Goal: Task Accomplishment & Management: Complete application form

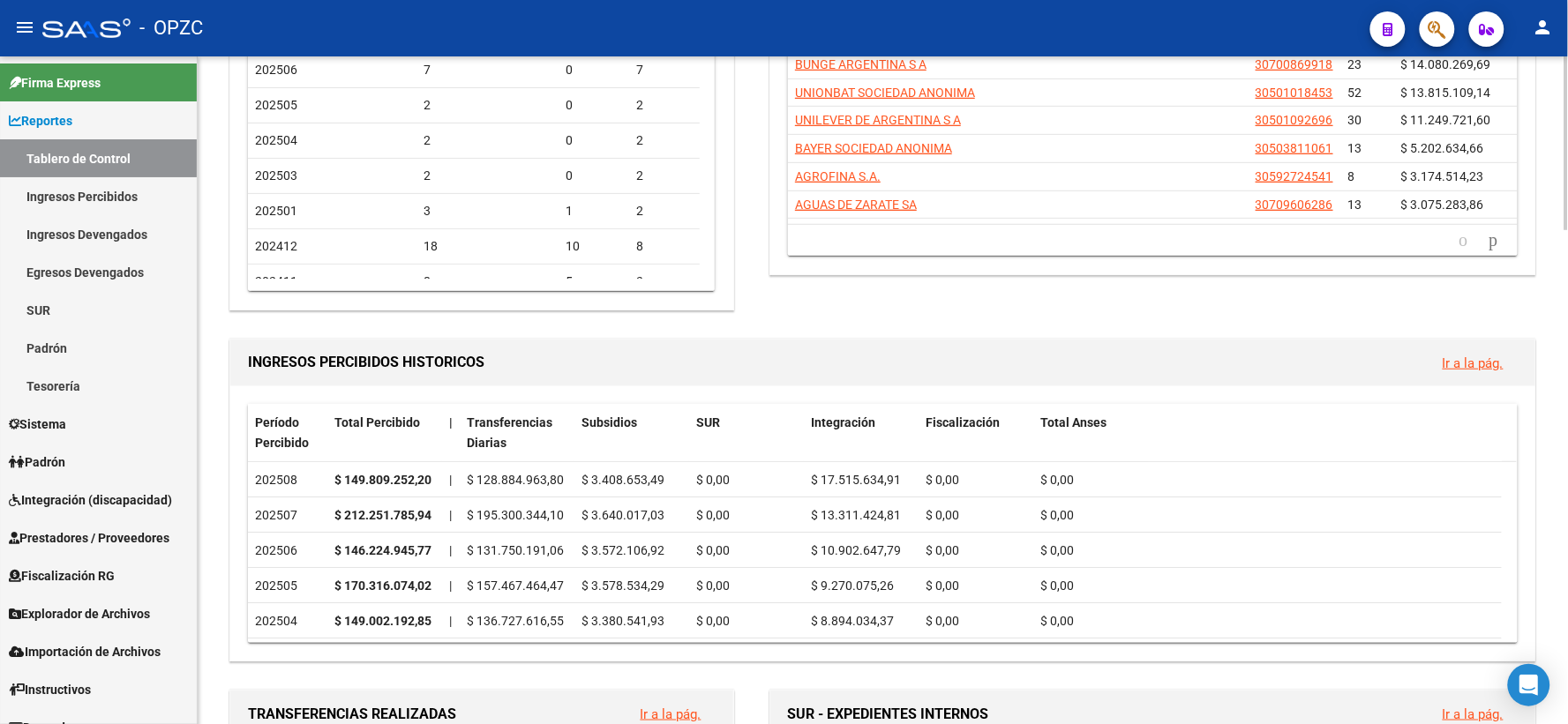
scroll to position [294, 0]
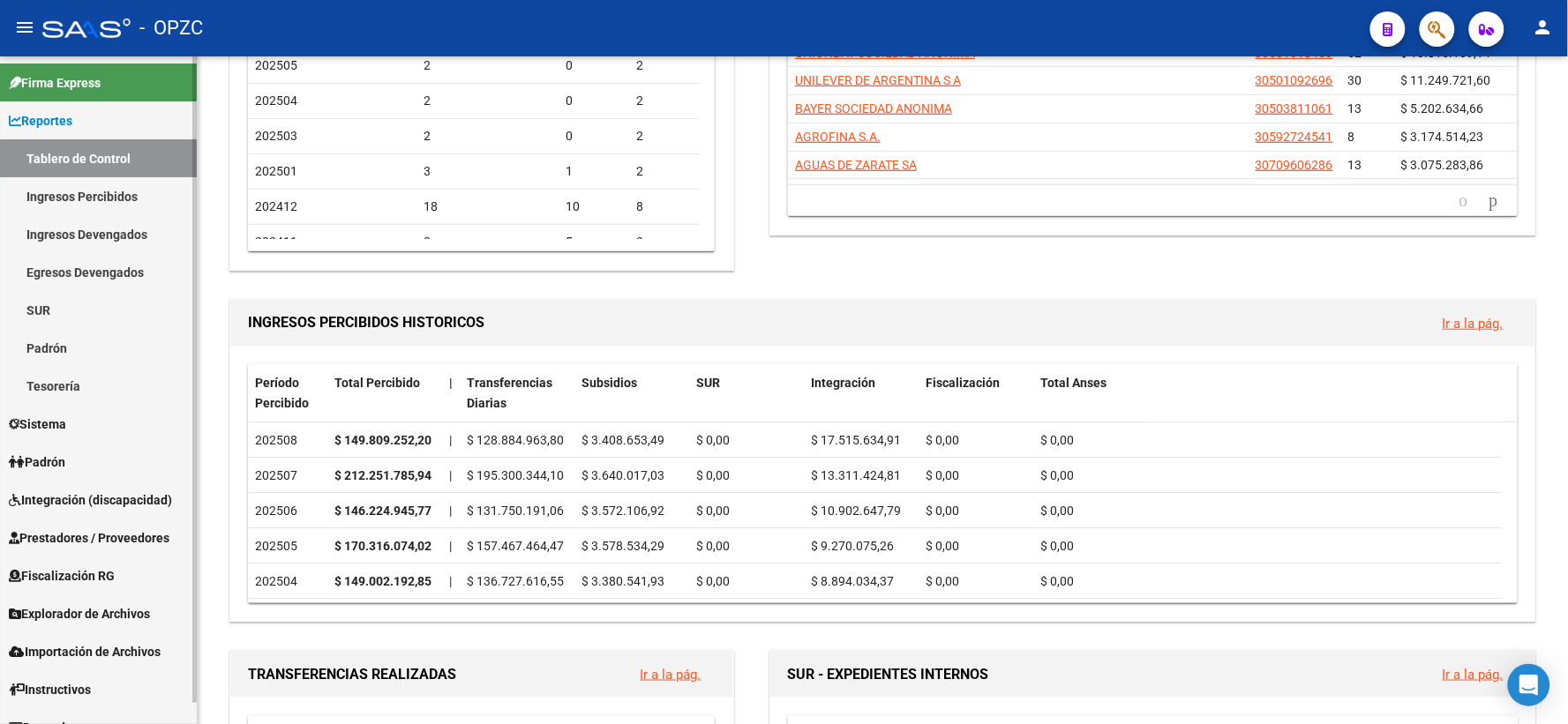
click at [128, 530] on span "Prestadores / Proveedores" at bounding box center [90, 538] width 161 height 19
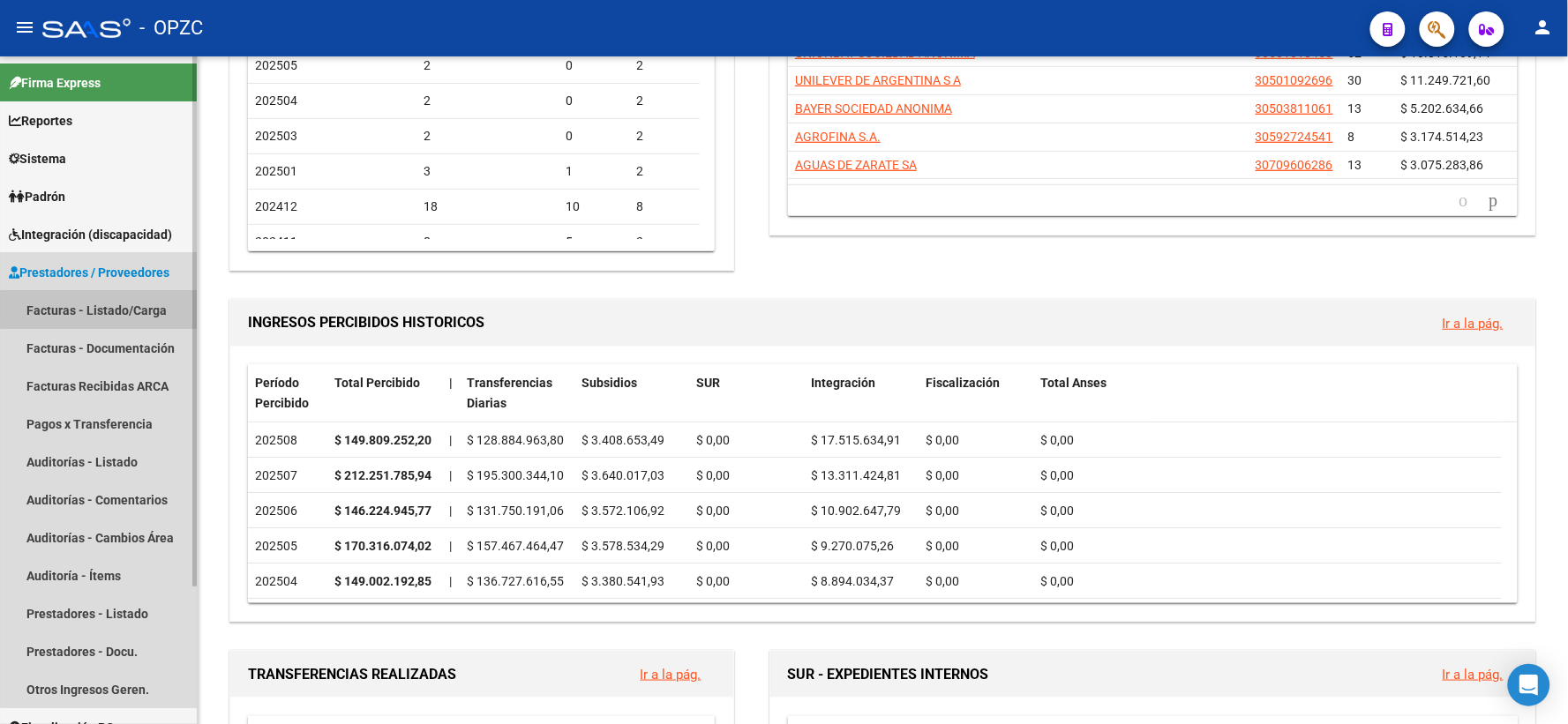
click at [110, 309] on link "Facturas - Listado/Carga" at bounding box center [99, 310] width 197 height 38
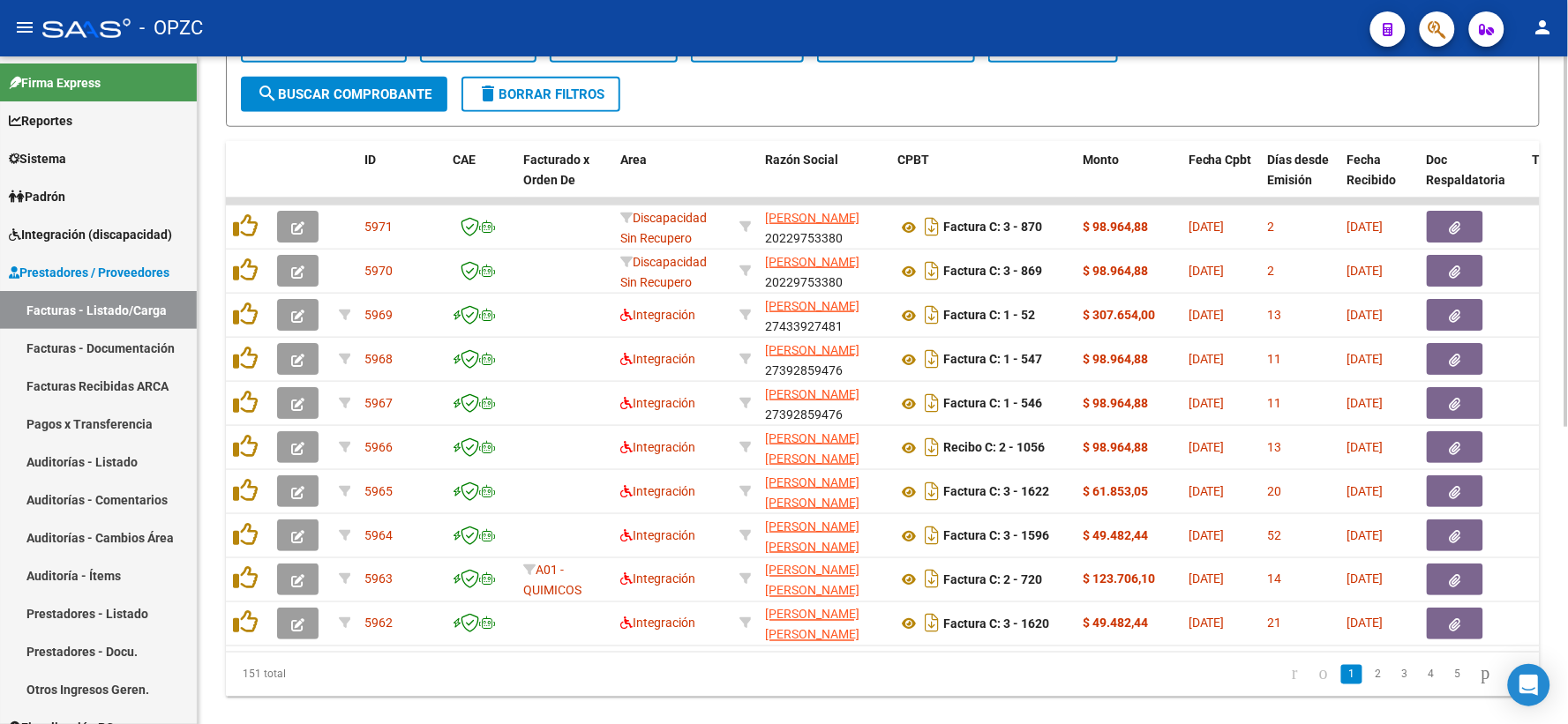
scroll to position [535, 0]
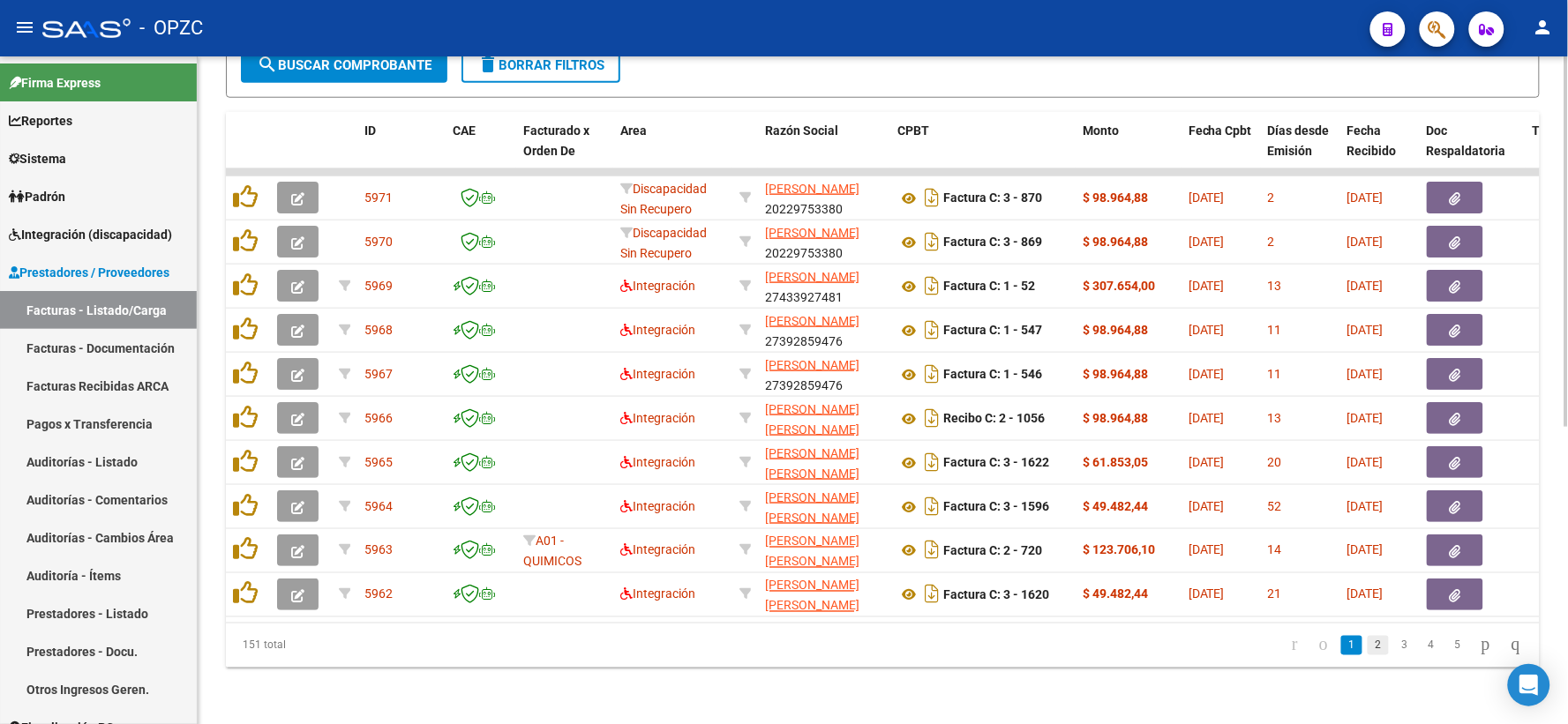
click at [1368, 653] on link "2" at bounding box center [1378, 645] width 21 height 19
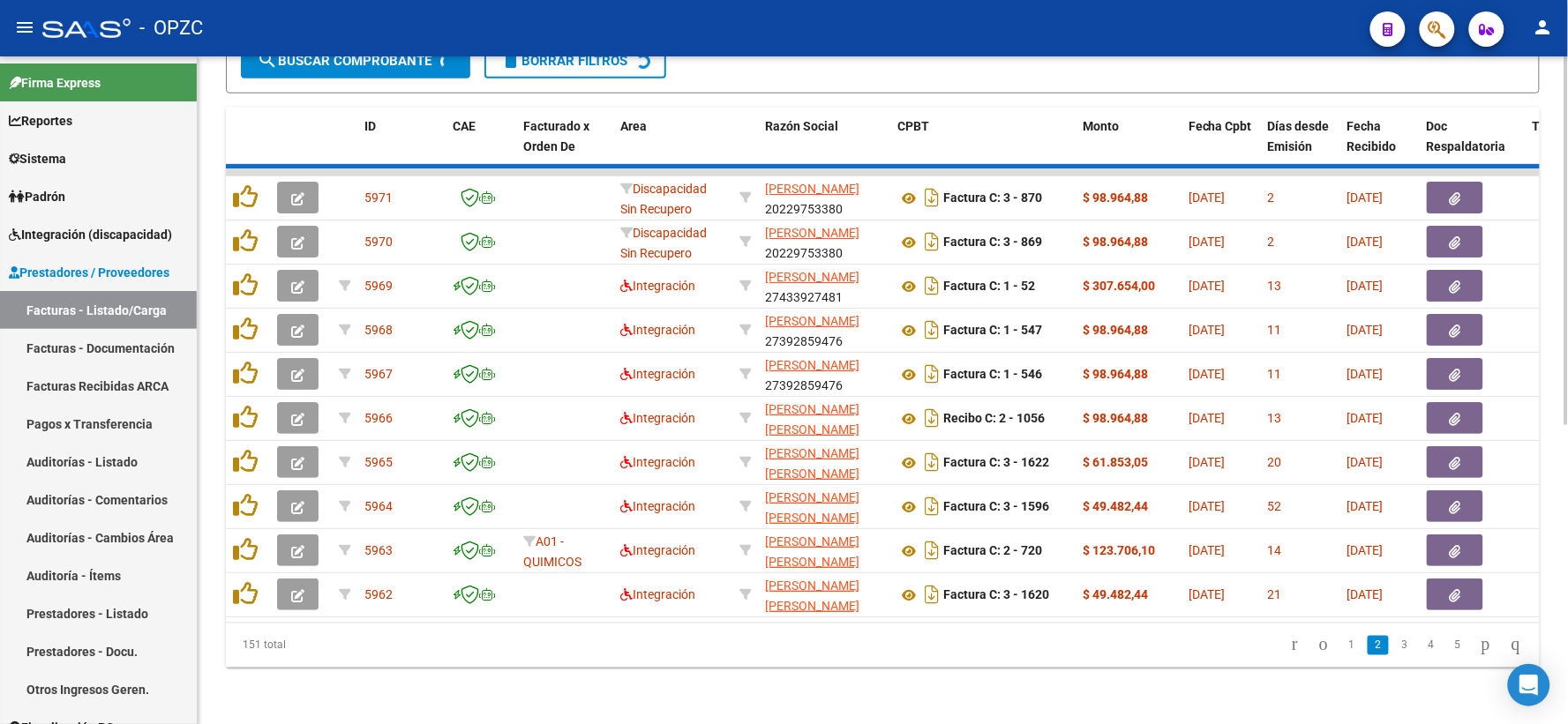
scroll to position [536, 0]
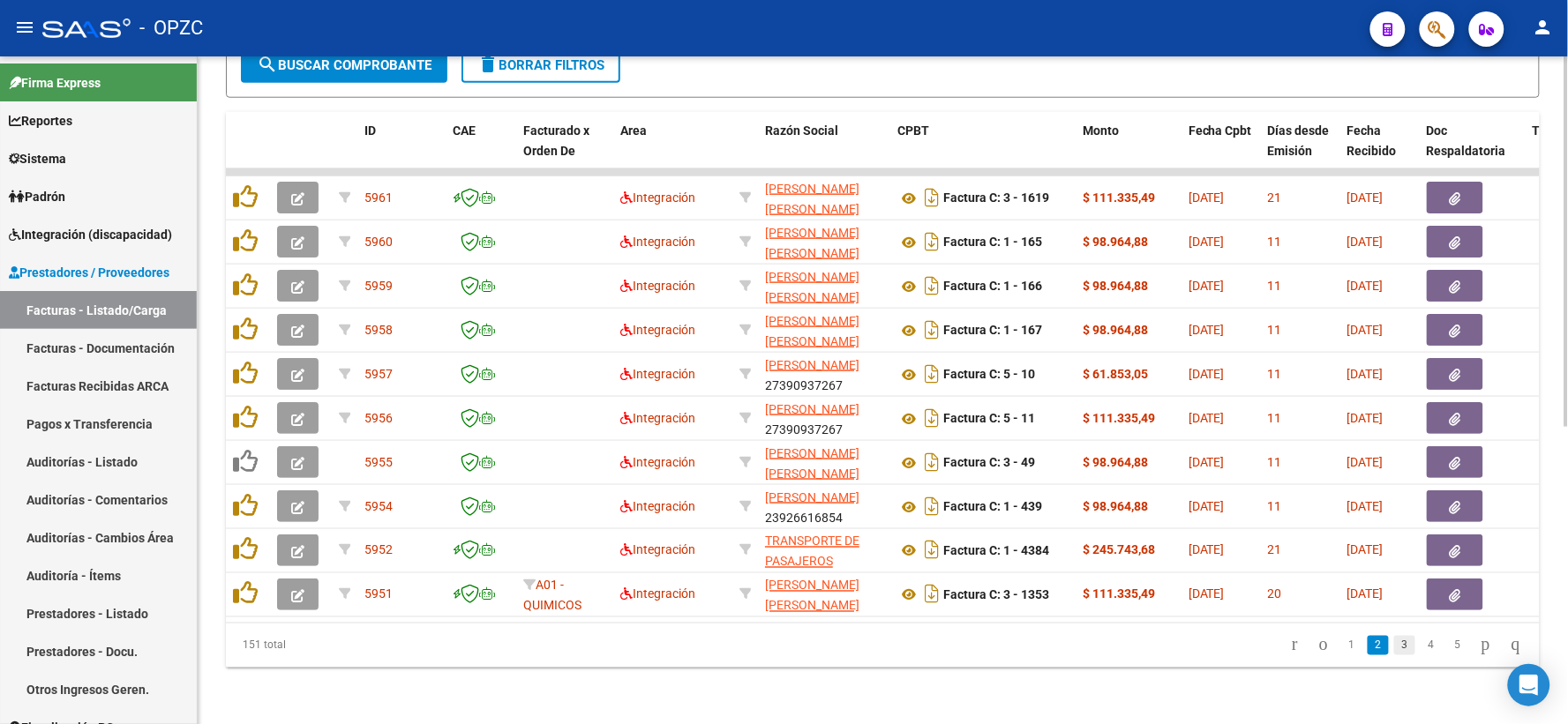
click at [1394, 651] on link "3" at bounding box center [1404, 645] width 21 height 19
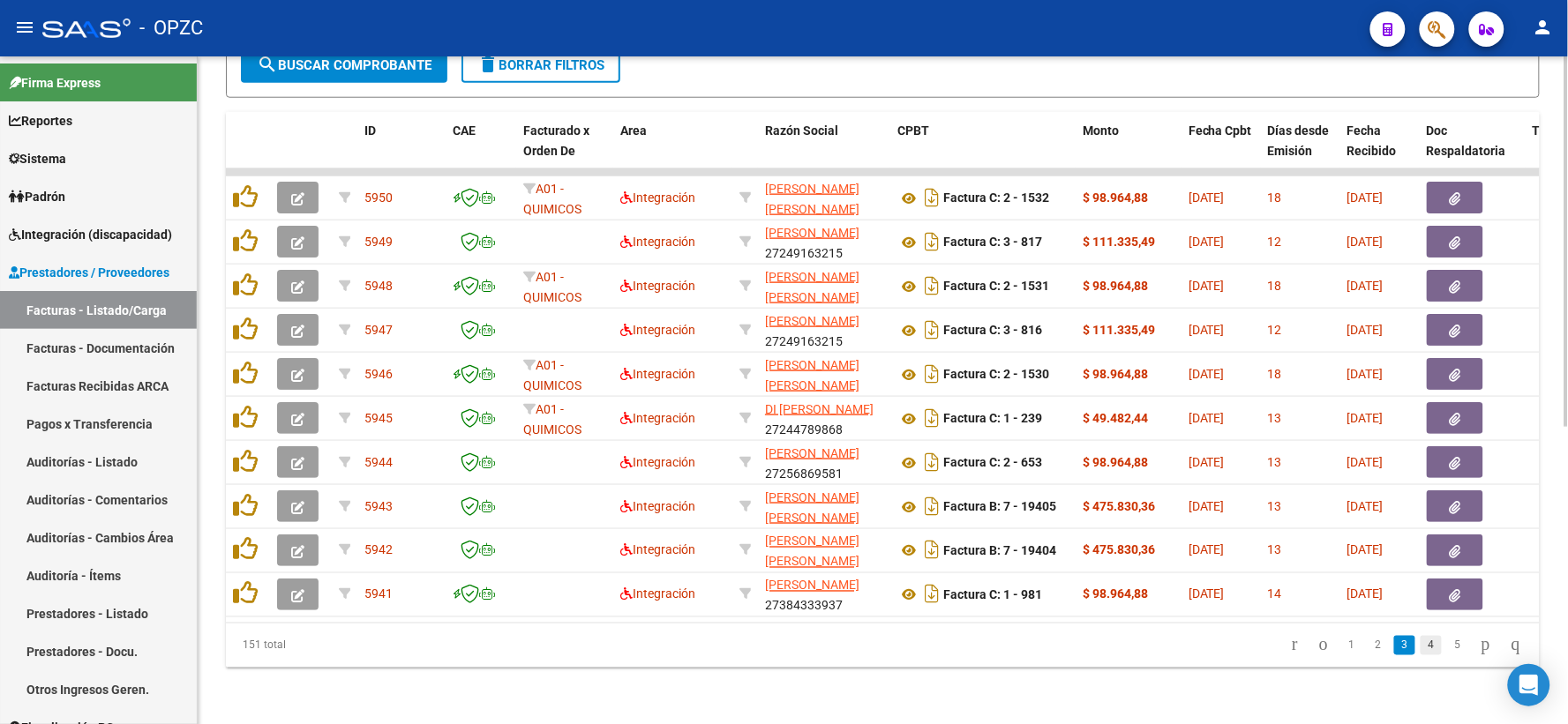
click at [1421, 653] on link "4" at bounding box center [1431, 645] width 21 height 19
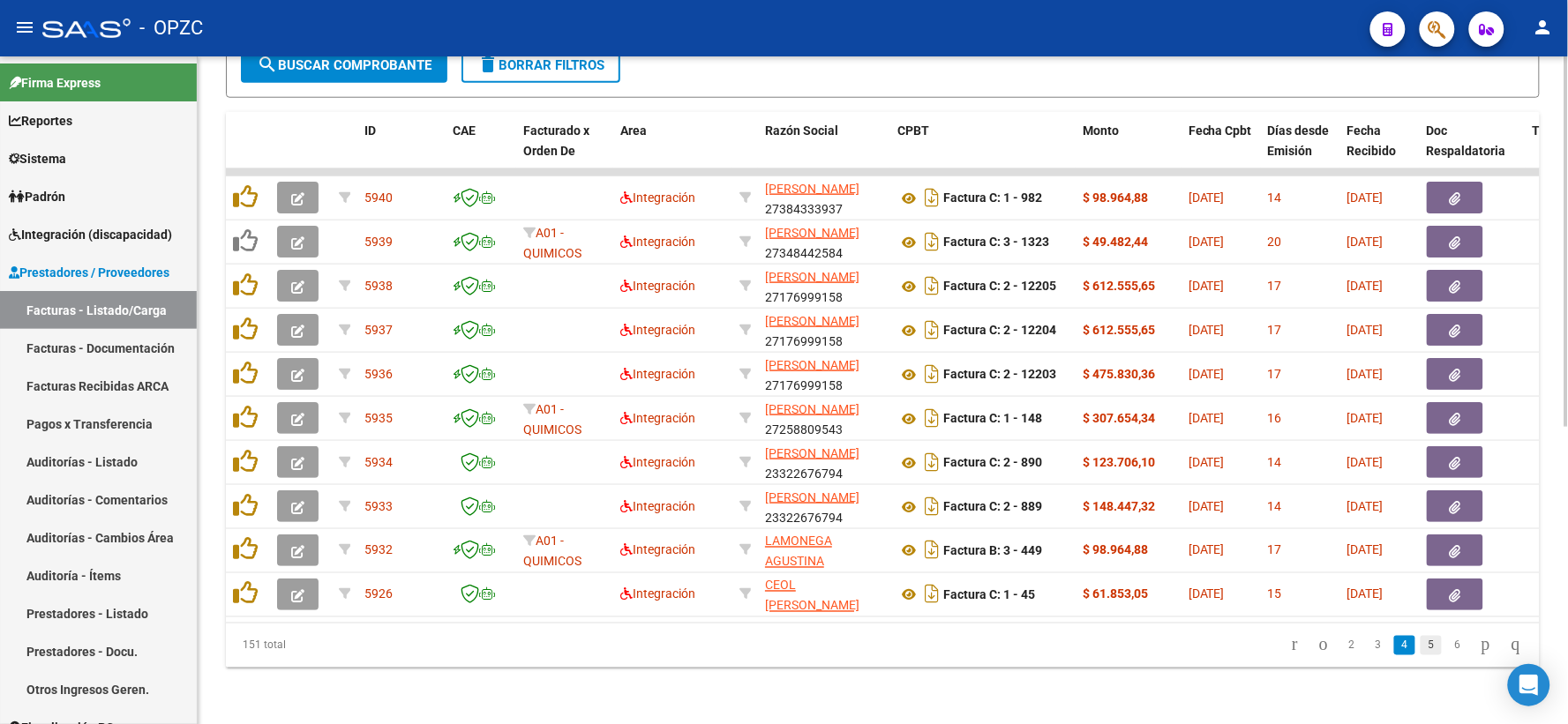
click at [1421, 654] on link "5" at bounding box center [1431, 645] width 21 height 19
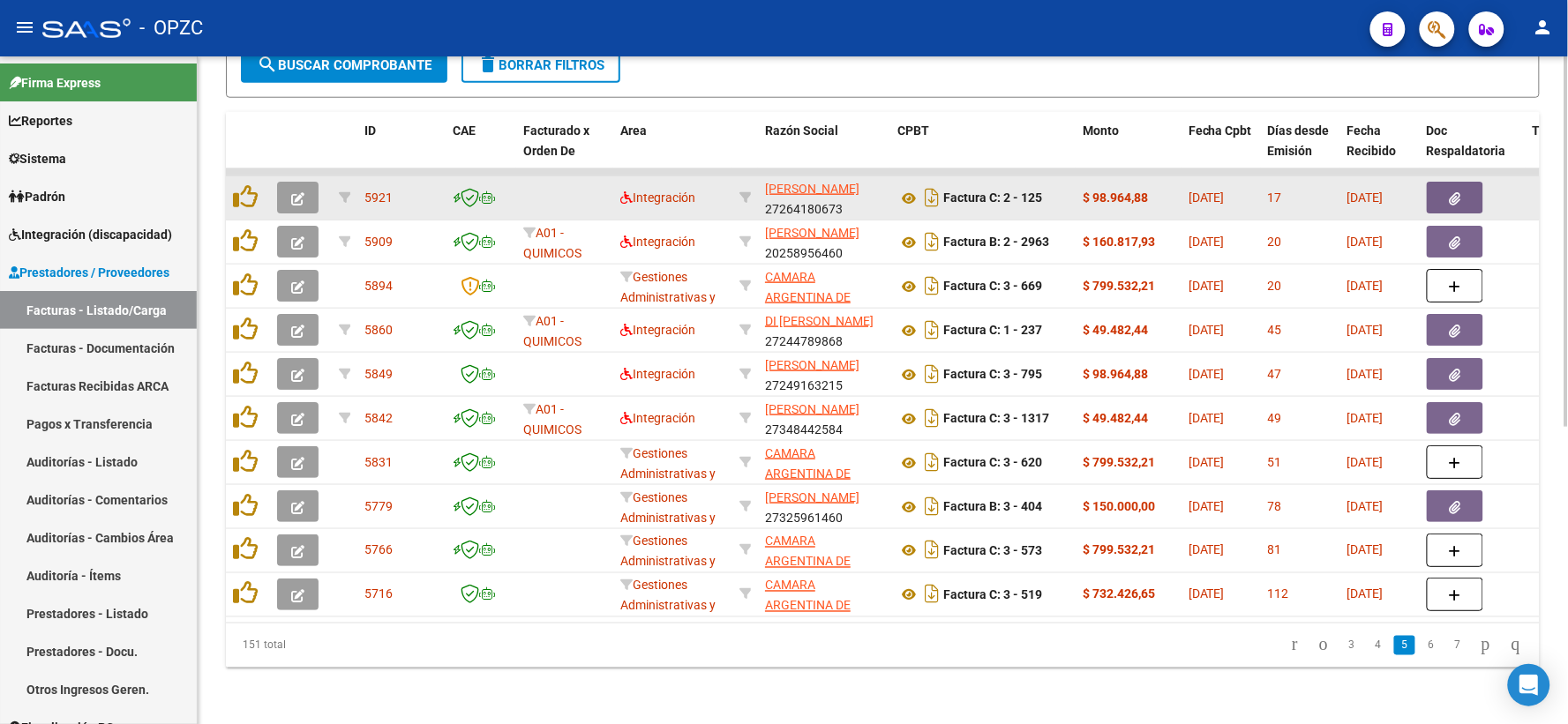
click at [293, 193] on icon "button" at bounding box center [298, 199] width 14 height 14
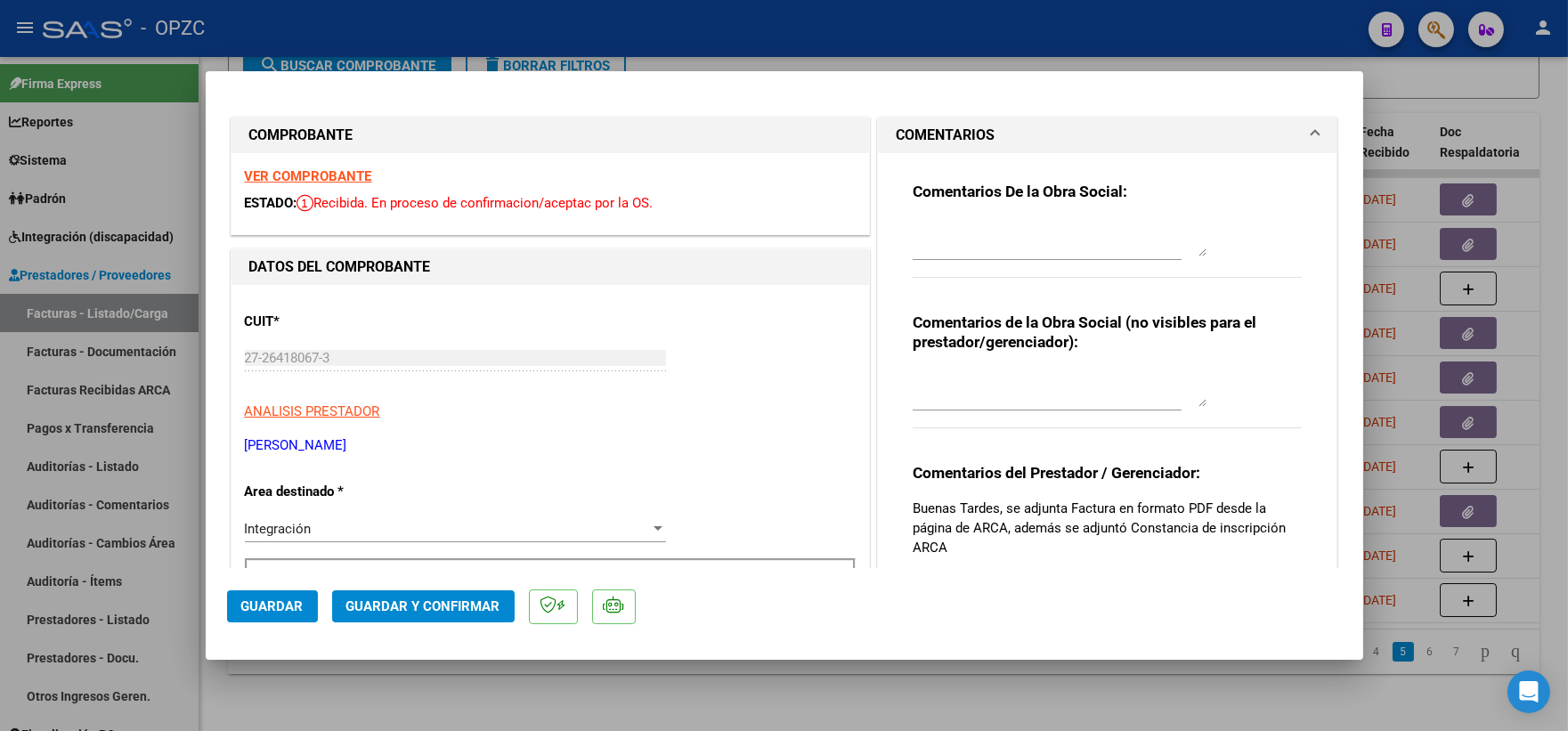
click at [1487, 67] on div at bounding box center [784, 365] width 1568 height 731
type input "$ 0,00"
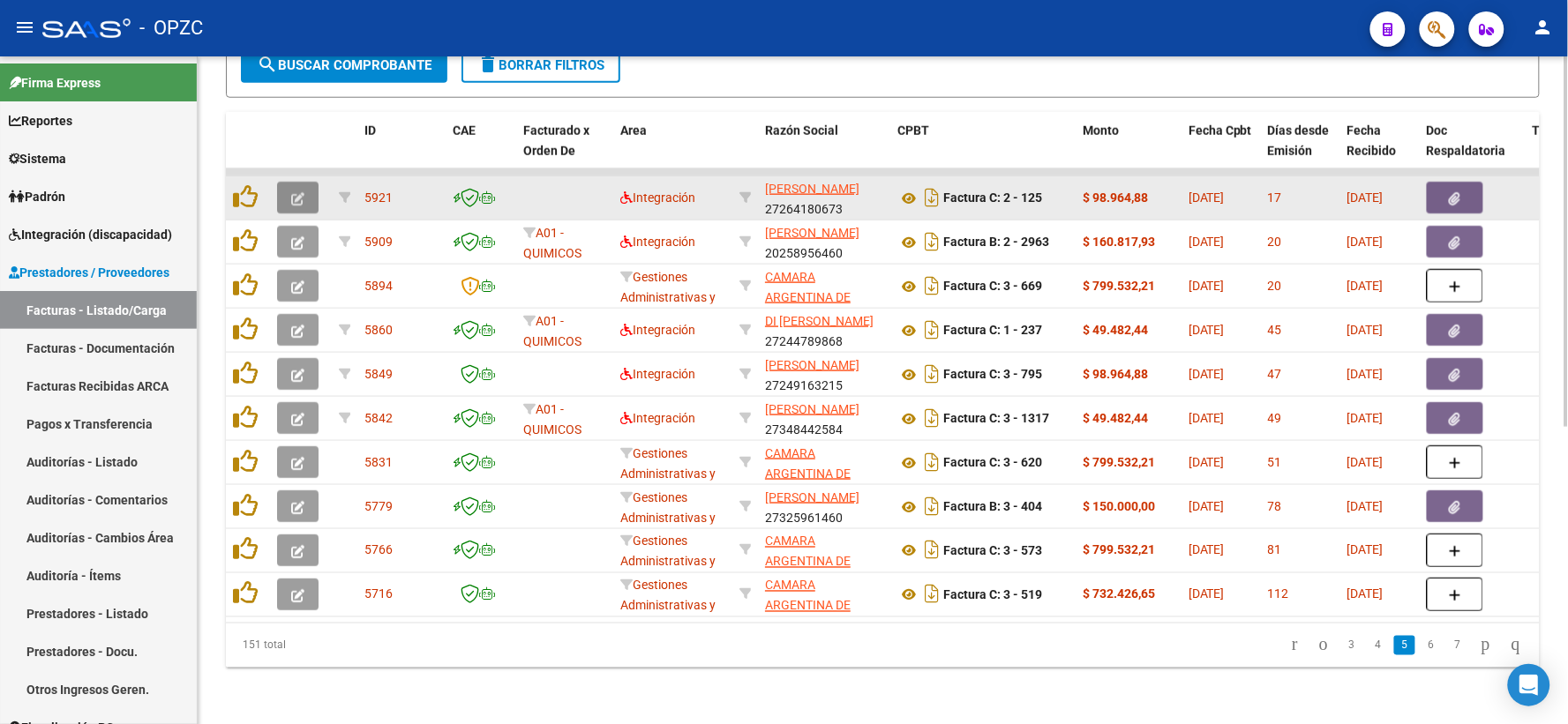
click at [293, 193] on icon "button" at bounding box center [298, 199] width 14 height 14
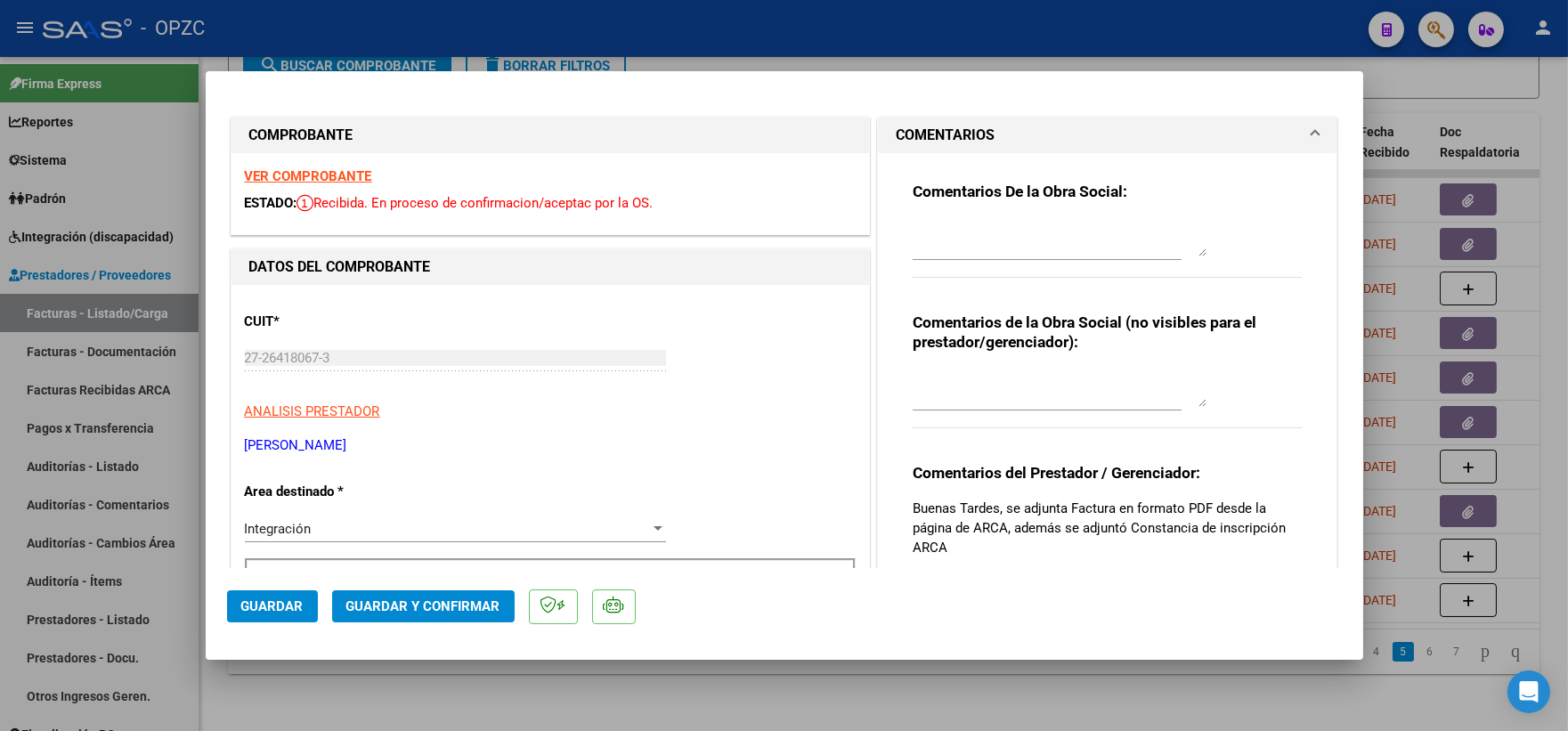
click at [332, 175] on strong "VER COMPROBANTE" at bounding box center [308, 176] width 128 height 16
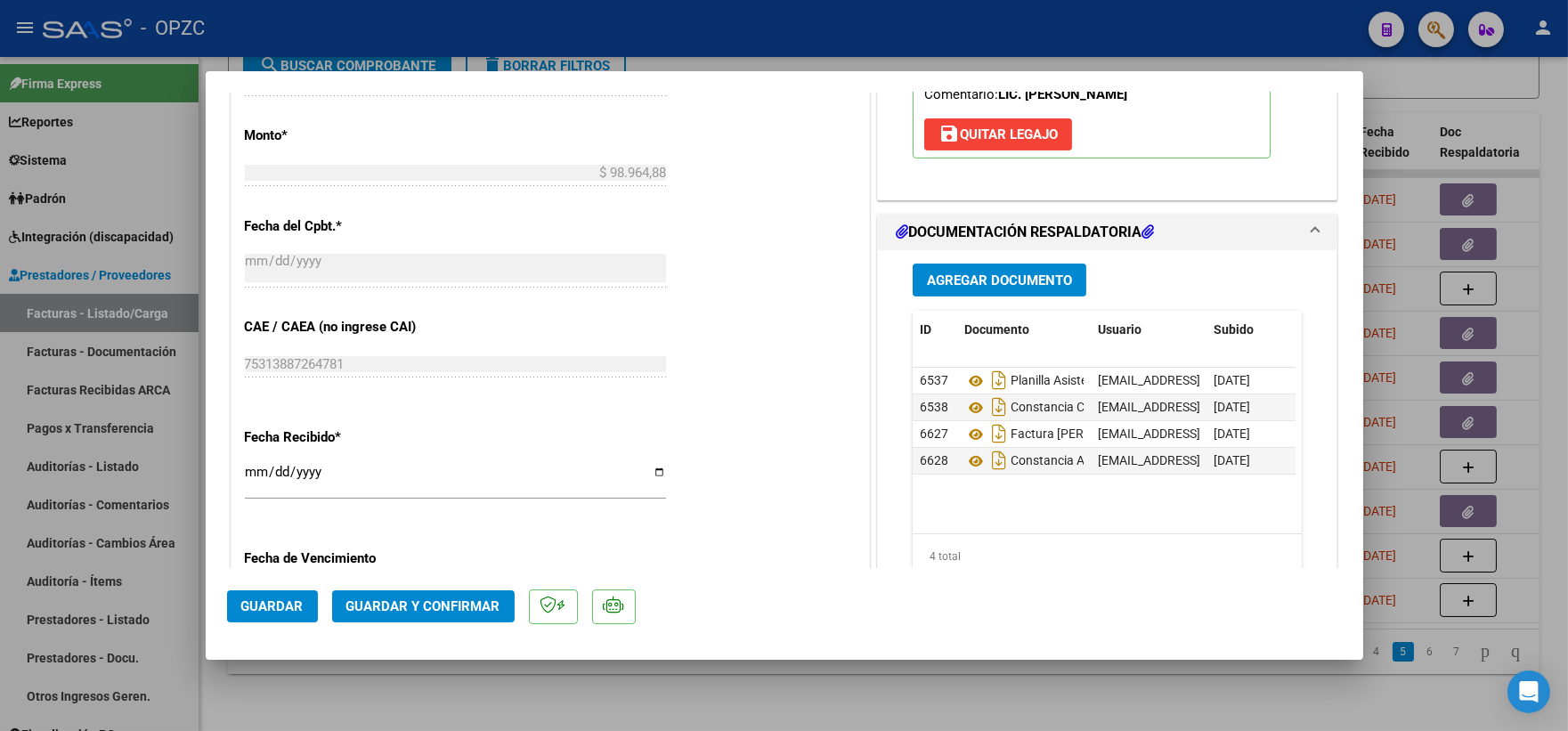
scroll to position [891, 0]
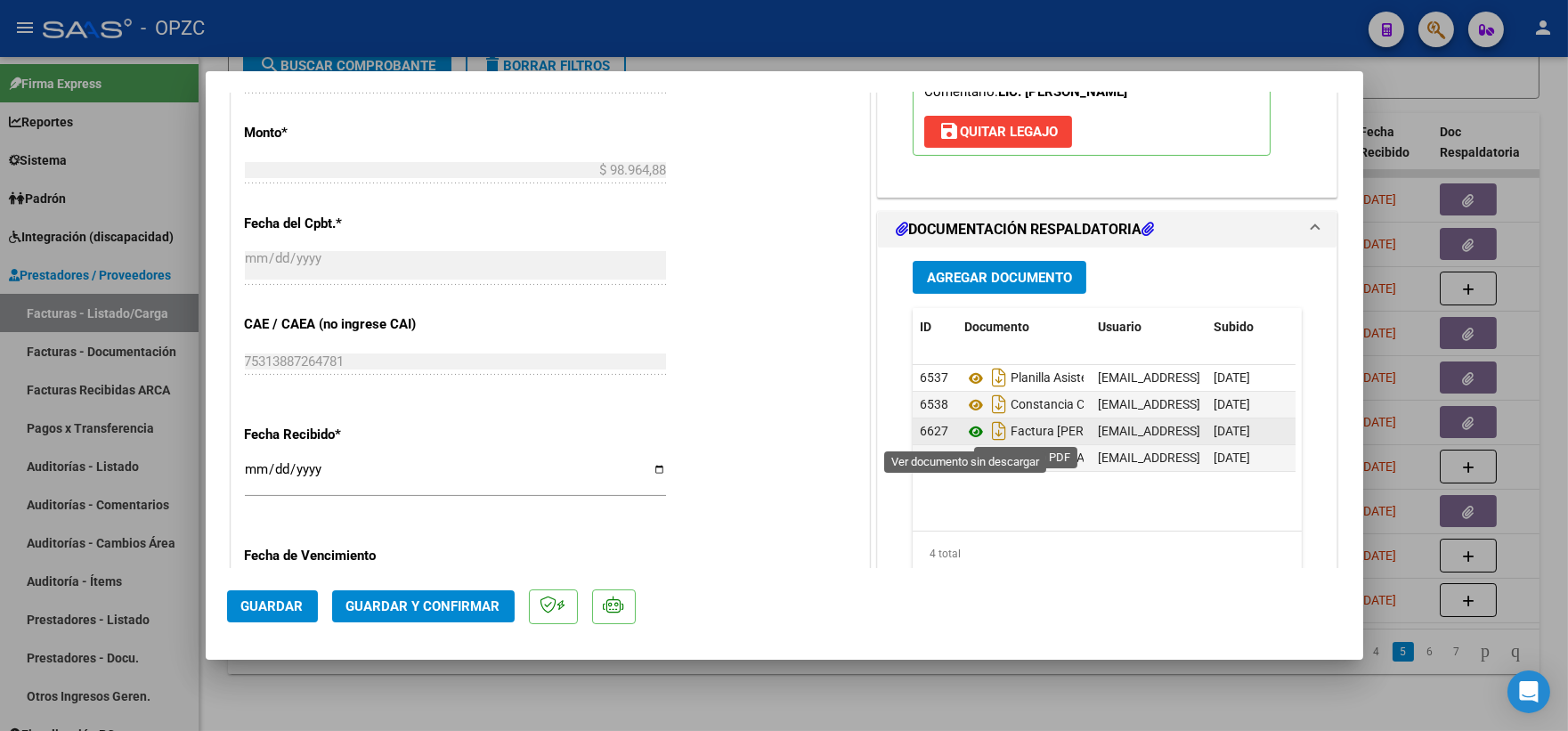
click at [966, 430] on icon at bounding box center [975, 432] width 23 height 21
click at [1564, 101] on div at bounding box center [784, 365] width 1568 height 731
type input "$ 0,00"
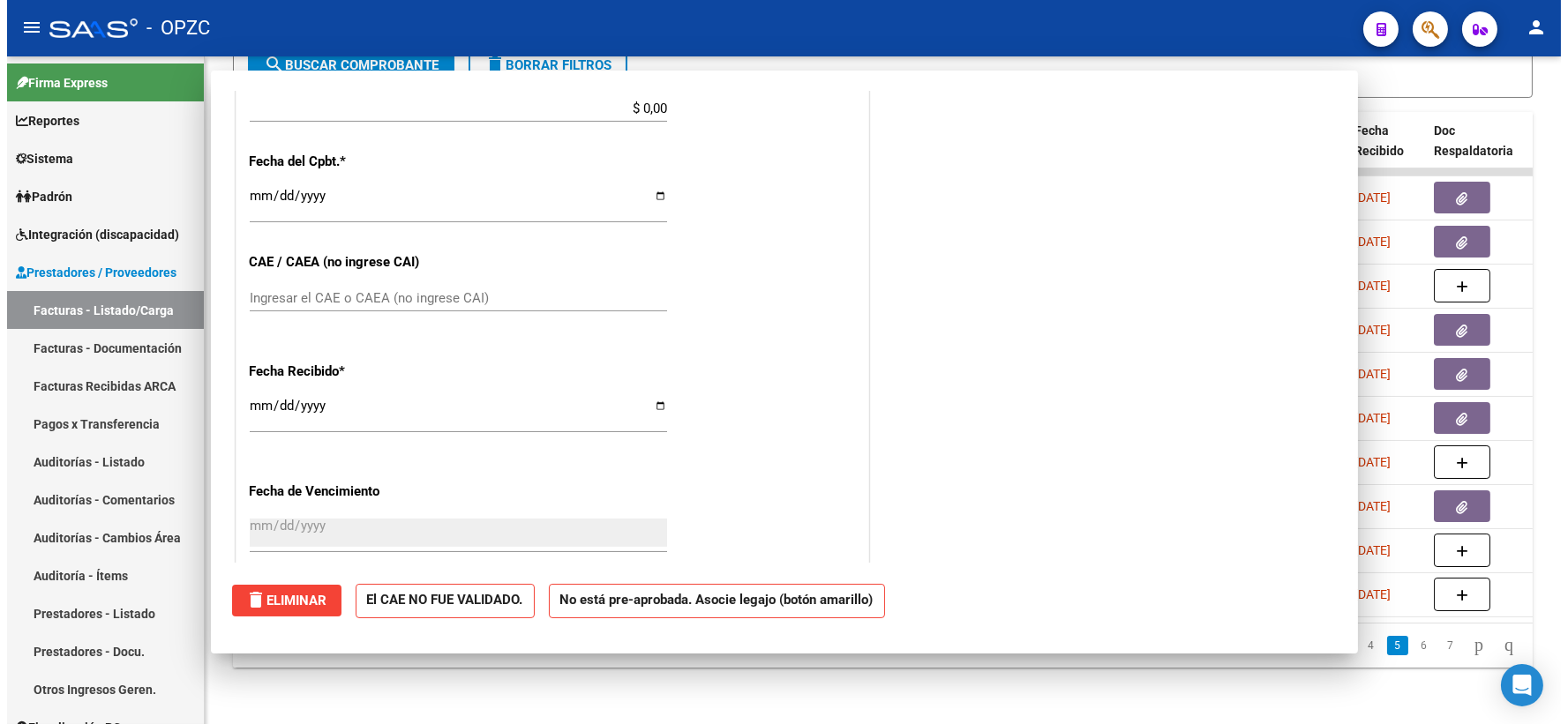
scroll to position [823, 0]
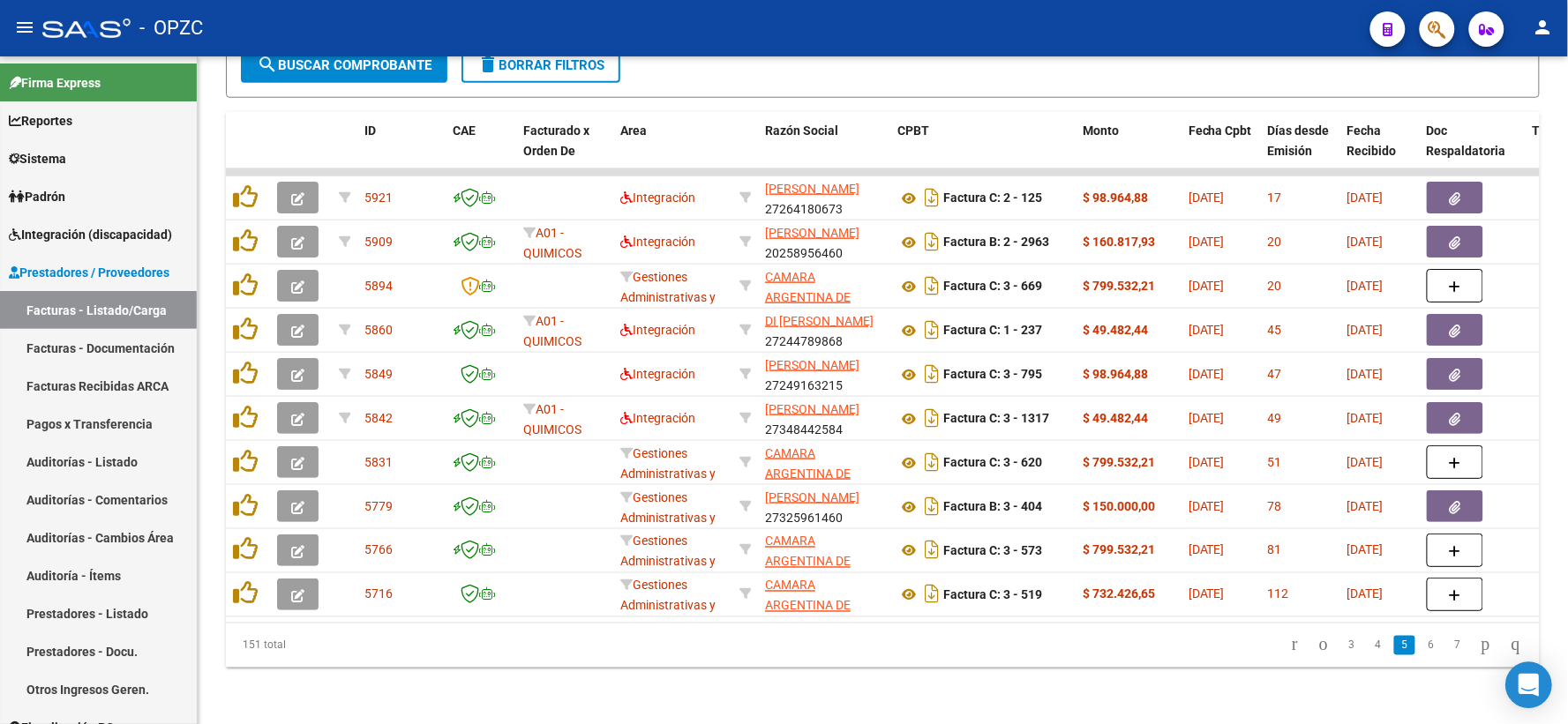
click at [1524, 673] on div "Open Intercom Messenger" at bounding box center [1530, 686] width 47 height 47
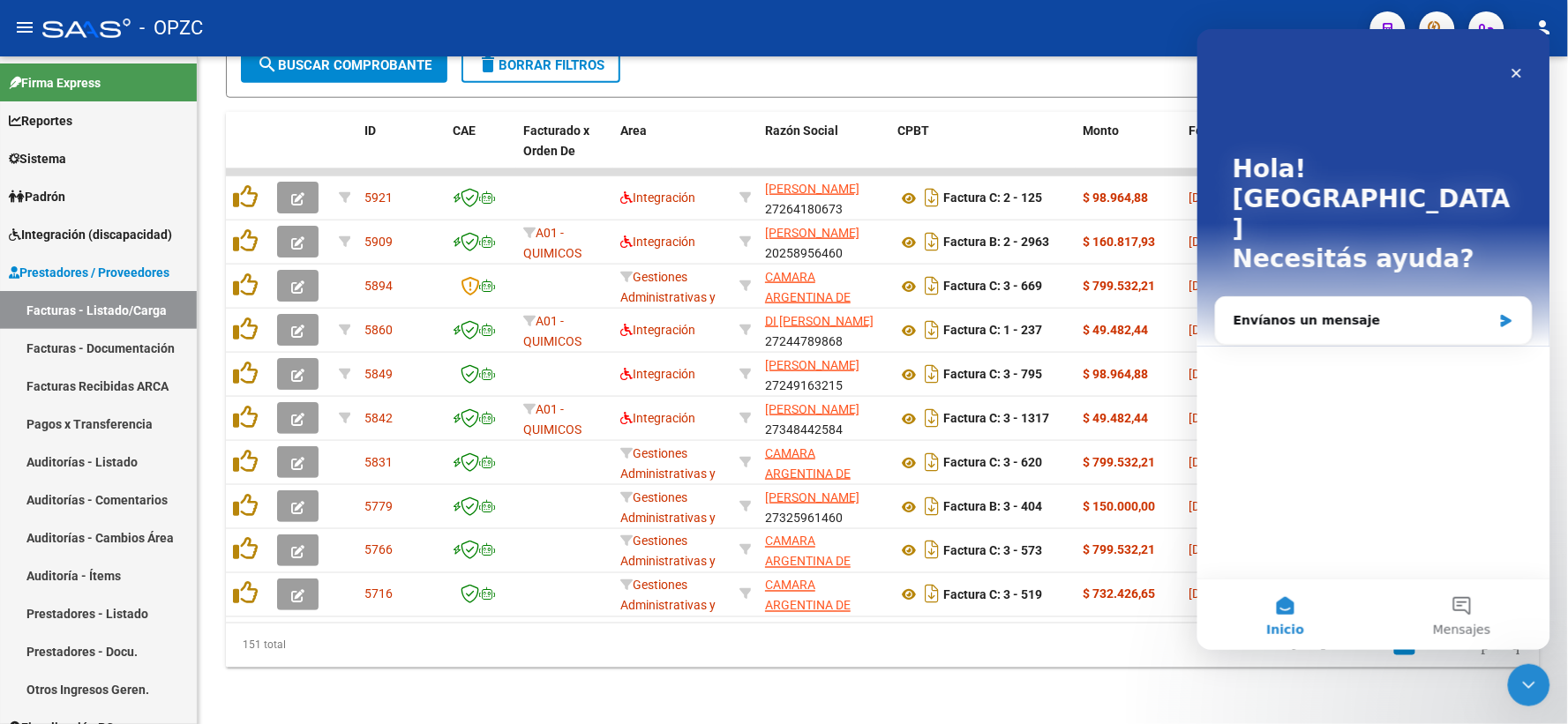
scroll to position [0, 0]
click at [1299, 311] on div "Envíanos un mensaje" at bounding box center [1362, 320] width 259 height 18
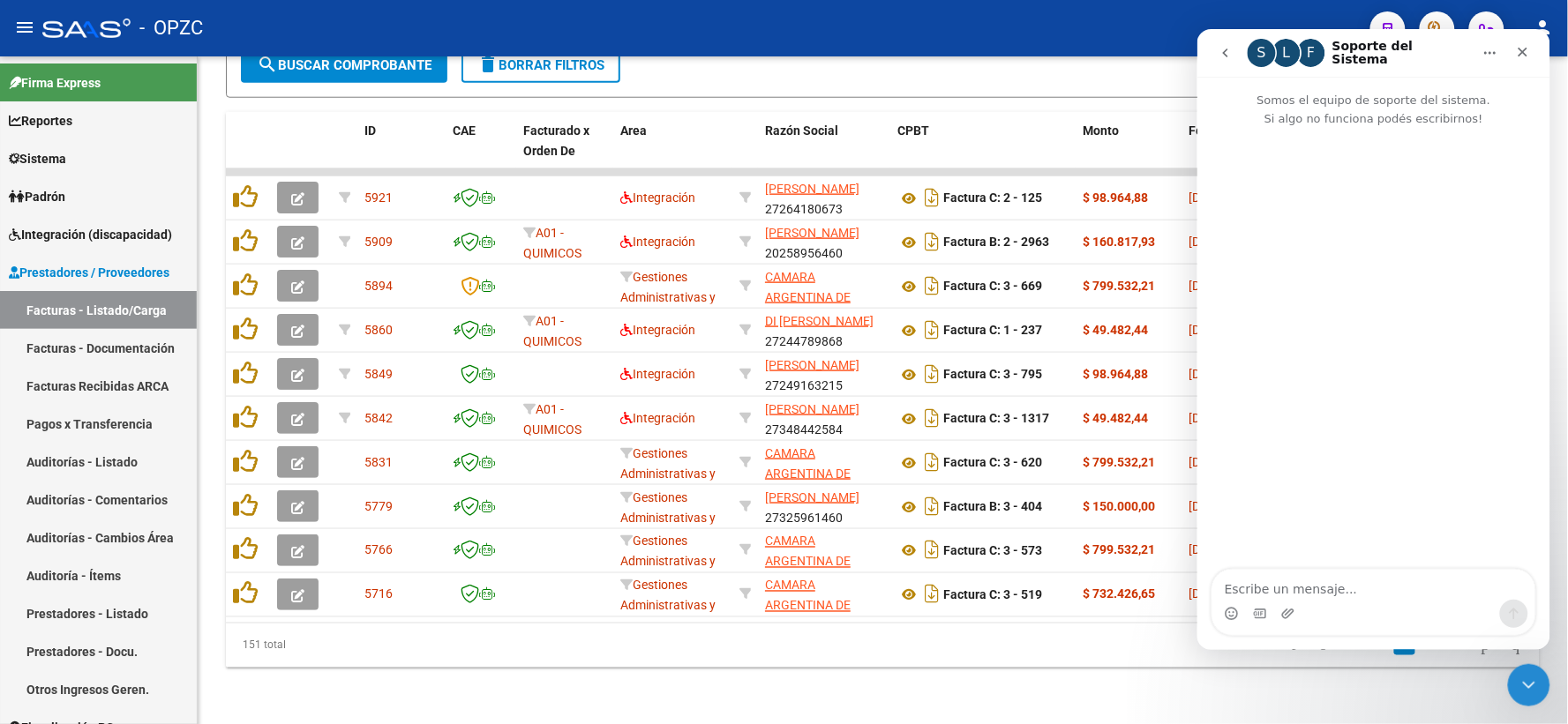
click at [1279, 588] on textarea "Escribe un mensaje..." at bounding box center [1373, 583] width 323 height 30
type textarea "hola buen dia"
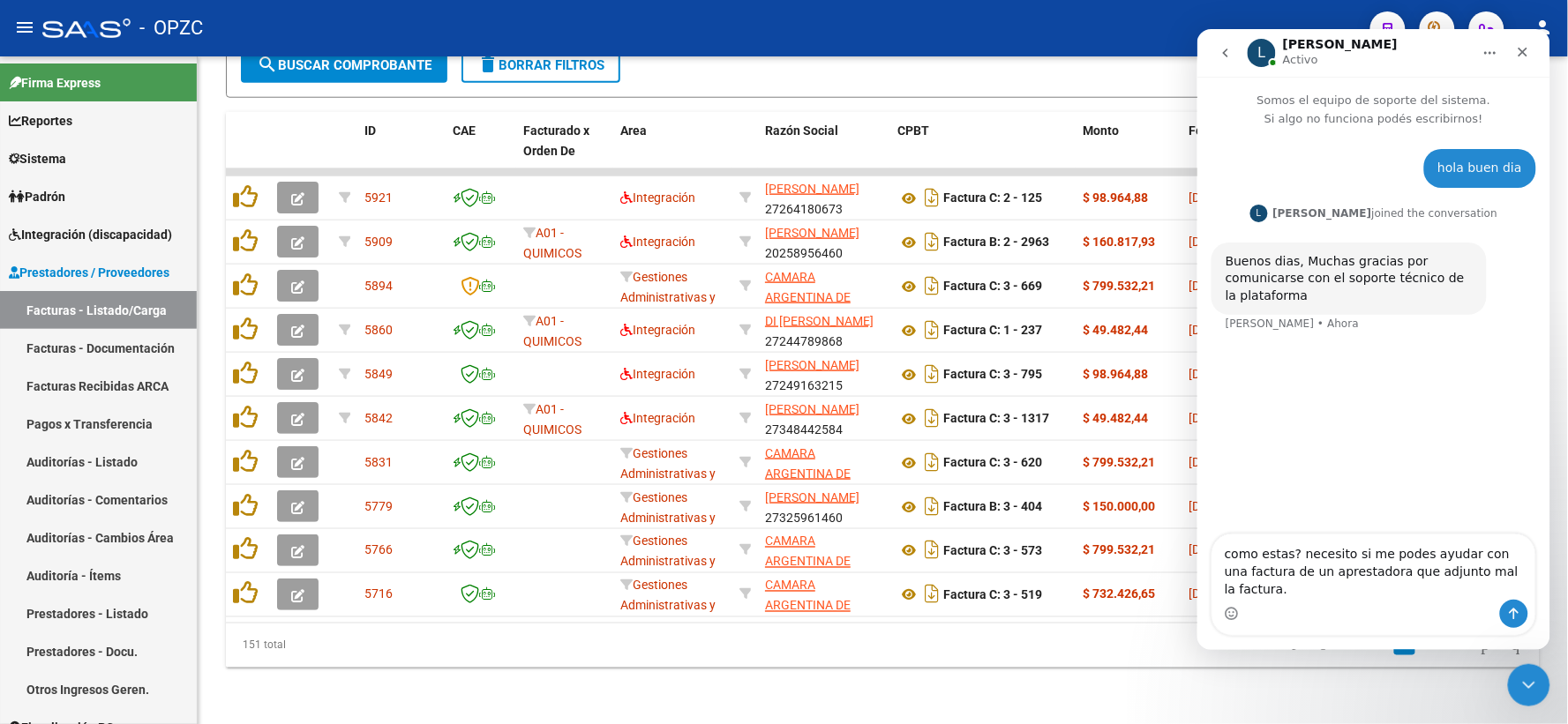
type textarea "como estas? necesito si me podes ayudar con una factura de un aprestadora que a…"
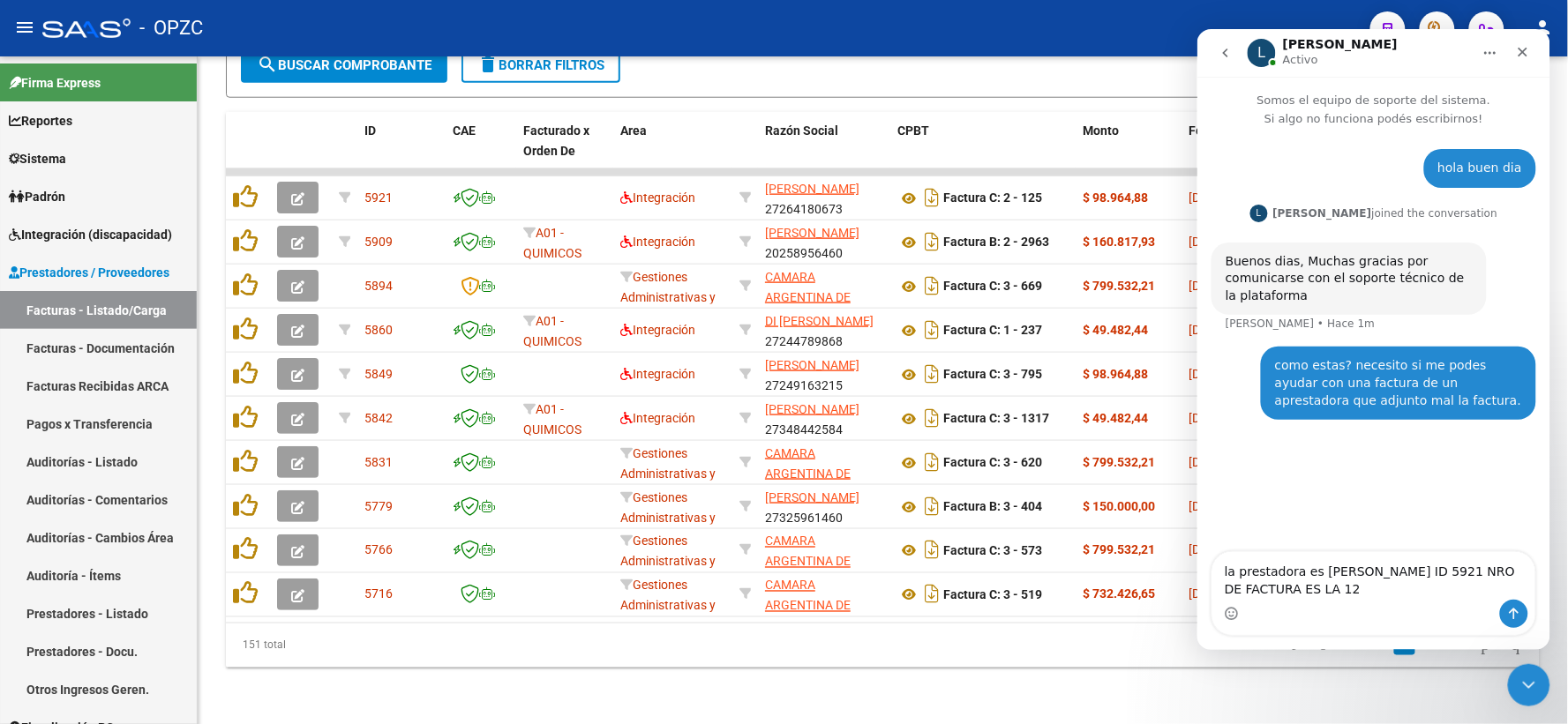
type textarea "la prestadora es [PERSON_NAME] ID 5921 NRO DE FACTURA ES LA 125"
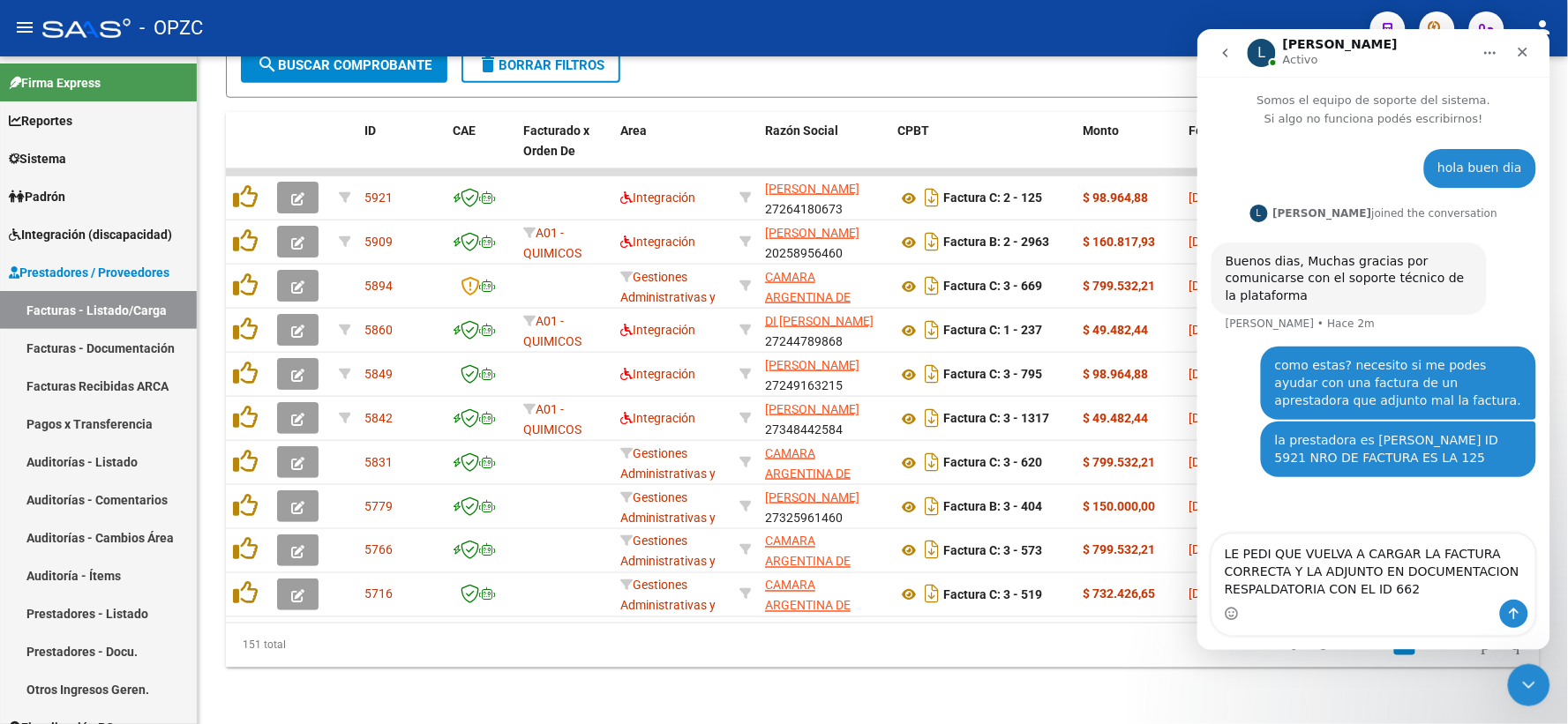
type textarea "LE PEDI QUE VUELVA A CARGAR LA FACTURA CORRECTA Y LA ADJUNTO EN DOCUMENTACION R…"
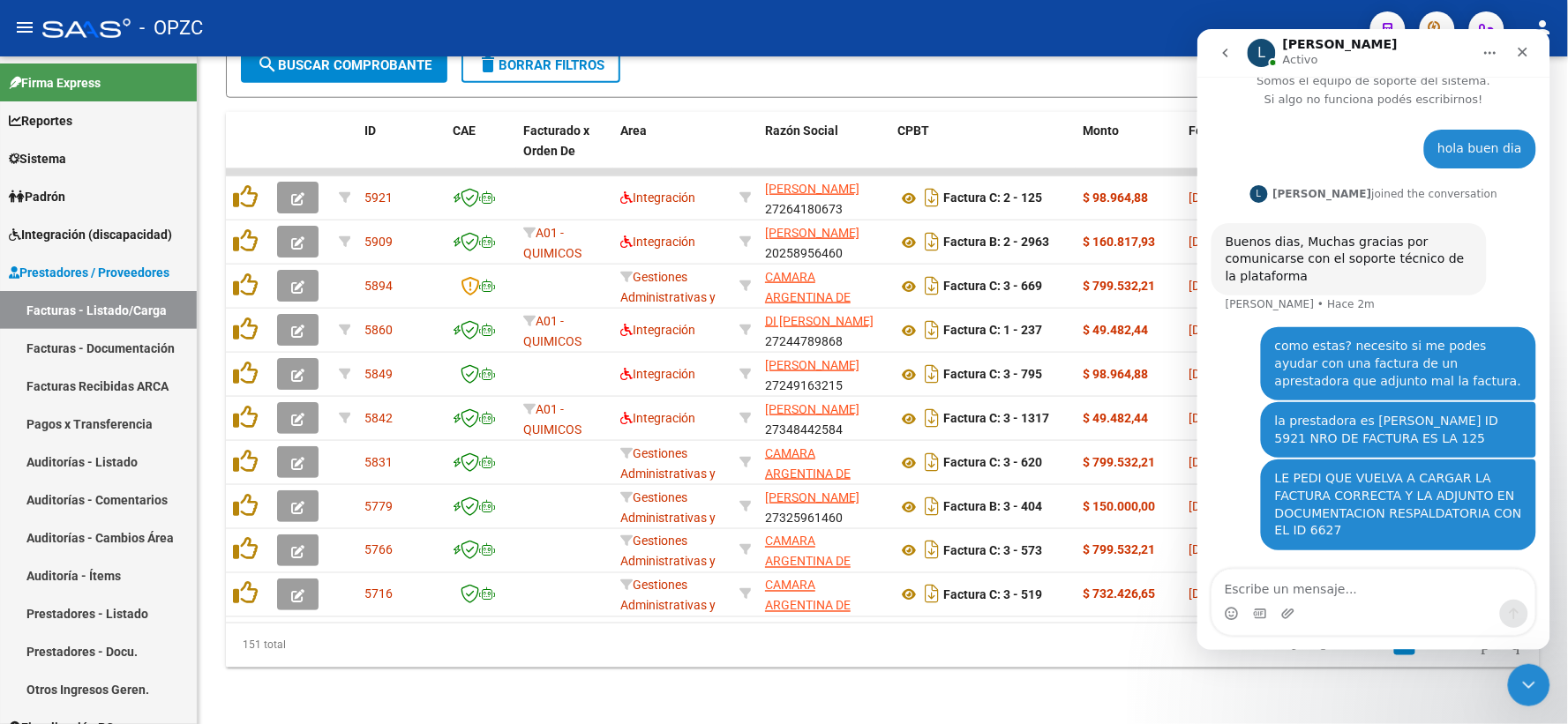
scroll to position [18, 0]
type textarea "V"
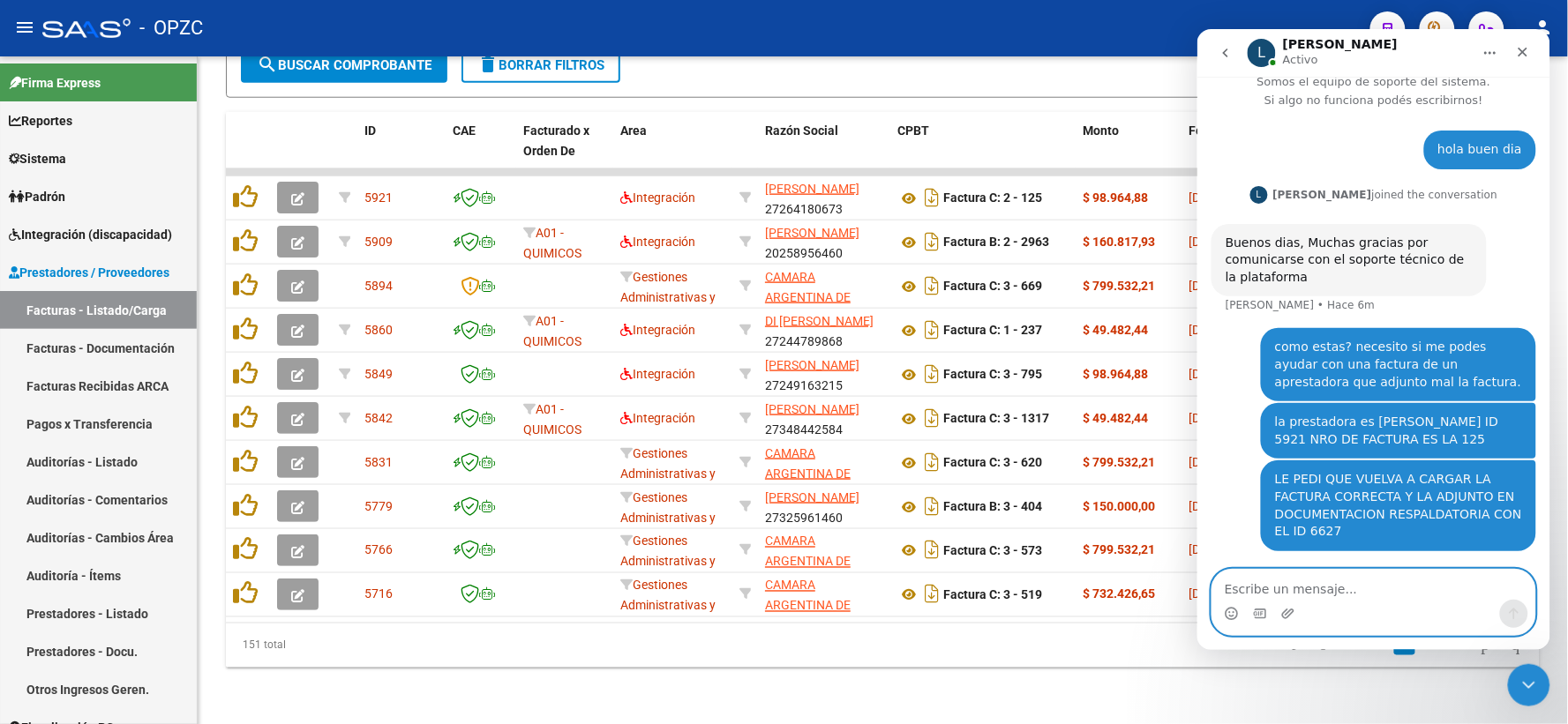
click at [1341, 584] on textarea "Escribe un mensaje..." at bounding box center [1373, 583] width 323 height 30
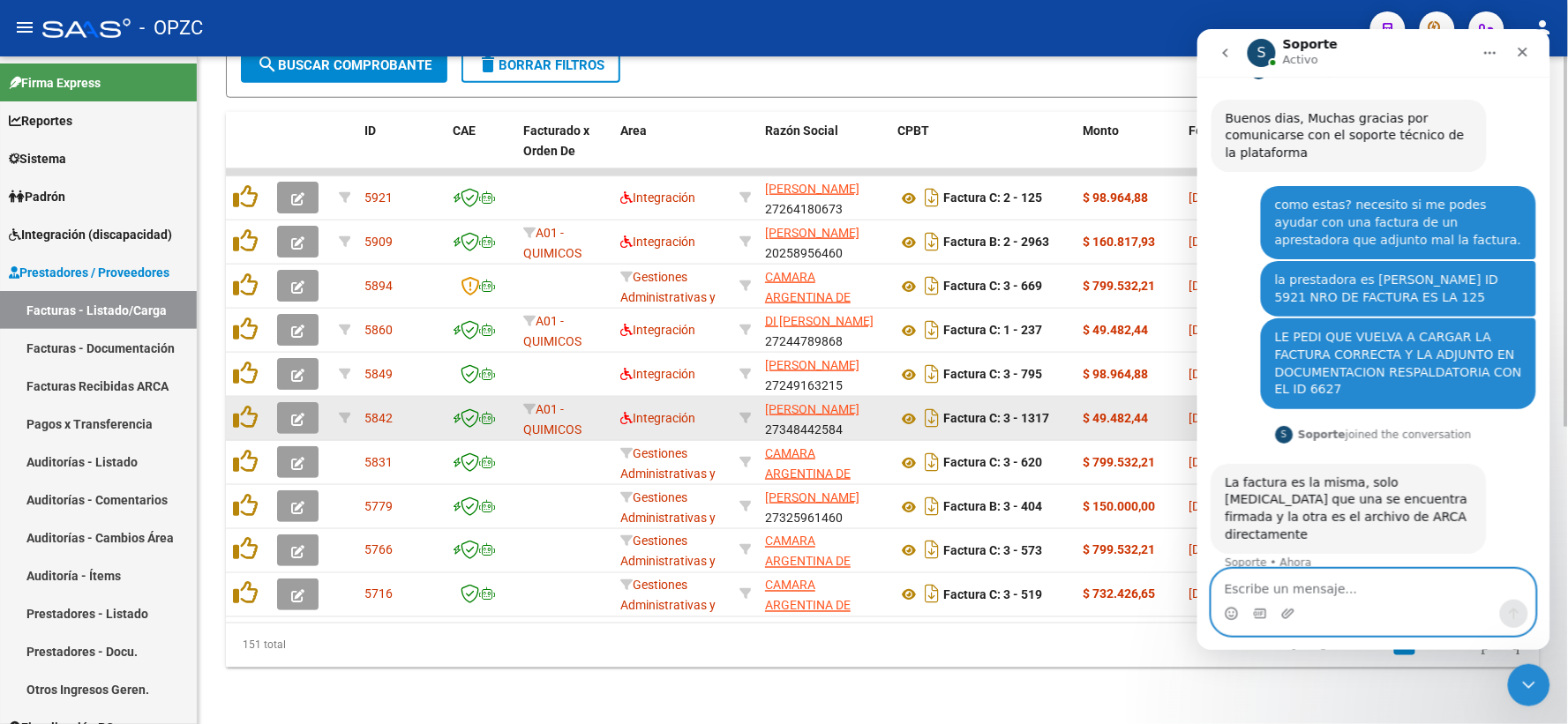
scroll to position [214, 0]
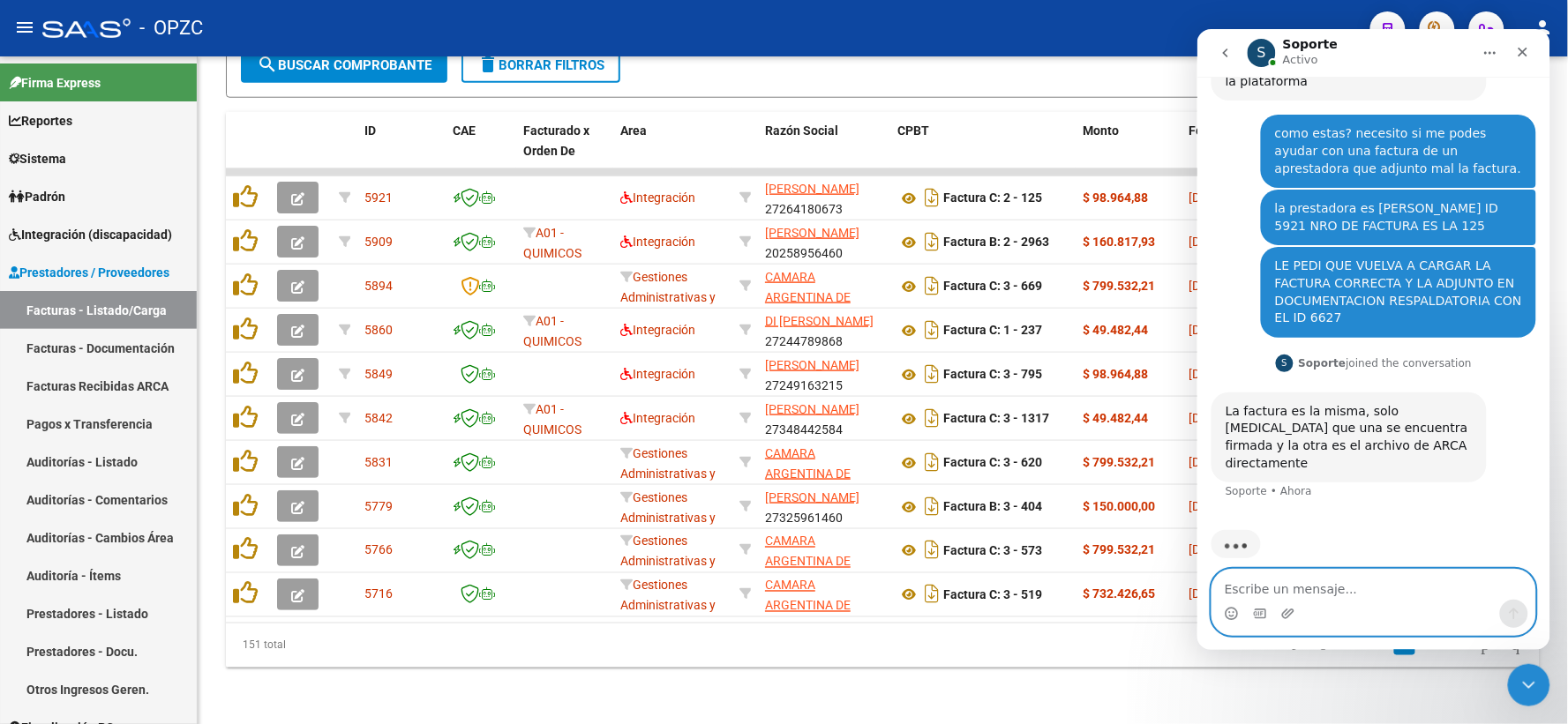
click at [1341, 585] on textarea "Escribe un mensaje..." at bounding box center [1373, 583] width 323 height 30
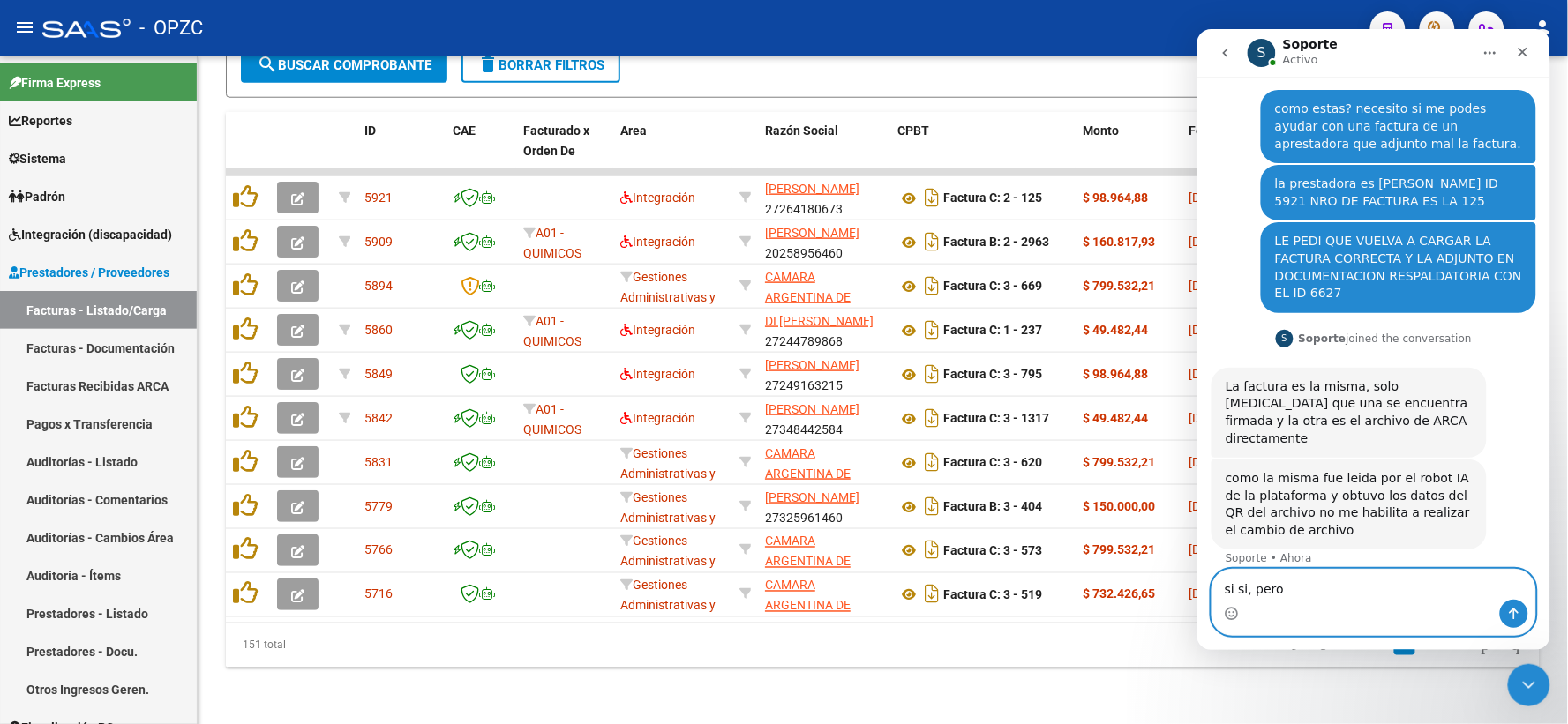
scroll to position [306, 0]
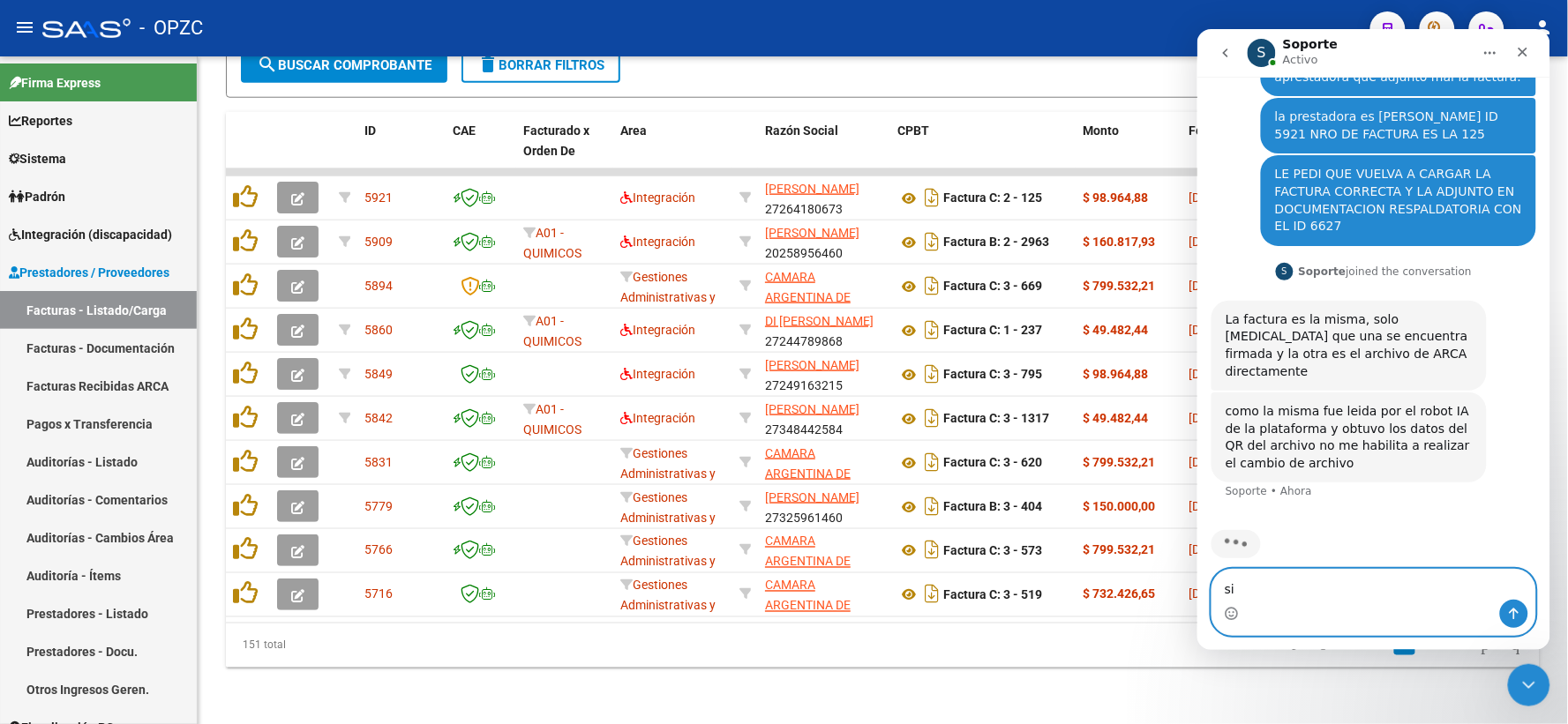
type textarea "s"
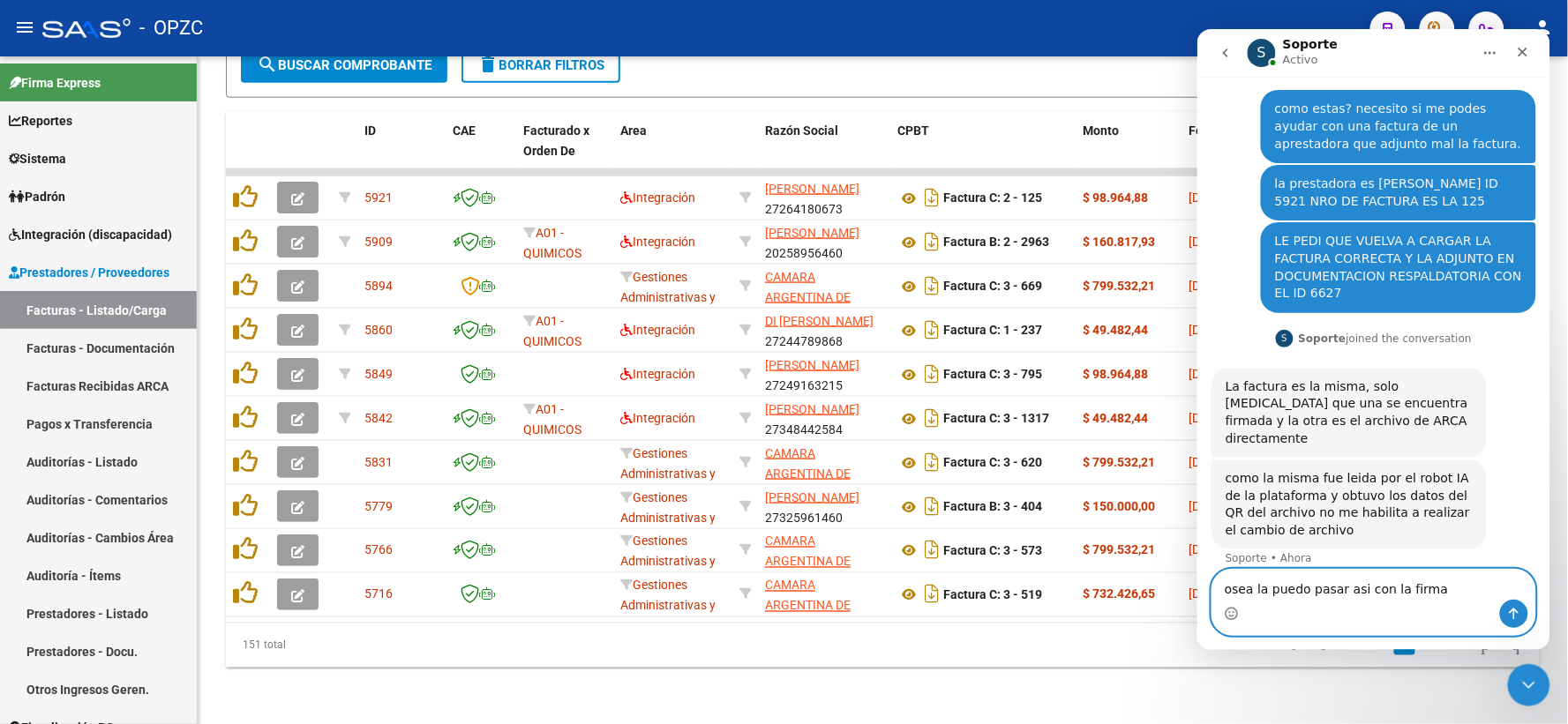
type textarea "osea la puedo pasar asi con la firma?"
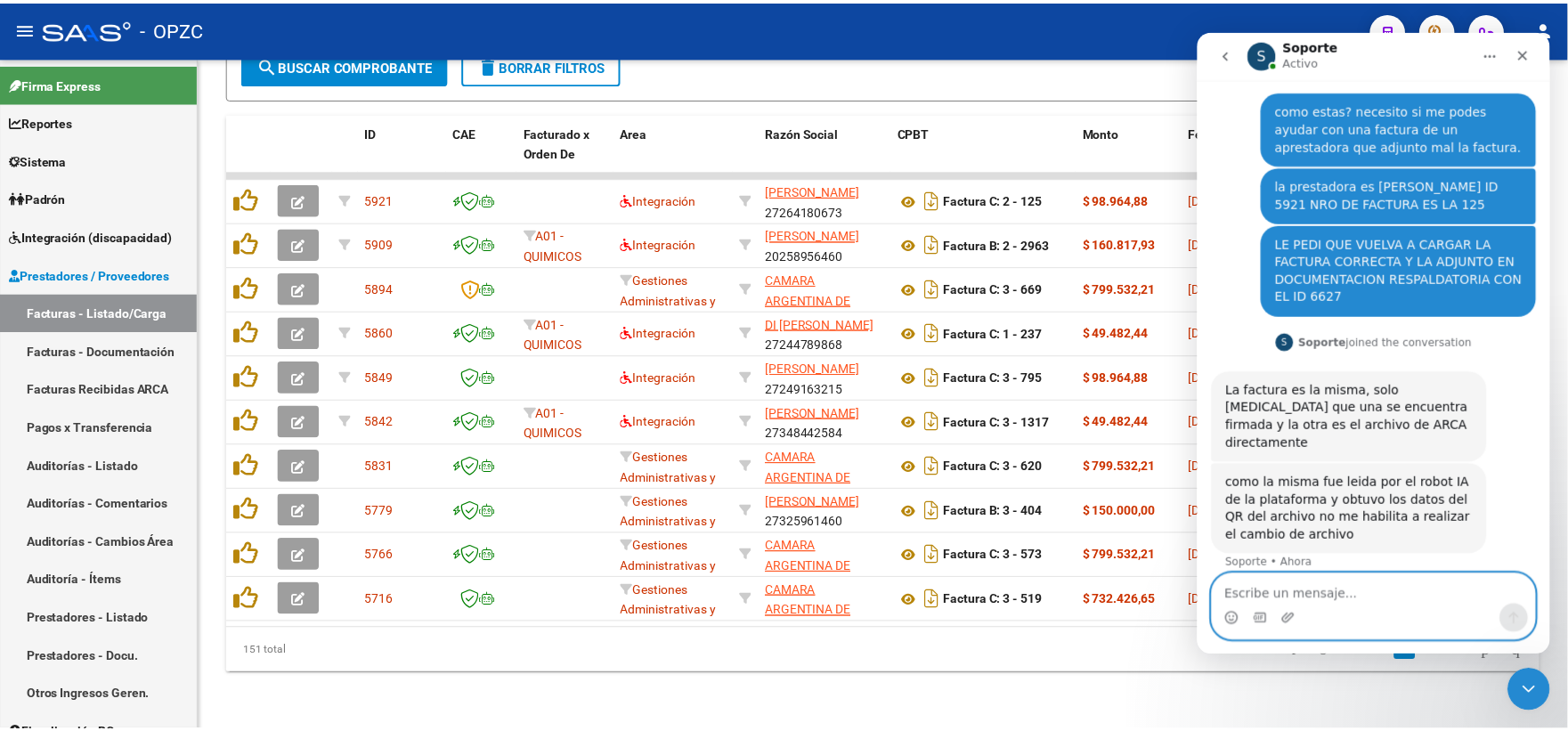
scroll to position [294, 0]
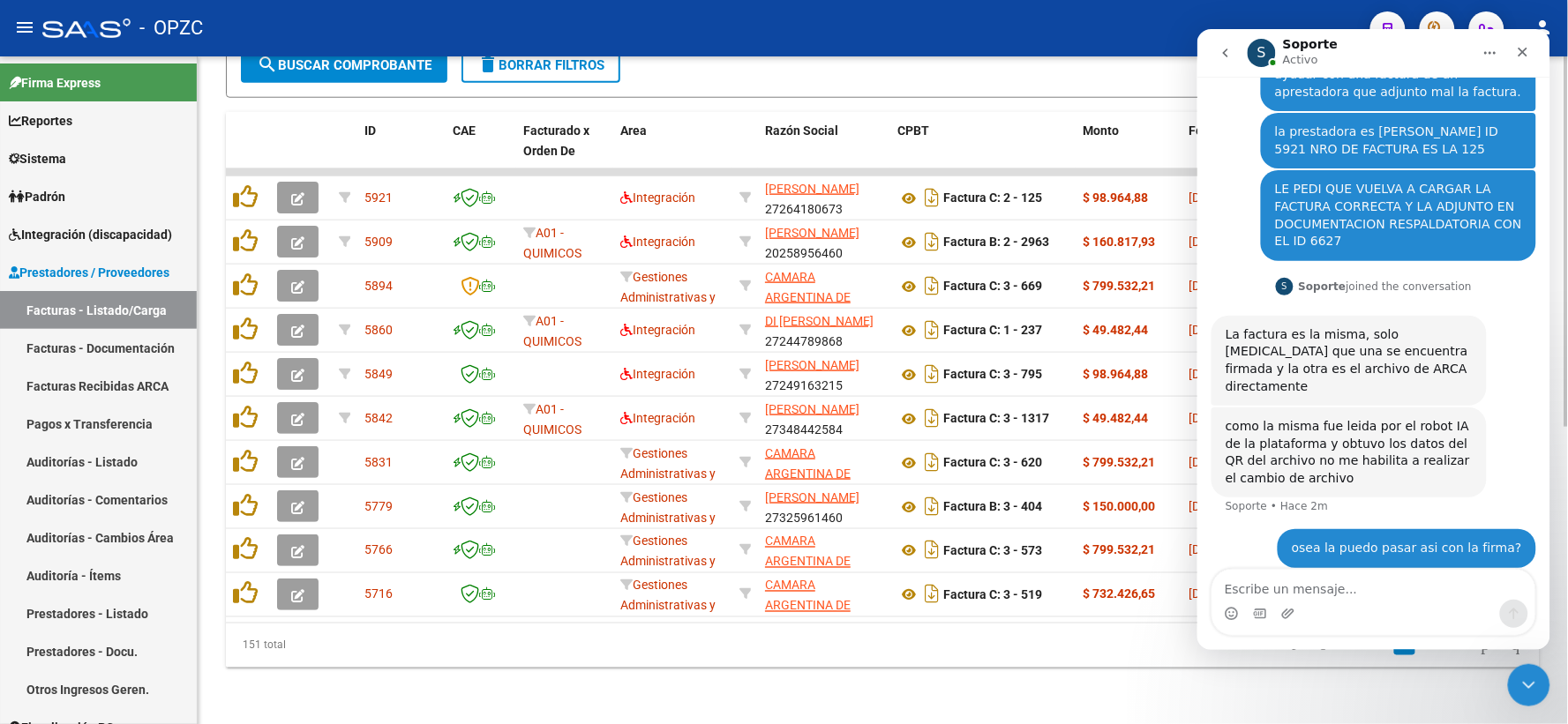
drag, startPoint x: 170, startPoint y: 409, endPoint x: 763, endPoint y: 669, distance: 647.5
click at [763, 669] on div "Video tutorial PRESTADORES -> Listado de CPBTs Emitidos por Prestadores / Prove…" at bounding box center [883, 128] width 1371 height 1191
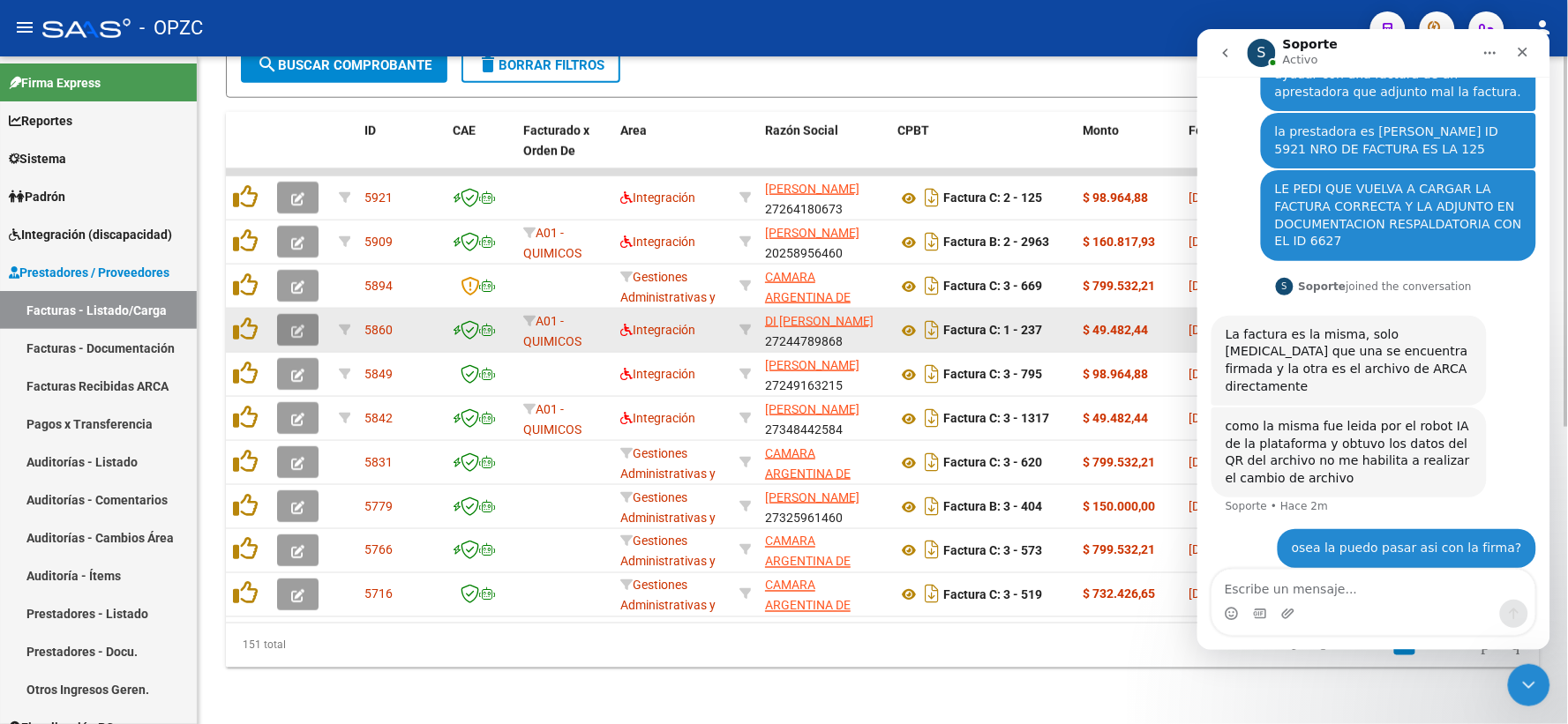
click at [303, 324] on icon "button" at bounding box center [298, 331] width 14 height 14
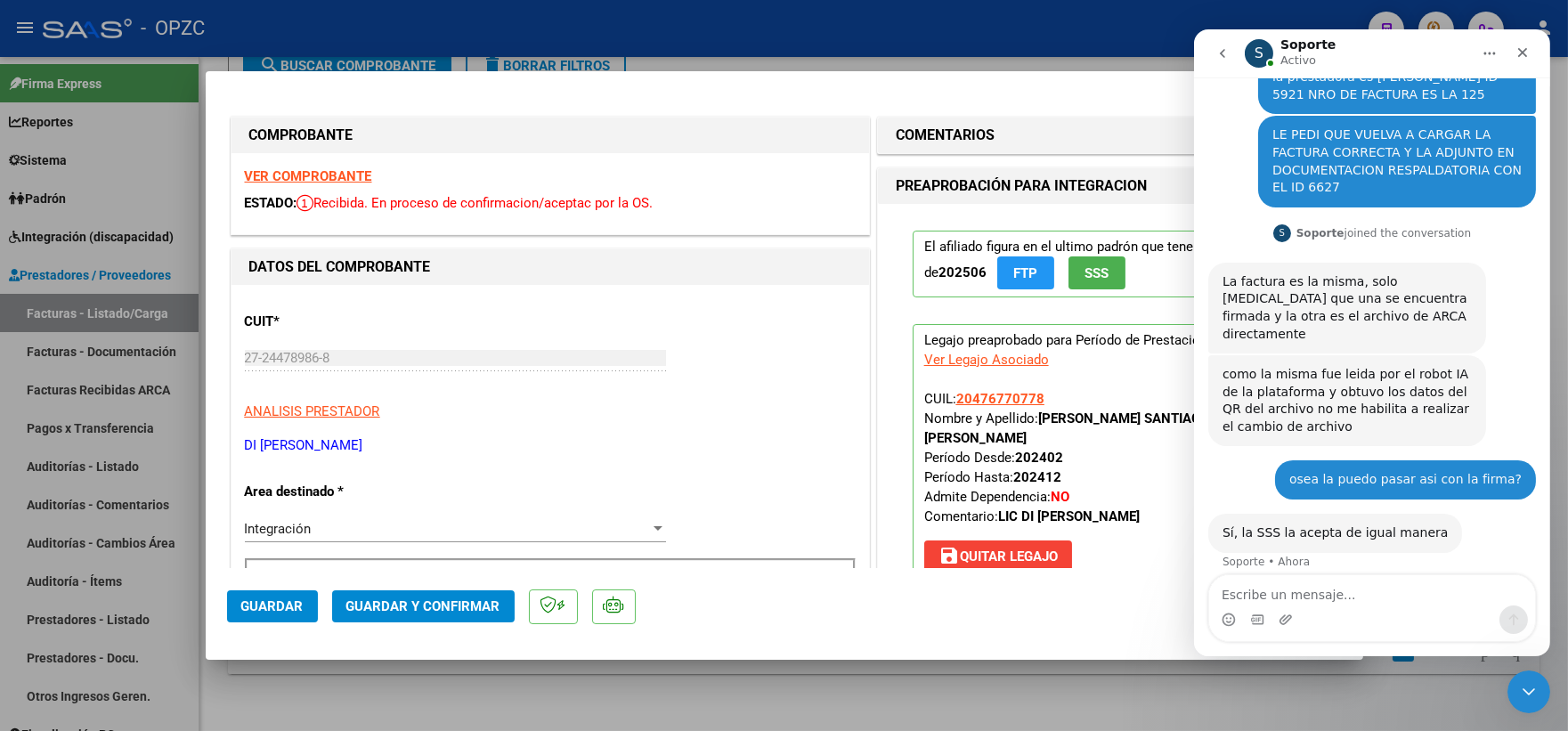
scroll to position [348, 0]
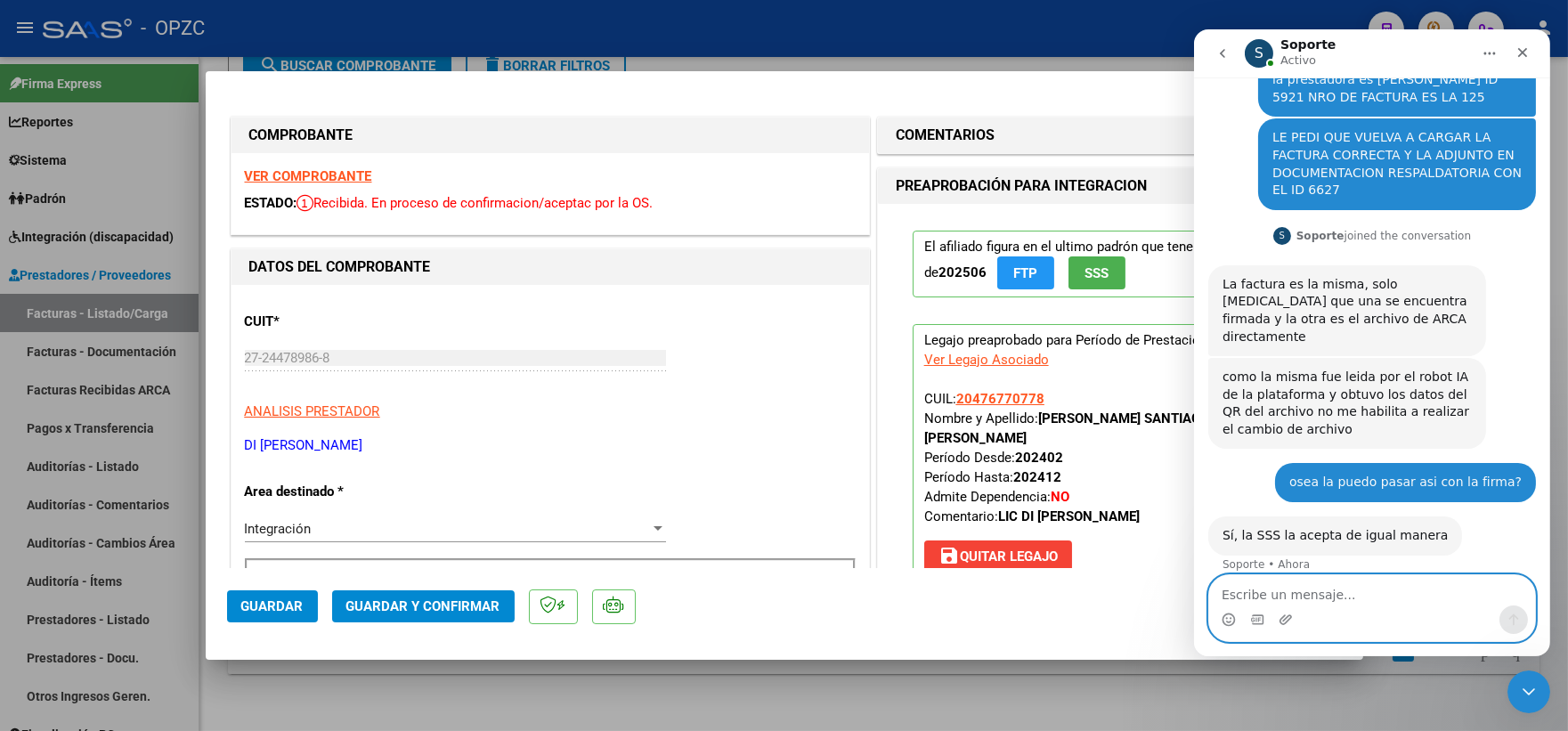
click at [1371, 593] on textarea "Escribe un mensaje..." at bounding box center [1370, 590] width 326 height 30
type textarea "ok. mil gracias"
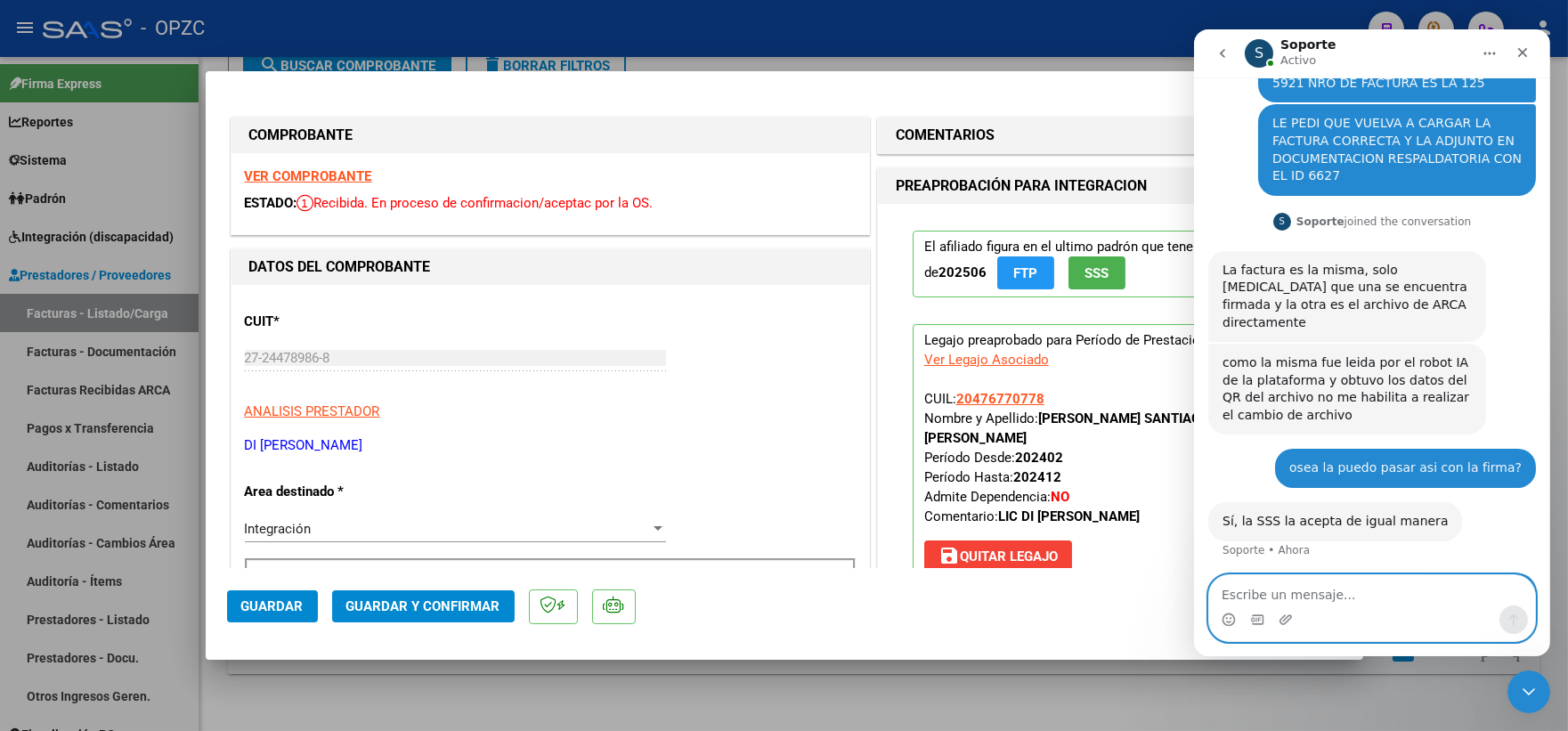
scroll to position [399, 0]
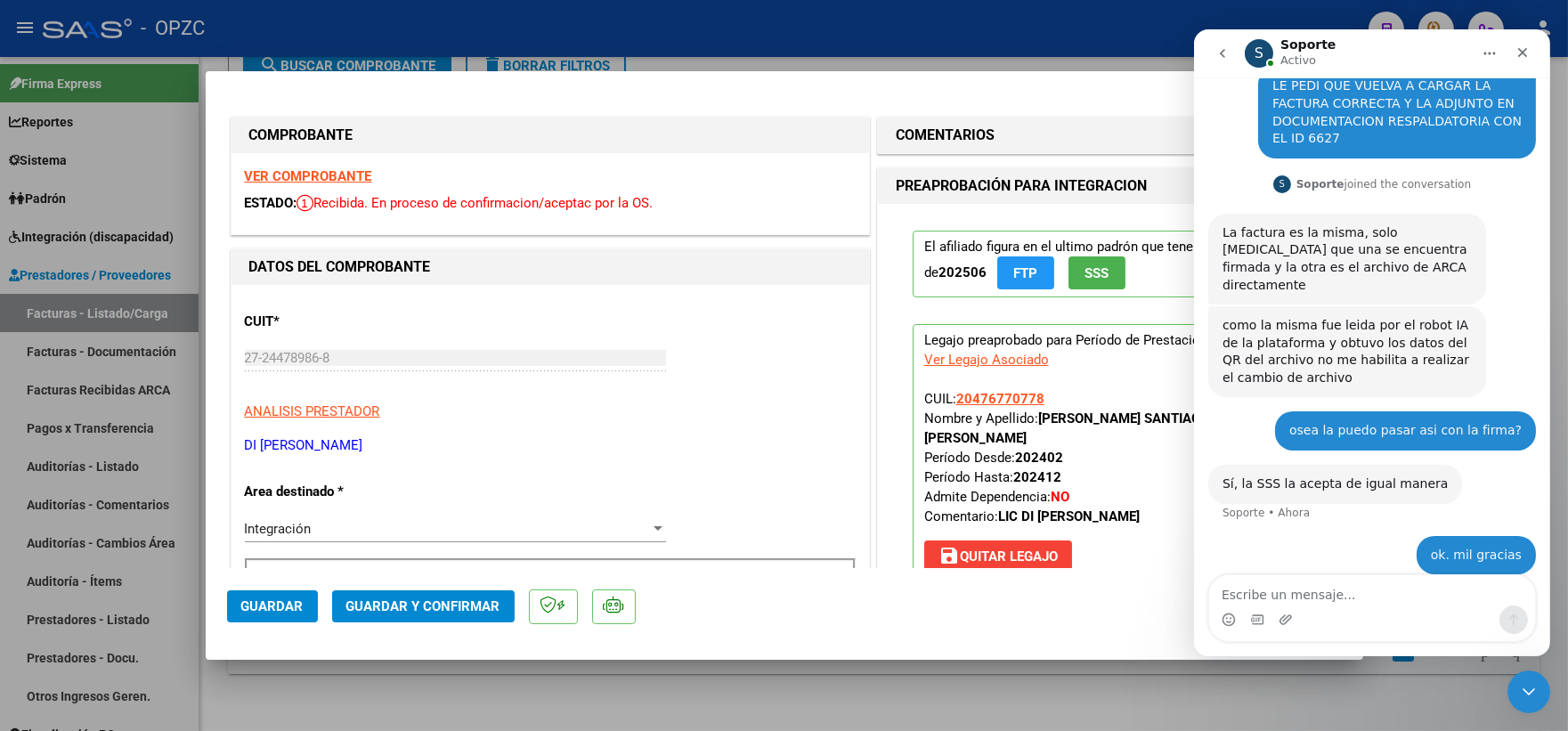
click at [1491, 58] on icon "Inicio" at bounding box center [1489, 54] width 15 height 15
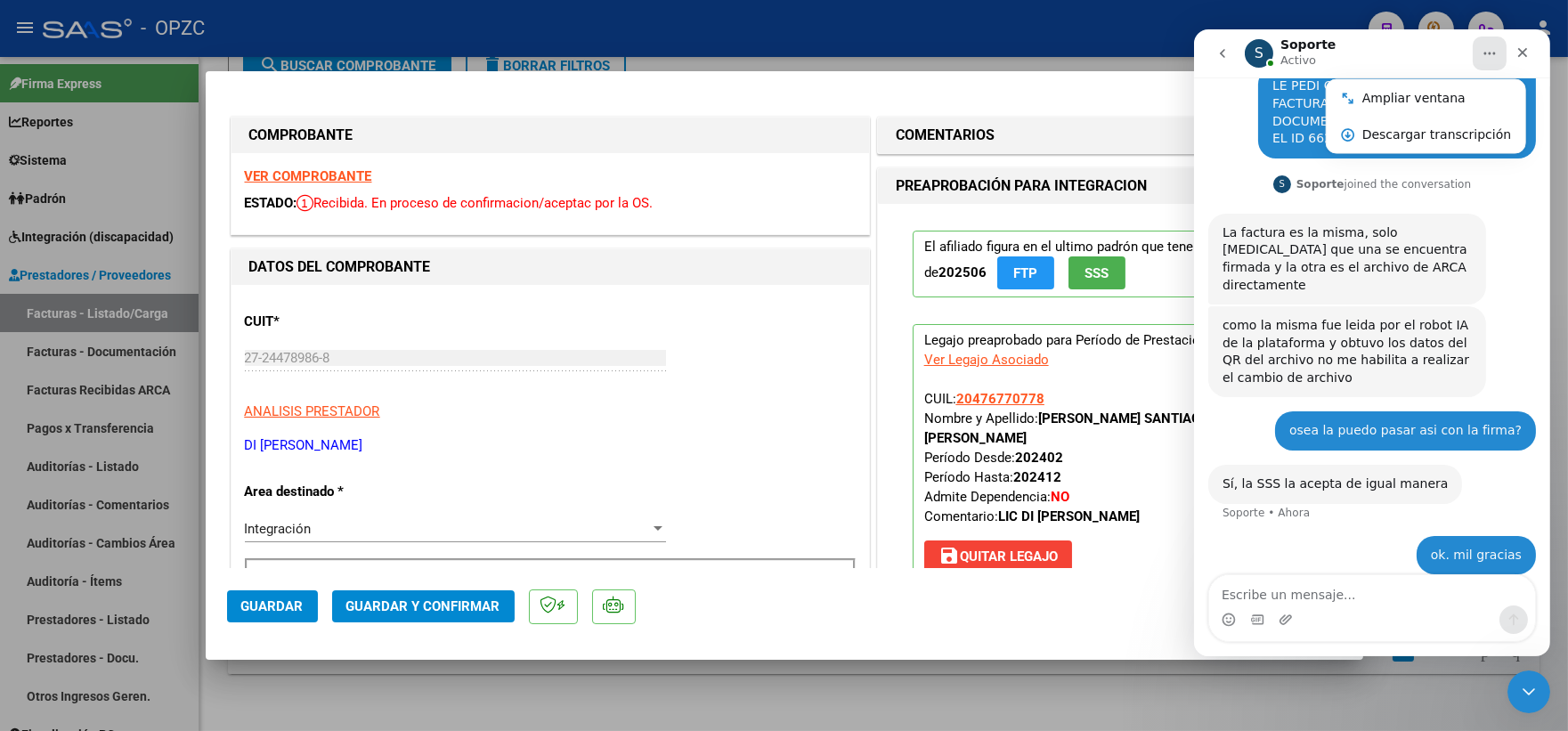
click at [327, 170] on strong "VER COMPROBANTE" at bounding box center [308, 176] width 128 height 16
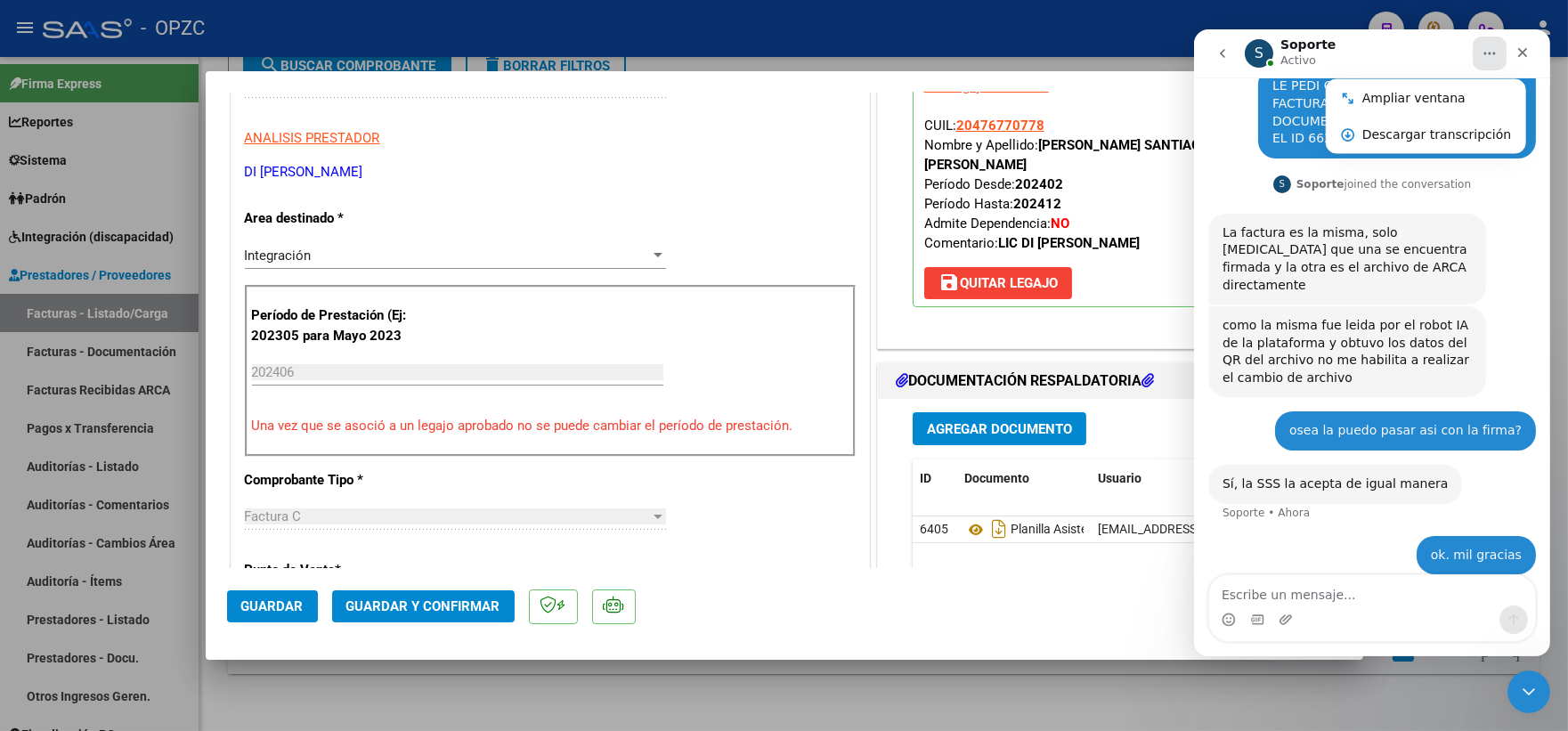
scroll to position [297, 0]
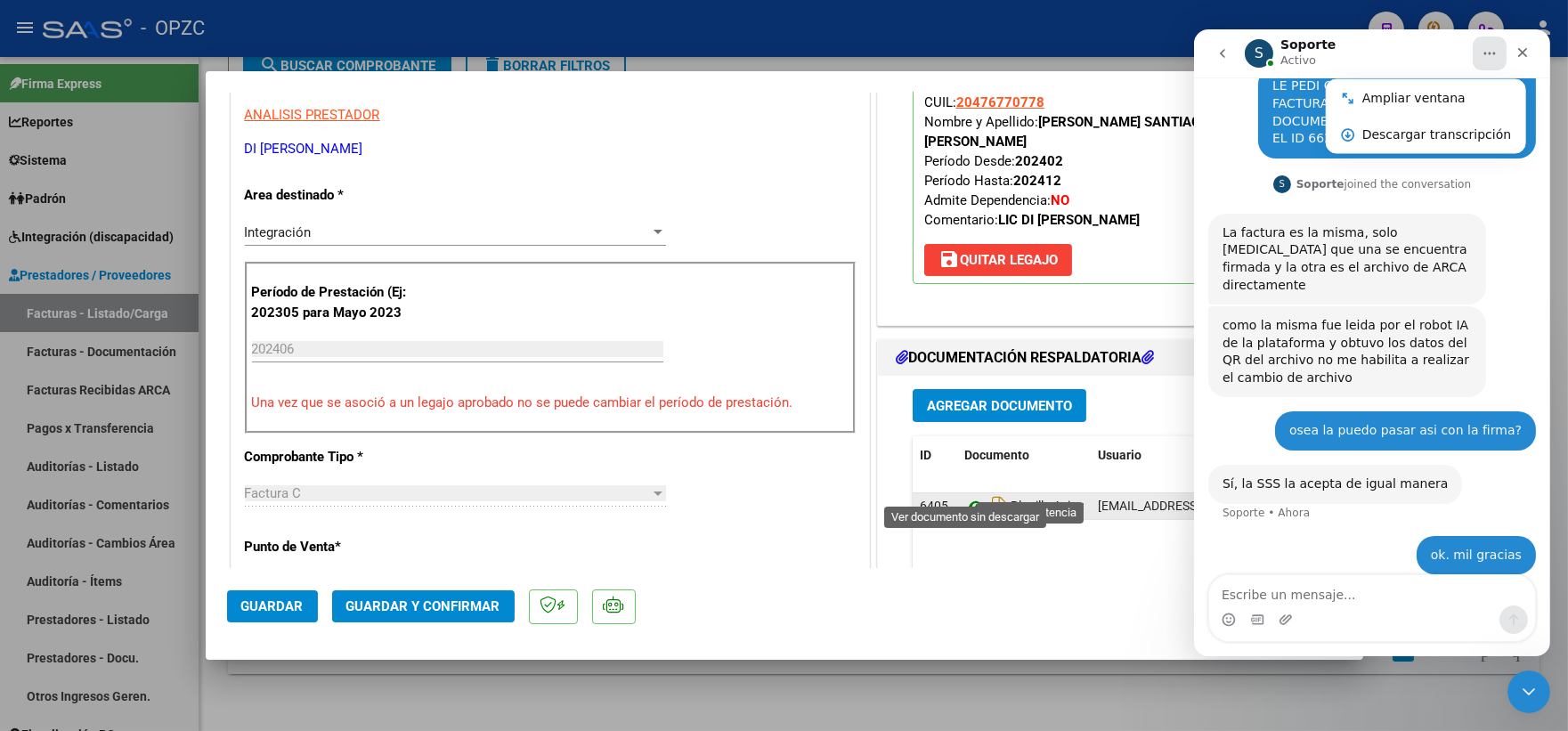
click at [968, 496] on icon at bounding box center [975, 506] width 23 height 21
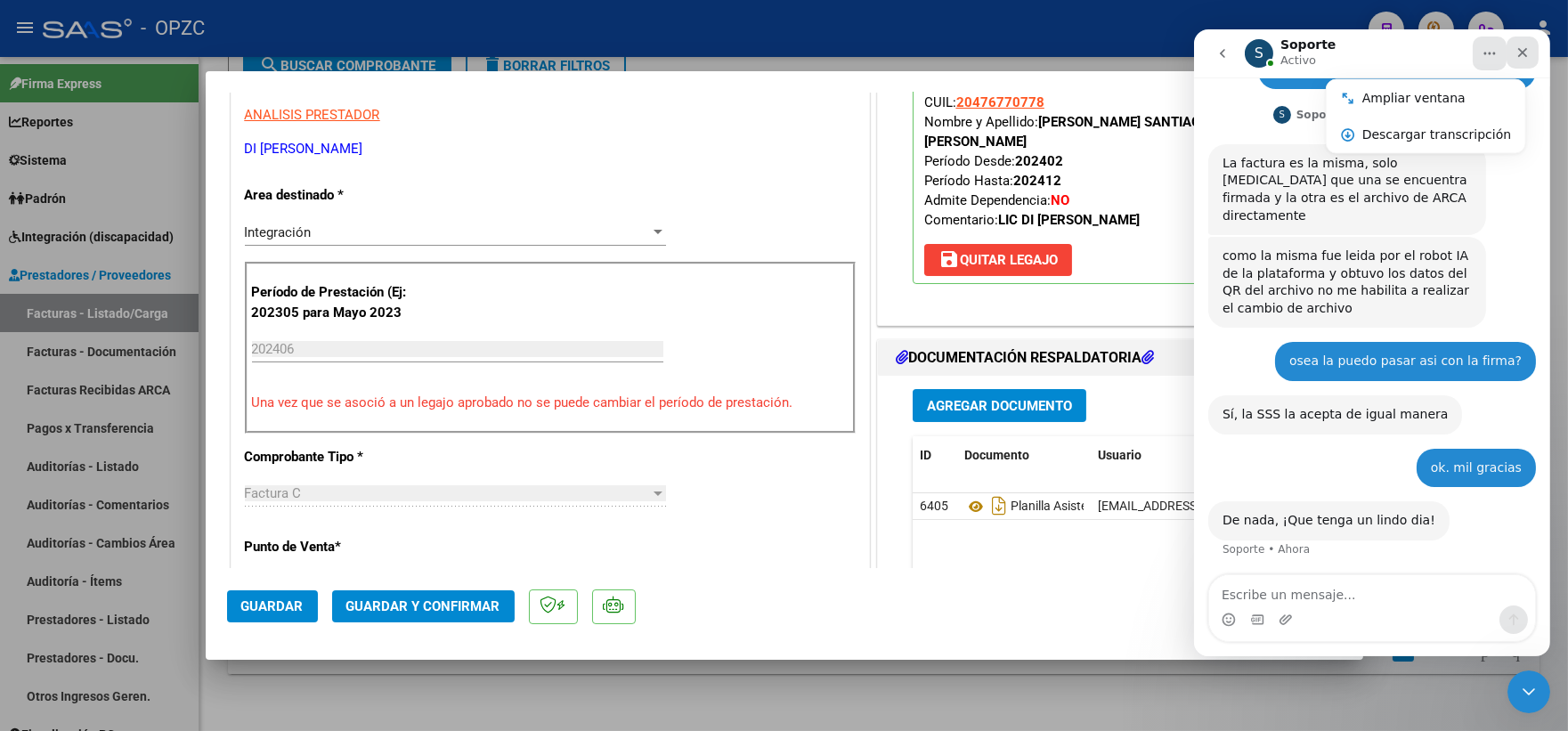
scroll to position [521, 0]
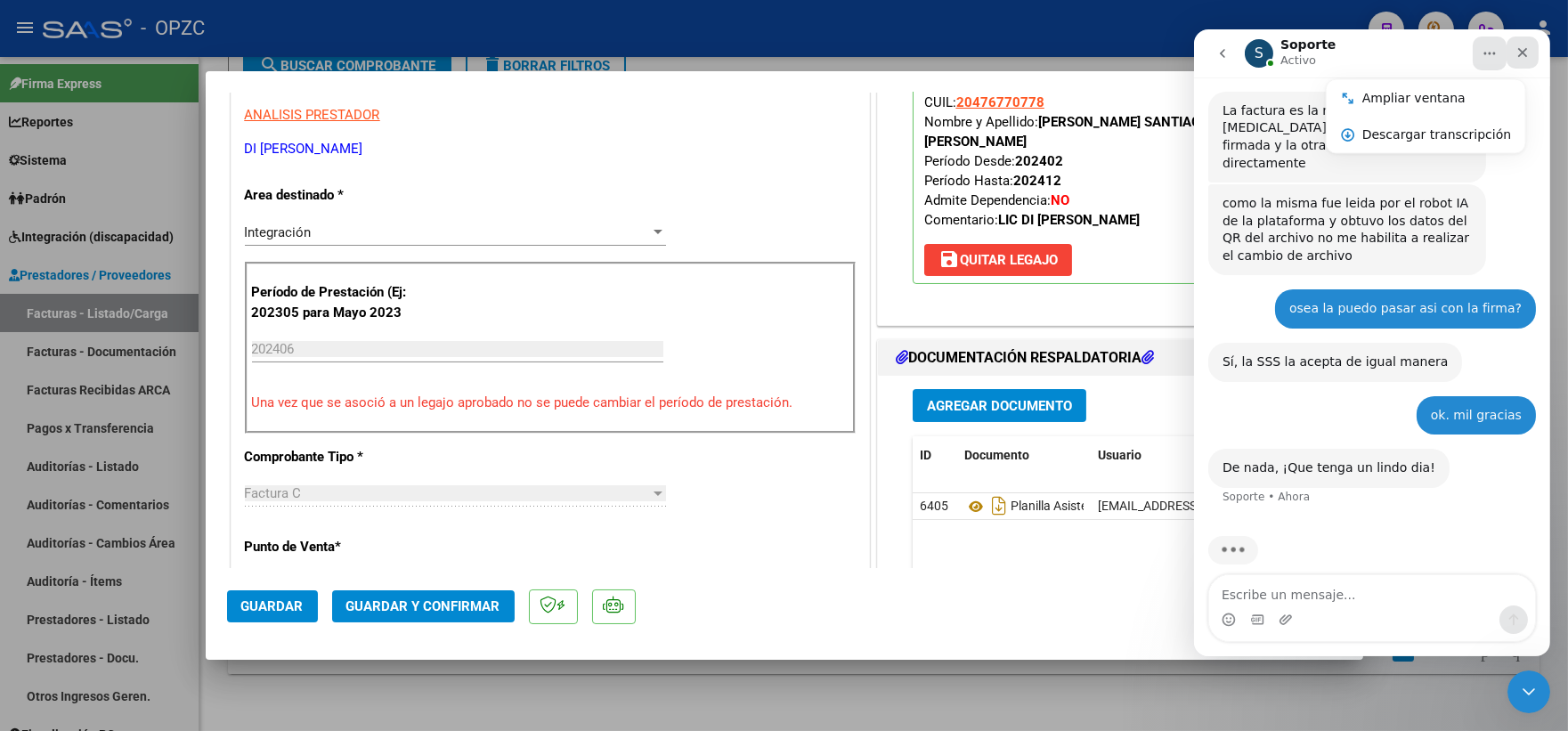
click at [1519, 48] on icon "Cerrar" at bounding box center [1521, 53] width 15 height 15
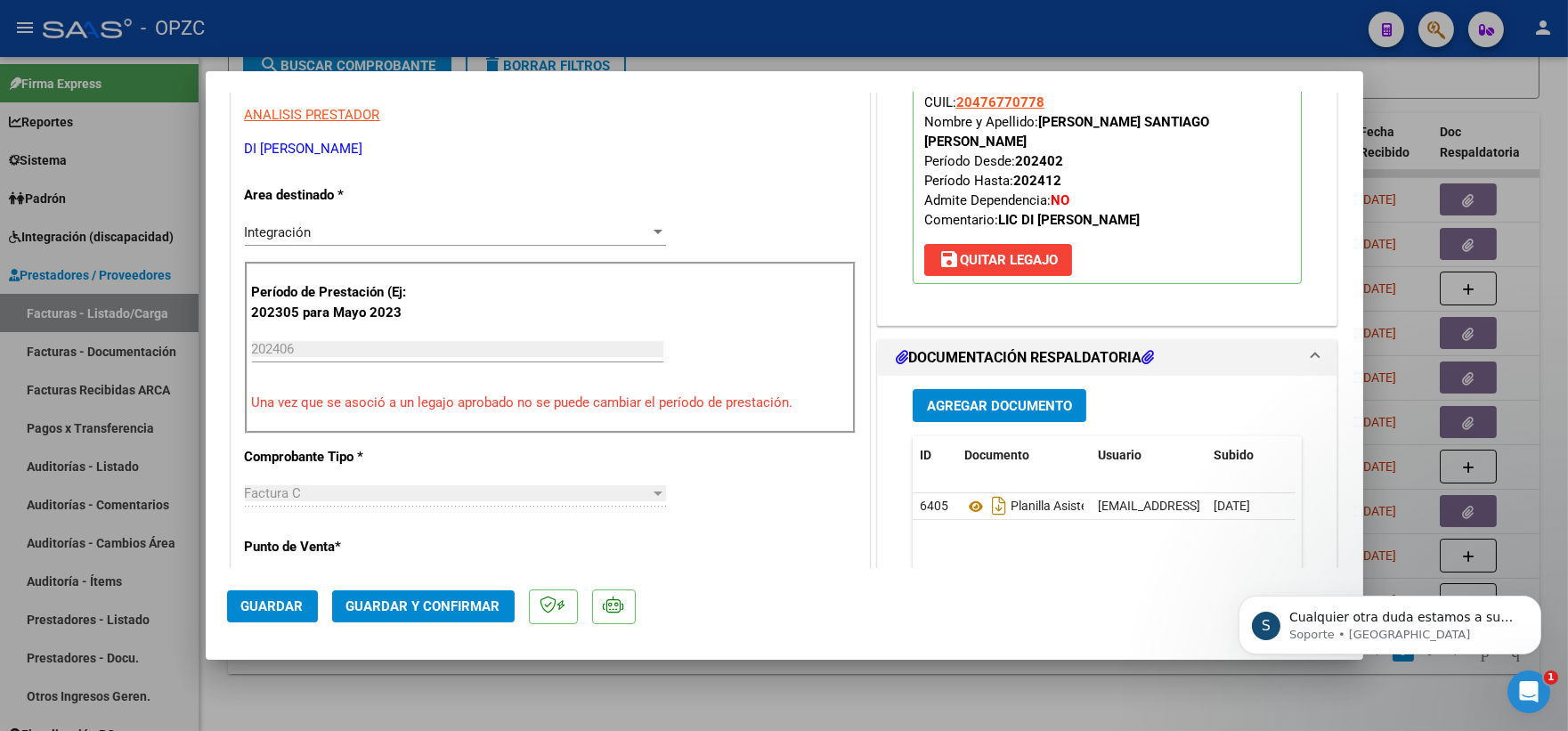
scroll to position [0, 0]
click at [1386, 619] on p "Cualquier otra duda estamos a su disposición." at bounding box center [1403, 618] width 230 height 18
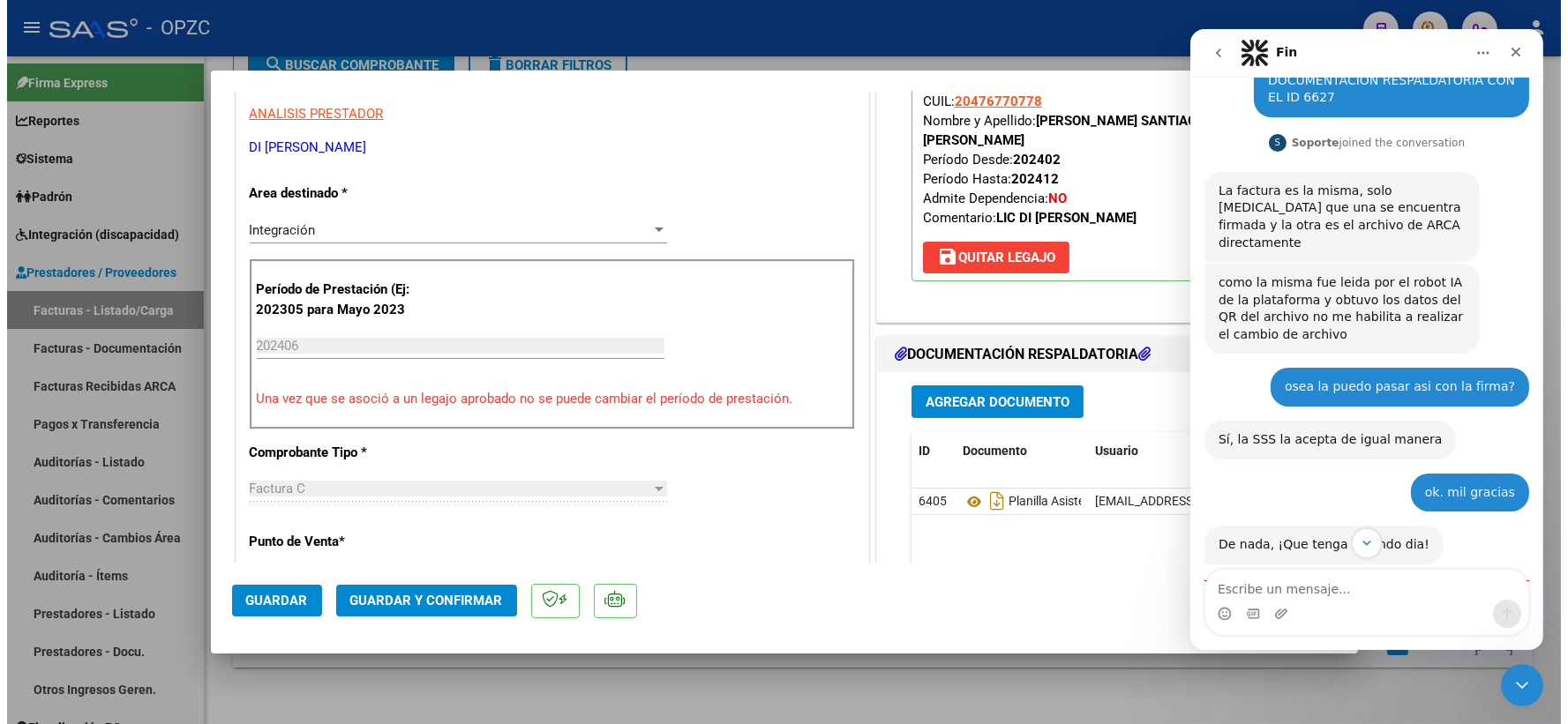
scroll to position [534, 0]
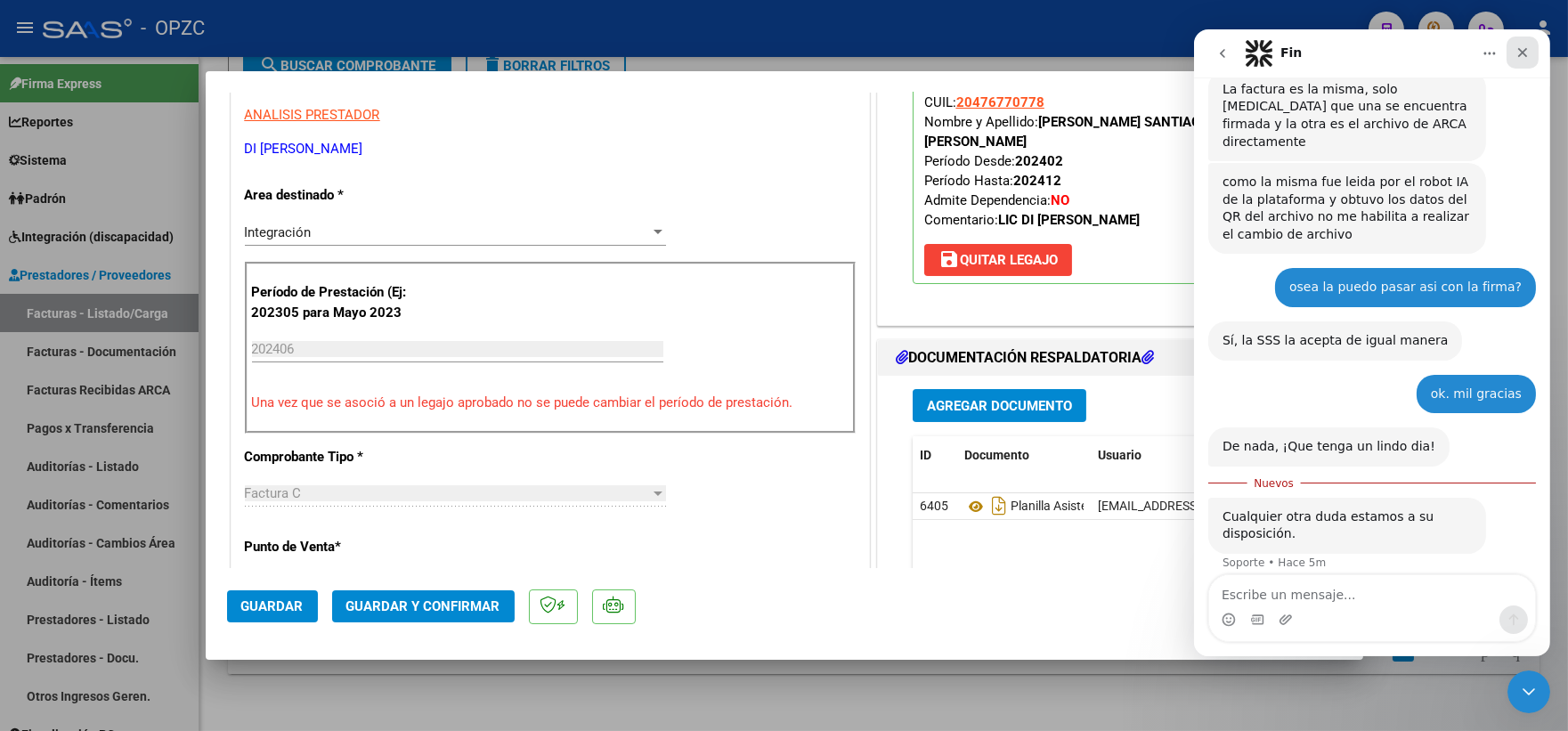
click at [1518, 53] on icon "Cerrar" at bounding box center [1521, 53] width 15 height 15
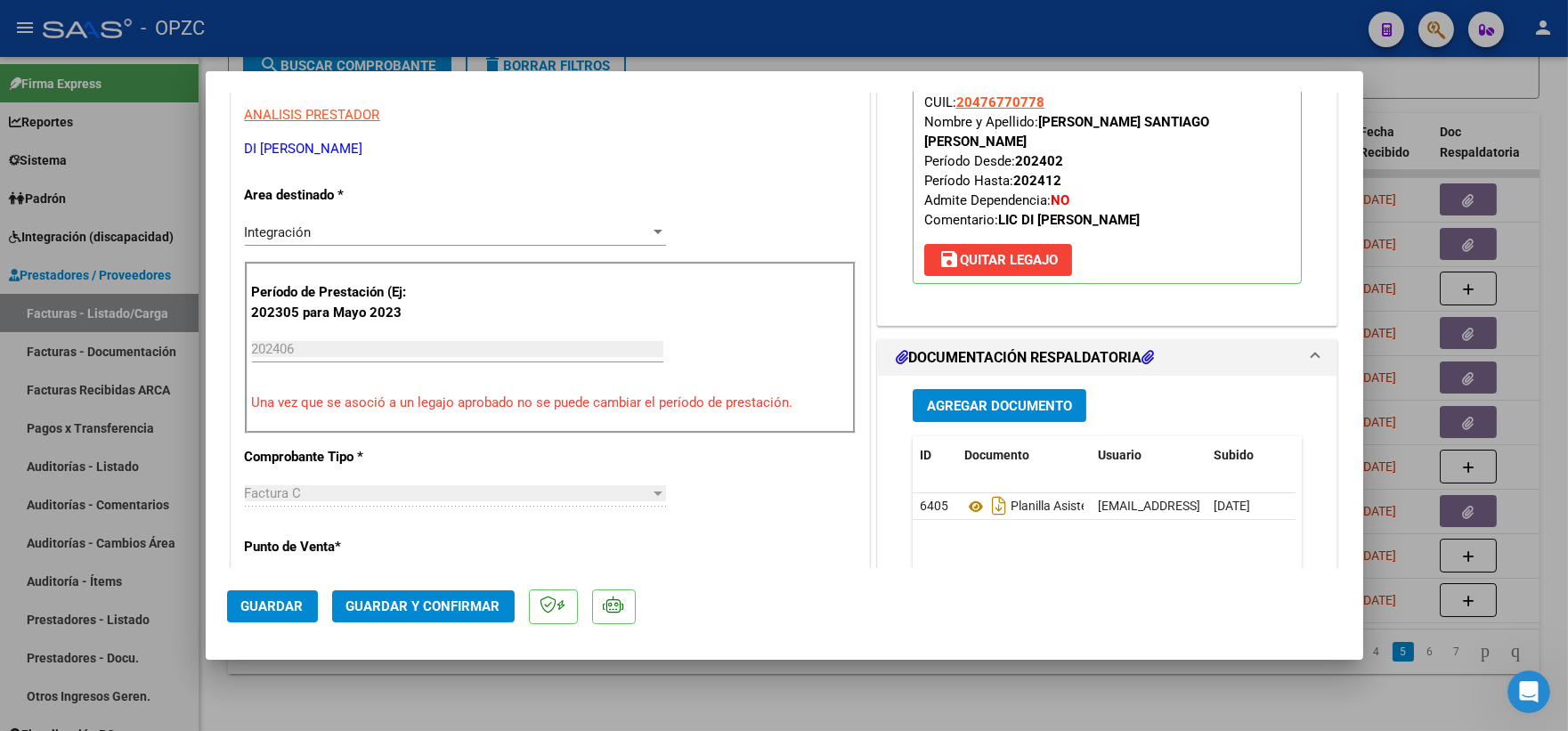
click at [1538, 110] on div at bounding box center [784, 365] width 1568 height 731
type input "$ 0,00"
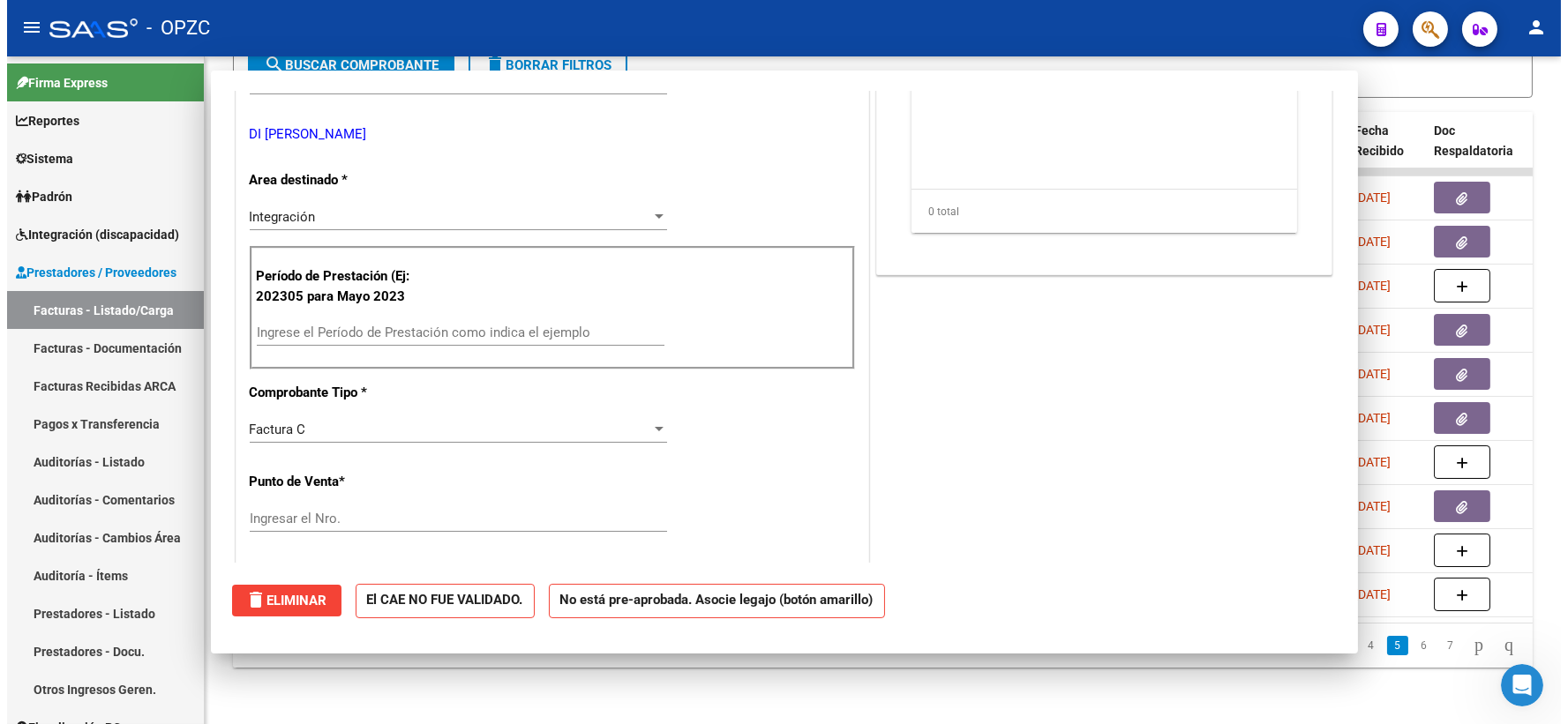
scroll to position [0, 0]
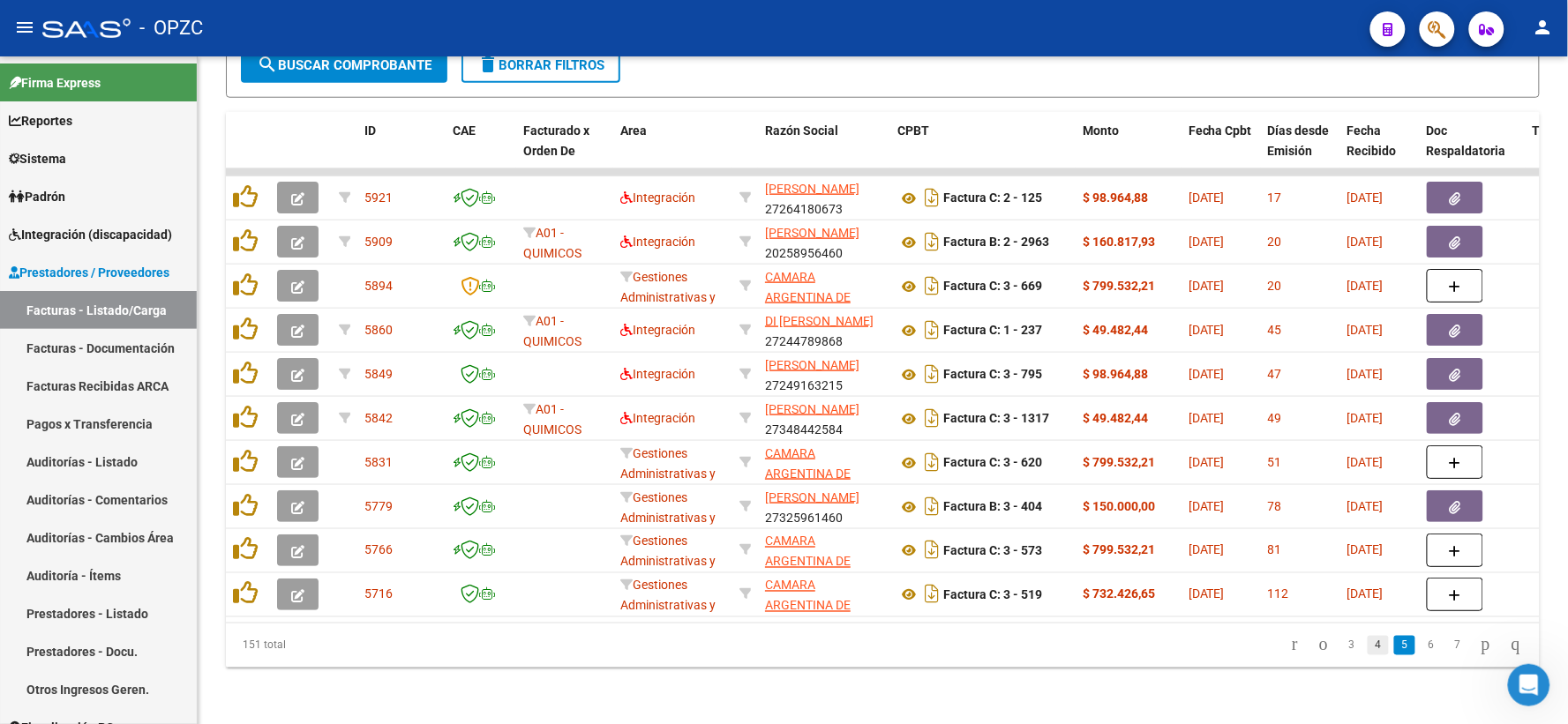
click at [1368, 646] on link "4" at bounding box center [1378, 645] width 21 height 19
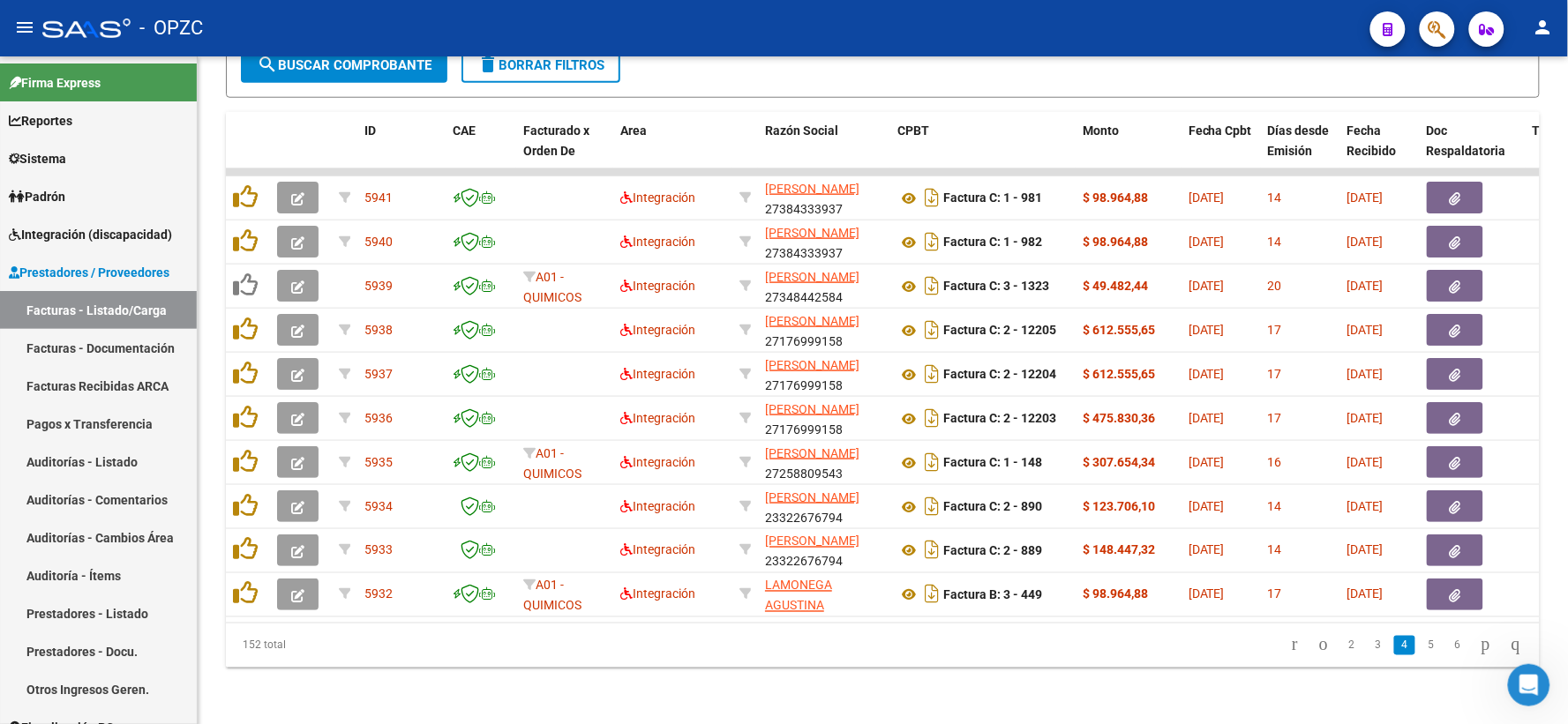
scroll to position [536, 0]
click at [1368, 648] on link "3" at bounding box center [1378, 645] width 21 height 19
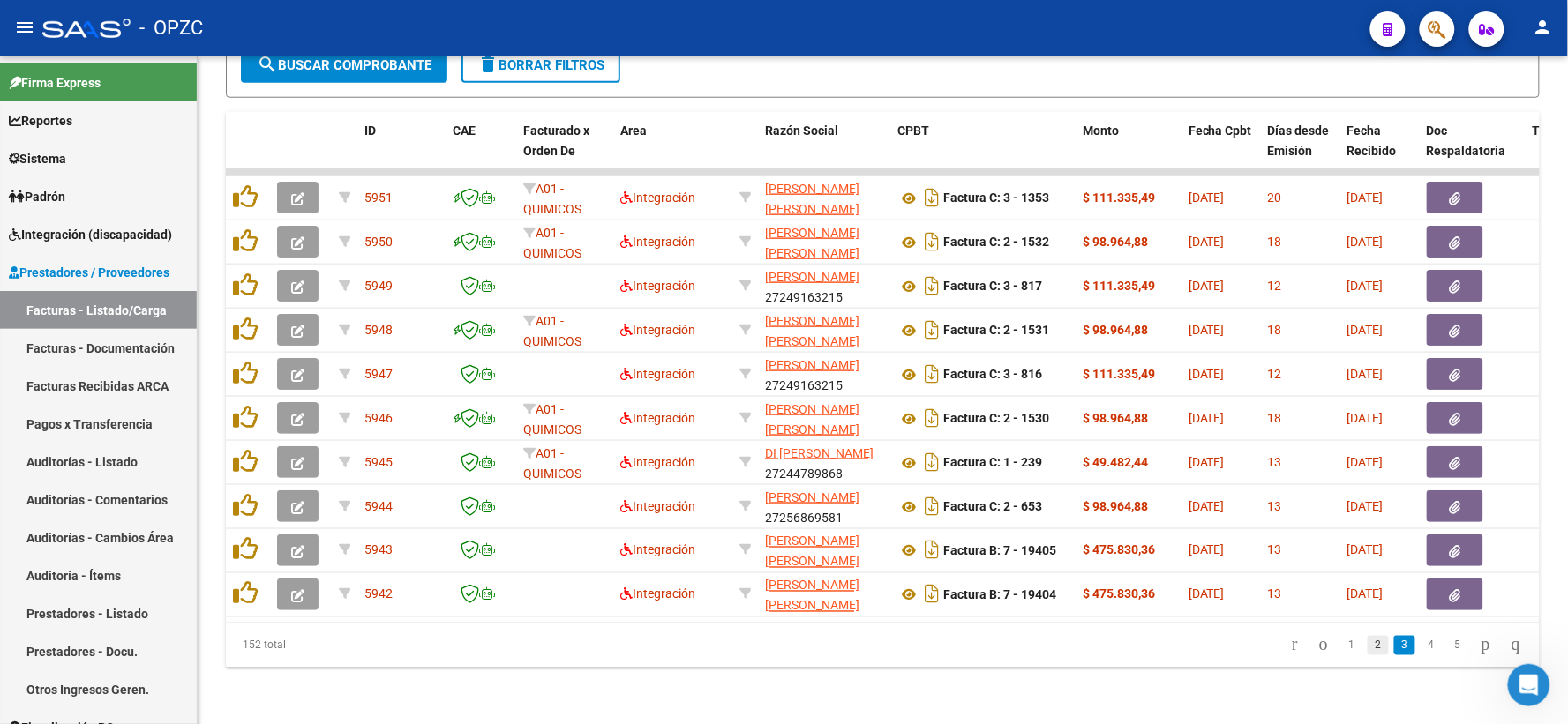
click at [1368, 638] on link "2" at bounding box center [1378, 645] width 21 height 19
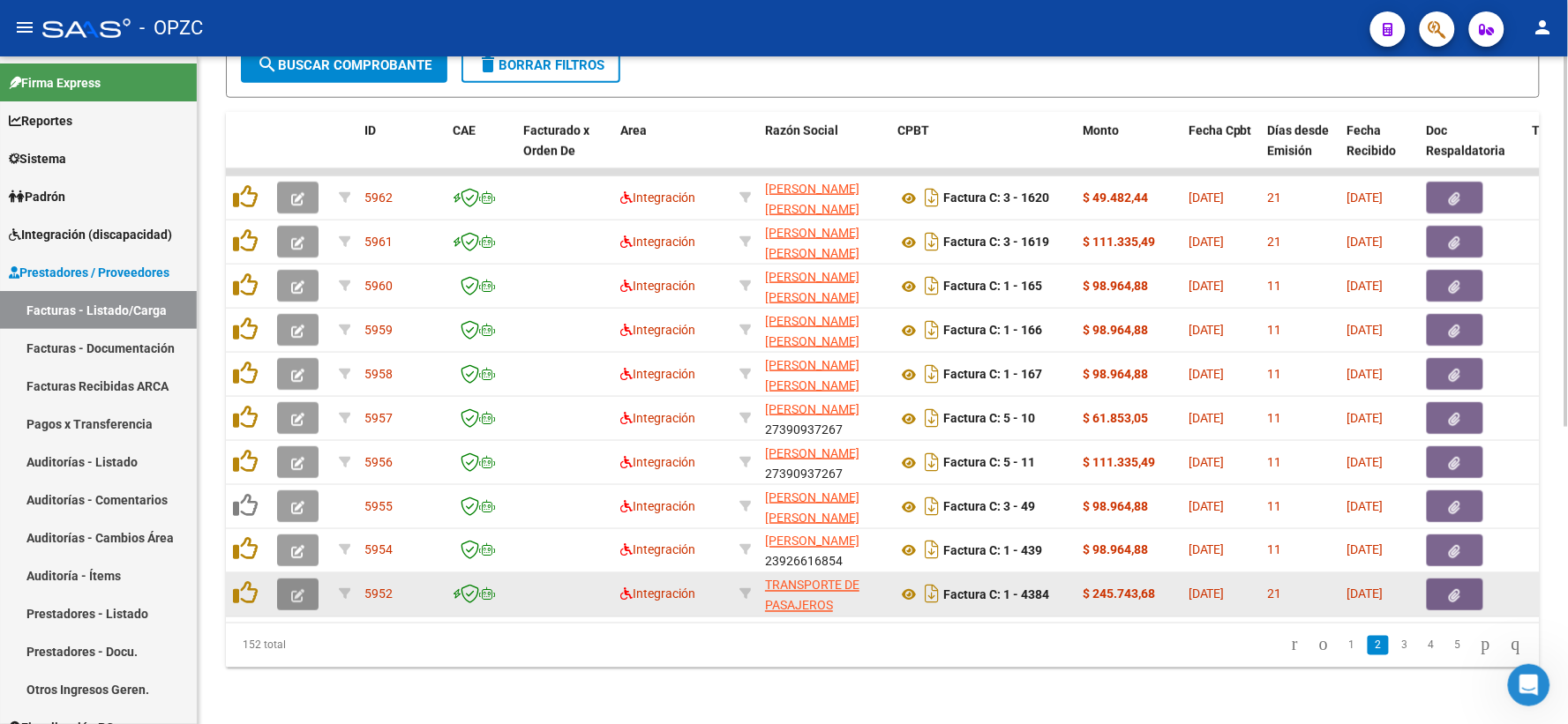
click at [295, 589] on icon "button" at bounding box center [298, 596] width 14 height 14
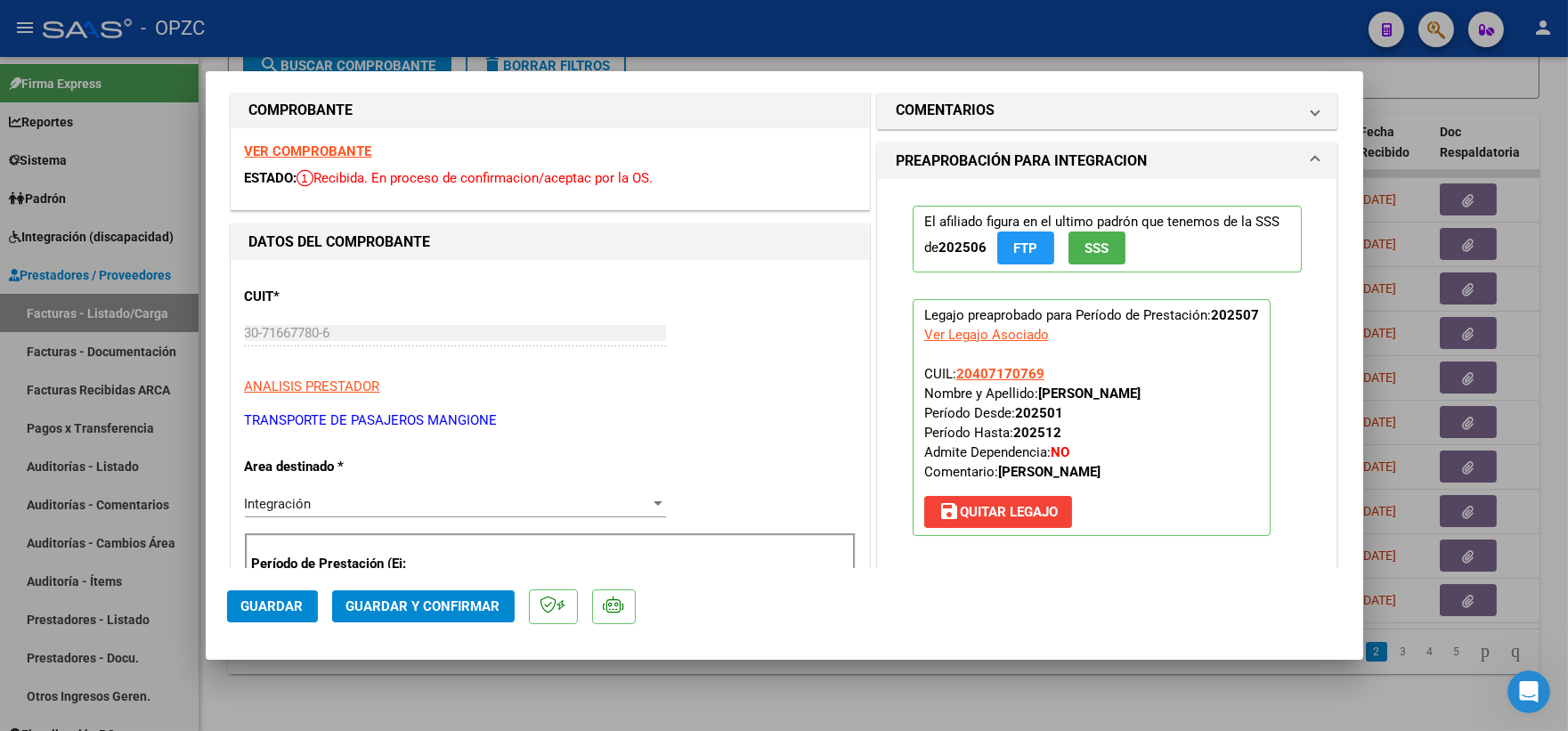
scroll to position [0, 0]
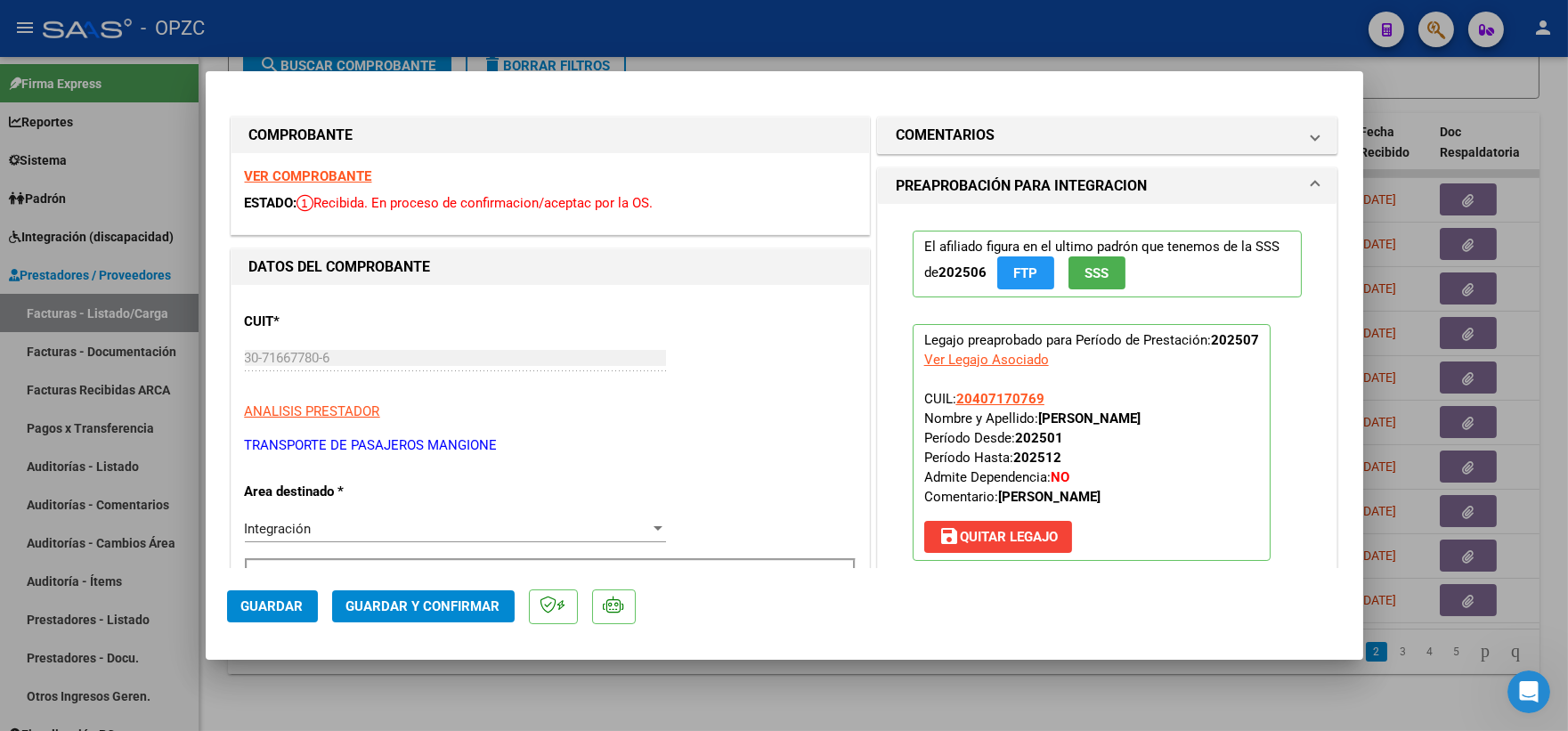
click at [323, 173] on strong "VER COMPROBANTE" at bounding box center [308, 176] width 128 height 16
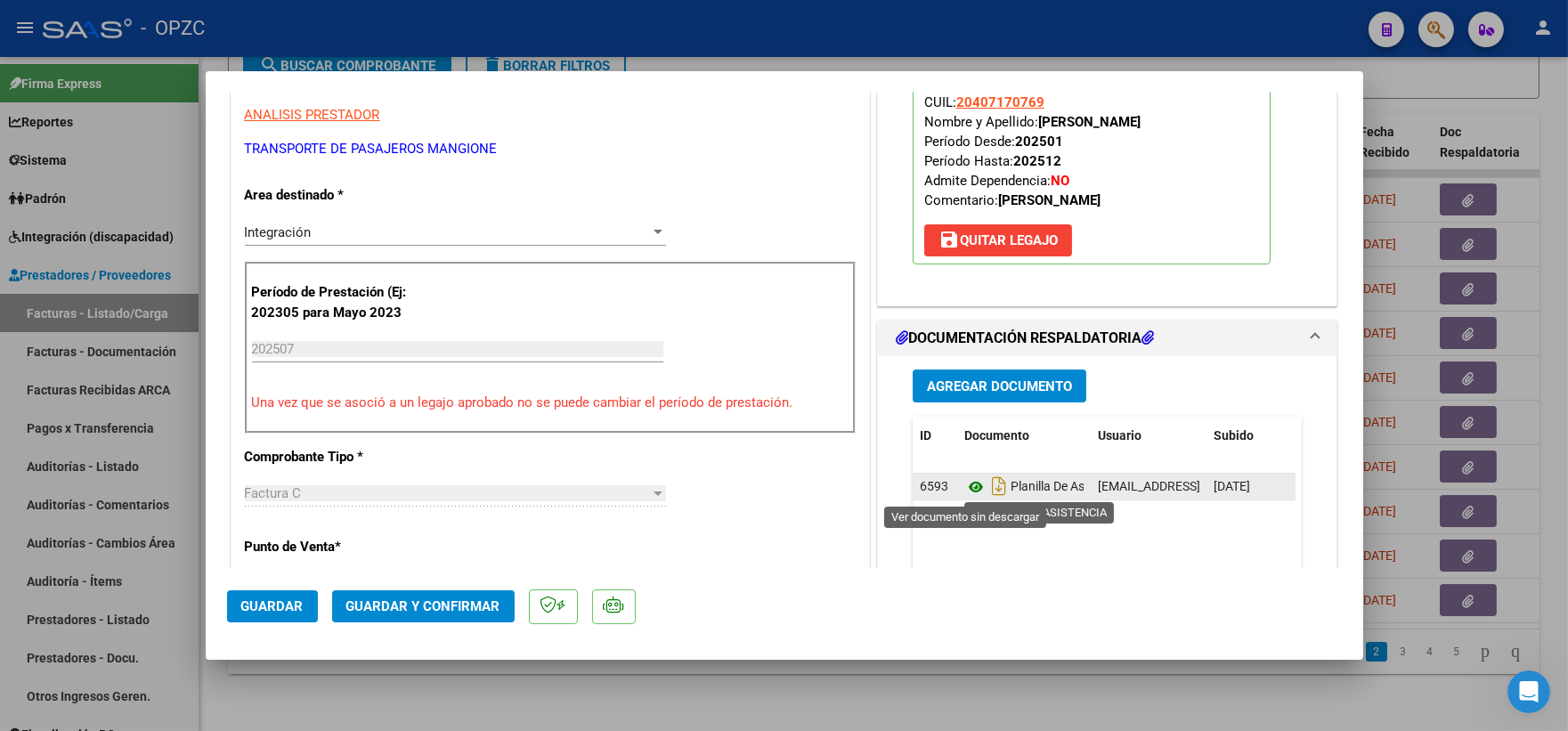
click at [971, 484] on icon at bounding box center [975, 486] width 23 height 21
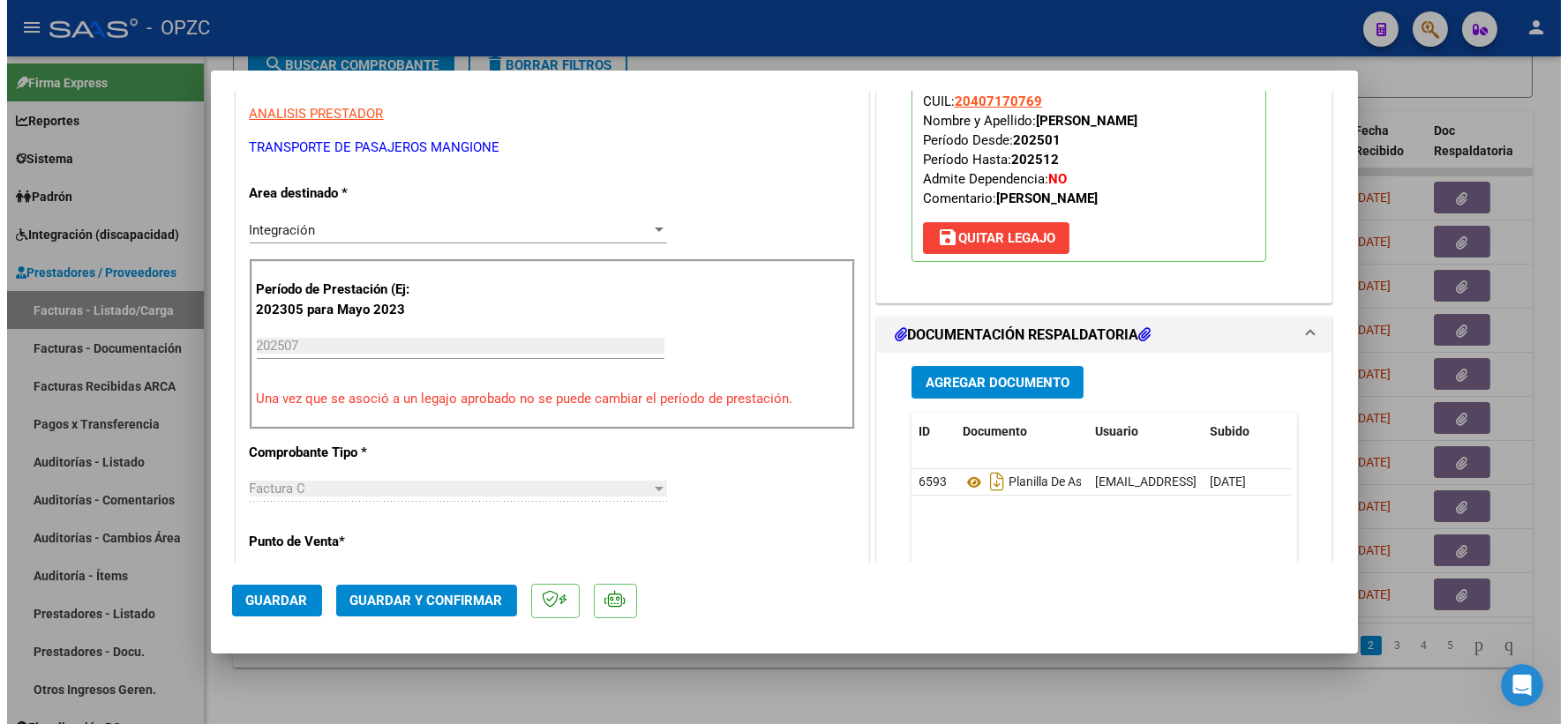
scroll to position [490, 0]
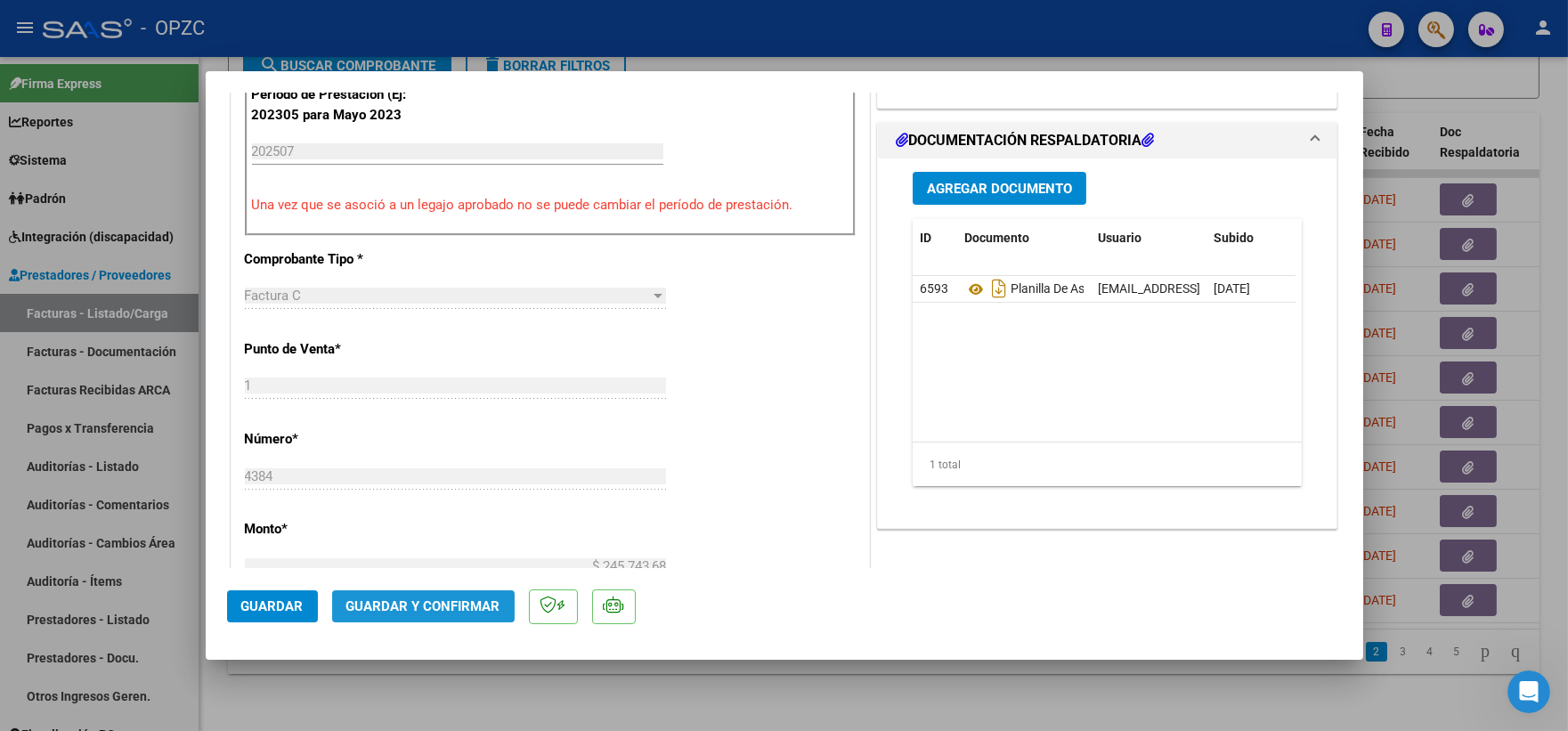
click at [438, 602] on span "Guardar y Confirmar" at bounding box center [423, 607] width 154 height 16
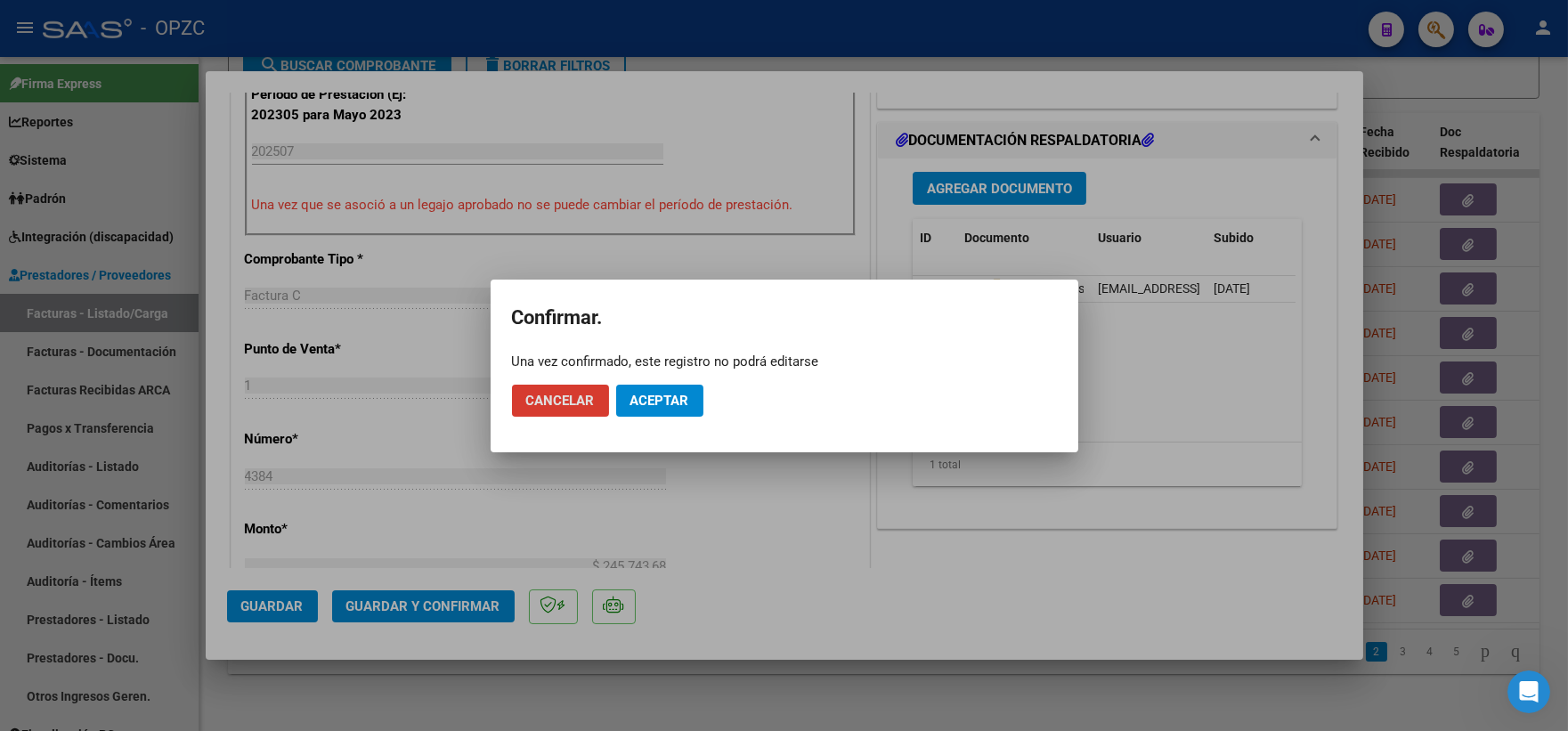
click at [679, 402] on span "Aceptar" at bounding box center [659, 401] width 58 height 16
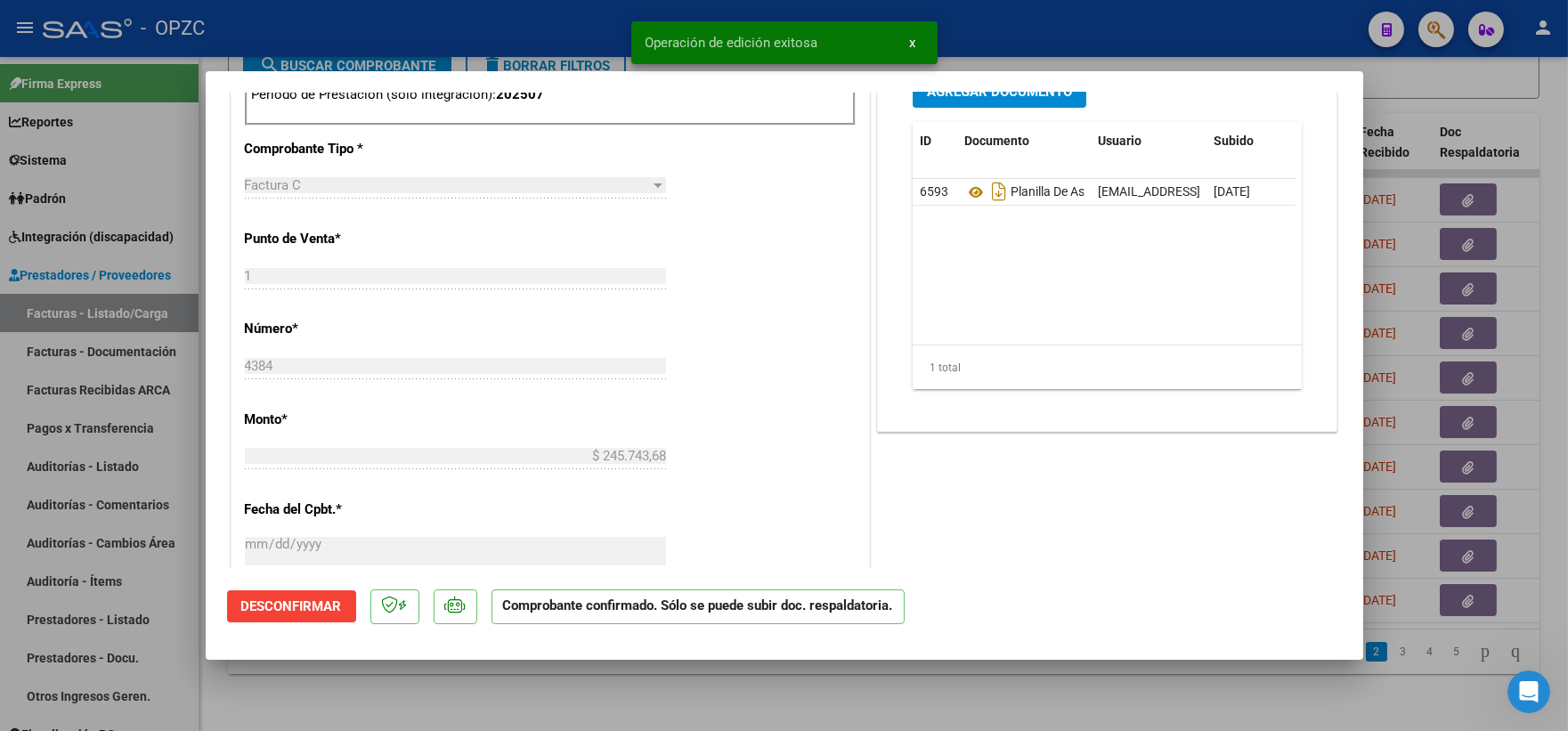
click at [1535, 92] on div at bounding box center [784, 365] width 1568 height 731
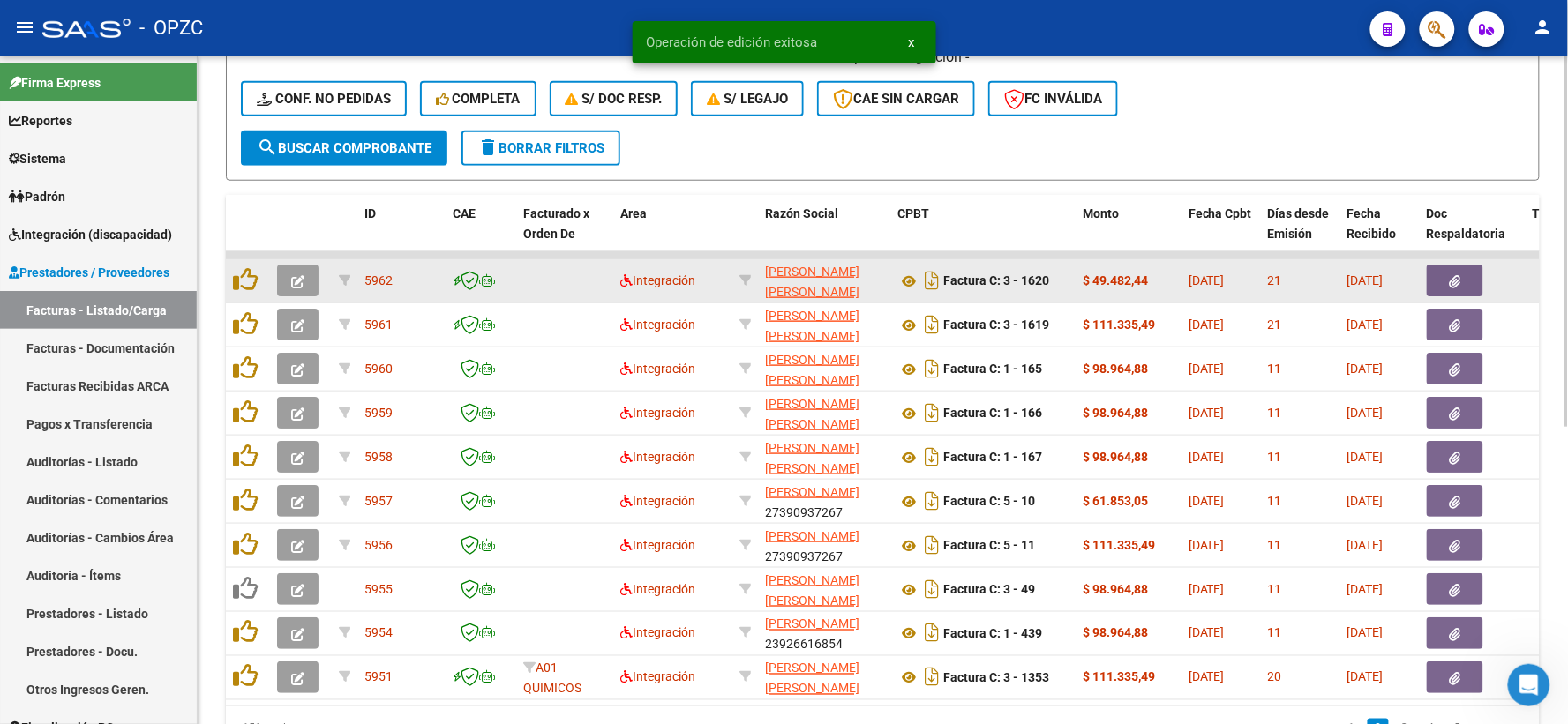
scroll to position [438, 0]
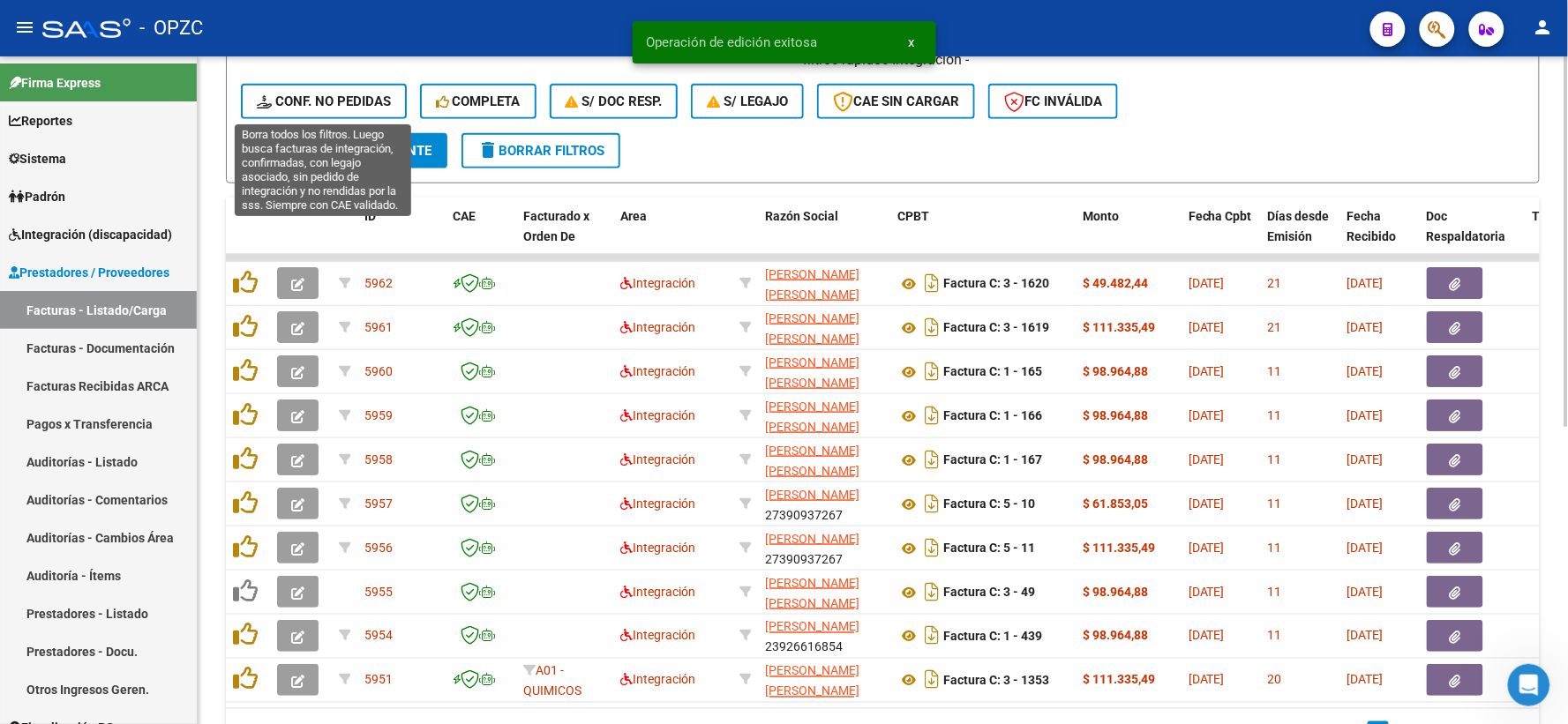
click at [325, 94] on span "Conf. no pedidas" at bounding box center [324, 101] width 134 height 16
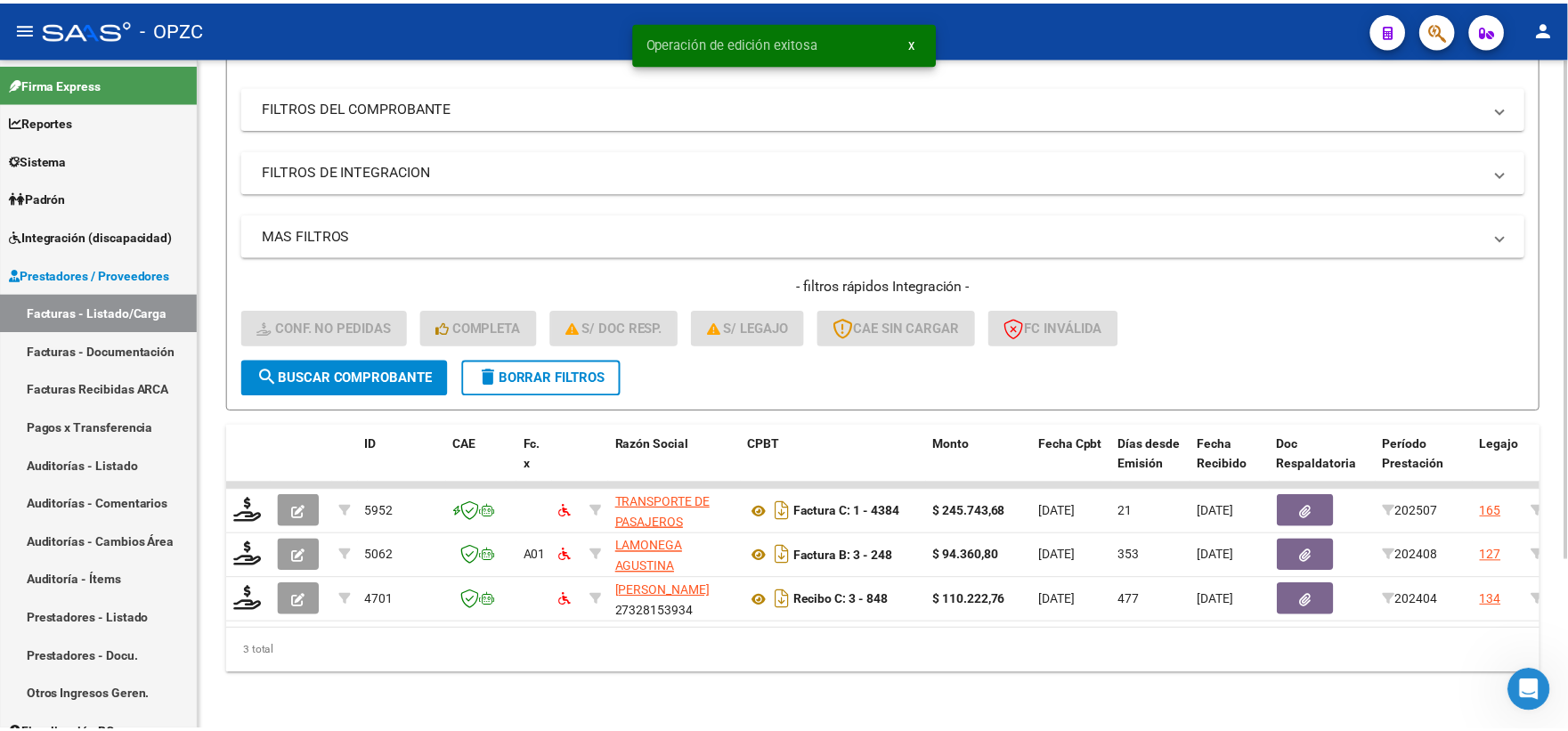
scroll to position [230, 0]
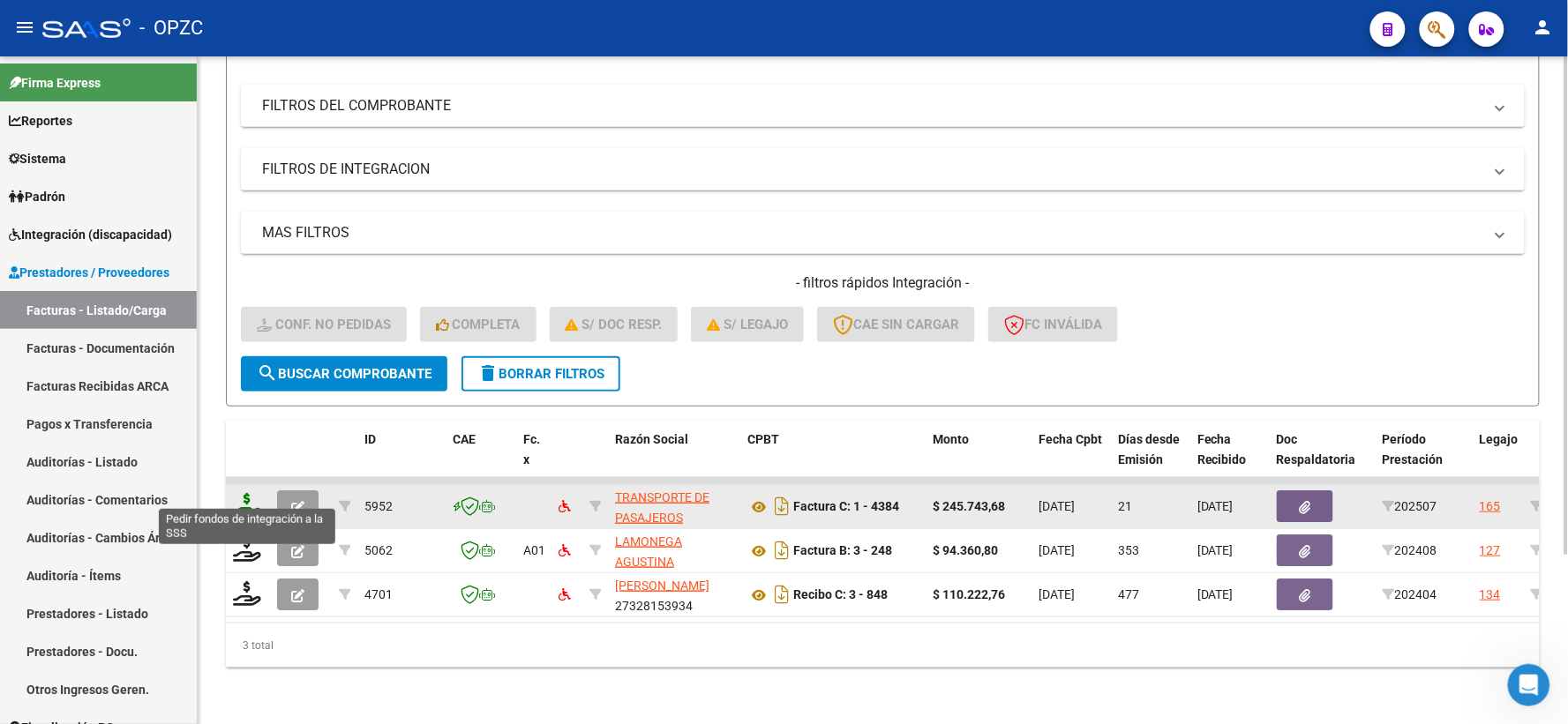
click at [250, 494] on icon at bounding box center [247, 505] width 28 height 24
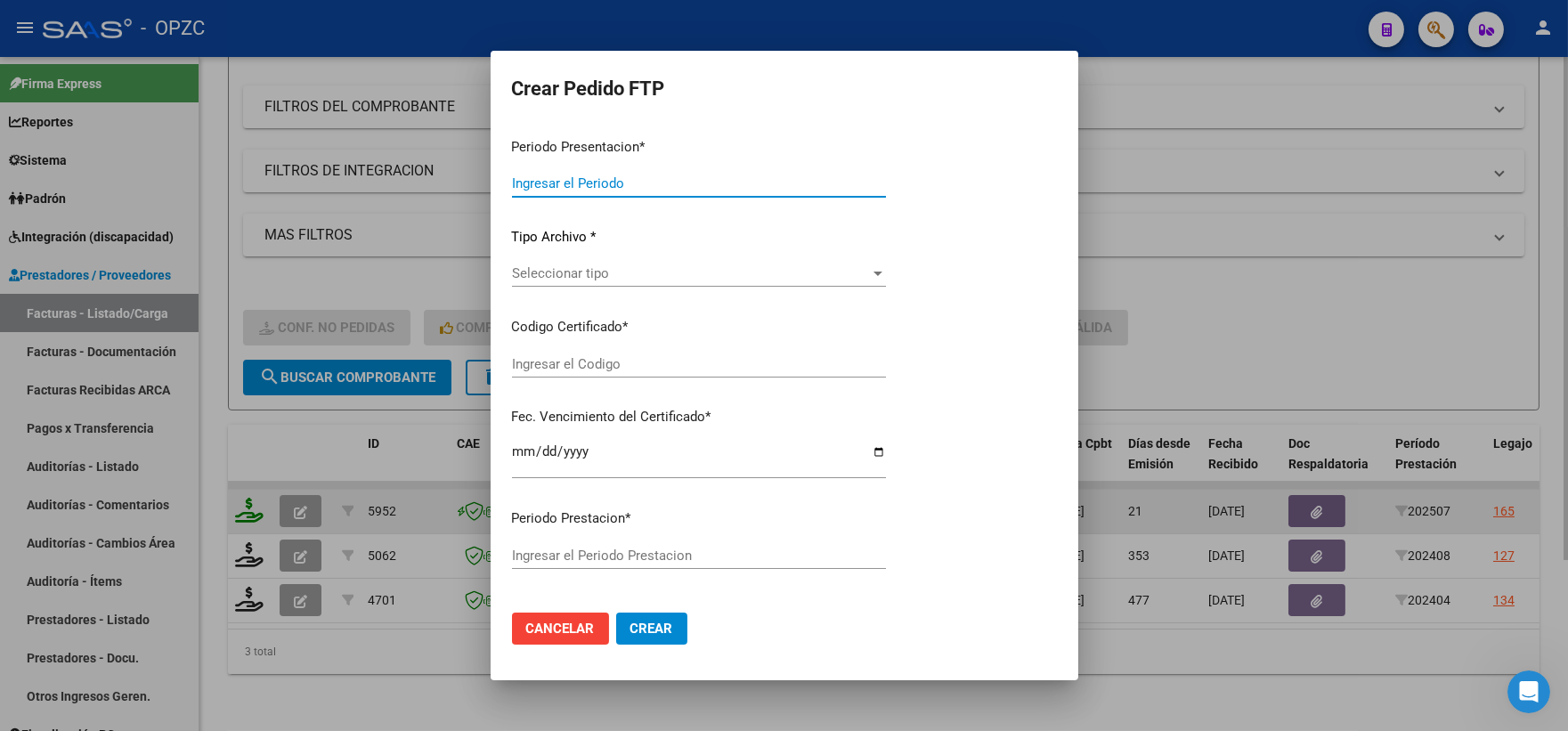
type input "202507"
type input "$ 245.743,68"
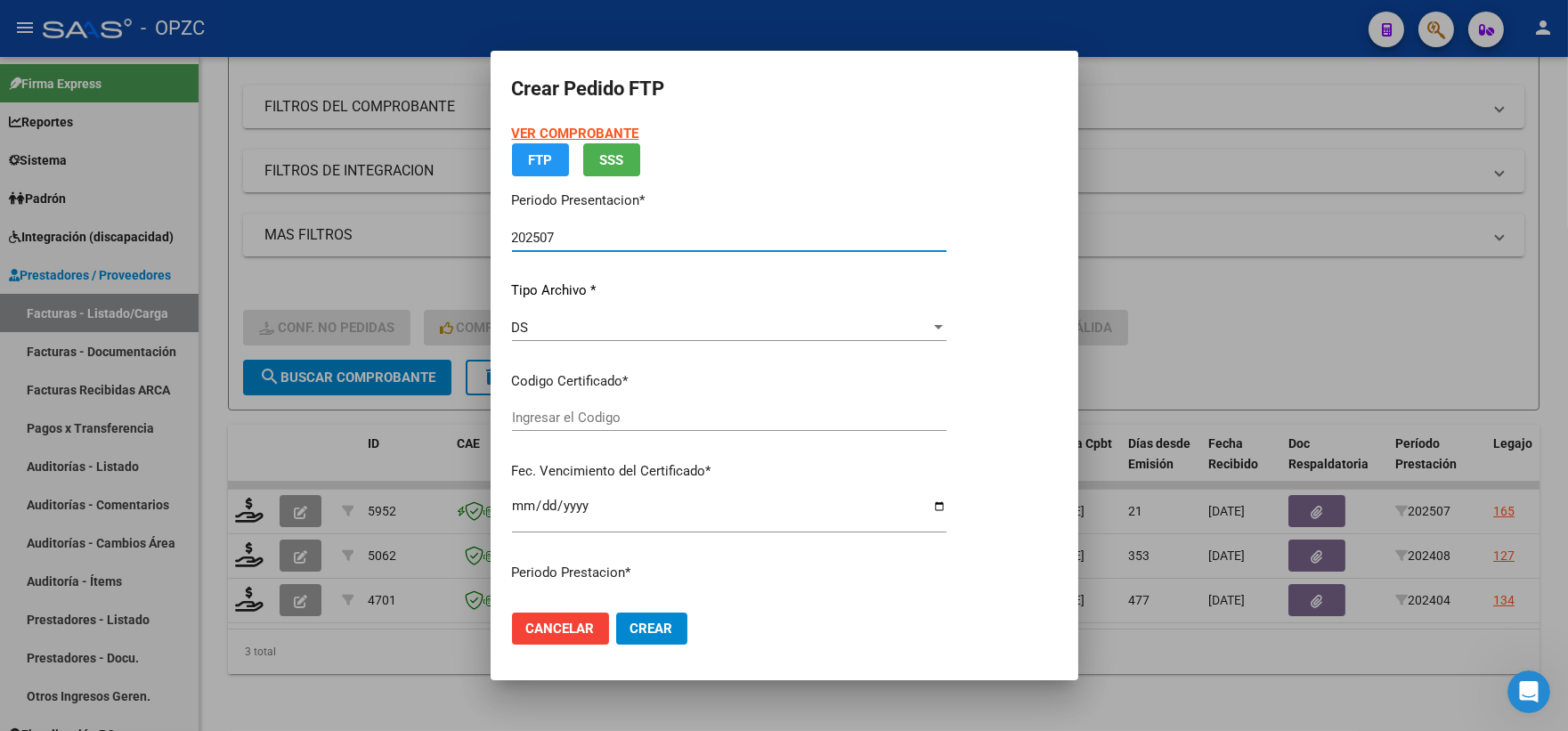
type input "ARG02000407170762024040920290409"
type input "[DATE]"
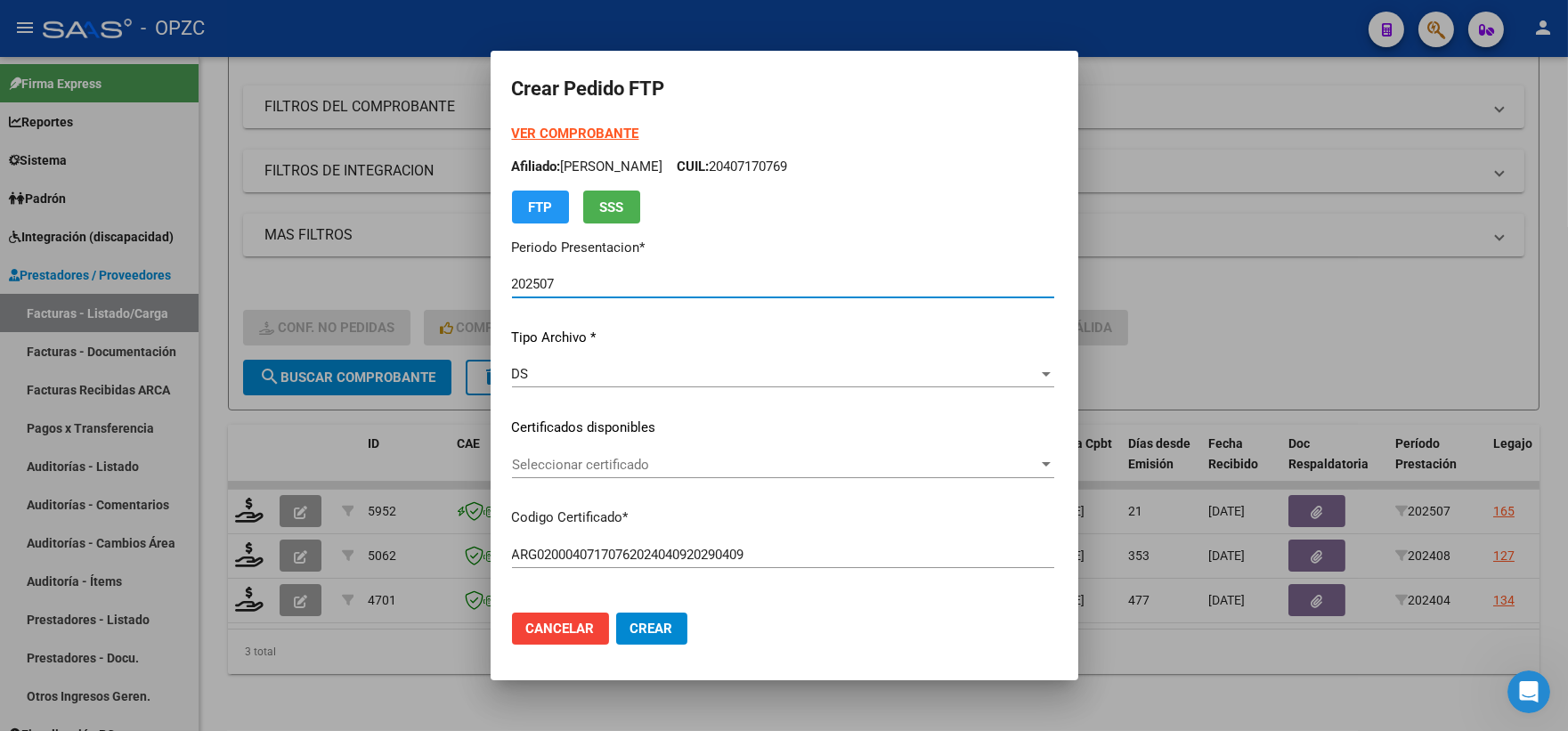
click at [1054, 459] on div at bounding box center [1046, 465] width 16 height 15
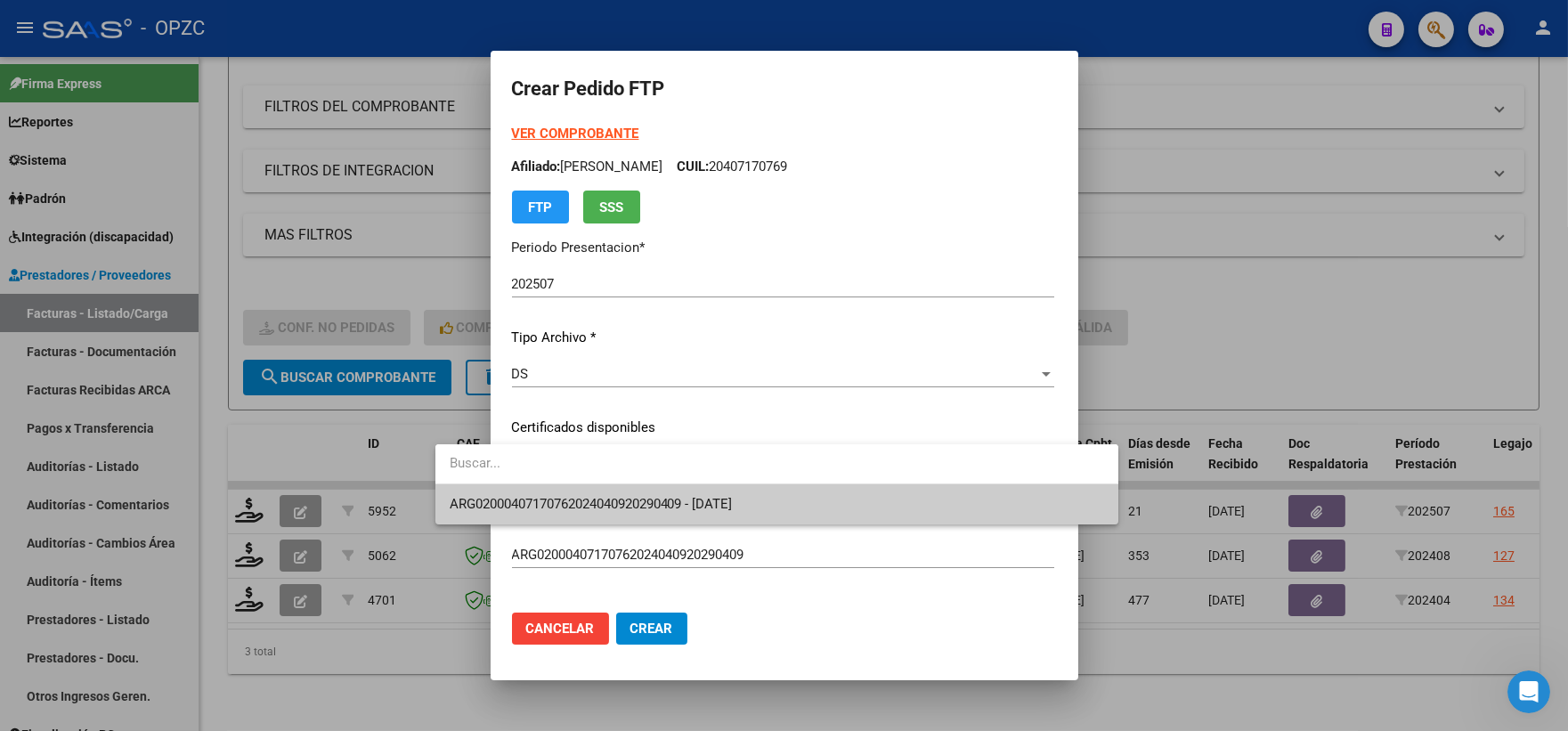
click at [821, 498] on span "ARG02000407170762024040920290409 - [DATE]" at bounding box center [776, 505] width 654 height 40
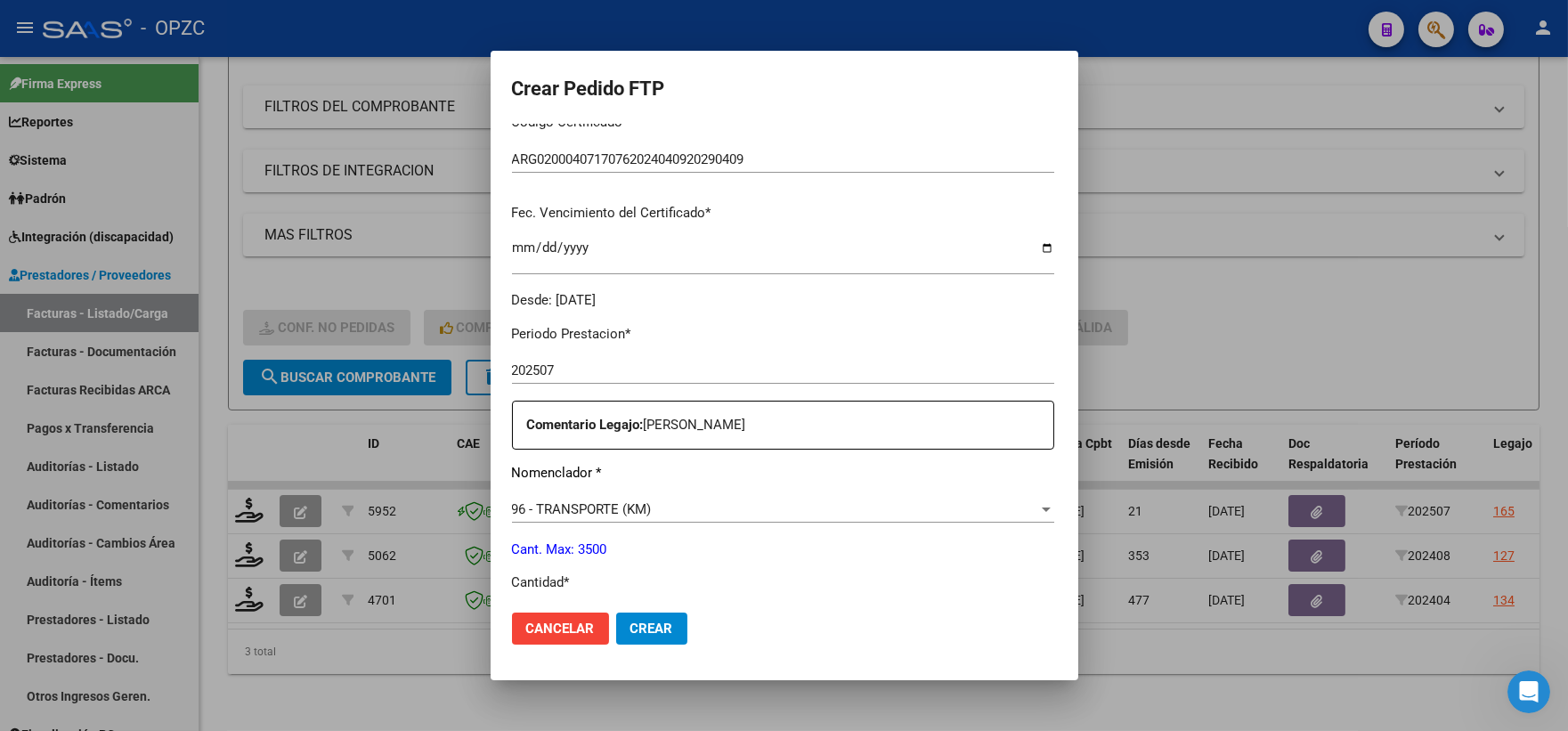
scroll to position [495, 0]
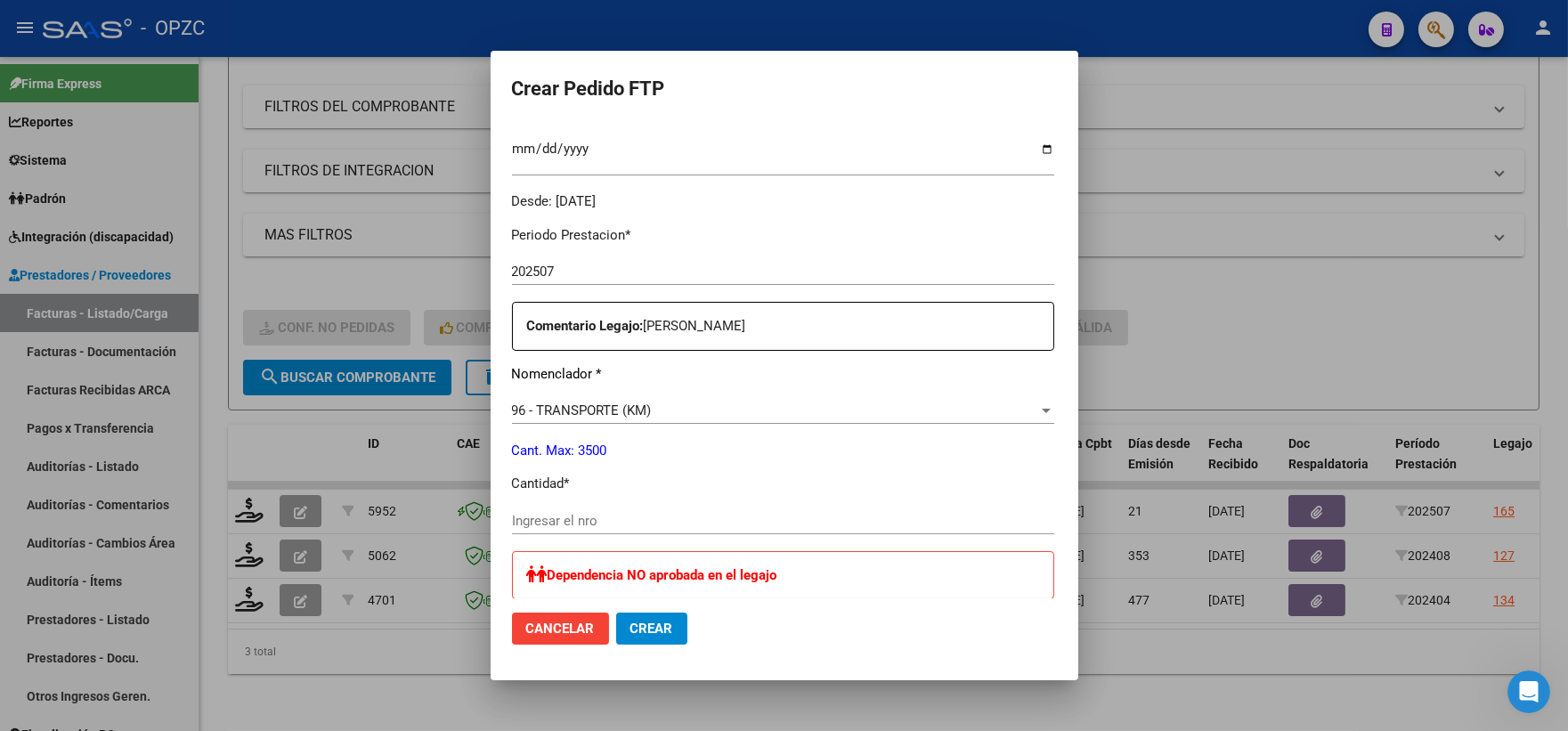
click at [535, 507] on div "Ingresar el nro" at bounding box center [783, 520] width 542 height 26
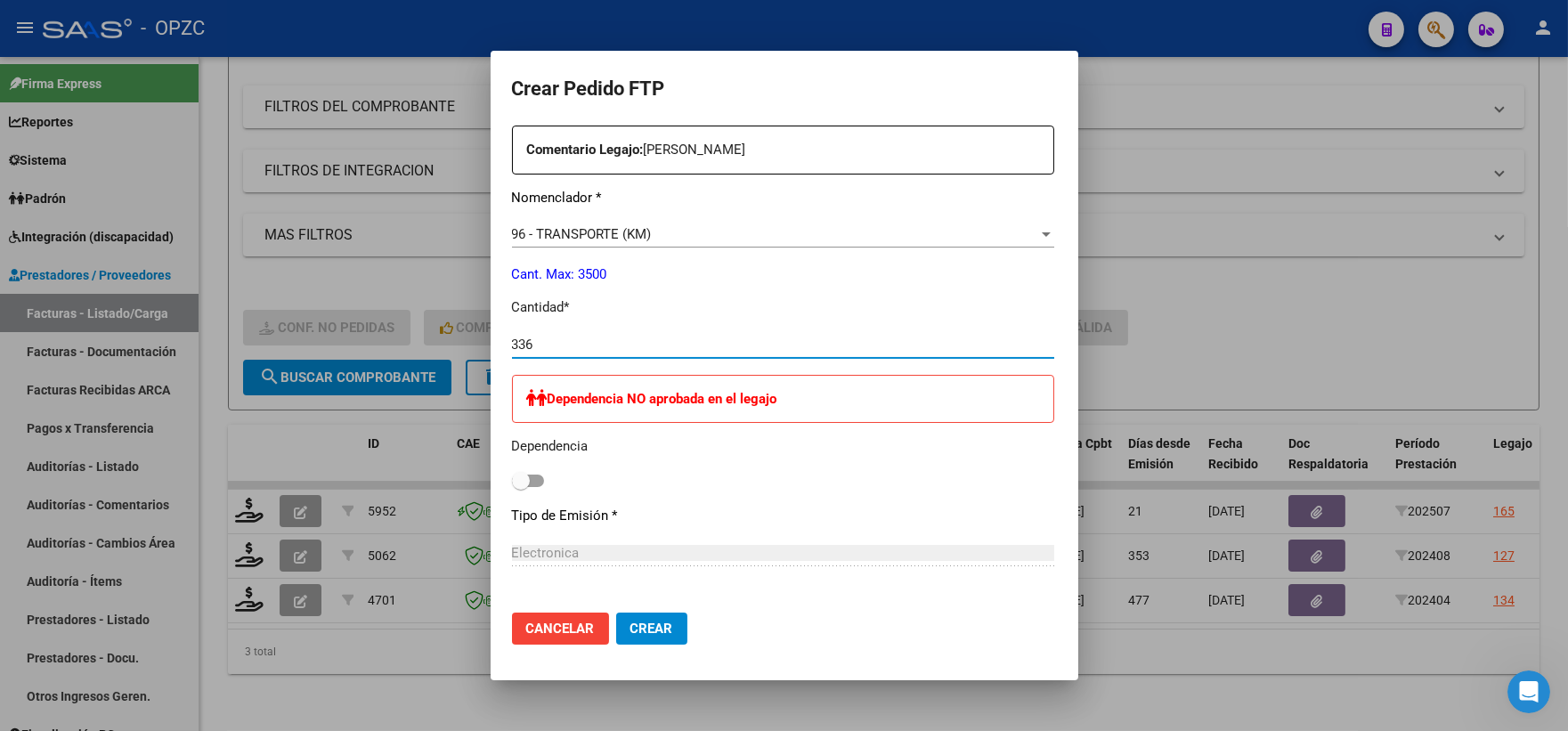
scroll to position [791, 0]
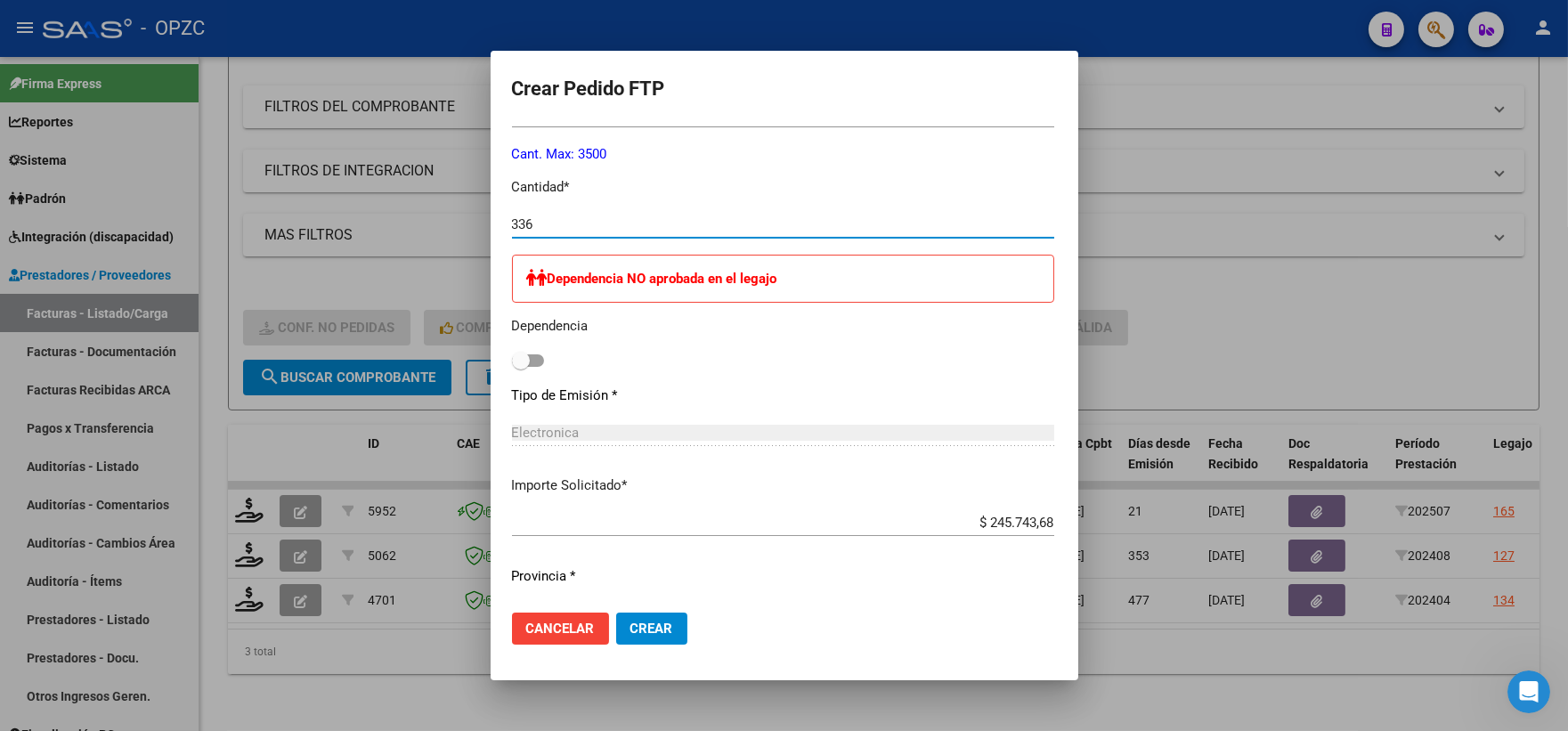
type input "336"
click at [512, 358] on span at bounding box center [527, 360] width 32 height 13
click at [520, 367] on input "checkbox" at bounding box center [520, 367] width 1 height 1
checkbox input "true"
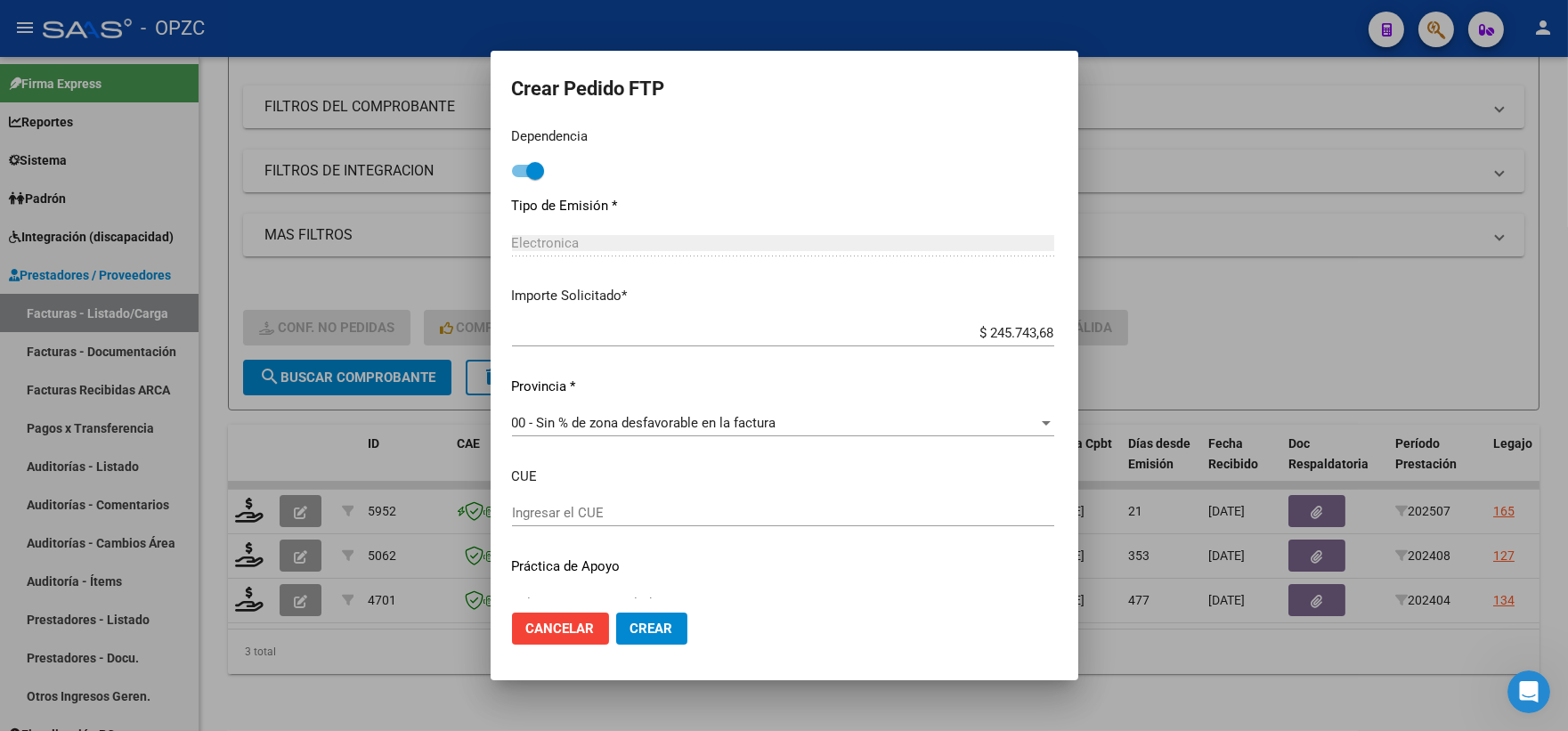
scroll to position [989, 0]
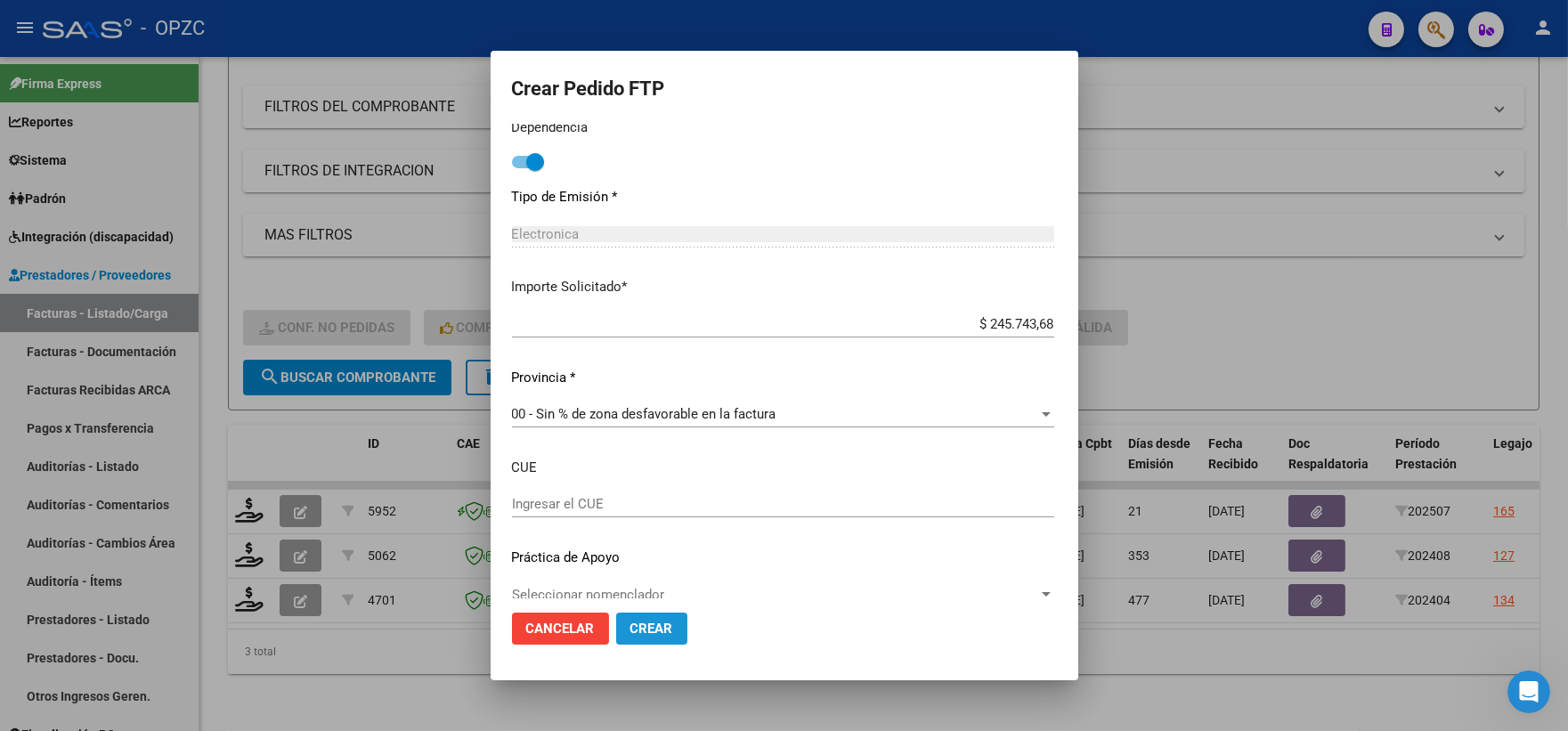
click at [630, 629] on span "Crear" at bounding box center [651, 629] width 43 height 16
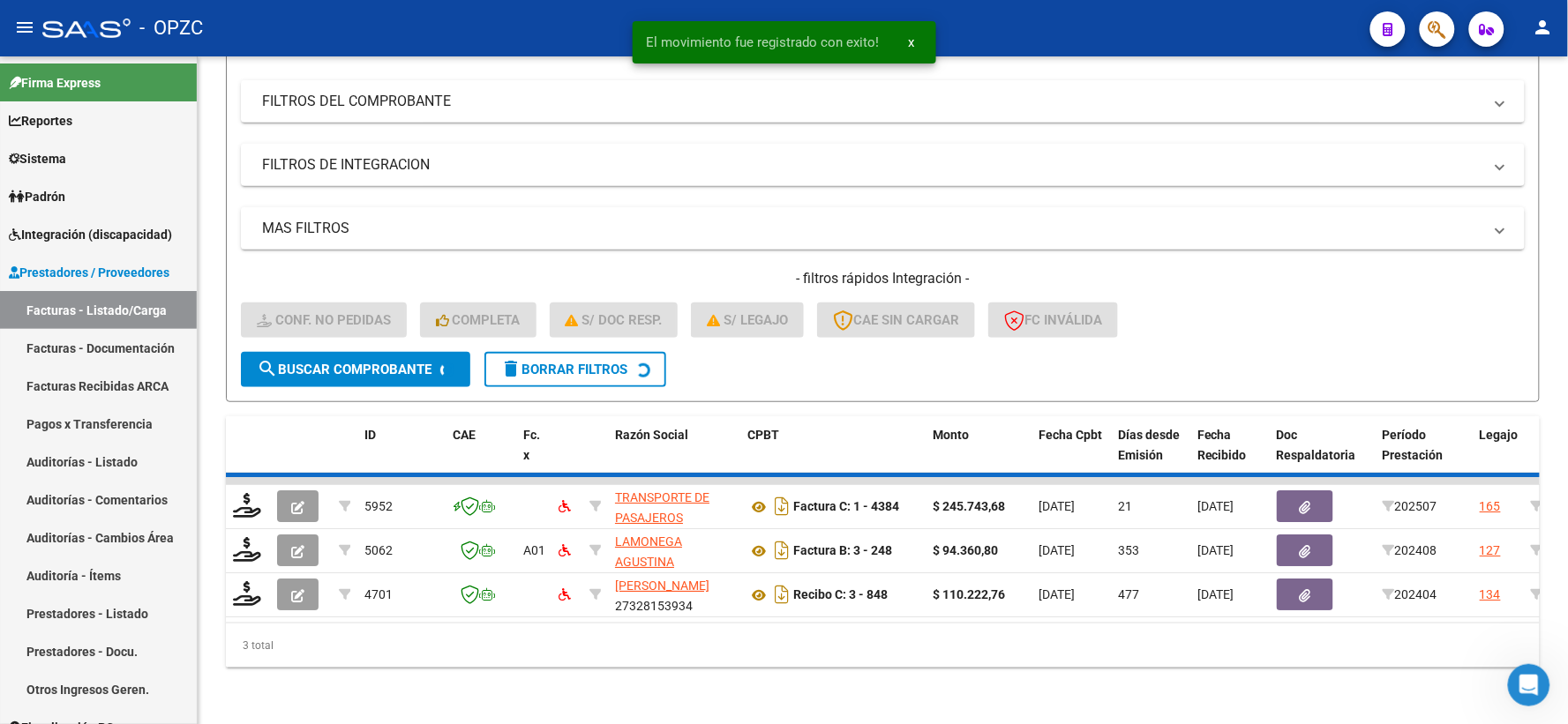
scroll to position [183, 0]
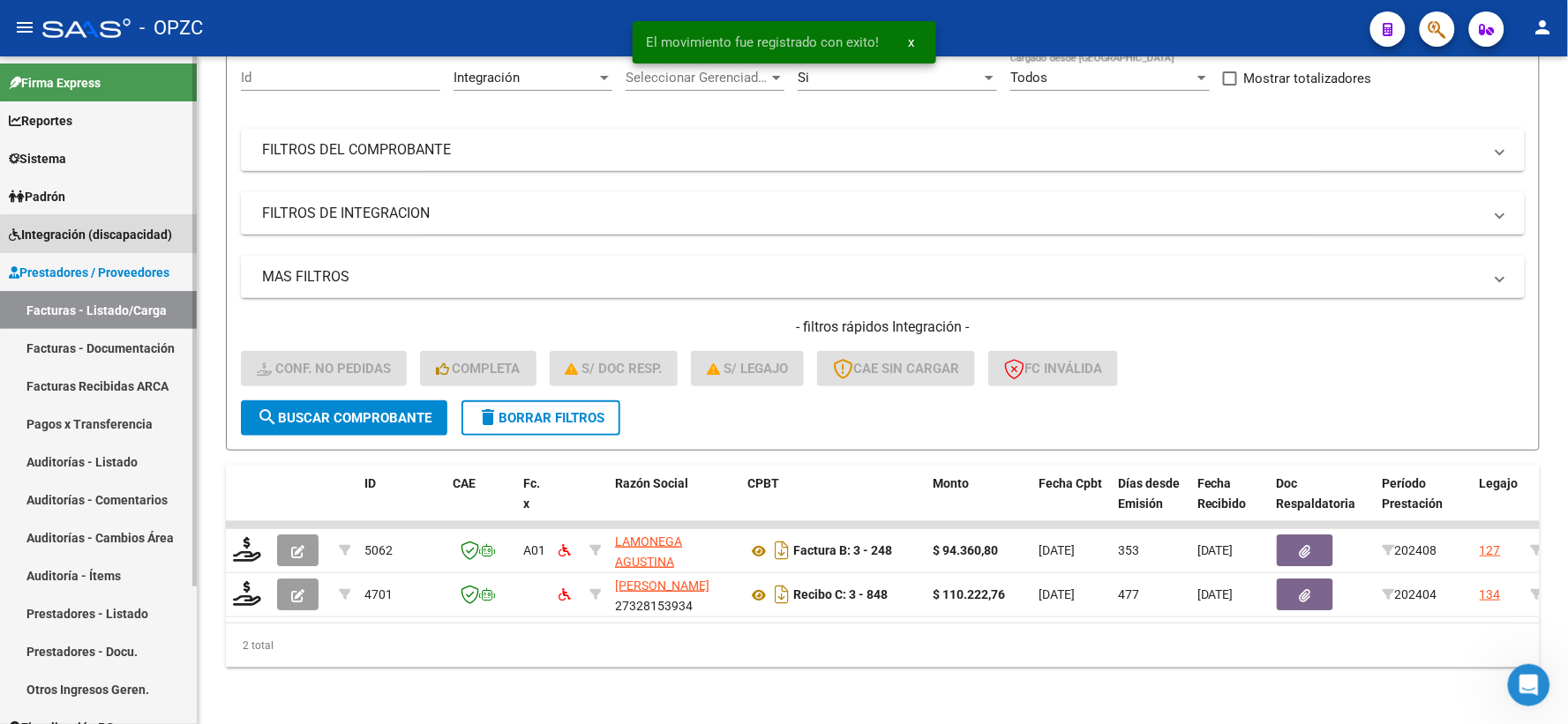
click at [137, 238] on span "Integración (discapacidad)" at bounding box center [90, 234] width 164 height 19
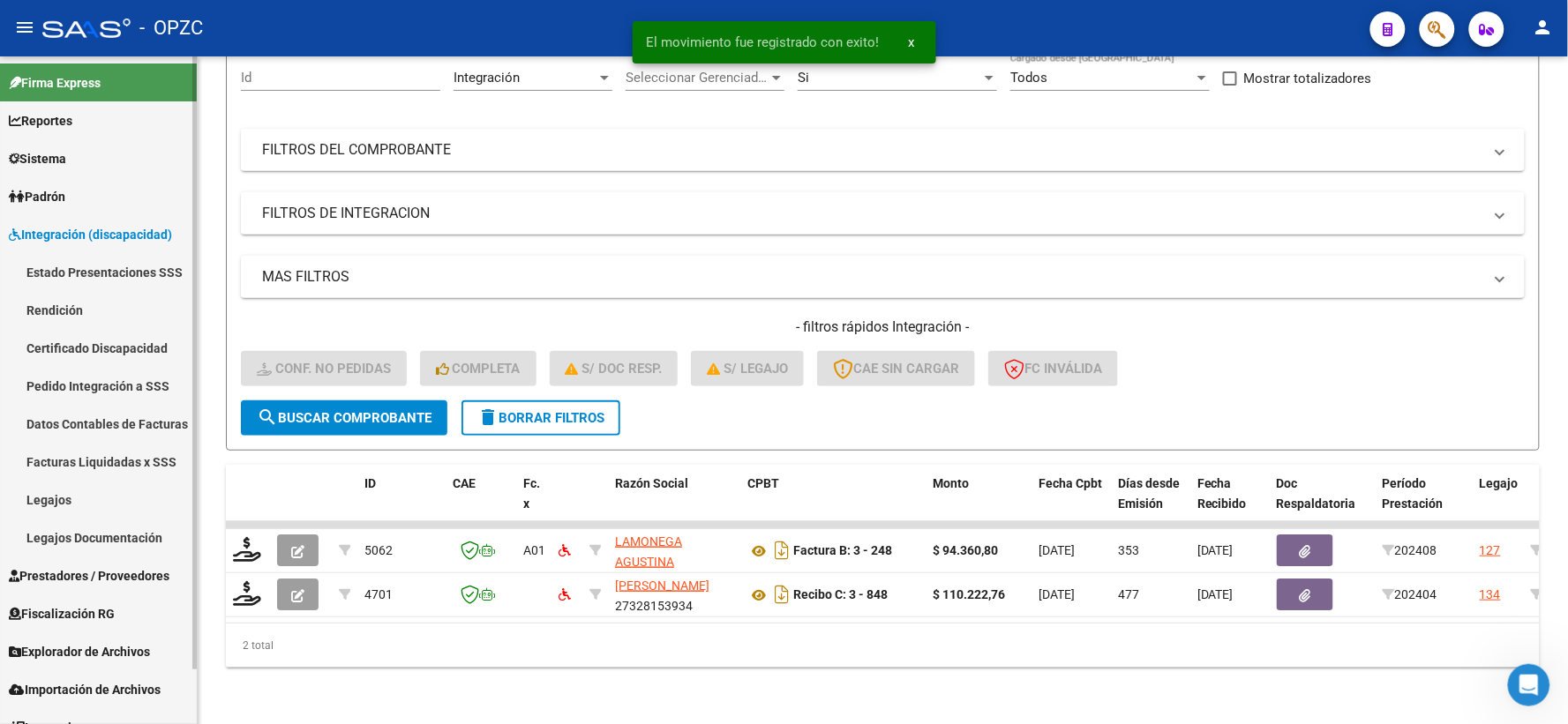
click at [91, 385] on link "Pedido Integración a SSS" at bounding box center [99, 386] width 197 height 38
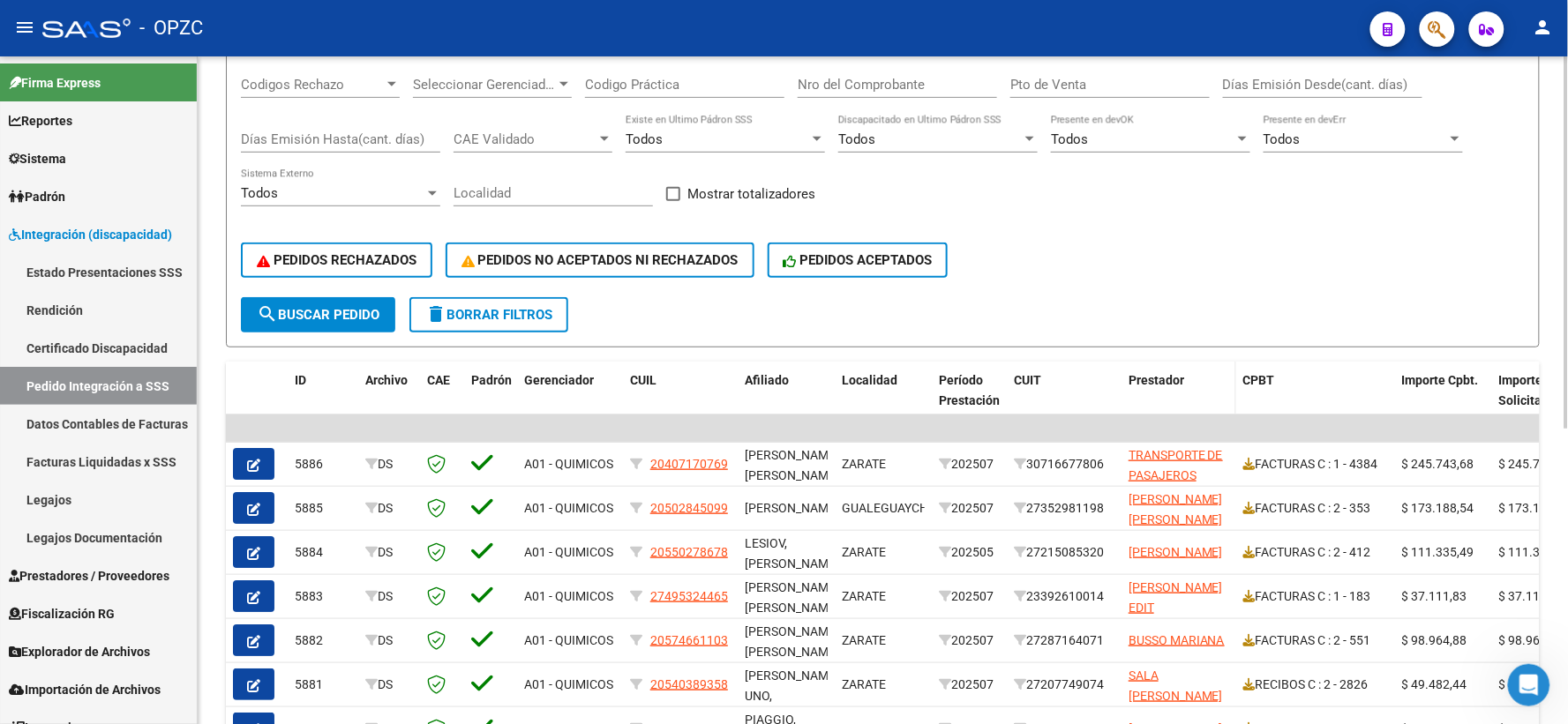
scroll to position [294, 0]
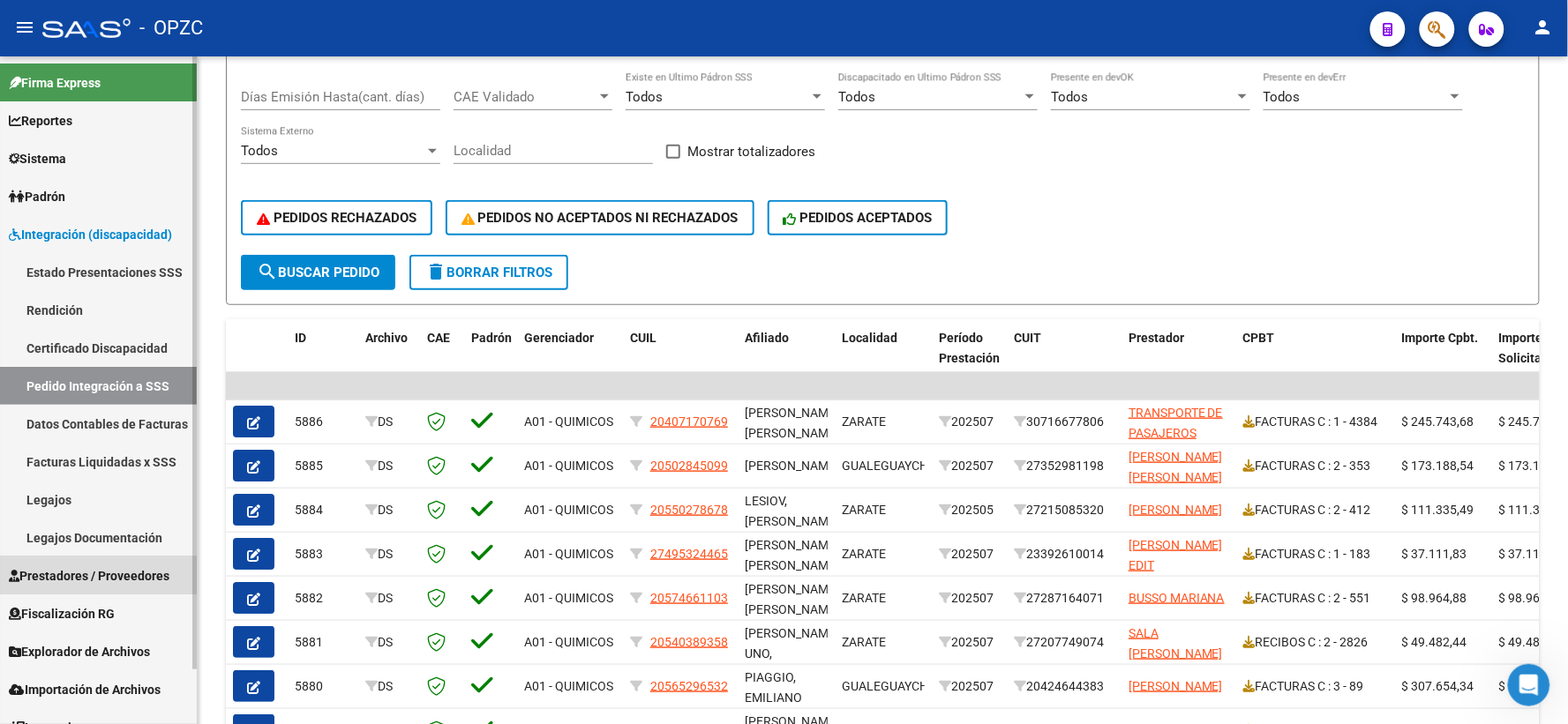
click at [80, 575] on span "Prestadores / Proveedores" at bounding box center [90, 576] width 161 height 19
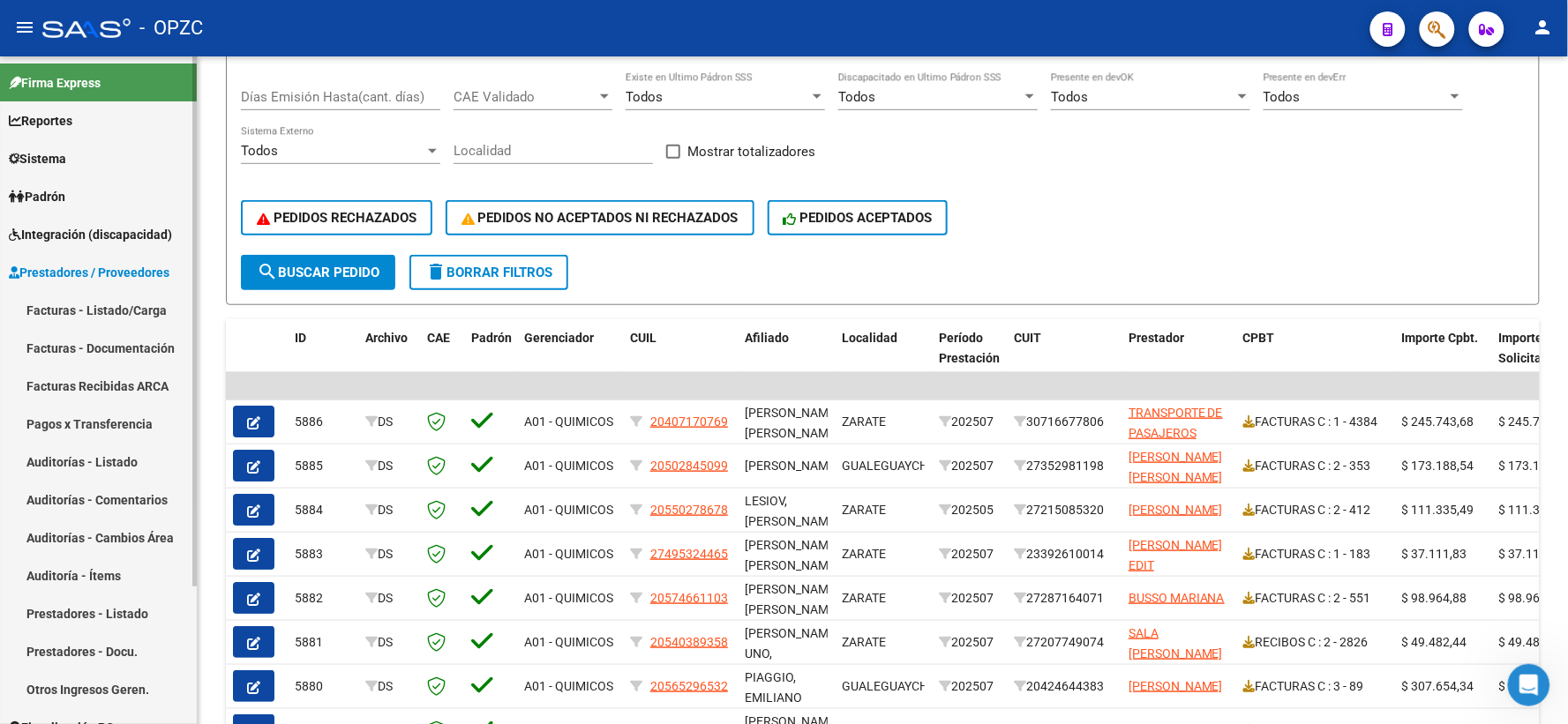
click at [122, 306] on link "Facturas - Listado/Carga" at bounding box center [99, 310] width 197 height 38
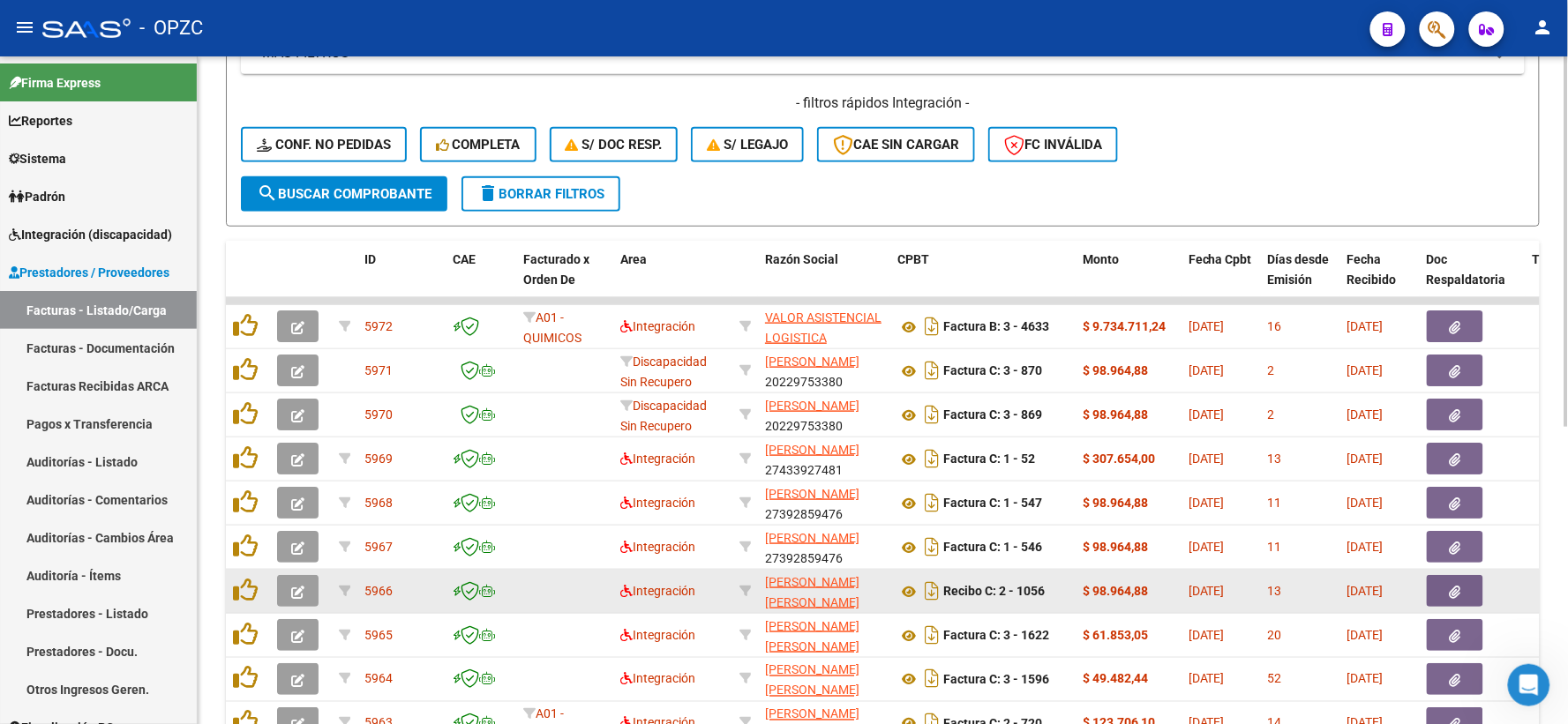
scroll to position [535, 0]
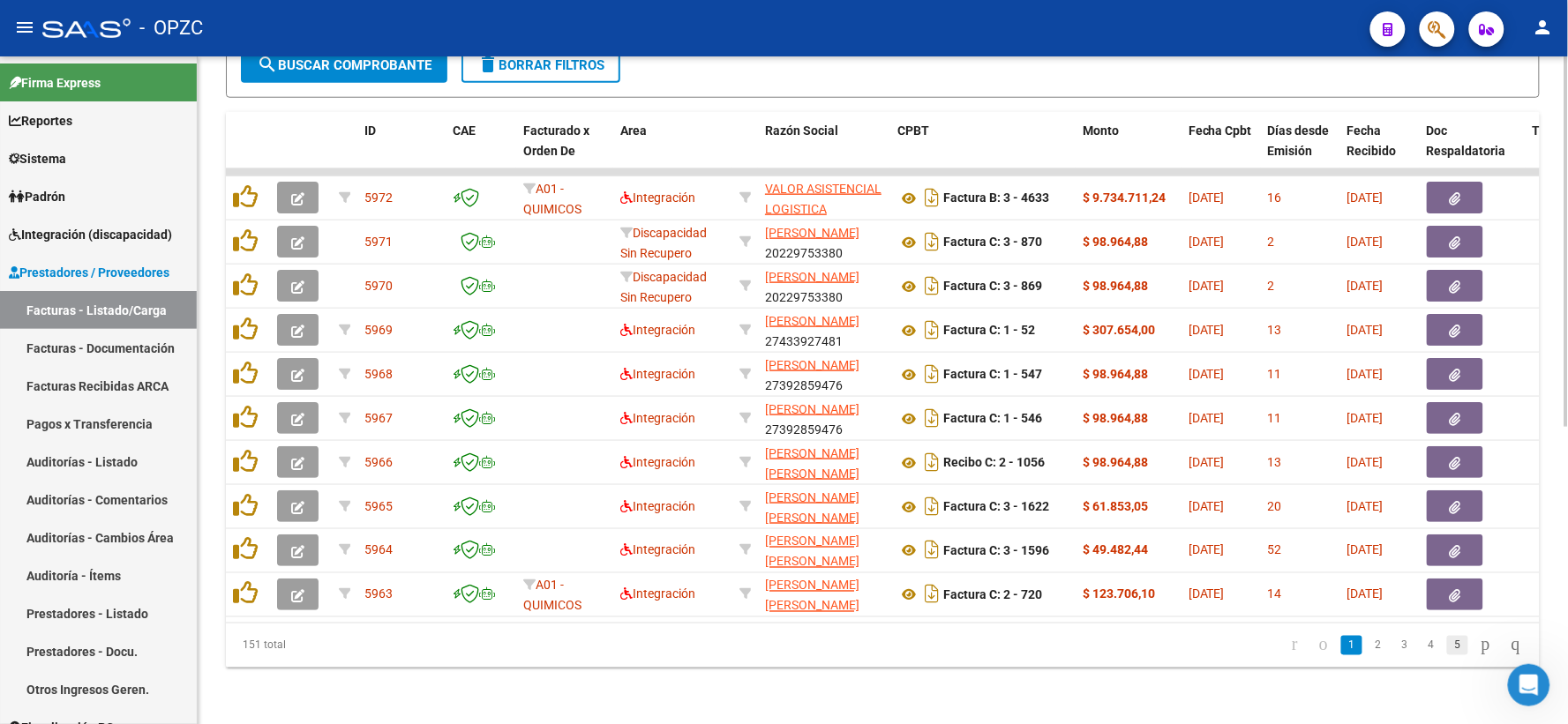
click at [1447, 639] on link "5" at bounding box center [1457, 645] width 21 height 19
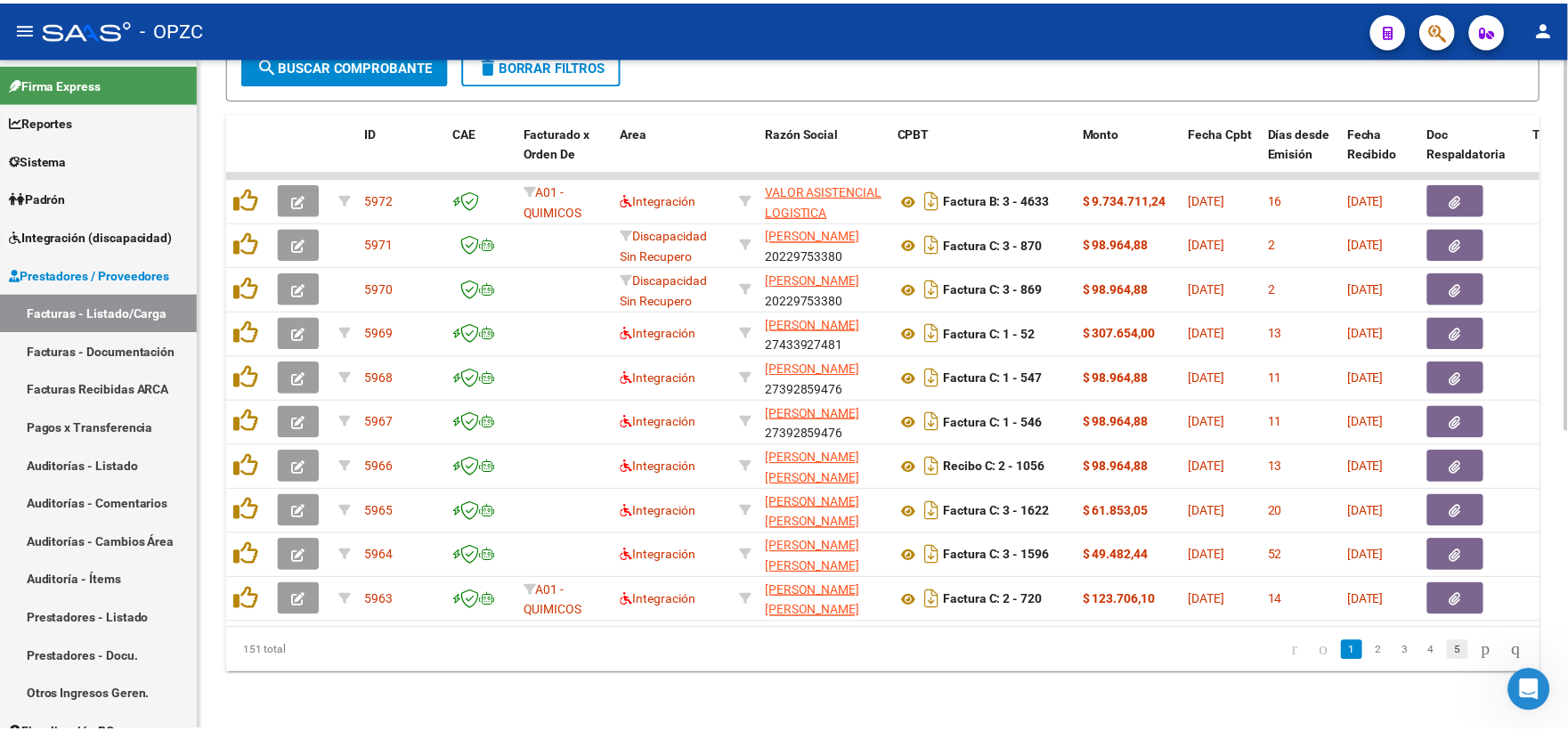
scroll to position [541, 0]
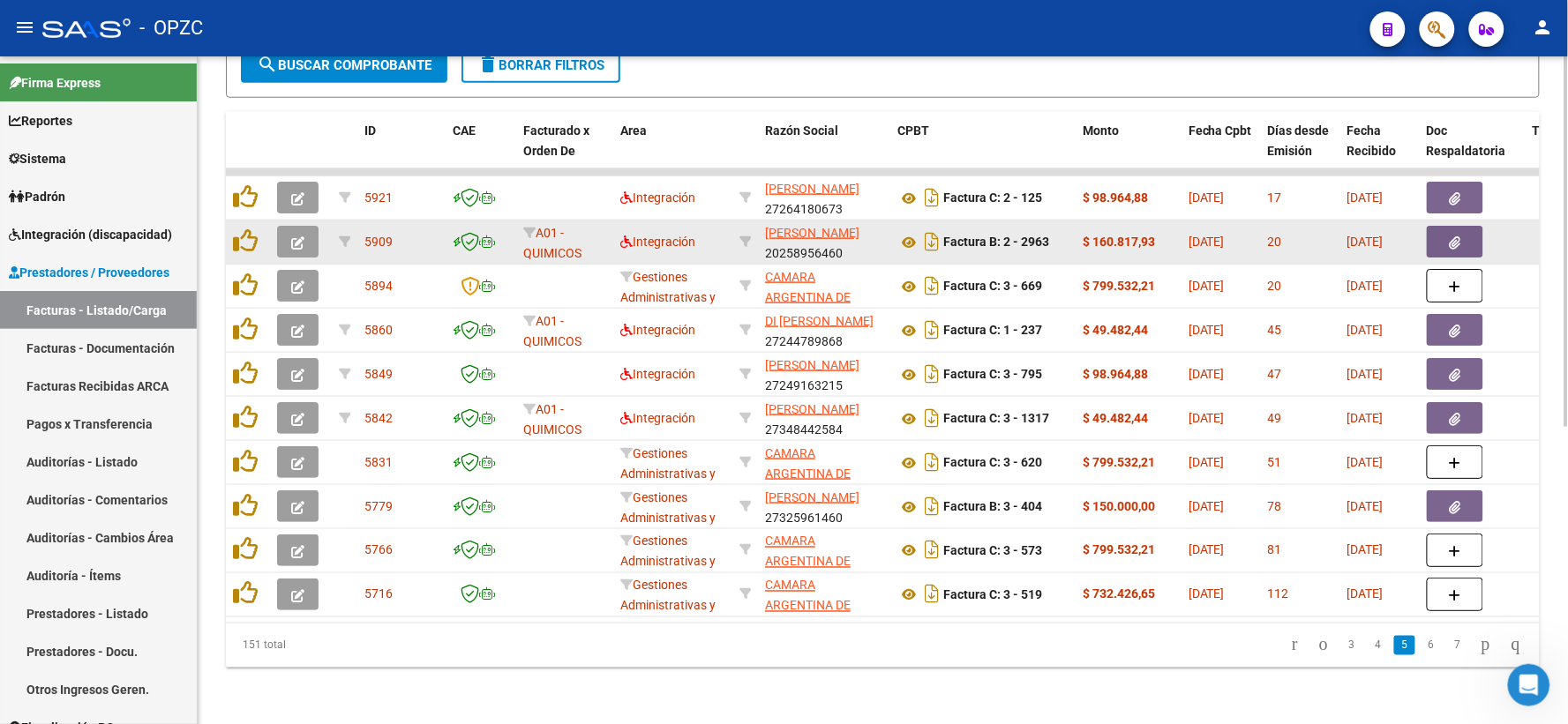
click at [306, 231] on button "button" at bounding box center [298, 241] width 42 height 32
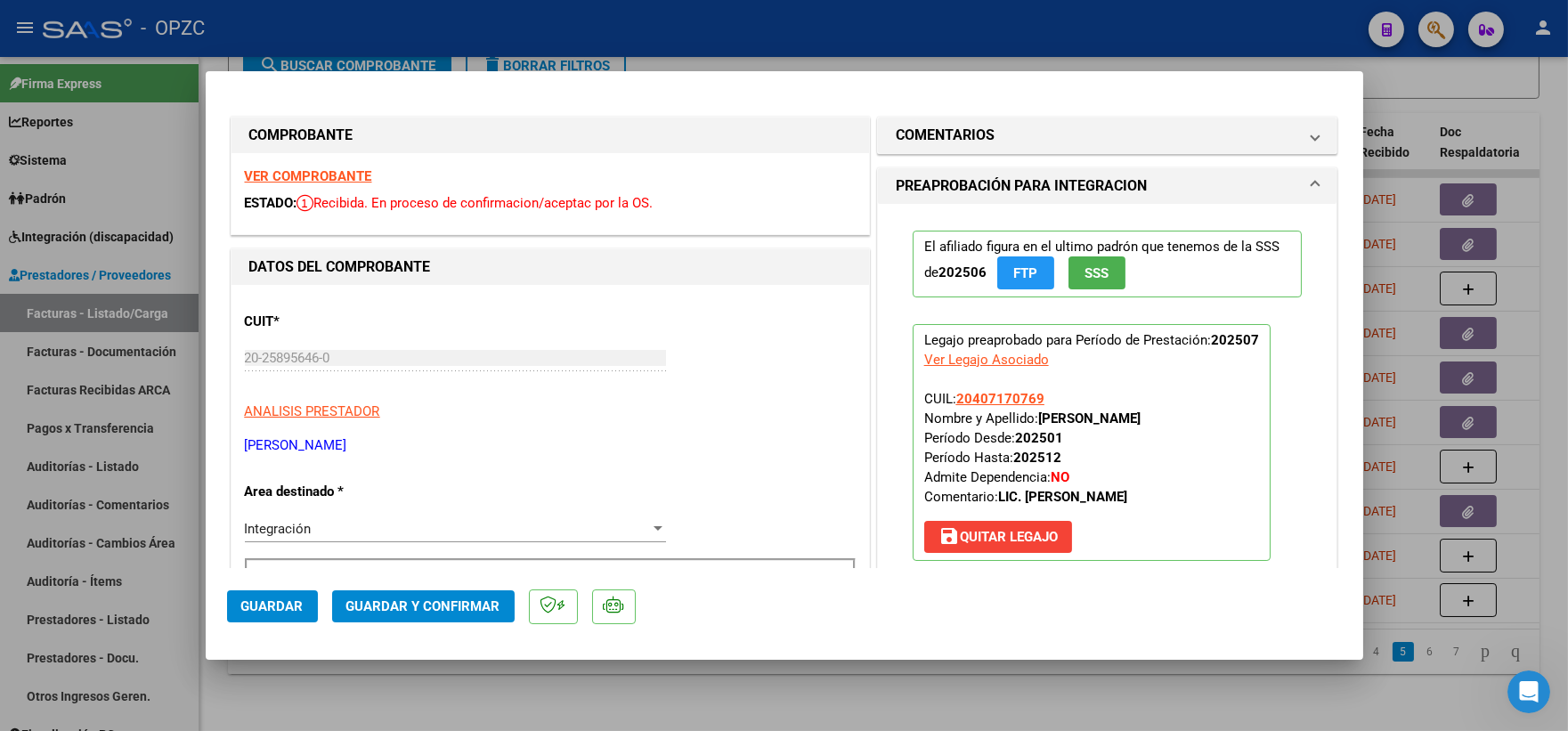
click at [325, 174] on strong "VER COMPROBANTE" at bounding box center [308, 176] width 128 height 16
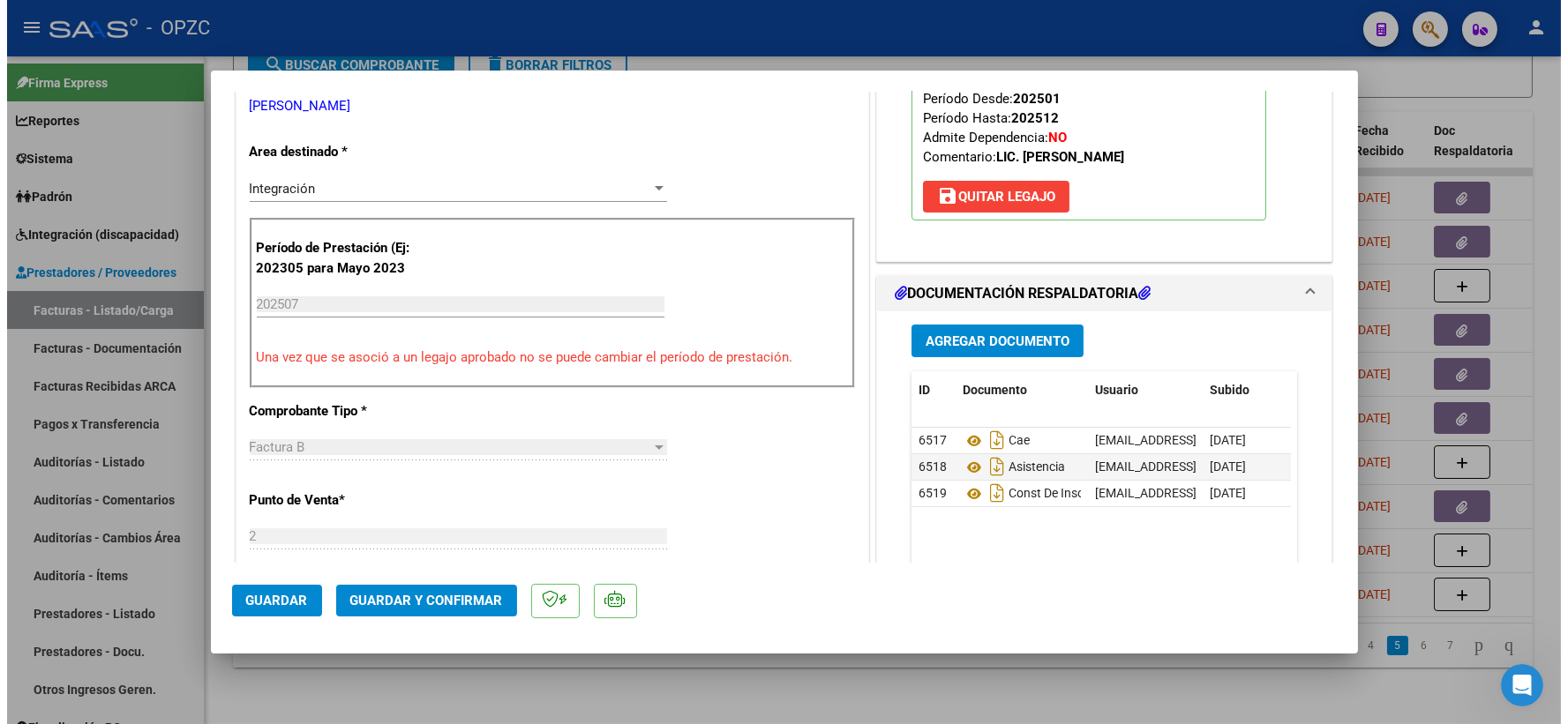
scroll to position [391, 0]
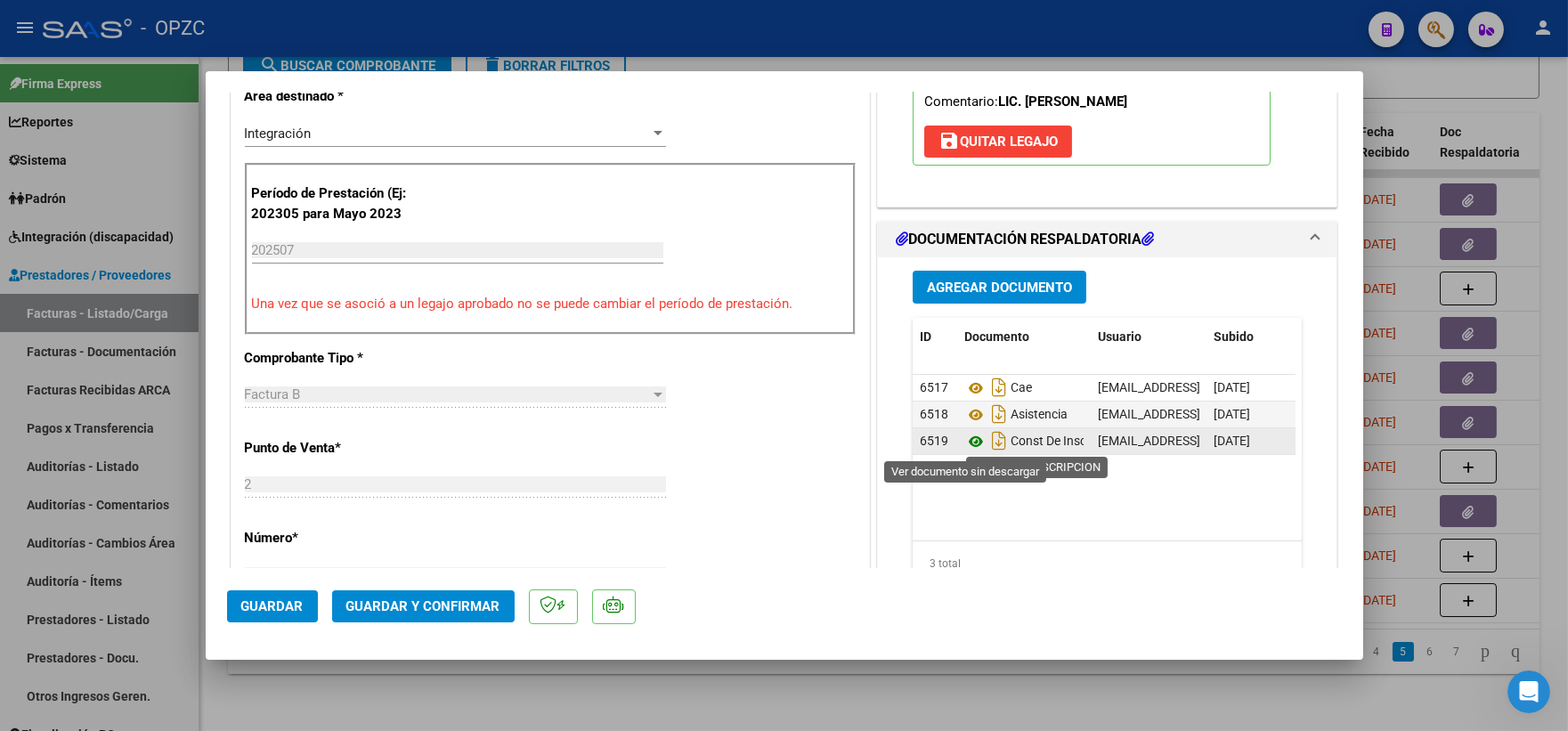
click at [968, 444] on icon at bounding box center [975, 441] width 23 height 21
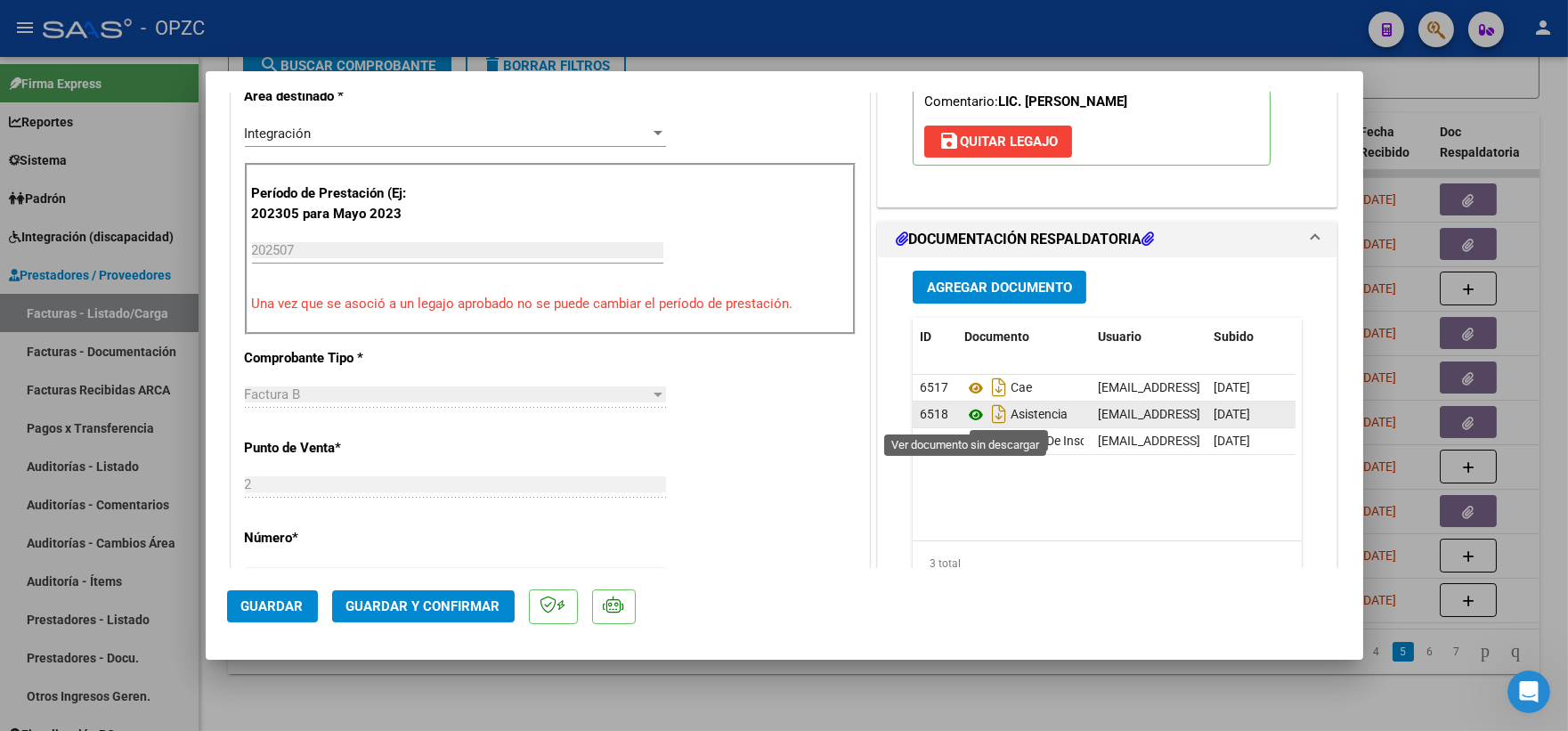
click at [968, 415] on icon at bounding box center [975, 414] width 23 height 21
click at [440, 600] on span "Guardar y Confirmar" at bounding box center [423, 607] width 154 height 16
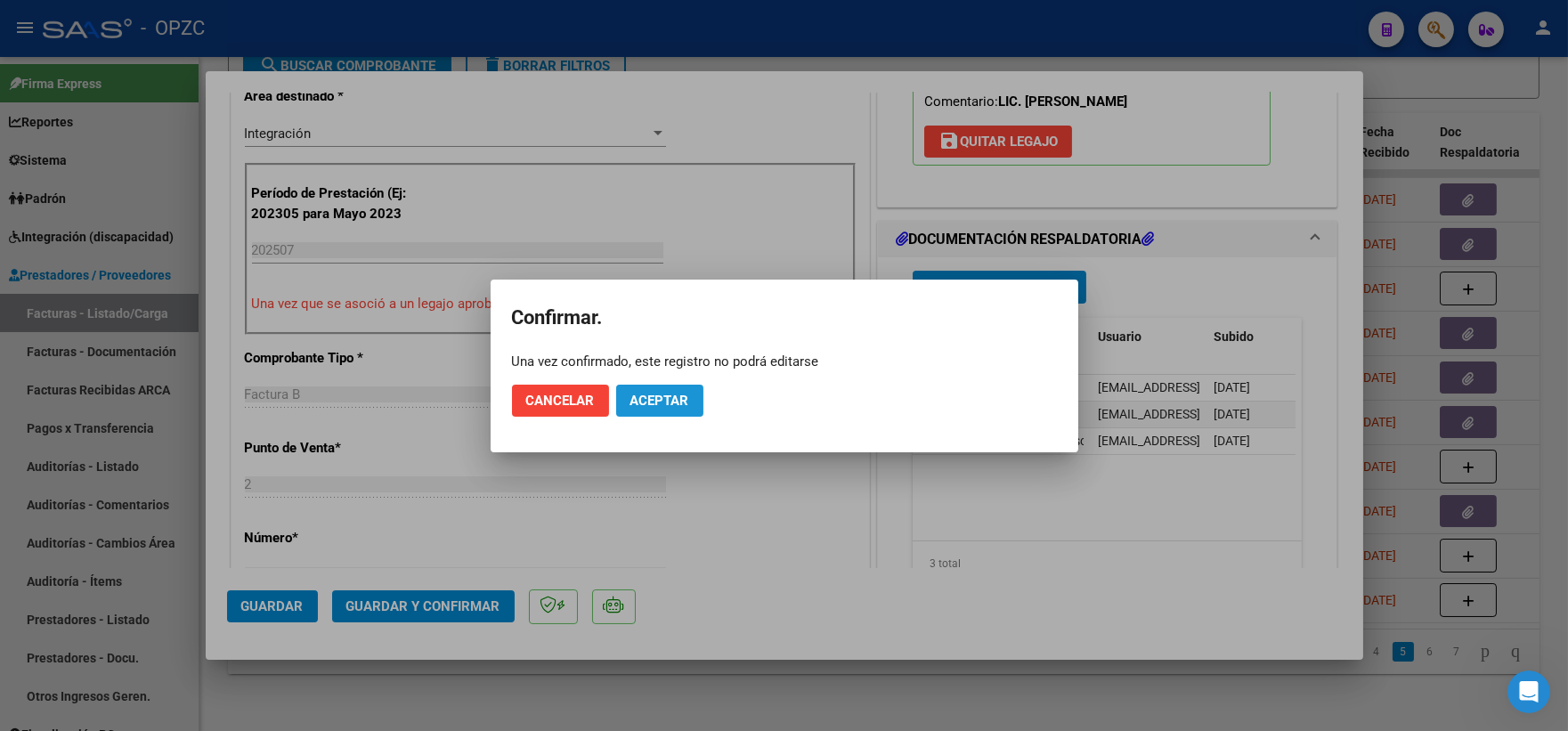
click at [670, 397] on span "Aceptar" at bounding box center [659, 401] width 58 height 16
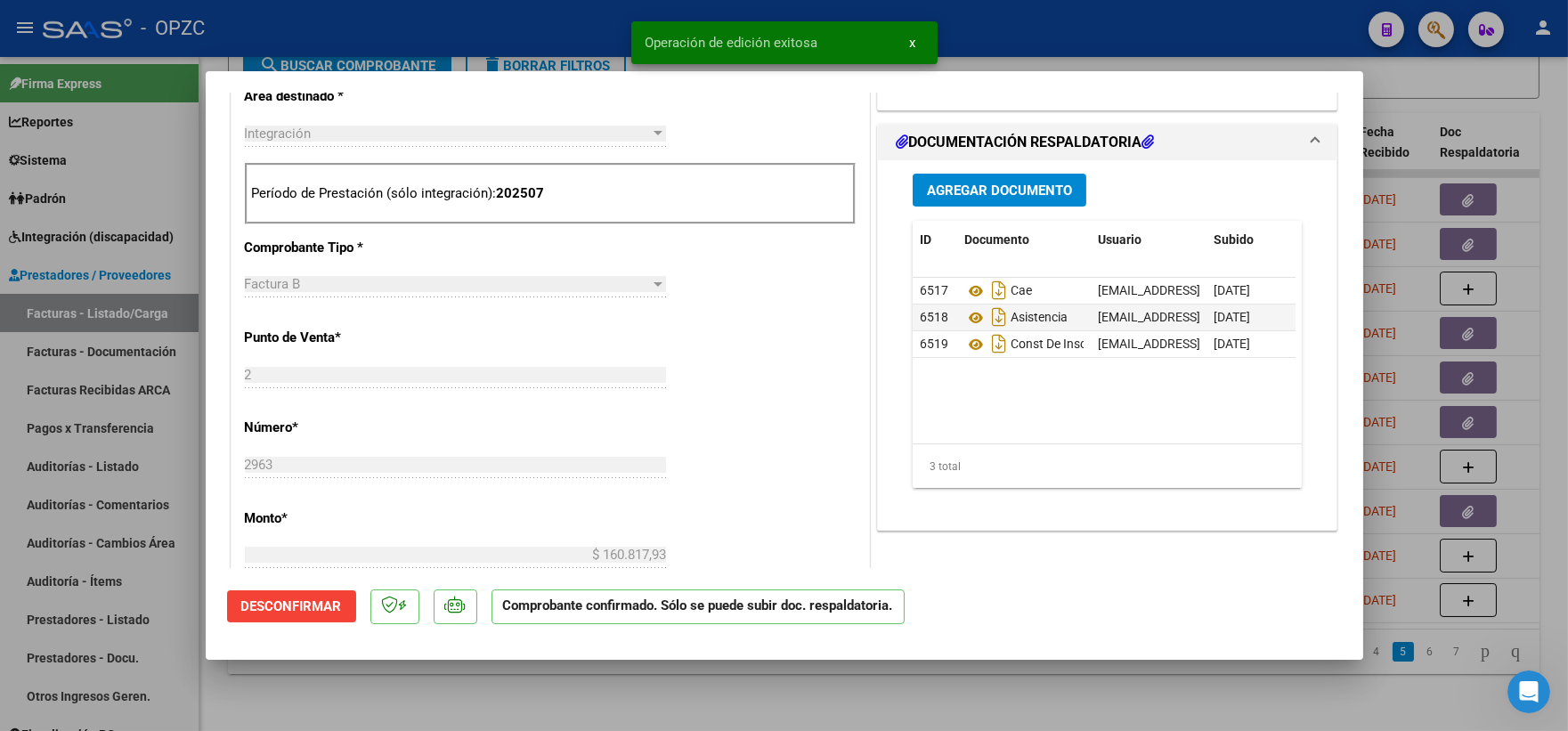
click at [1508, 88] on div at bounding box center [784, 365] width 1568 height 731
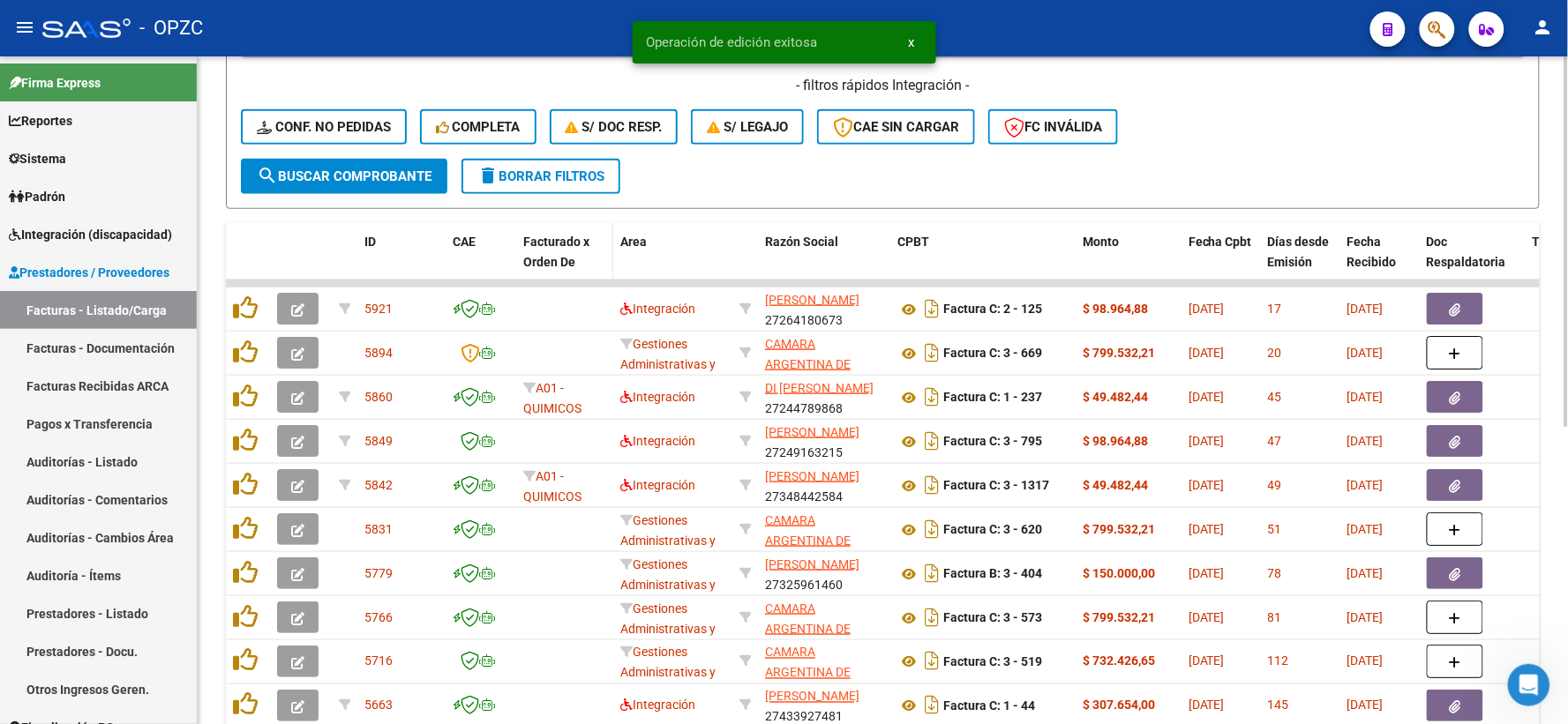
scroll to position [341, 0]
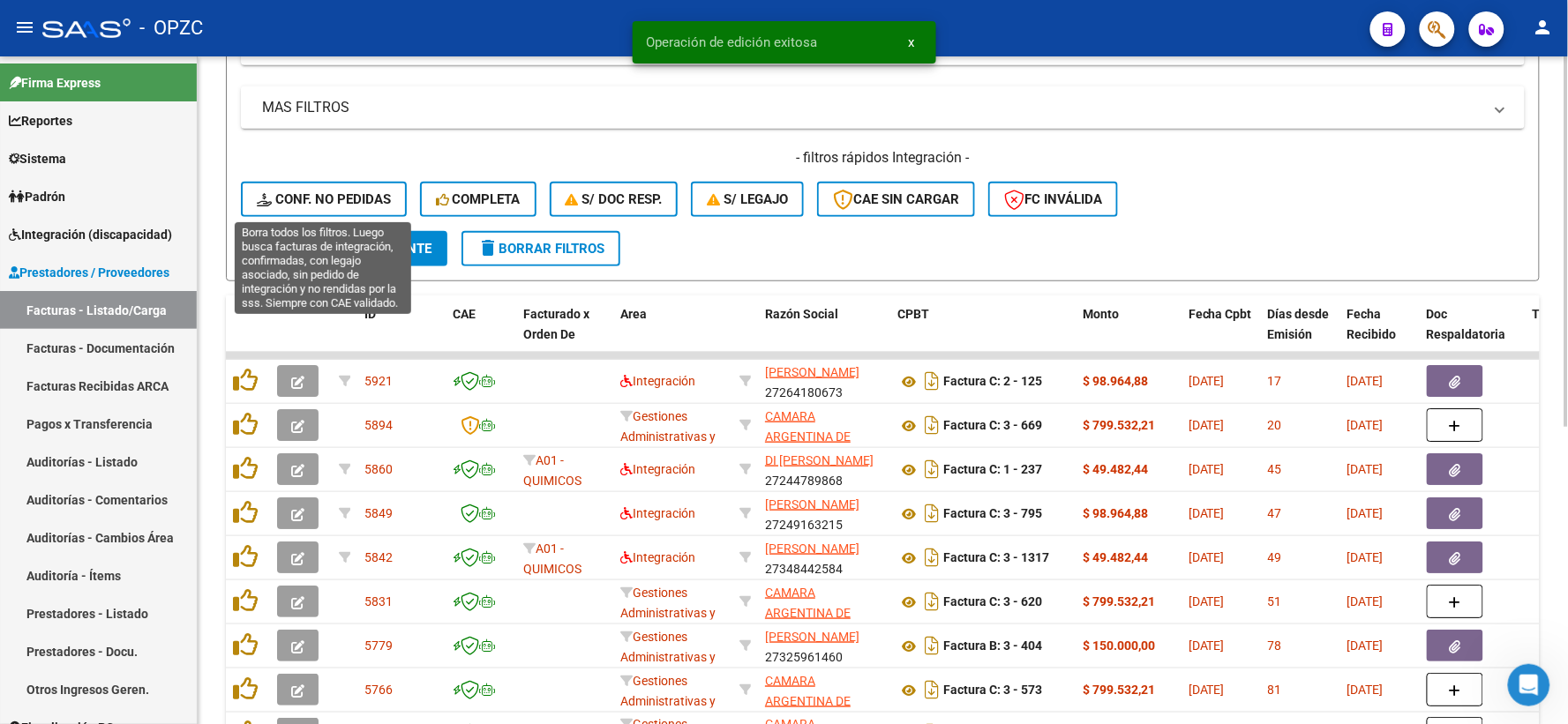
click at [364, 197] on span "Conf. no pedidas" at bounding box center [324, 200] width 134 height 16
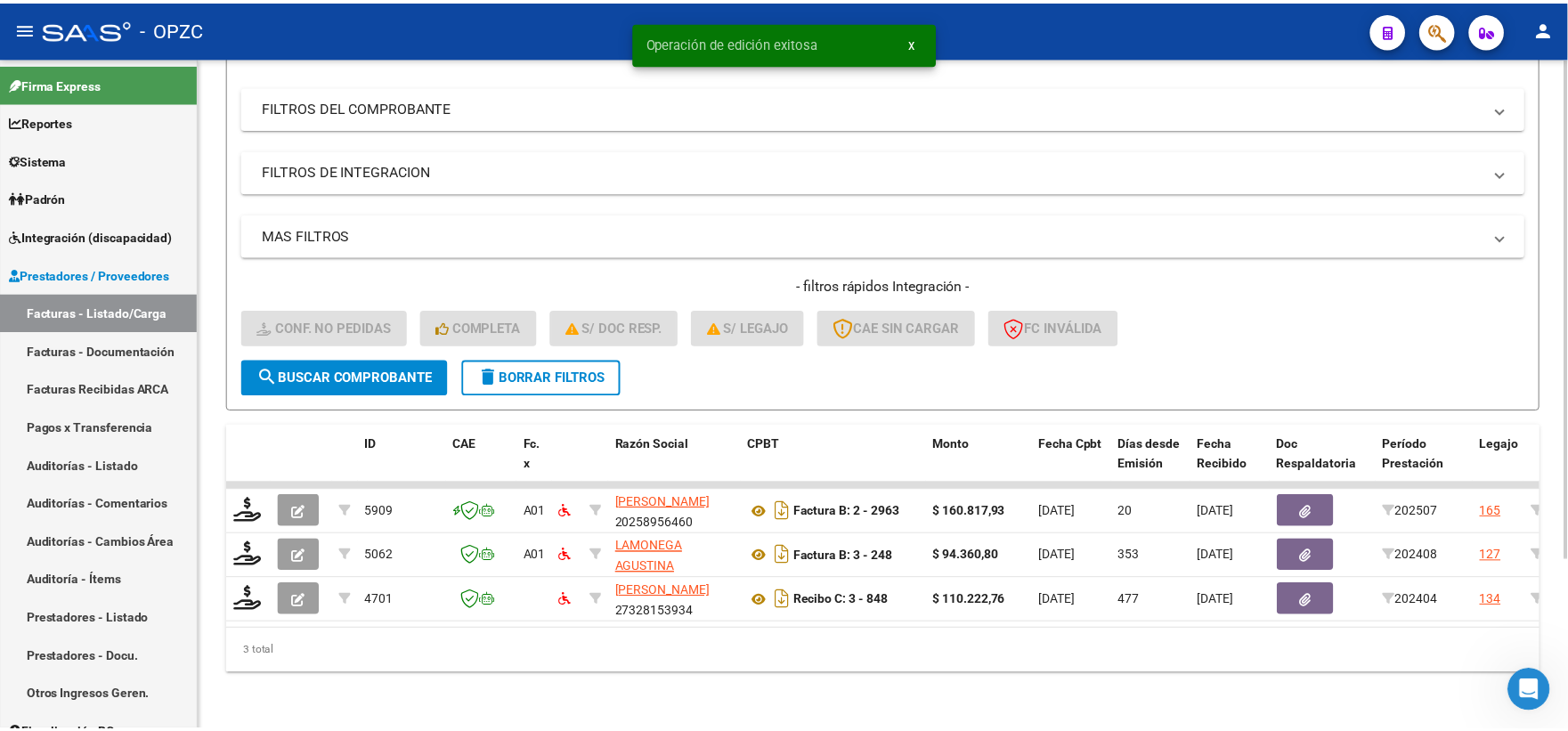
scroll to position [230, 0]
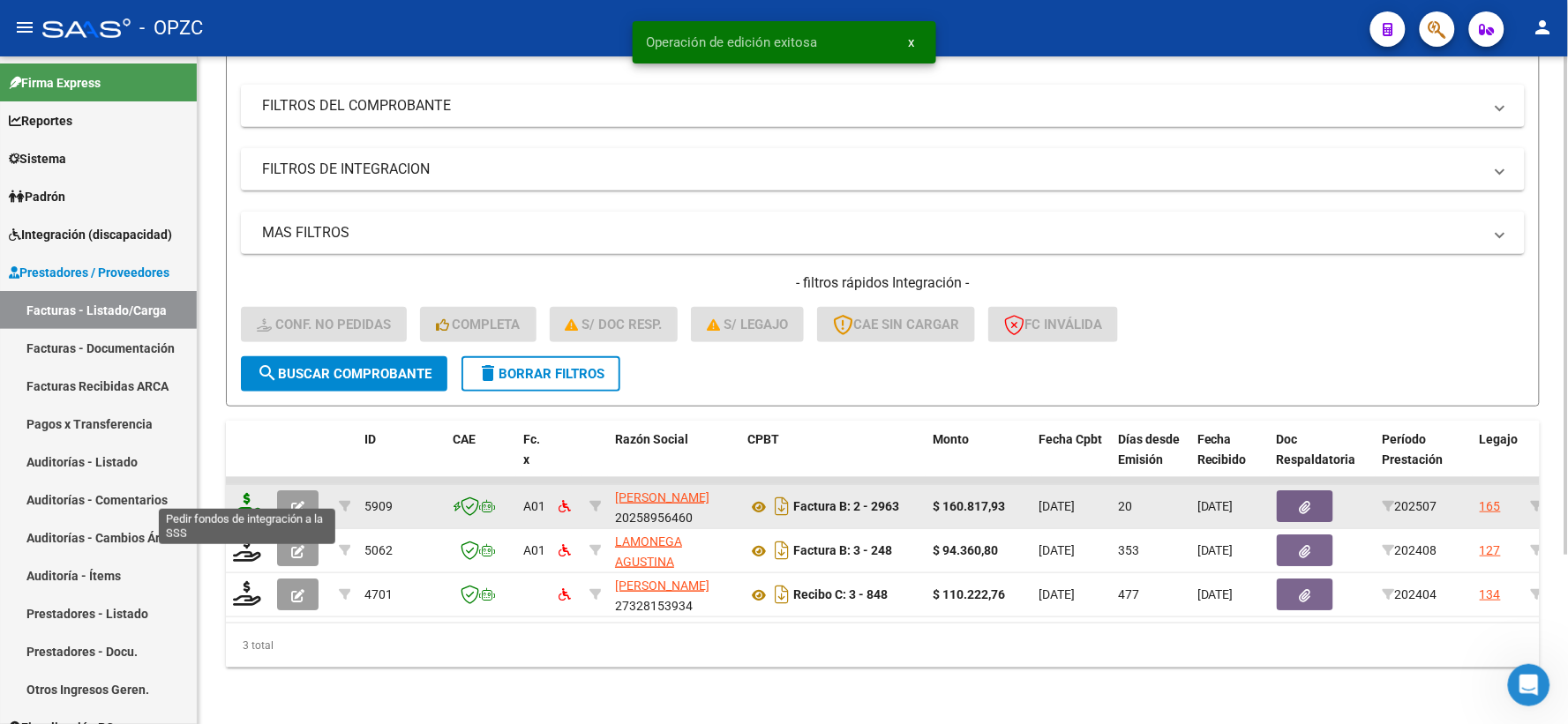
click at [241, 494] on icon at bounding box center [247, 505] width 28 height 24
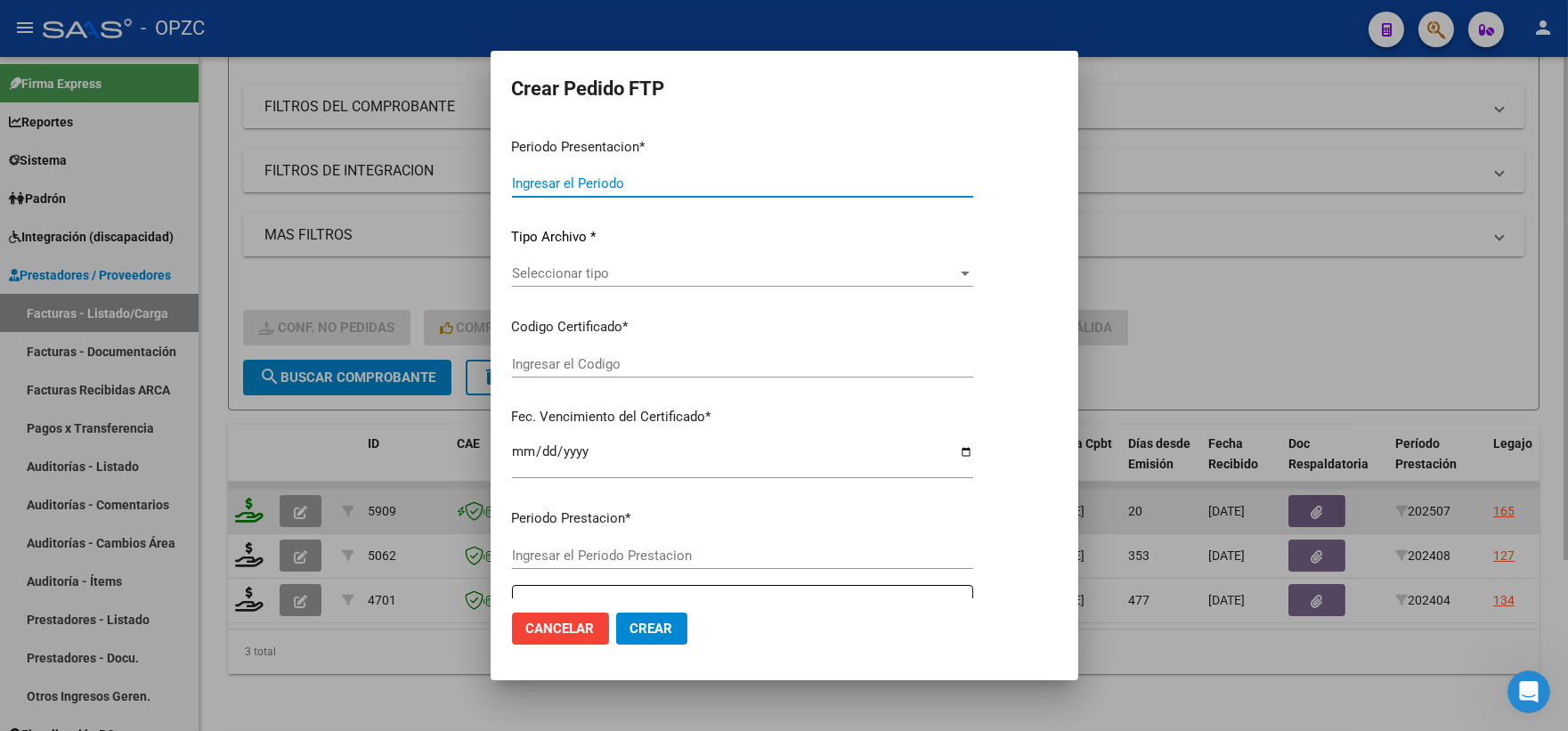
type input "202507"
type input "$ 160.817,93"
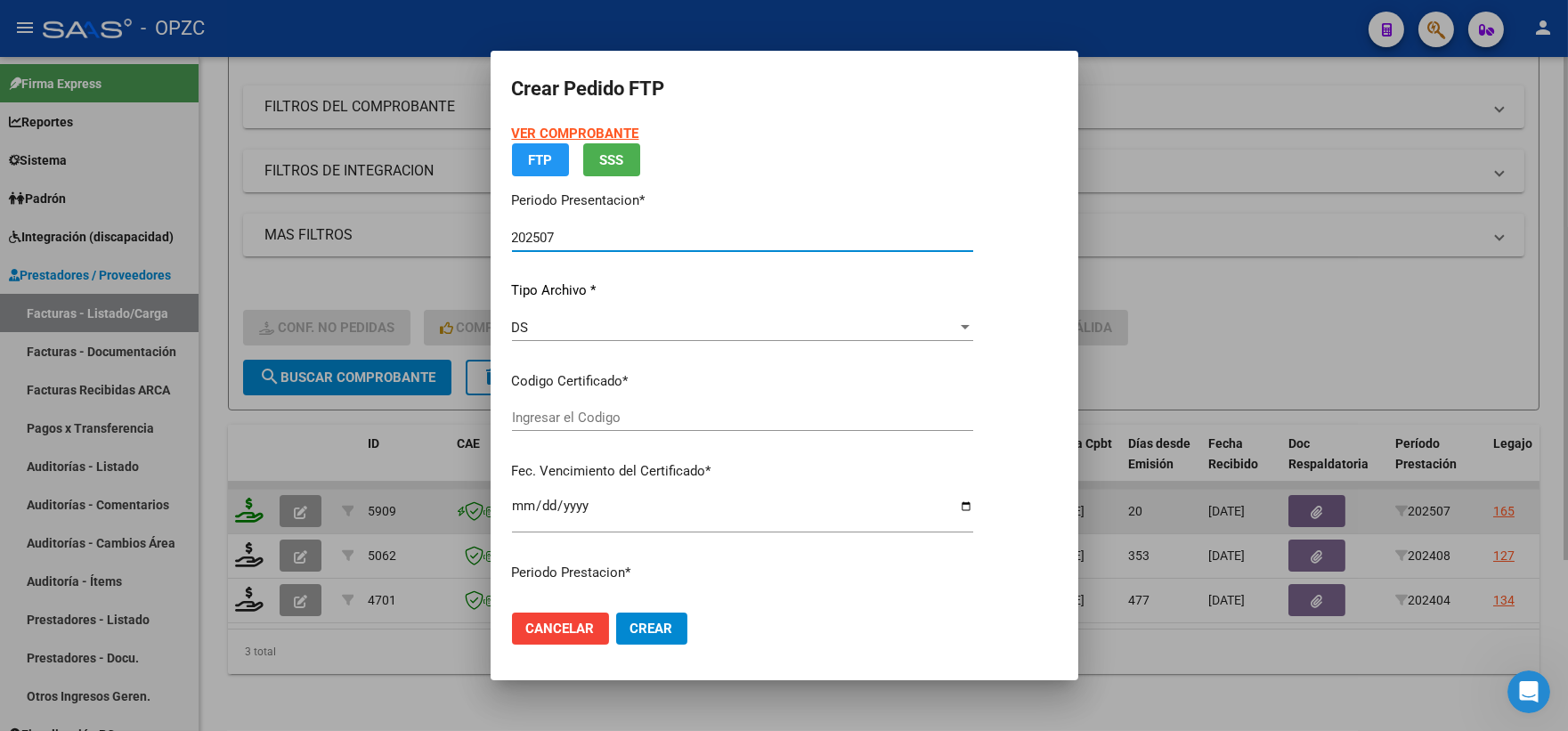
type input "ARG02000407170762024040920290409"
type input "[DATE]"
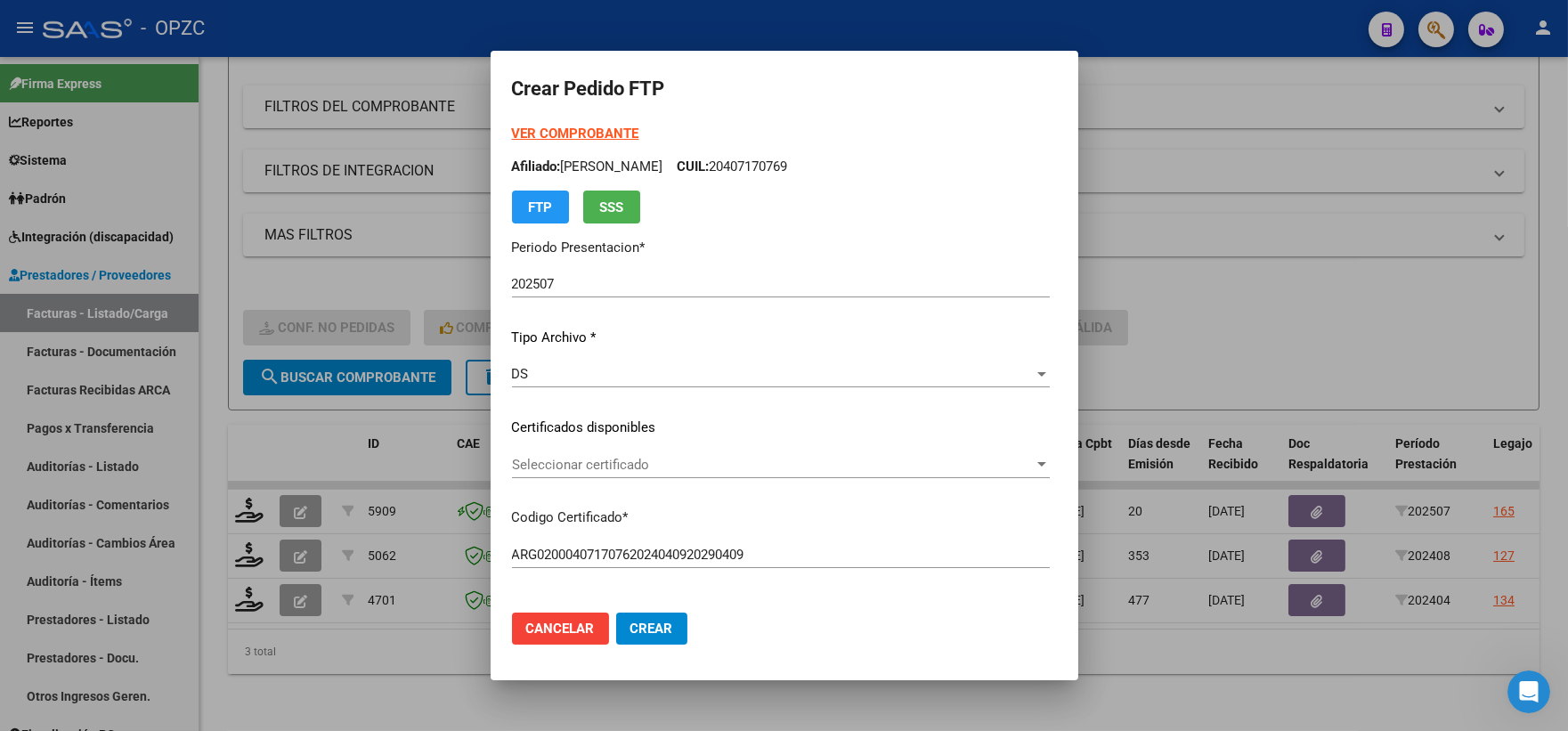
click at [1050, 455] on div "Seleccionar certificado Seleccionar certificado" at bounding box center [780, 465] width 537 height 26
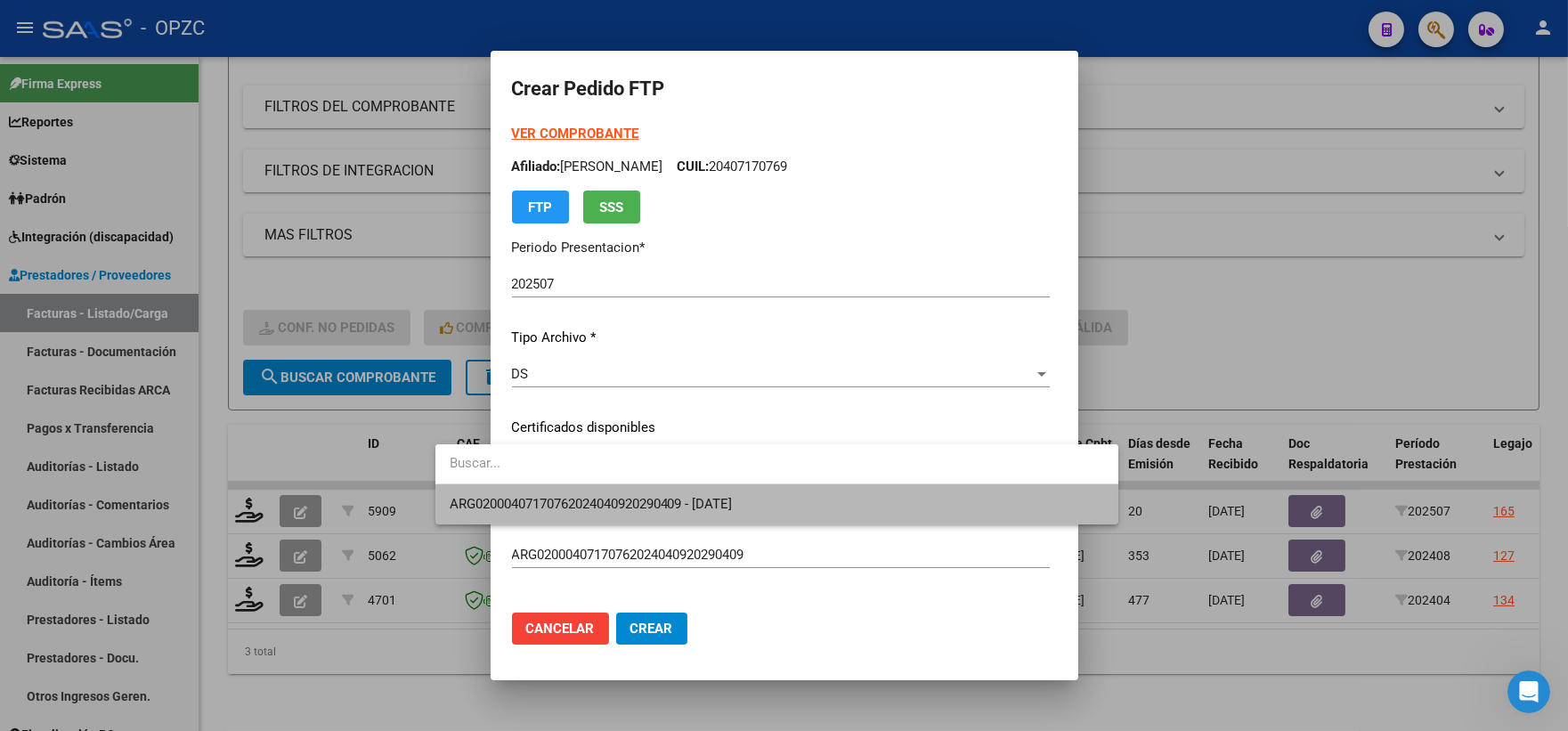
click at [838, 507] on span "ARG02000407170762024040920290409 - [DATE]" at bounding box center [776, 505] width 654 height 40
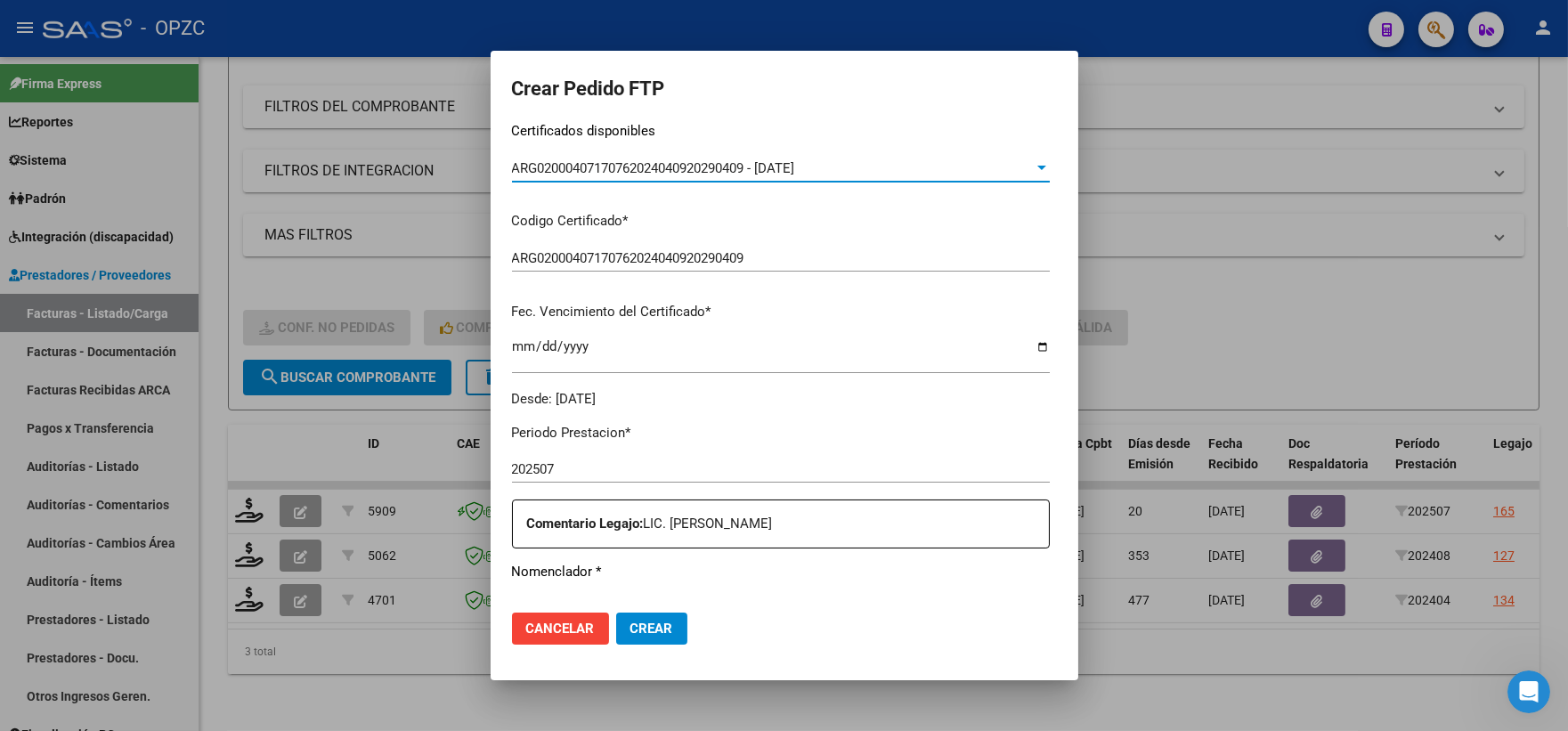
scroll to position [593, 0]
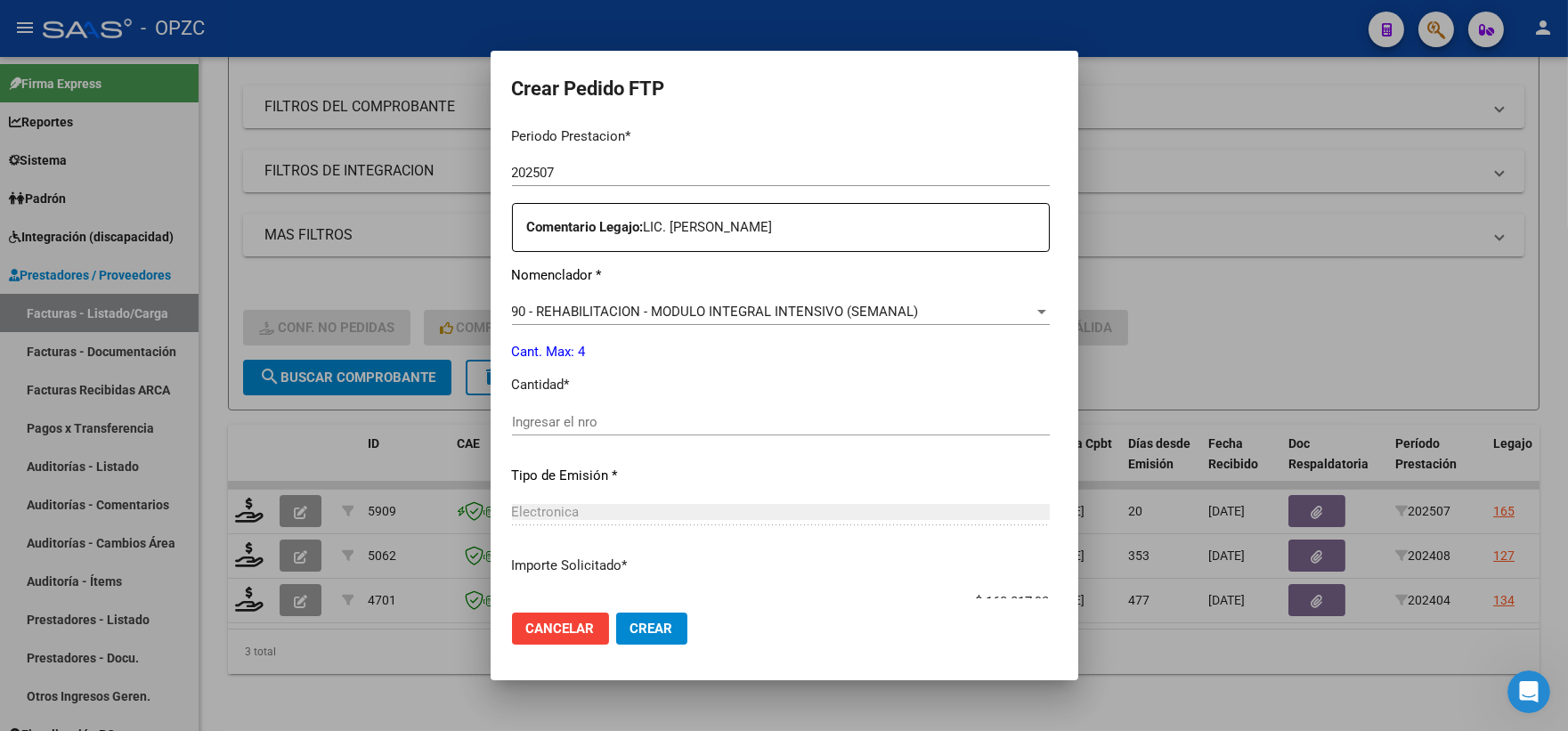
click at [579, 425] on input "Ingresar el nro" at bounding box center [780, 423] width 537 height 16
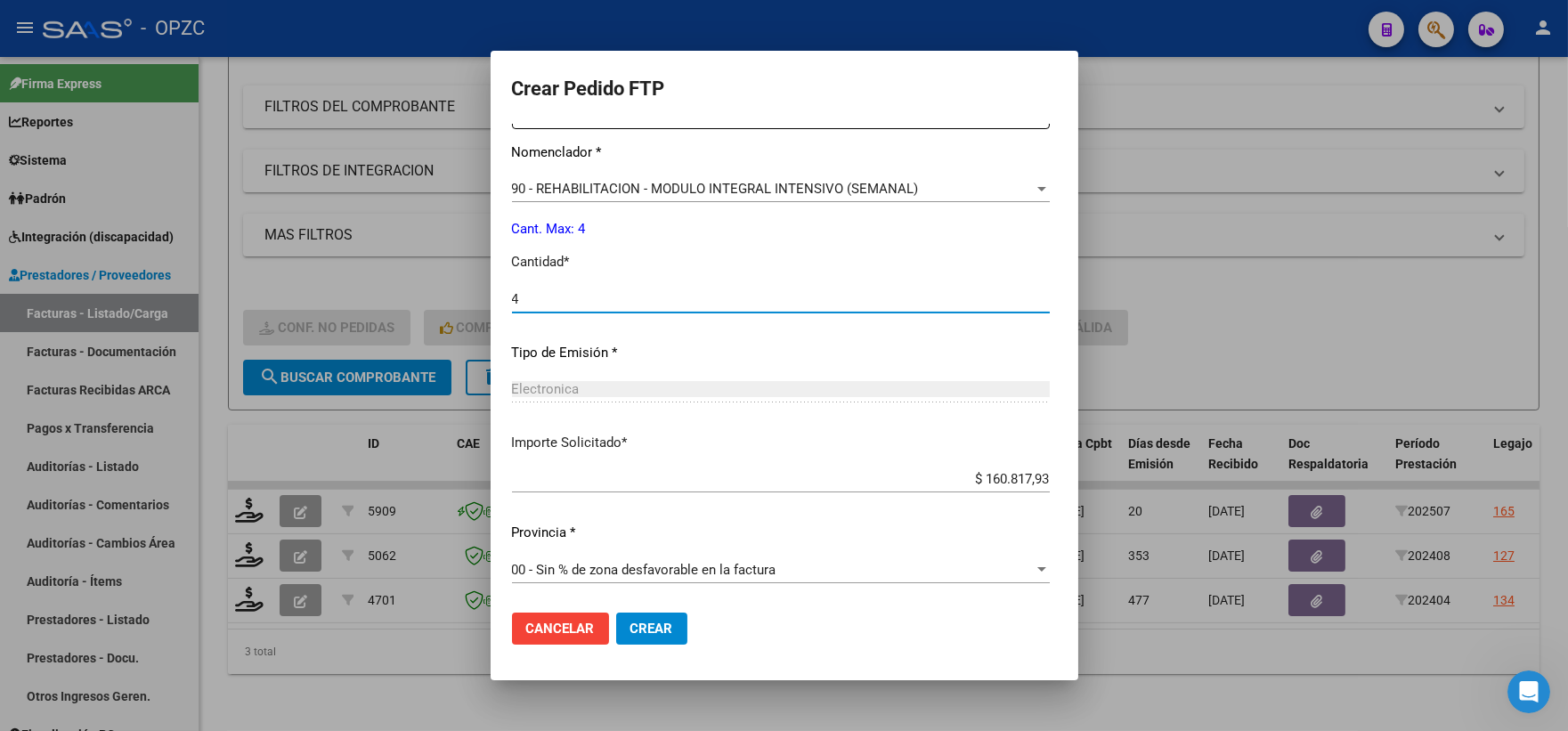
scroll to position [717, 0]
type input "4"
click at [630, 627] on span "Crear" at bounding box center [651, 629] width 43 height 16
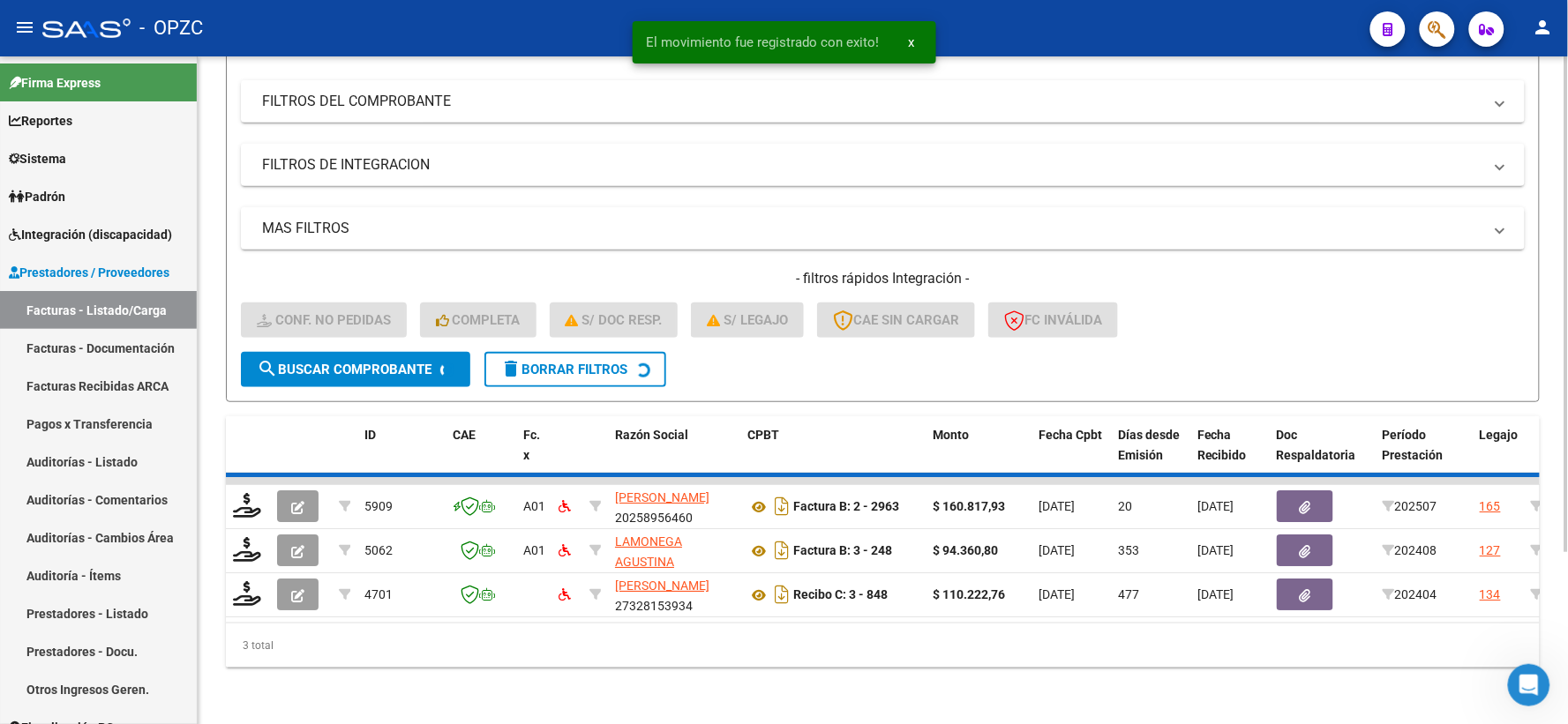
scroll to position [183, 0]
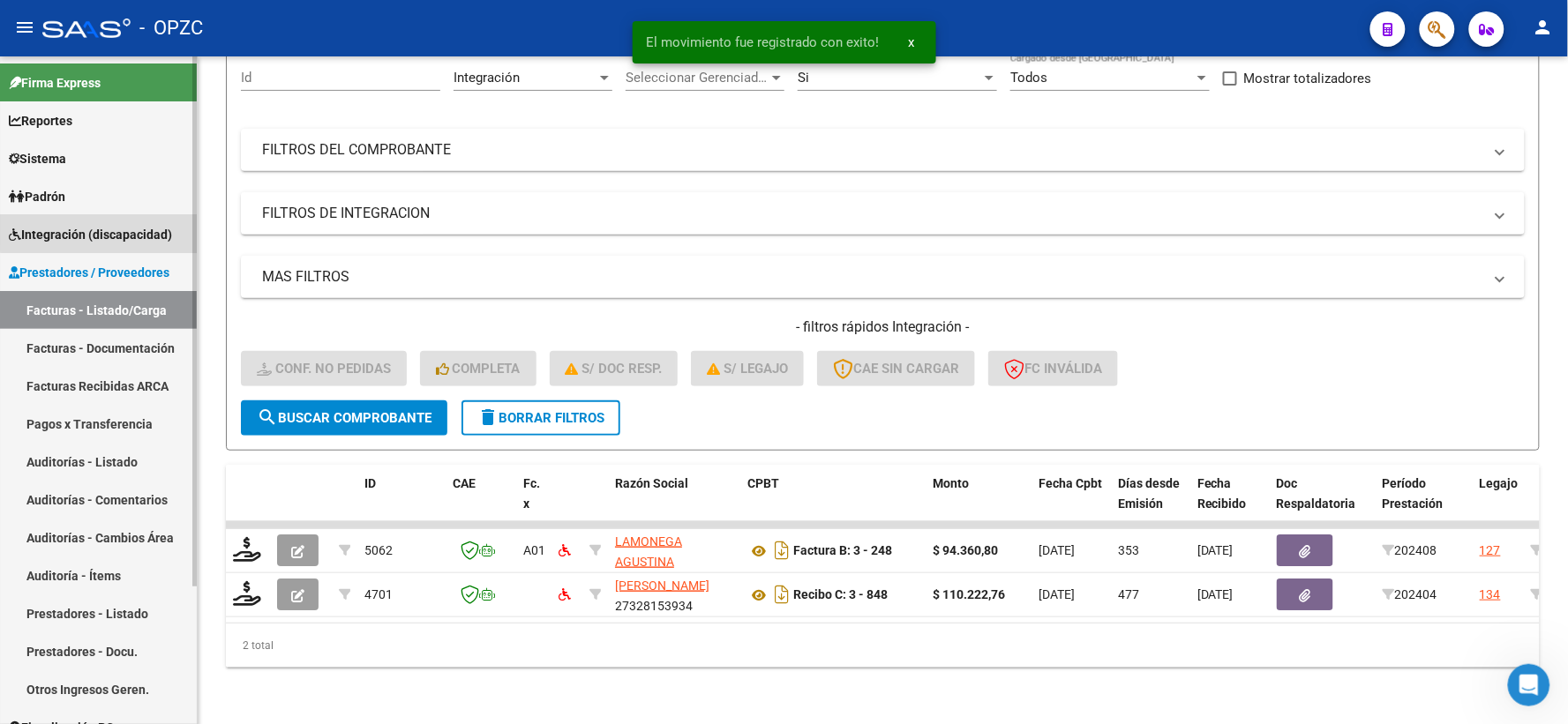
click at [144, 230] on span "Integración (discapacidad)" at bounding box center [90, 234] width 164 height 19
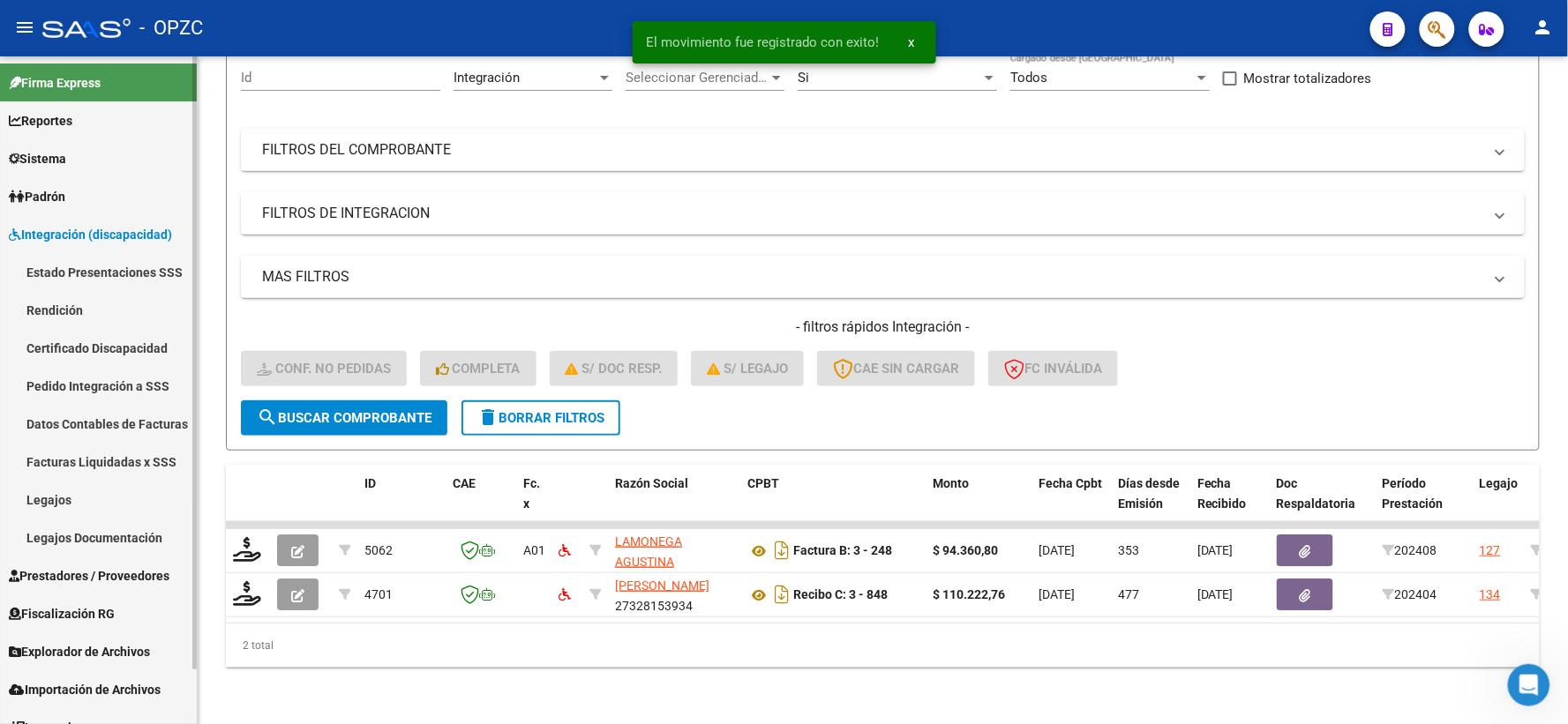
click at [107, 376] on link "Pedido Integración a SSS" at bounding box center [99, 386] width 197 height 38
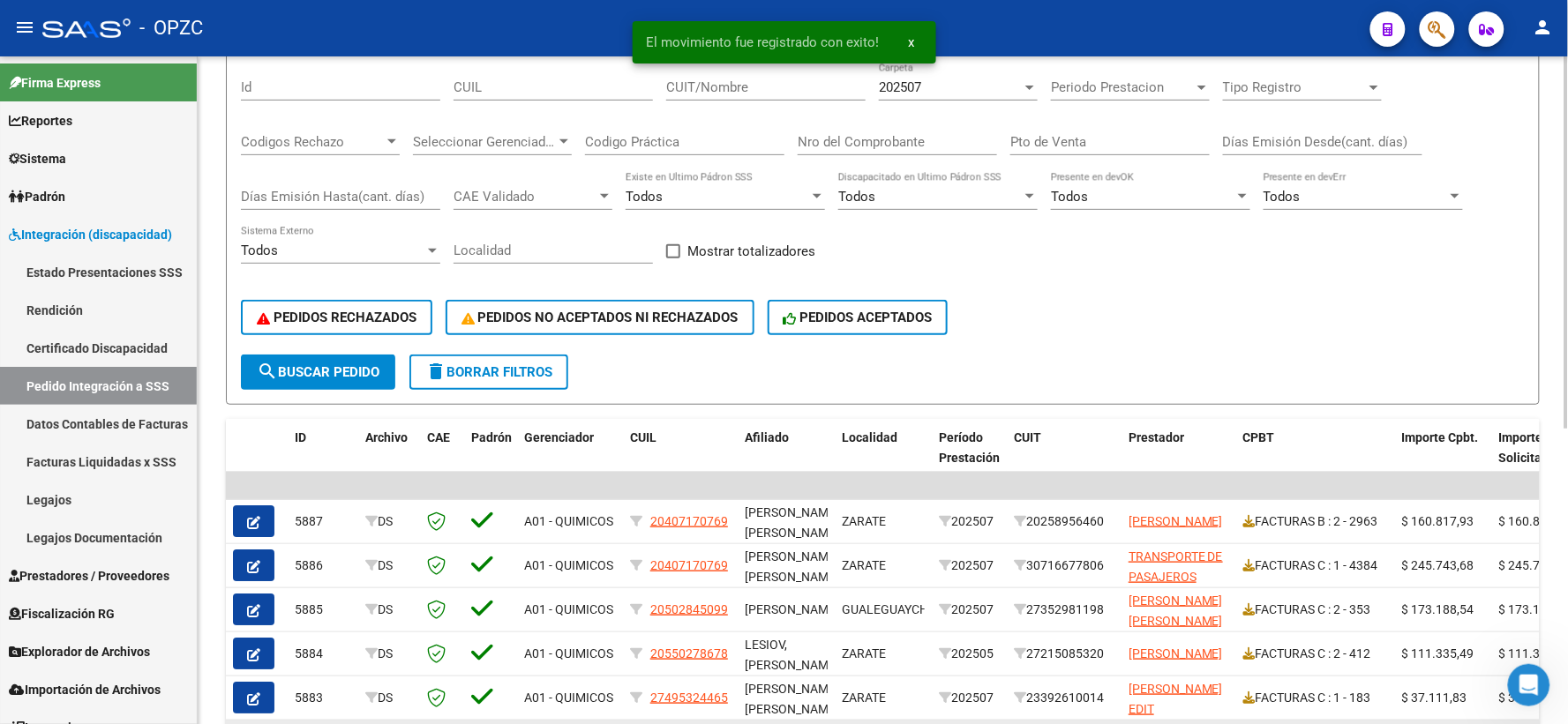
scroll to position [196, 0]
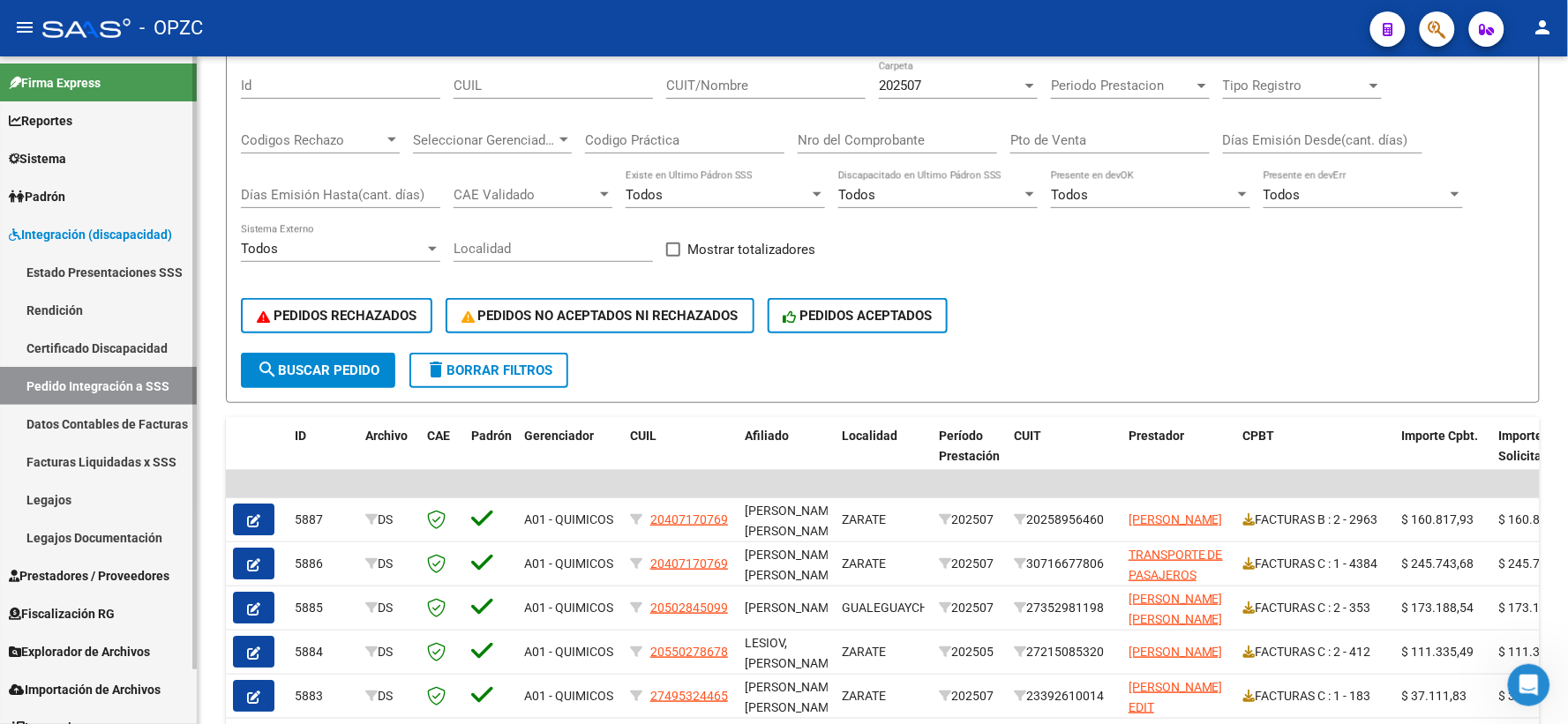
click at [95, 567] on span "Prestadores / Proveedores" at bounding box center [90, 576] width 161 height 19
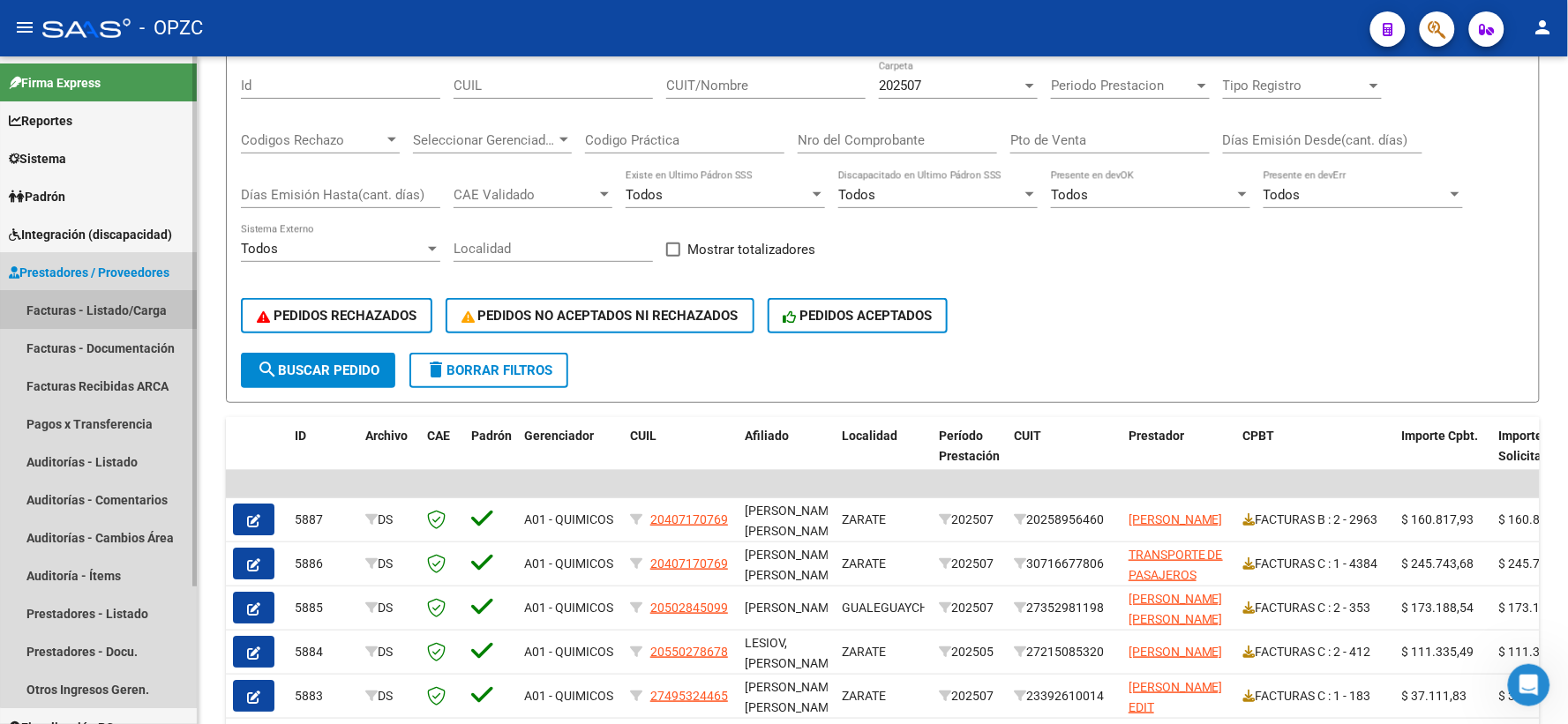
click at [124, 301] on link "Facturas - Listado/Carga" at bounding box center [99, 310] width 197 height 38
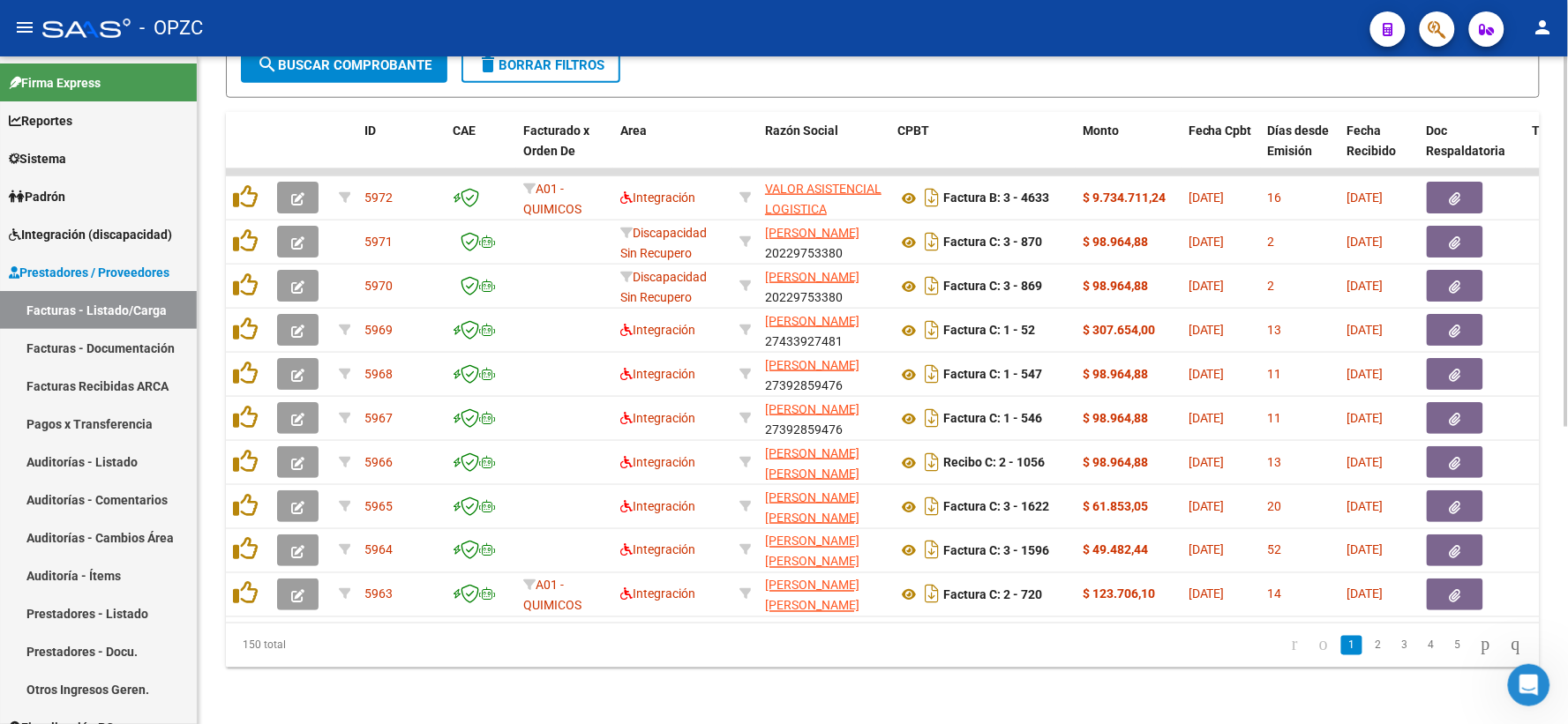
scroll to position [535, 0]
click at [1447, 644] on link "5" at bounding box center [1457, 645] width 21 height 19
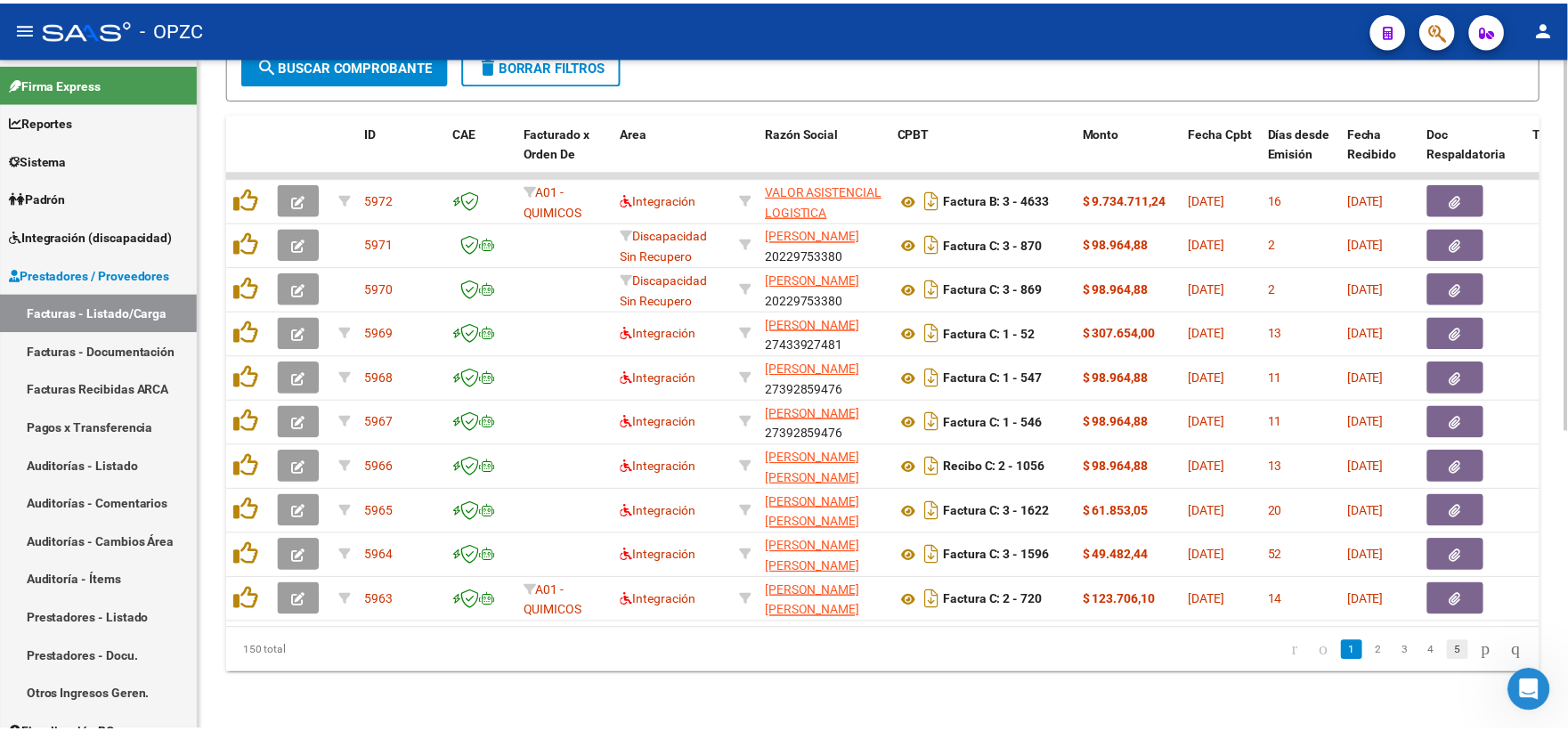
scroll to position [541, 0]
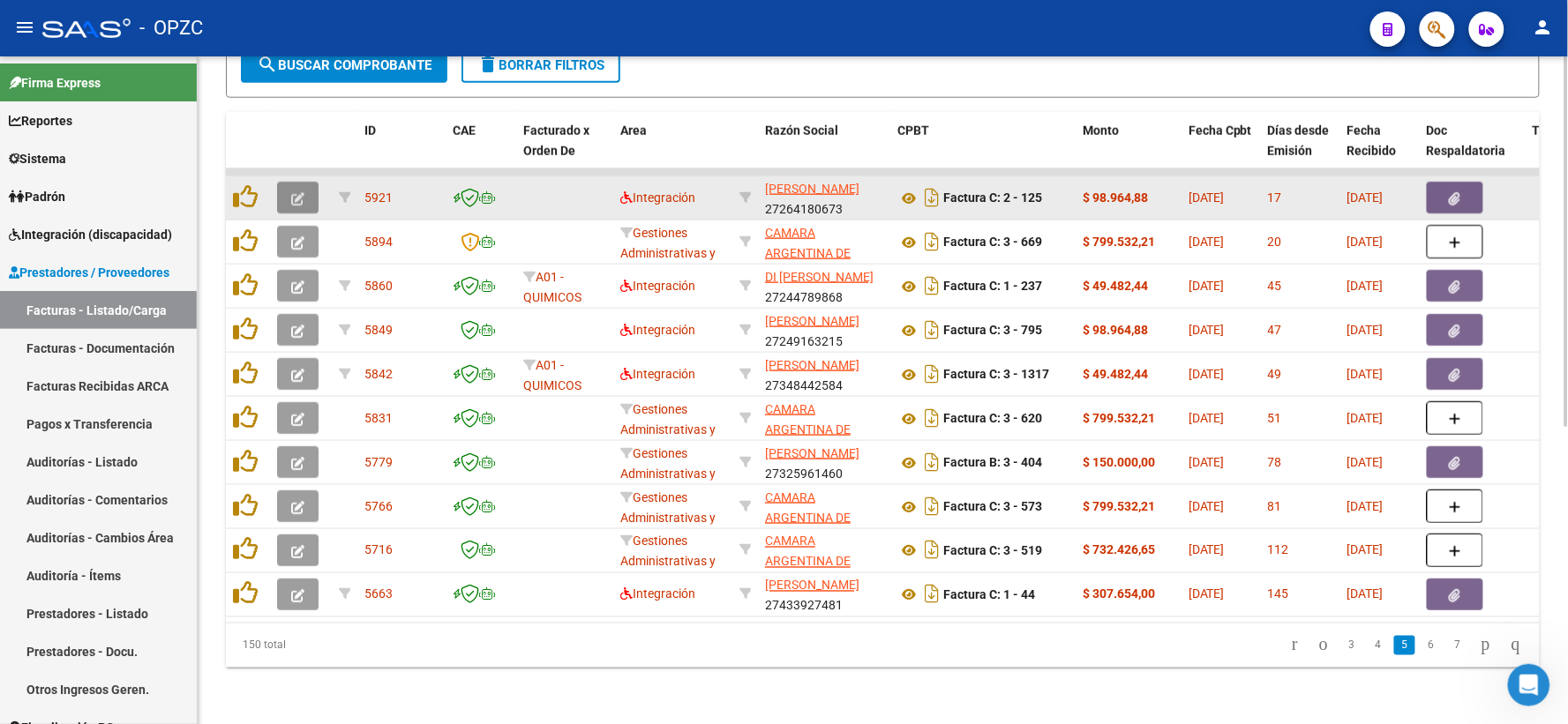
click at [294, 193] on icon "button" at bounding box center [298, 199] width 14 height 14
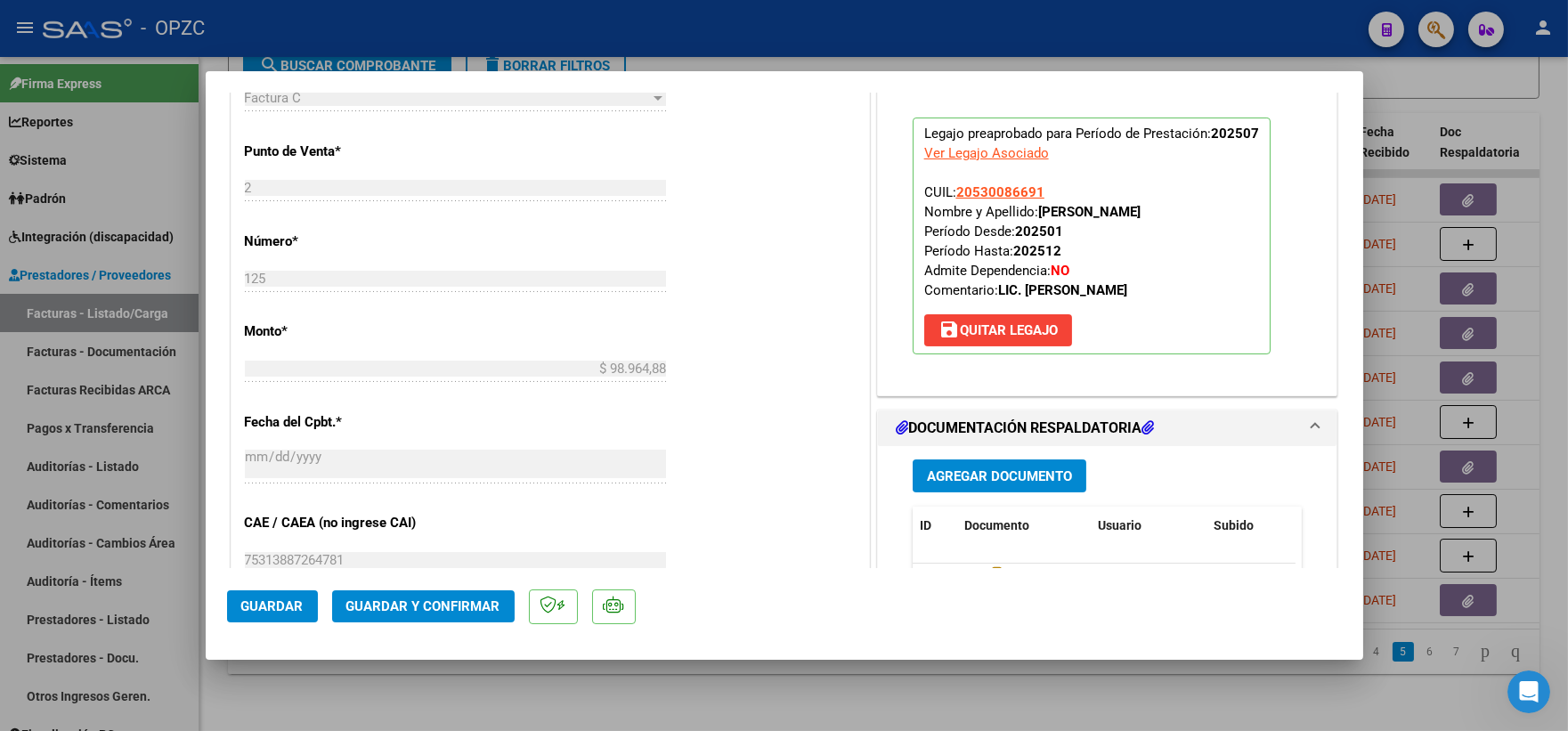
scroll to position [791, 0]
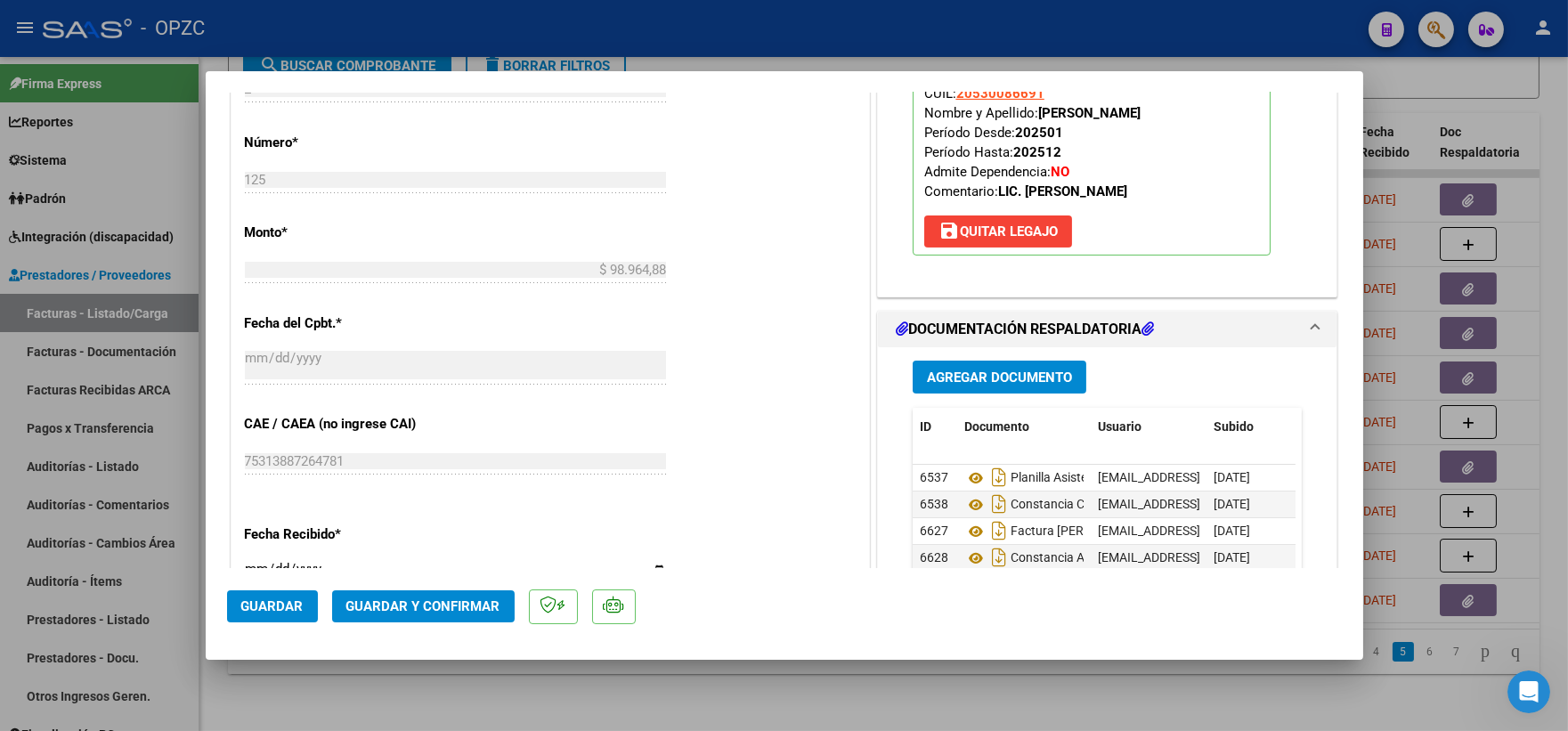
click at [431, 614] on span "Guardar y Confirmar" at bounding box center [423, 607] width 154 height 16
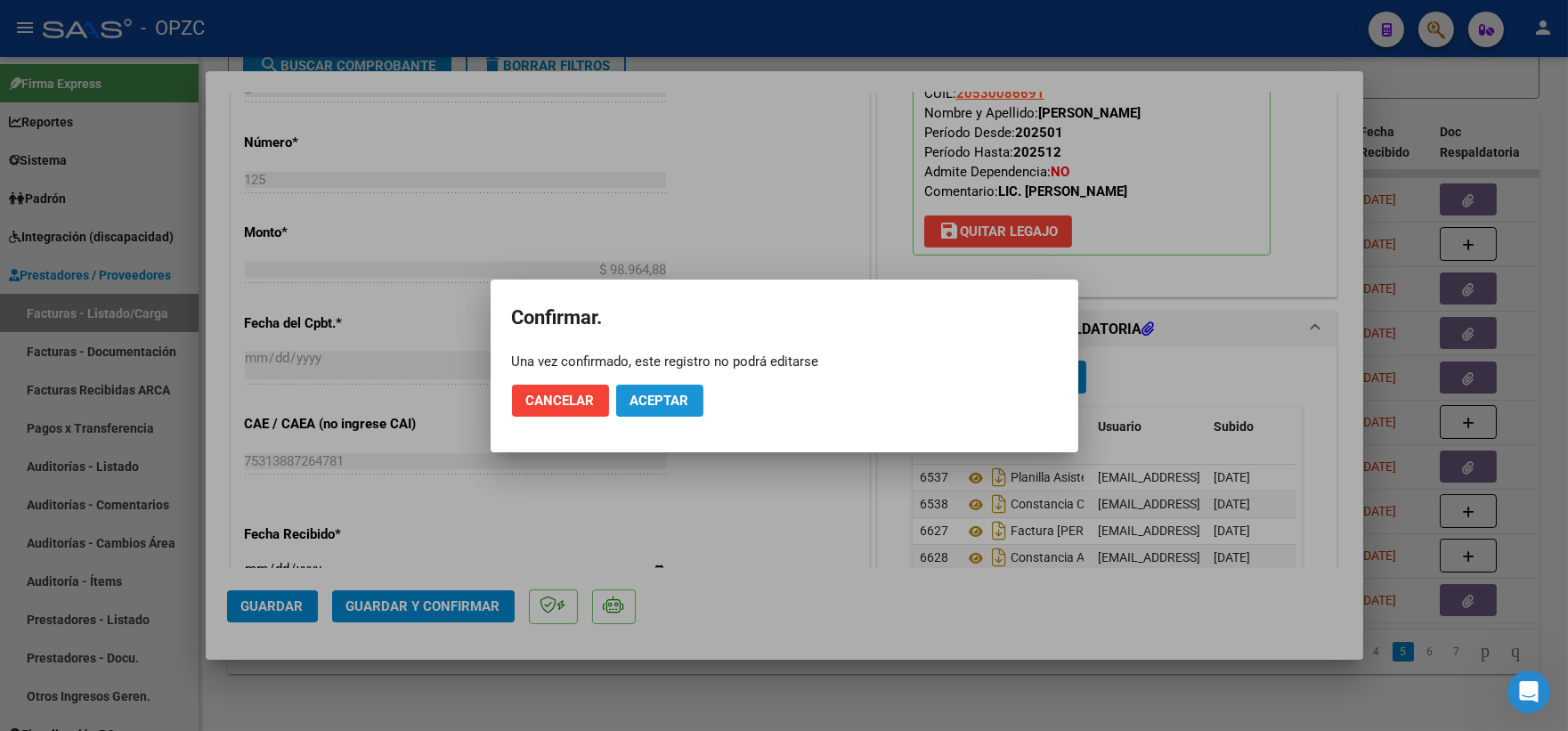
click at [650, 397] on span "Aceptar" at bounding box center [659, 401] width 58 height 16
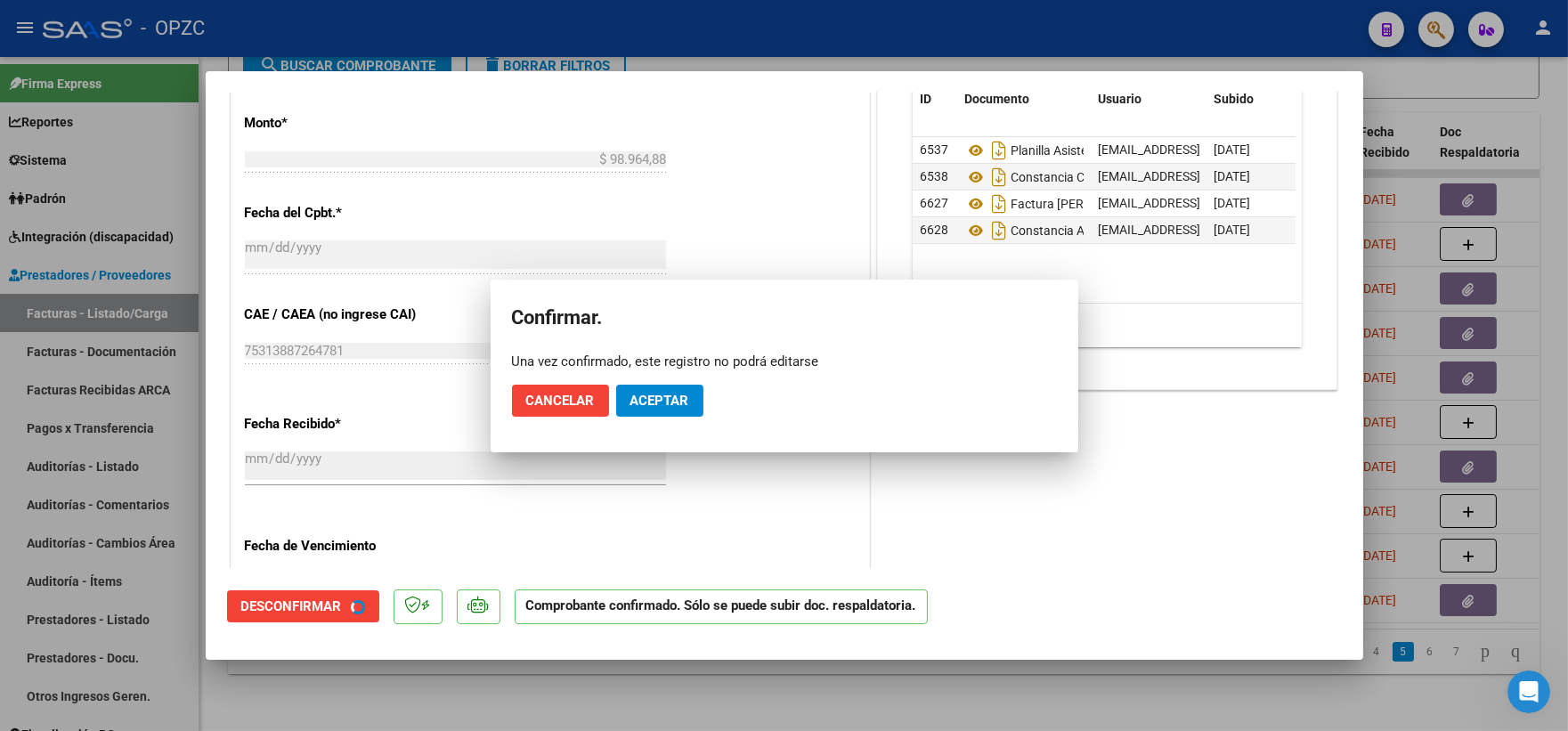
scroll to position [682, 0]
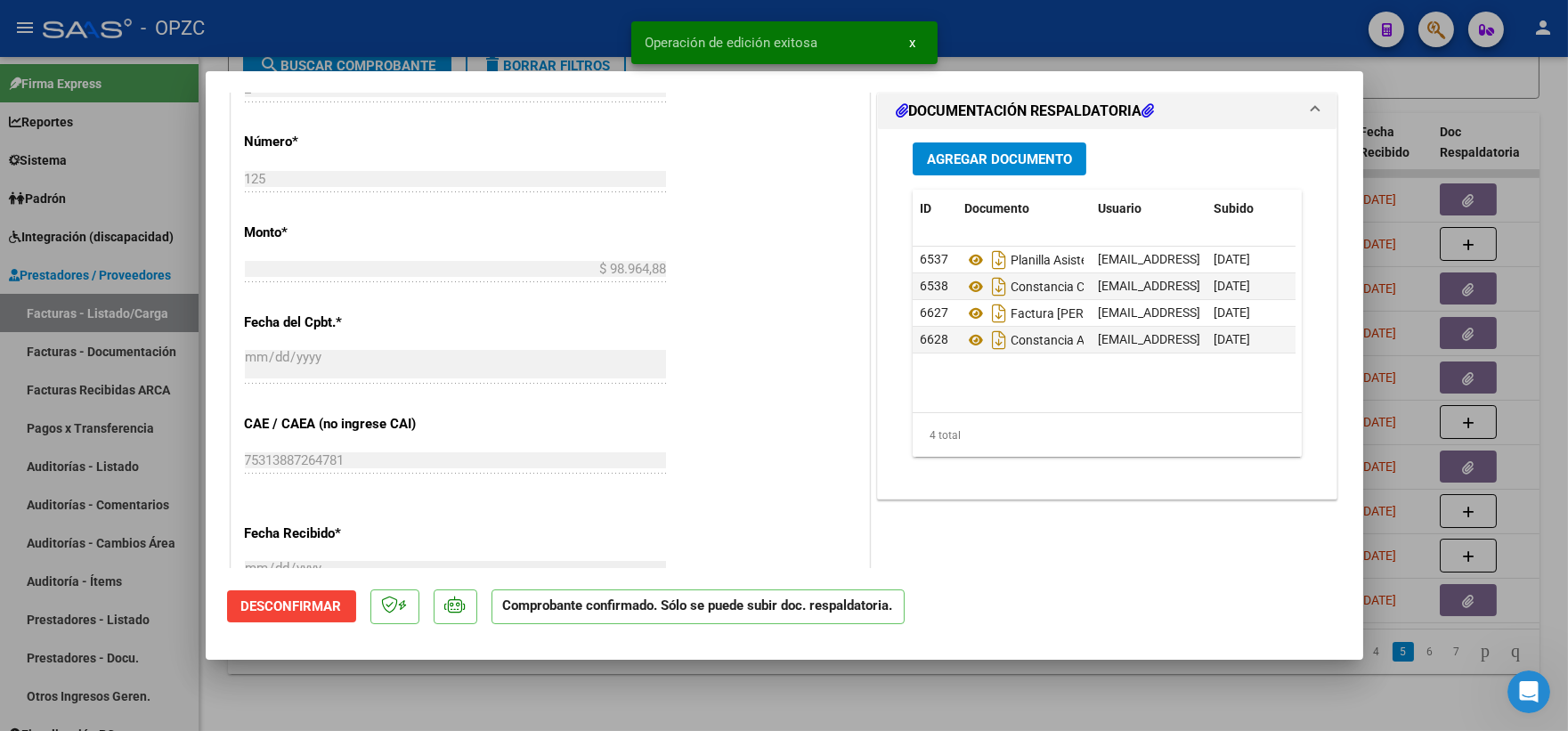
click at [1456, 85] on div at bounding box center [784, 365] width 1568 height 731
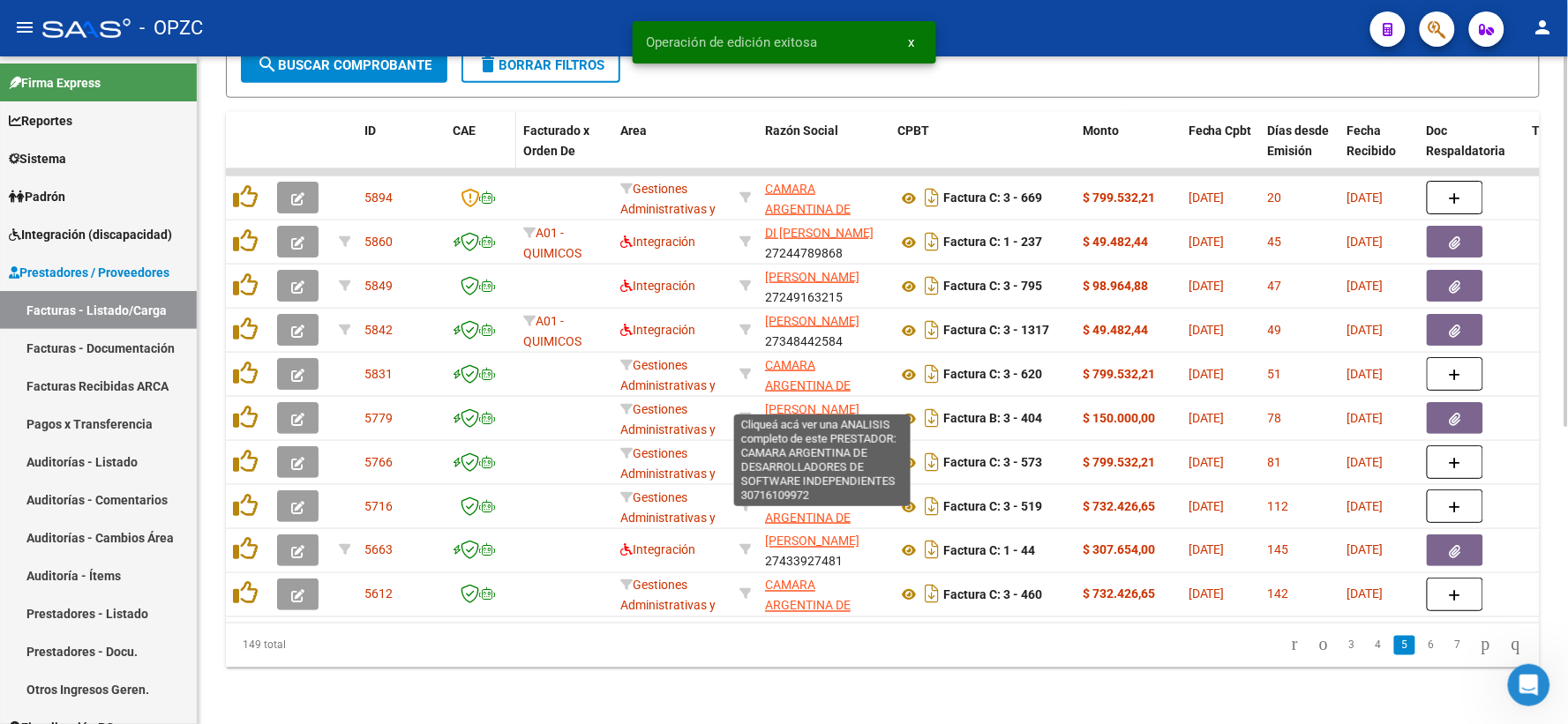
scroll to position [341, 0]
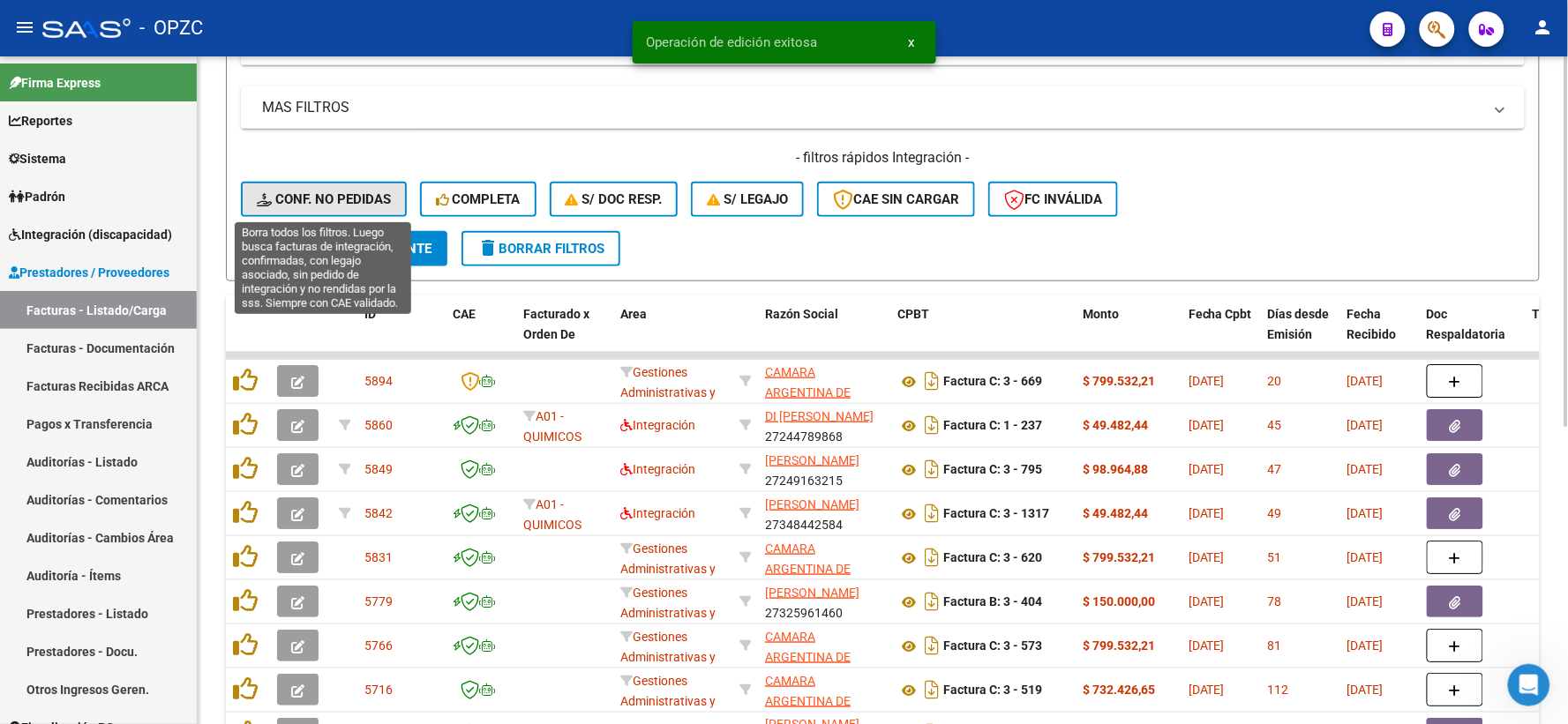
click at [322, 192] on span "Conf. no pedidas" at bounding box center [324, 200] width 134 height 16
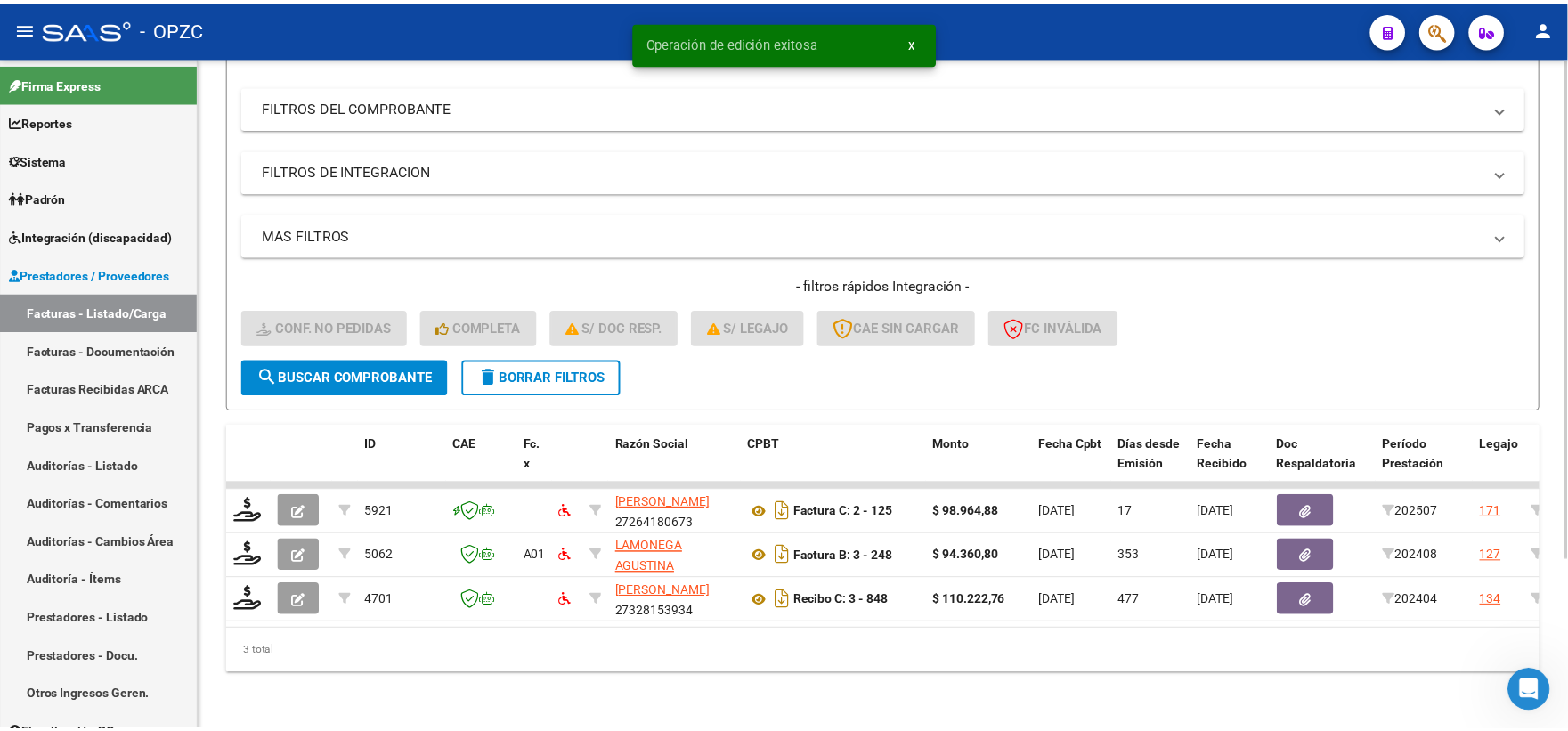
scroll to position [230, 0]
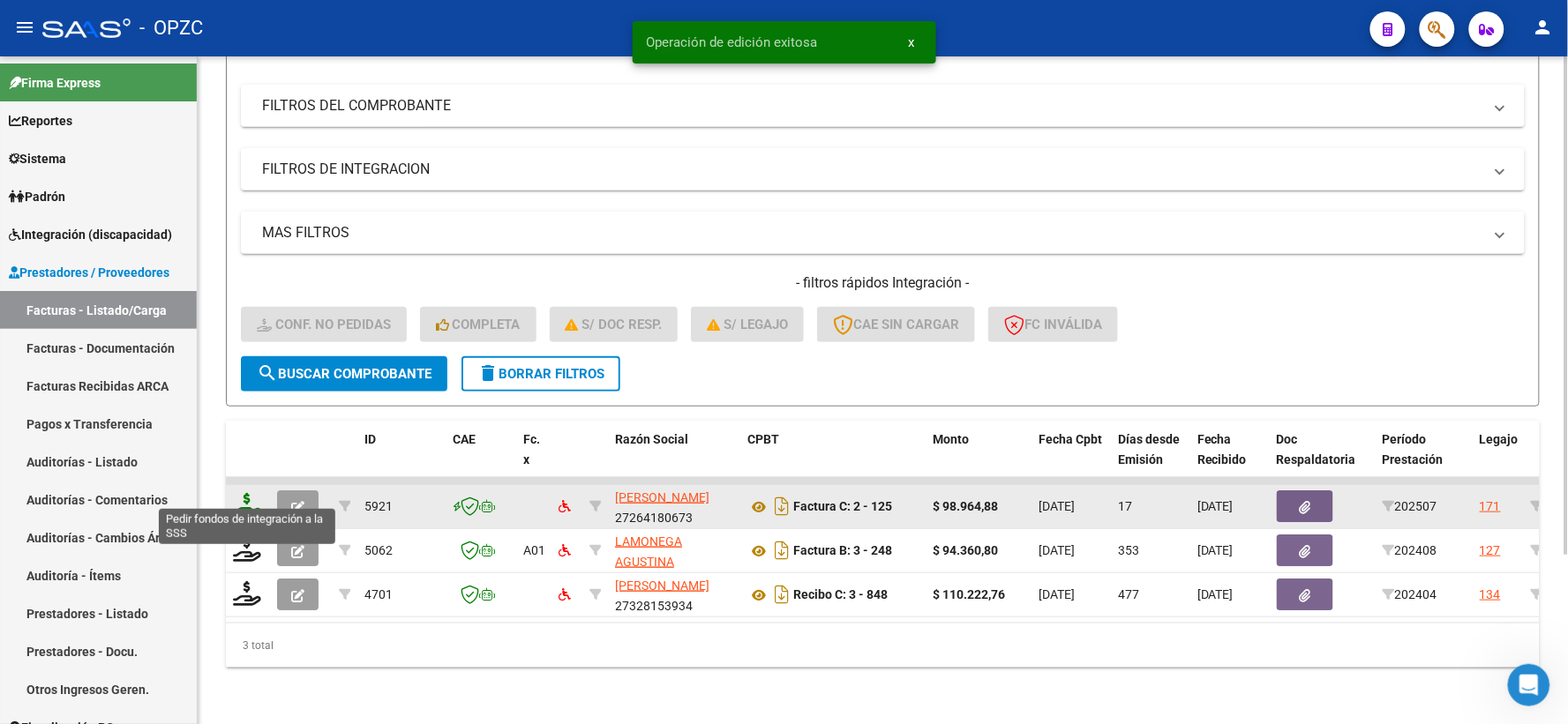
click at [248, 494] on icon at bounding box center [247, 505] width 28 height 24
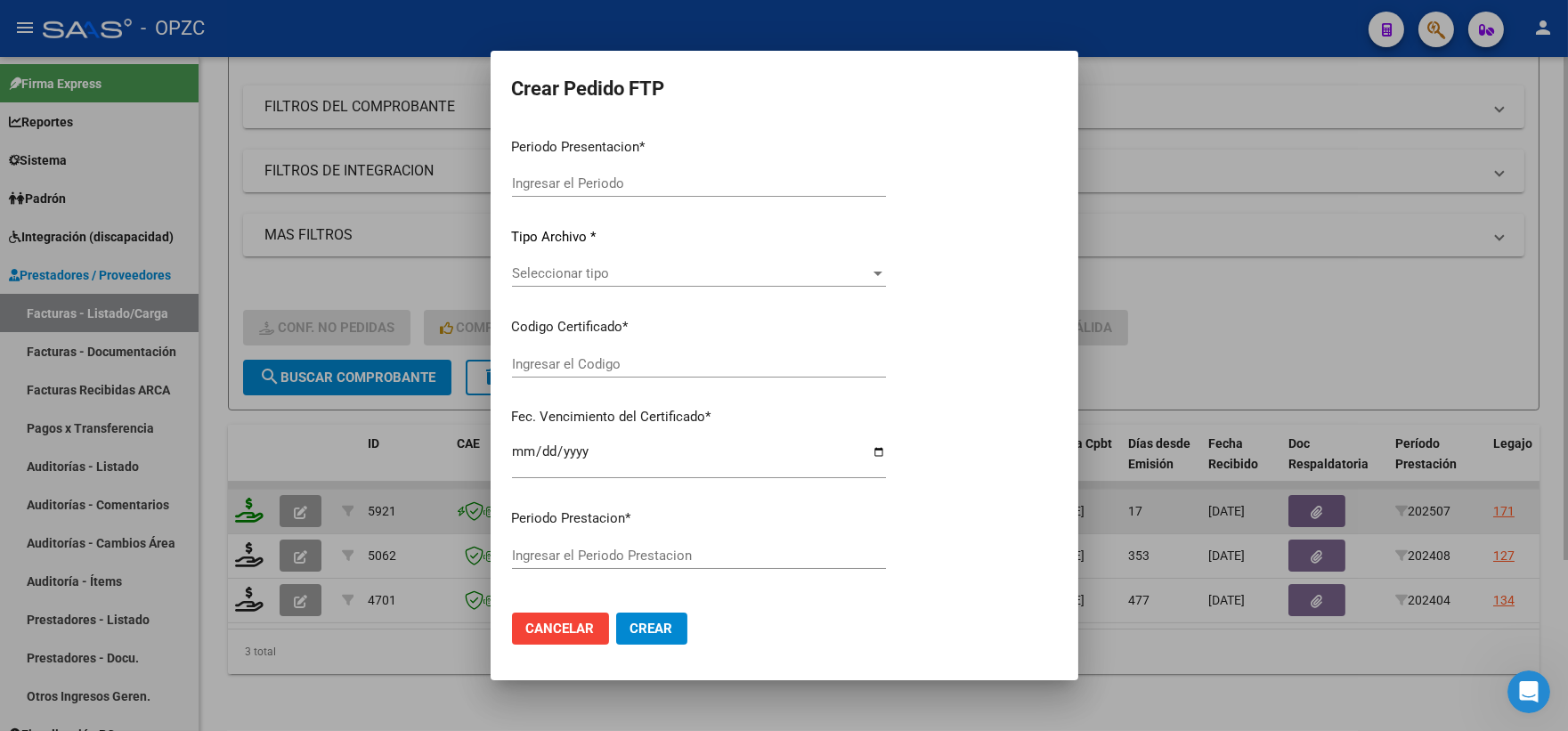
type input "202507"
type input "$ 98.964,88"
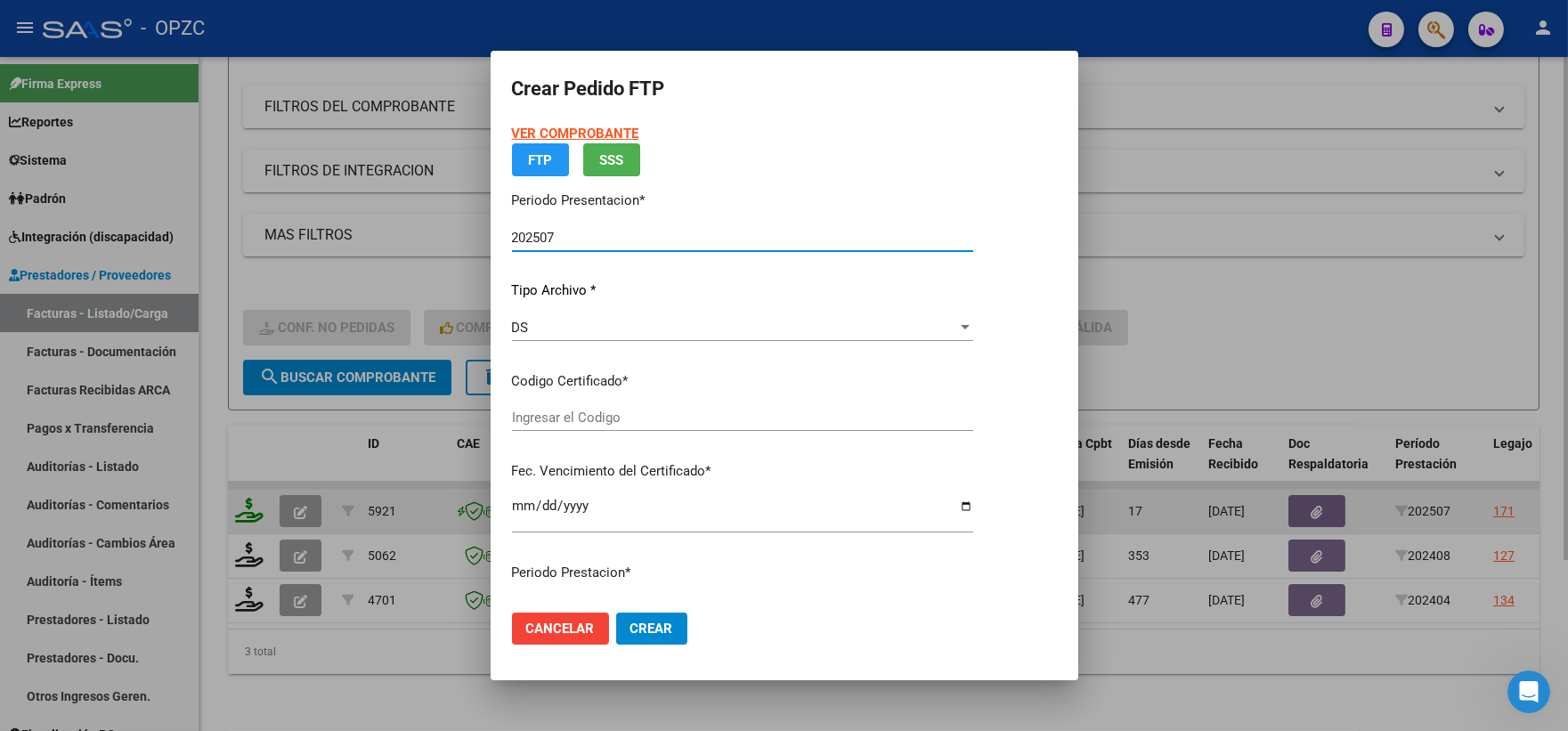
type input "ARG0200053008669-20230613-20280613-ERI"
type input "[DATE]"
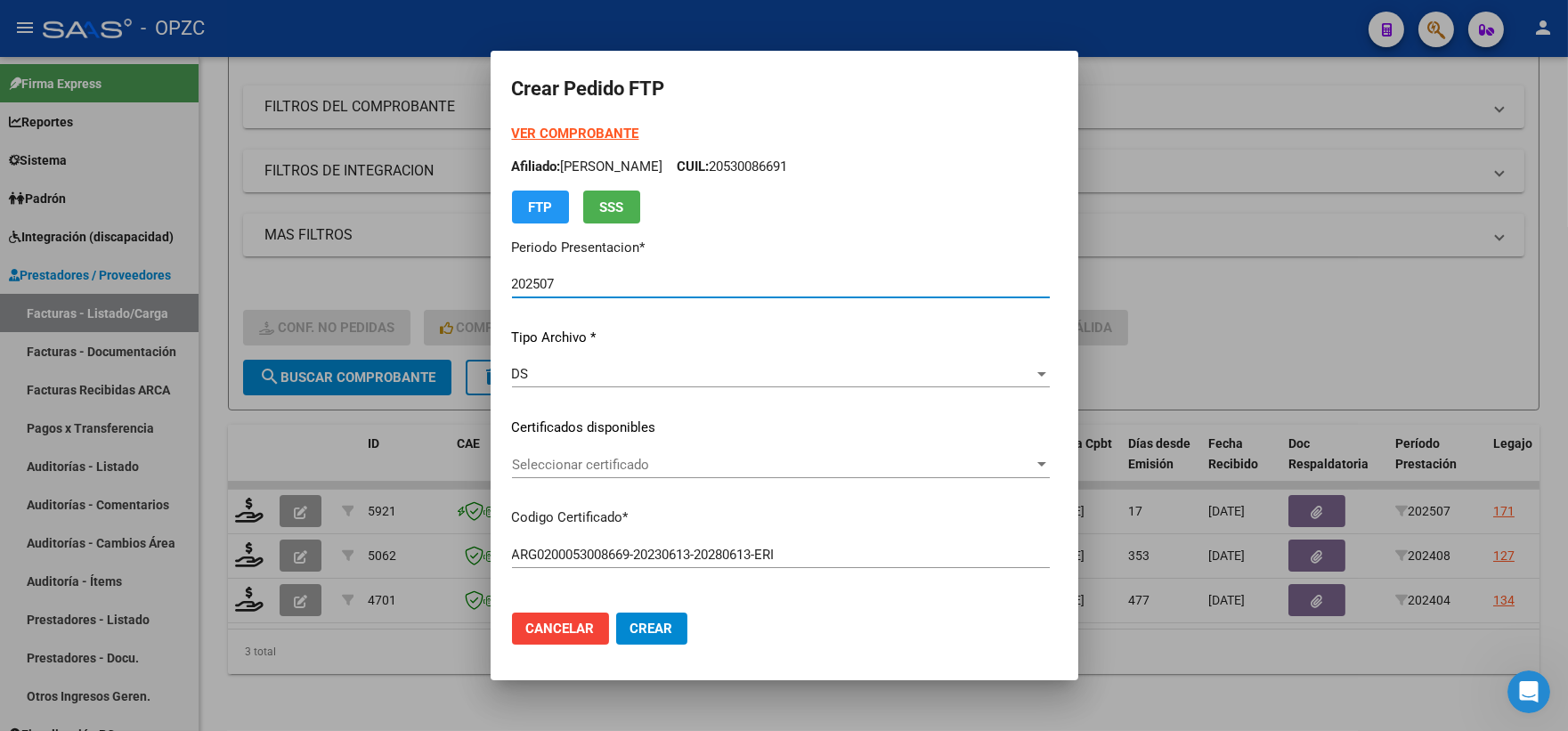
click at [1033, 457] on span "Seleccionar certificado" at bounding box center [773, 465] width 522 height 16
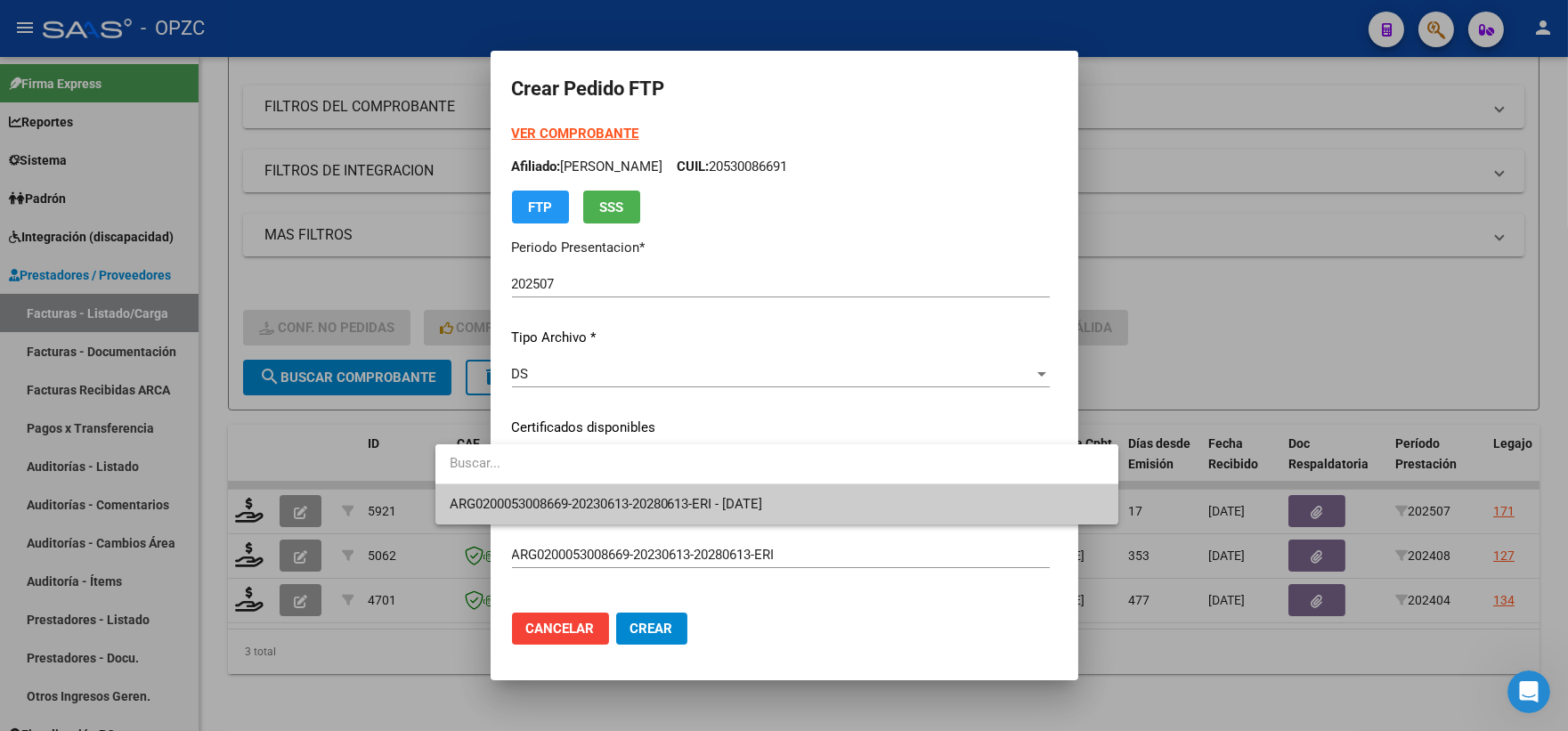
click at [825, 506] on span "ARG0200053008669-20230613-20280613-ERI - [DATE]" at bounding box center [776, 505] width 654 height 40
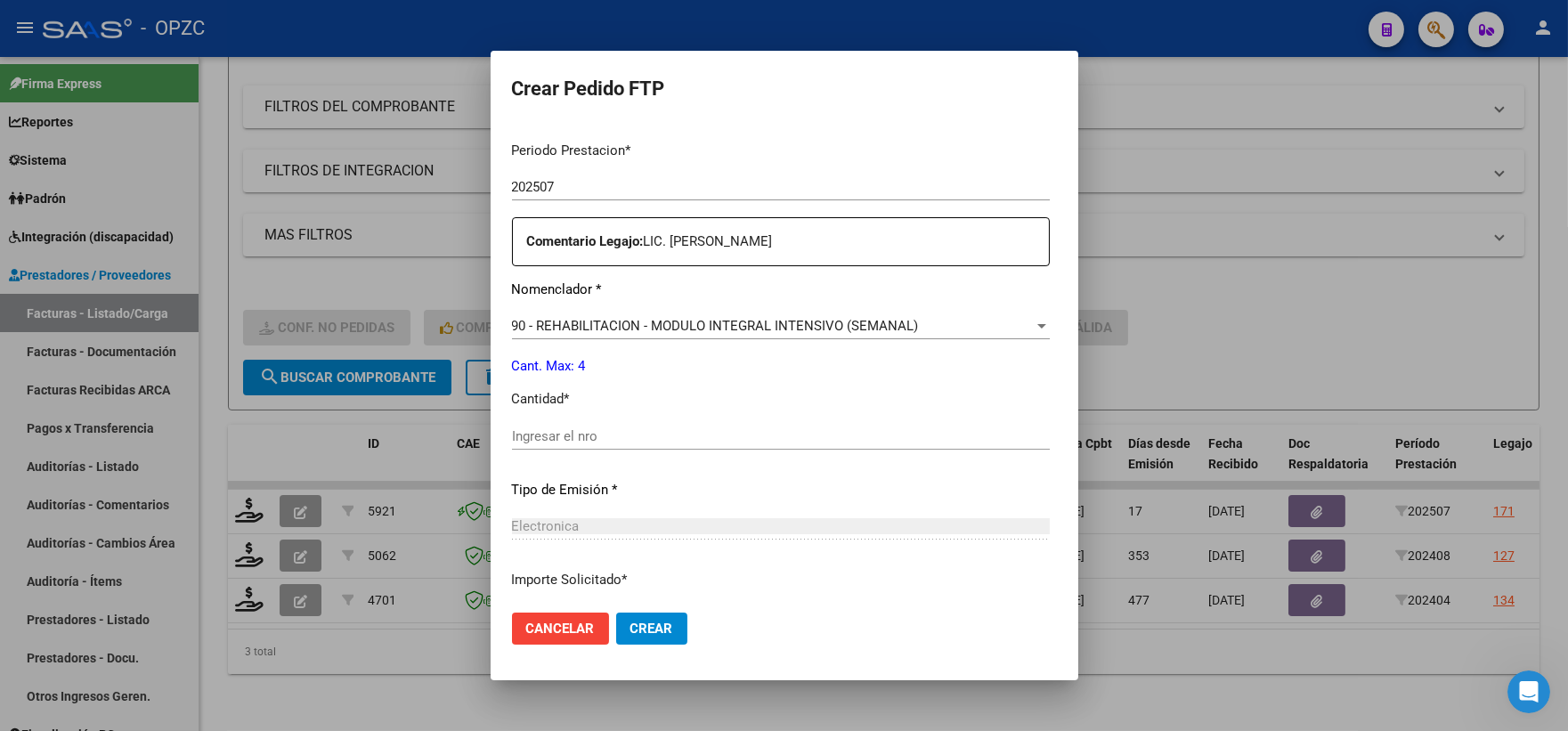
scroll to position [593, 0]
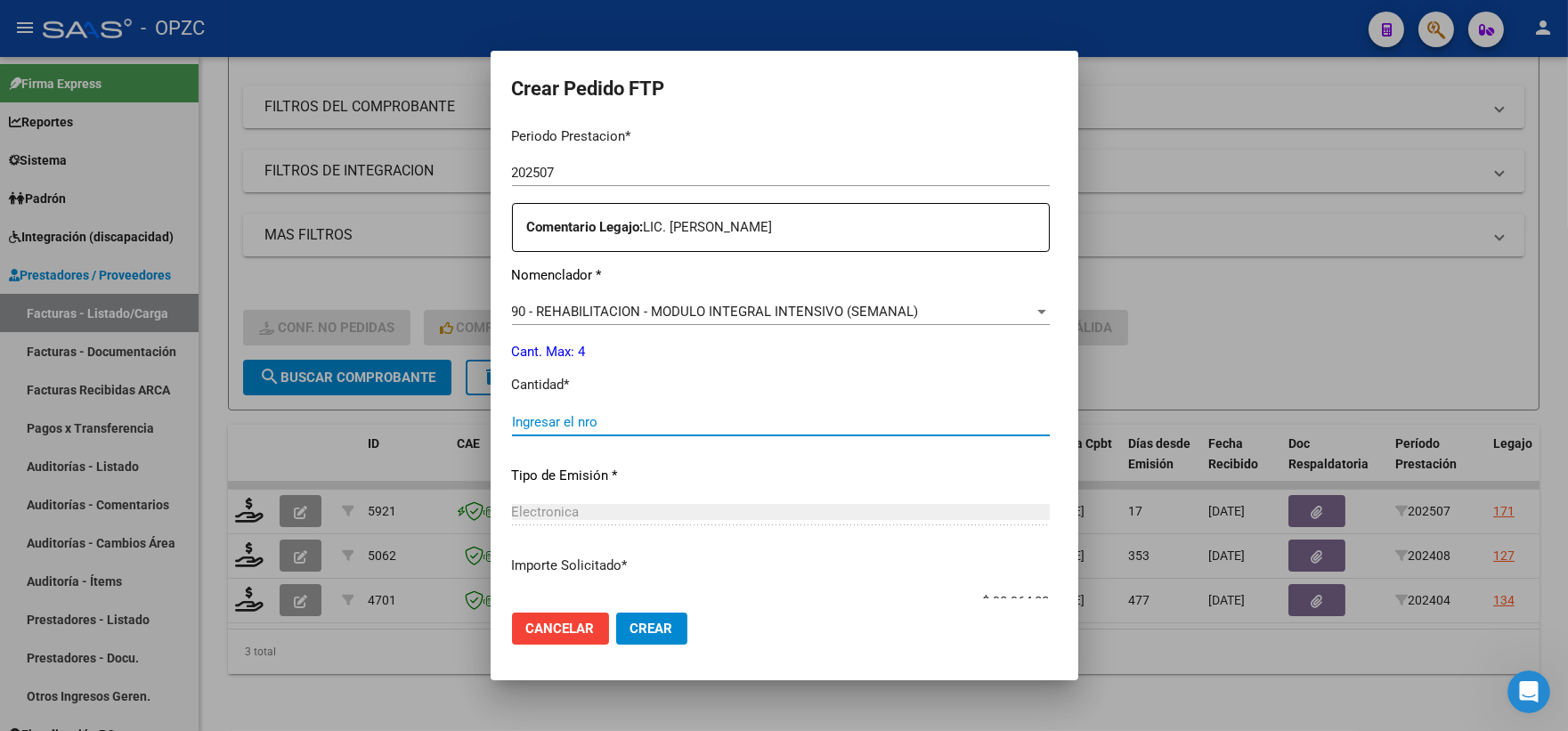
click at [572, 420] on input "Ingresar el nro" at bounding box center [780, 423] width 537 height 16
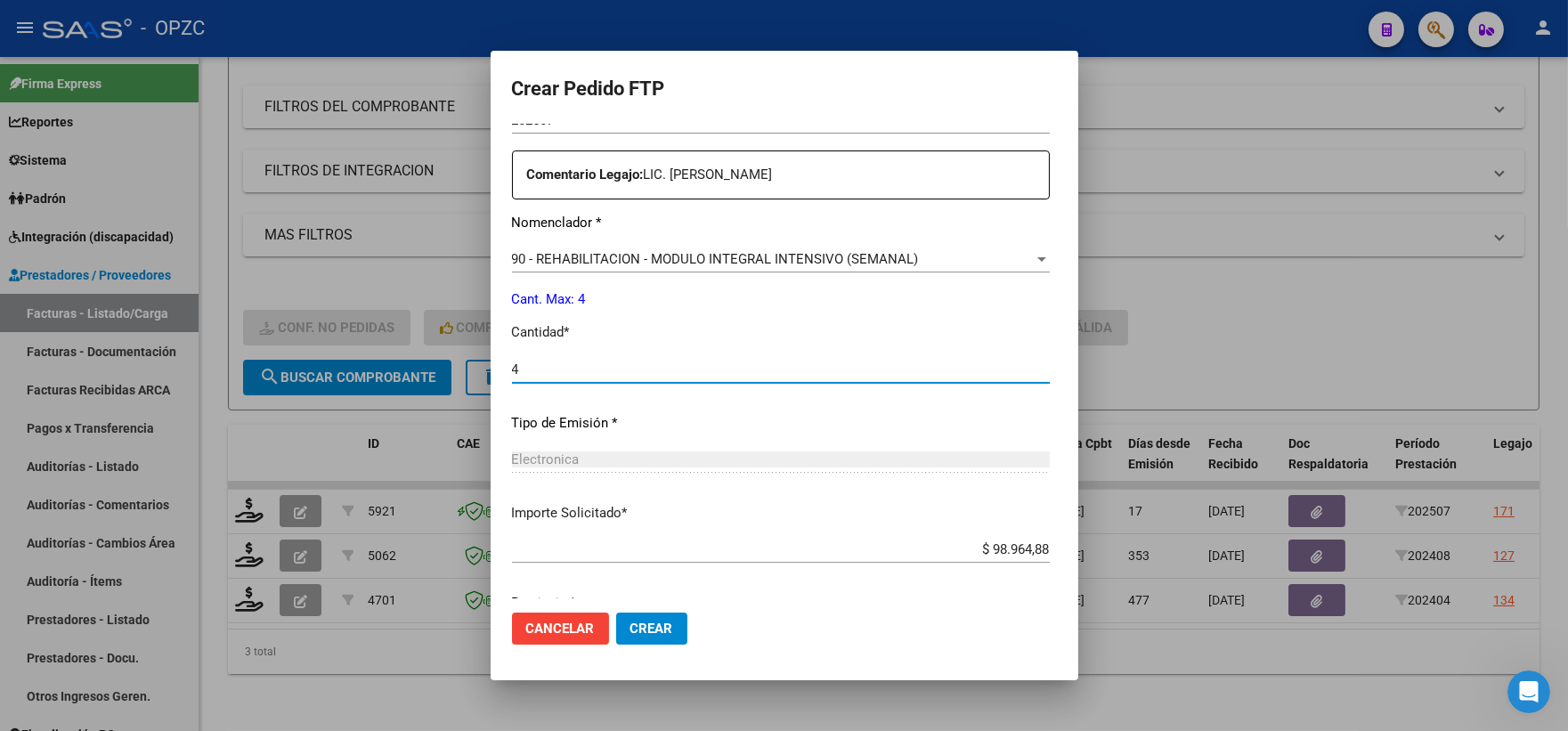
scroll to position [717, 0]
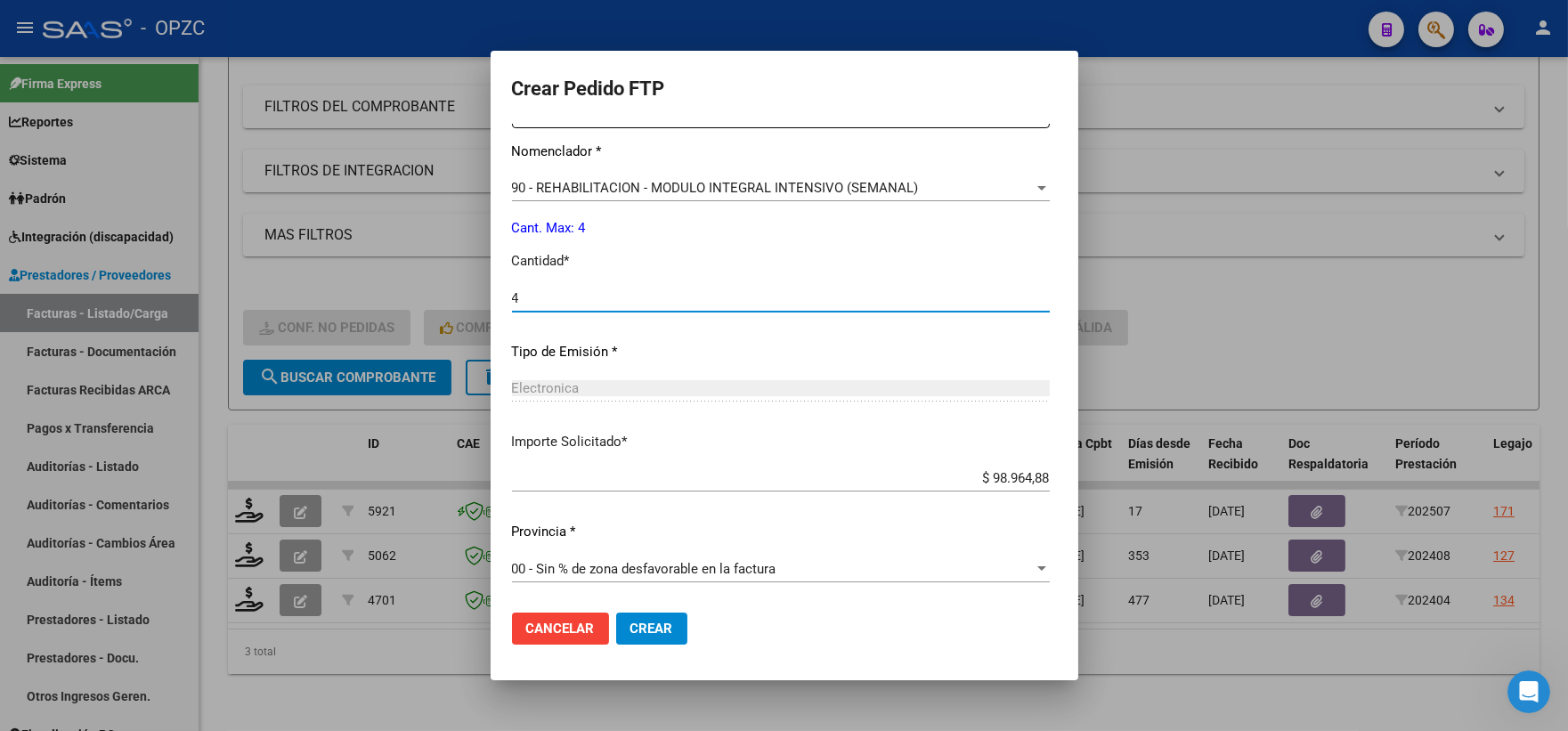
type input "4"
click at [630, 632] on span "Crear" at bounding box center [651, 629] width 43 height 16
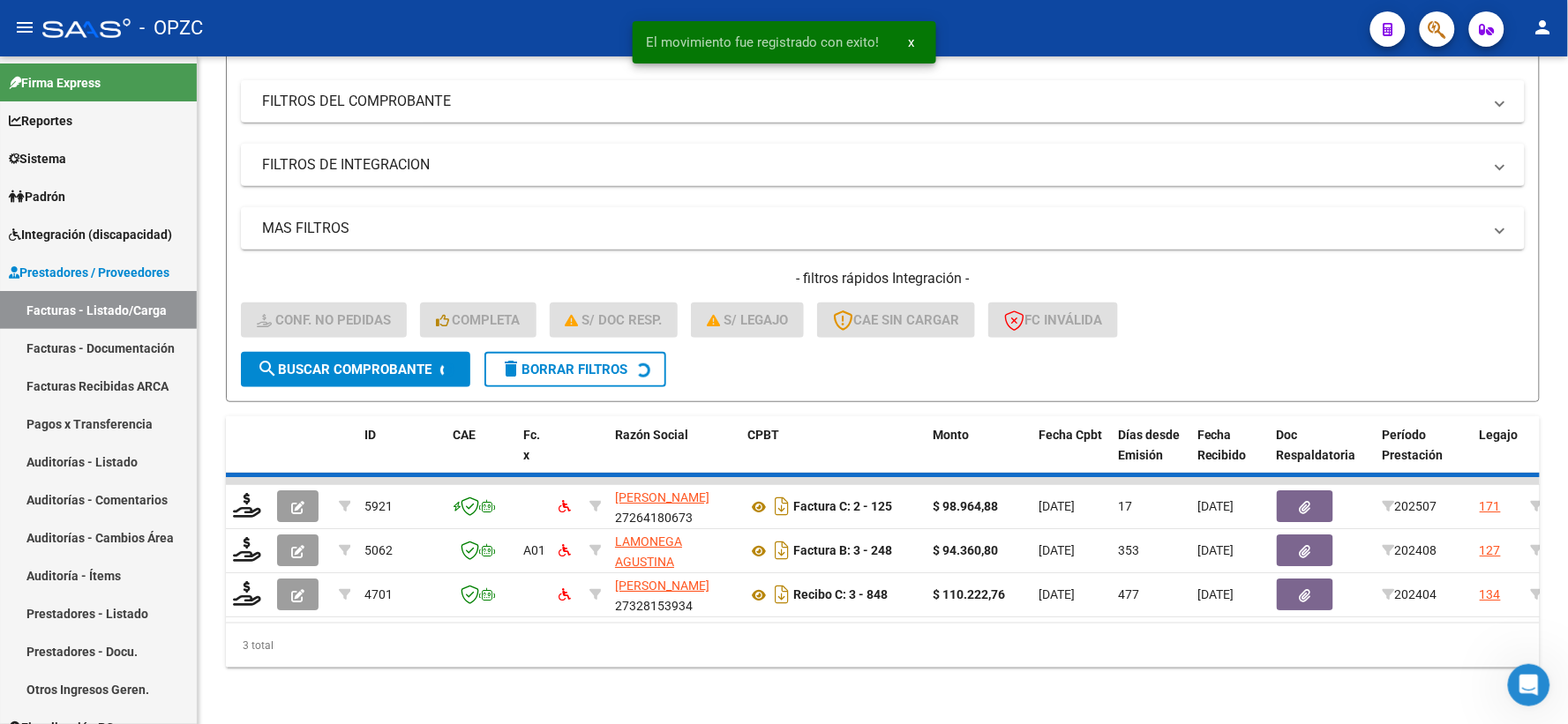
scroll to position [183, 0]
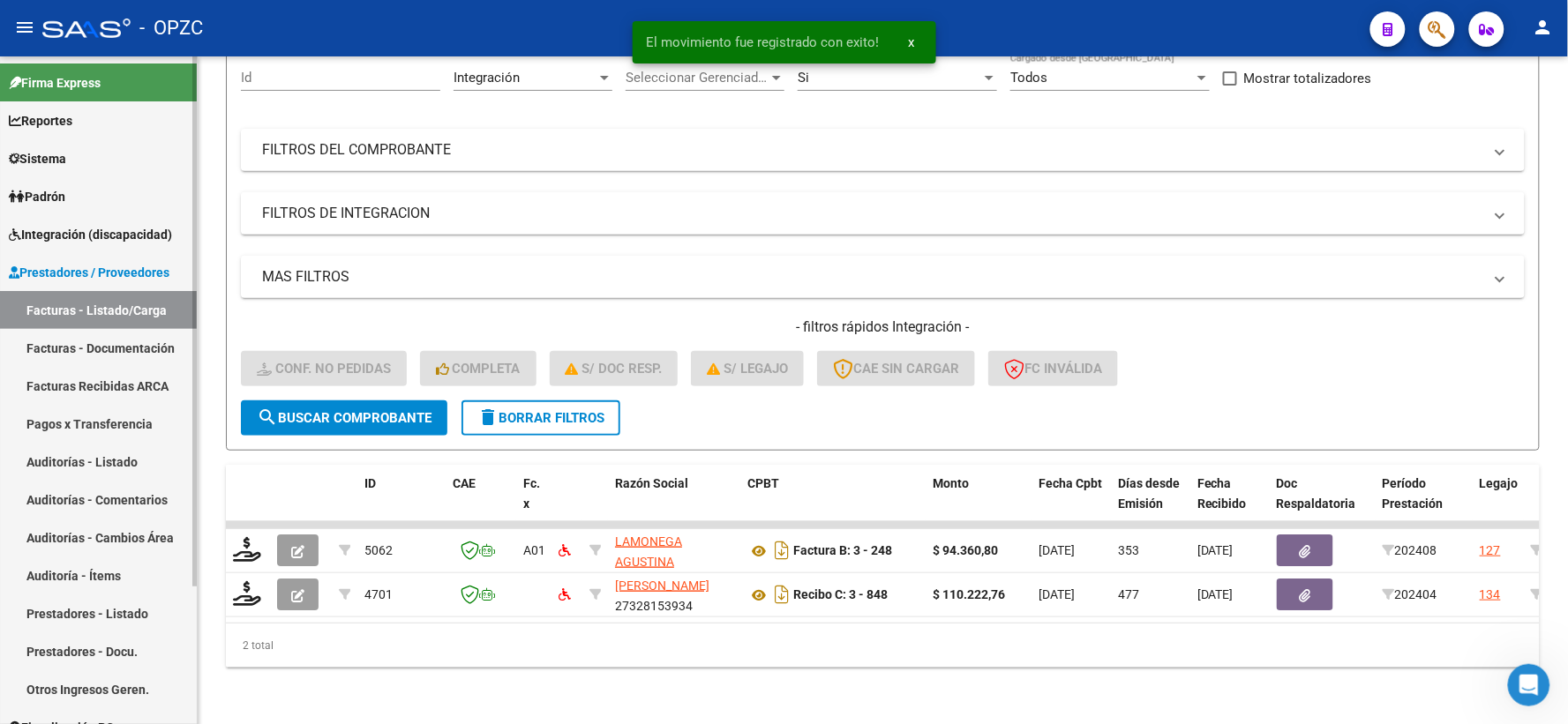
click at [94, 227] on span "Integración (discapacidad)" at bounding box center [90, 234] width 164 height 19
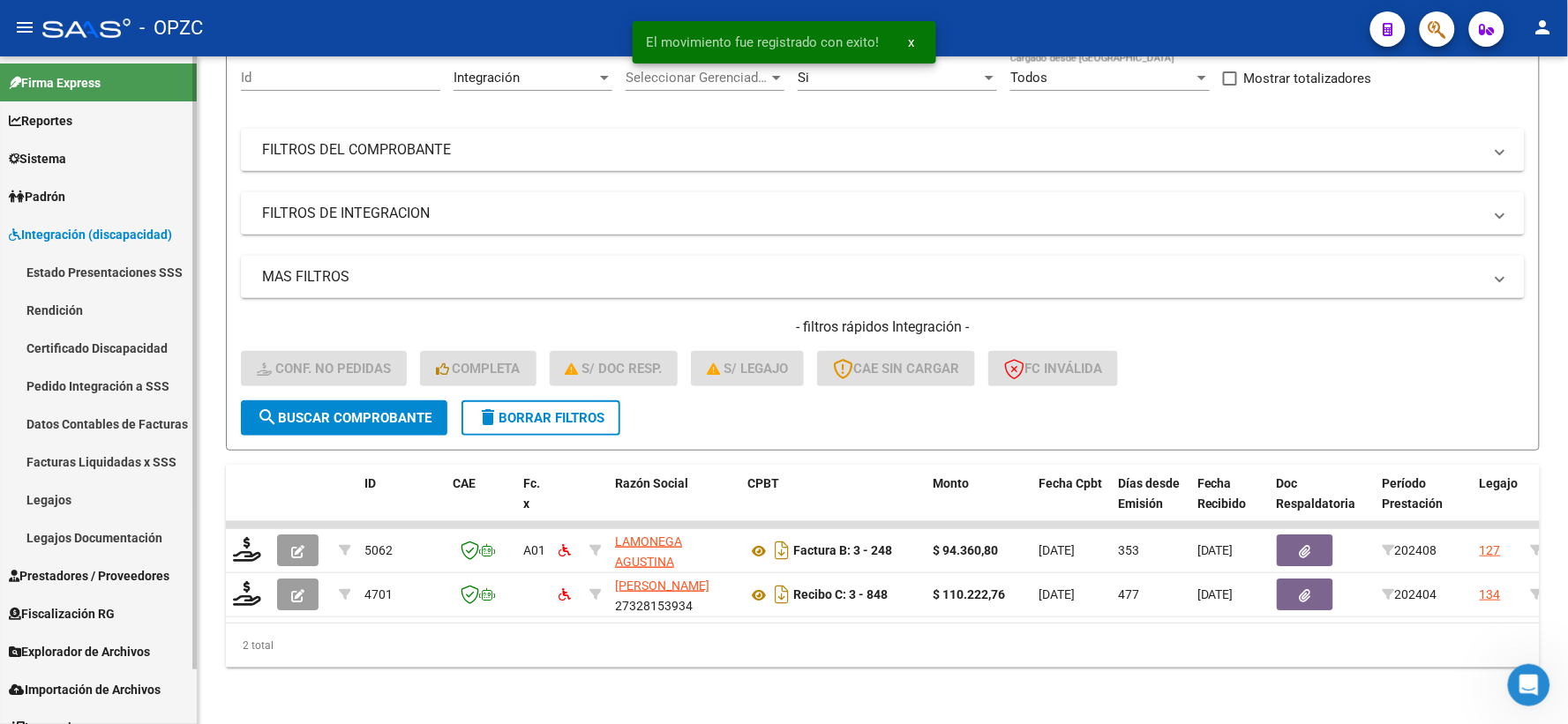
click at [102, 378] on link "Pedido Integración a SSS" at bounding box center [99, 386] width 197 height 38
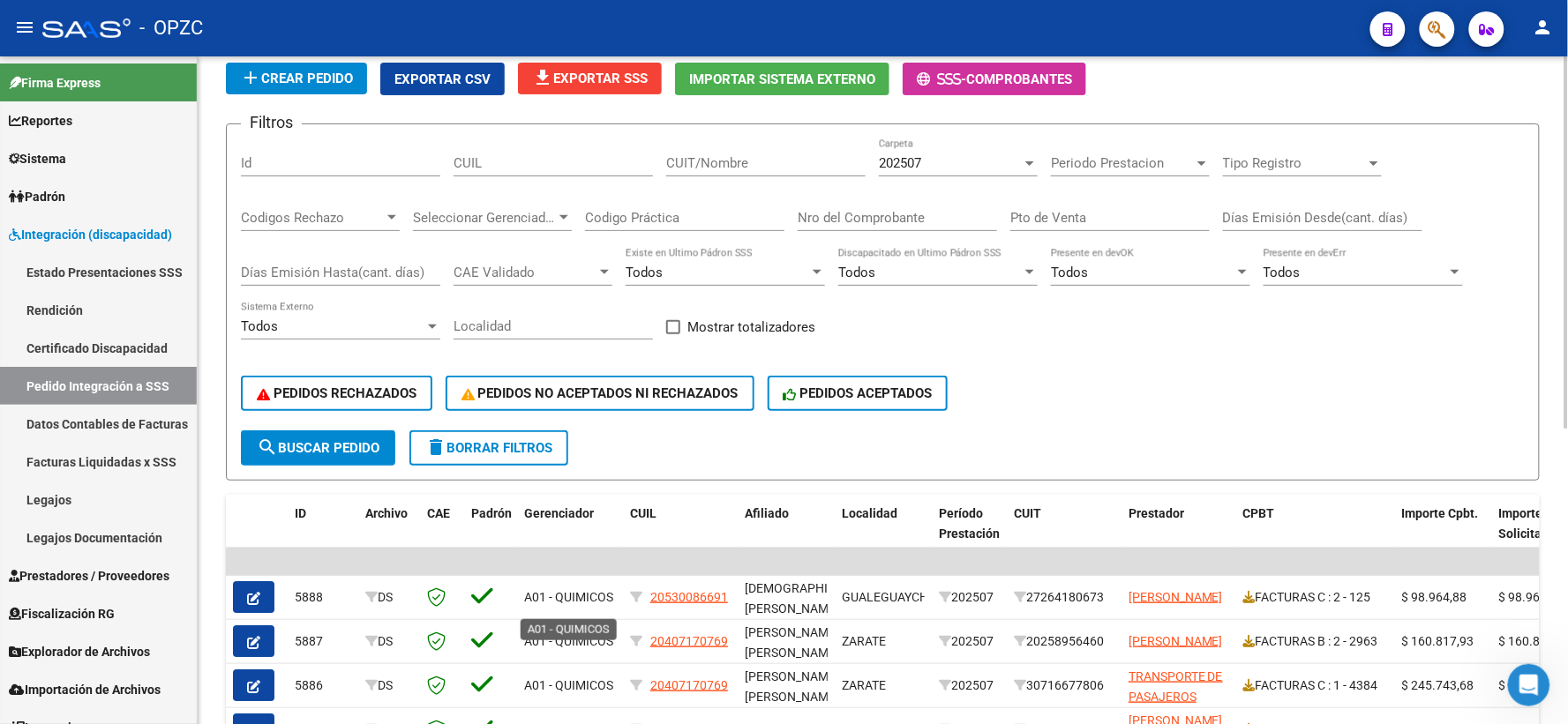
scroll to position [294, 0]
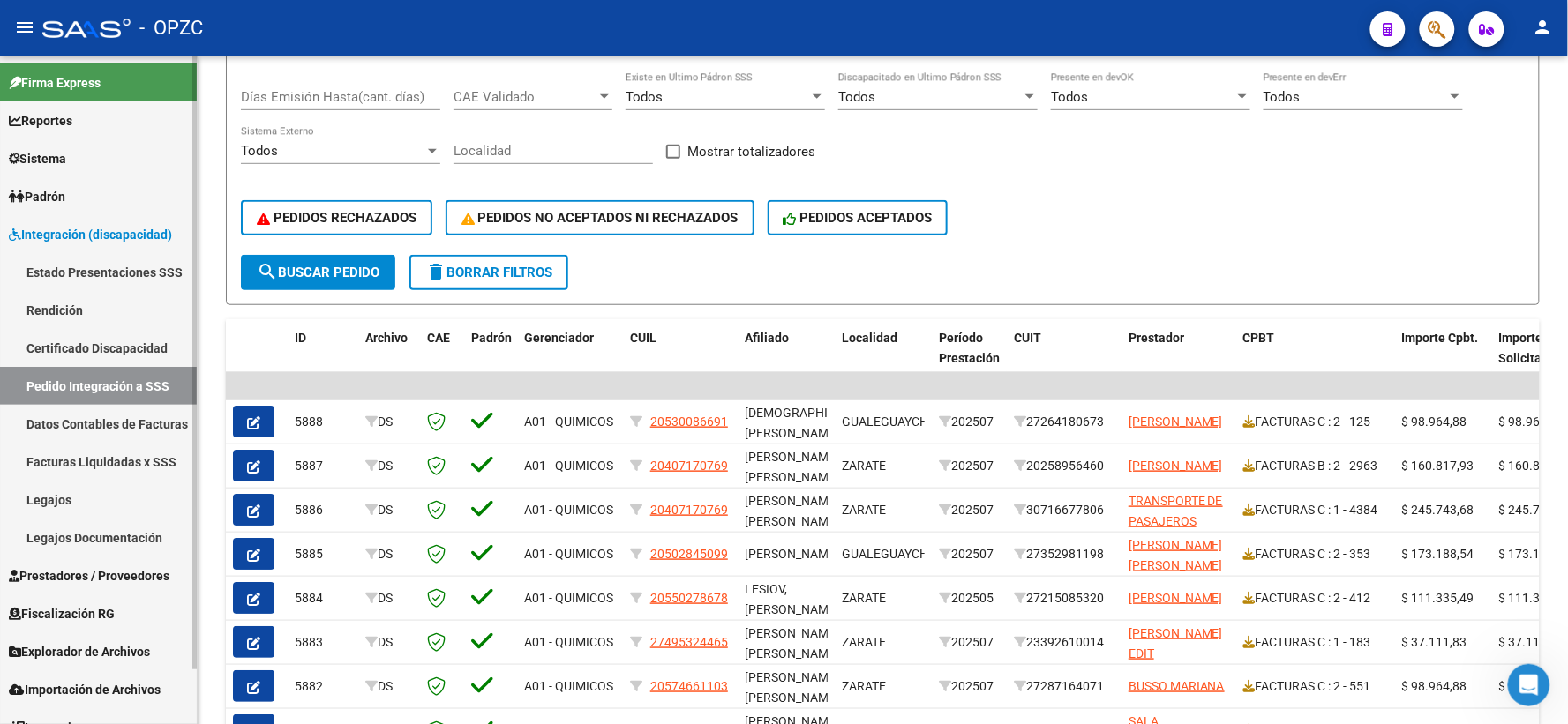
click at [57, 570] on span "Prestadores / Proveedores" at bounding box center [90, 576] width 161 height 19
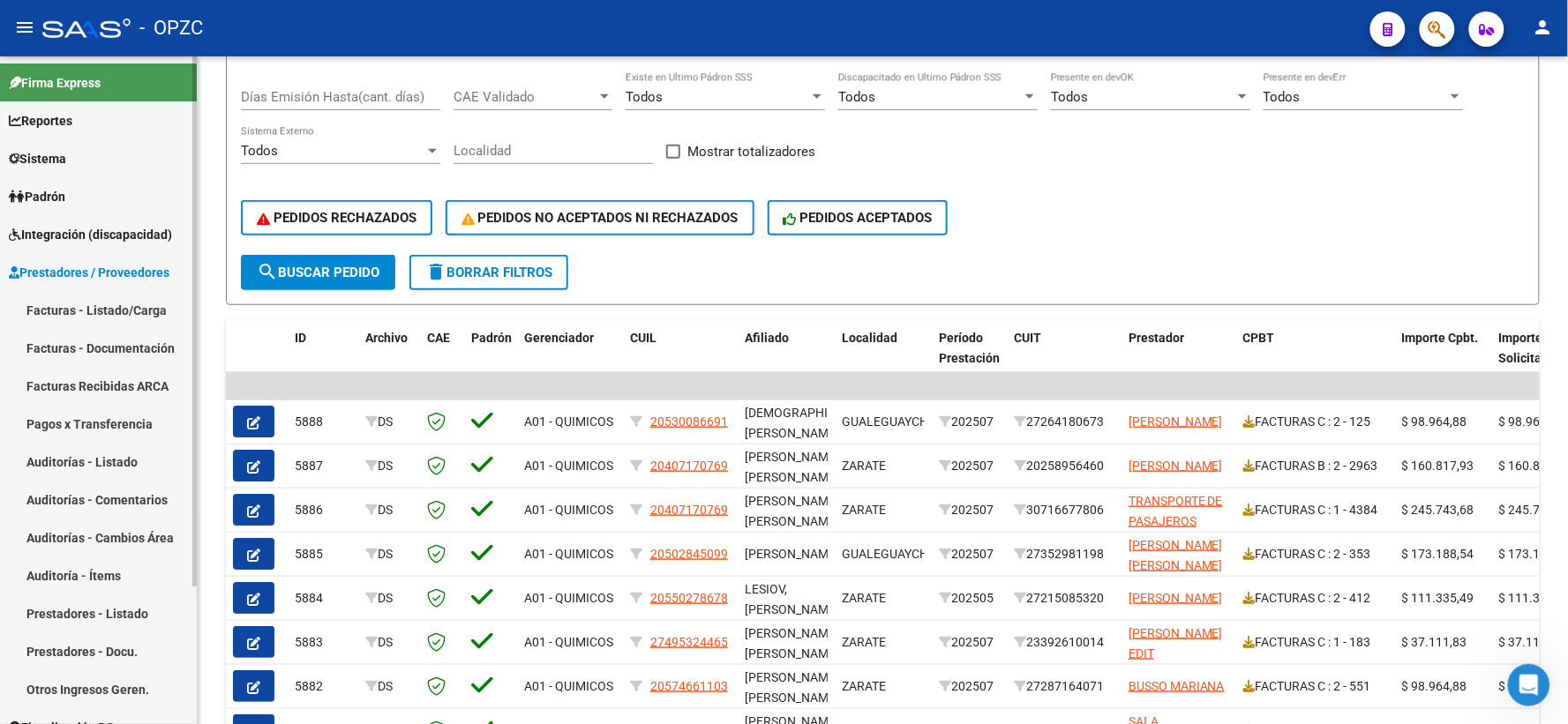
click at [109, 300] on link "Facturas - Listado/Carga" at bounding box center [99, 310] width 197 height 38
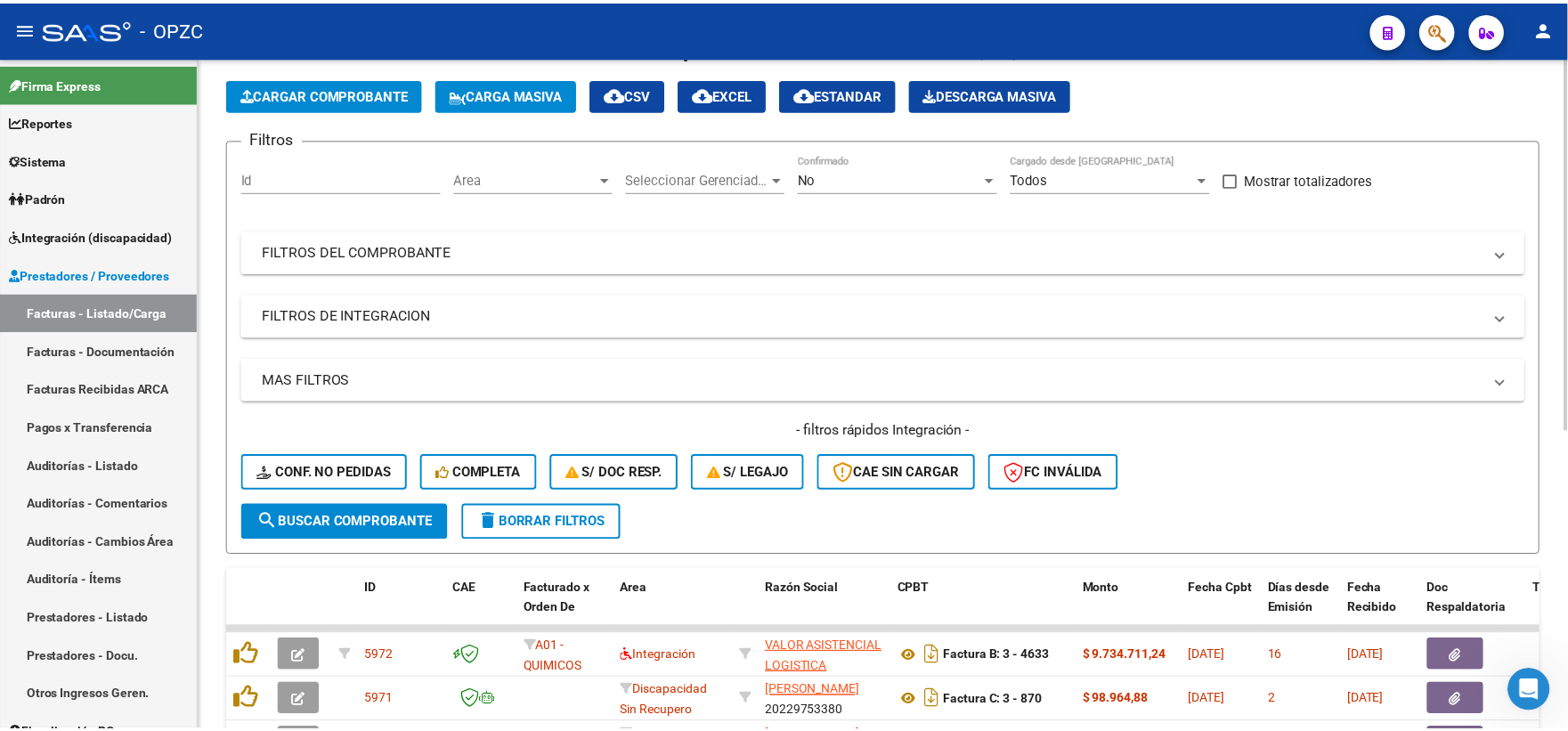
scroll to position [297, 0]
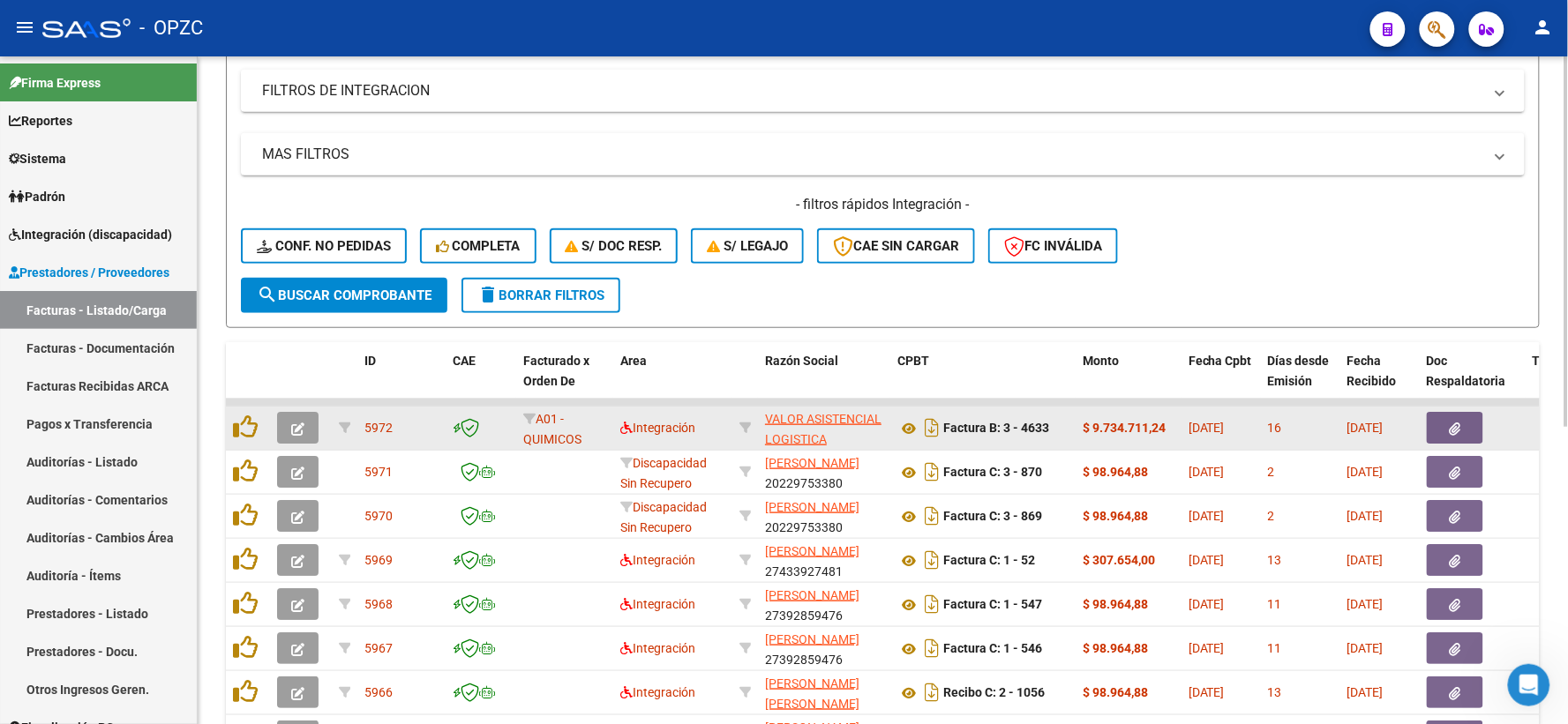
click at [291, 422] on icon "button" at bounding box center [298, 428] width 14 height 14
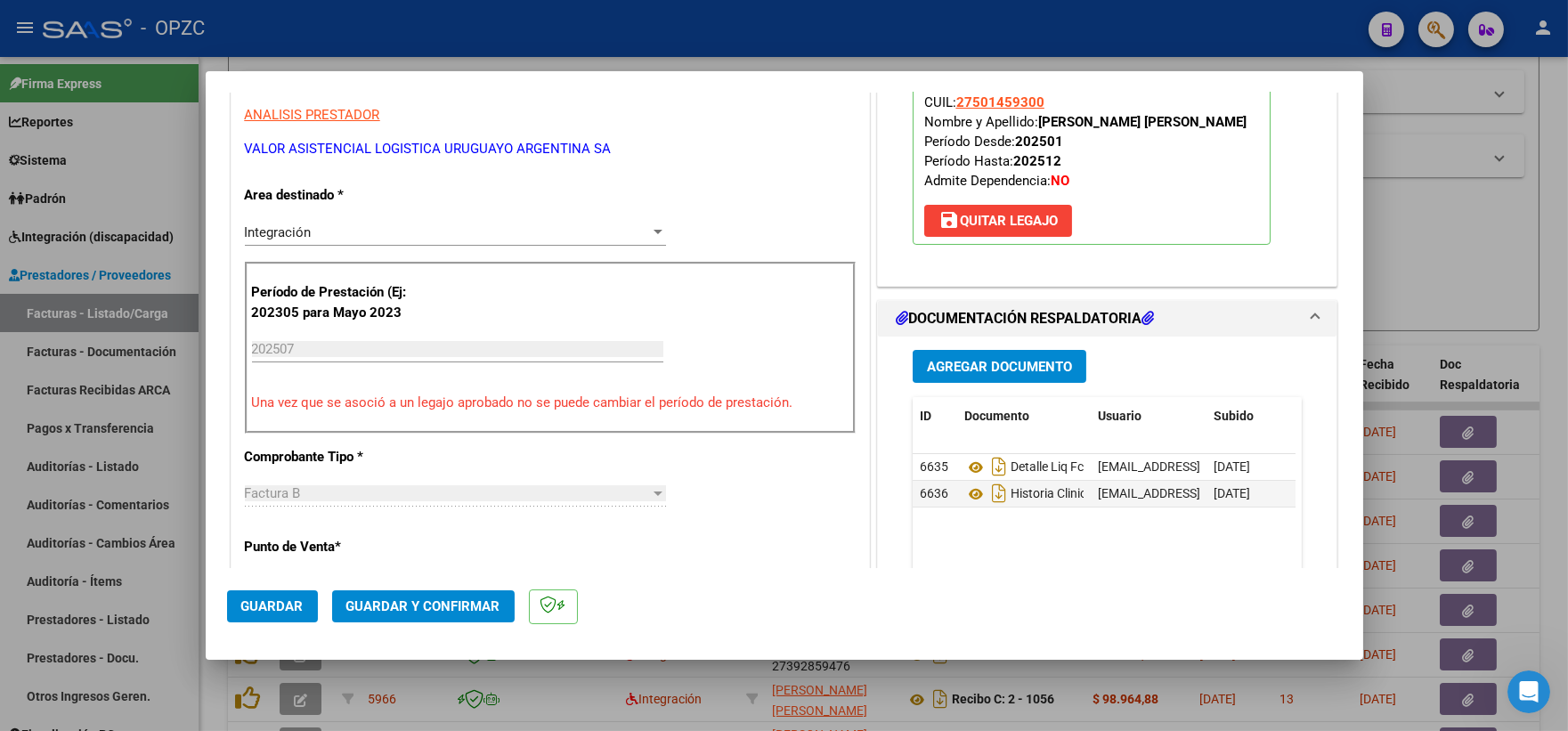
scroll to position [0, 0]
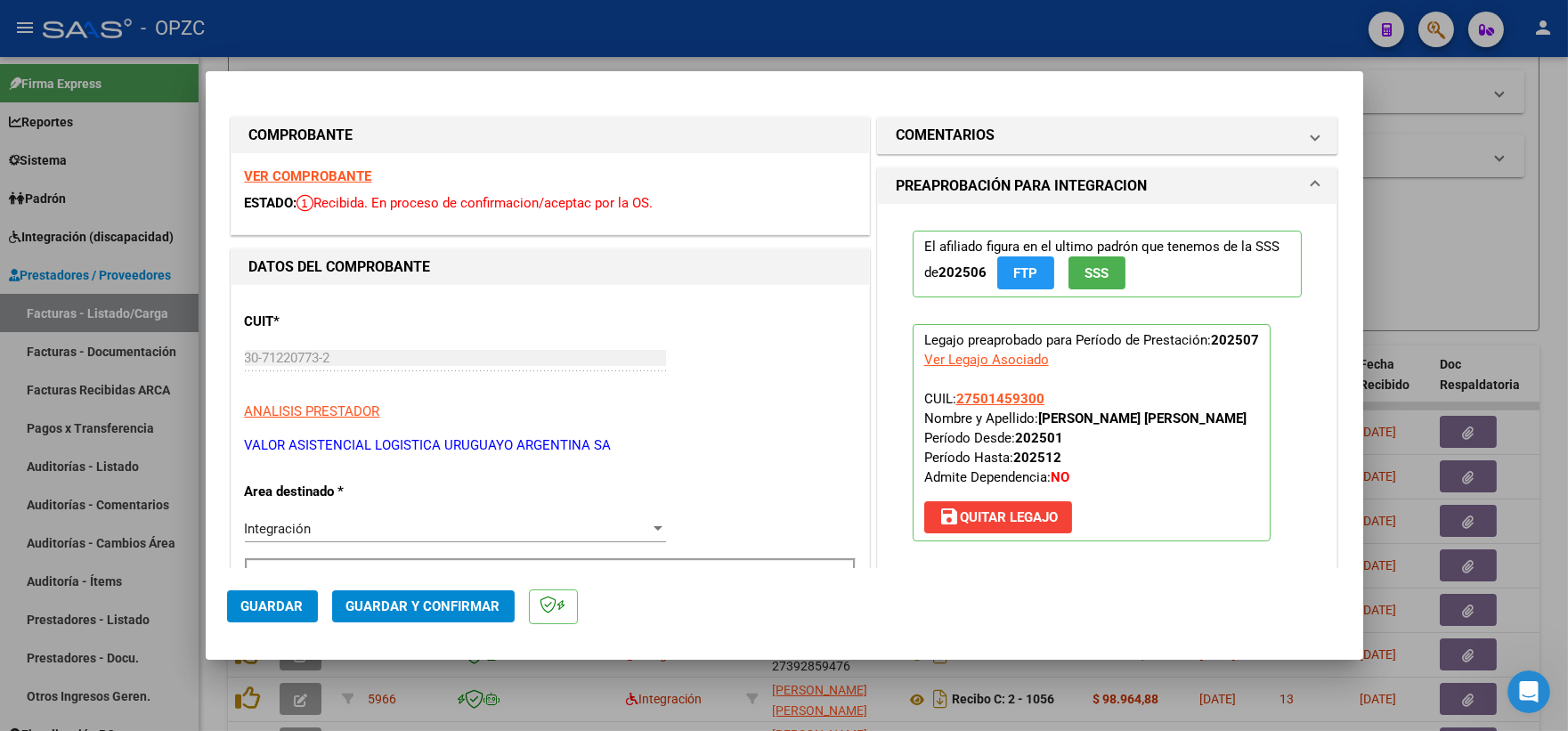
click at [341, 173] on strong "VER COMPROBANTE" at bounding box center [308, 176] width 128 height 16
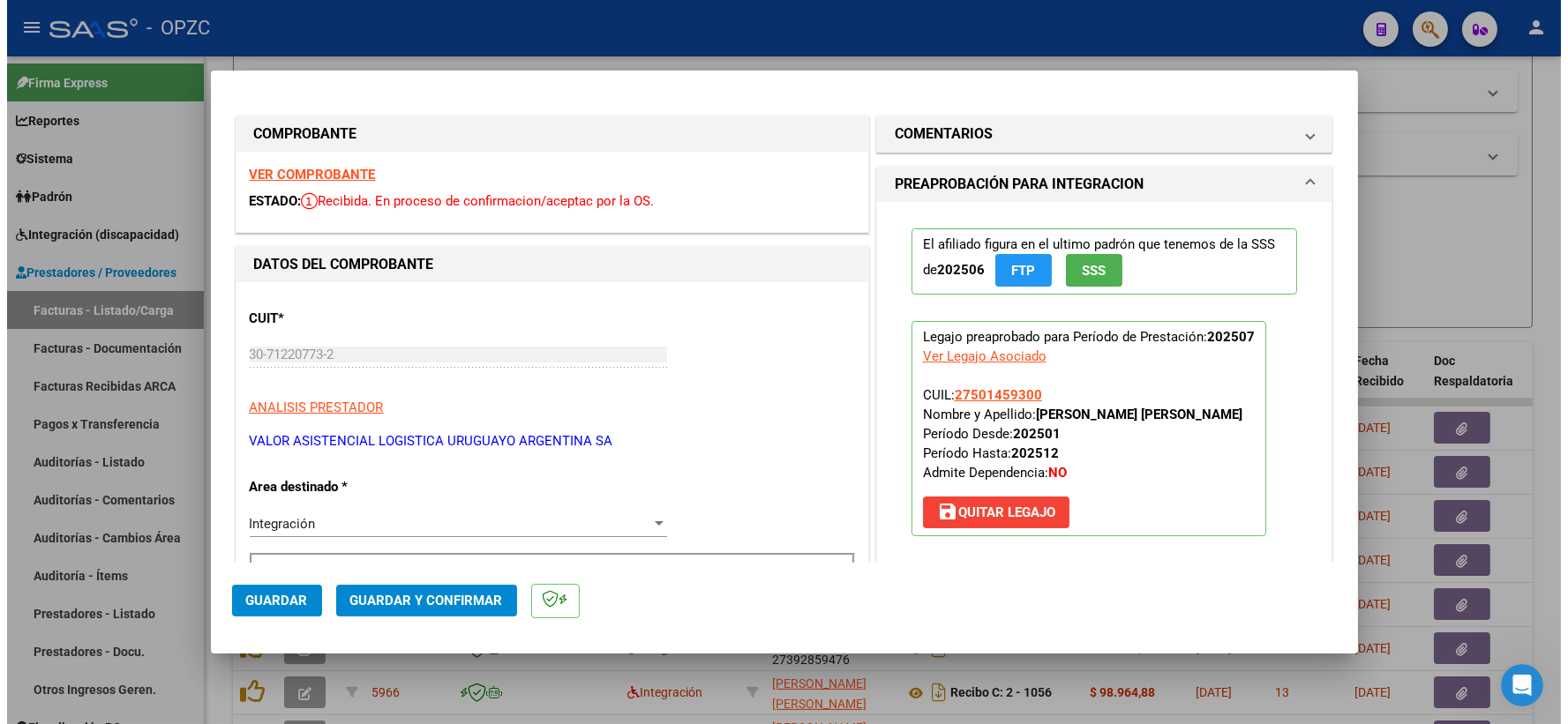
scroll to position [196, 0]
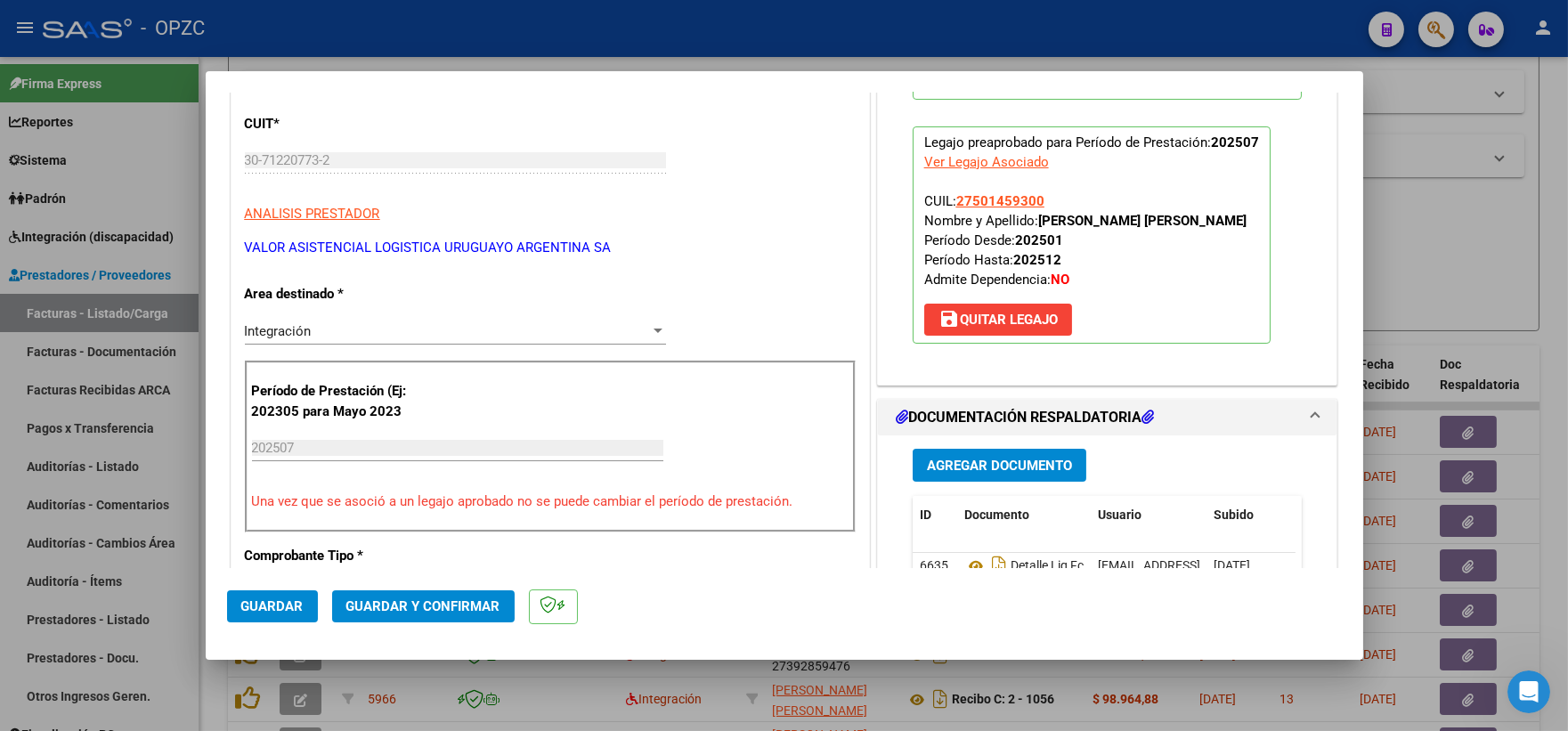
click at [429, 603] on span "Guardar y Confirmar" at bounding box center [423, 607] width 154 height 16
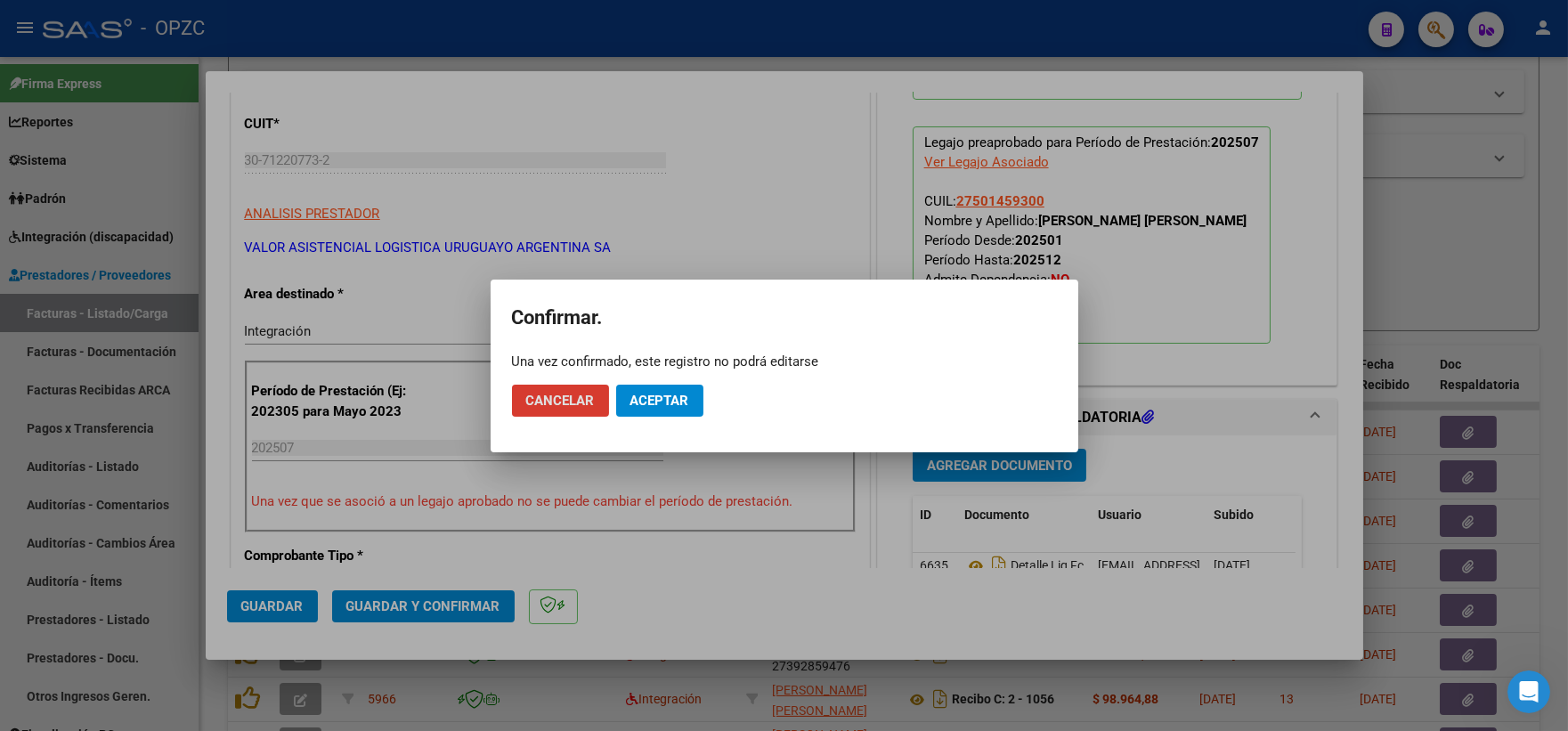
click at [649, 396] on span "Aceptar" at bounding box center [659, 401] width 58 height 16
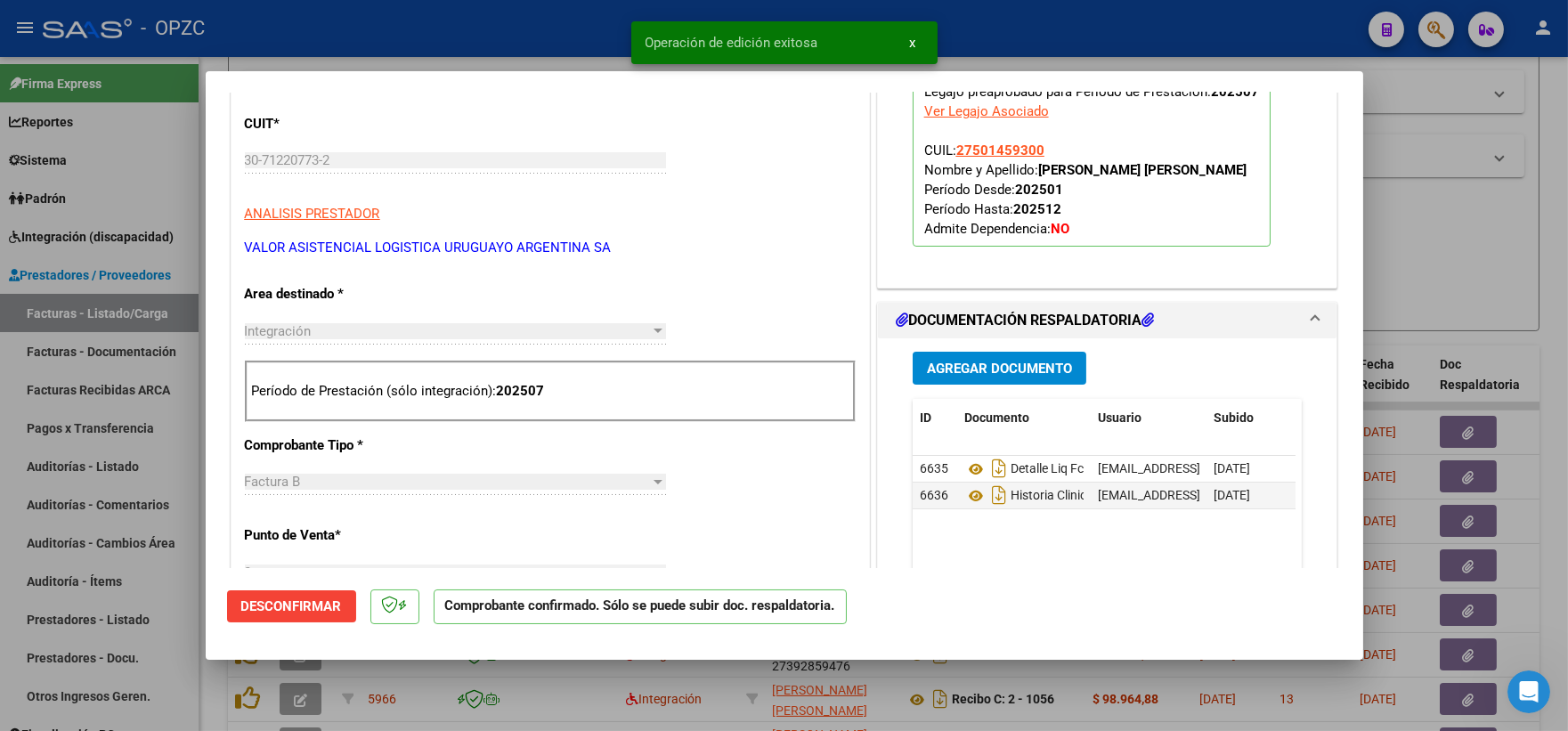
click at [1490, 227] on div at bounding box center [784, 365] width 1568 height 731
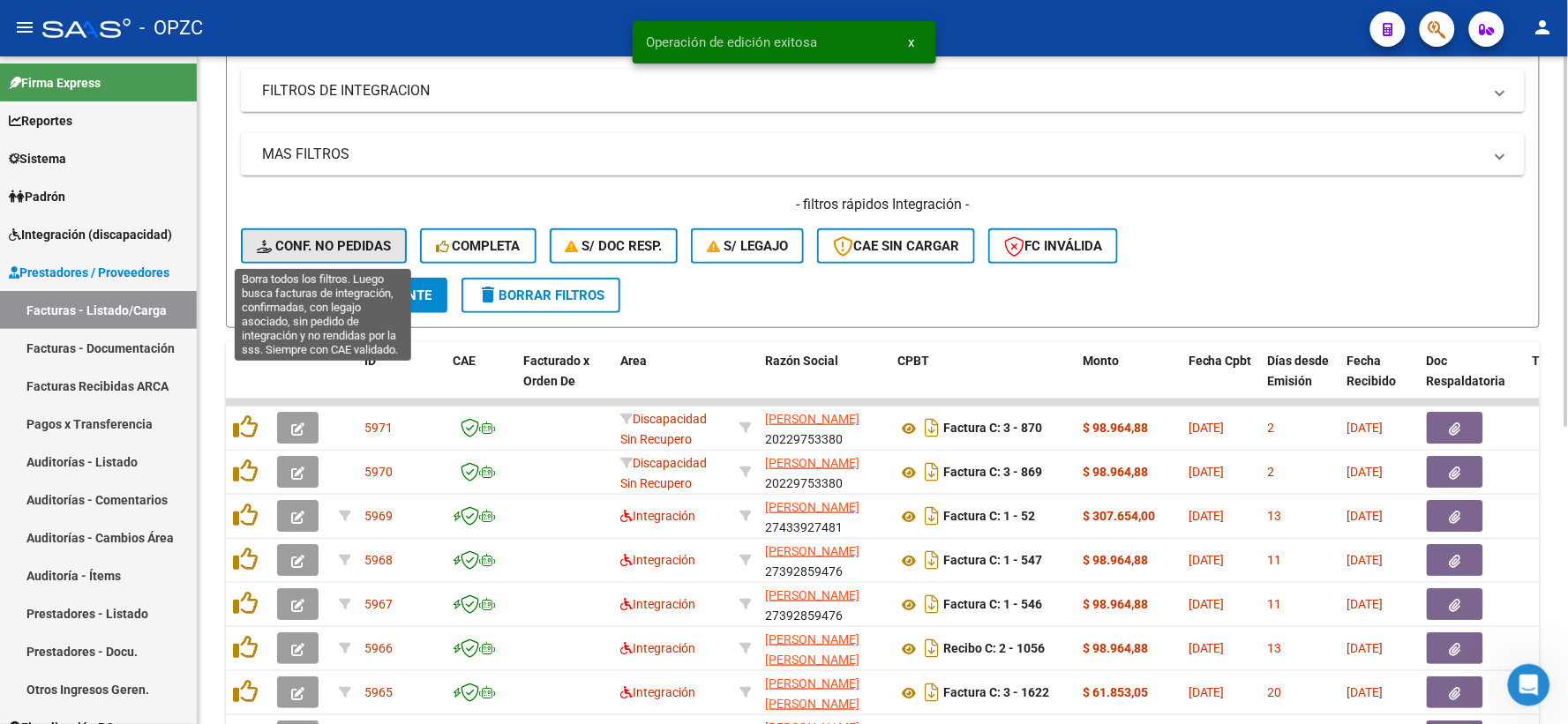
click at [320, 240] on span "Conf. no pedidas" at bounding box center [324, 246] width 134 height 16
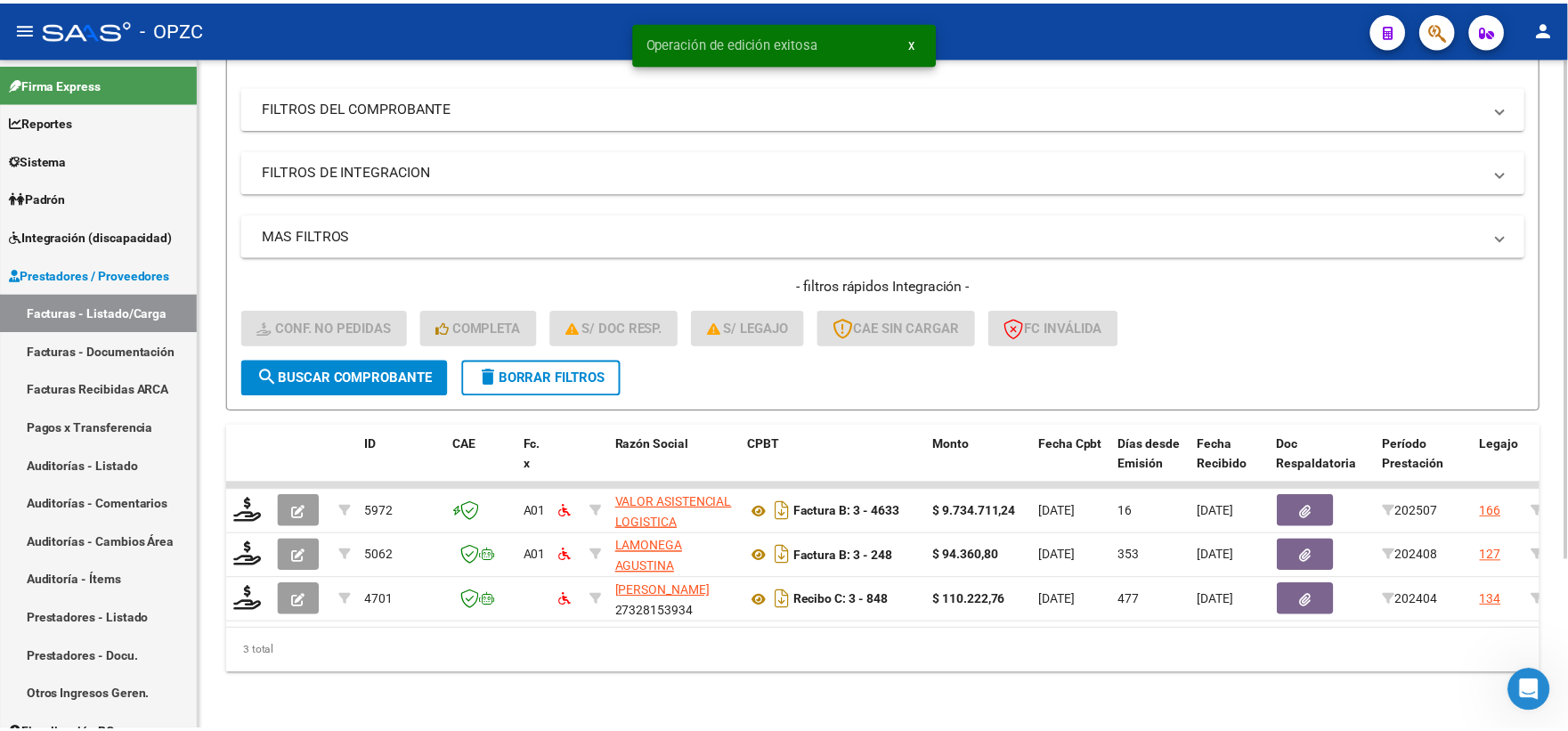
scroll to position [230, 0]
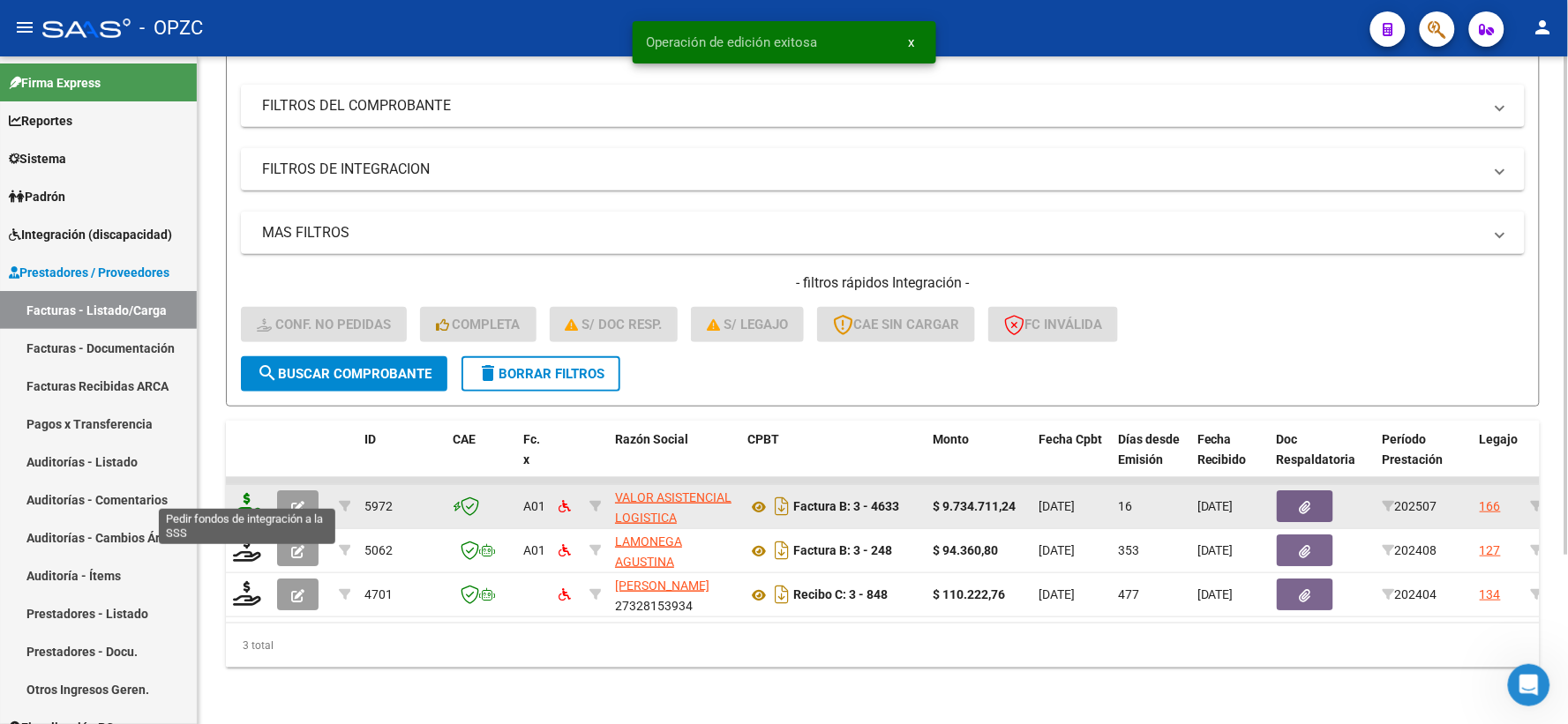
click at [242, 496] on icon at bounding box center [247, 505] width 28 height 24
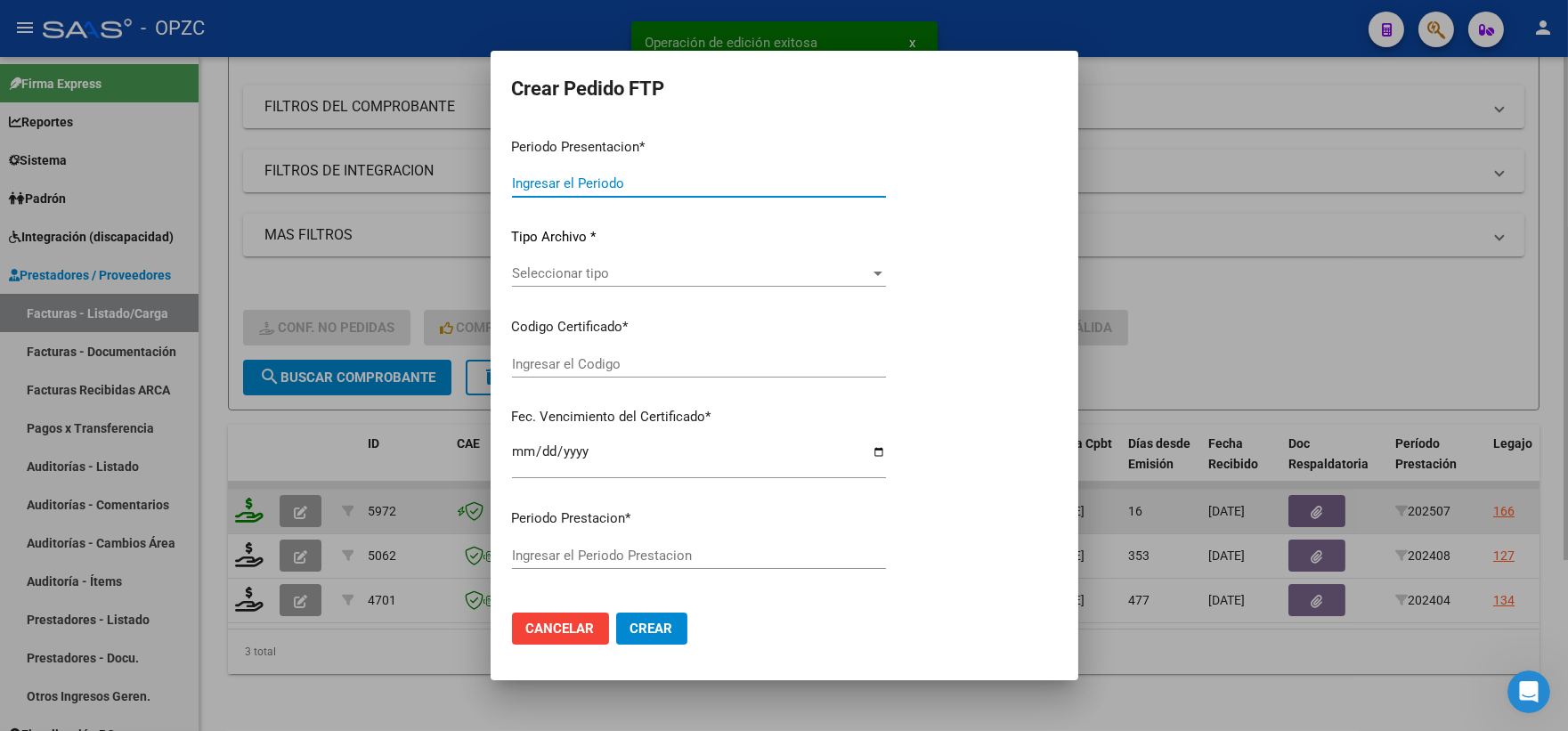
type input "202507"
type input "$ 9.734.711,24"
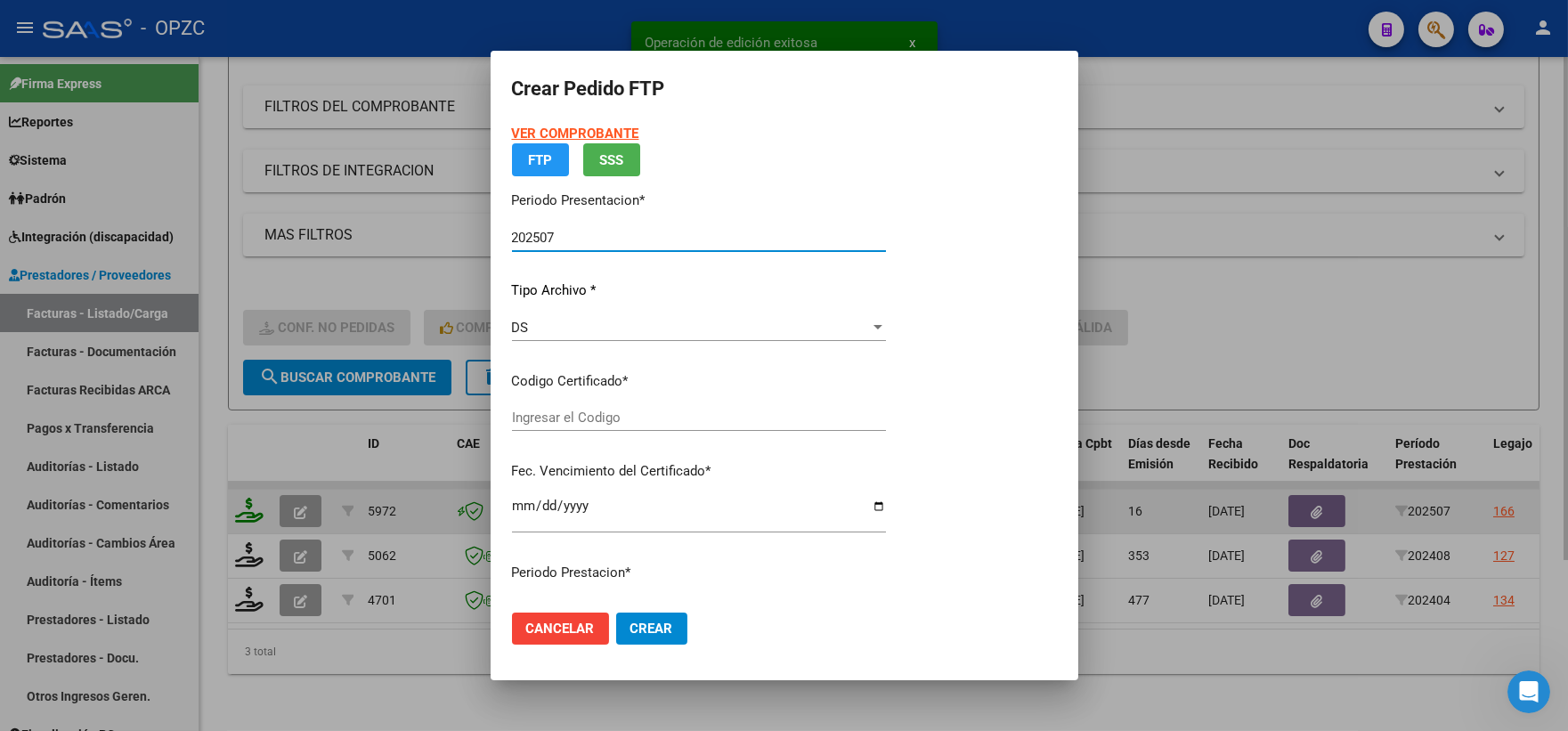
type input "ARG01000501459302025052820300528BUE"
type input "[DATE]"
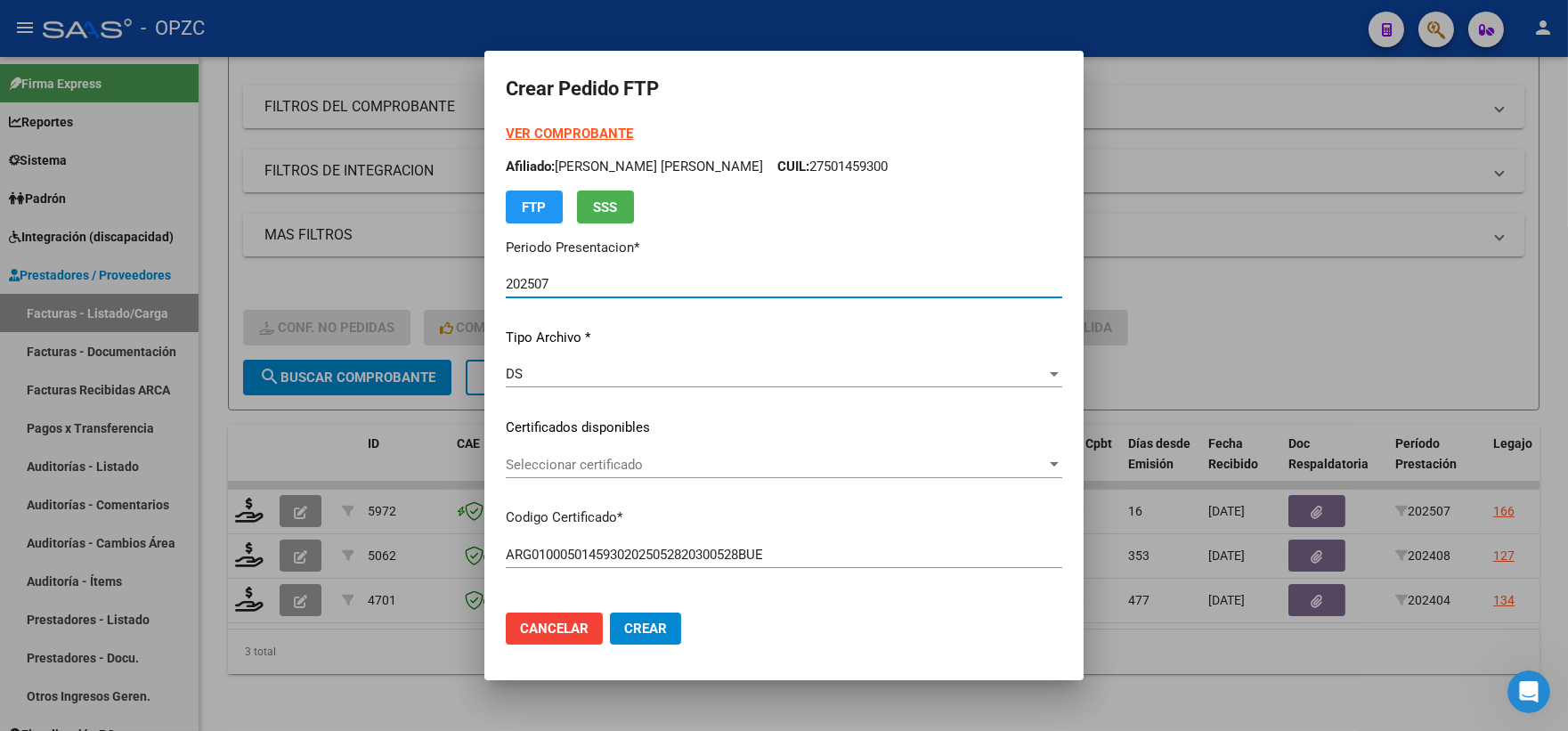
click at [1046, 466] on div at bounding box center [1054, 465] width 16 height 15
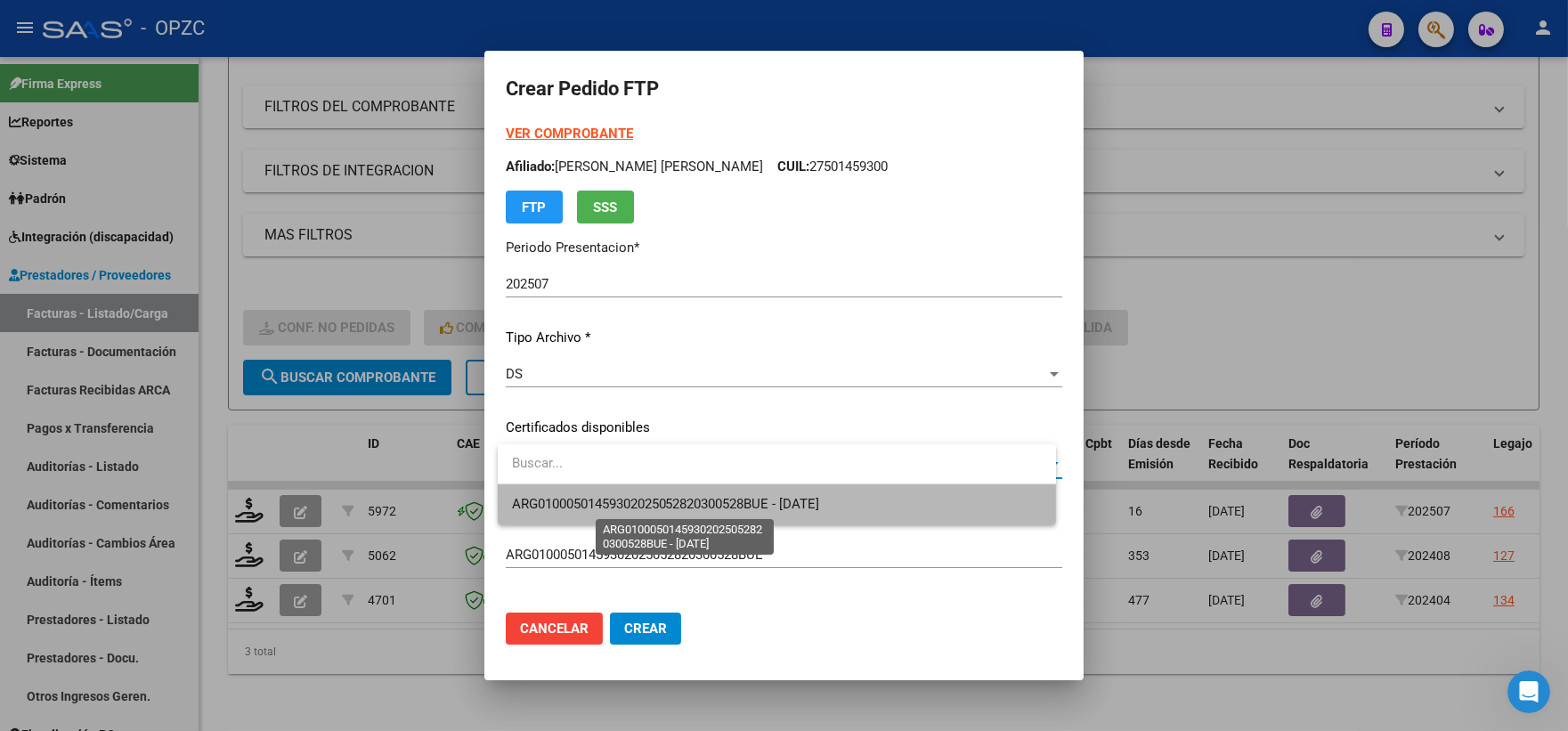
click at [820, 501] on span "ARG01000501459302025052820300528BUE - [DATE]" at bounding box center [666, 505] width 308 height 16
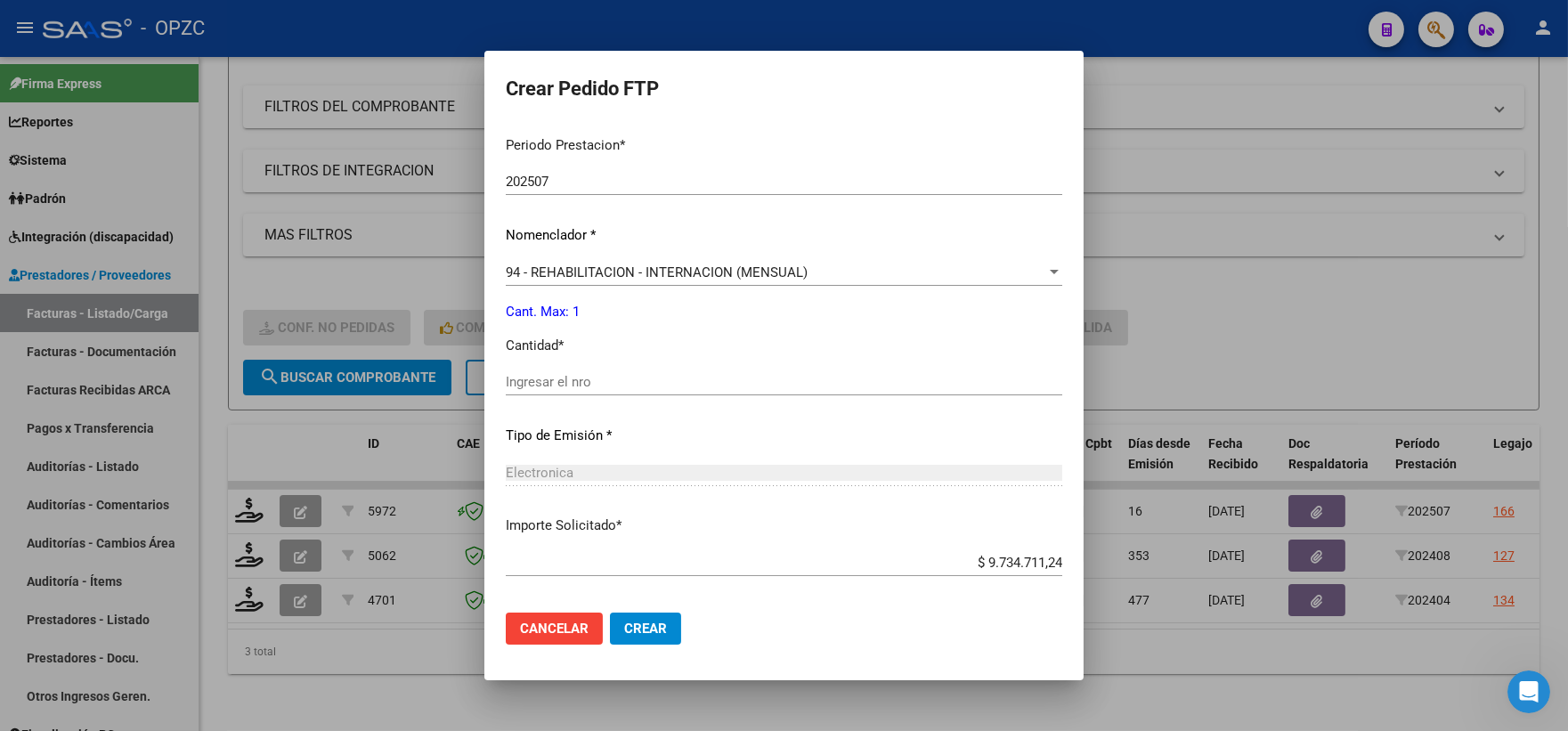
scroll to position [593, 0]
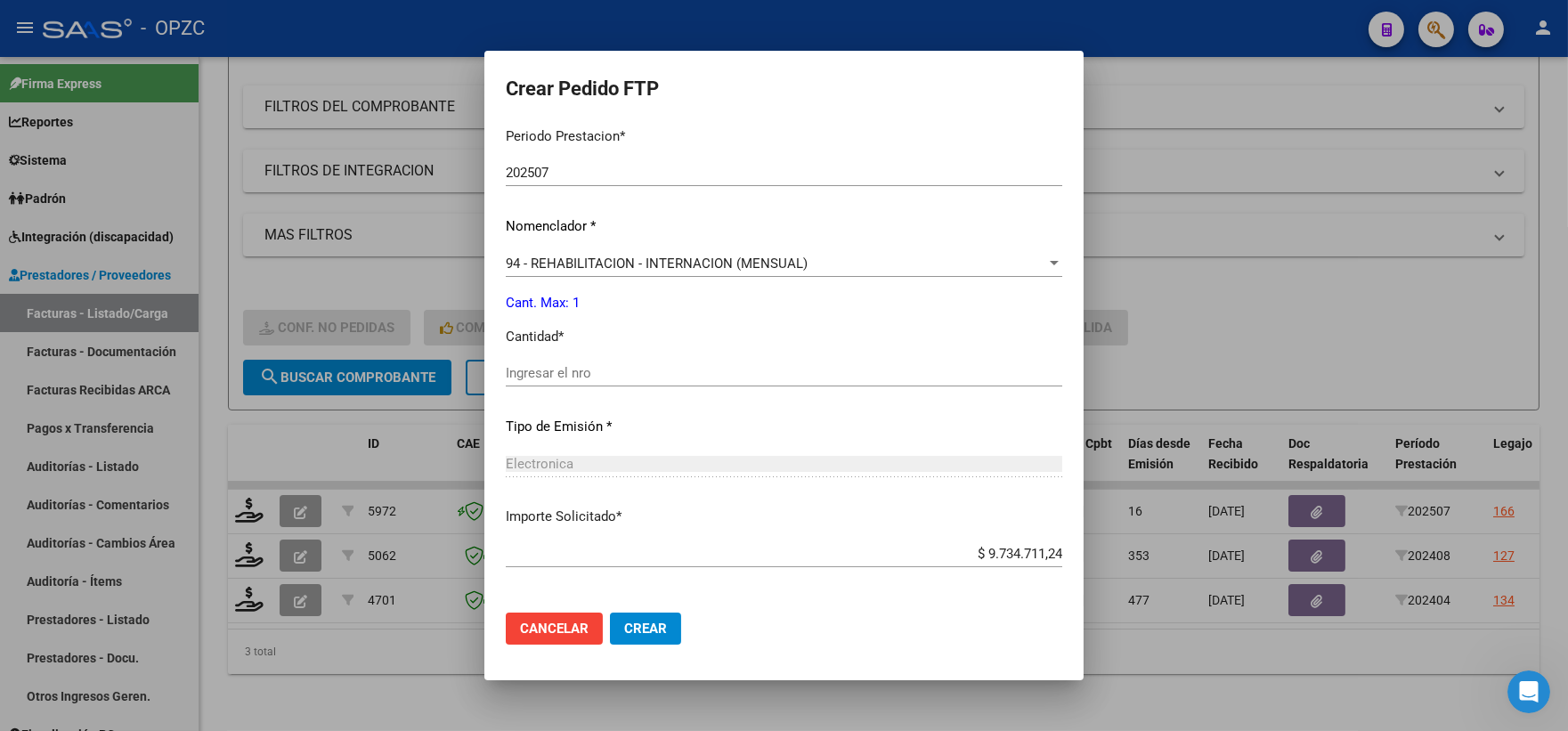
click at [691, 380] on input "Ingresar el nro" at bounding box center [784, 373] width 556 height 16
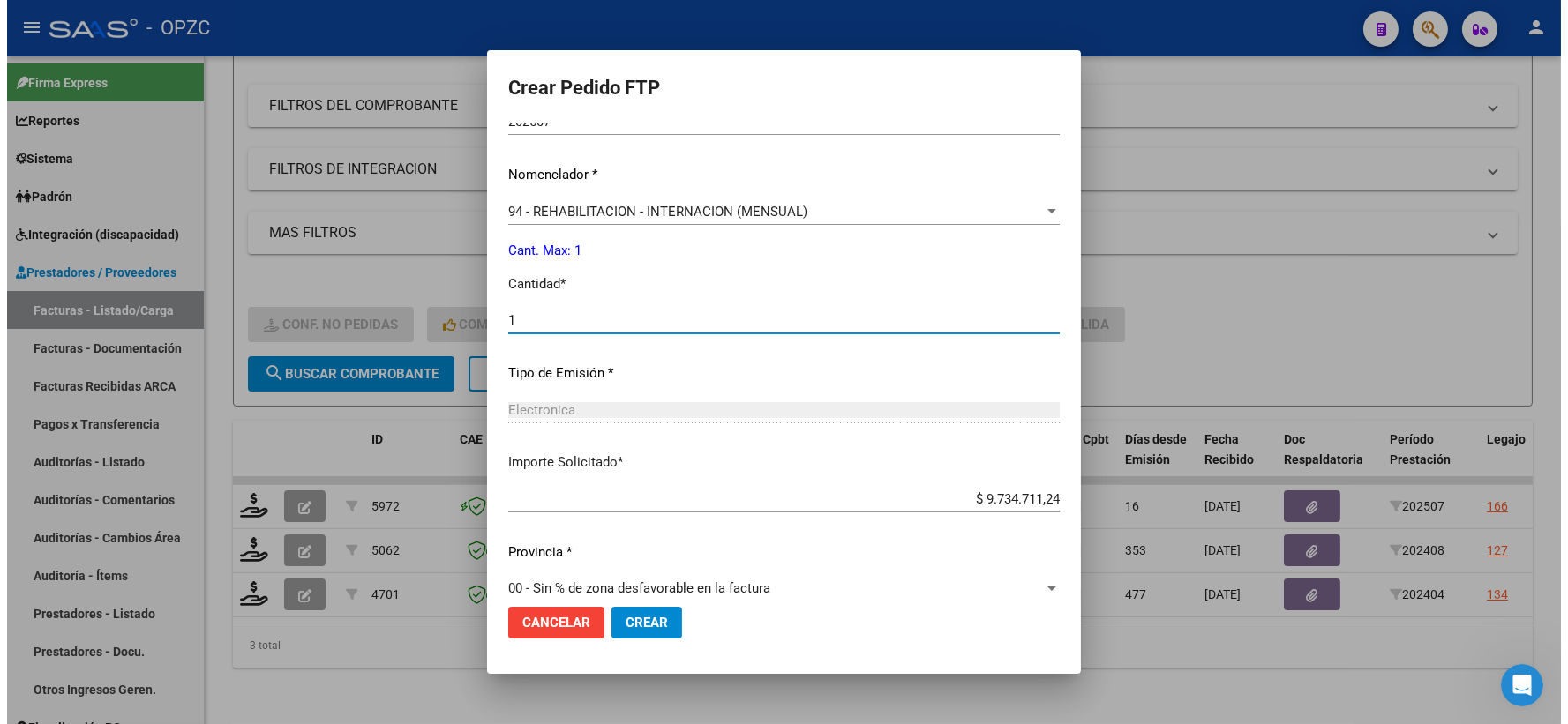
scroll to position [663, 0]
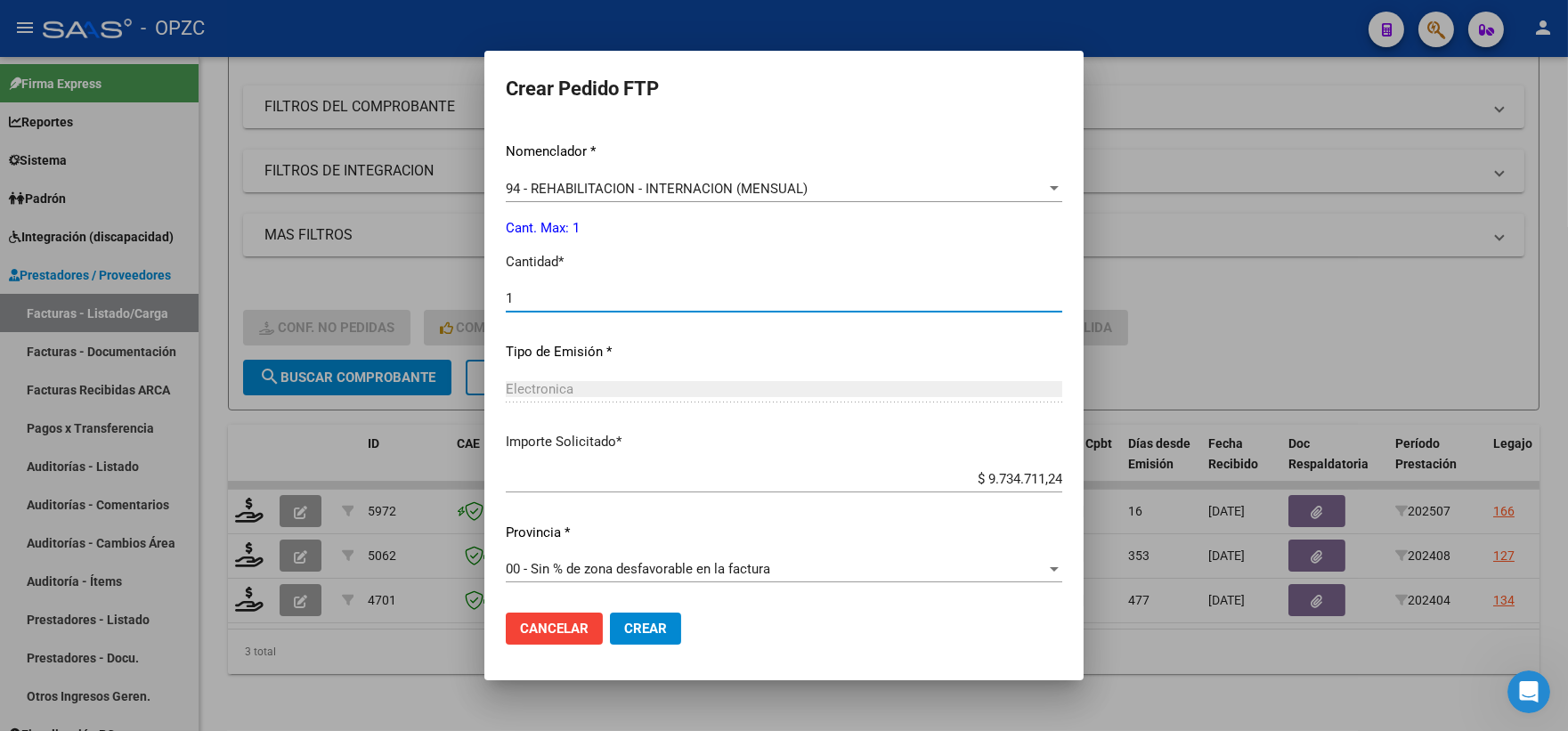
type input "1"
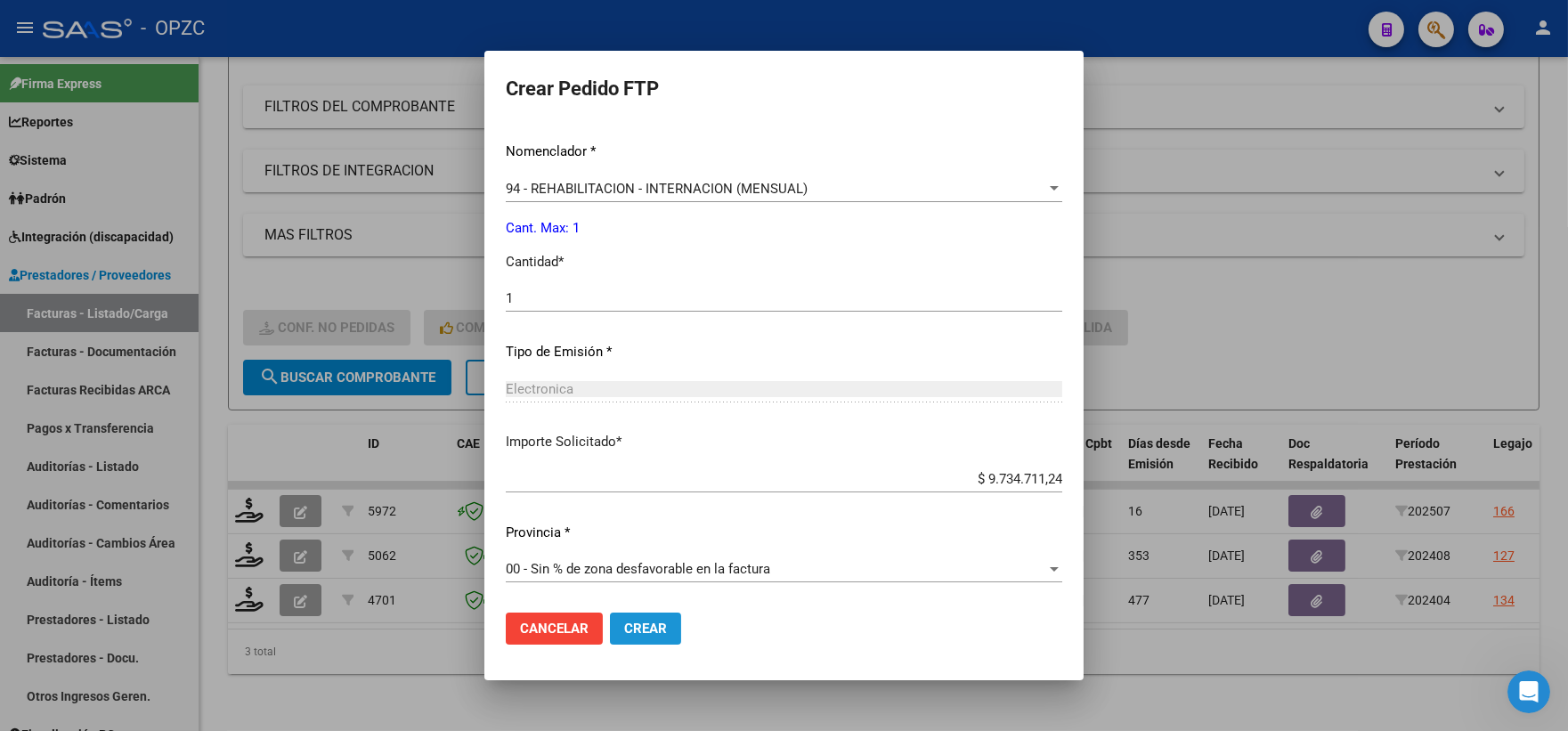
click at [652, 631] on span "Crear" at bounding box center [645, 629] width 43 height 16
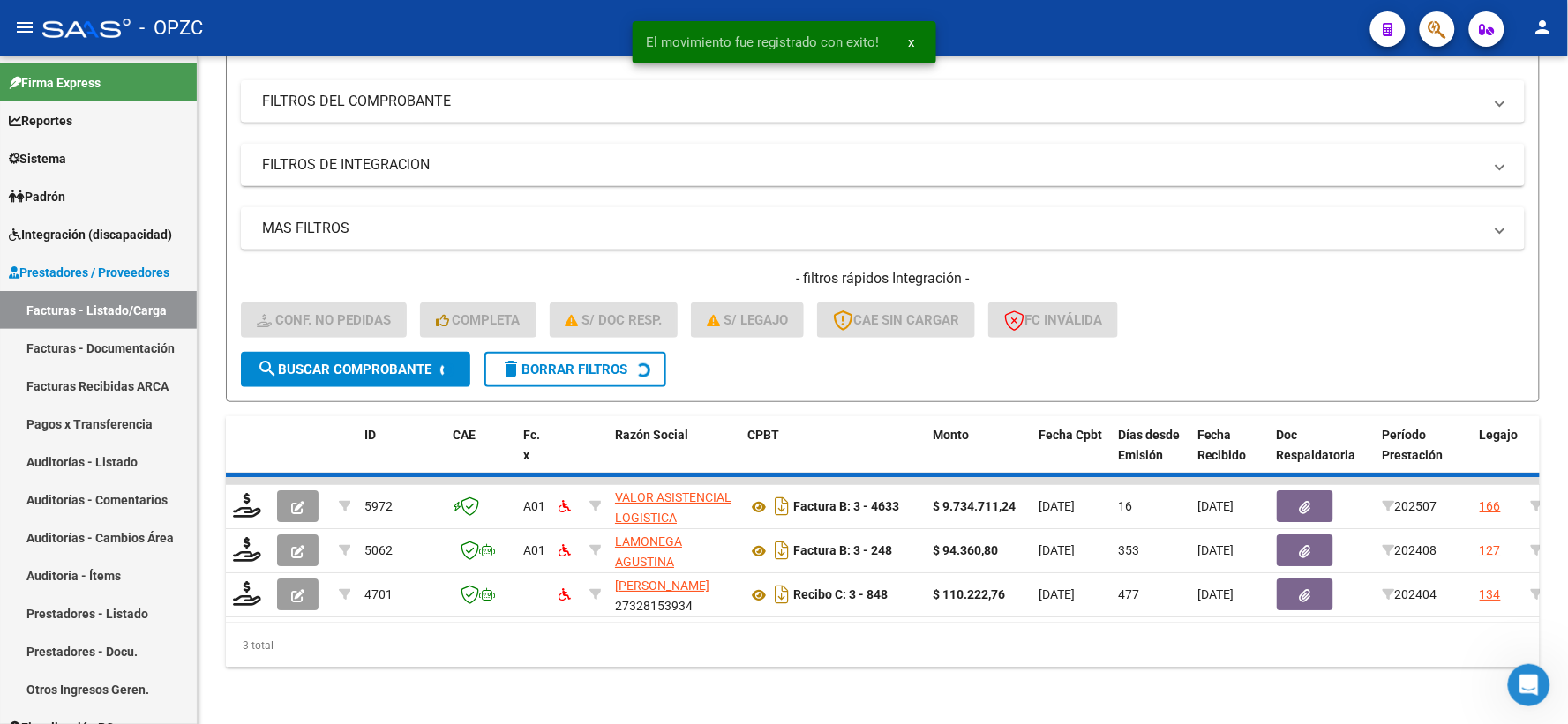
scroll to position [183, 0]
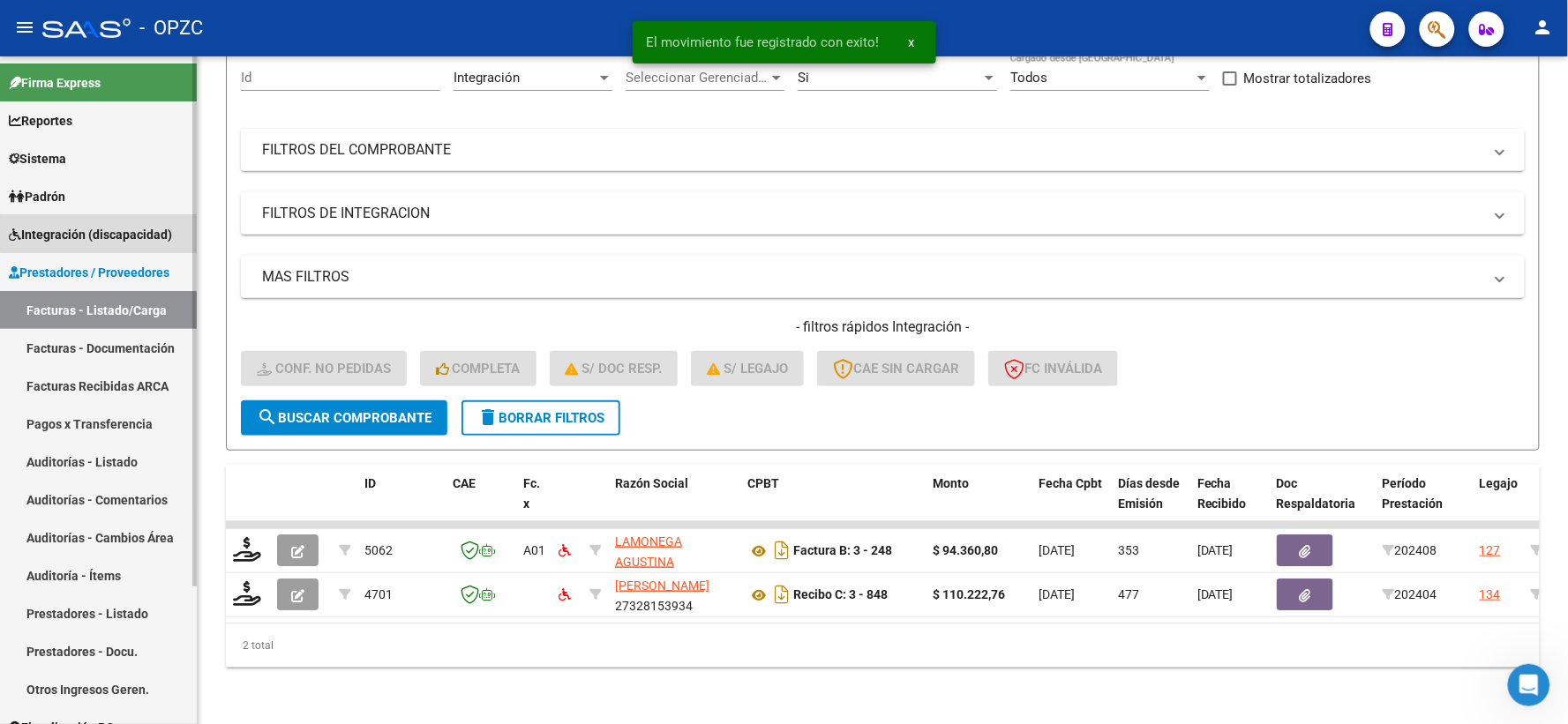
click at [119, 227] on span "Integración (discapacidad)" at bounding box center [90, 234] width 164 height 19
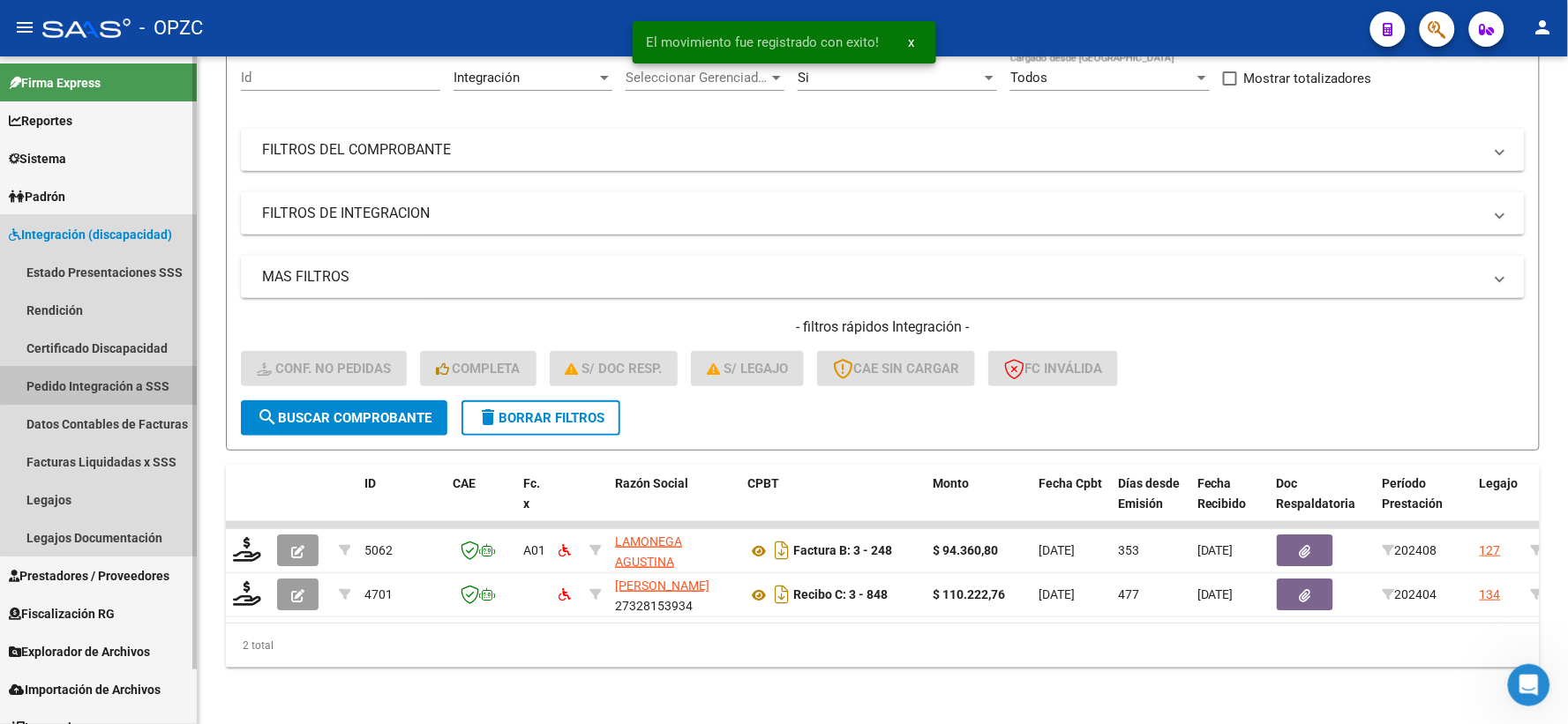
click at [109, 381] on link "Pedido Integración a SSS" at bounding box center [99, 386] width 197 height 38
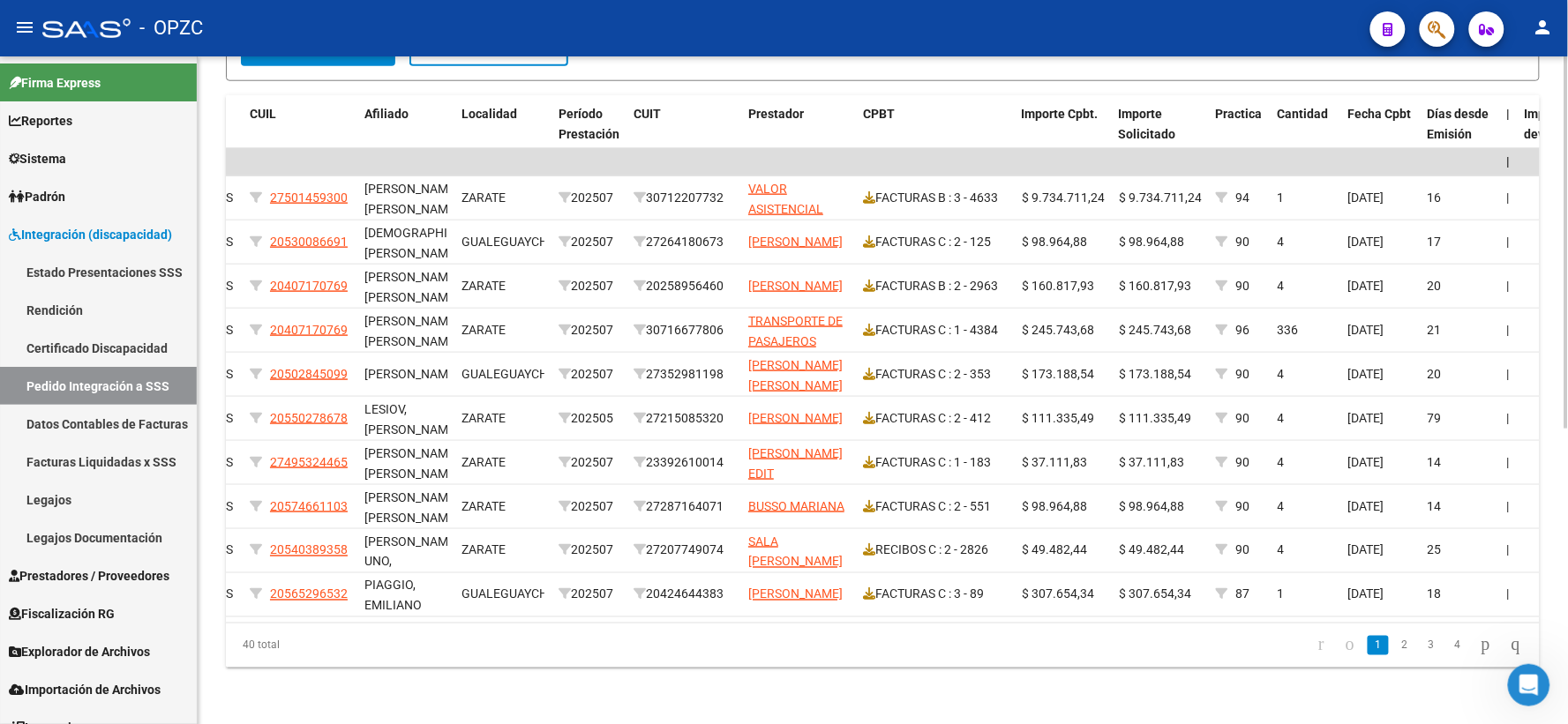
scroll to position [0, 389]
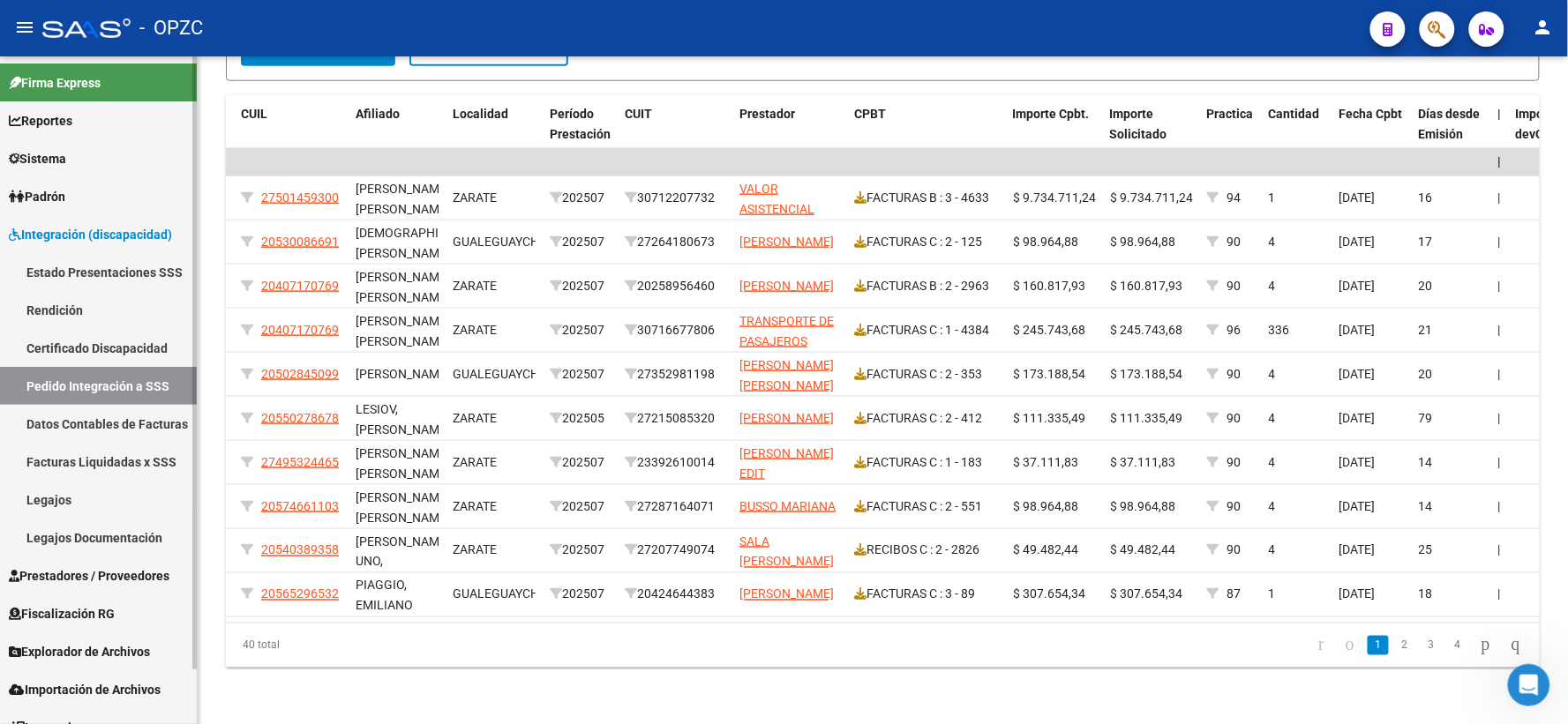
click at [87, 570] on span "Prestadores / Proveedores" at bounding box center [90, 576] width 161 height 19
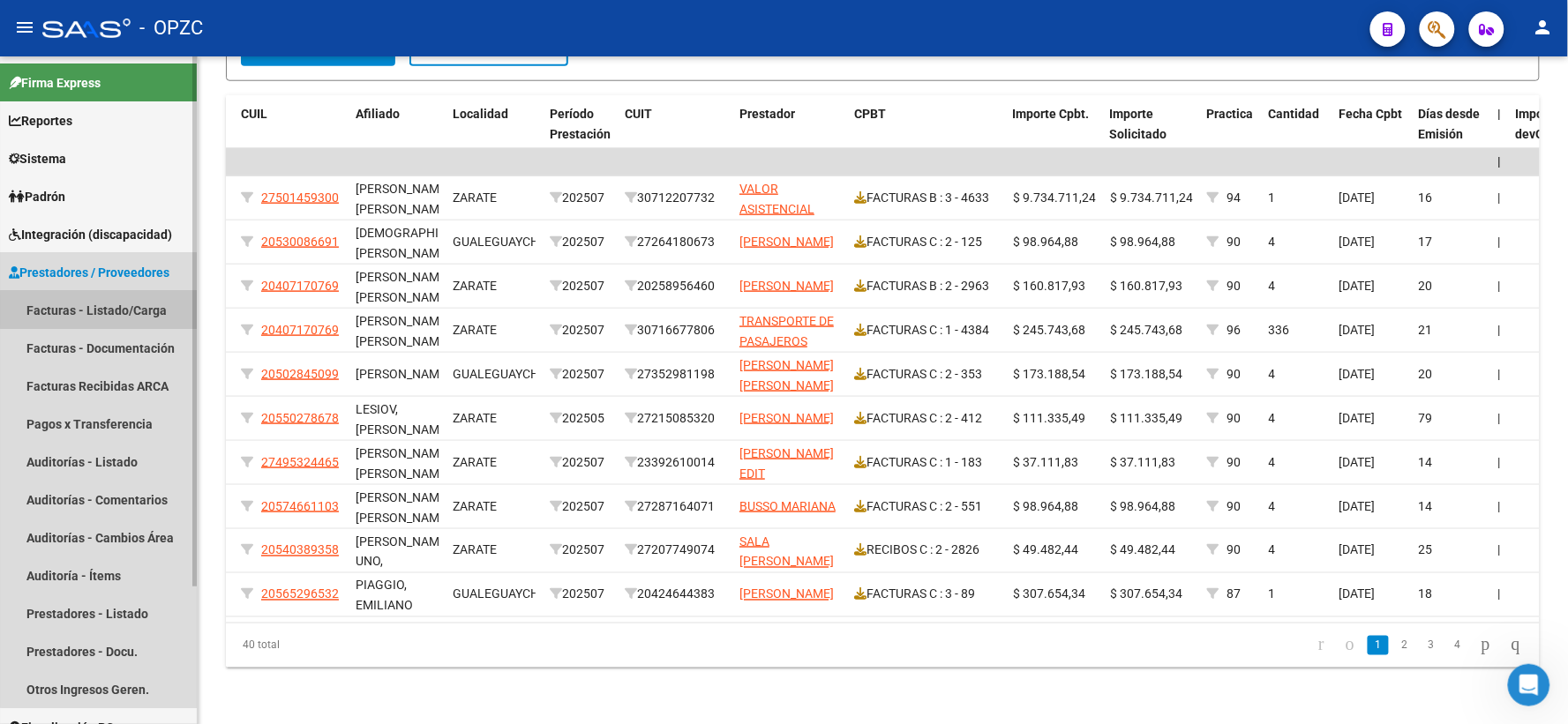
click at [128, 310] on link "Facturas - Listado/Carga" at bounding box center [99, 310] width 197 height 38
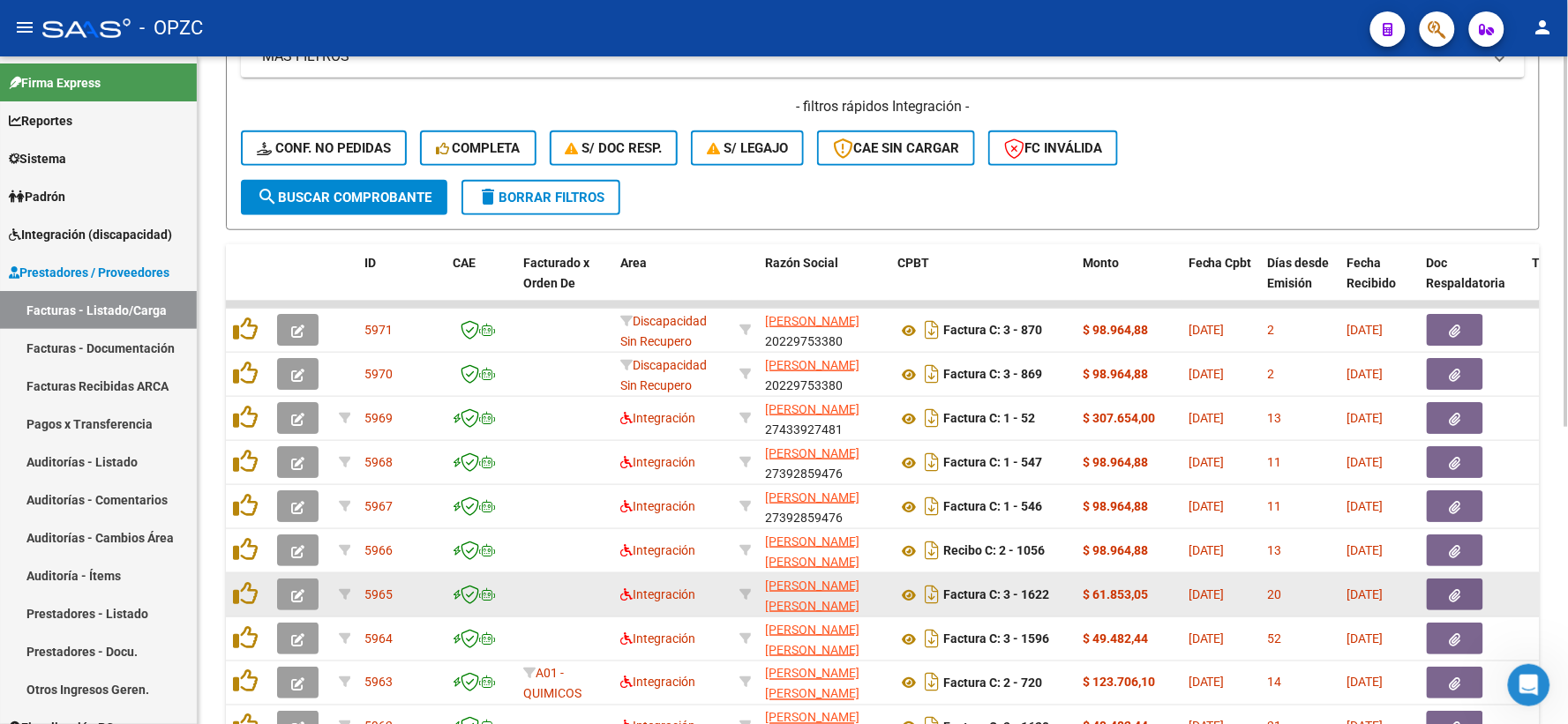
scroll to position [535, 0]
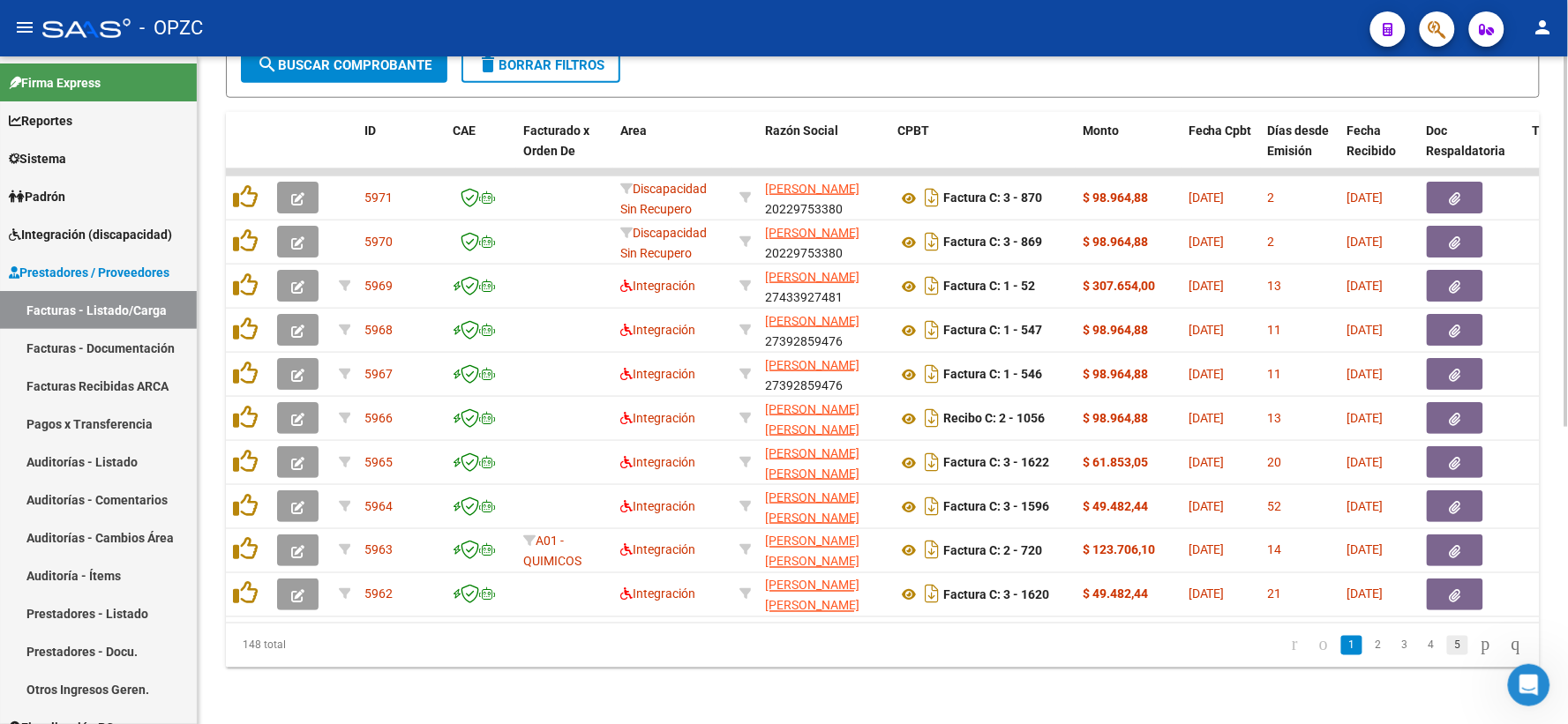
click at [1447, 645] on link "5" at bounding box center [1457, 645] width 21 height 19
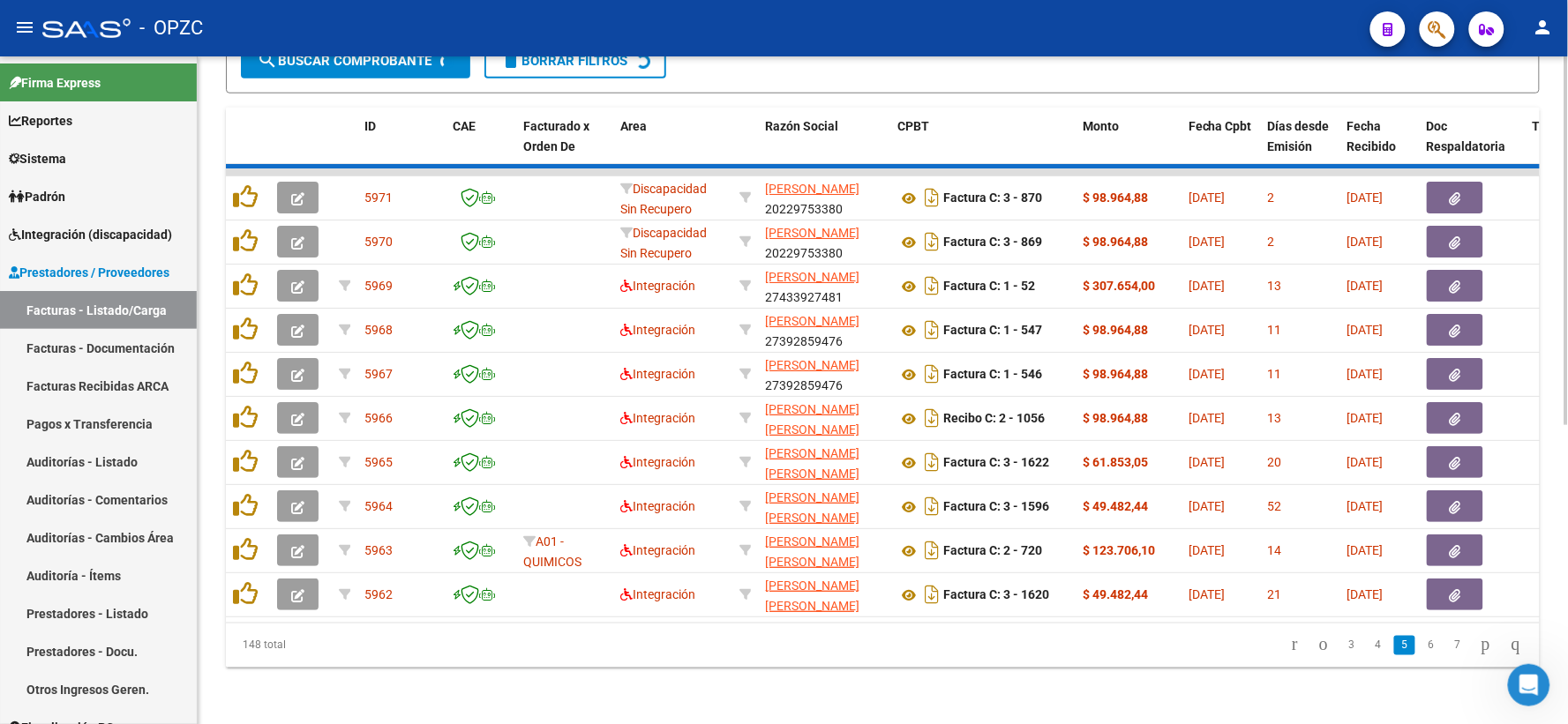
scroll to position [536, 0]
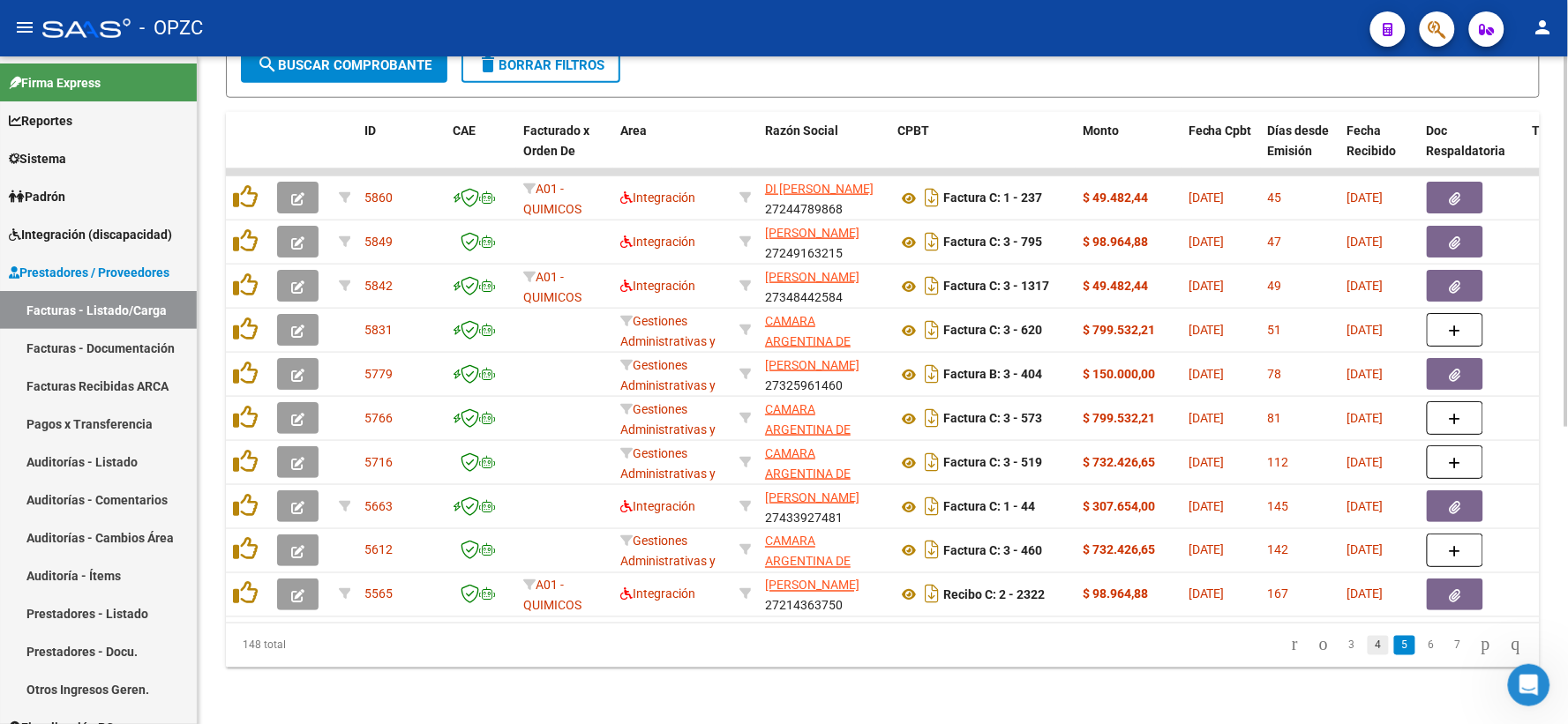
click at [1369, 644] on link "4" at bounding box center [1378, 645] width 21 height 19
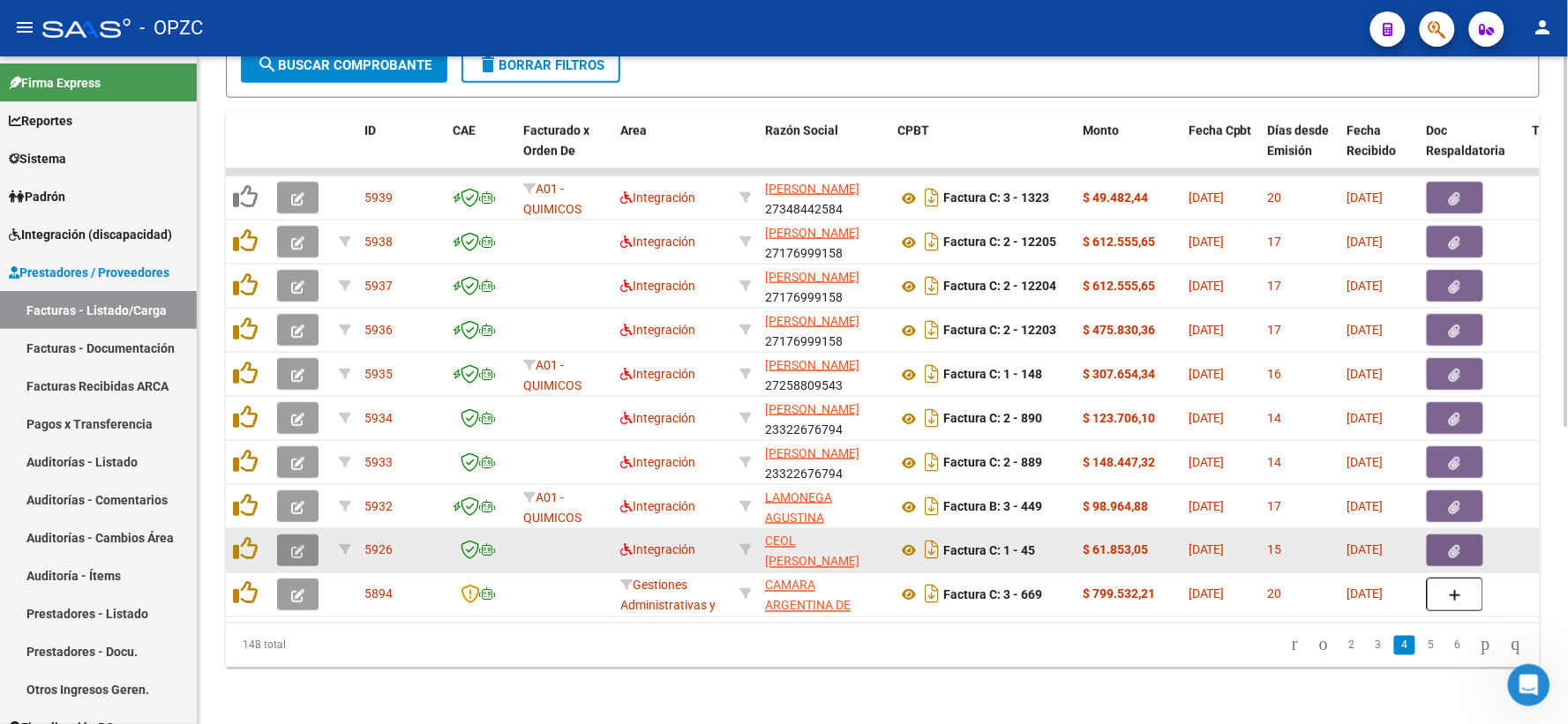
click at [286, 534] on button "button" at bounding box center [298, 550] width 42 height 32
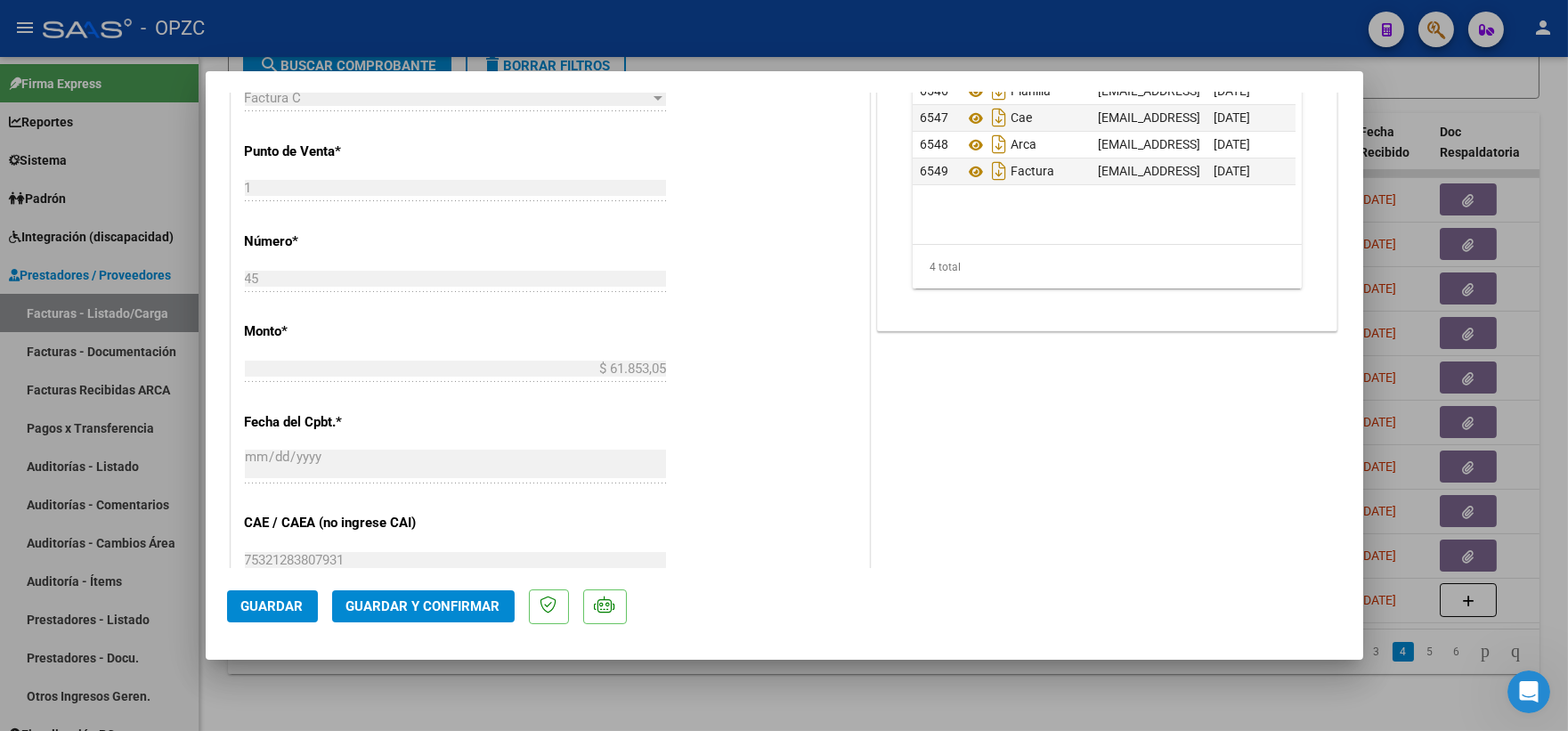
scroll to position [495, 0]
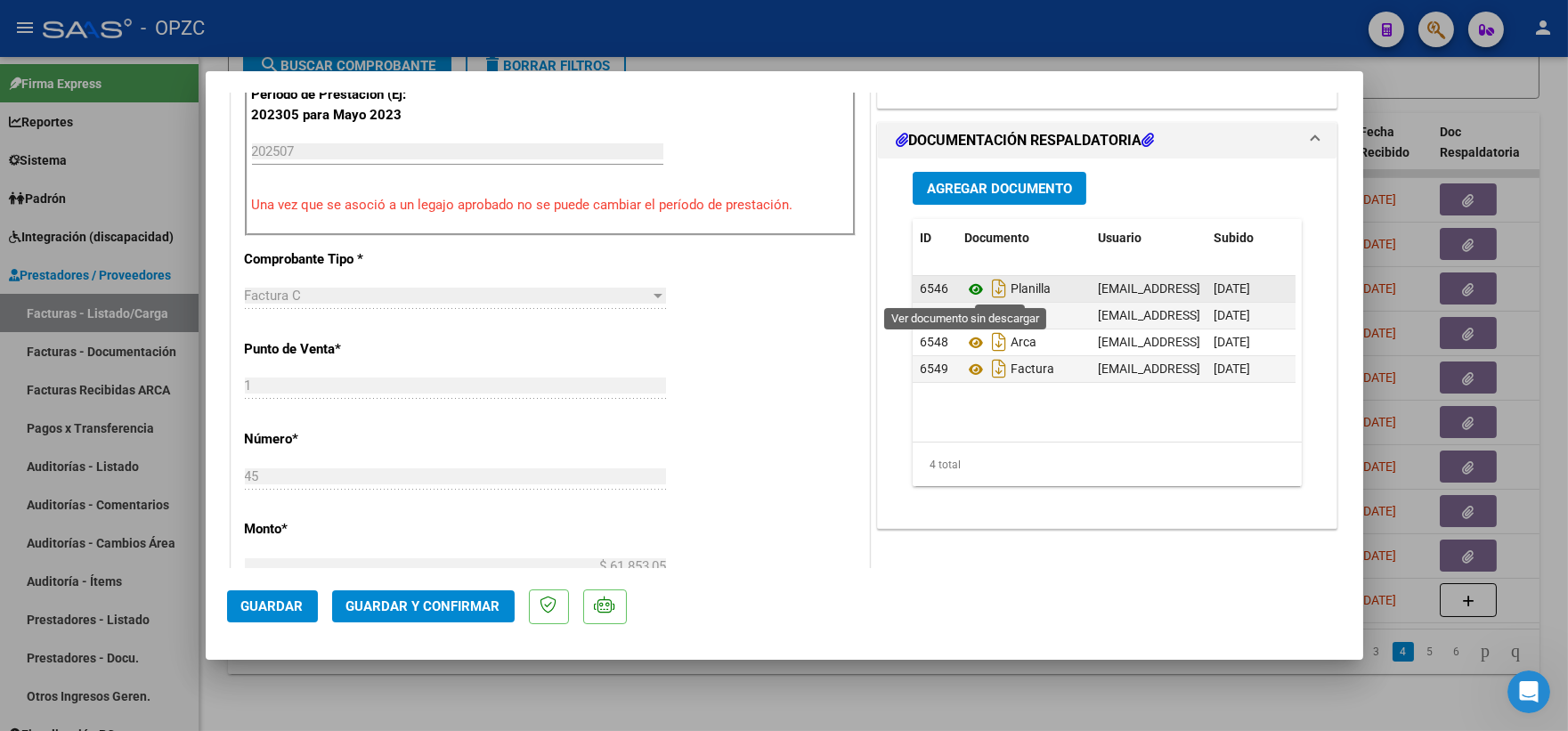
click at [968, 286] on icon at bounding box center [975, 288] width 23 height 21
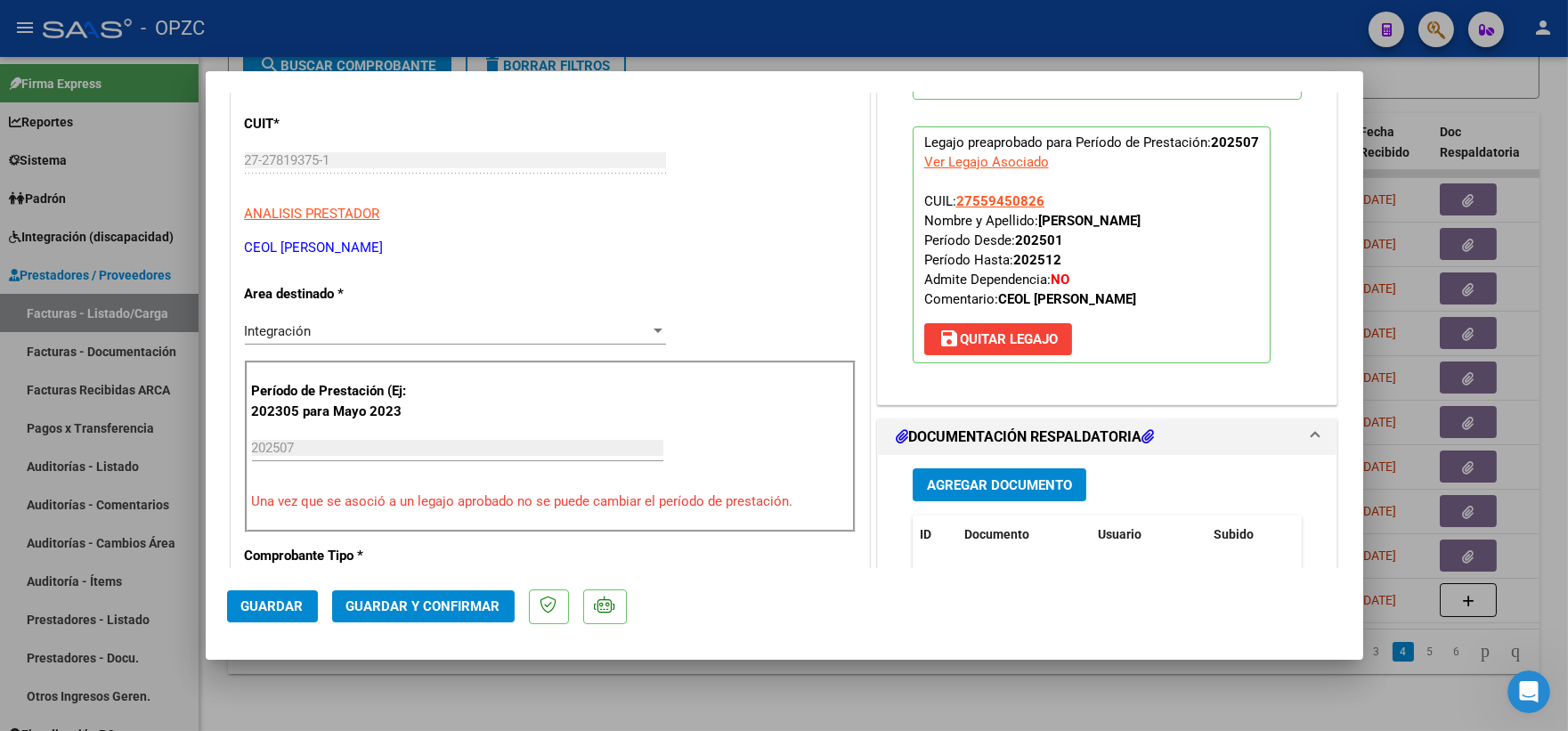
scroll to position [0, 0]
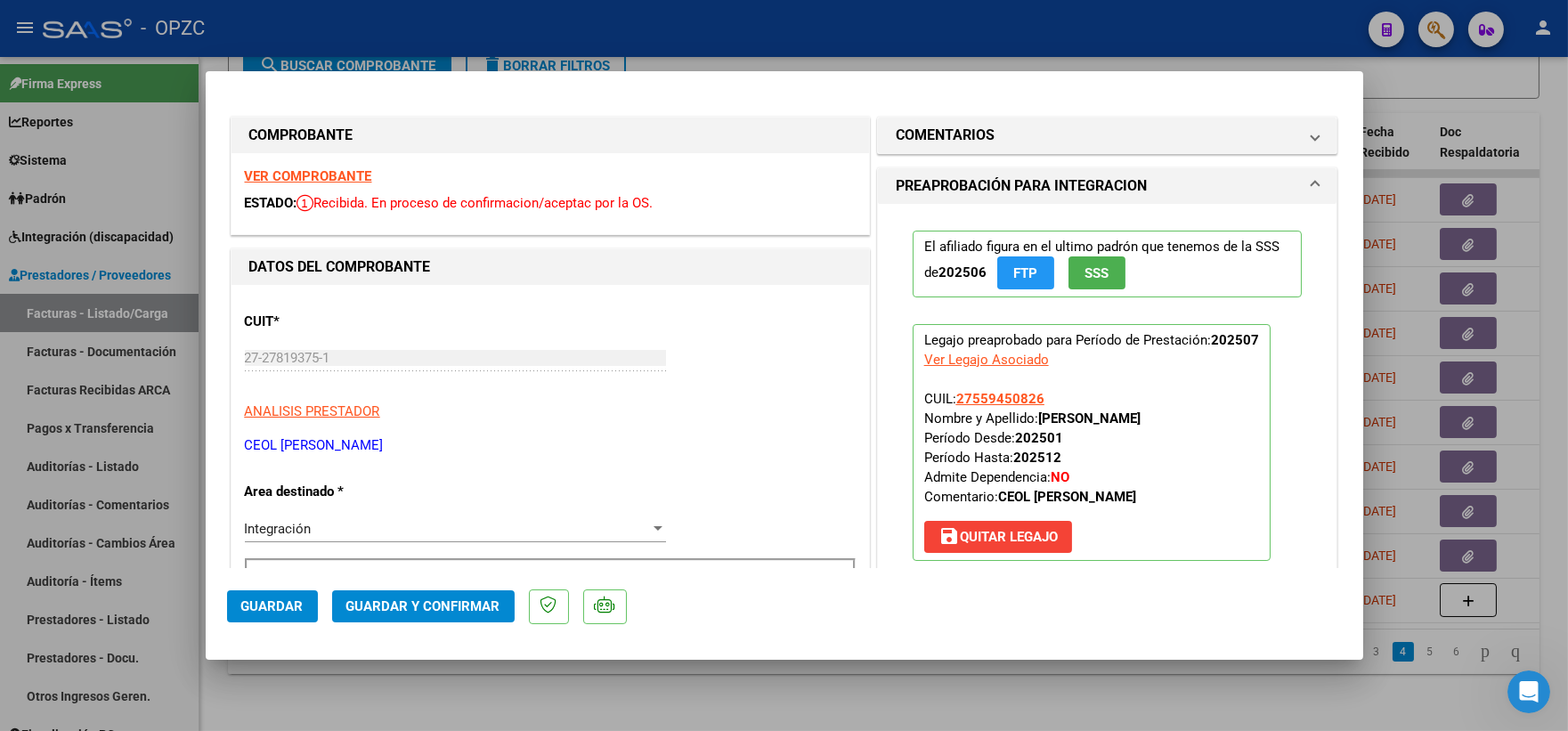
click at [350, 176] on strong "VER COMPROBANTE" at bounding box center [308, 176] width 128 height 16
click at [1537, 99] on div at bounding box center [784, 365] width 1568 height 731
type input "$ 0,00"
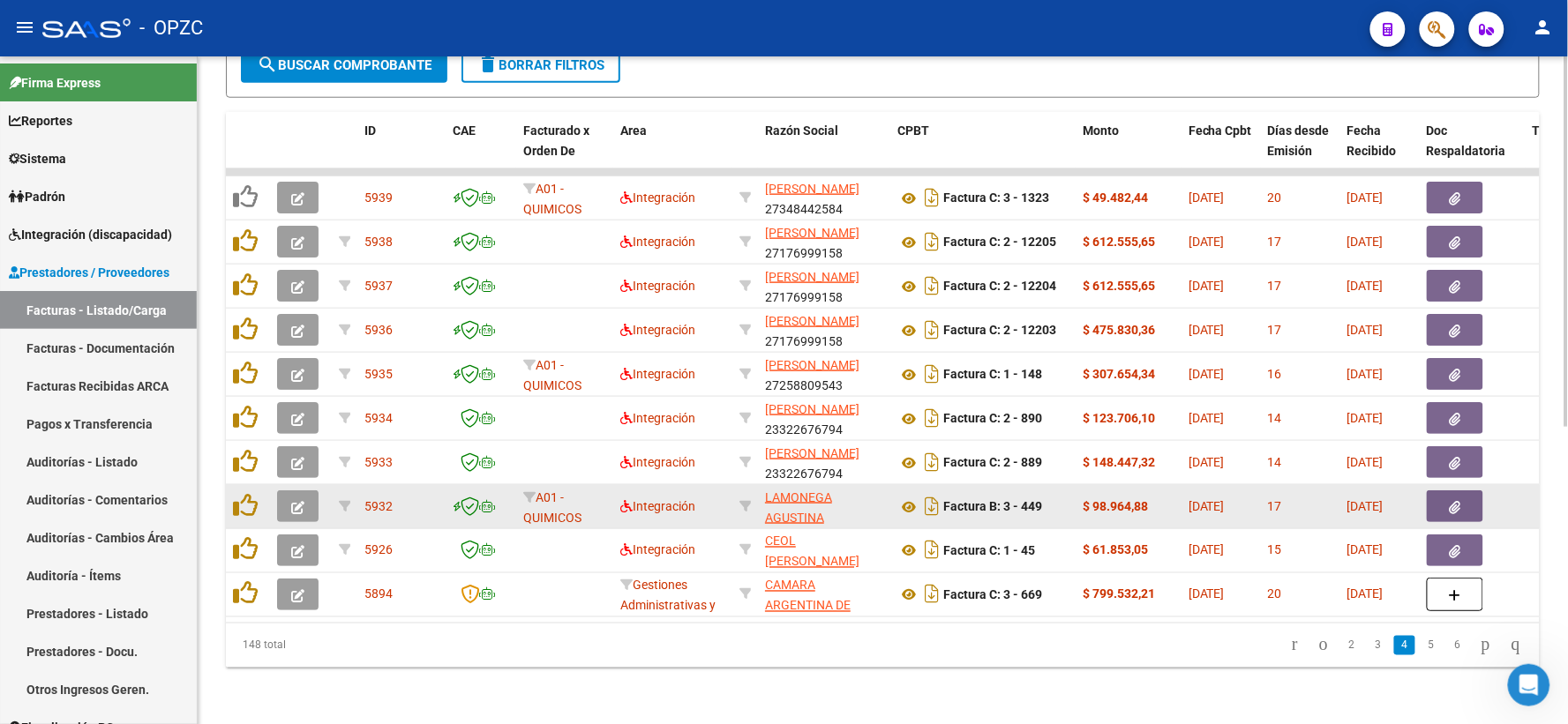
click at [296, 501] on icon "button" at bounding box center [298, 507] width 14 height 14
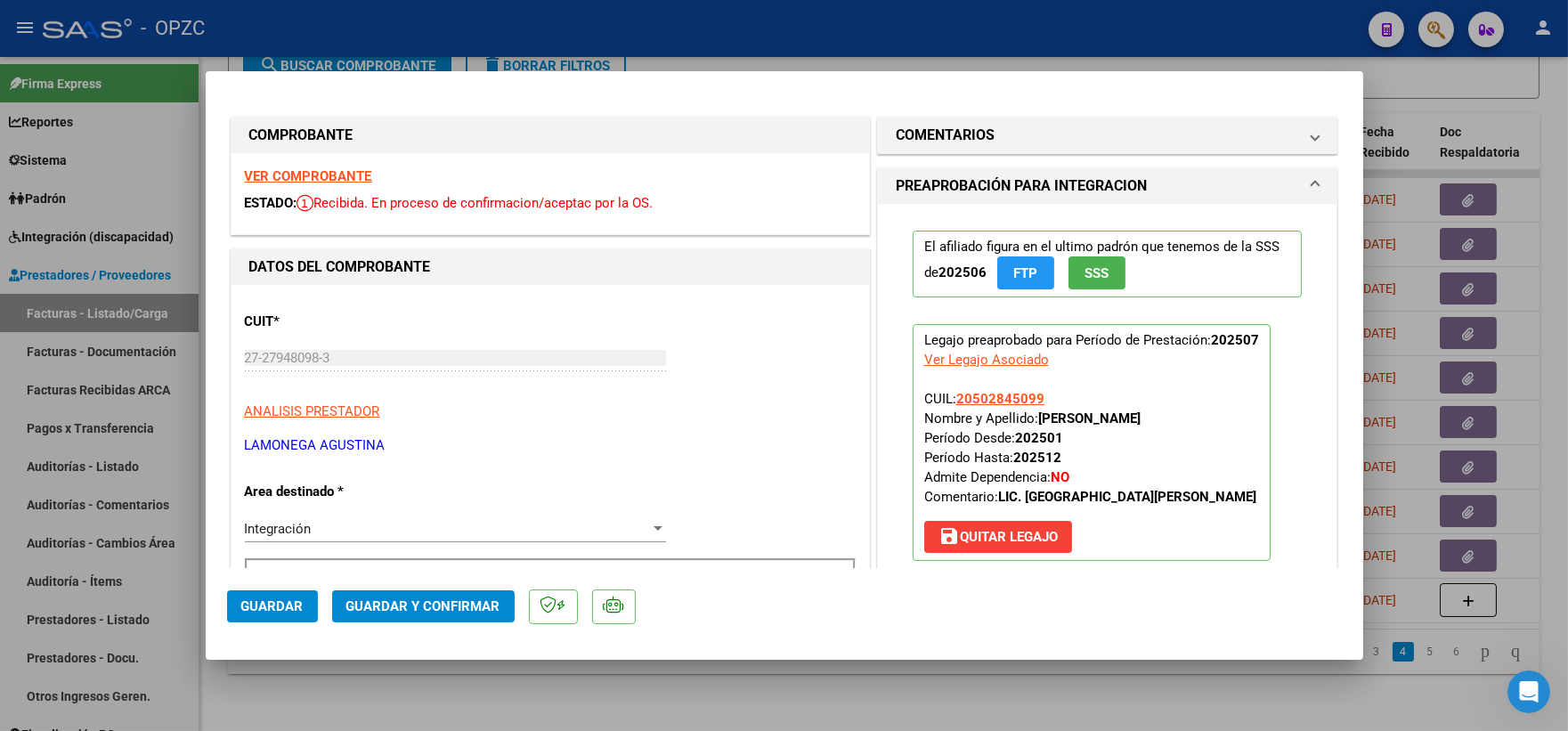
click at [342, 173] on strong "VER COMPROBANTE" at bounding box center [308, 176] width 128 height 16
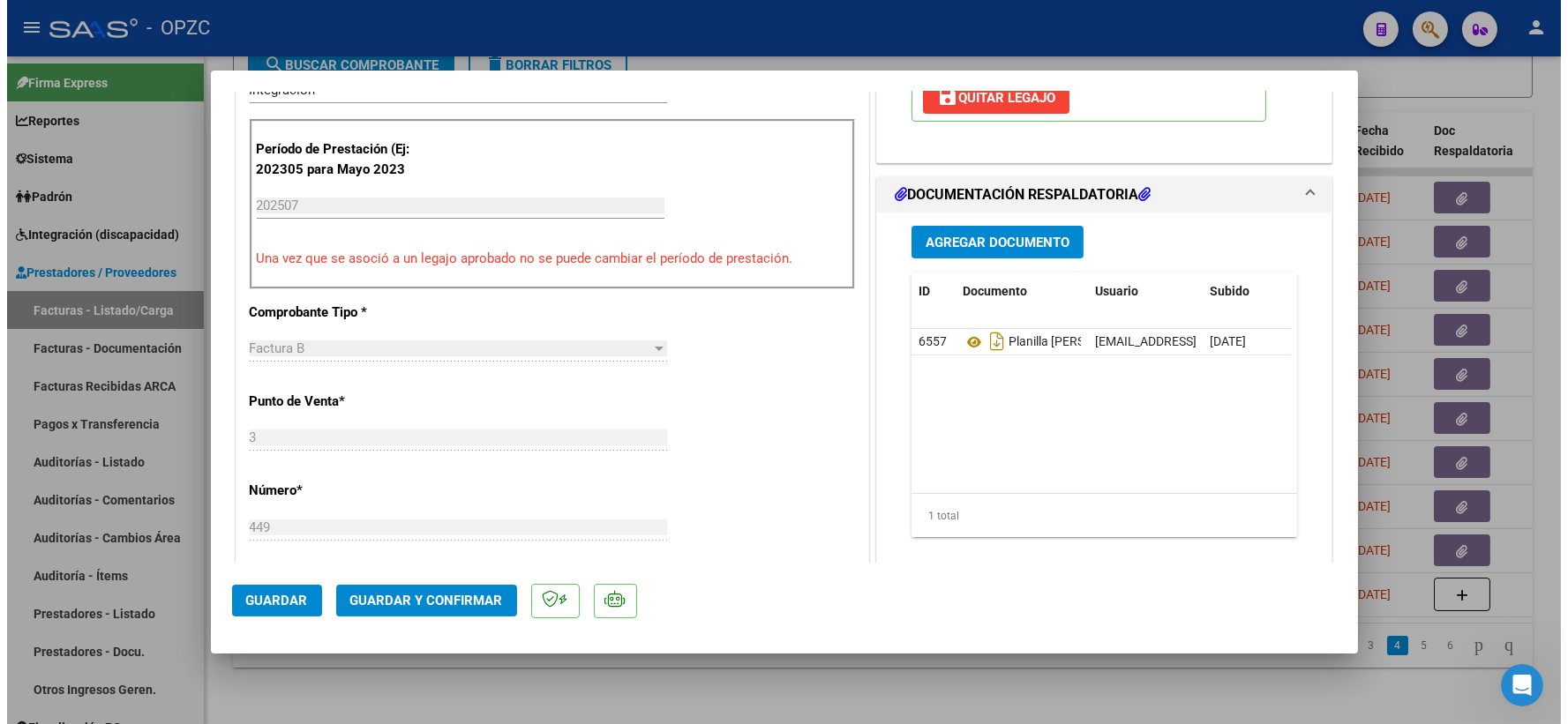
scroll to position [490, 0]
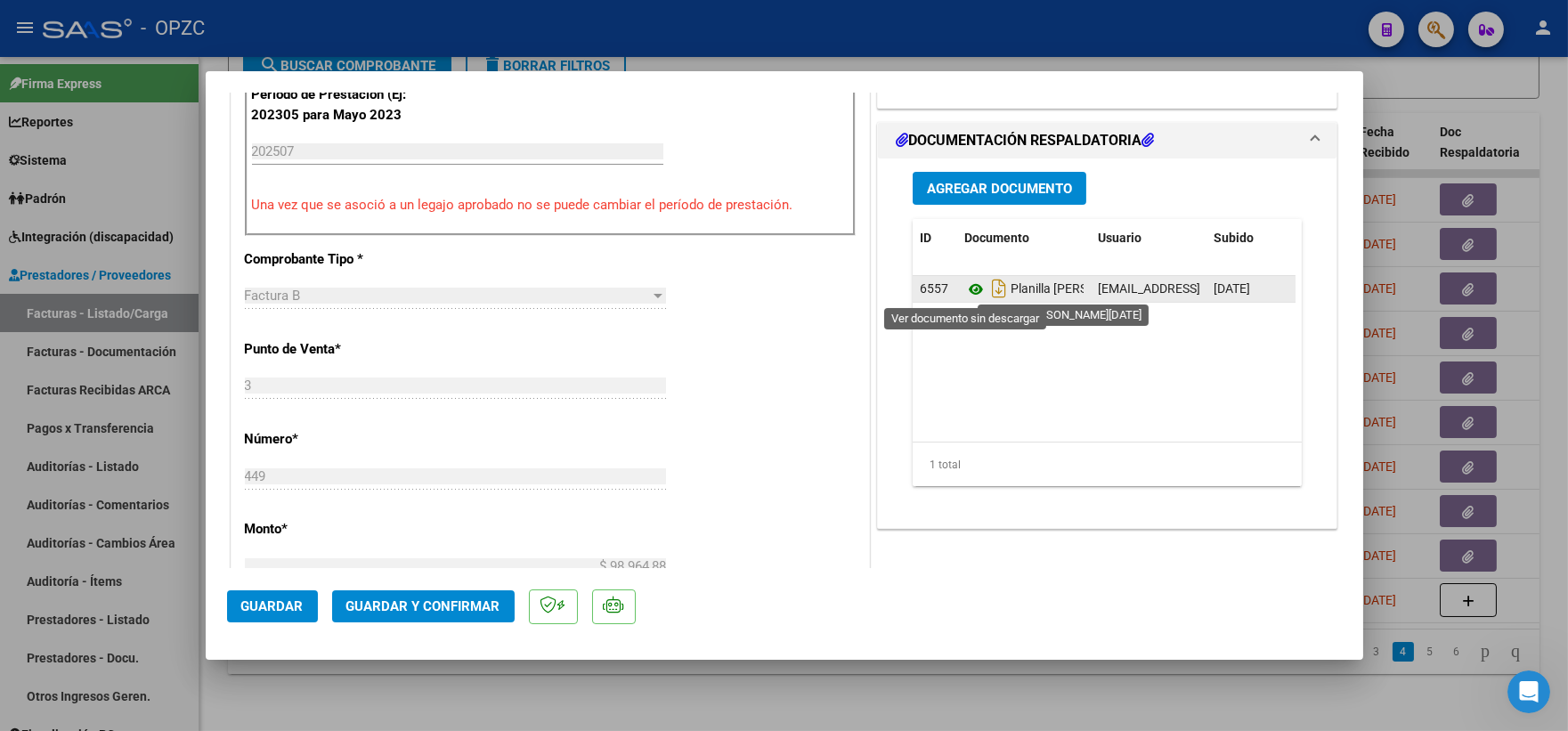
click at [964, 282] on icon at bounding box center [975, 288] width 23 height 21
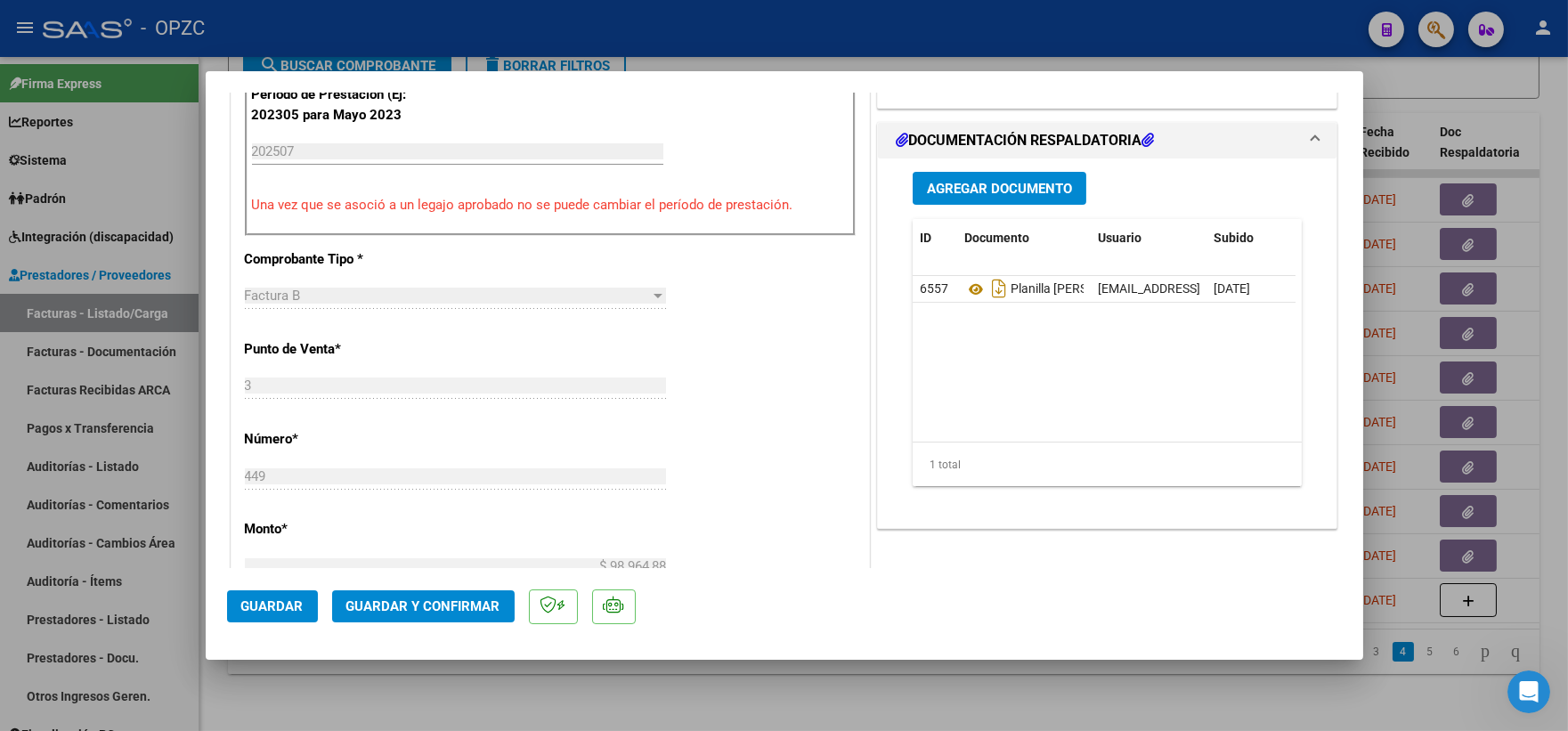
click at [434, 607] on span "Guardar y Confirmar" at bounding box center [423, 607] width 154 height 16
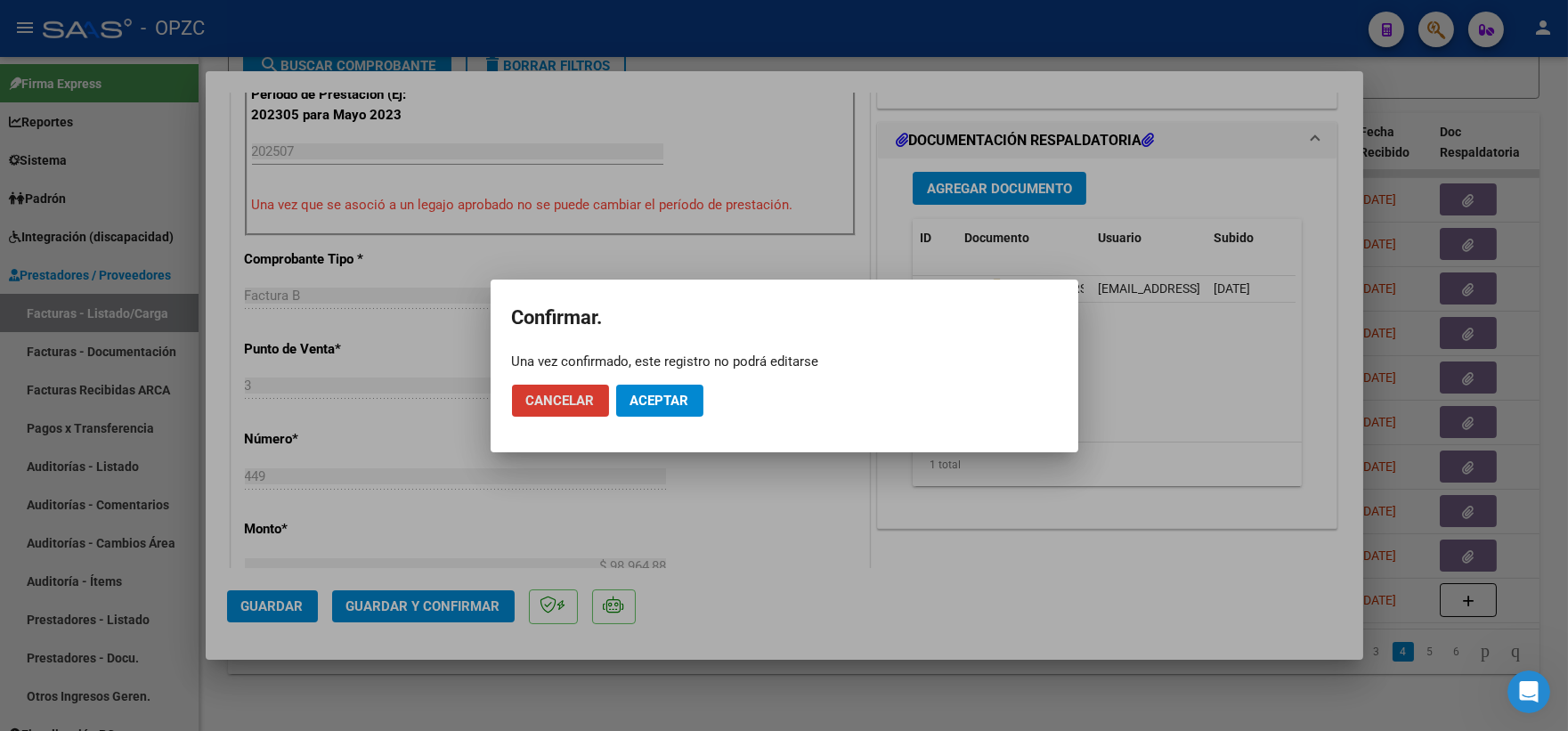
click at [655, 401] on span "Aceptar" at bounding box center [659, 401] width 58 height 16
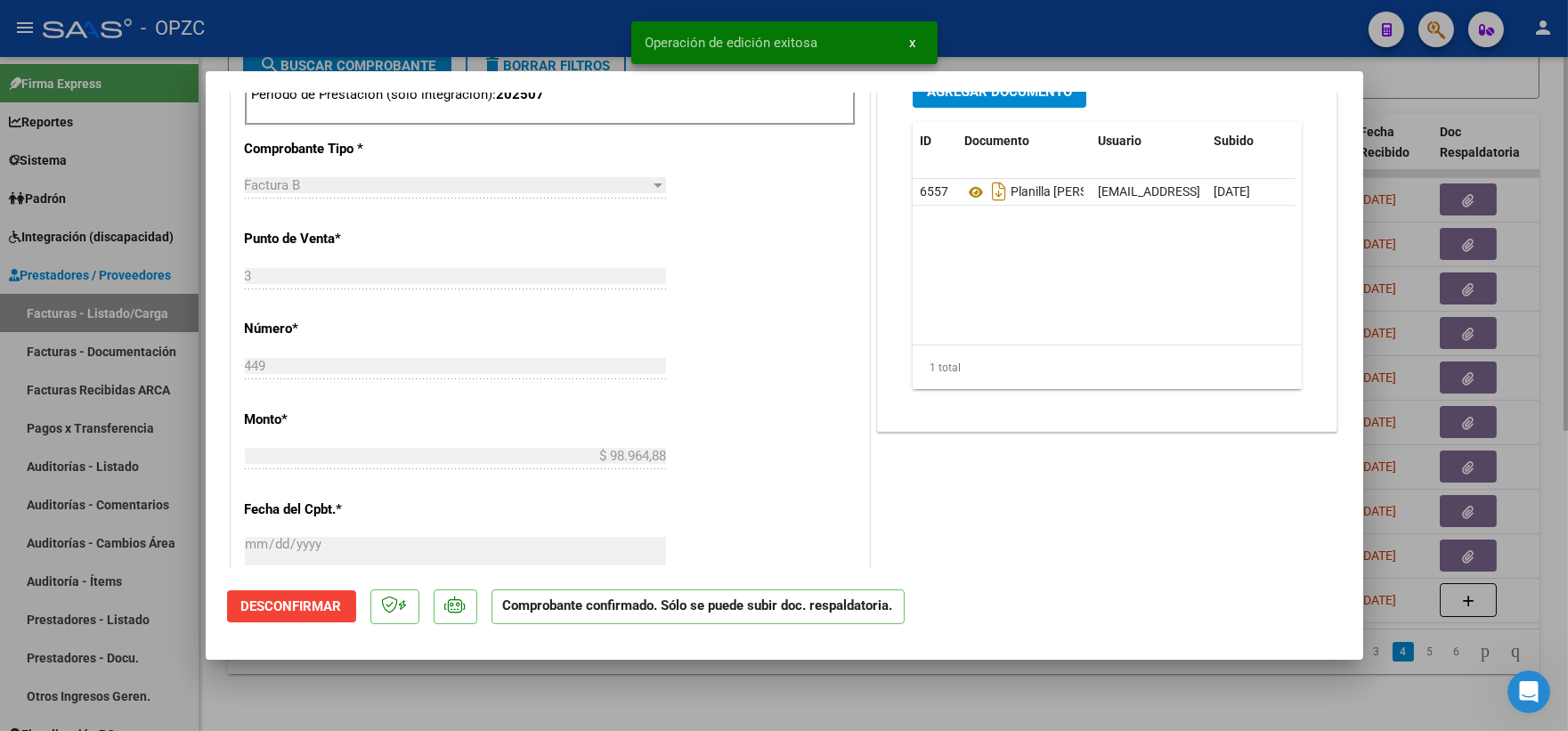
click at [1552, 110] on div at bounding box center [784, 365] width 1568 height 731
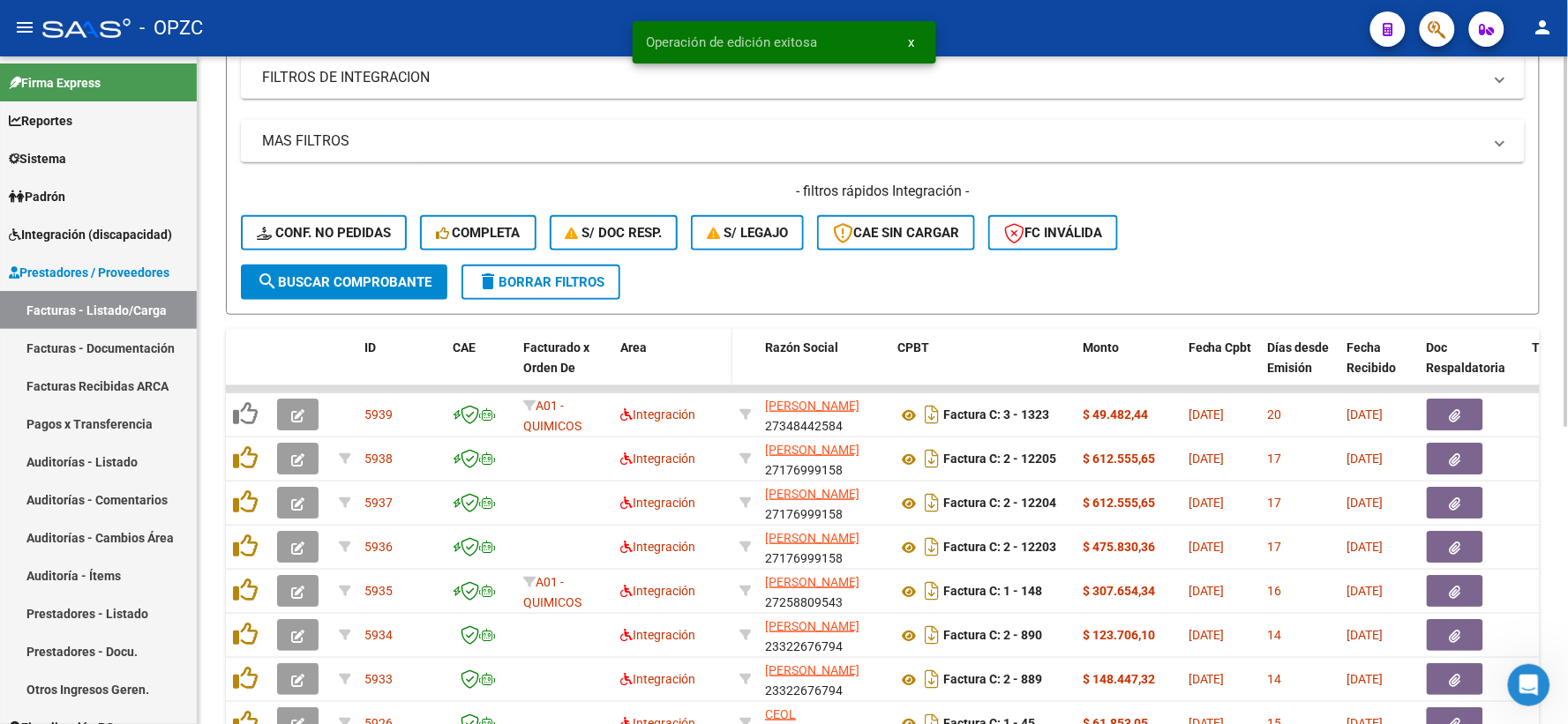
scroll to position [242, 0]
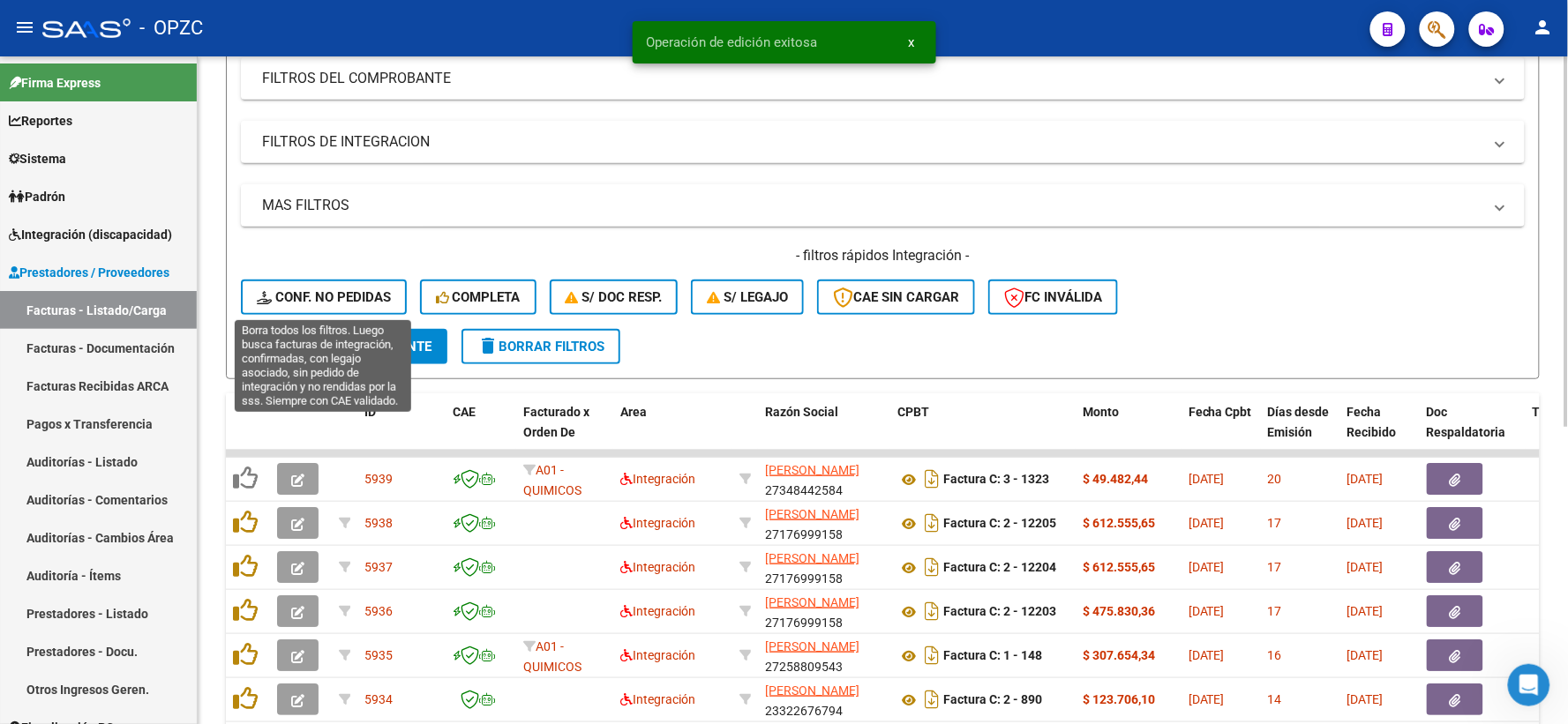
click at [336, 293] on span "Conf. no pedidas" at bounding box center [324, 297] width 134 height 16
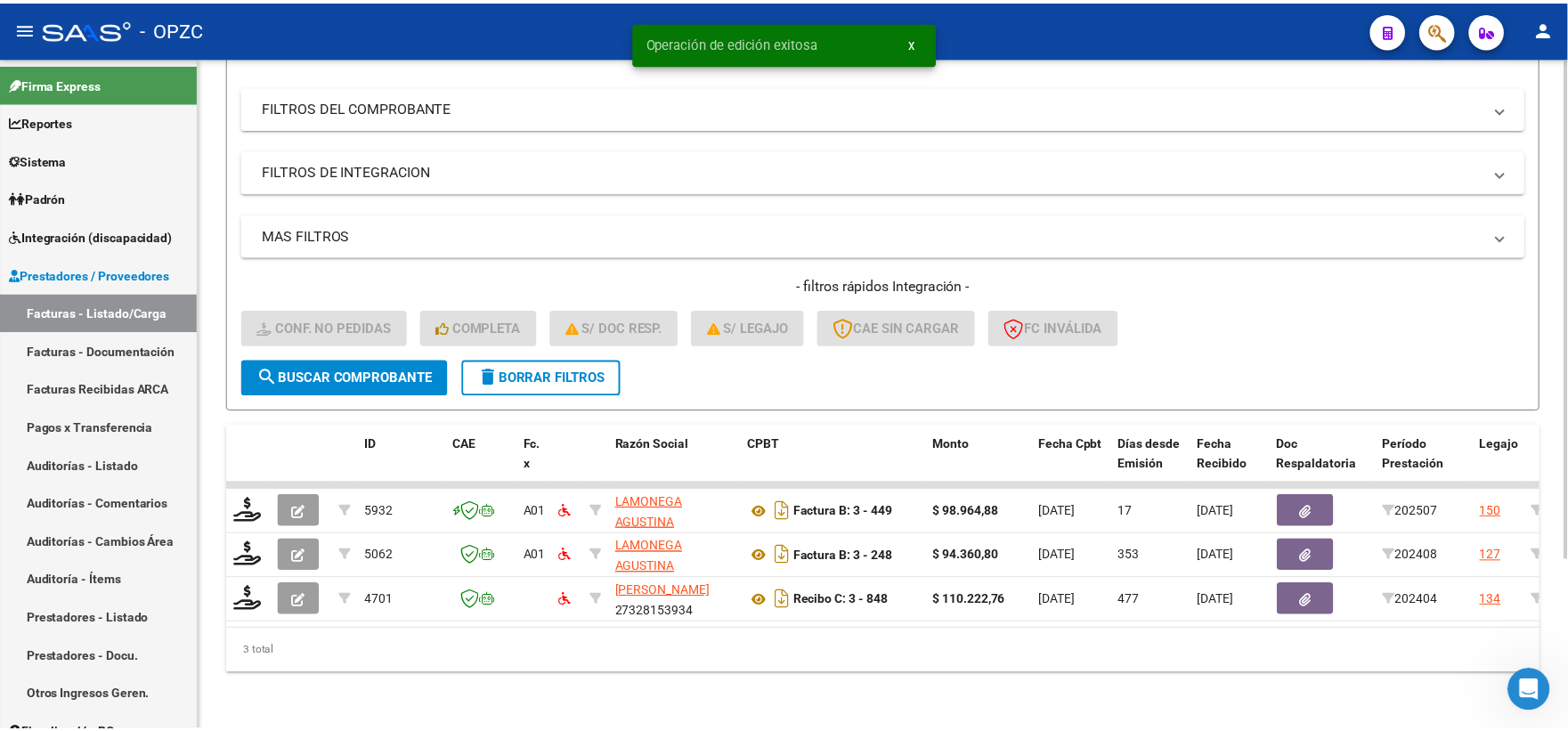
scroll to position [230, 0]
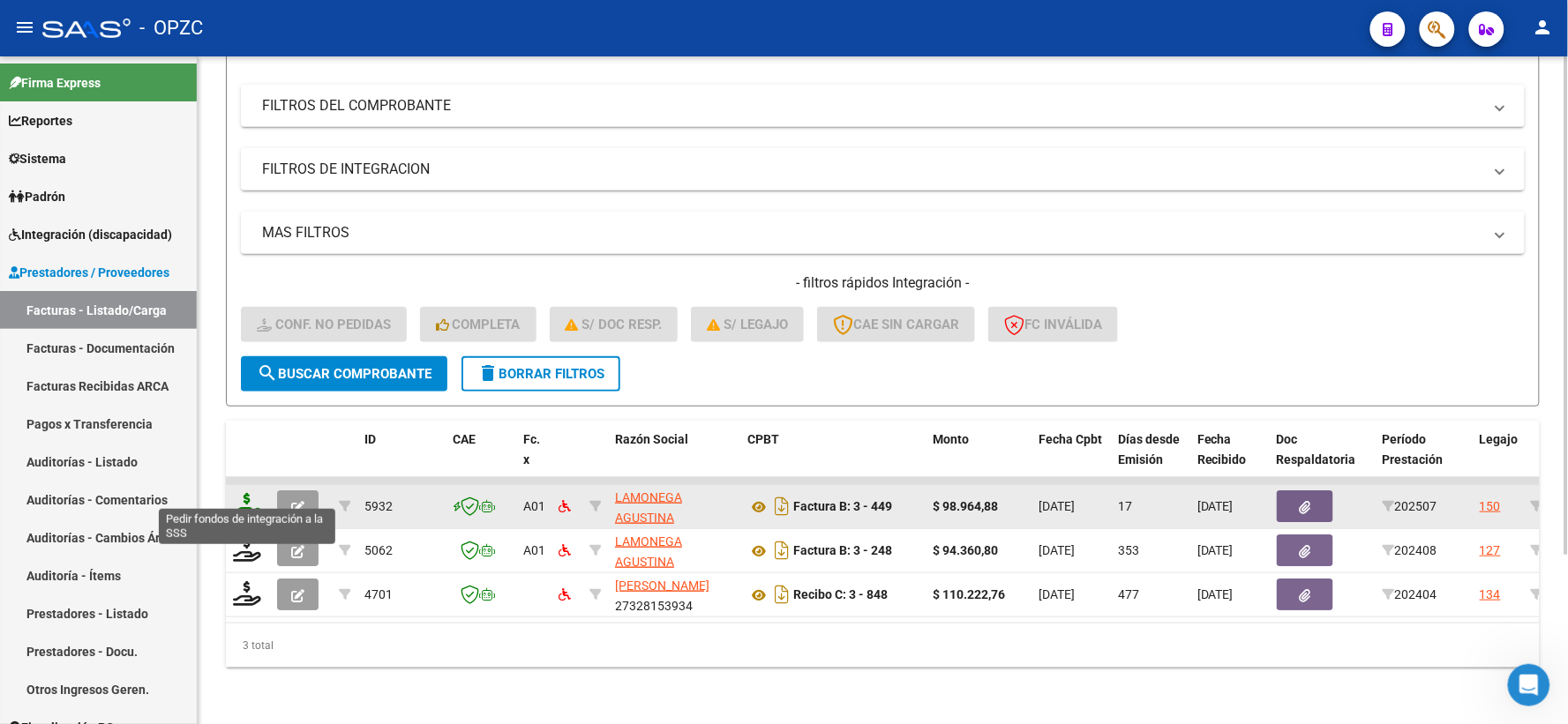
click at [256, 494] on icon at bounding box center [247, 505] width 28 height 24
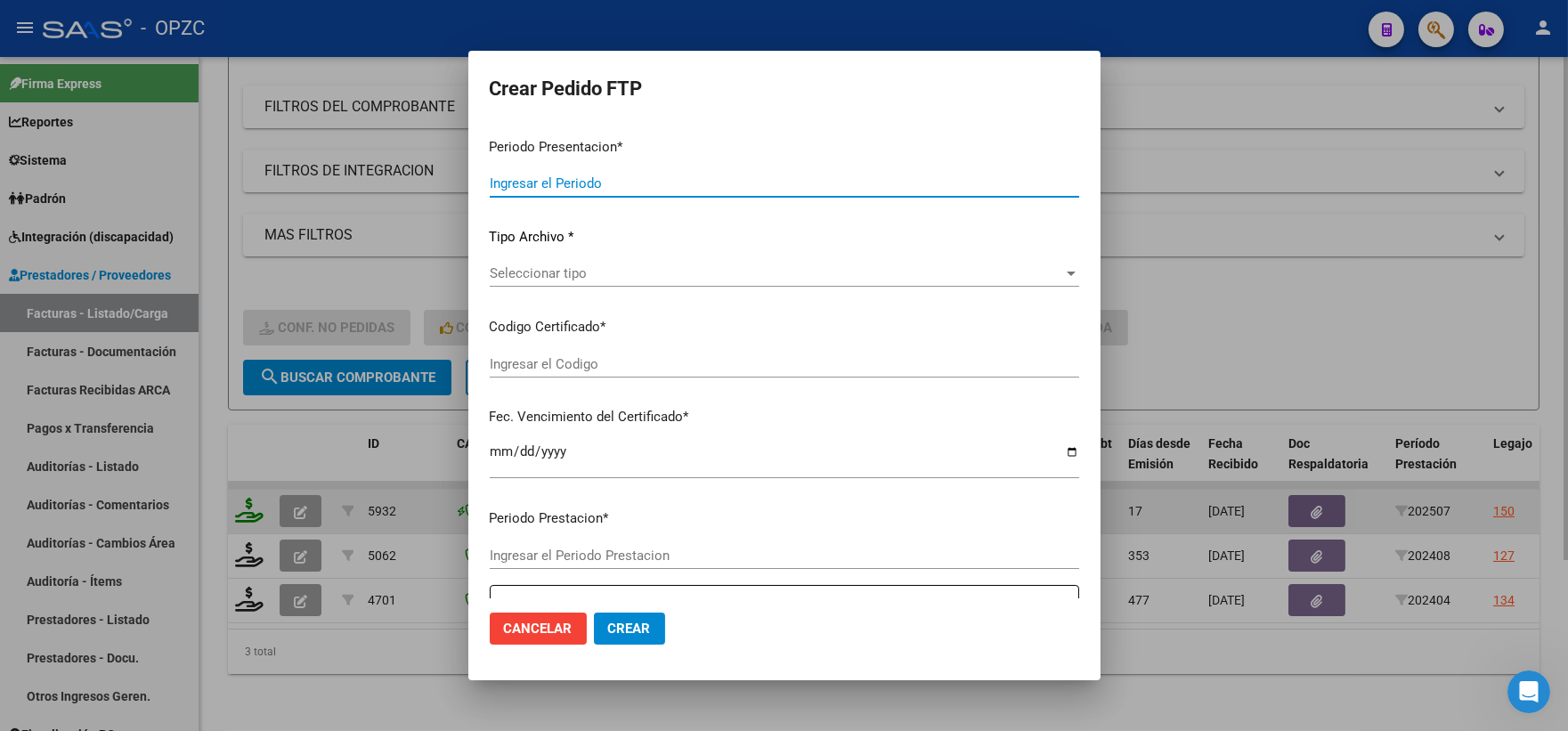
type input "202507"
type input "$ 98.964,88"
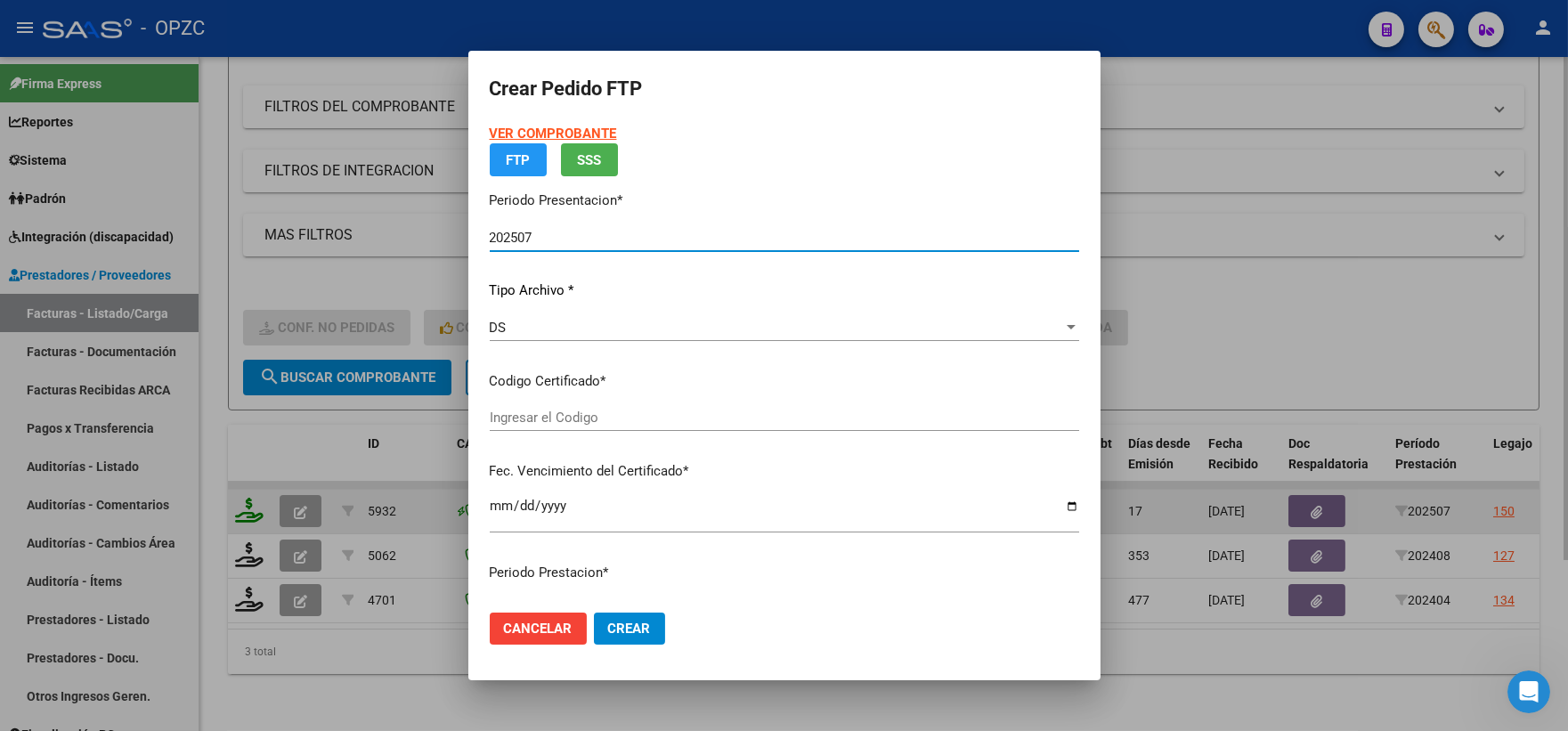
type input "ARG02-00050284509-20230802-20330802-ERI"
type input "[DATE]"
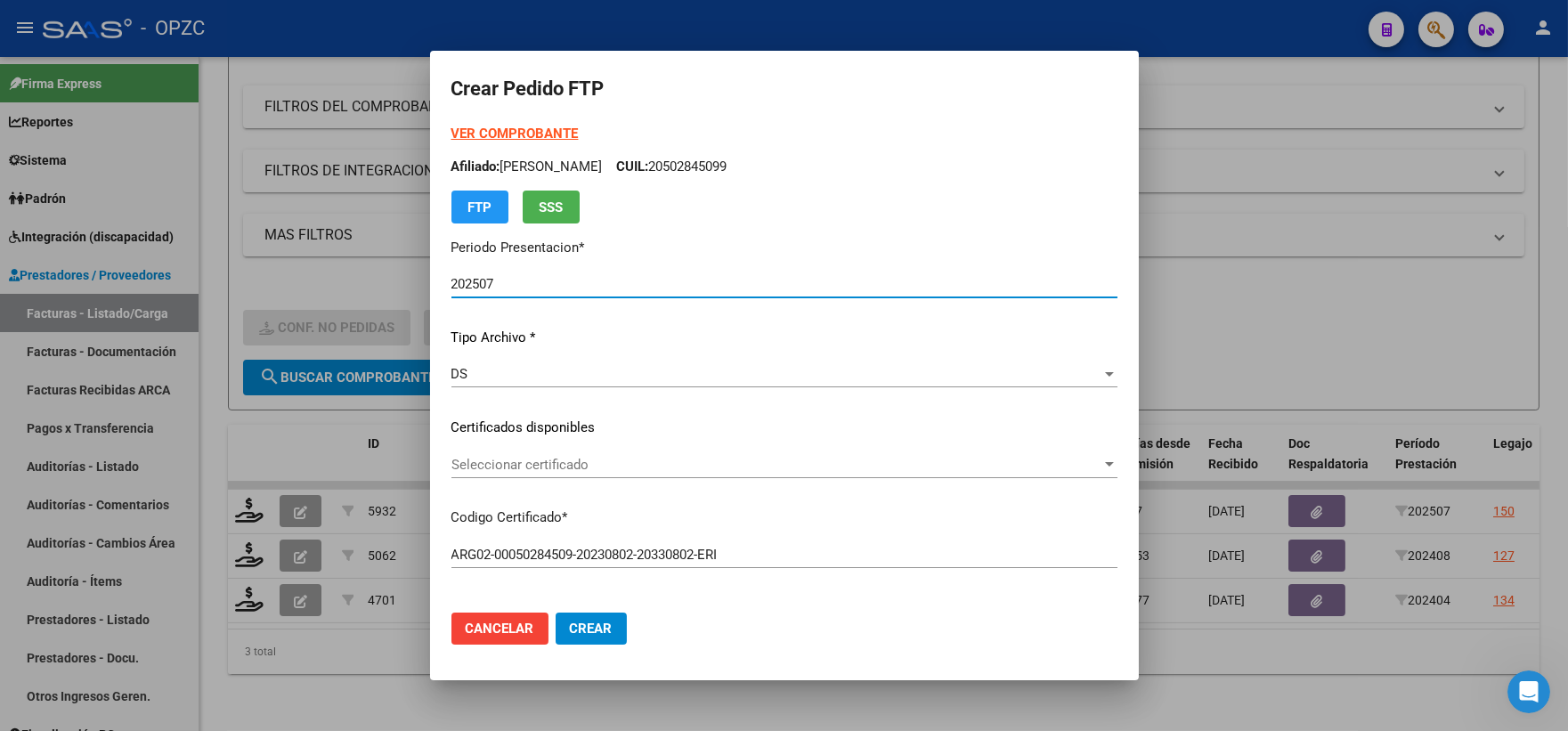
click at [1101, 460] on div at bounding box center [1109, 465] width 16 height 15
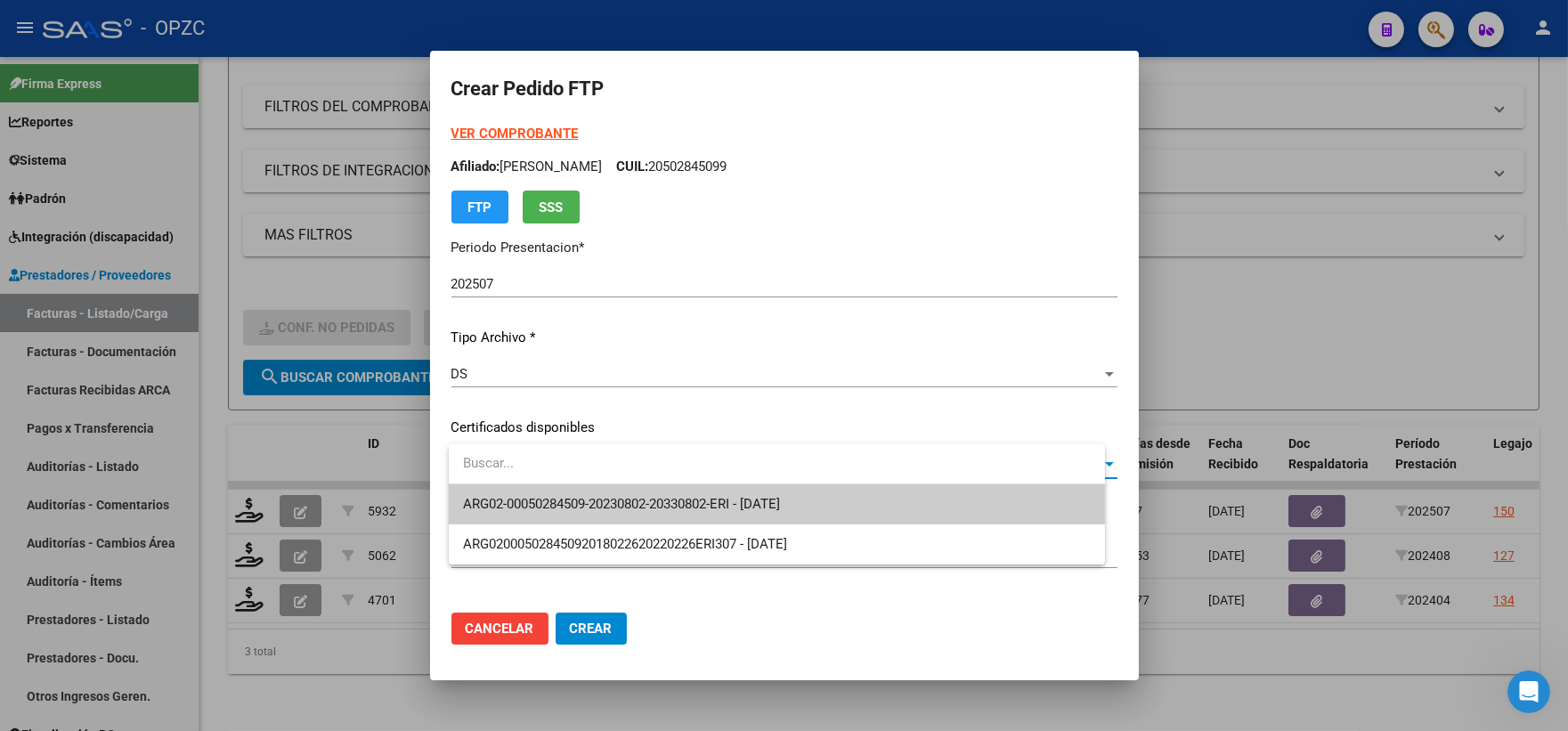
click at [888, 504] on span "ARG02-00050284509-20230802-20330802-ERI - [DATE]" at bounding box center [776, 505] width 628 height 40
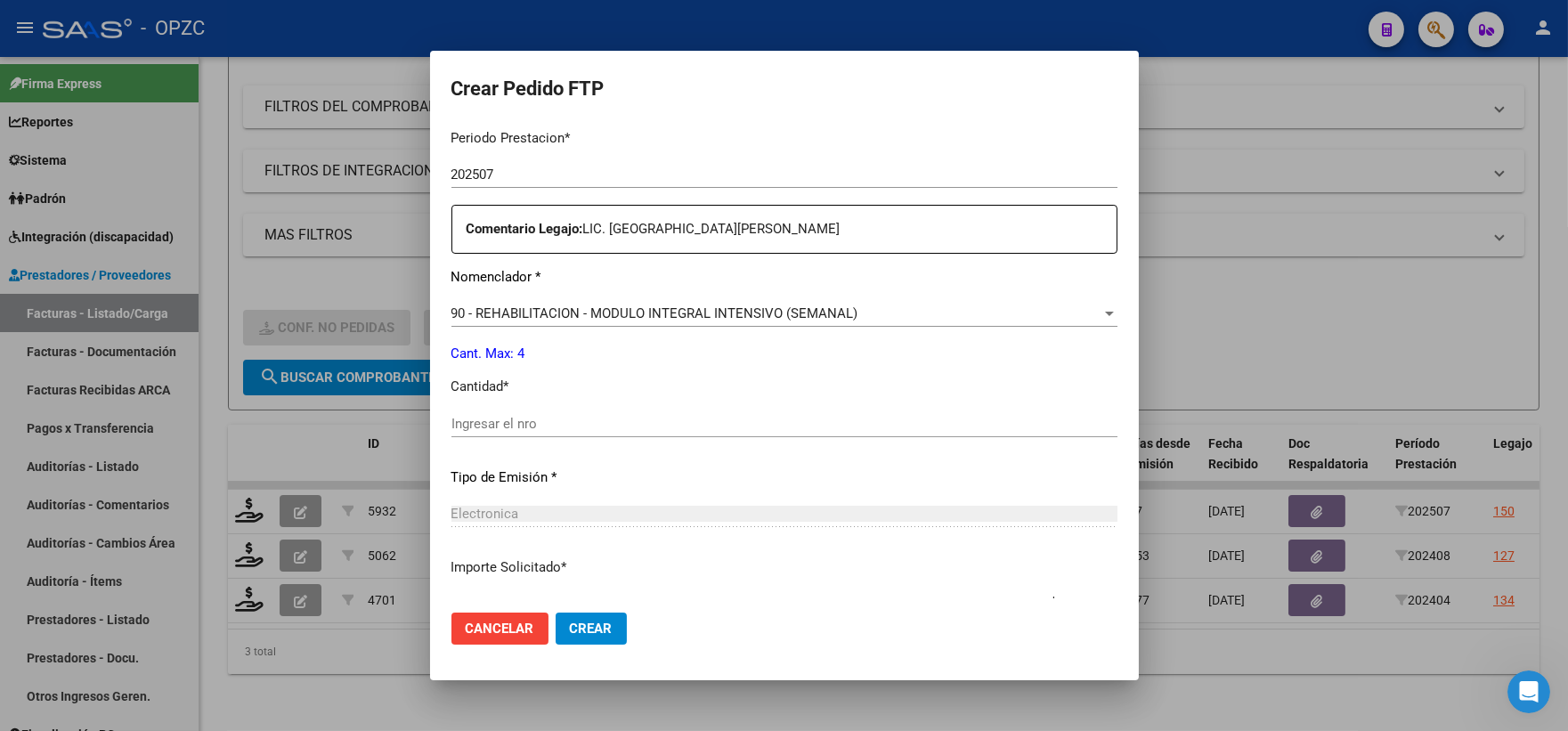
scroll to position [593, 0]
click at [566, 424] on input "Ingresar el nro" at bounding box center [784, 423] width 666 height 16
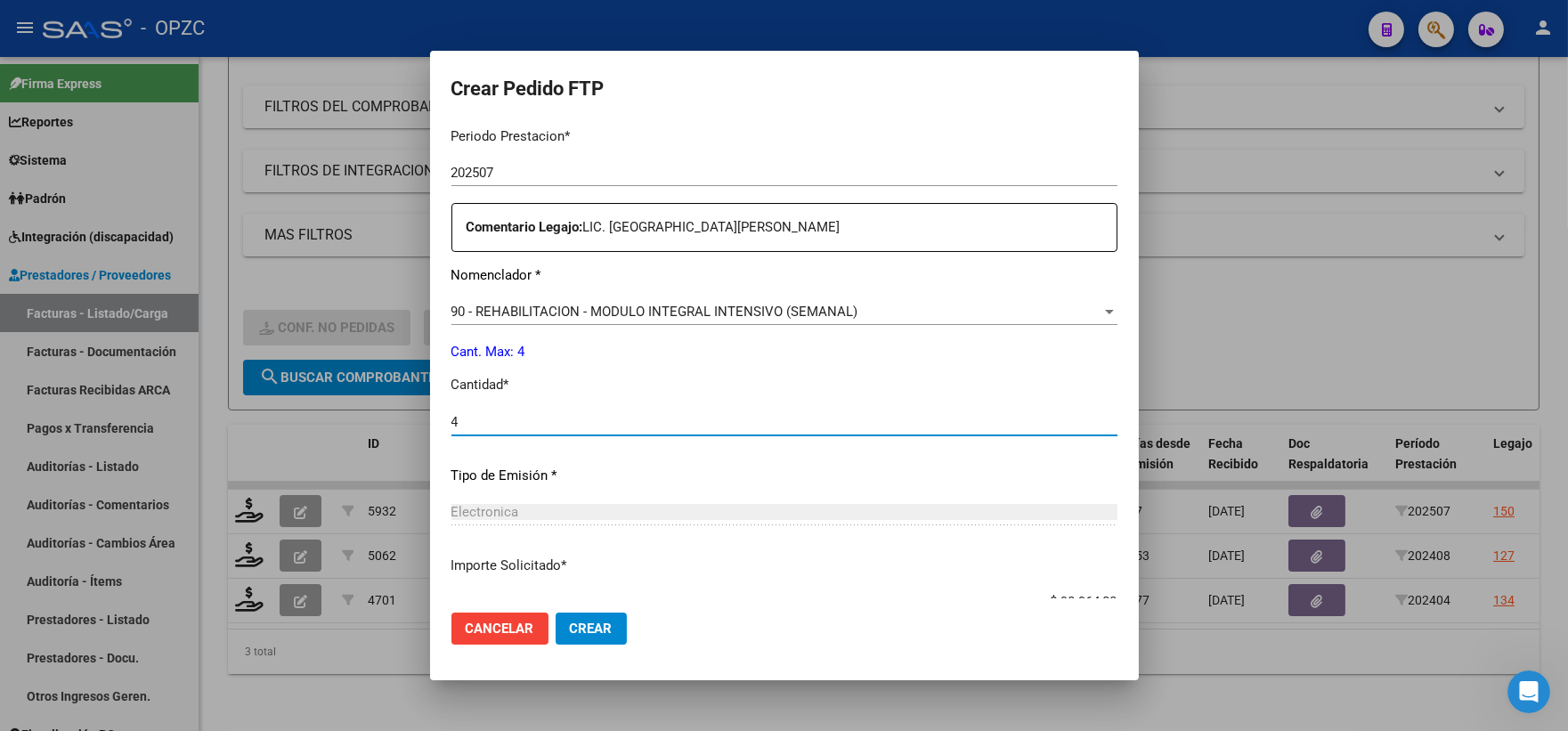
type input "4"
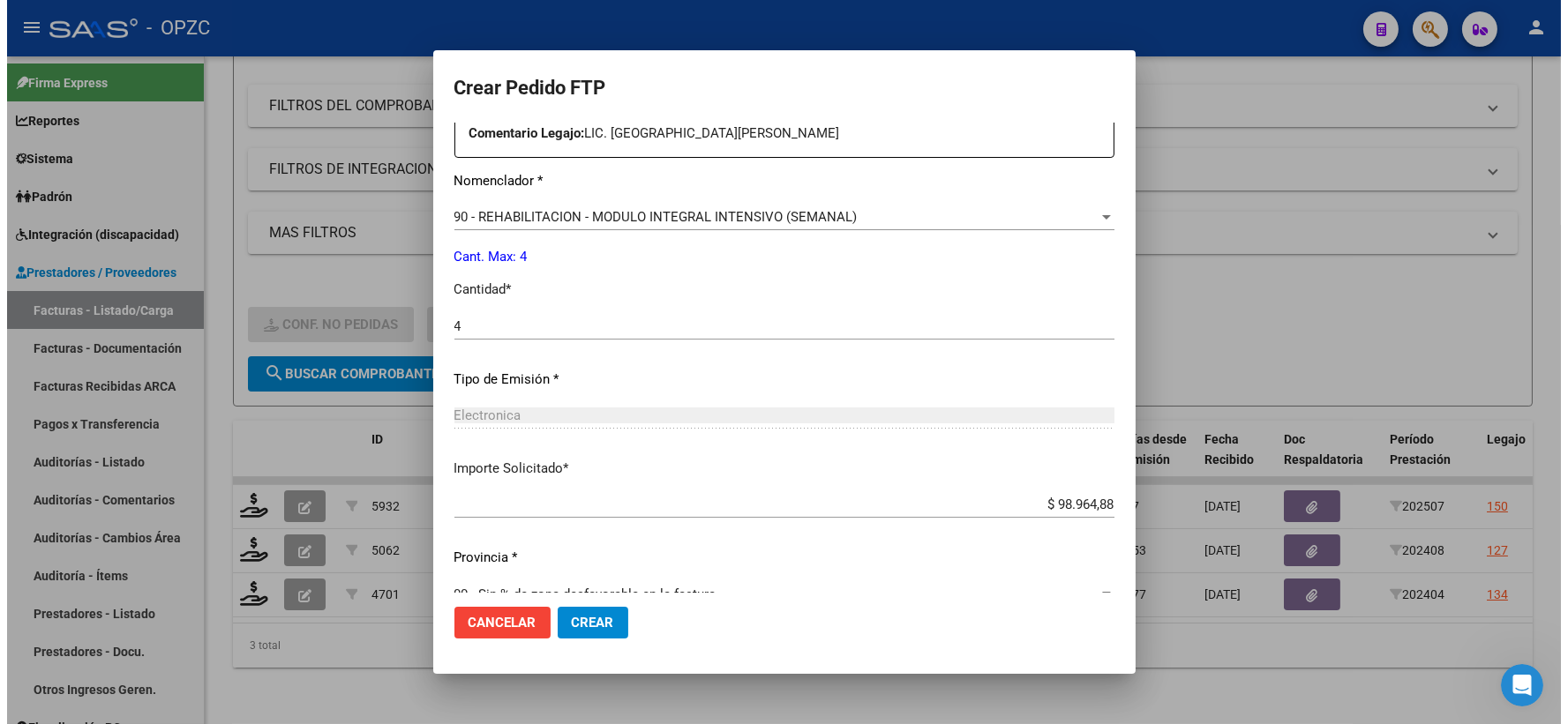
scroll to position [710, 0]
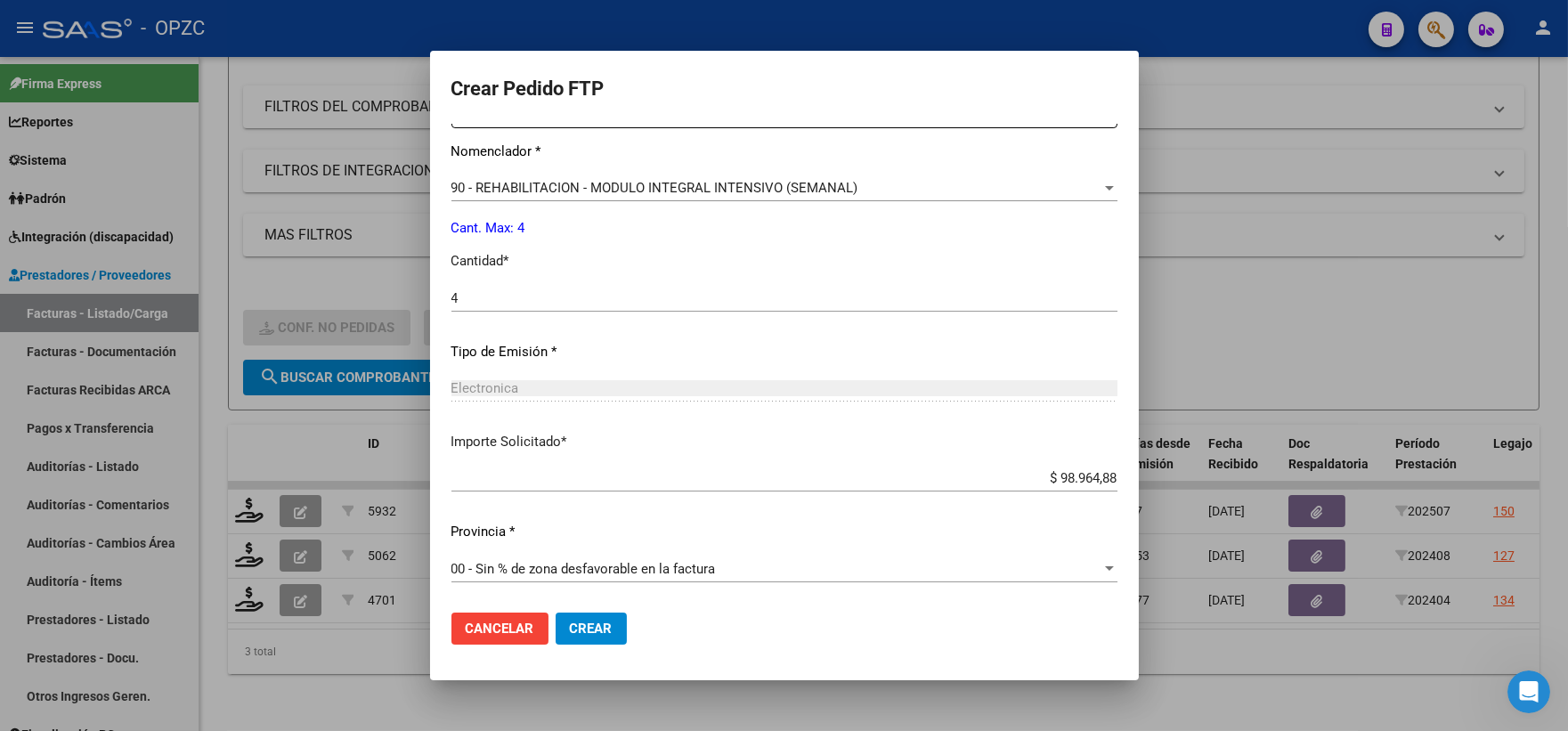
click at [594, 636] on span "Crear" at bounding box center [591, 629] width 43 height 16
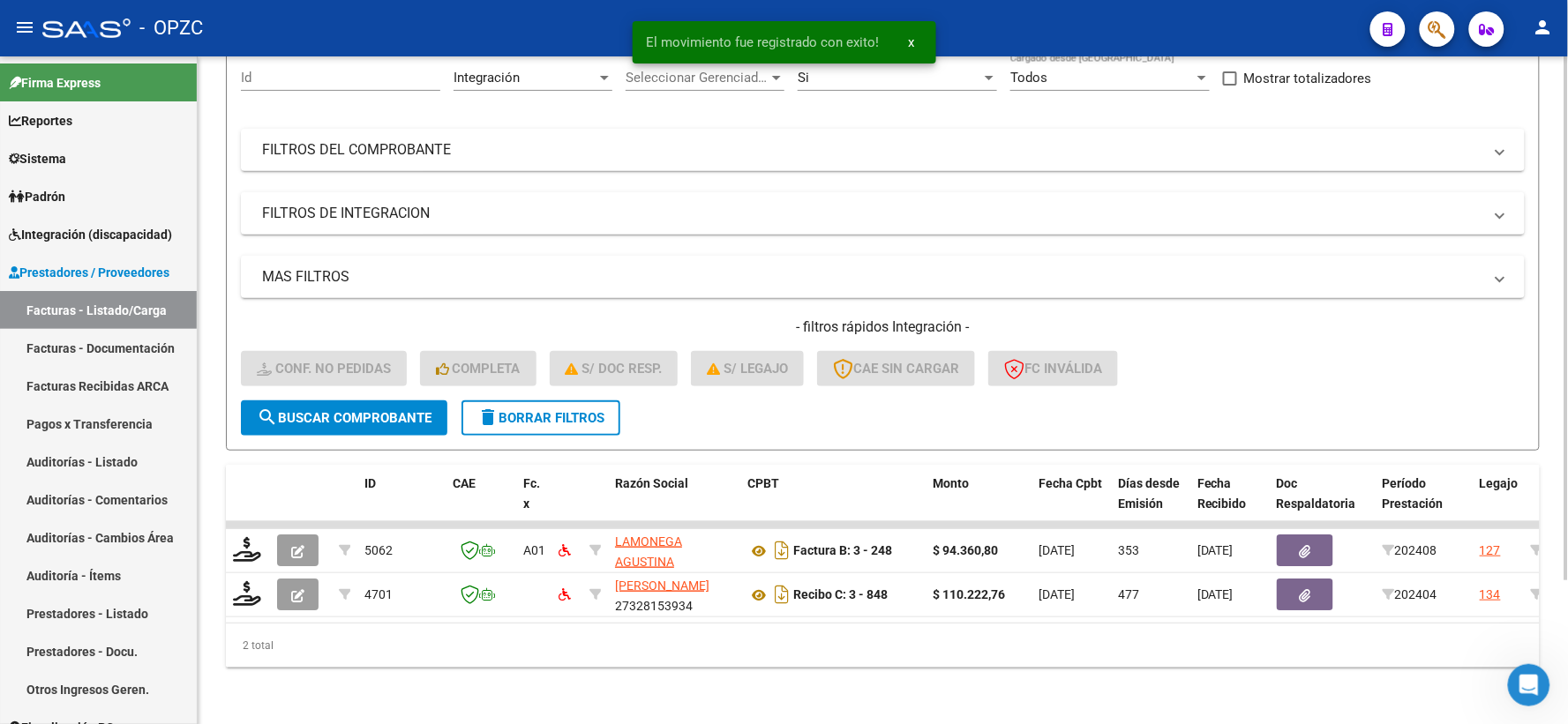
scroll to position [183, 0]
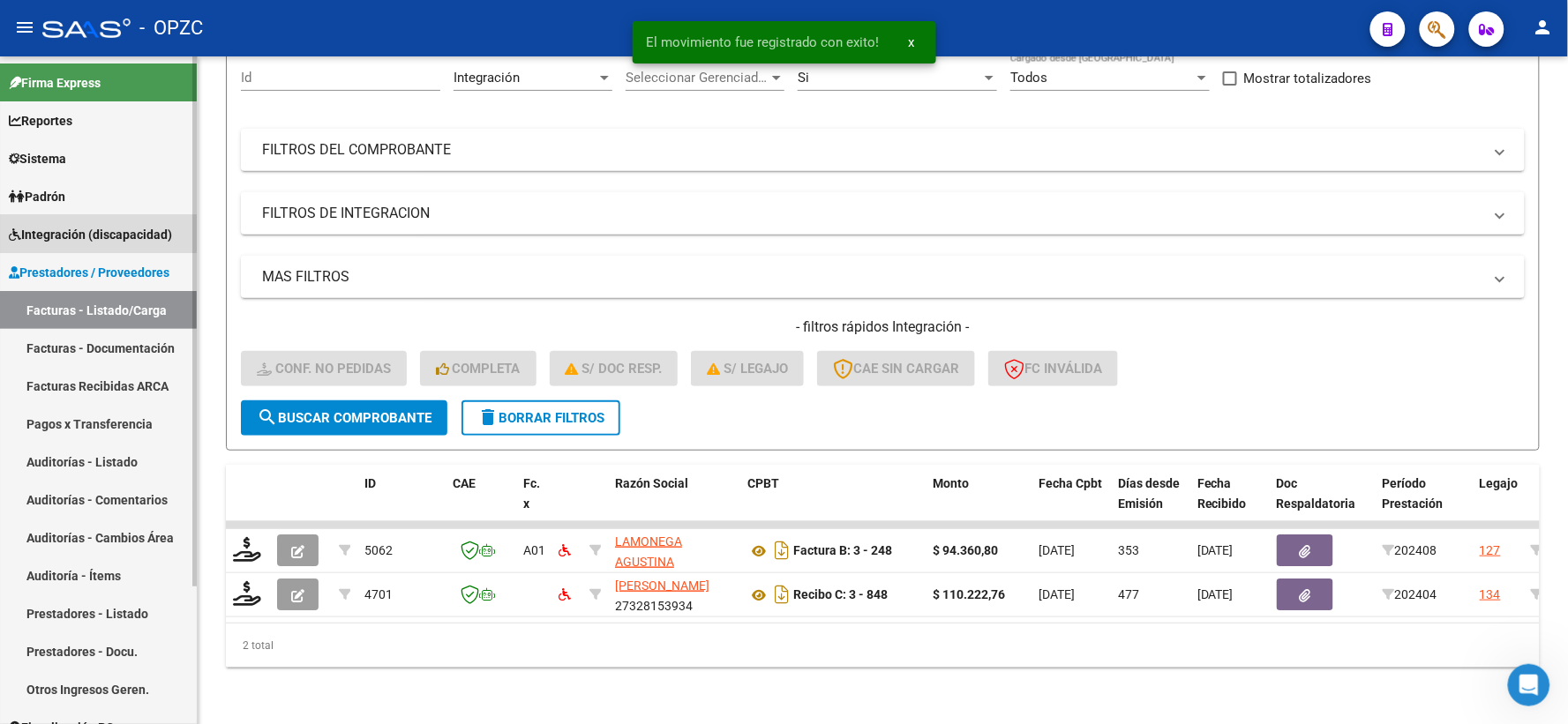
click at [87, 228] on span "Integración (discapacidad)" at bounding box center [90, 234] width 164 height 19
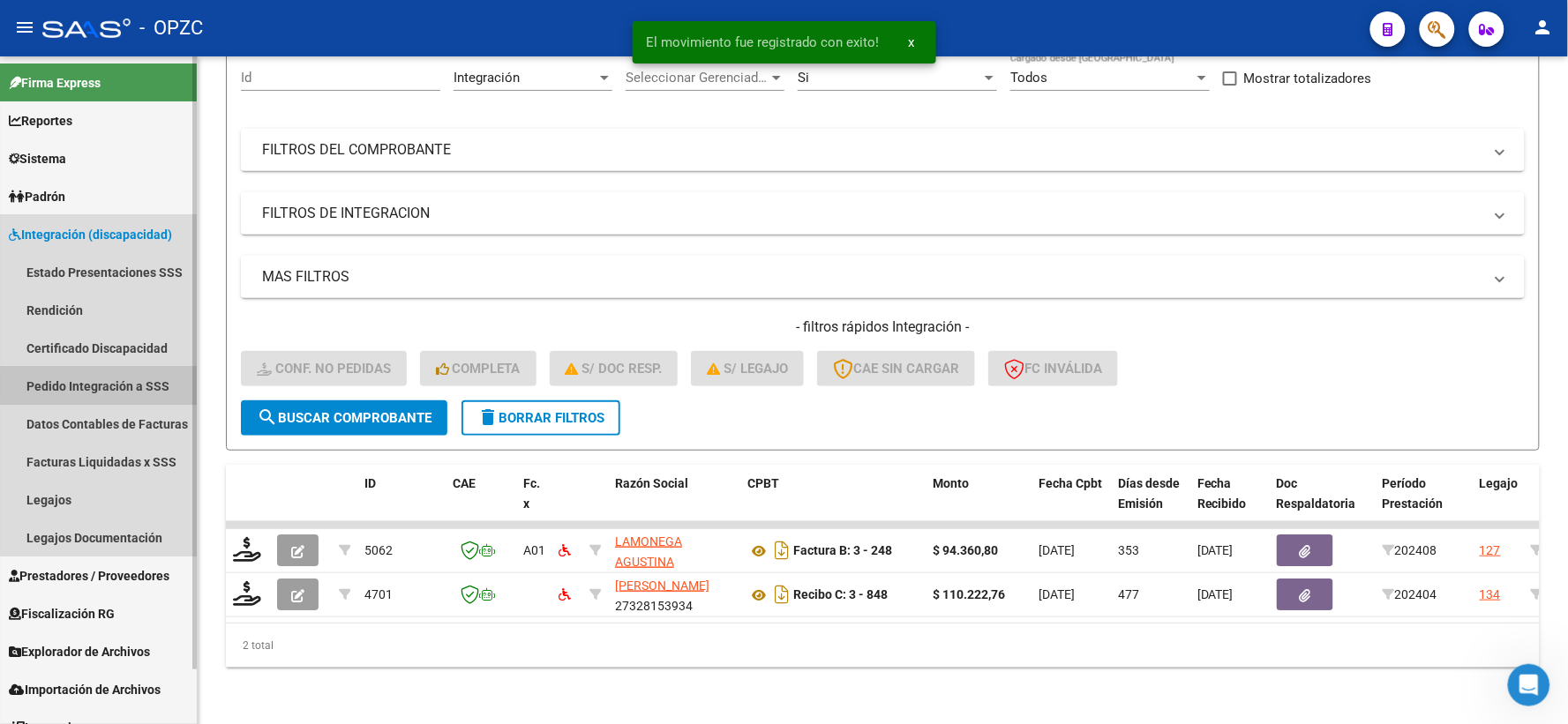
click at [138, 384] on link "Pedido Integración a SSS" at bounding box center [99, 386] width 197 height 38
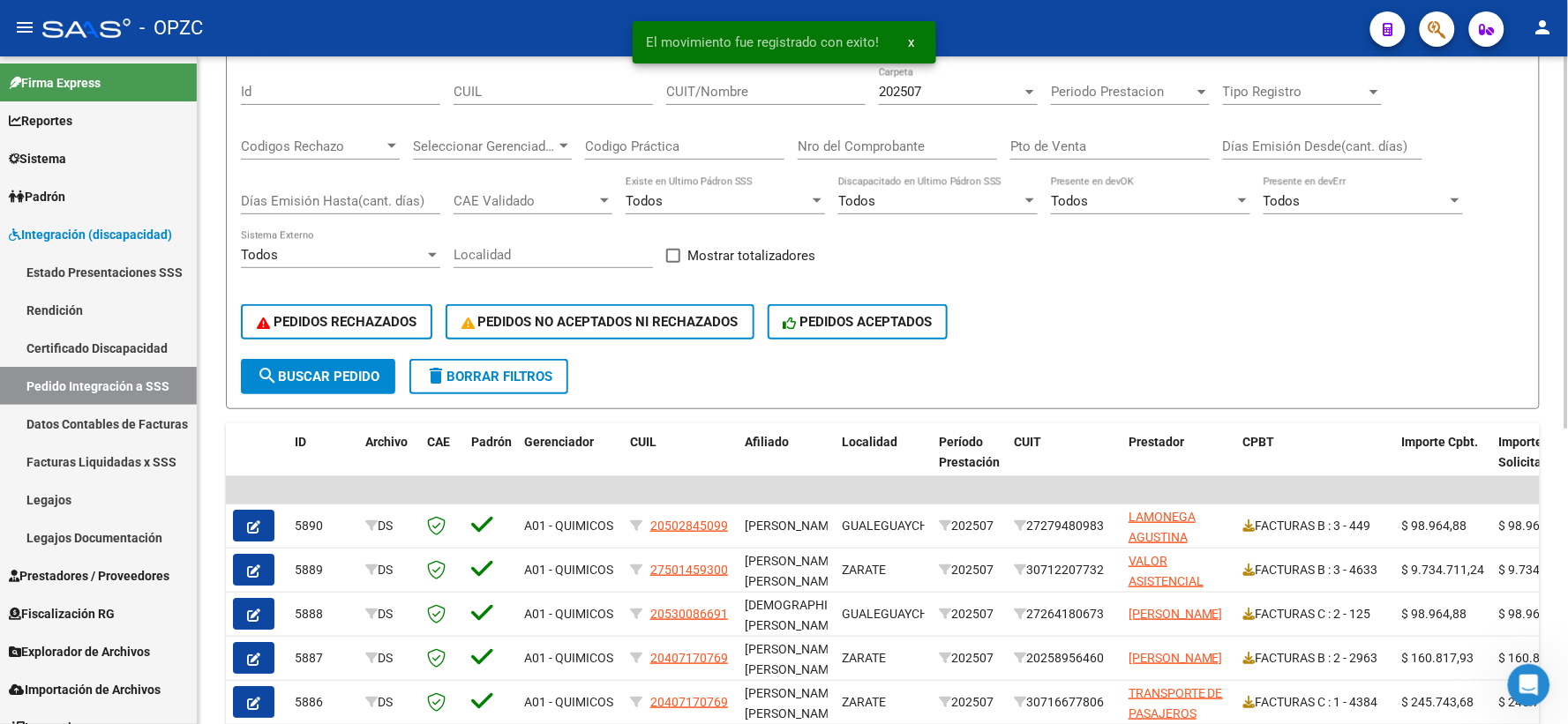
scroll to position [196, 0]
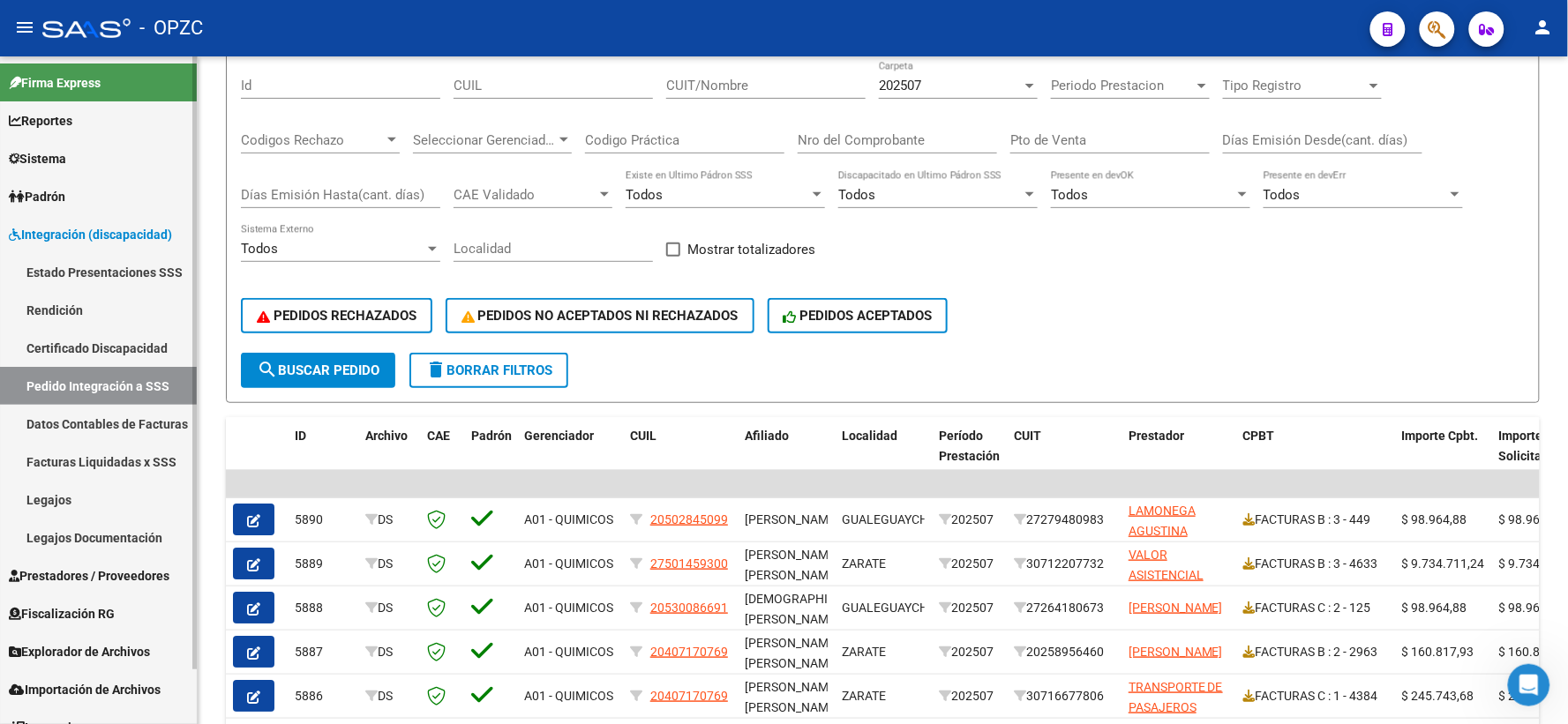
click at [77, 579] on span "Prestadores / Proveedores" at bounding box center [90, 576] width 161 height 19
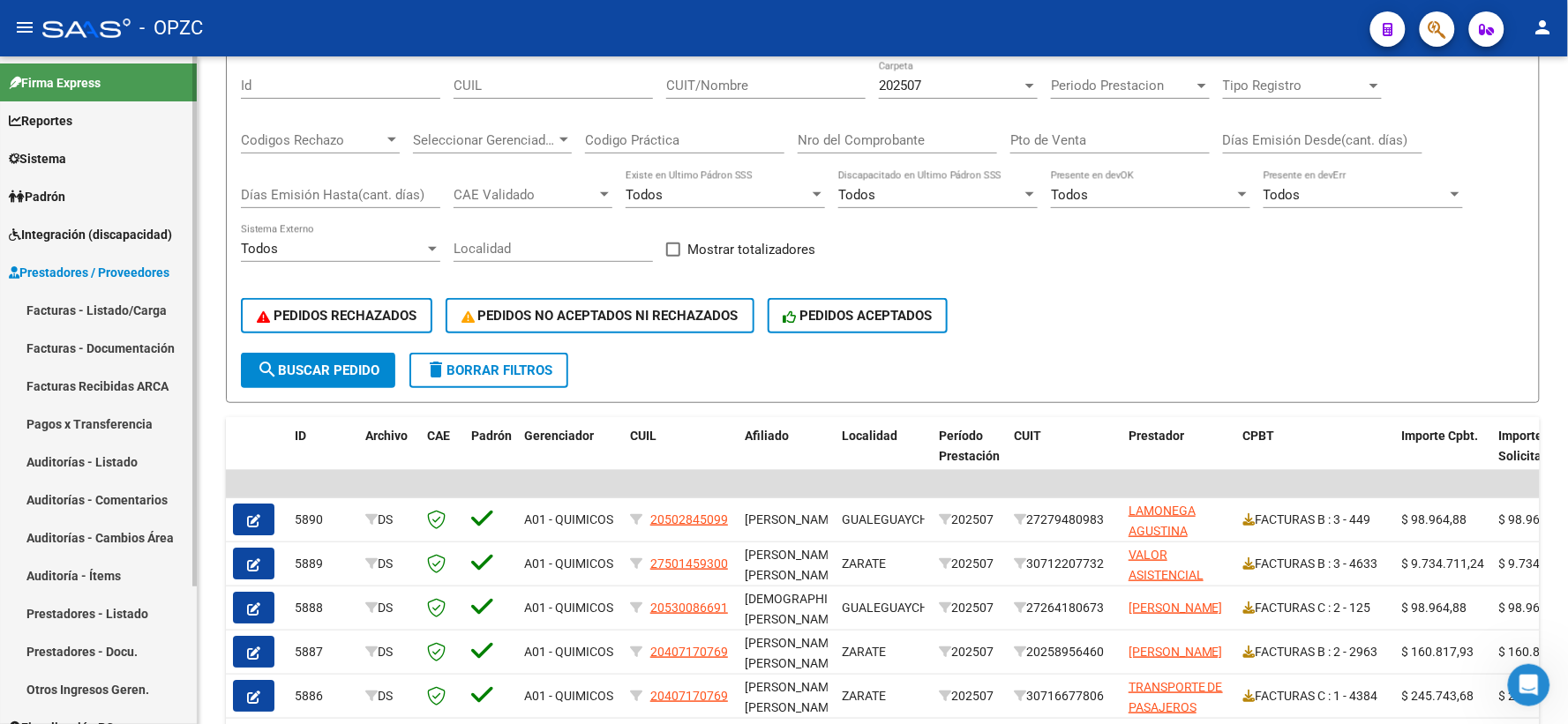
click at [151, 295] on link "Facturas - Listado/Carga" at bounding box center [99, 310] width 197 height 38
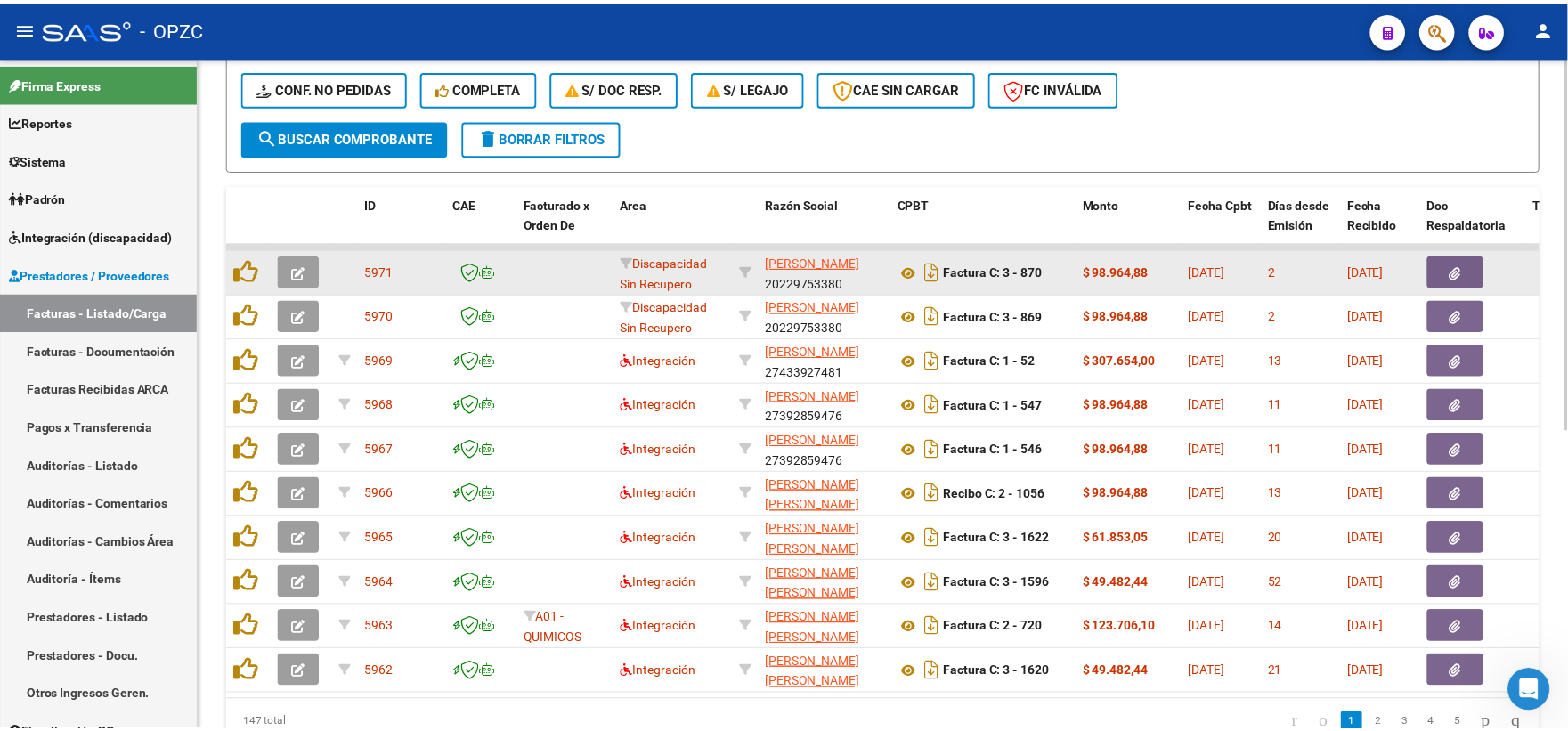
scroll to position [495, 0]
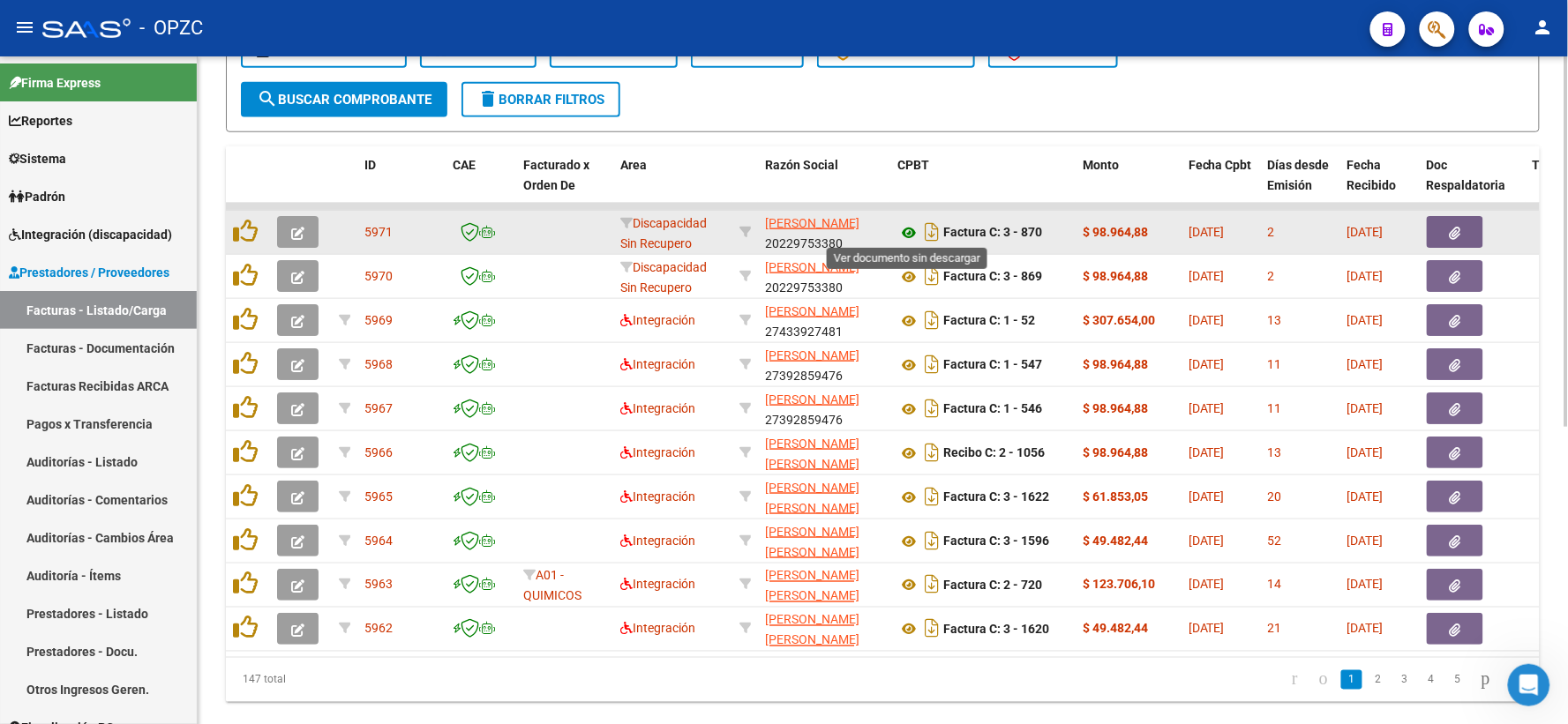
click at [904, 223] on icon at bounding box center [908, 232] width 23 height 21
click at [292, 227] on icon "button" at bounding box center [298, 233] width 14 height 14
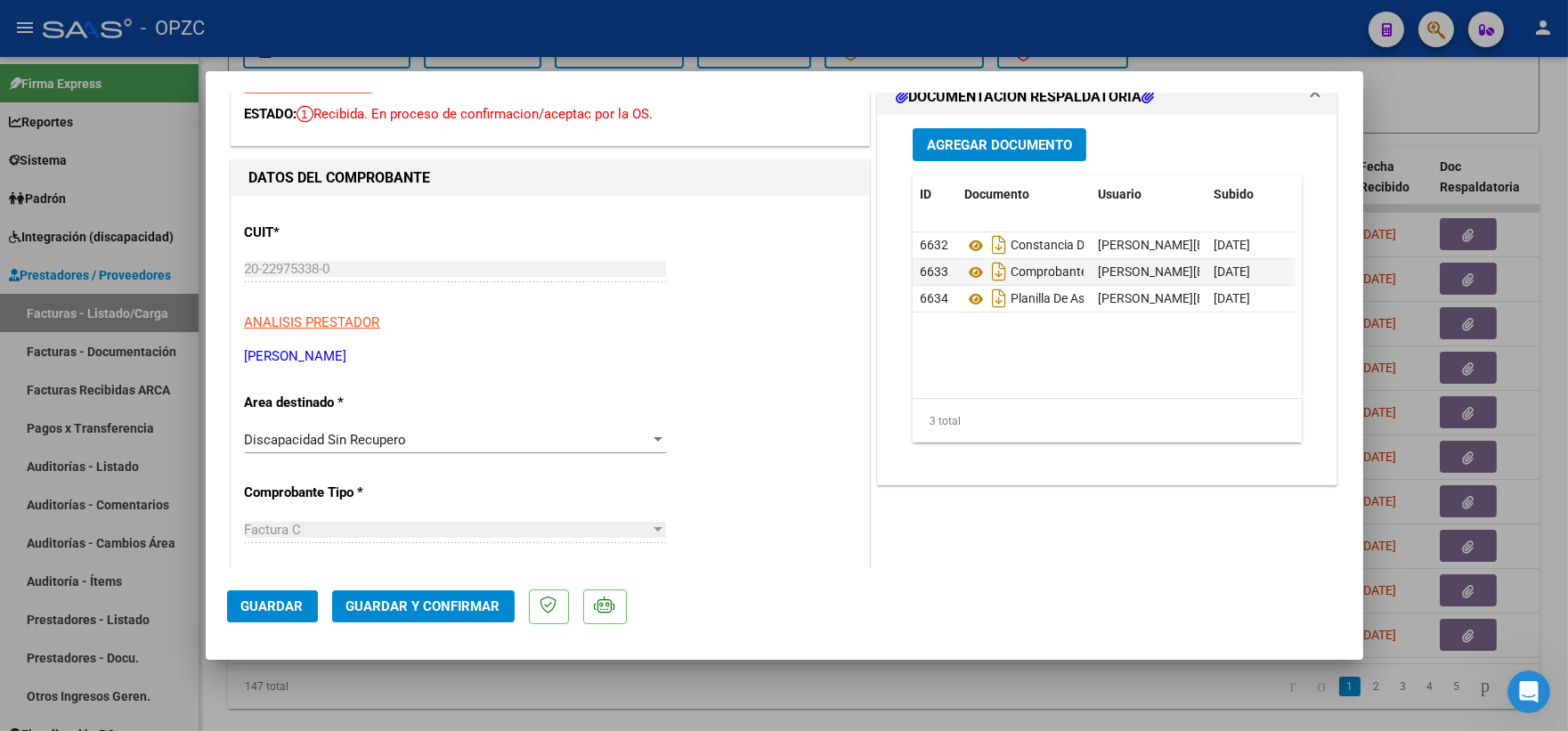
scroll to position [99, 0]
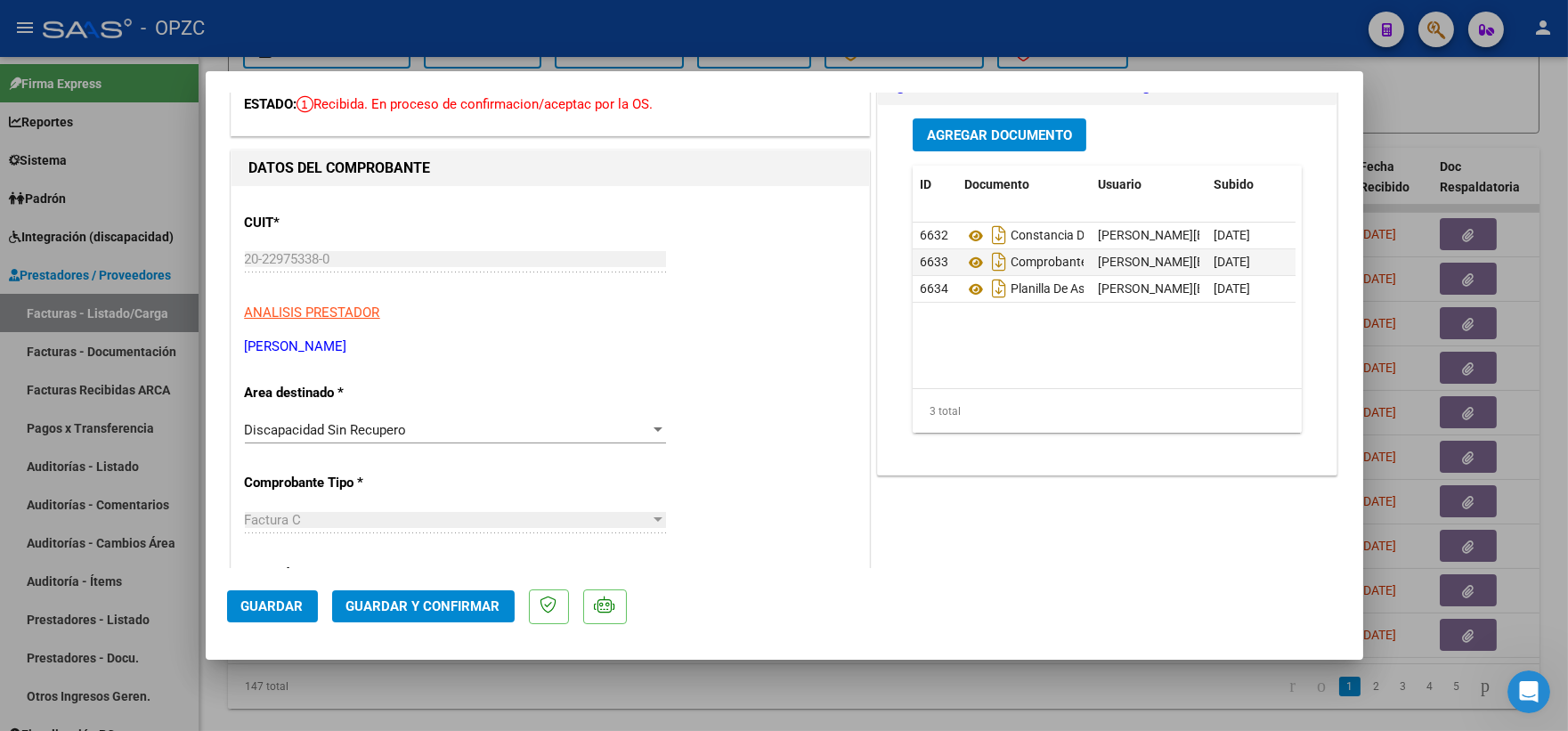
click at [657, 423] on div at bounding box center [658, 431] width 16 height 15
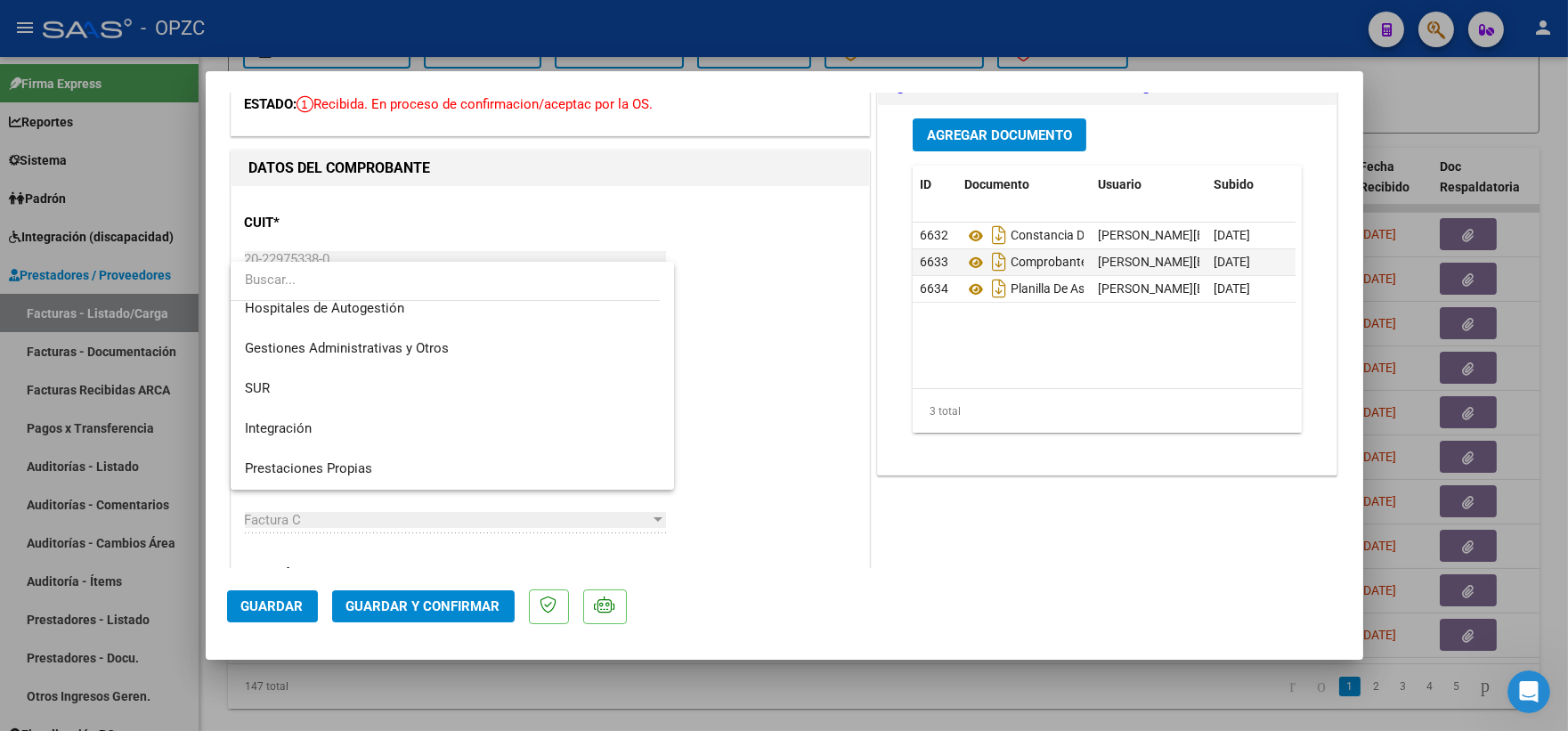
scroll to position [0, 0]
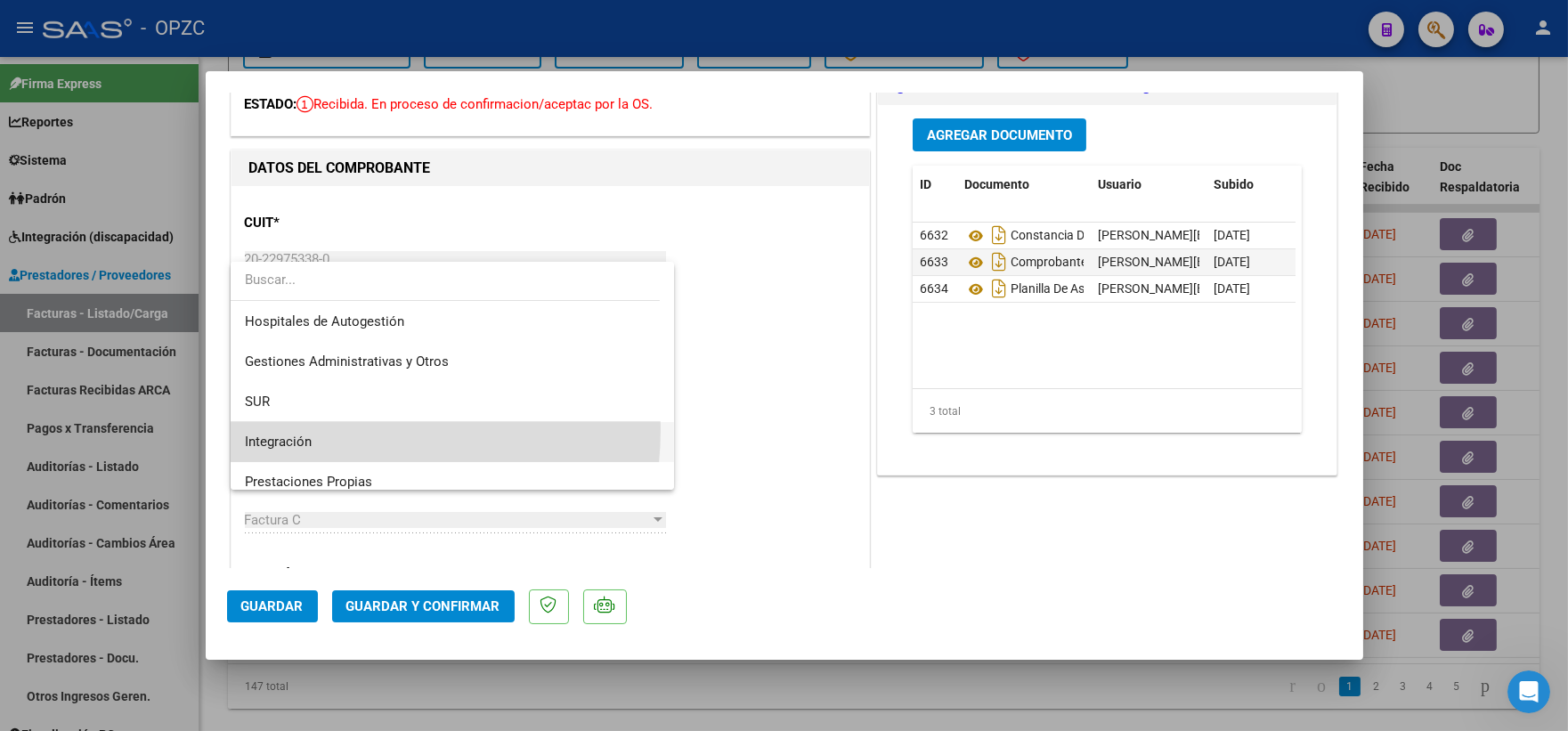
click at [297, 428] on span "Integración" at bounding box center [452, 443] width 416 height 40
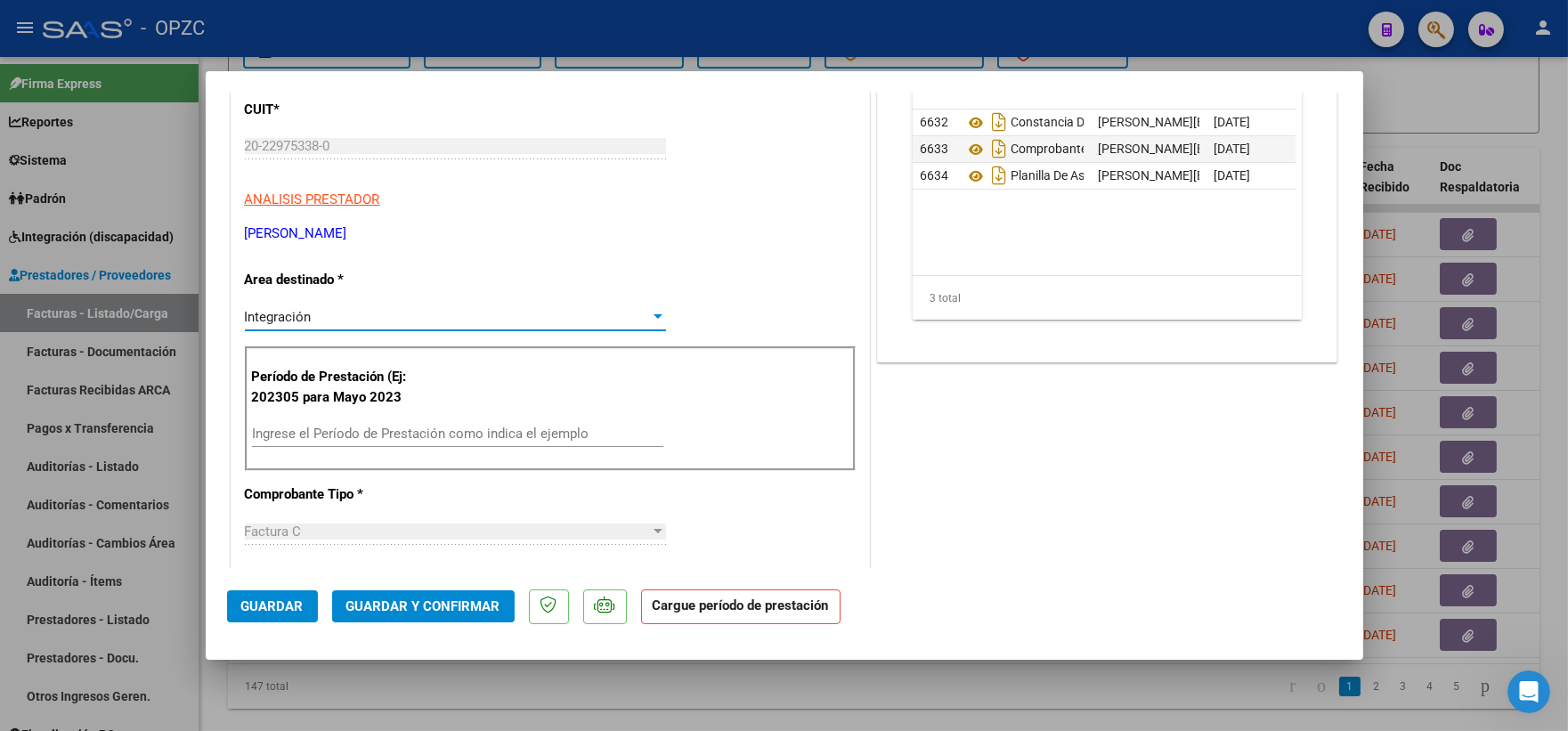
scroll to position [297, 0]
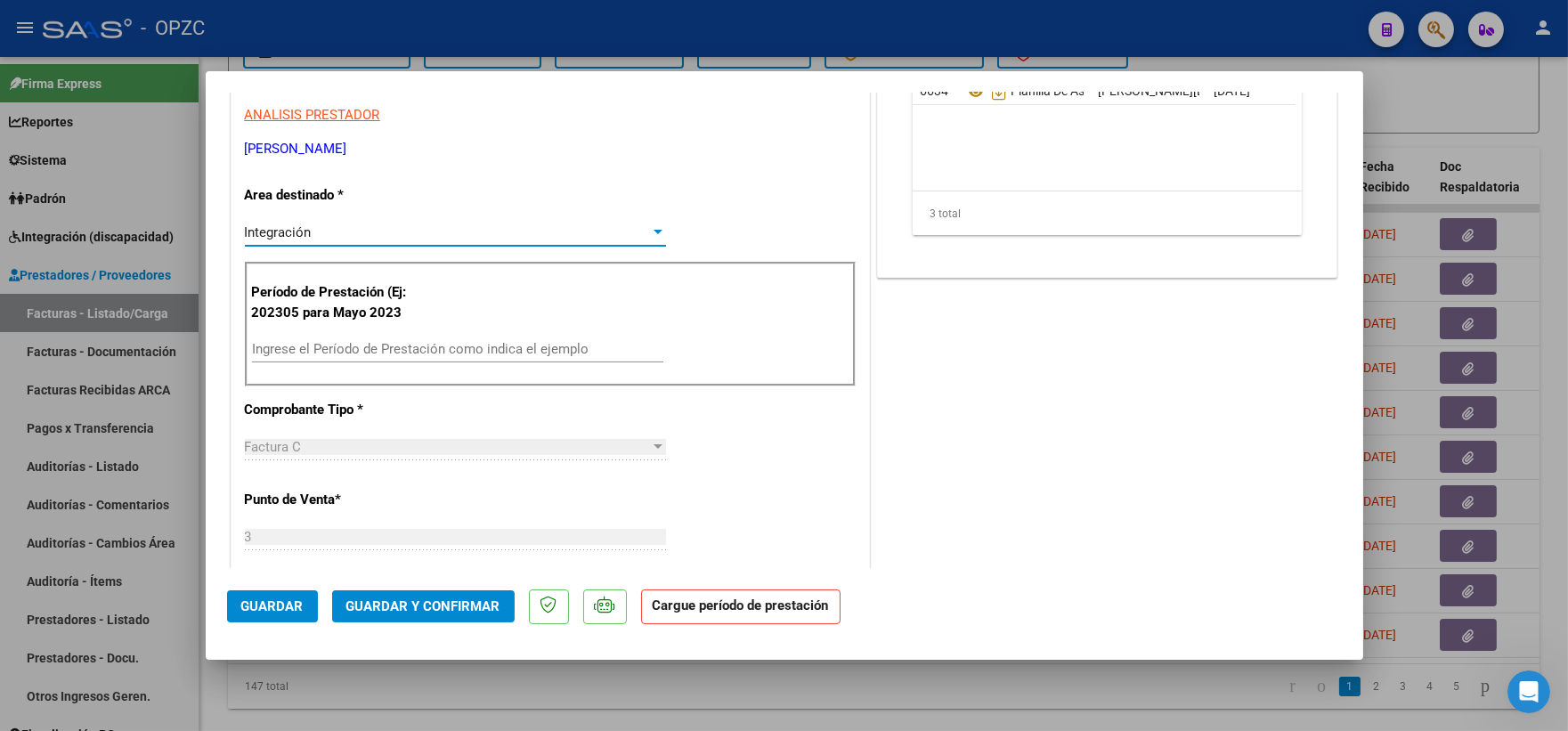
click at [406, 348] on input "Ingrese el Período de Prestación como indica el ejemplo" at bounding box center [457, 350] width 411 height 16
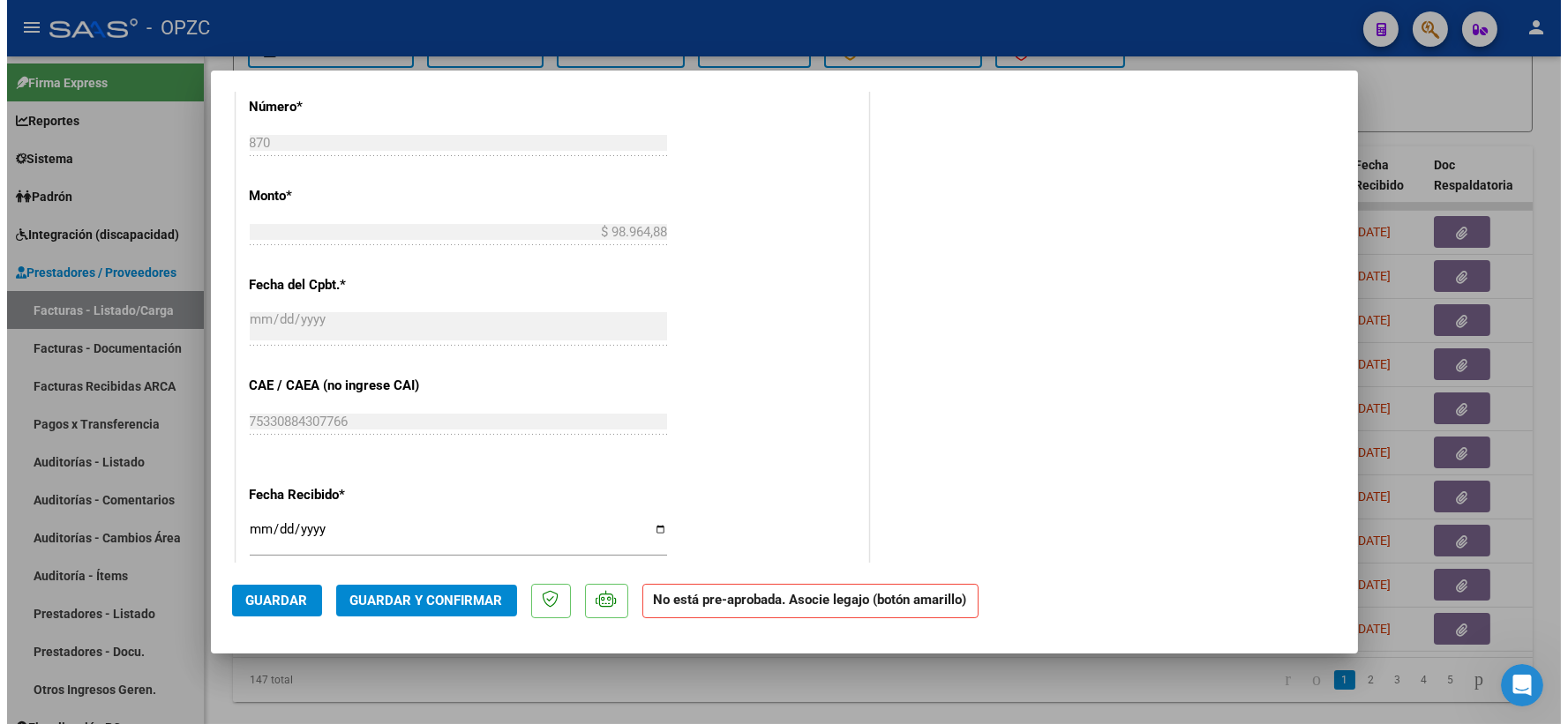
scroll to position [784, 0]
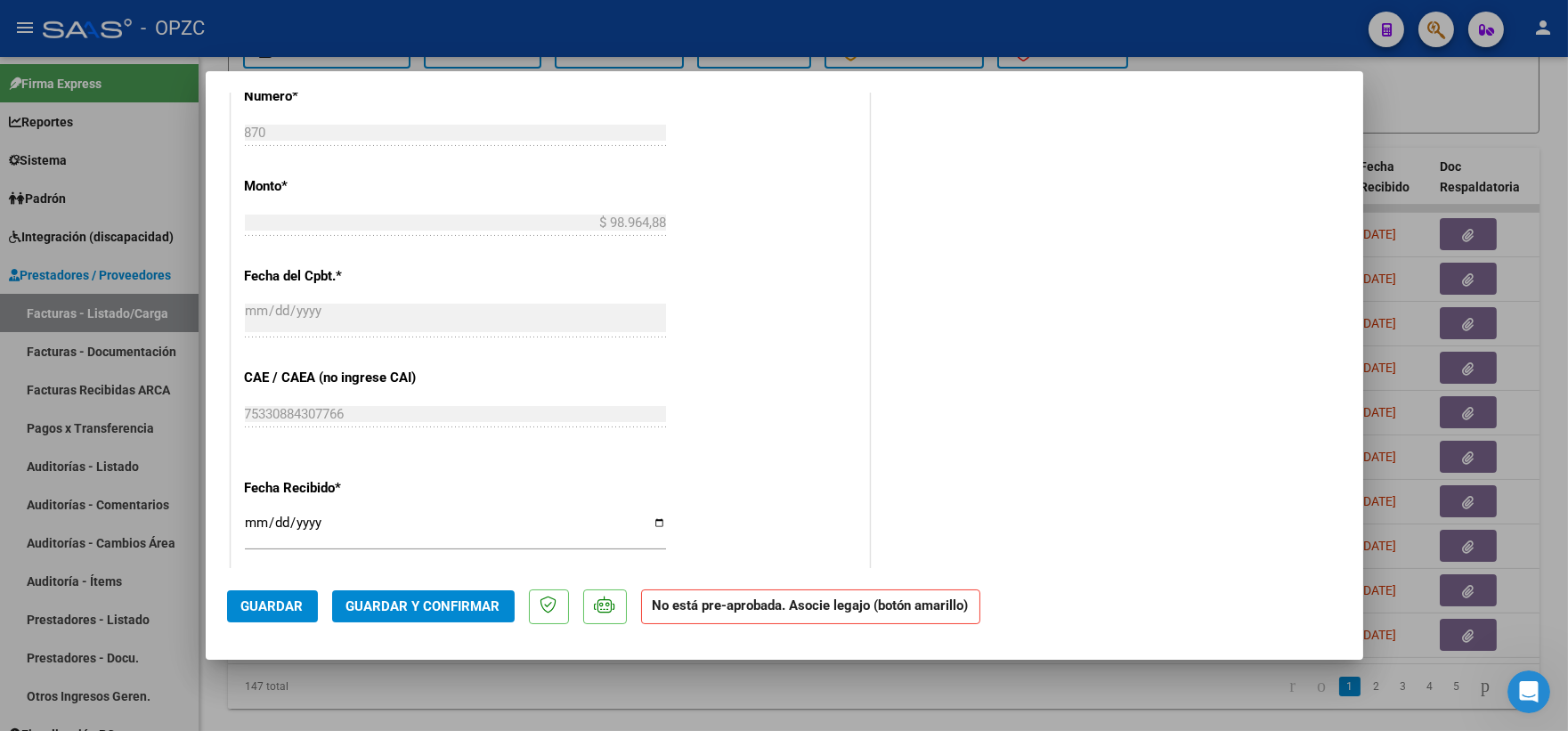
type input "202507"
click at [274, 602] on span "Guardar" at bounding box center [272, 607] width 62 height 16
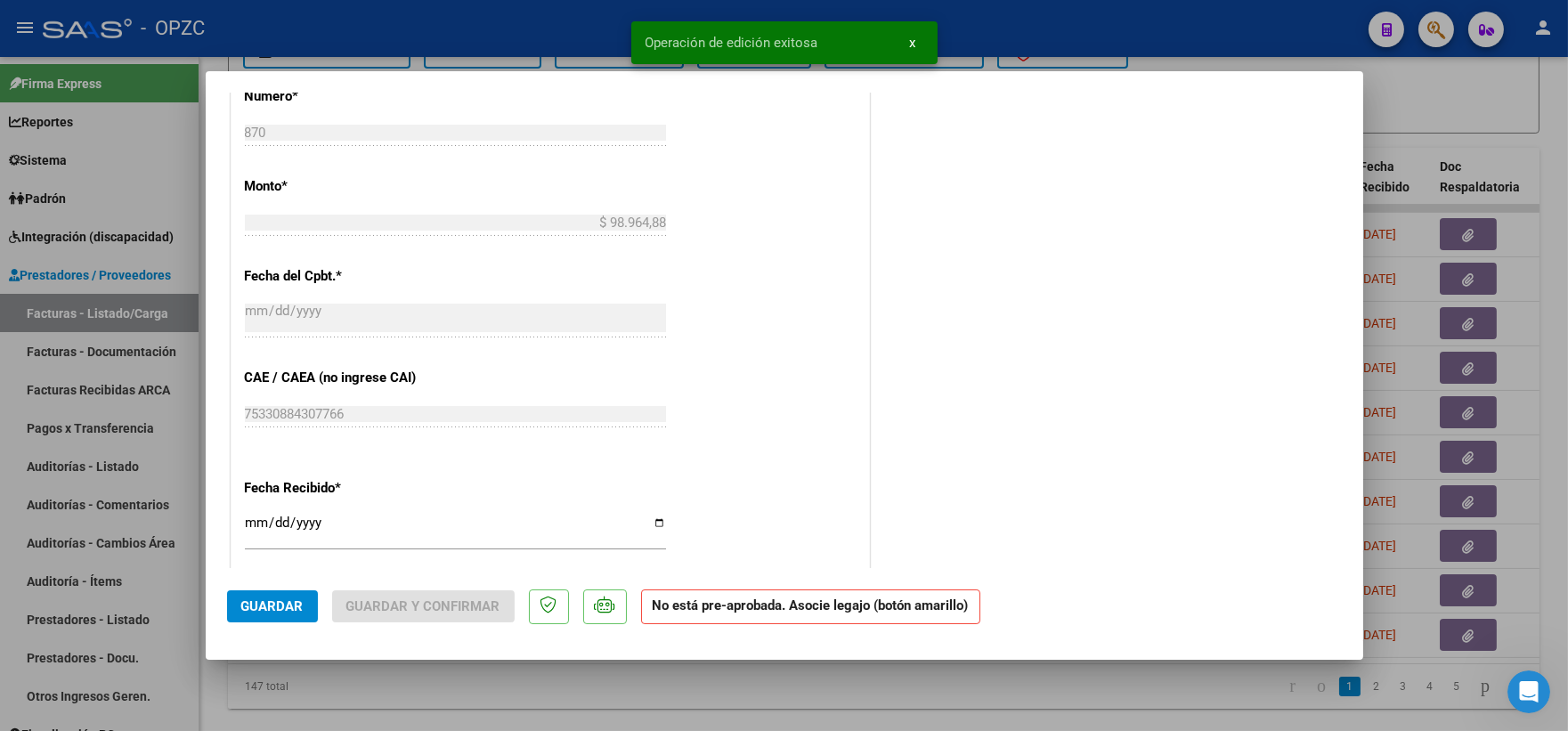
click at [1472, 101] on div at bounding box center [784, 365] width 1568 height 731
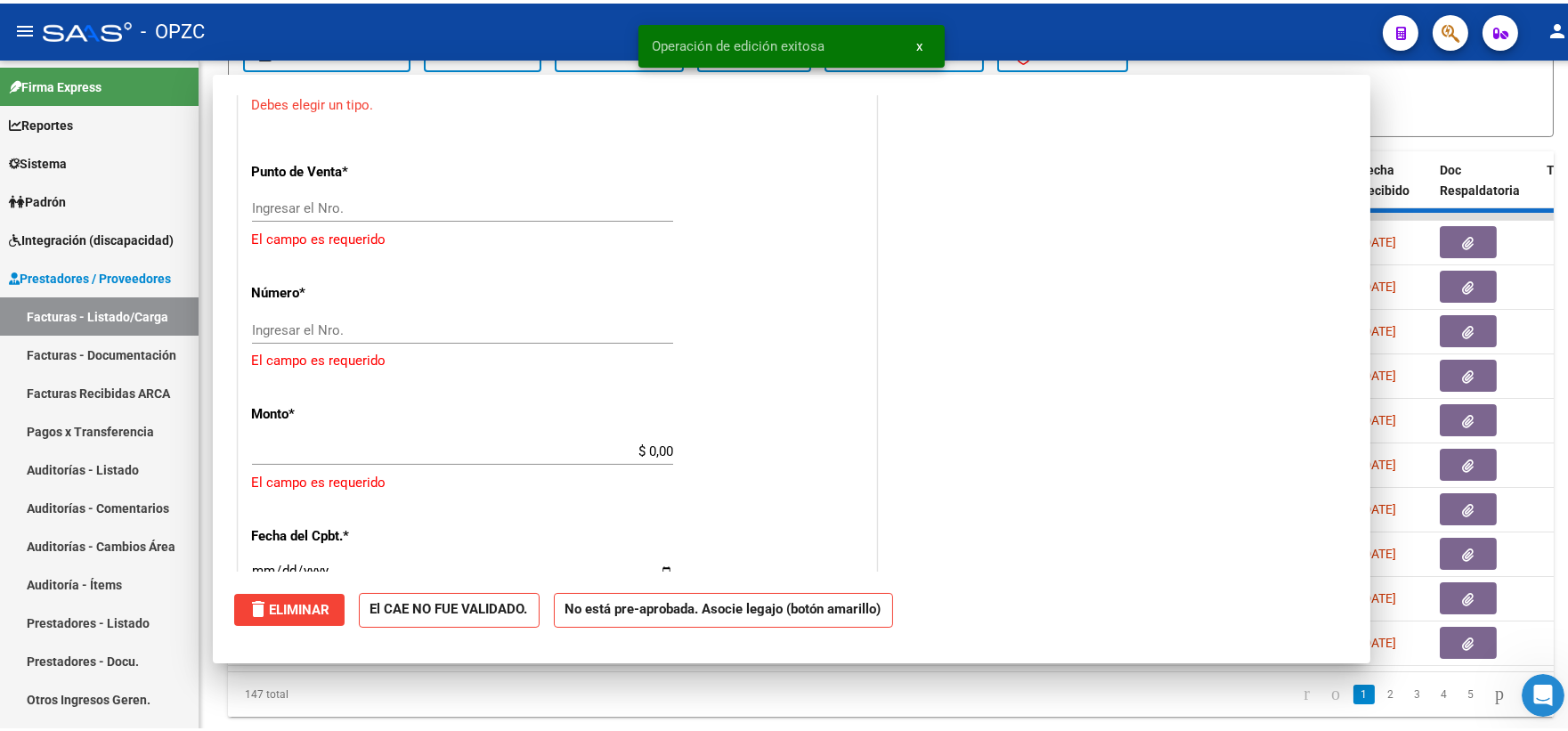
scroll to position [0, 0]
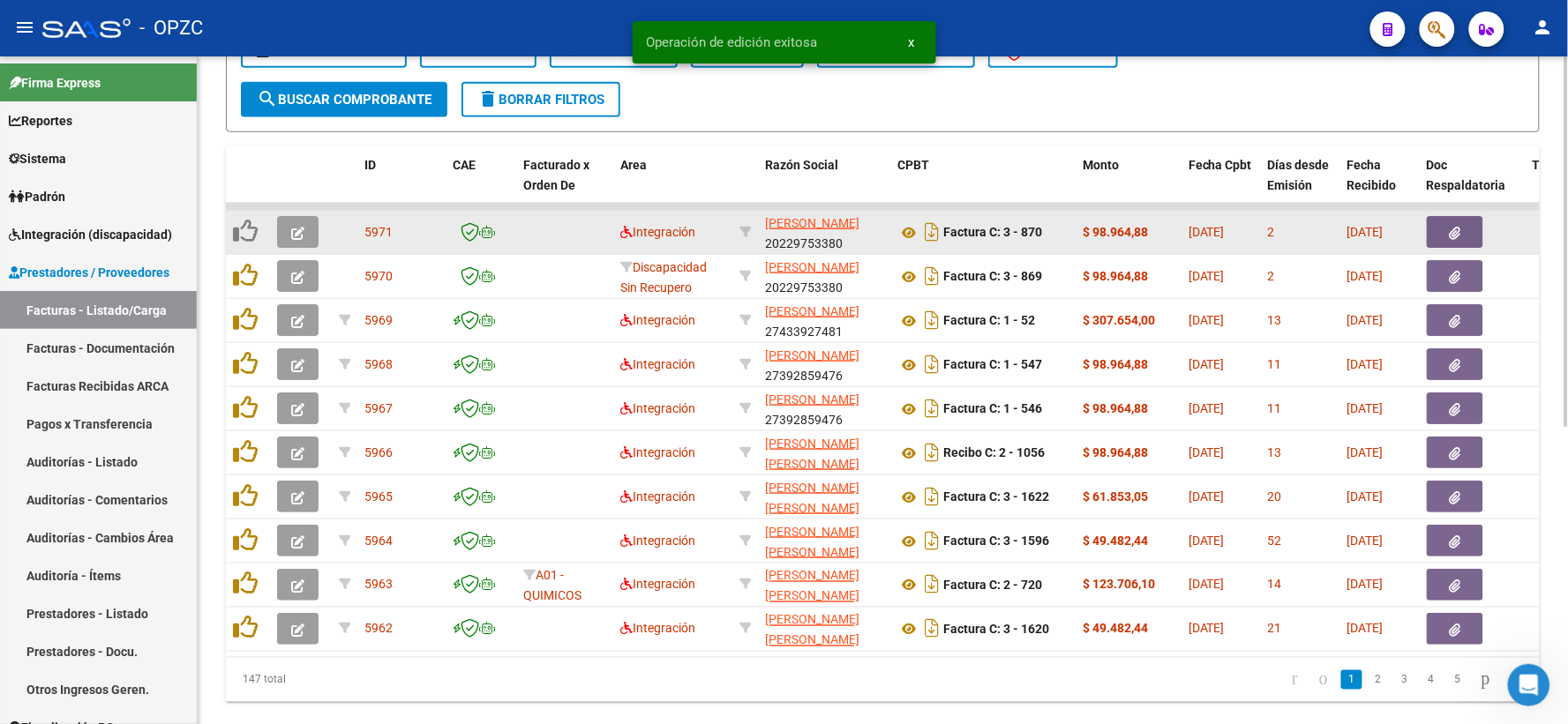
click at [294, 227] on icon "button" at bounding box center [298, 233] width 14 height 14
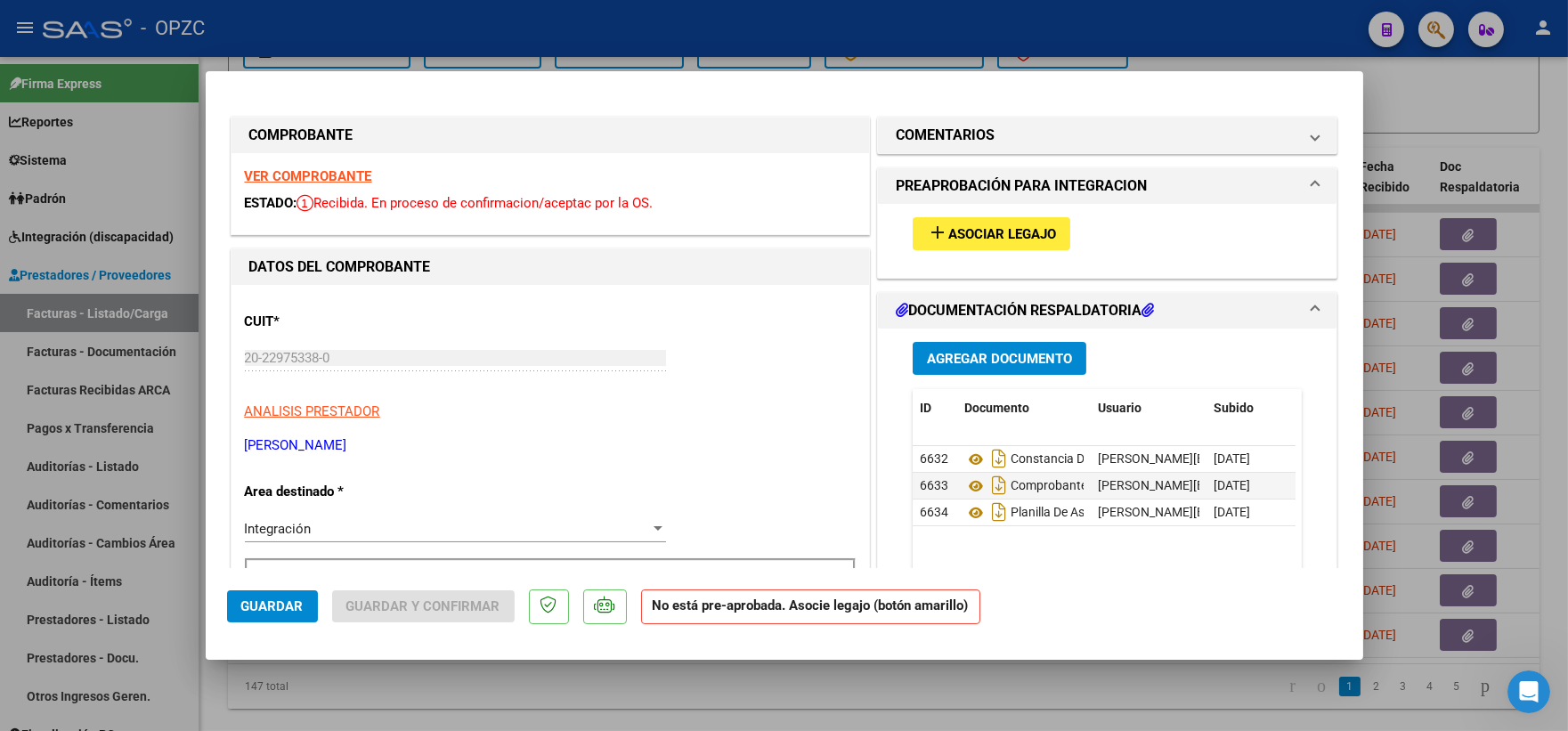
click at [952, 235] on span "Asociar Legajo" at bounding box center [1002, 235] width 108 height 16
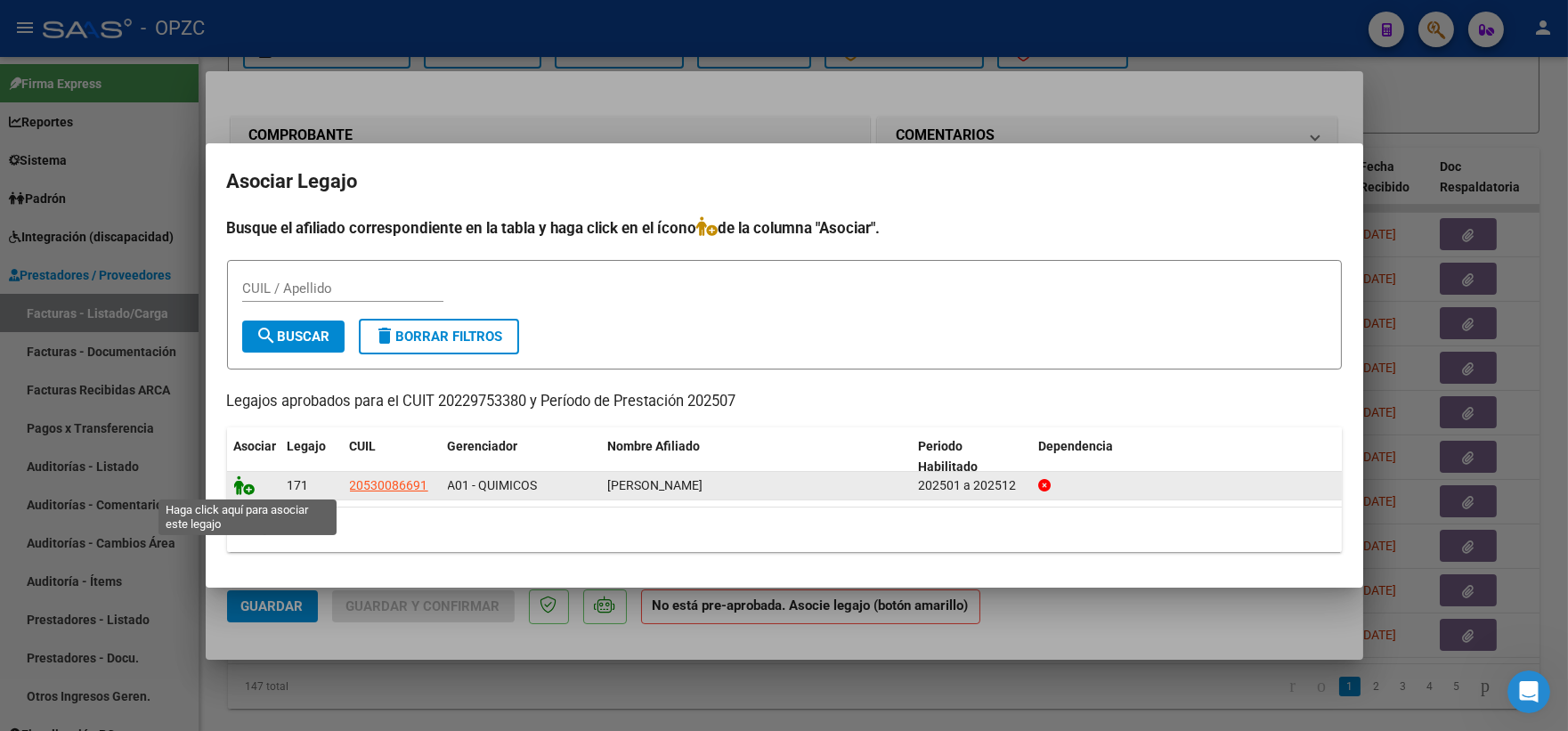
click at [234, 482] on icon at bounding box center [244, 485] width 21 height 19
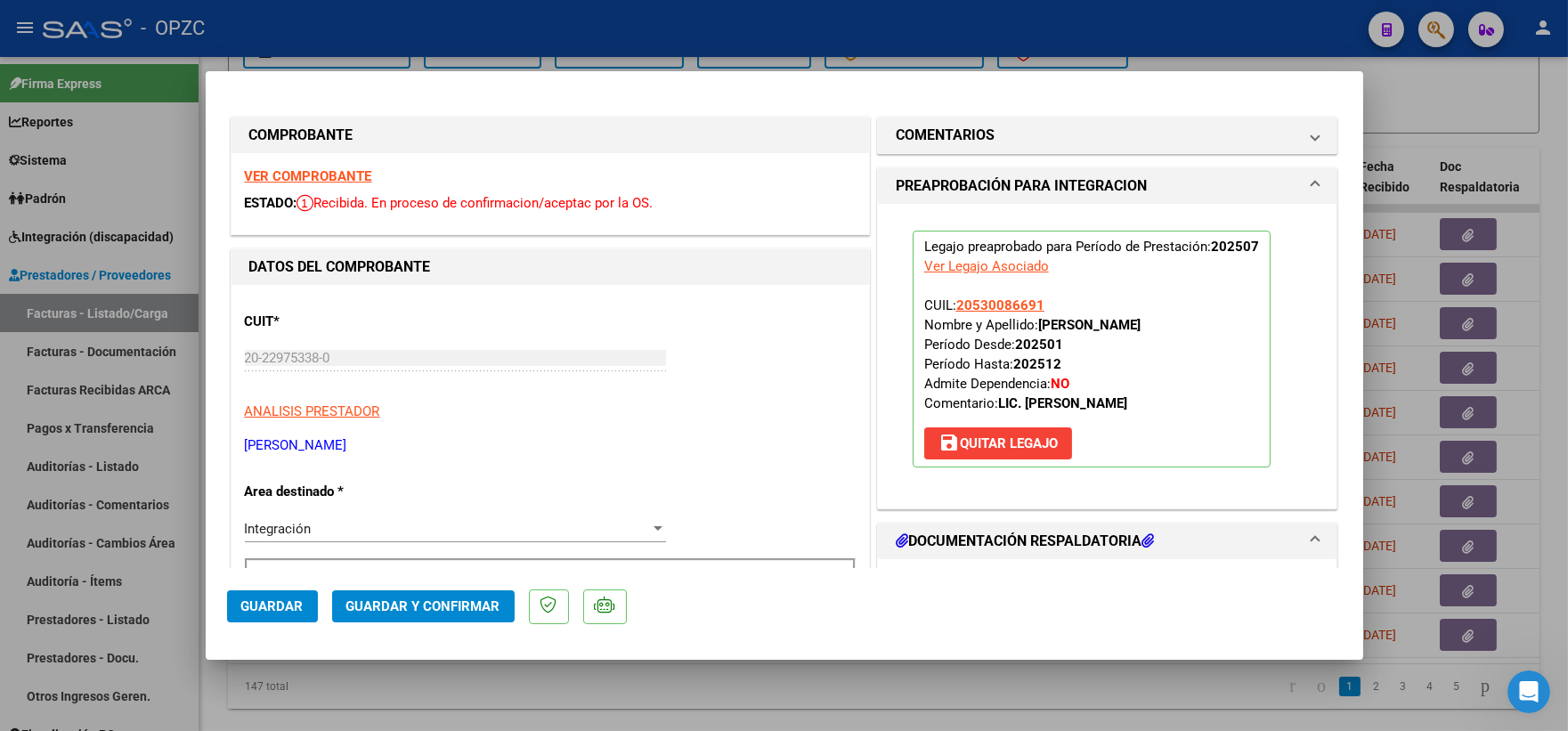
click at [265, 607] on span "Guardar" at bounding box center [272, 607] width 62 height 16
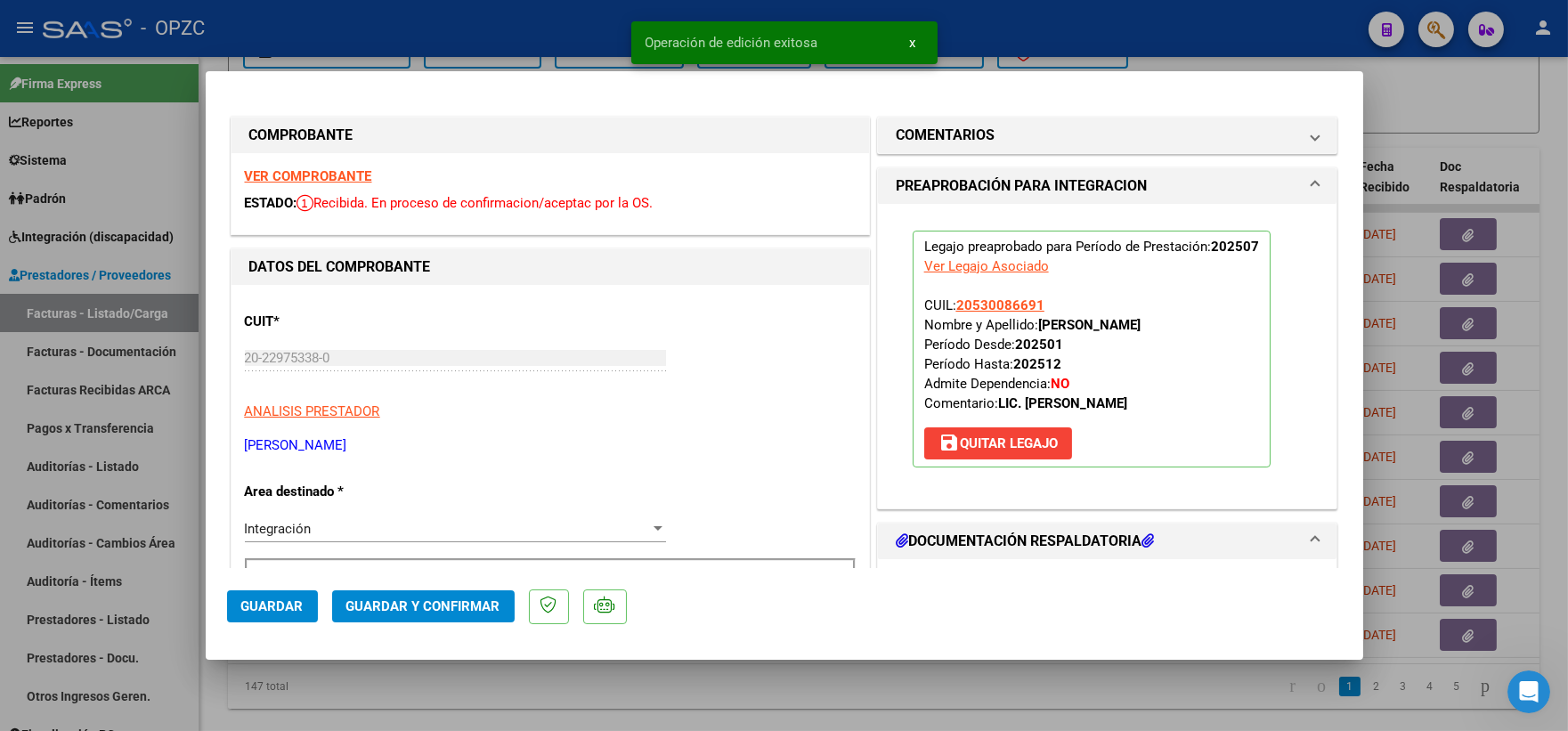
click at [1449, 76] on div at bounding box center [784, 365] width 1568 height 731
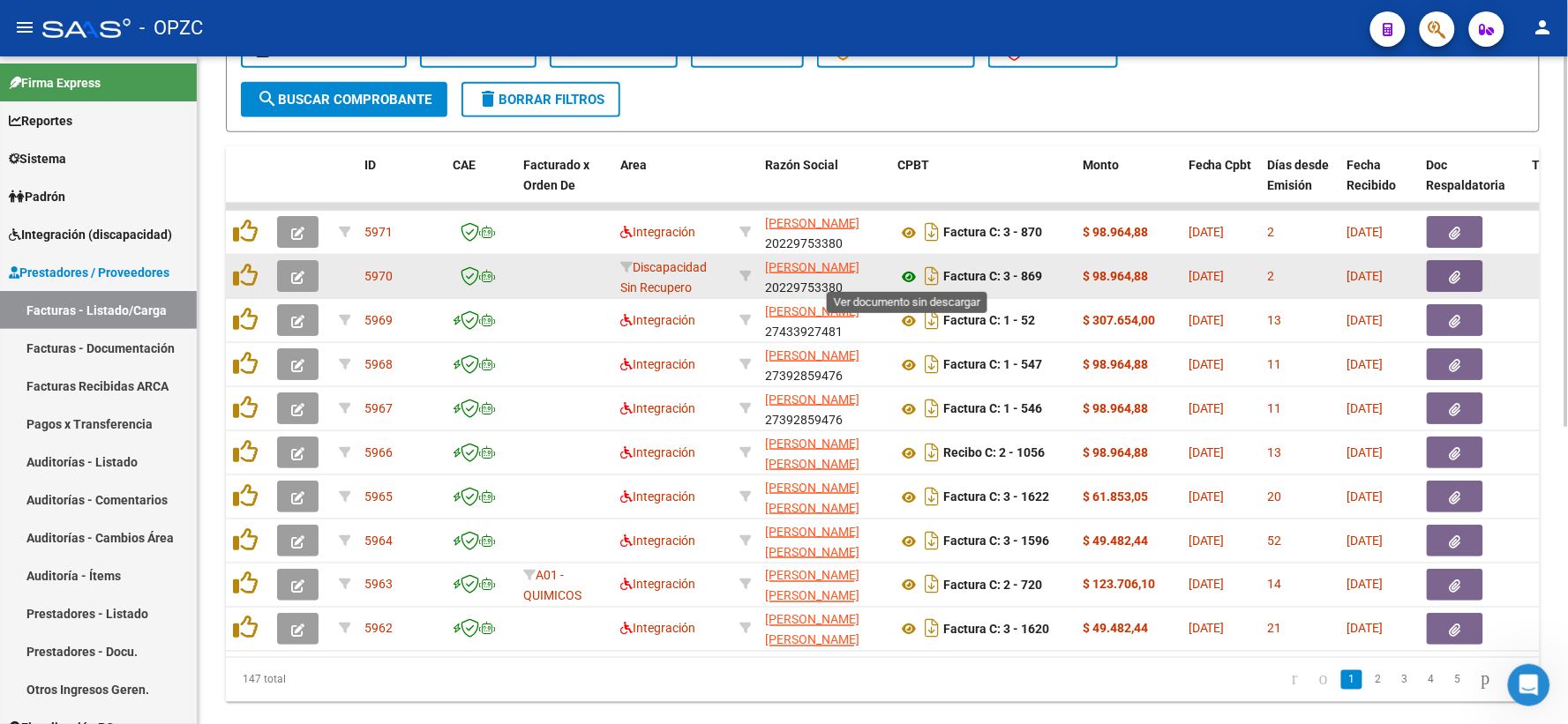
click at [910, 275] on icon at bounding box center [908, 277] width 23 height 21
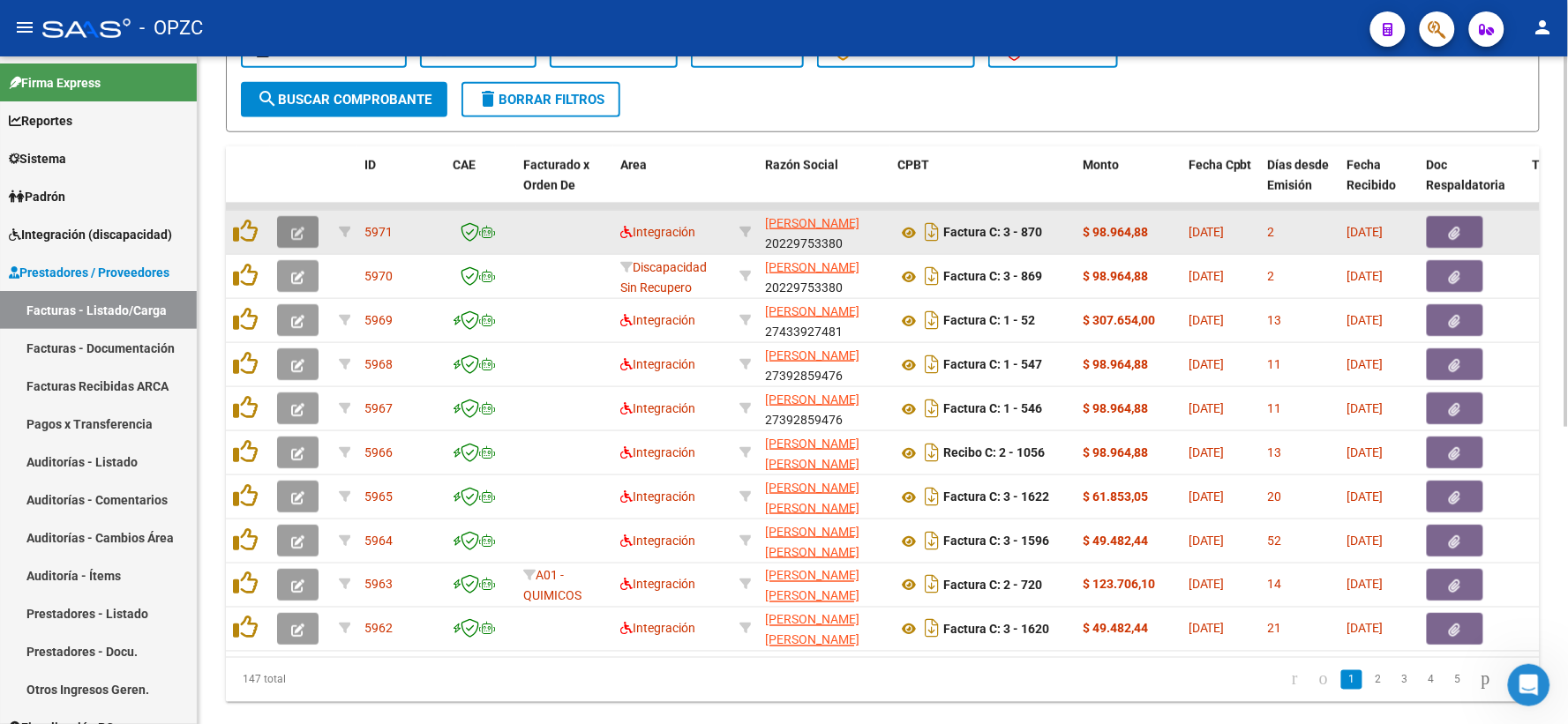
click at [291, 230] on icon "button" at bounding box center [298, 233] width 14 height 14
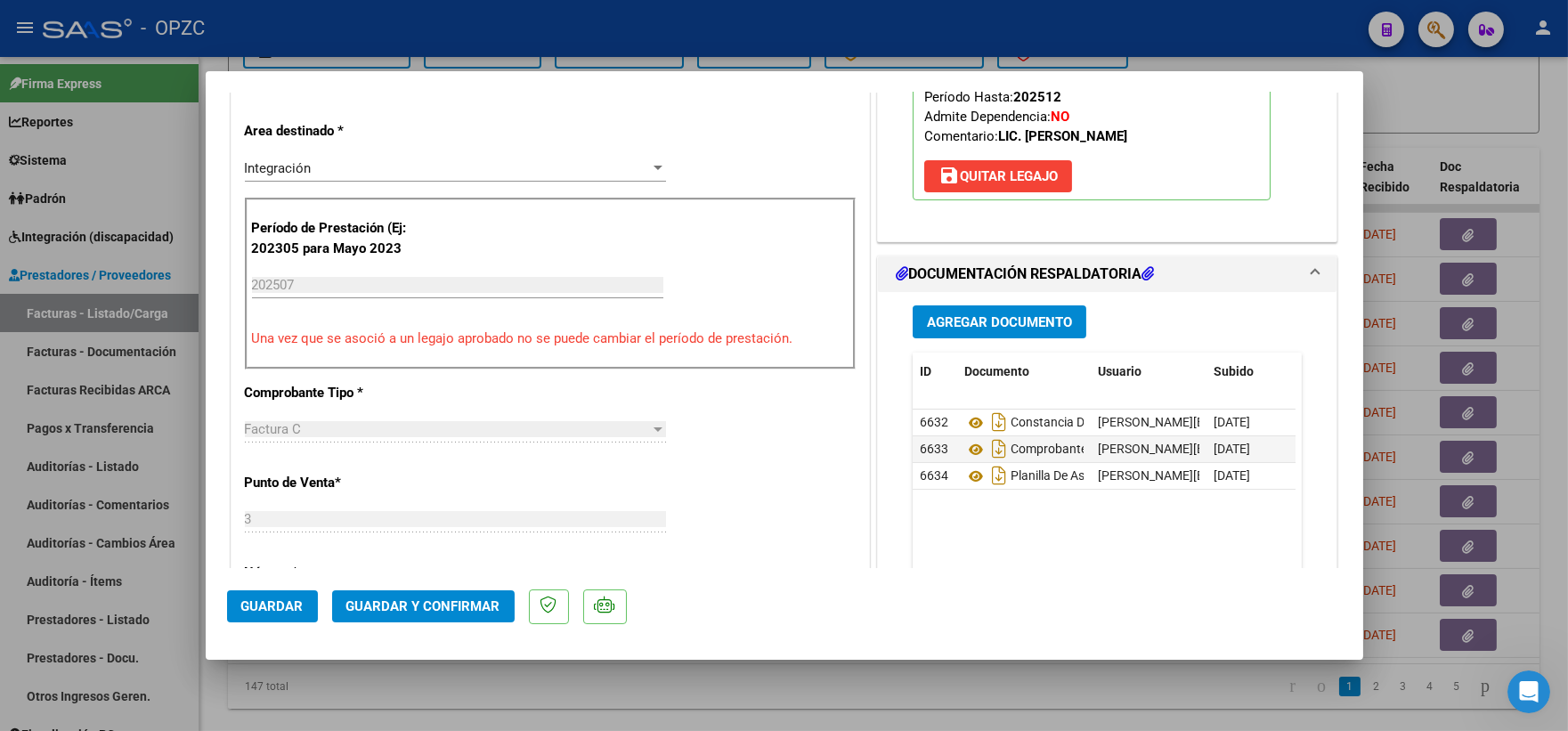
scroll to position [395, 0]
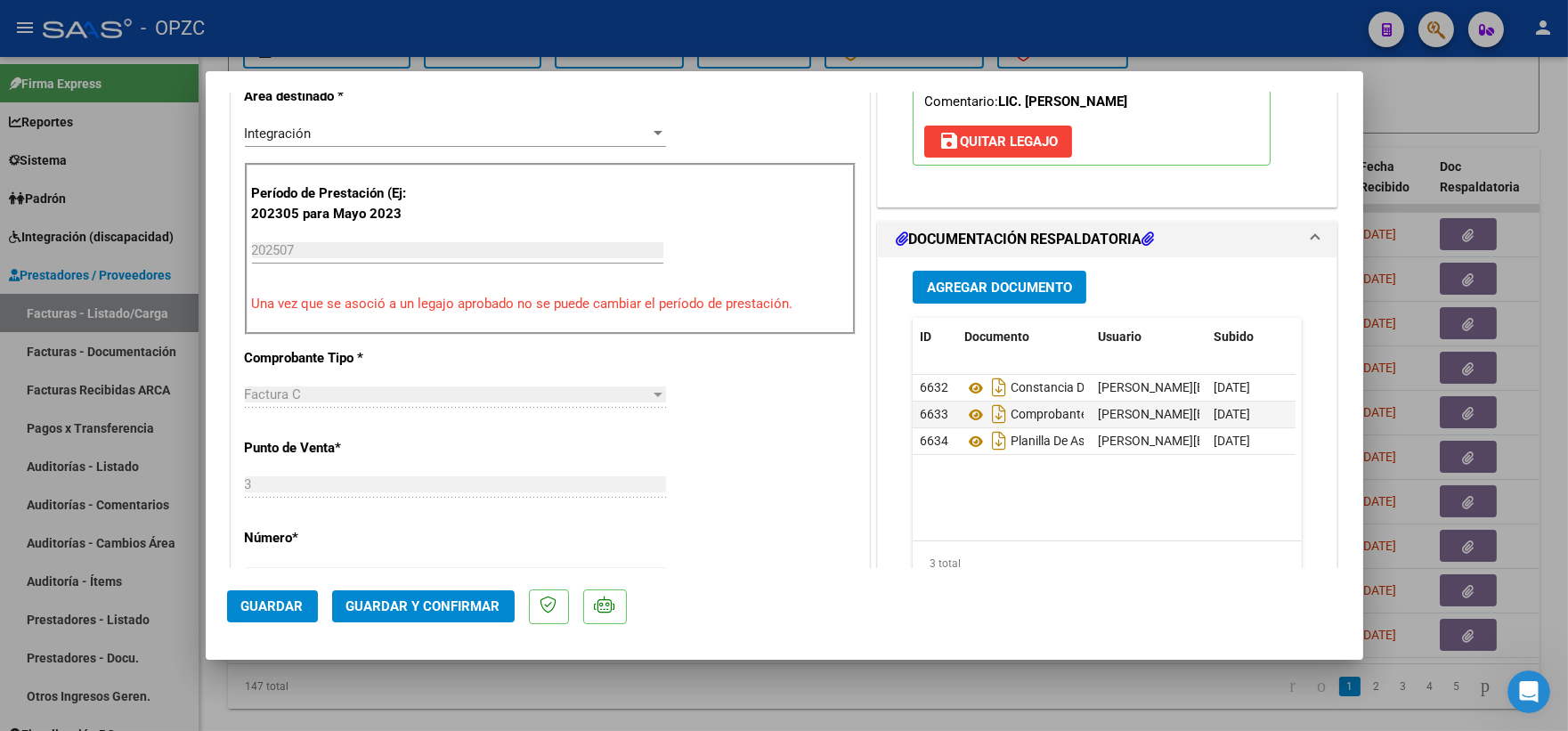
click at [1517, 112] on div at bounding box center [784, 365] width 1568 height 731
type input "$ 0,00"
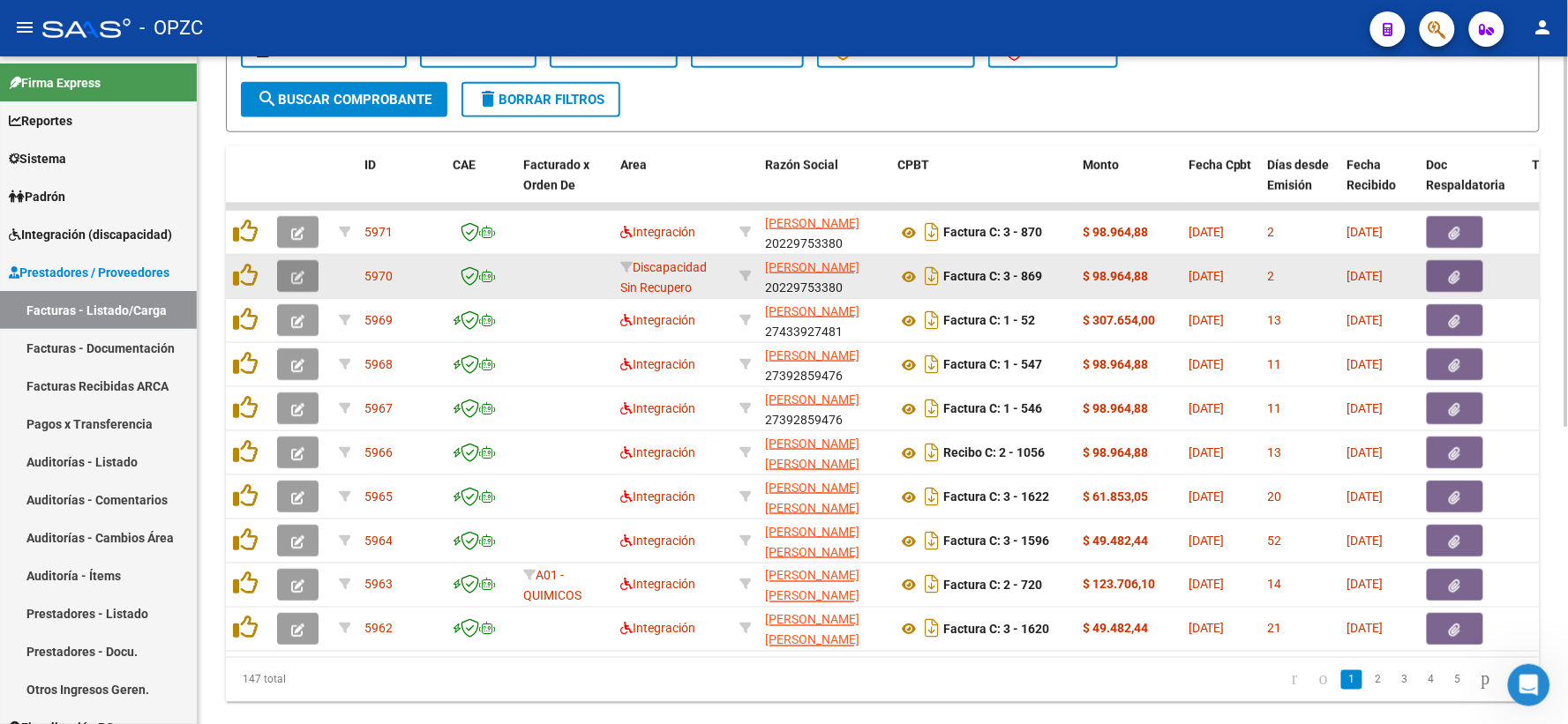
click at [297, 276] on icon "button" at bounding box center [298, 277] width 14 height 14
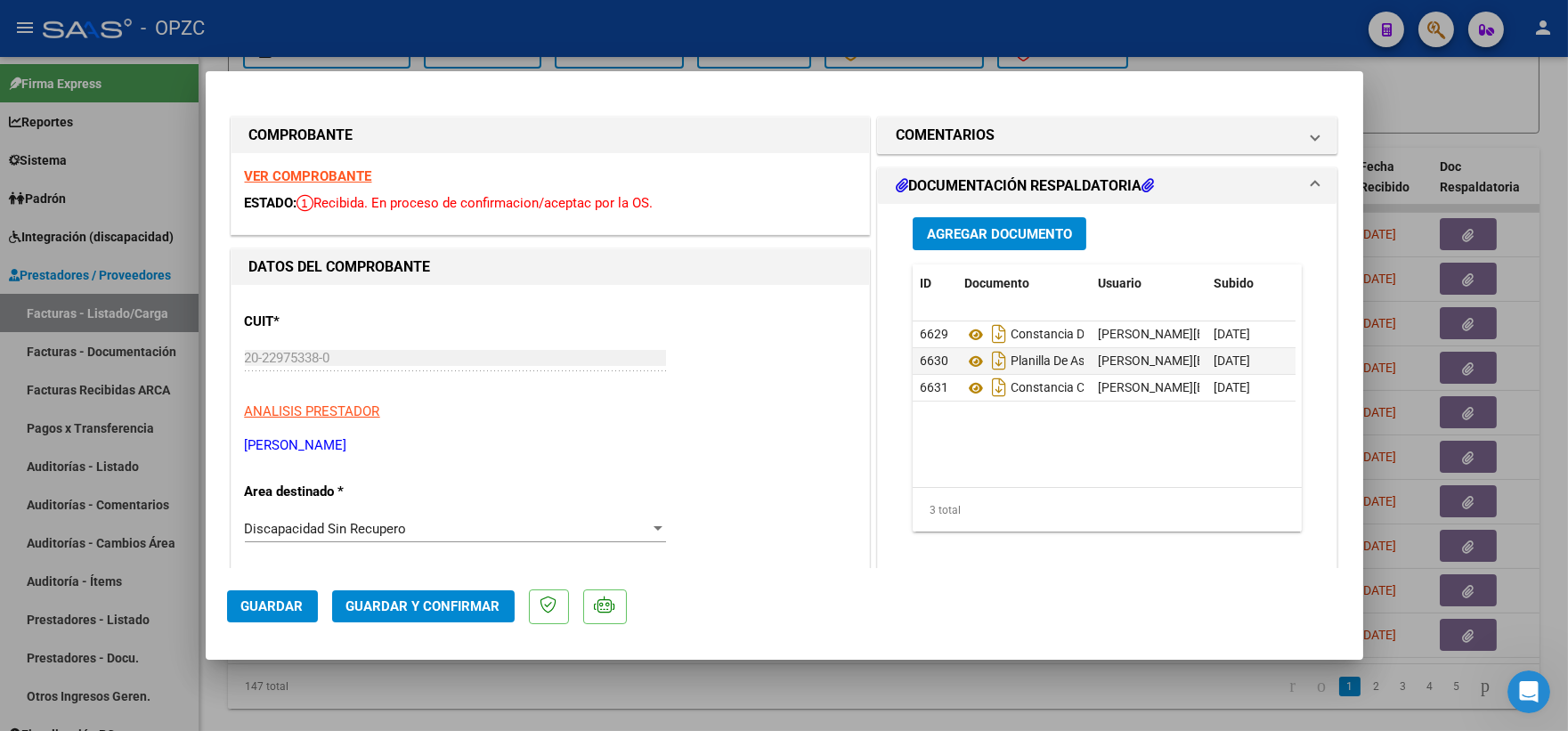
scroll to position [99, 0]
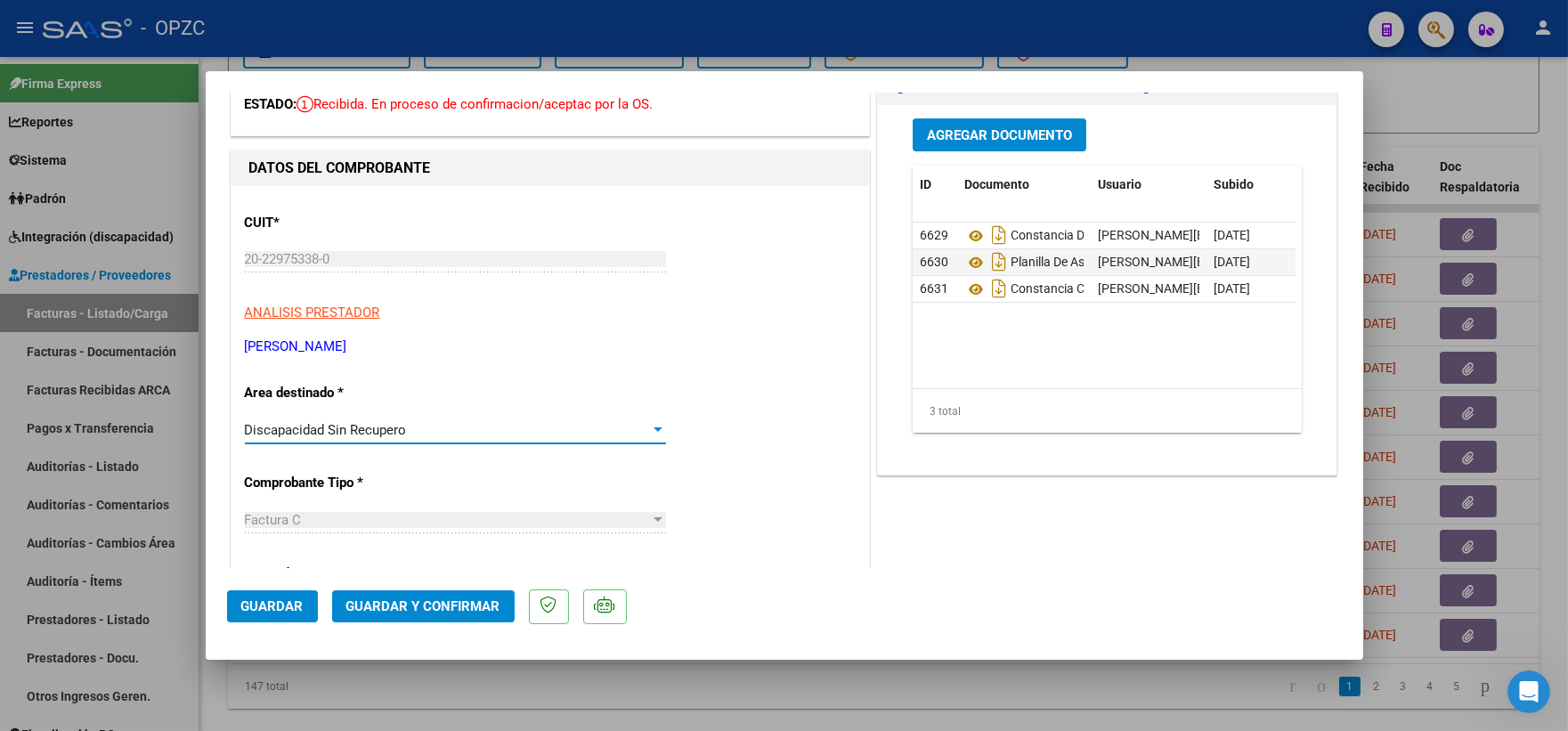
click at [649, 424] on div at bounding box center [658, 431] width 16 height 15
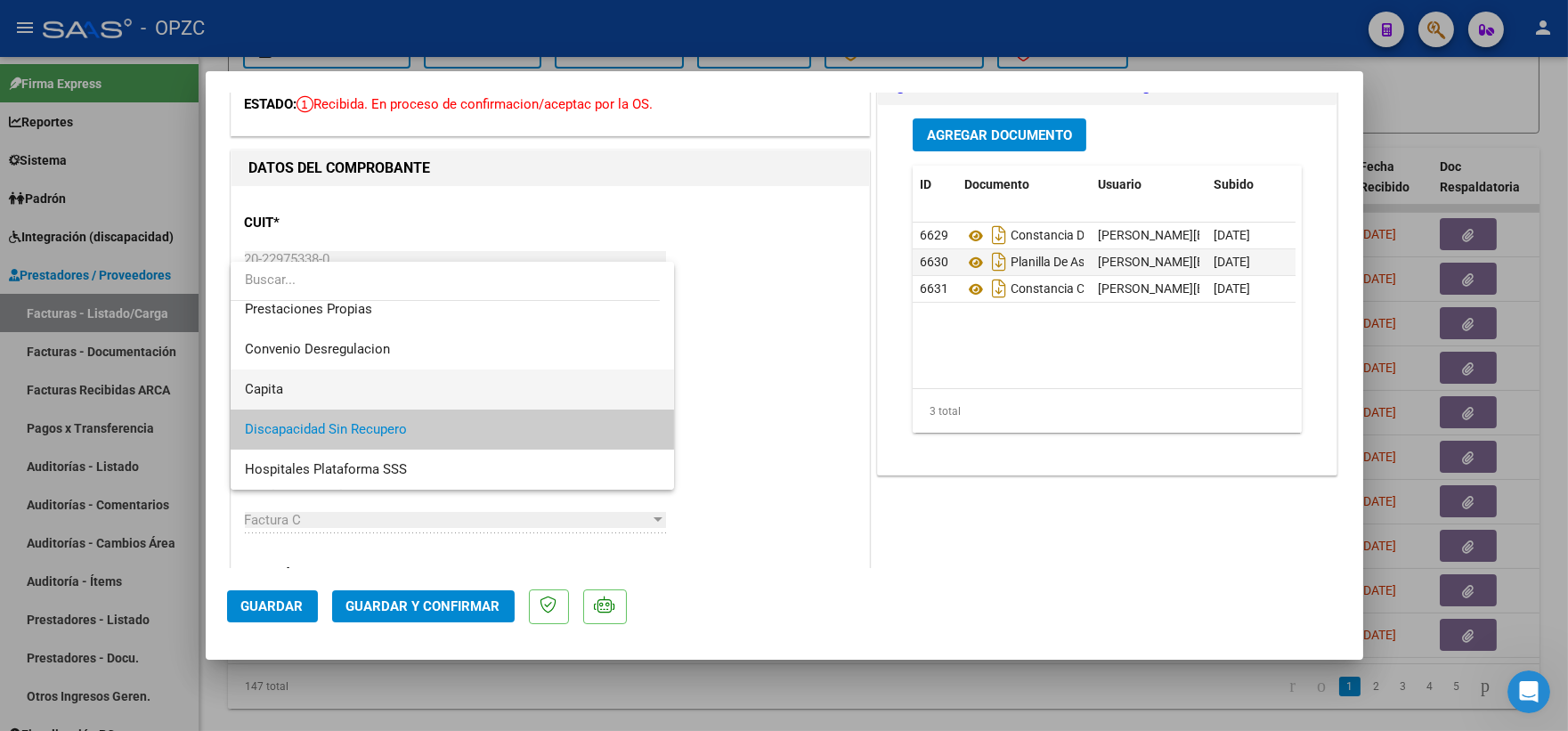
scroll to position [74, 0]
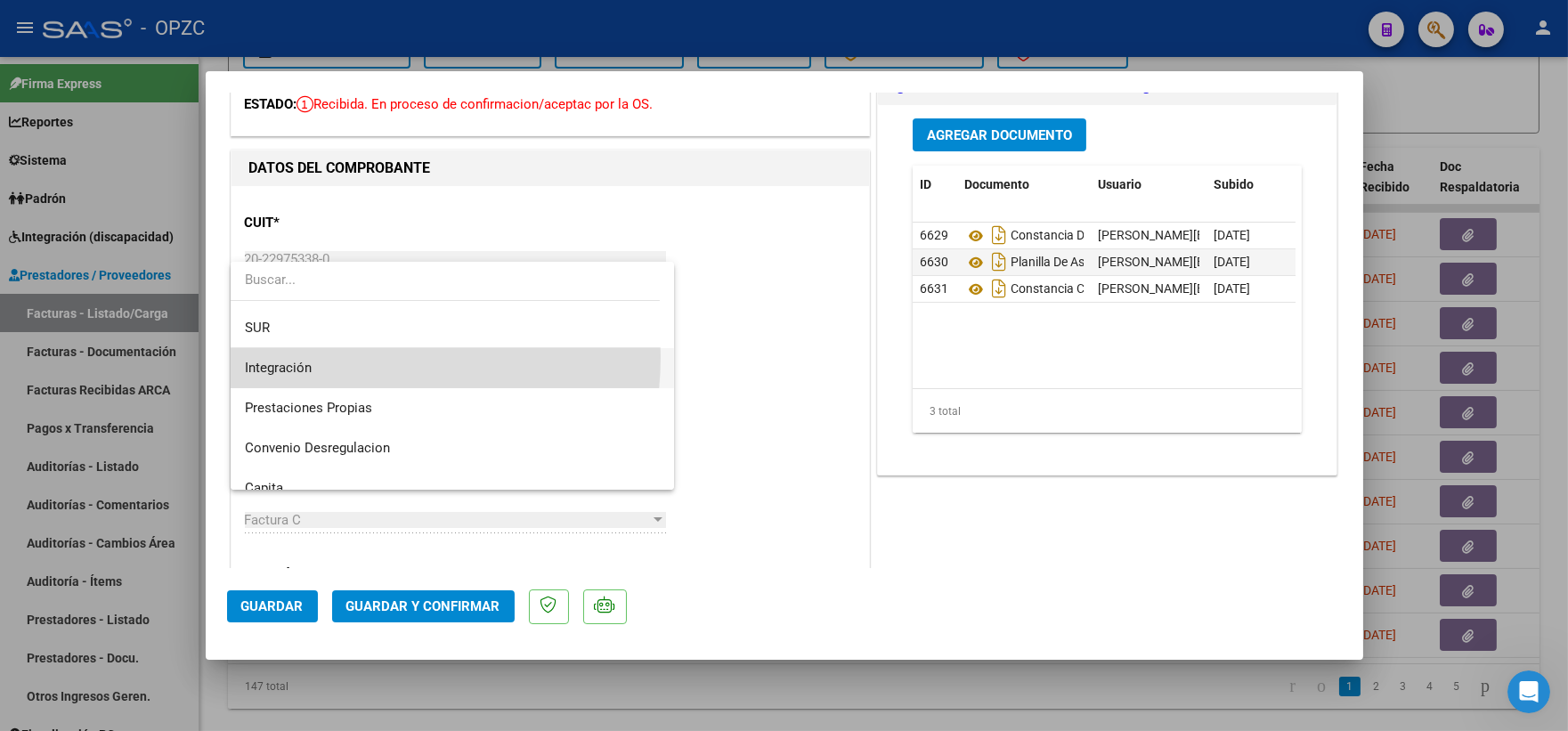
click at [352, 356] on span "Integración" at bounding box center [452, 369] width 416 height 40
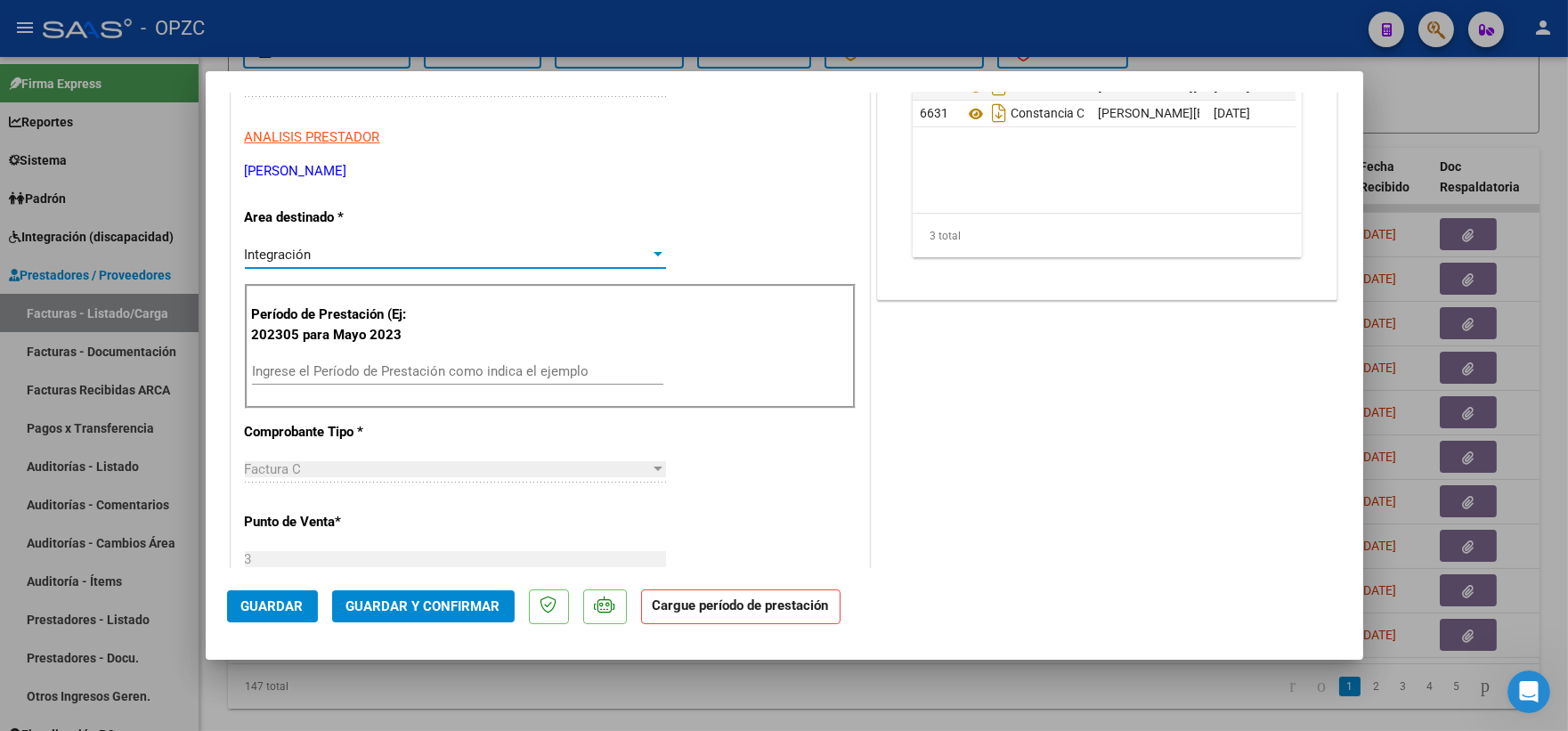
scroll to position [297, 0]
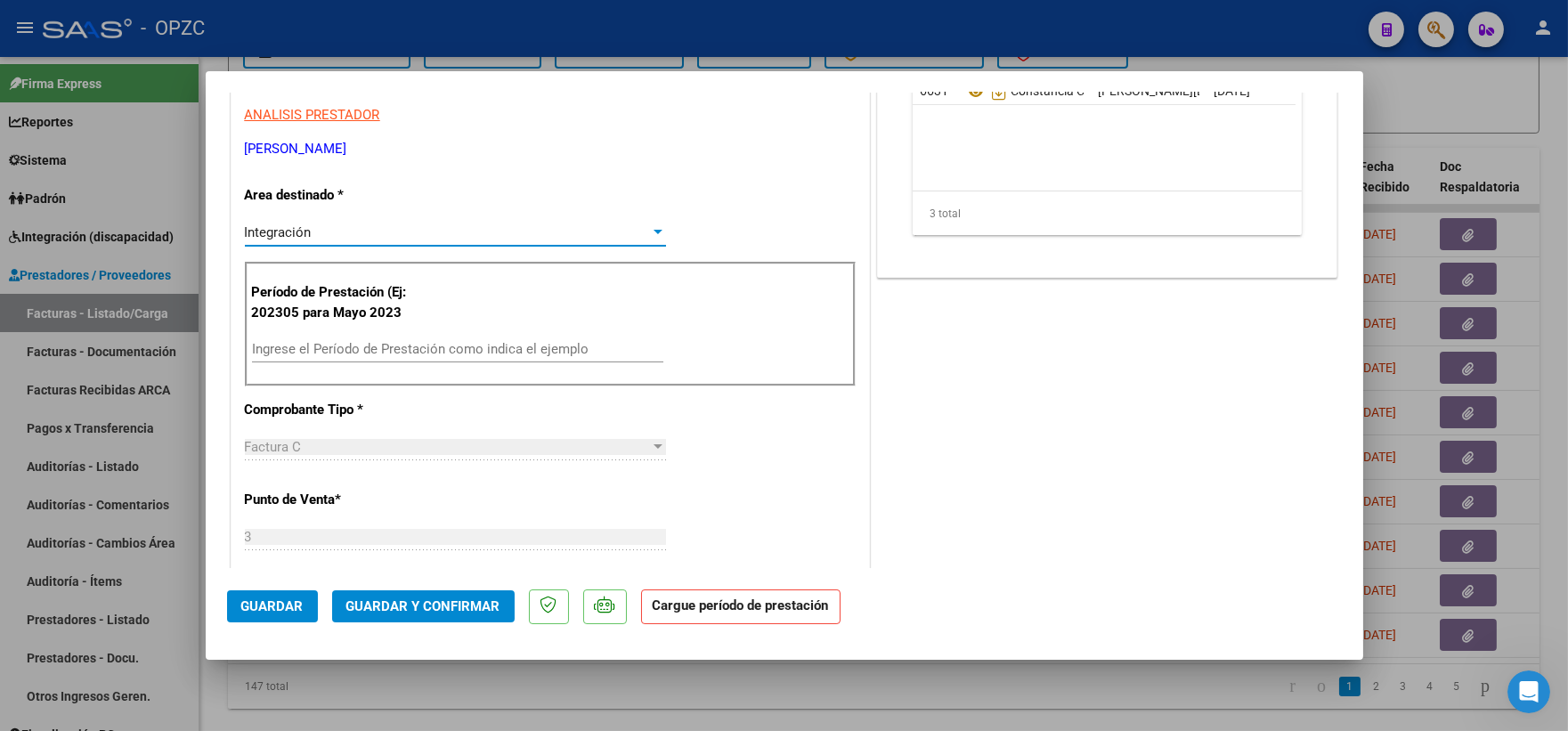
click at [402, 350] on input "Ingrese el Período de Prestación como indica el ejemplo" at bounding box center [457, 350] width 411 height 16
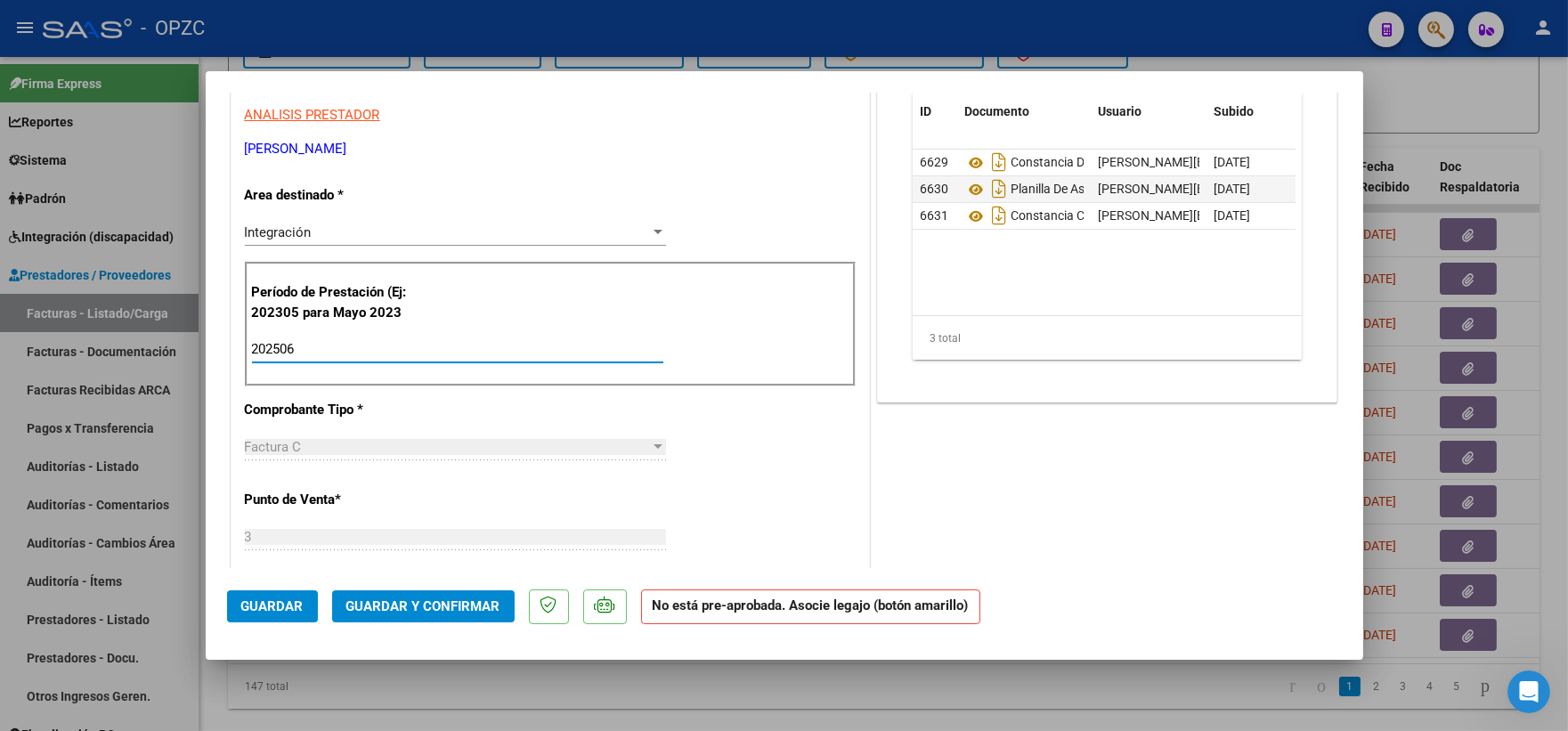
type input "202506"
click at [272, 602] on span "Guardar" at bounding box center [272, 607] width 62 height 16
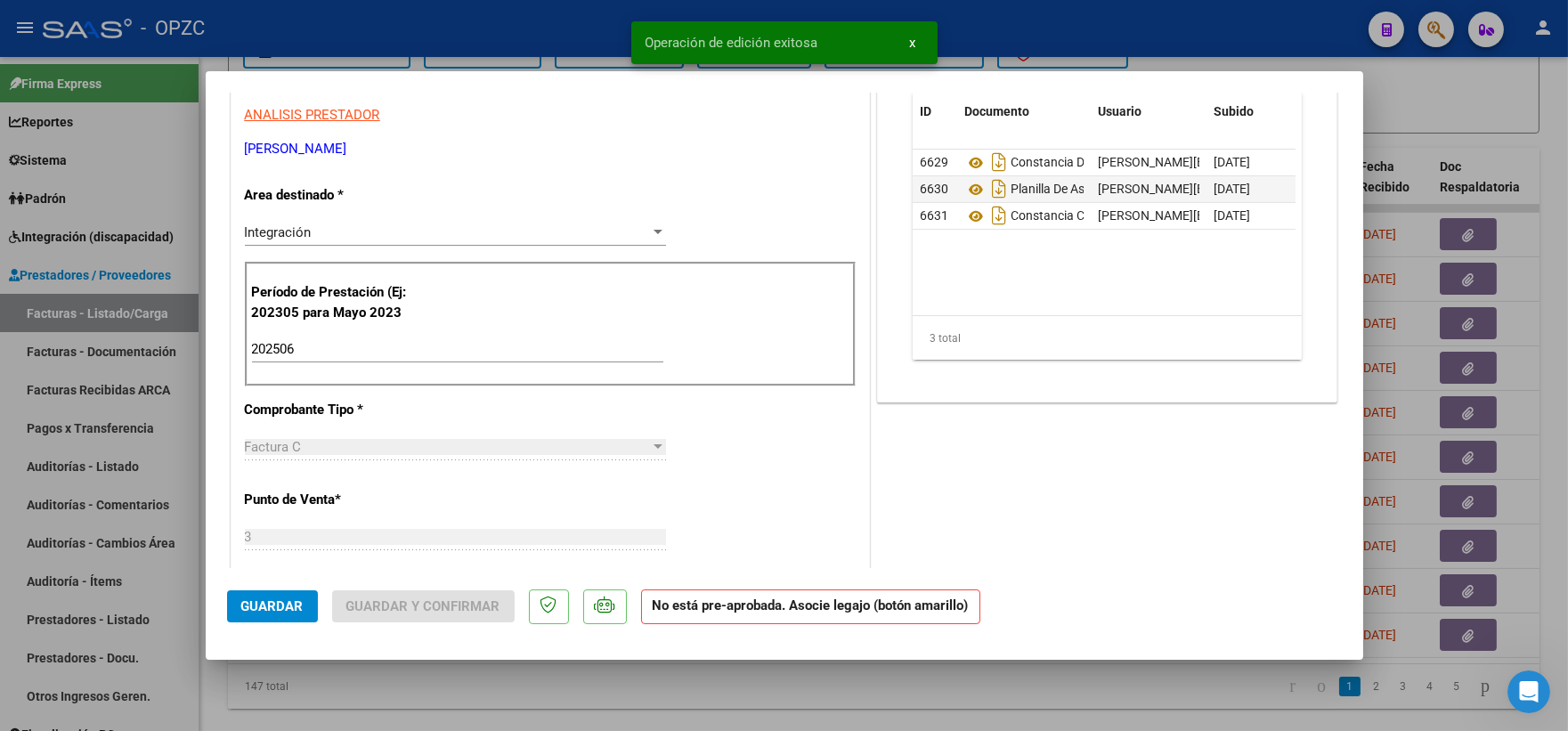
click at [1491, 119] on div at bounding box center [784, 365] width 1568 height 731
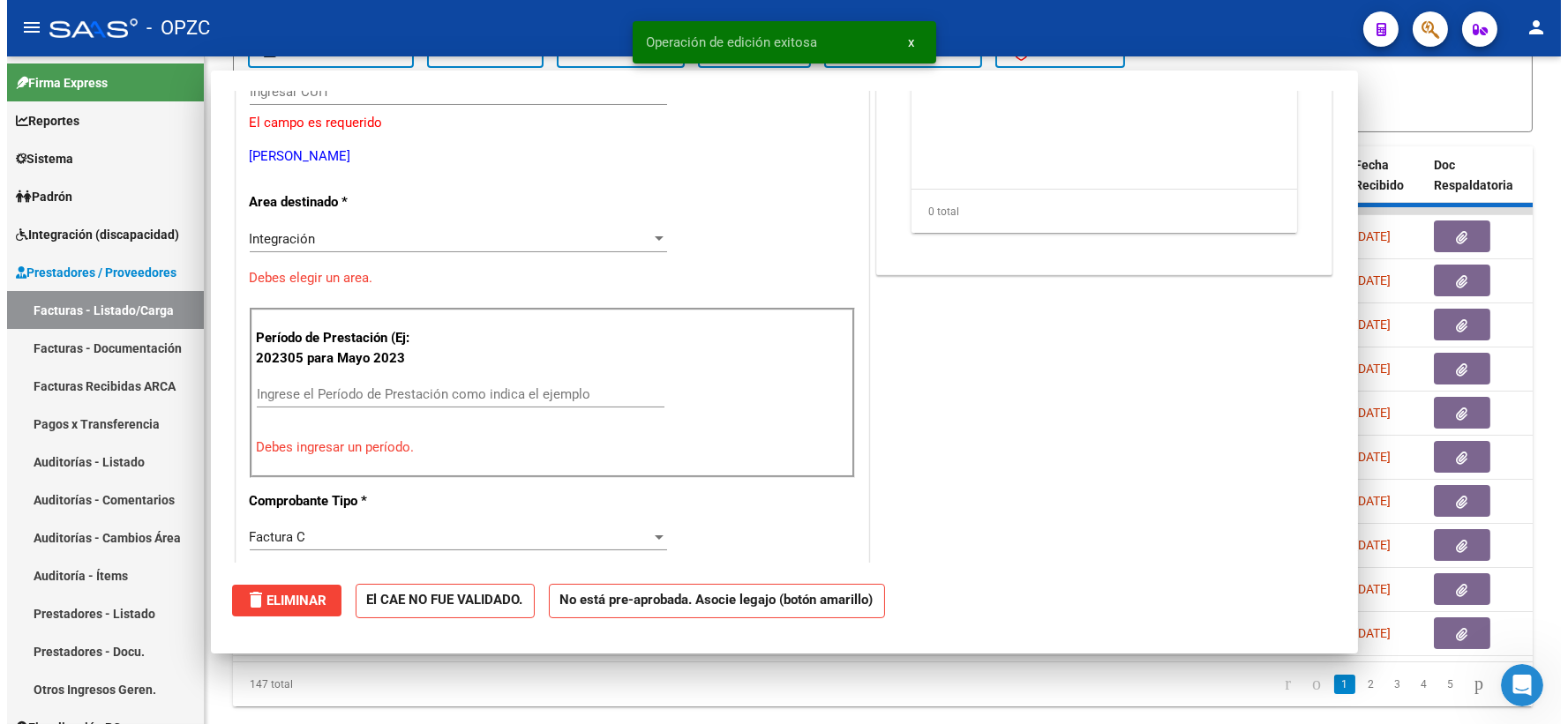
scroll to position [0, 0]
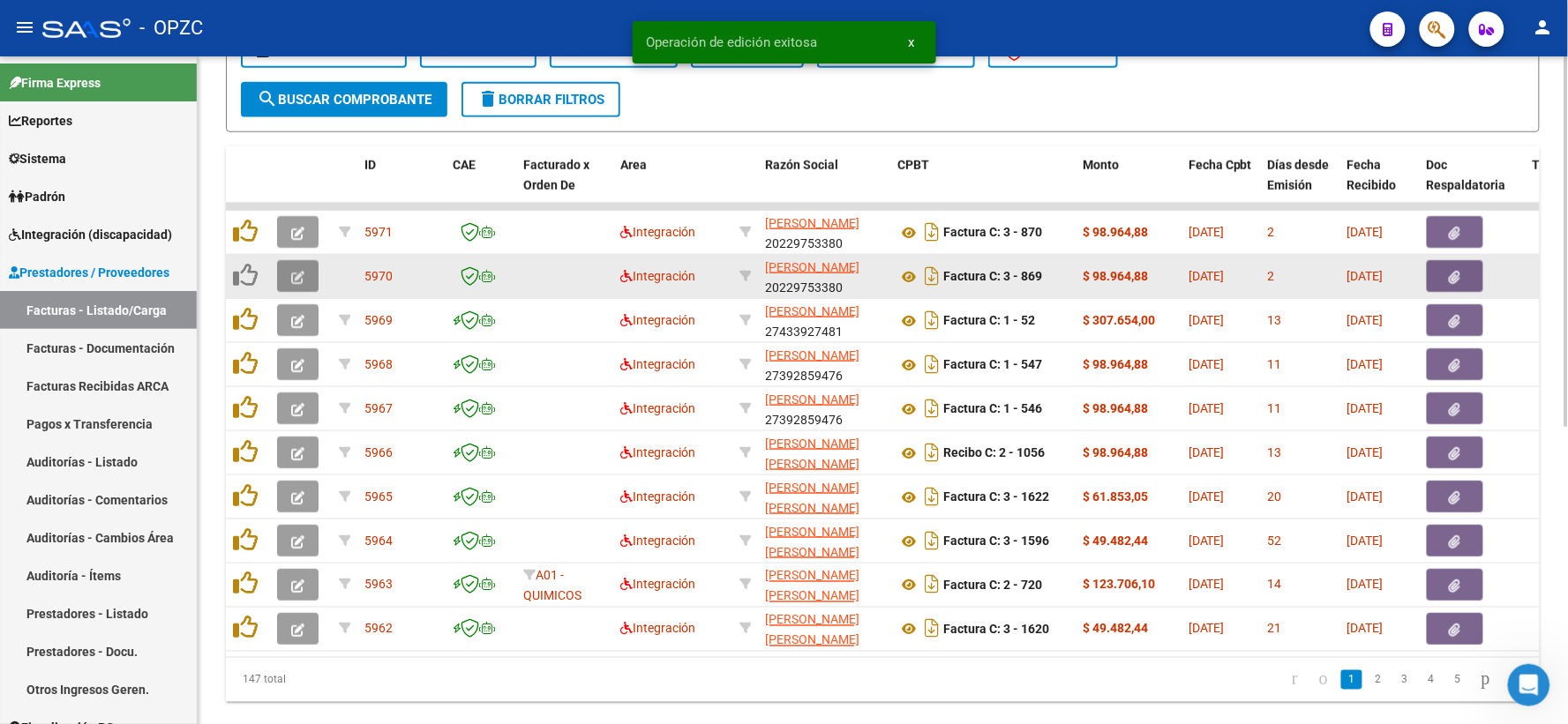
click at [297, 271] on icon "button" at bounding box center [298, 277] width 14 height 14
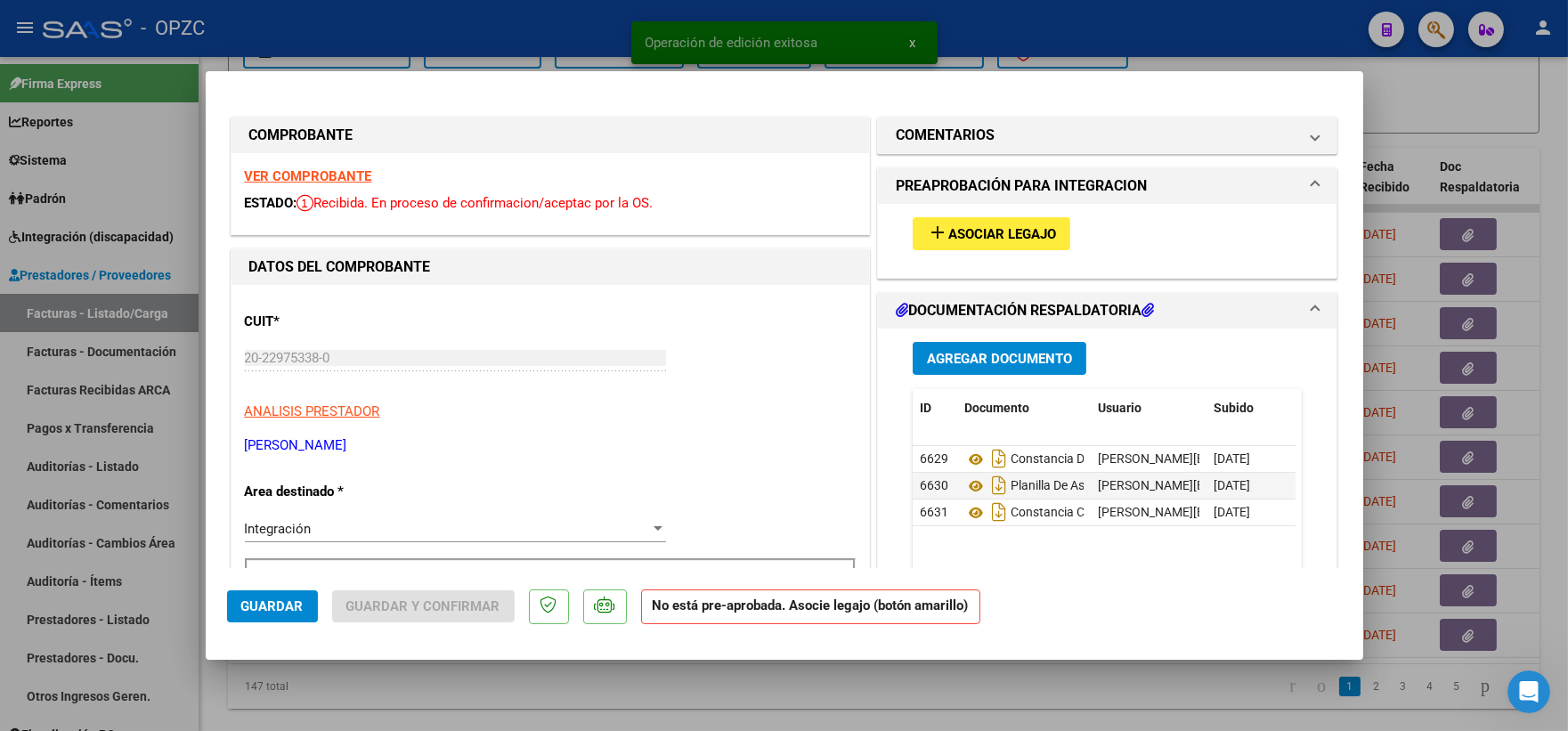
click at [1019, 237] on span "Asociar Legajo" at bounding box center [1002, 235] width 108 height 16
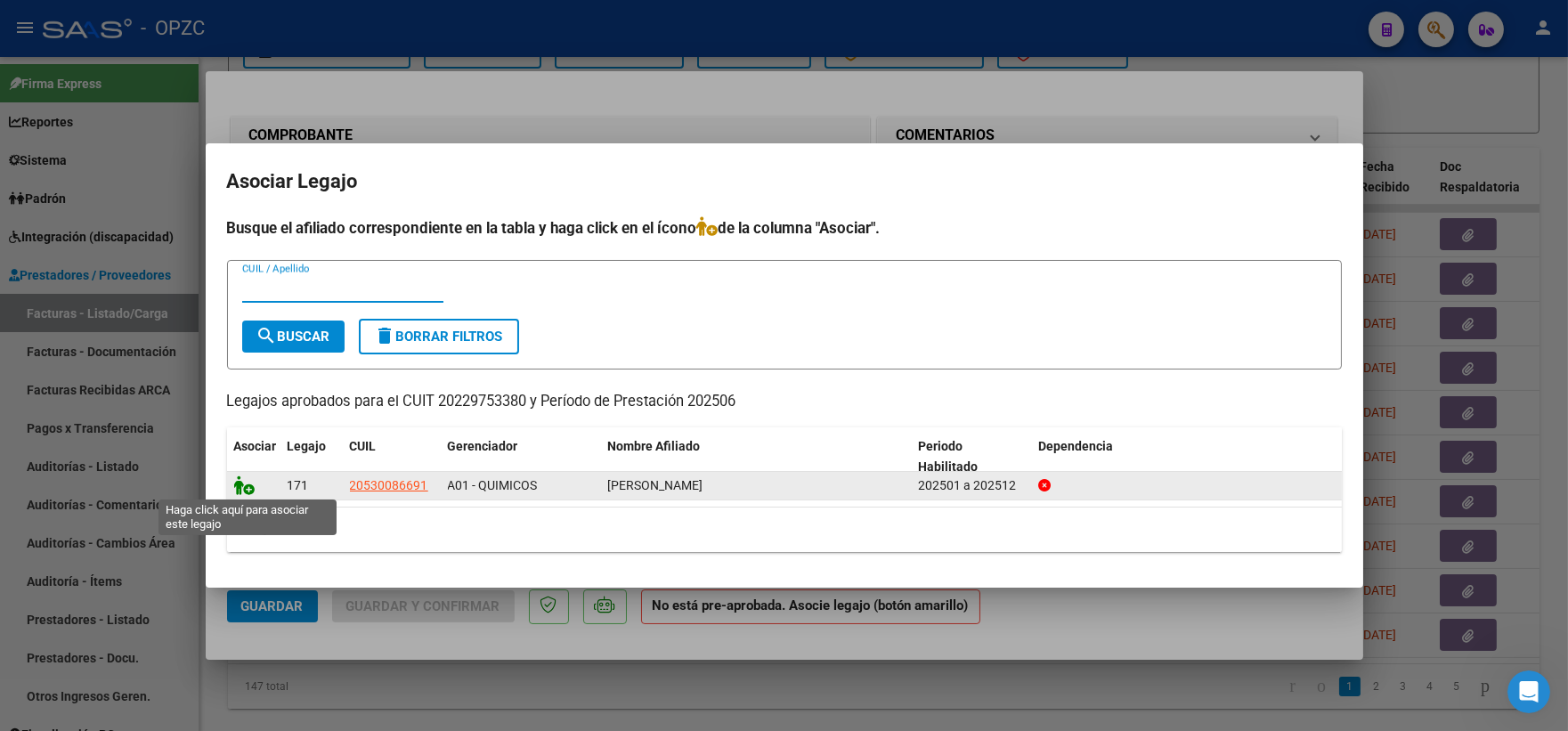
click at [245, 484] on icon at bounding box center [244, 485] width 21 height 19
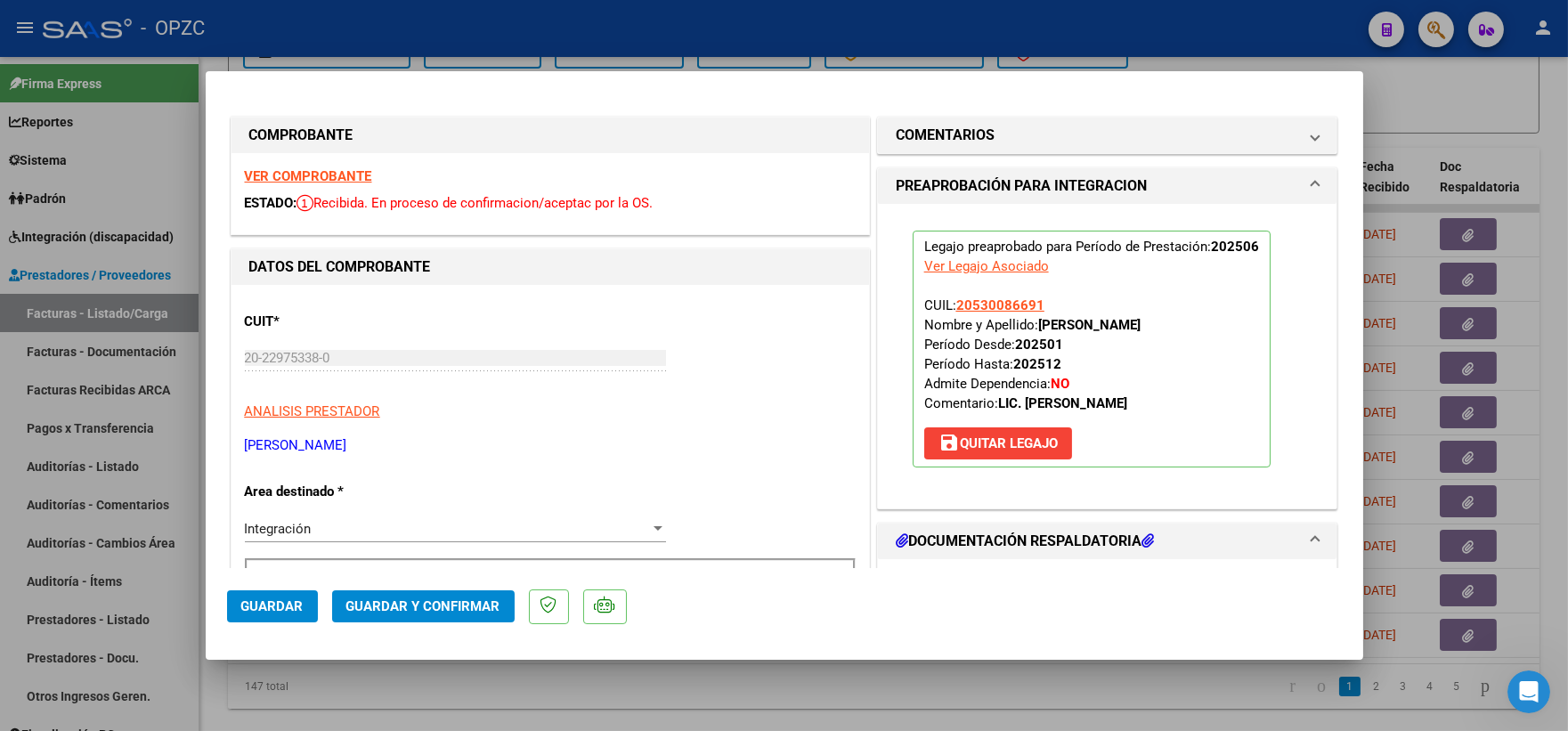
click at [265, 612] on span "Guardar" at bounding box center [272, 607] width 62 height 16
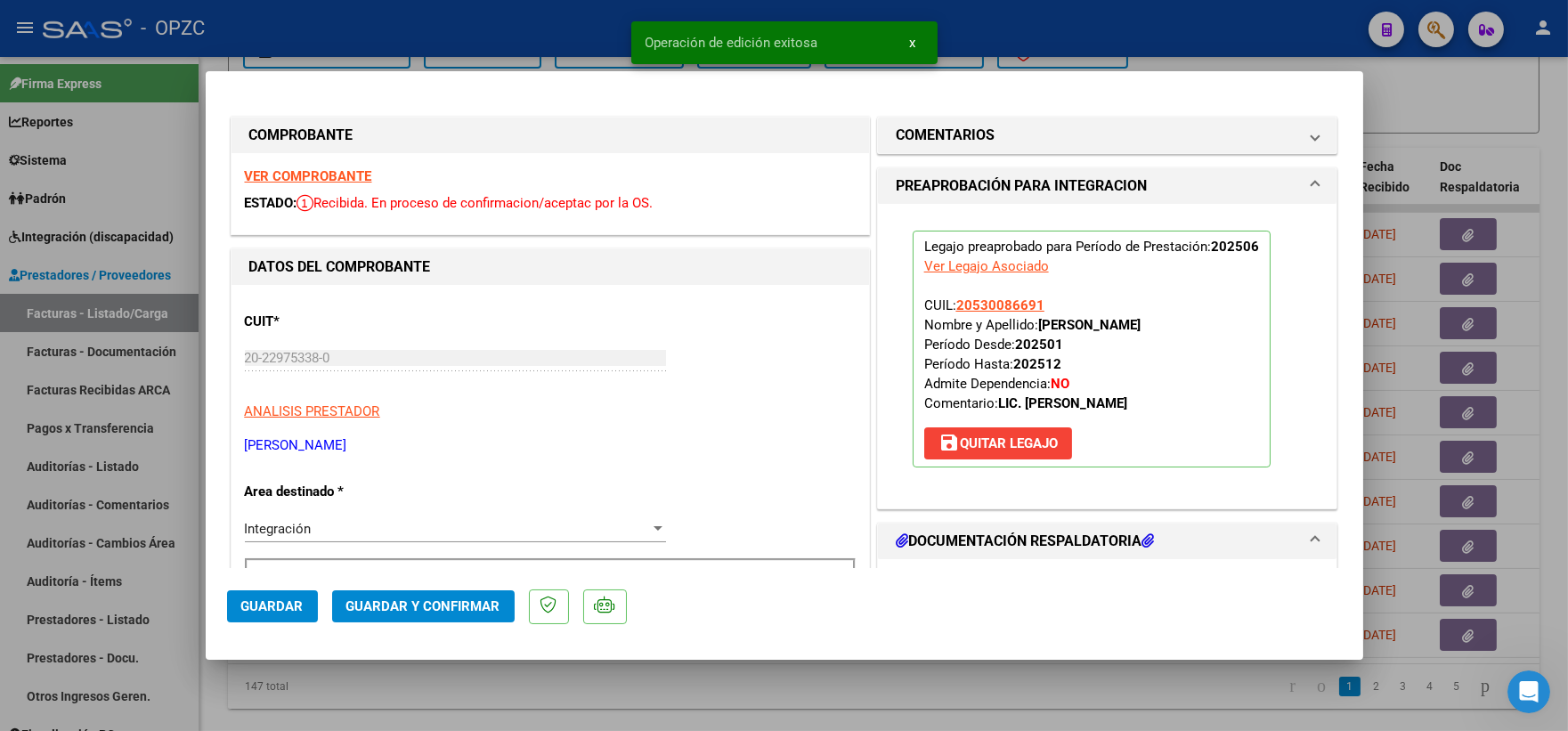
click at [1466, 100] on div at bounding box center [784, 365] width 1568 height 731
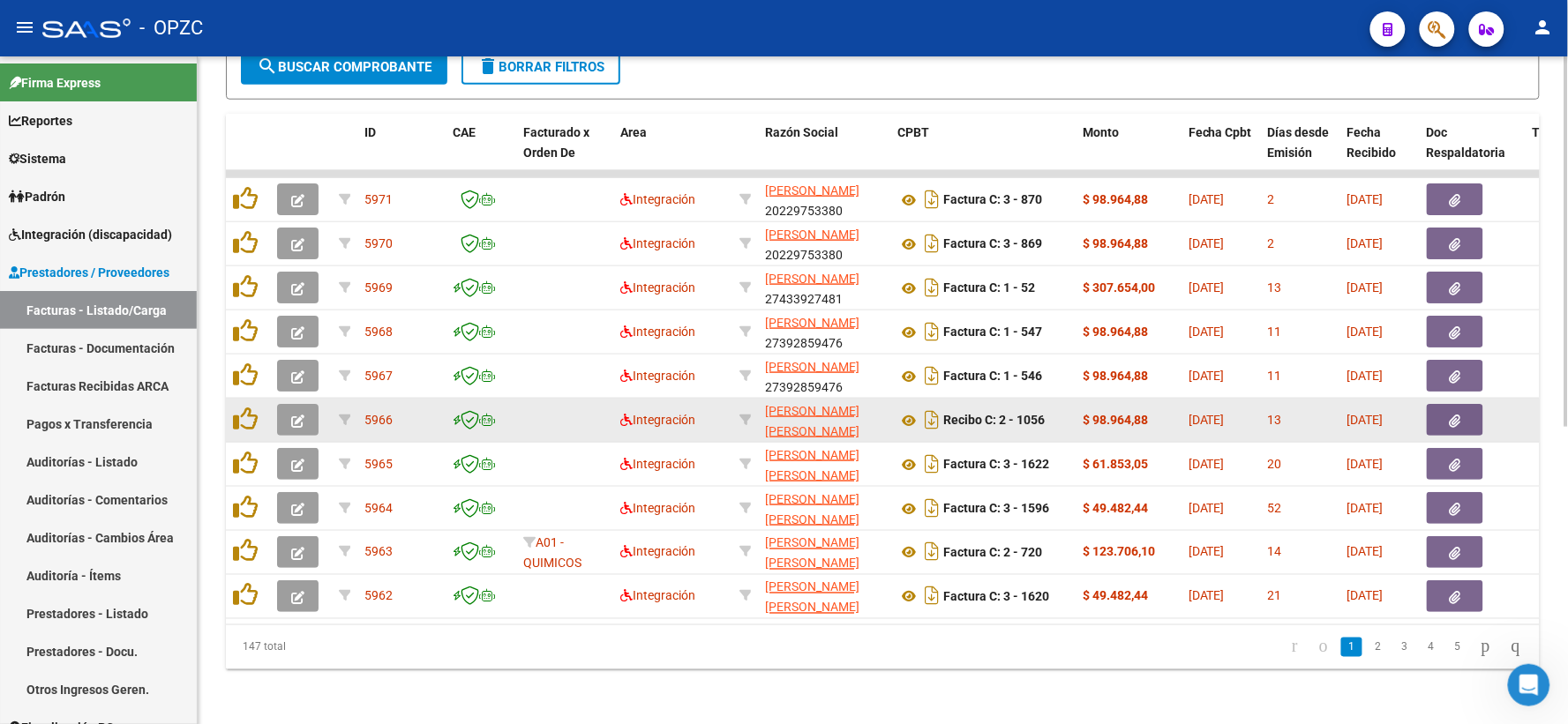
scroll to position [535, 0]
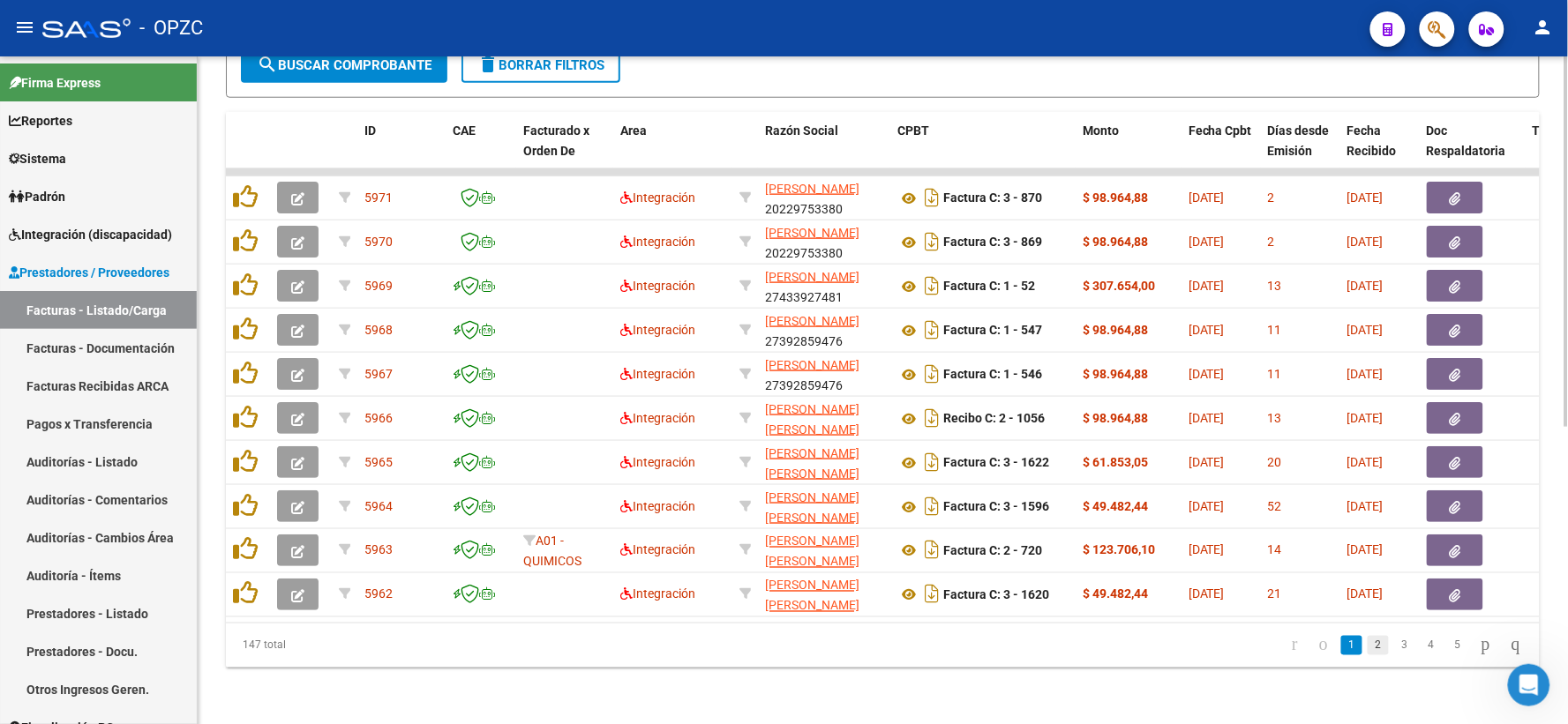
click at [1368, 648] on link "2" at bounding box center [1378, 645] width 21 height 19
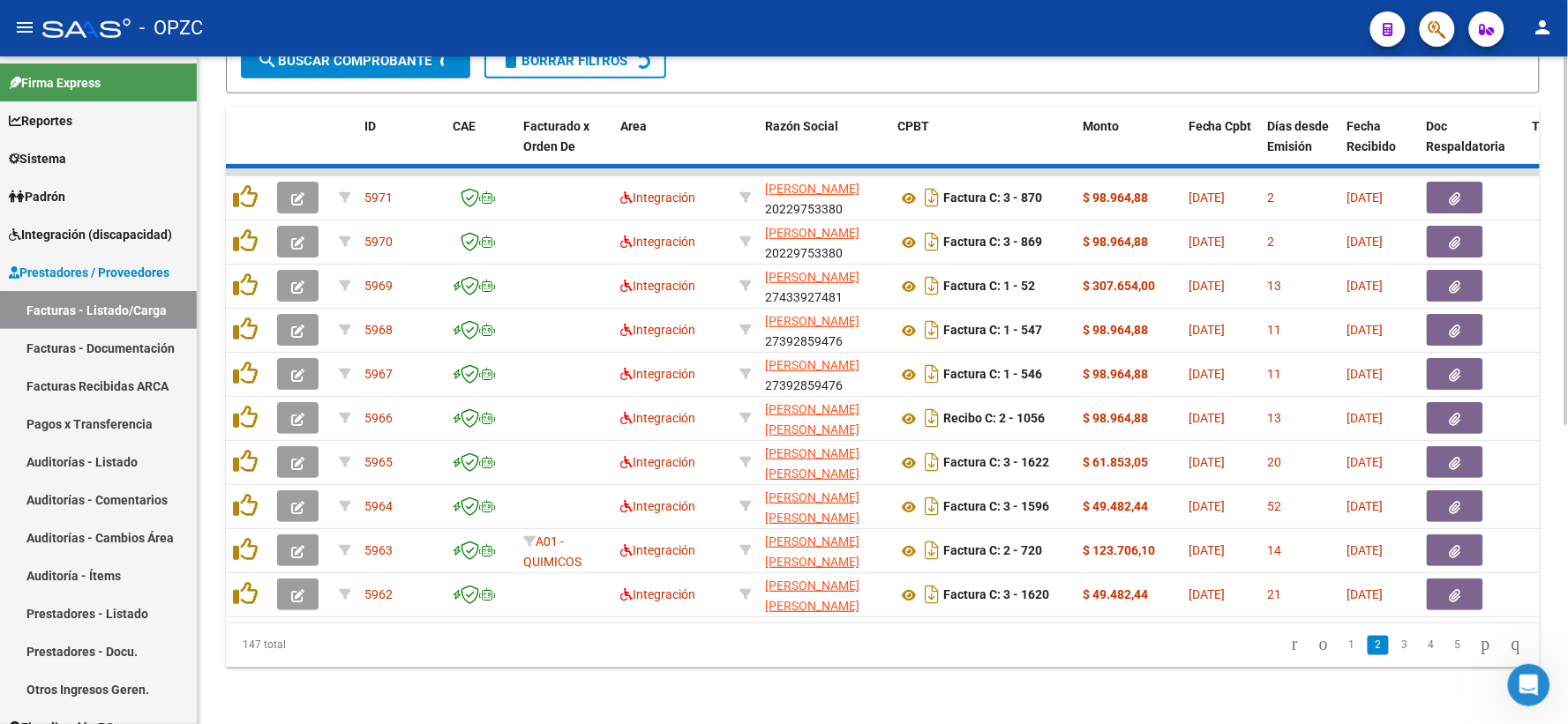
scroll to position [536, 0]
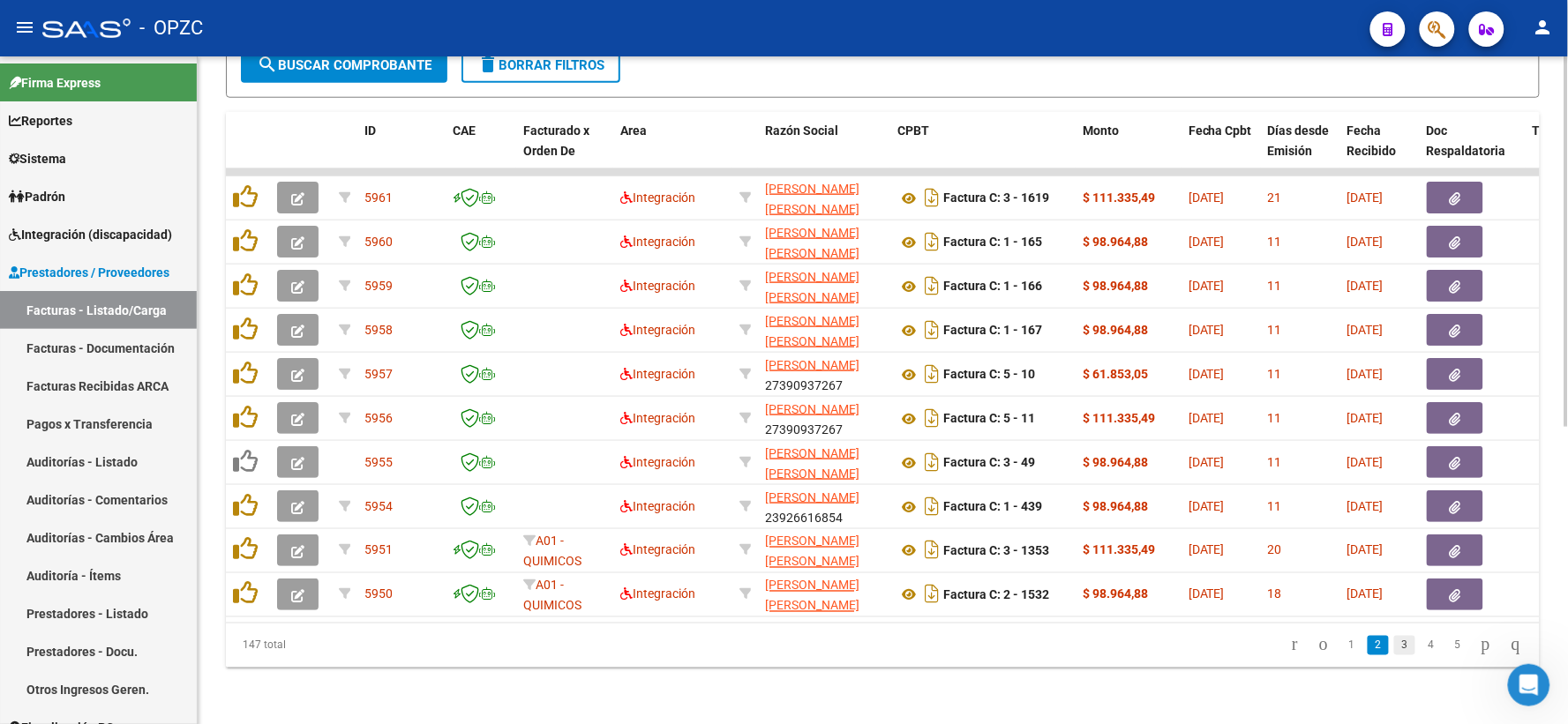
click at [1394, 641] on link "3" at bounding box center [1404, 645] width 21 height 19
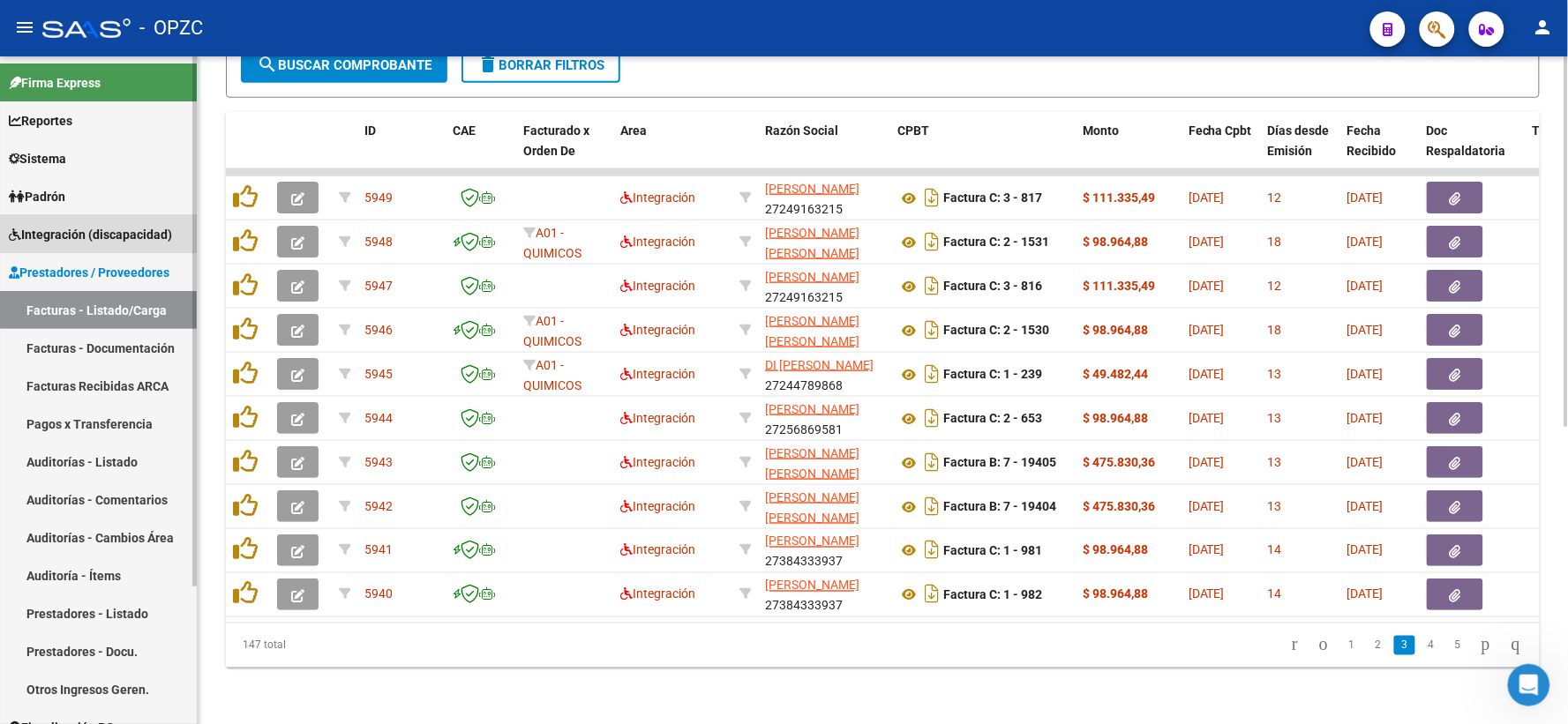
click at [90, 227] on span "Integración (discapacidad)" at bounding box center [90, 234] width 164 height 19
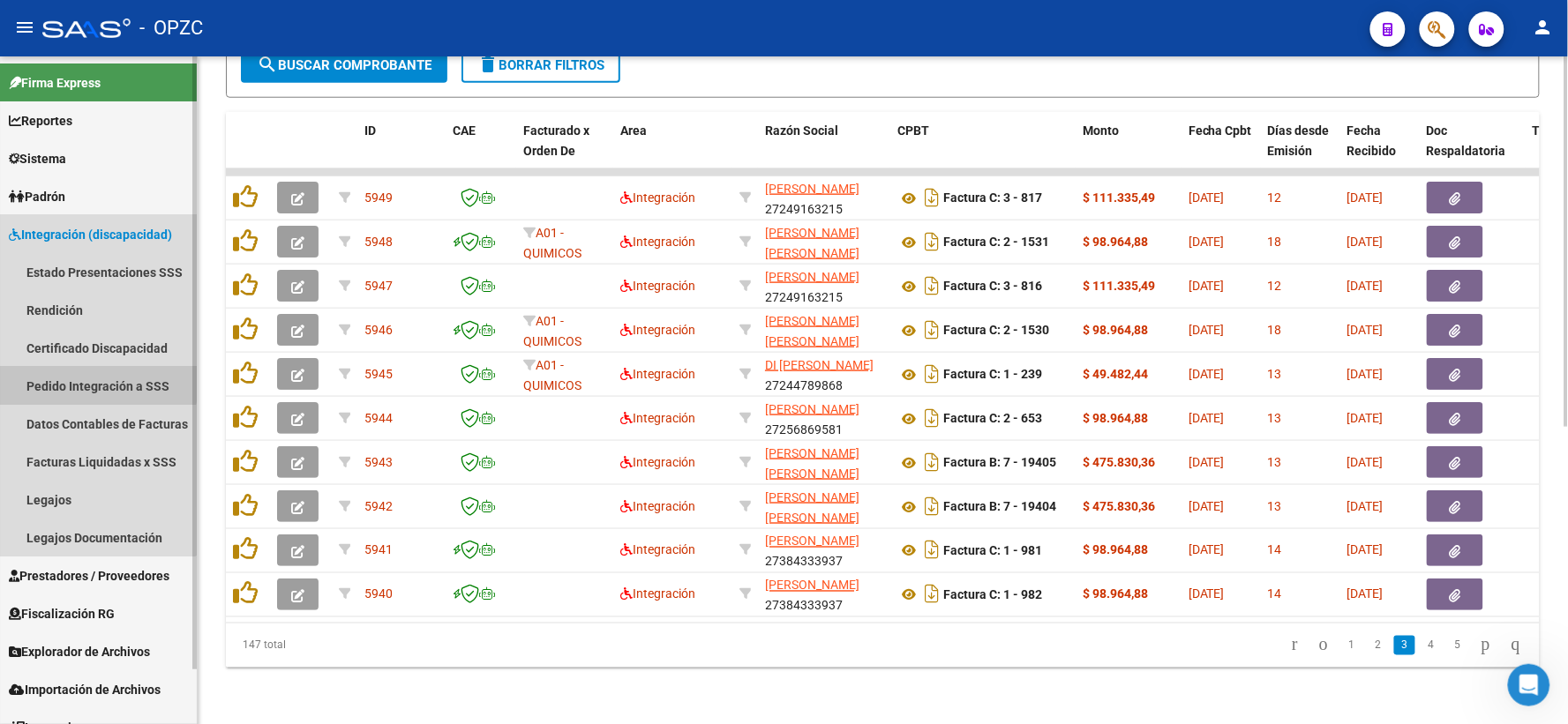
click at [91, 376] on link "Pedido Integración a SSS" at bounding box center [99, 386] width 197 height 38
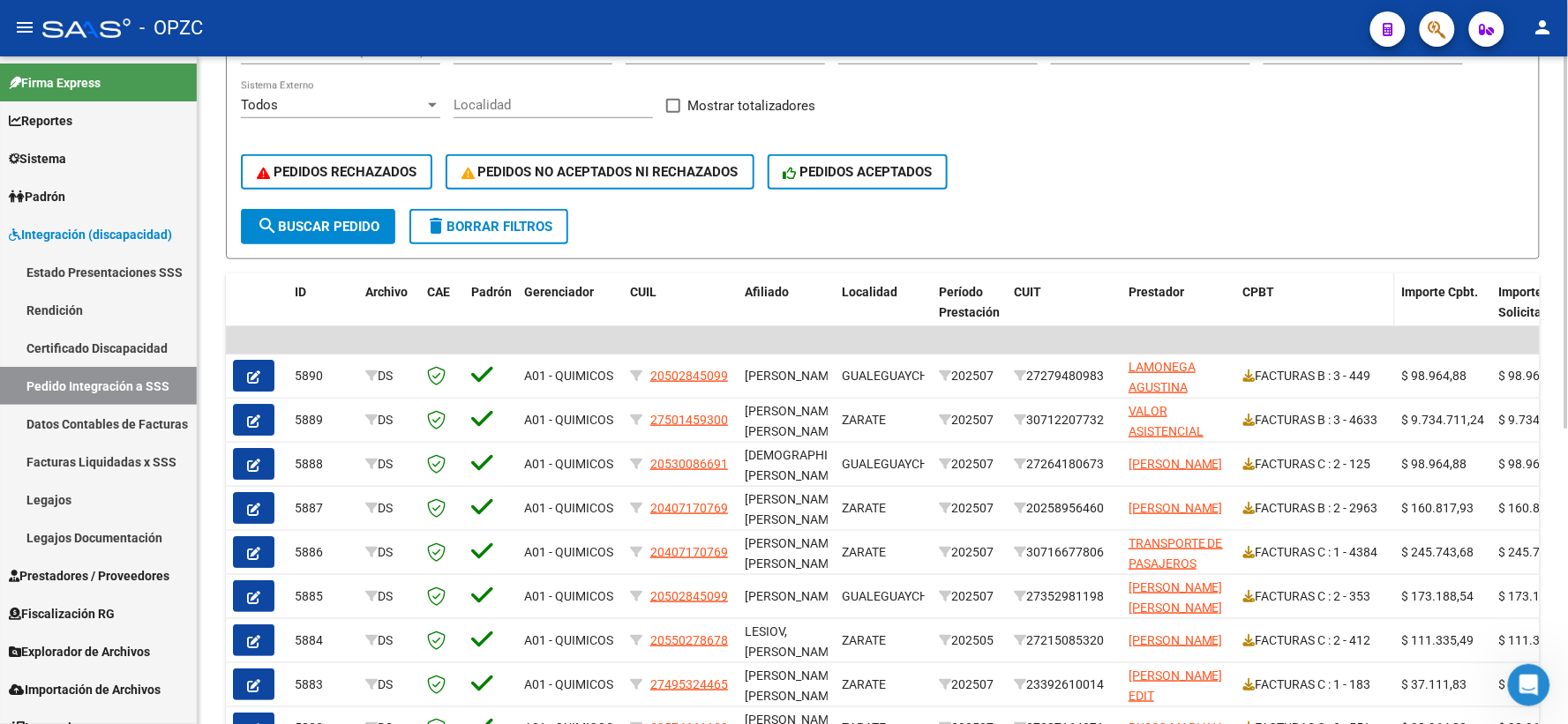
scroll to position [391, 0]
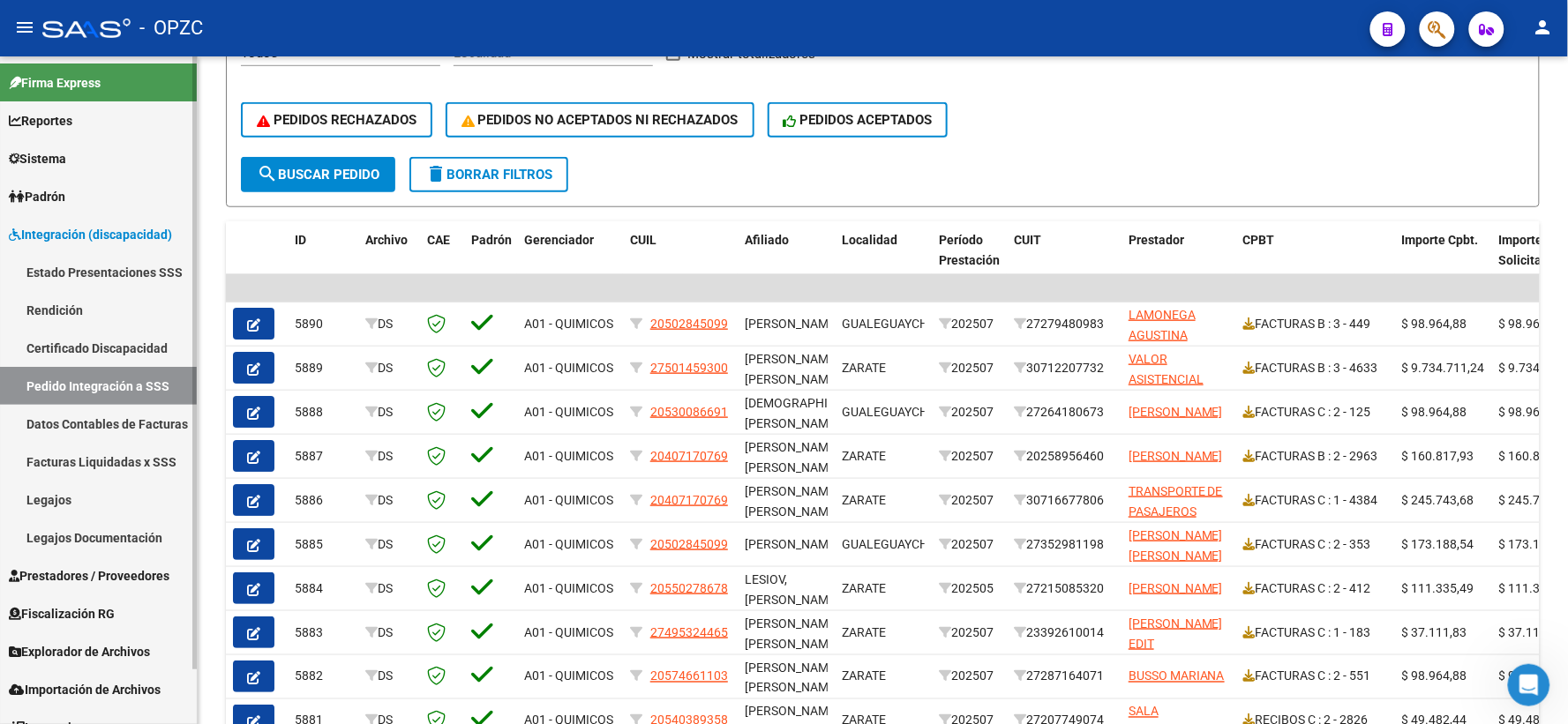
click at [93, 578] on span "Prestadores / Proveedores" at bounding box center [90, 576] width 161 height 19
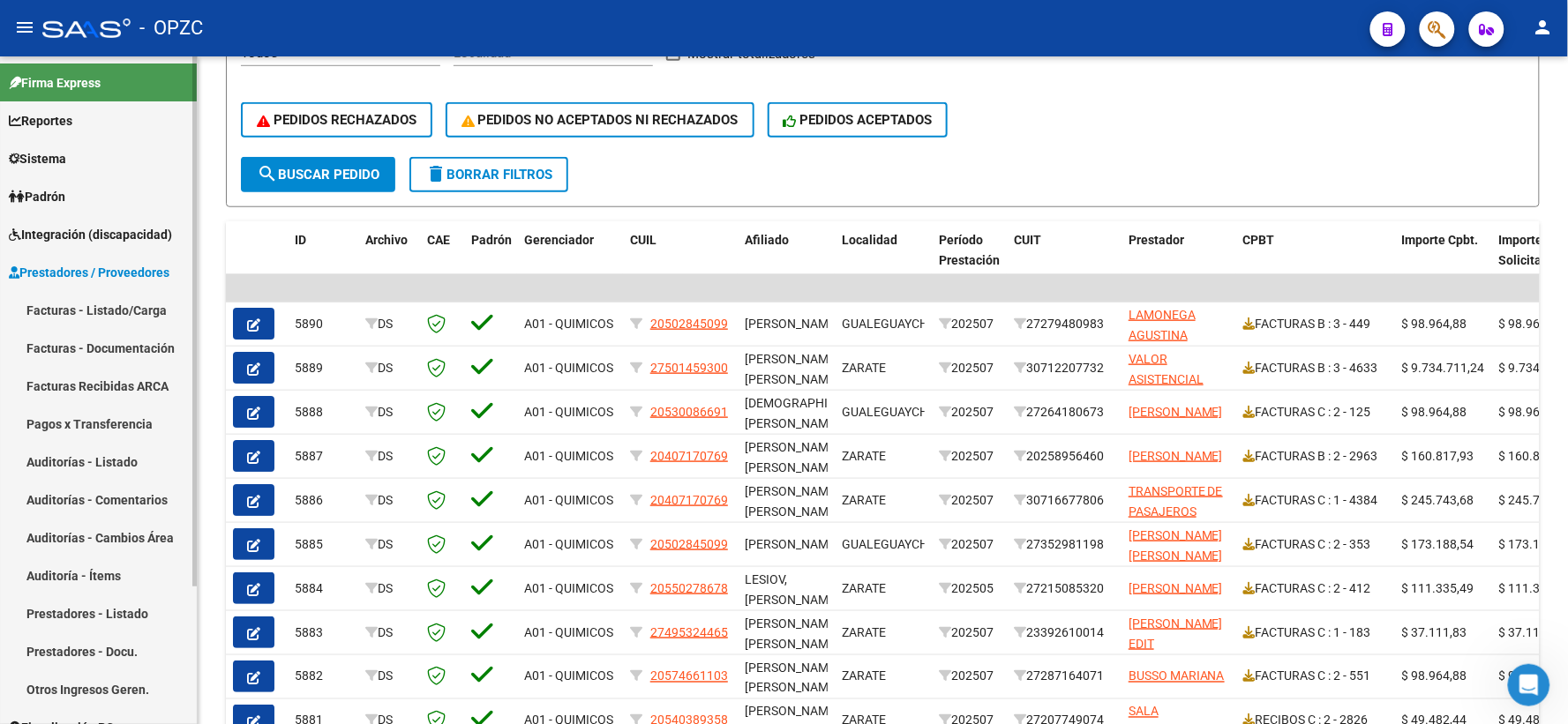
click at [122, 306] on link "Facturas - Listado/Carga" at bounding box center [99, 310] width 197 height 38
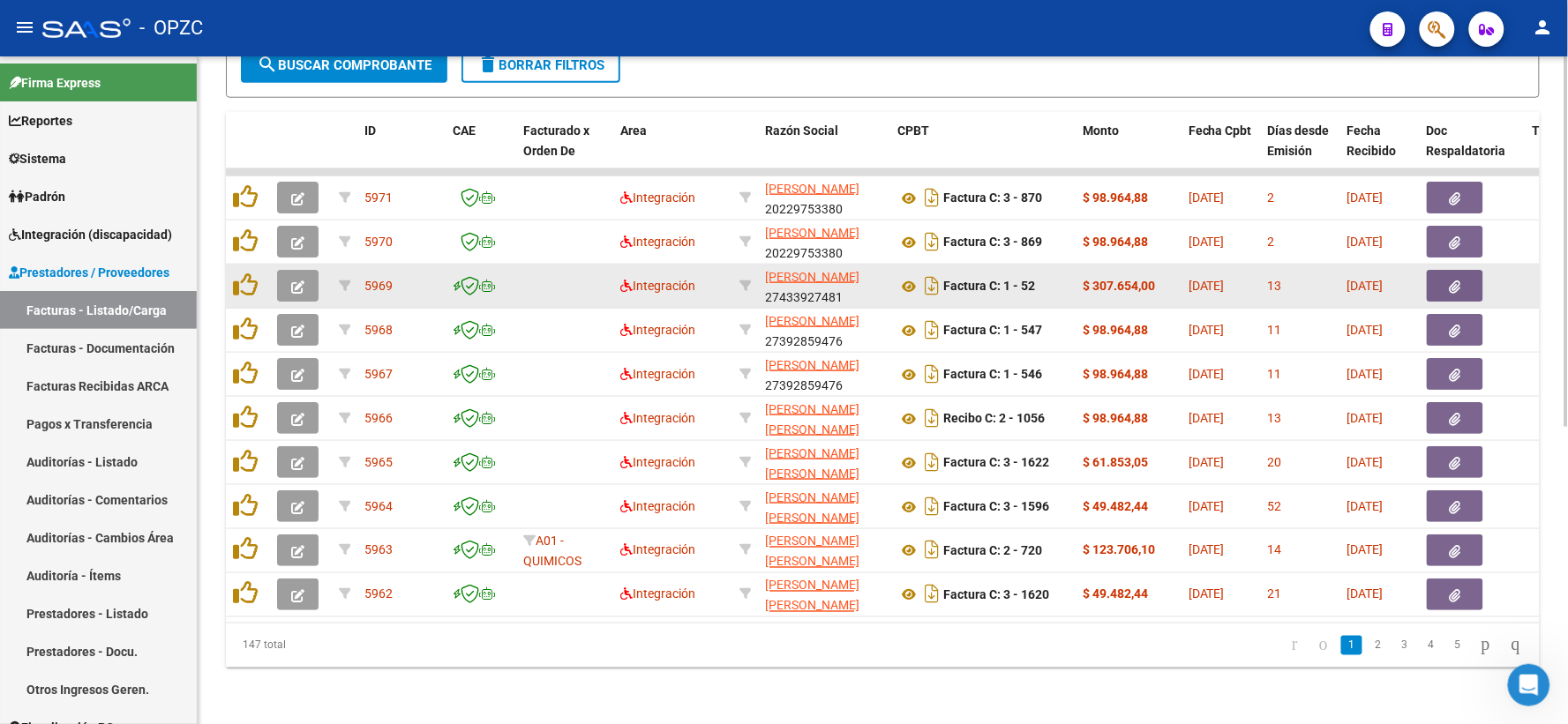
scroll to position [535, 0]
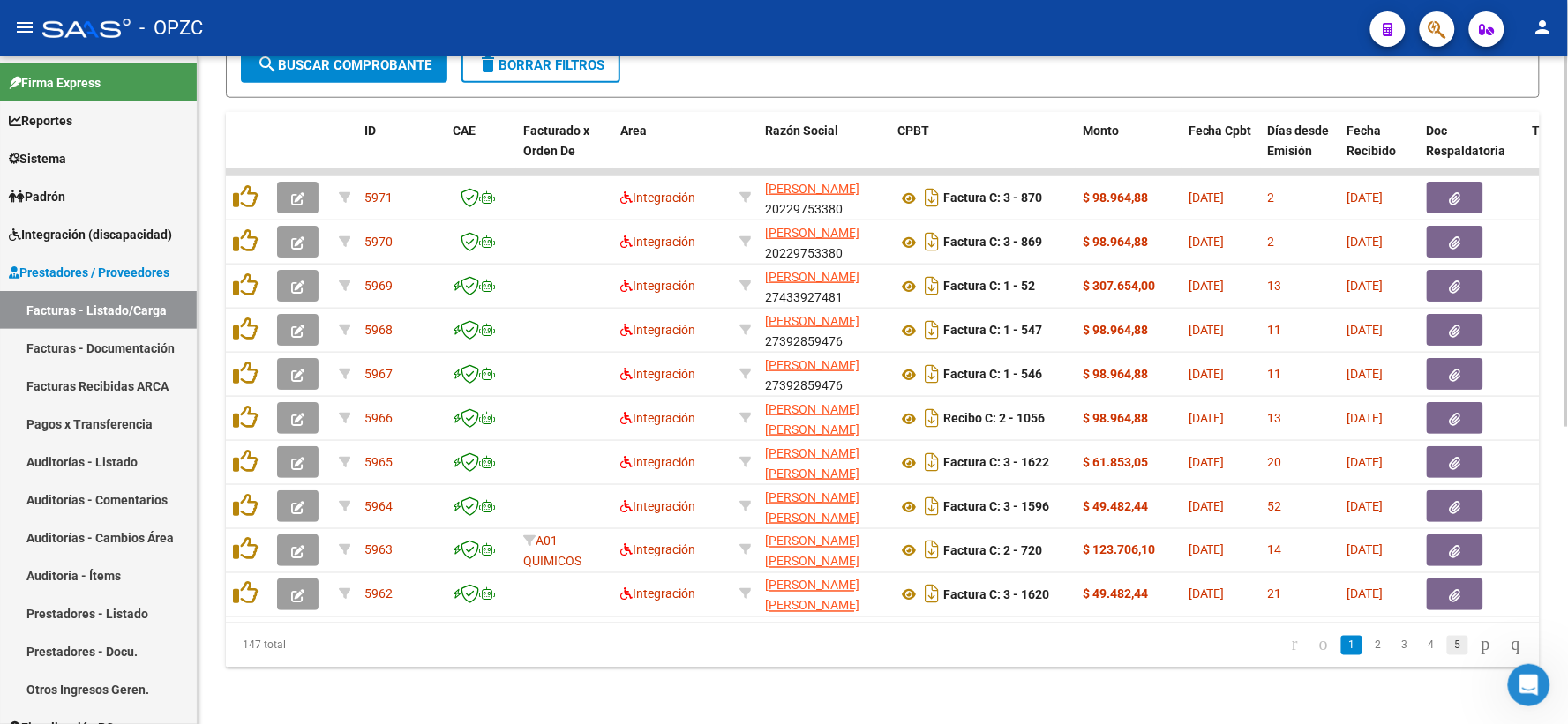
click at [1447, 644] on link "5" at bounding box center [1457, 645] width 21 height 19
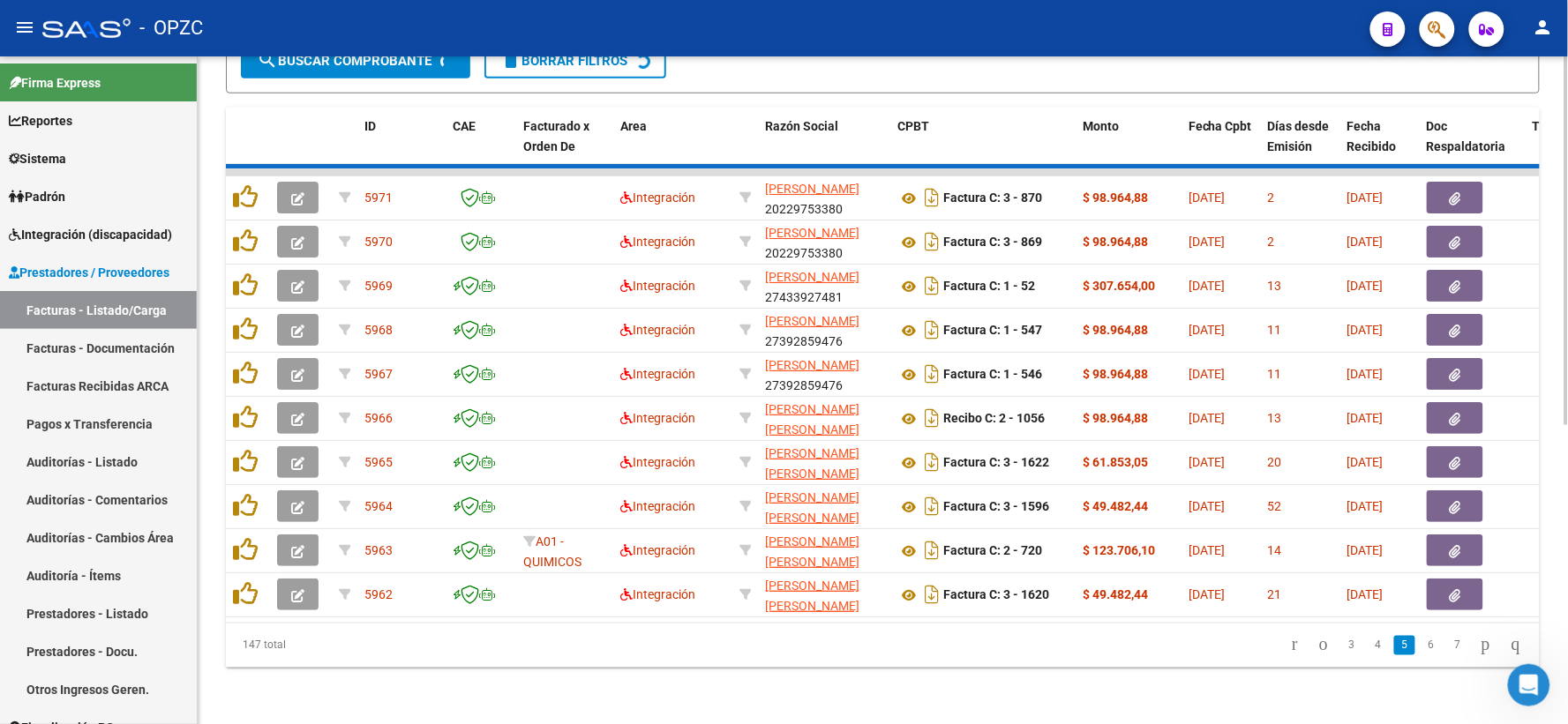
scroll to position [536, 0]
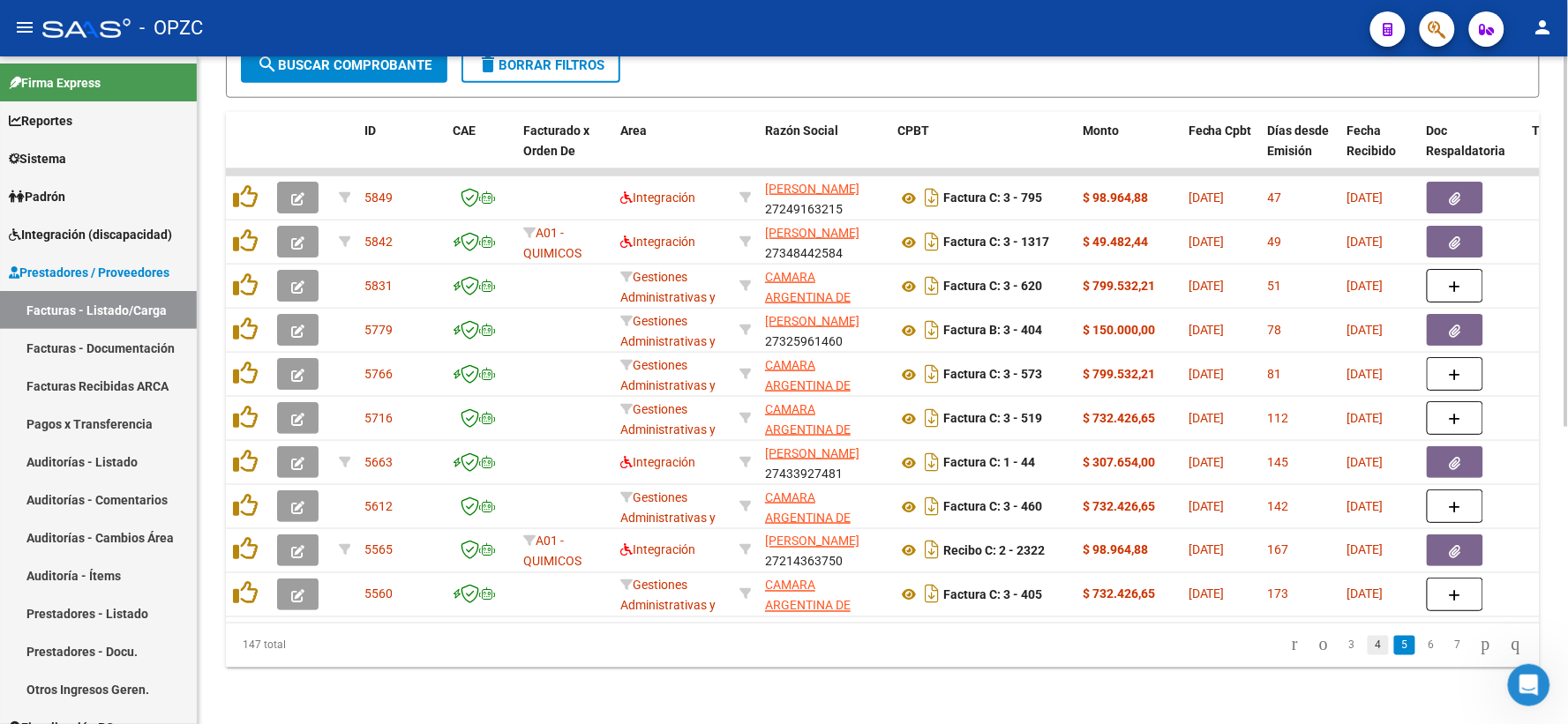
click at [1368, 645] on link "4" at bounding box center [1378, 645] width 21 height 19
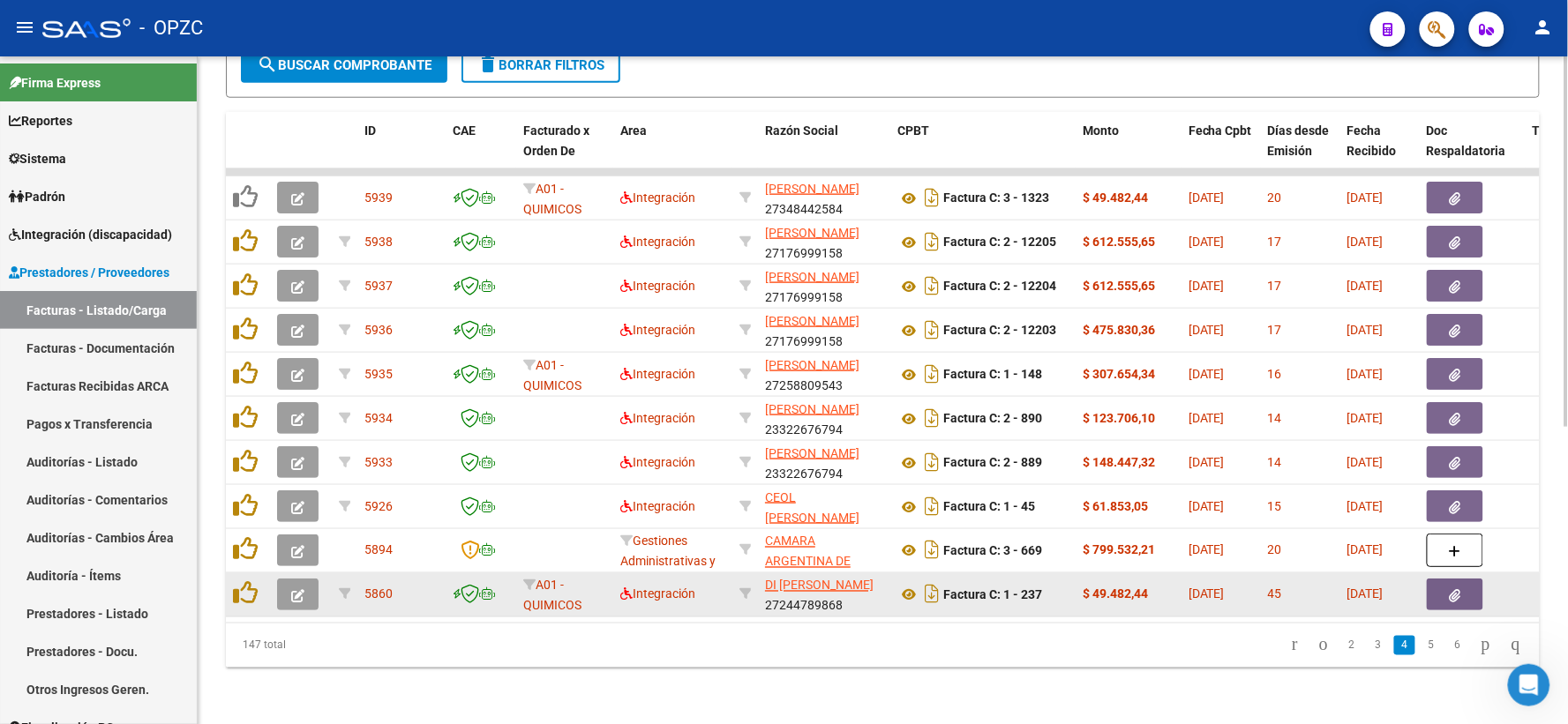
click at [301, 589] on icon "button" at bounding box center [298, 596] width 14 height 14
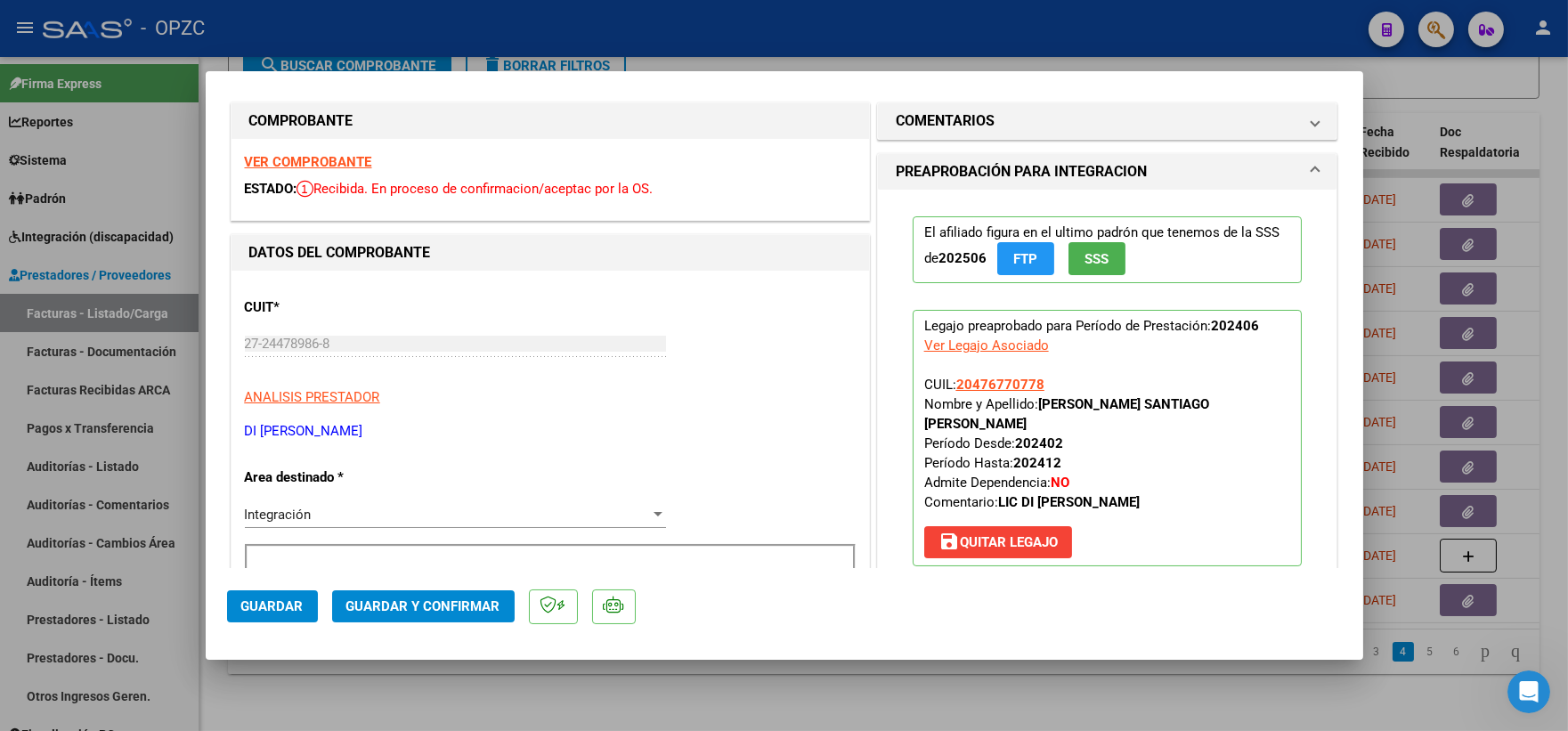
scroll to position [0, 0]
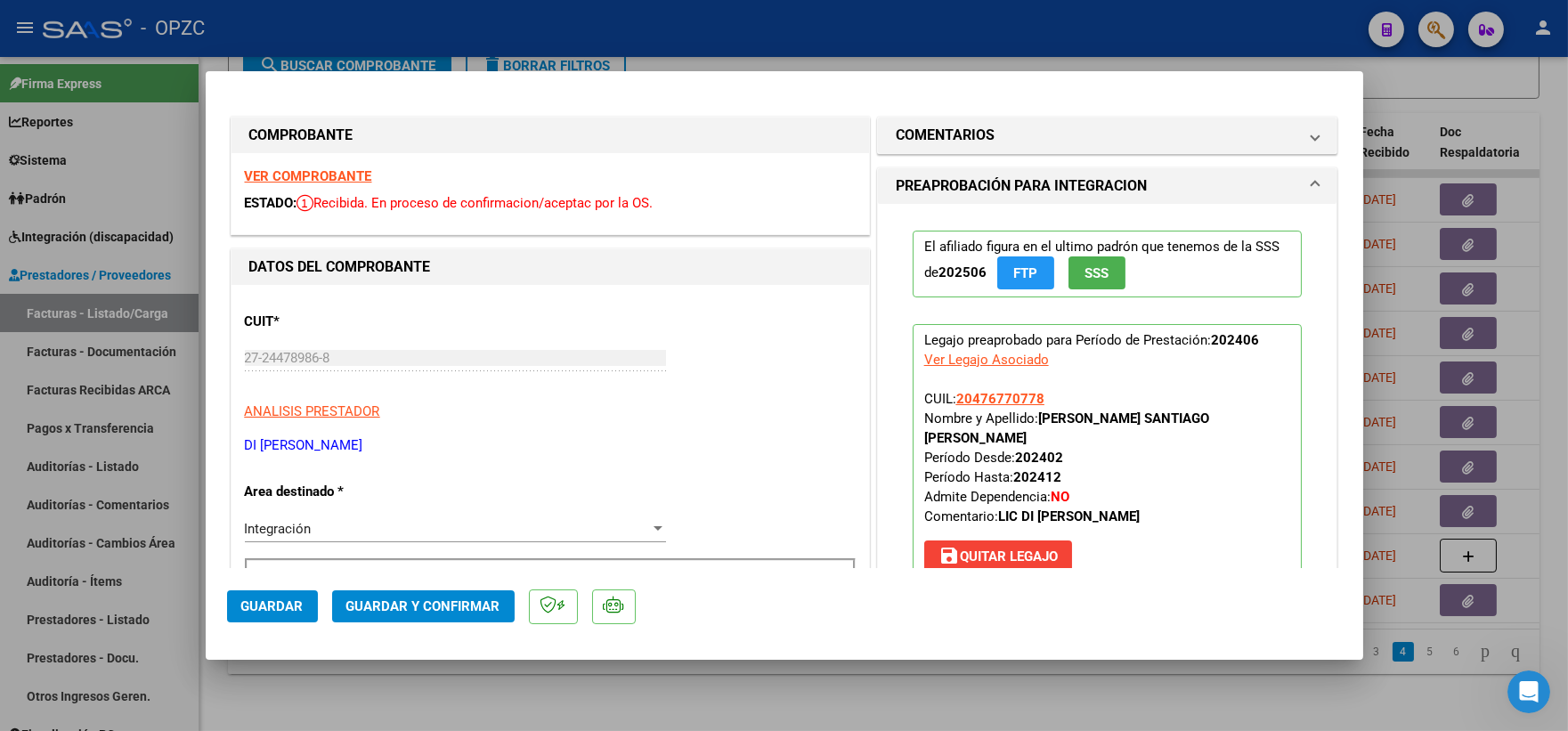
click at [315, 174] on strong "VER COMPROBANTE" at bounding box center [308, 176] width 128 height 16
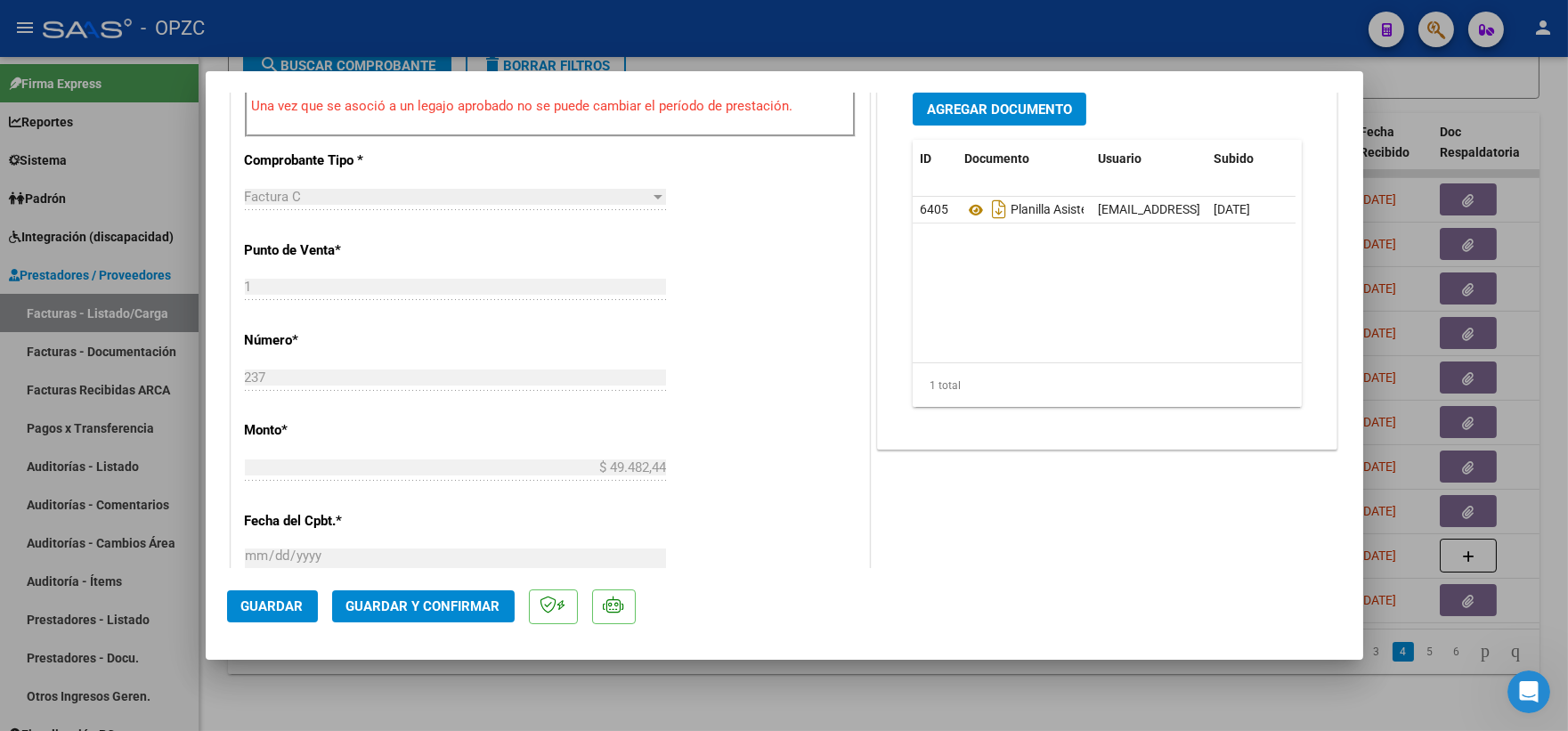
scroll to position [495, 0]
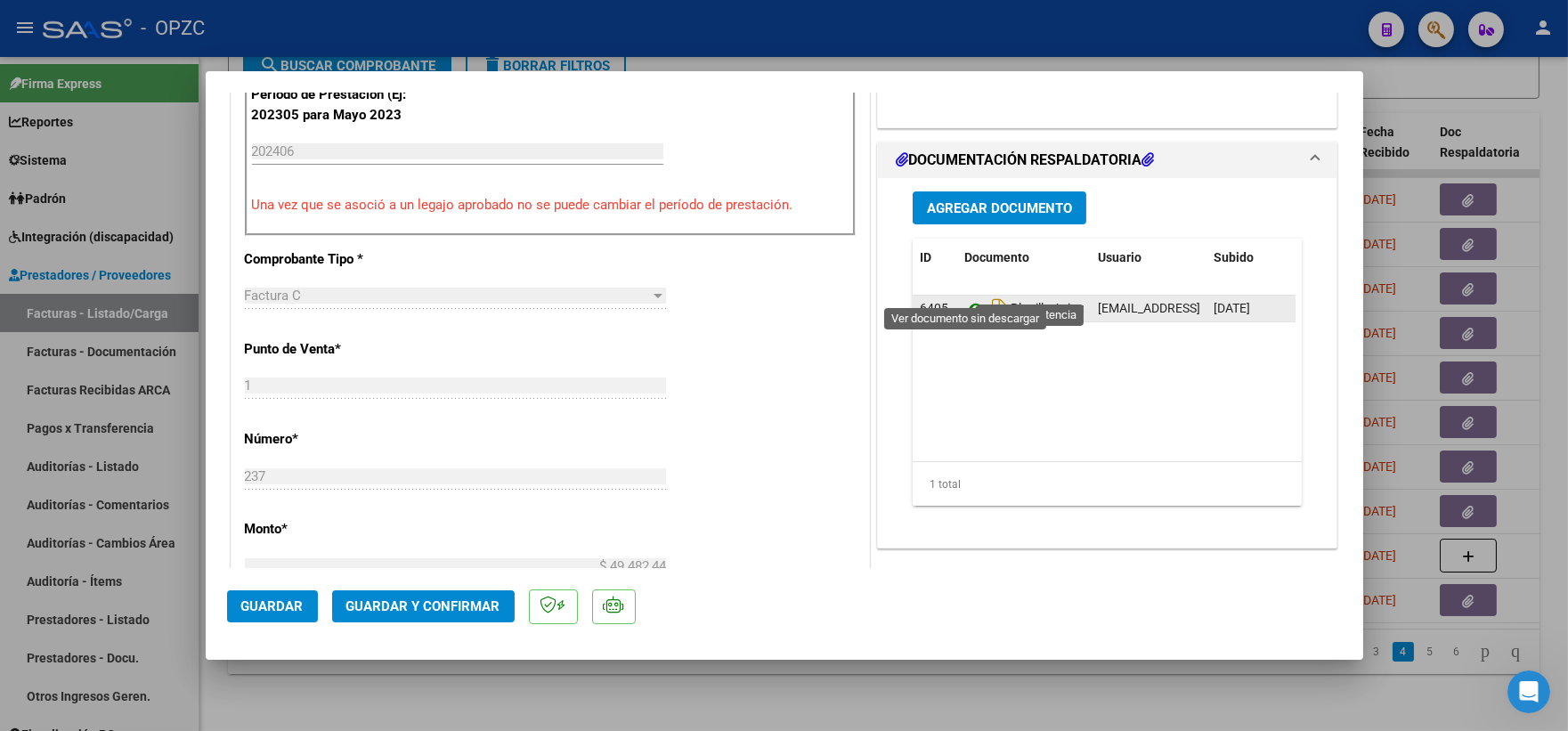
click at [966, 298] on icon at bounding box center [975, 308] width 23 height 21
click at [1521, 82] on div at bounding box center [784, 365] width 1568 height 731
type input "$ 0,00"
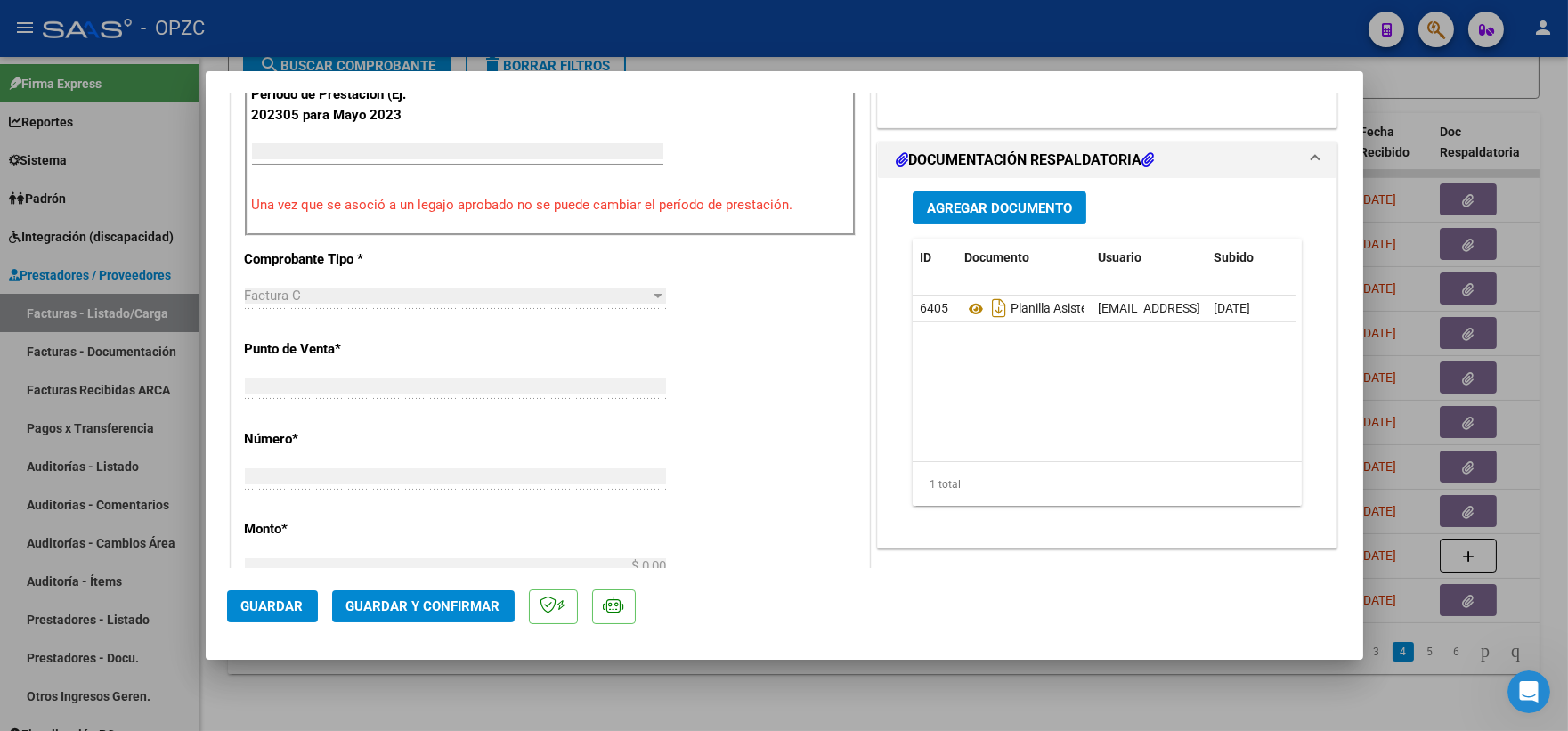
scroll to position [481, 0]
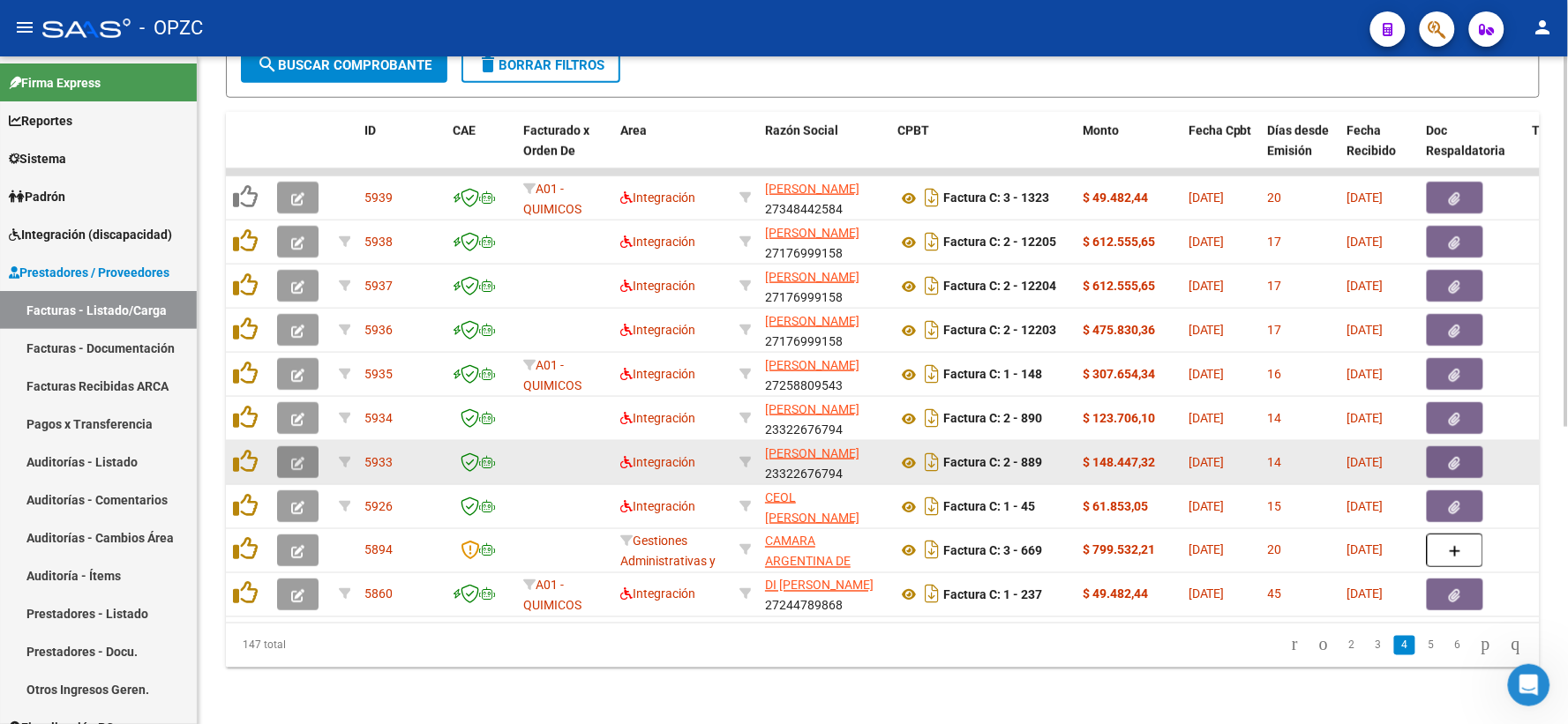
click at [288, 447] on button "button" at bounding box center [298, 462] width 42 height 32
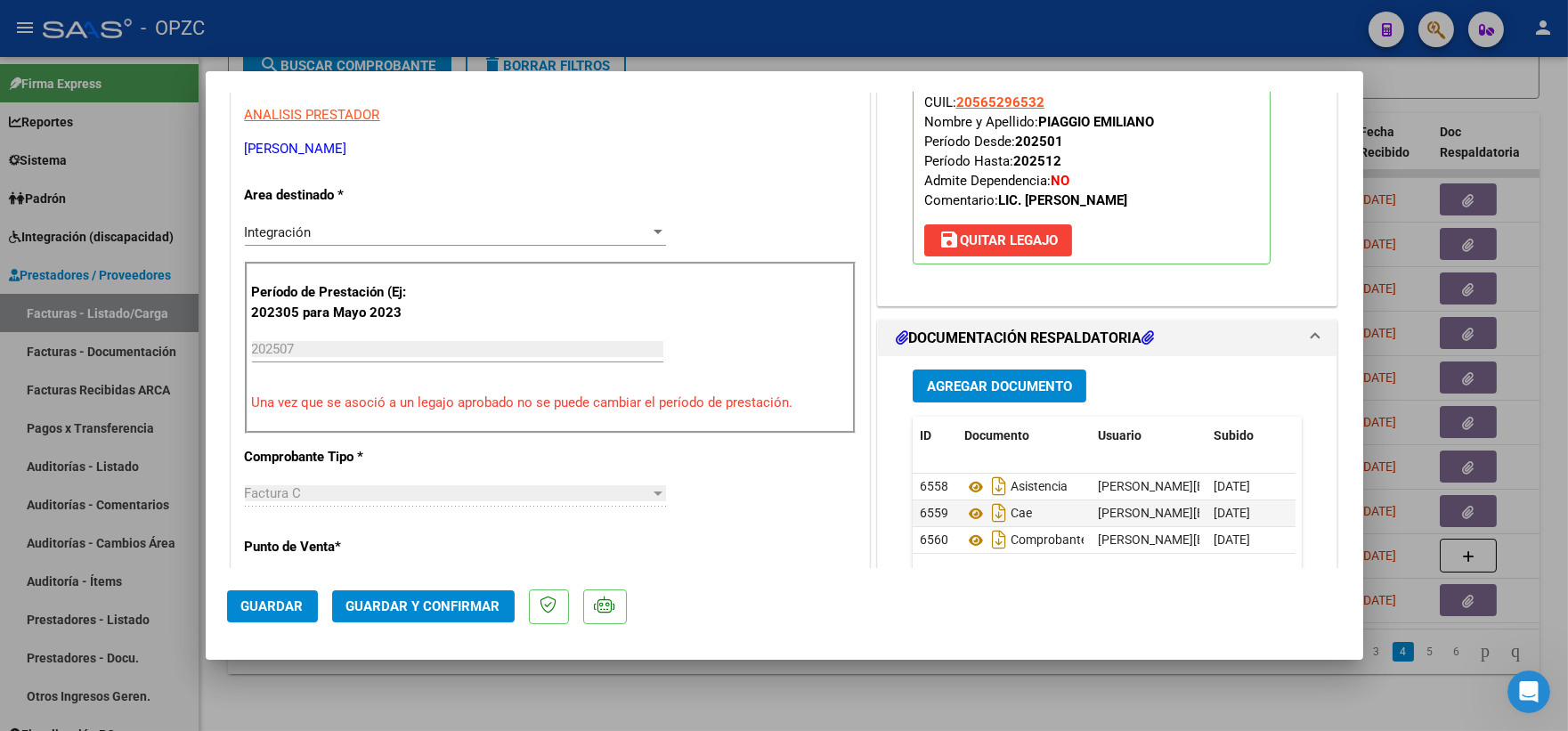
scroll to position [0, 0]
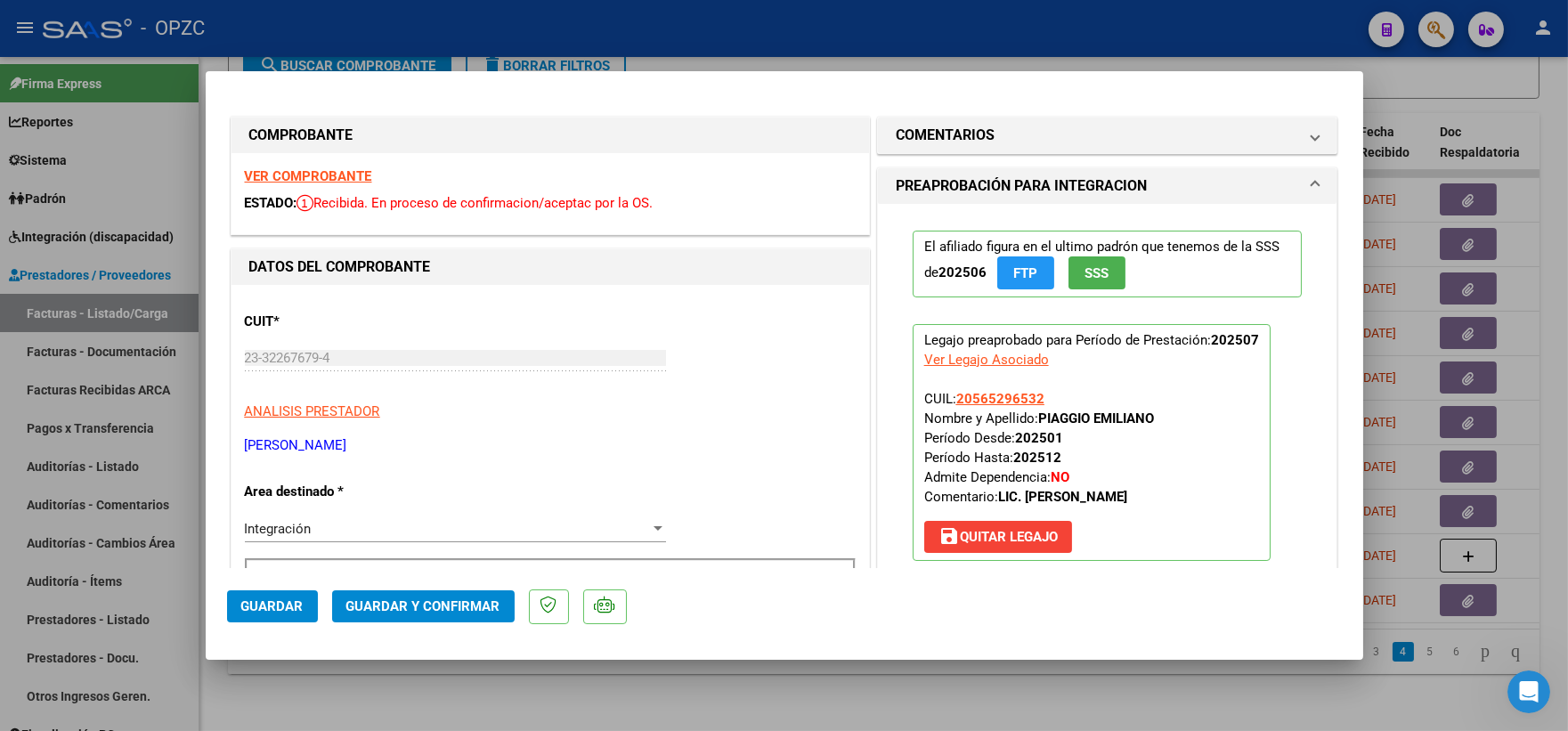
click at [310, 168] on strong "VER COMPROBANTE" at bounding box center [308, 176] width 128 height 16
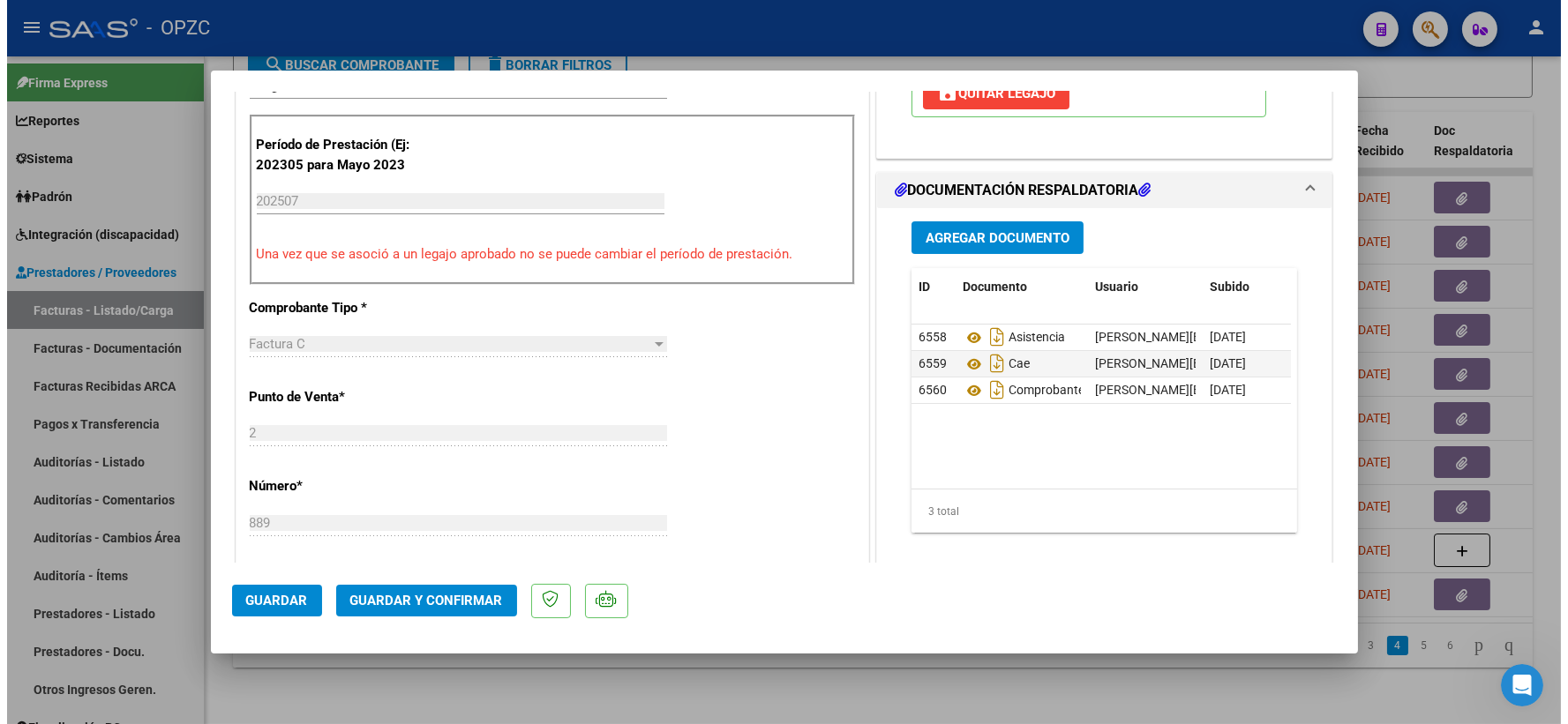
scroll to position [490, 0]
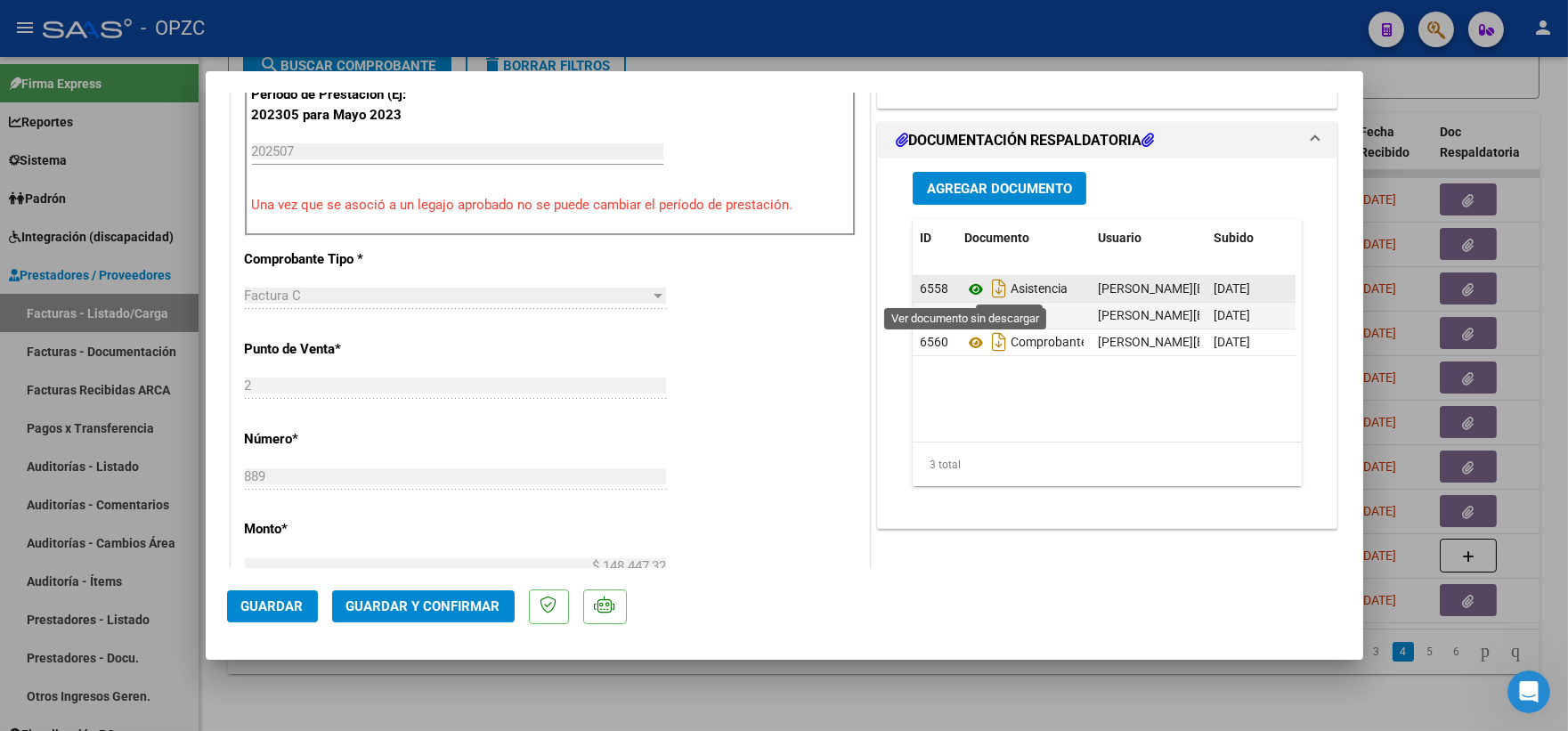
click at [971, 289] on icon at bounding box center [975, 288] width 23 height 21
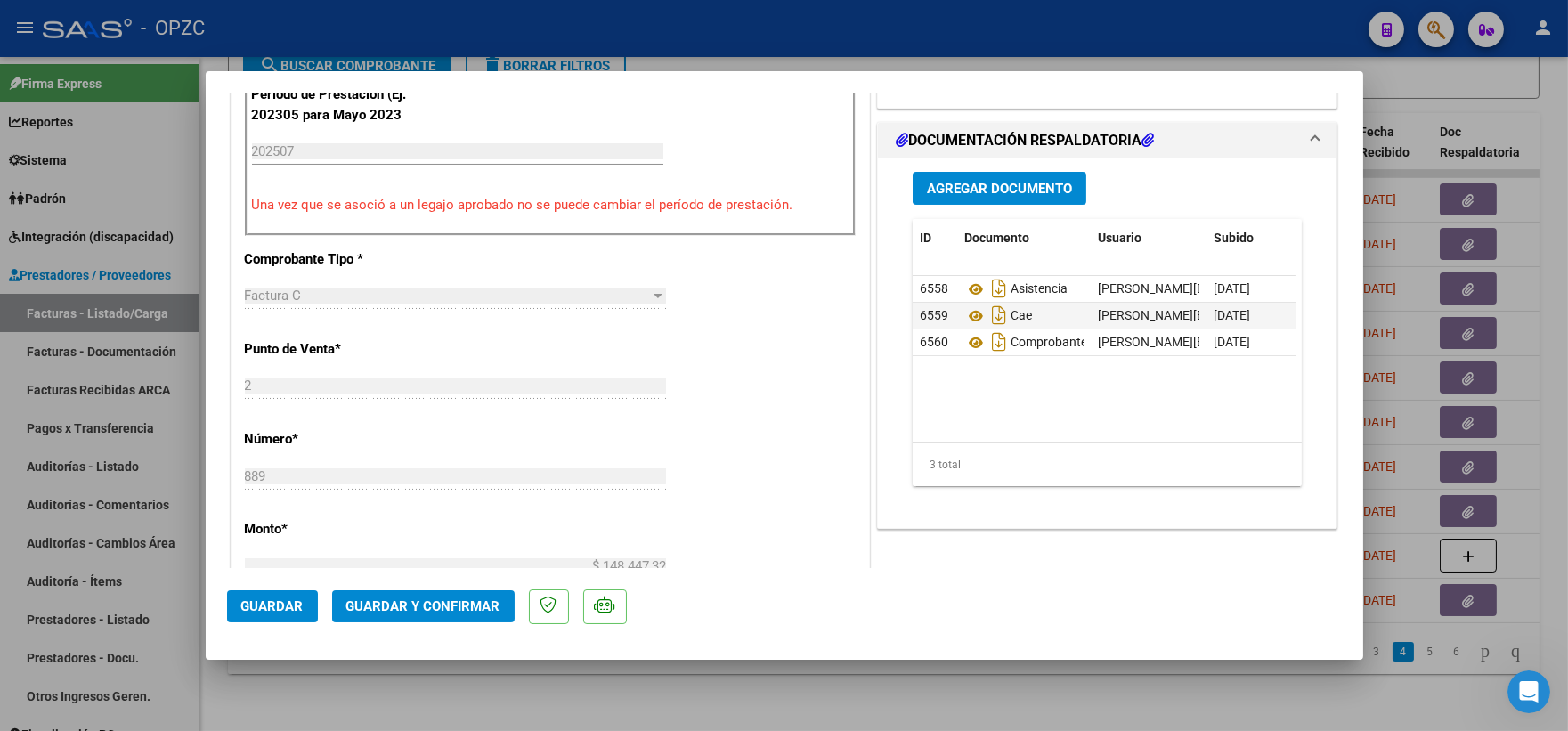
click at [415, 604] on span "Guardar y Confirmar" at bounding box center [423, 607] width 154 height 16
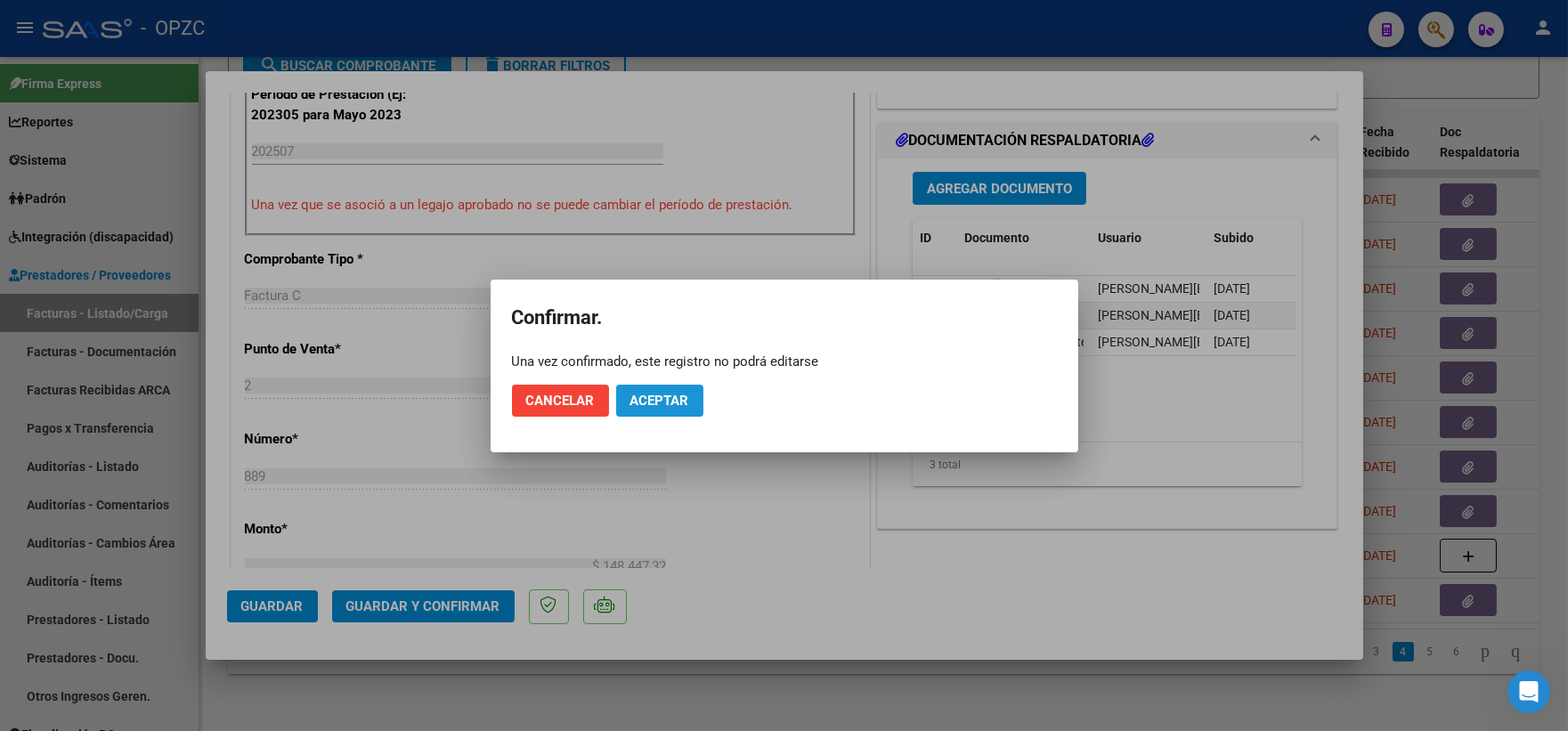
click at [657, 404] on span "Aceptar" at bounding box center [659, 401] width 58 height 16
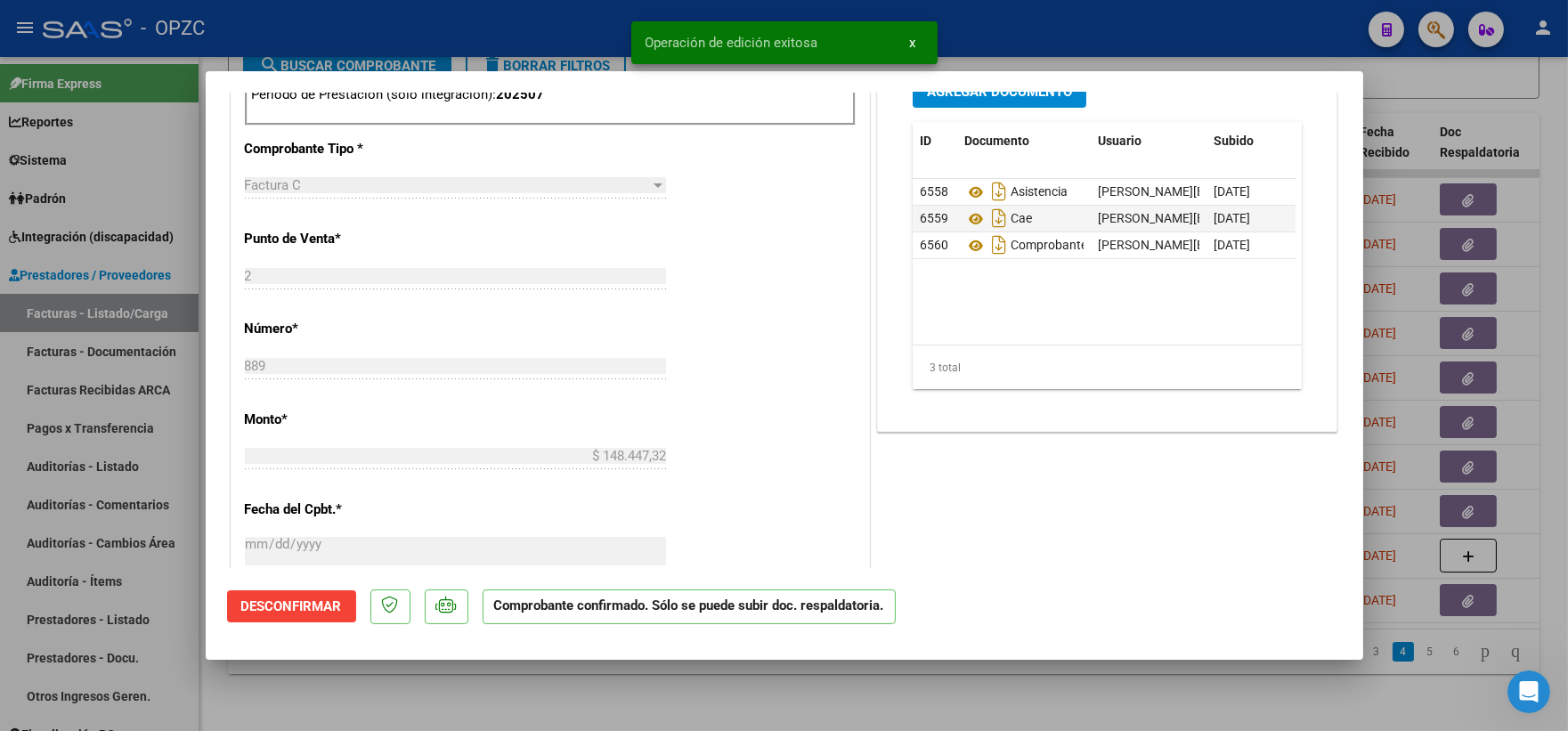
click at [1434, 81] on div at bounding box center [784, 365] width 1568 height 731
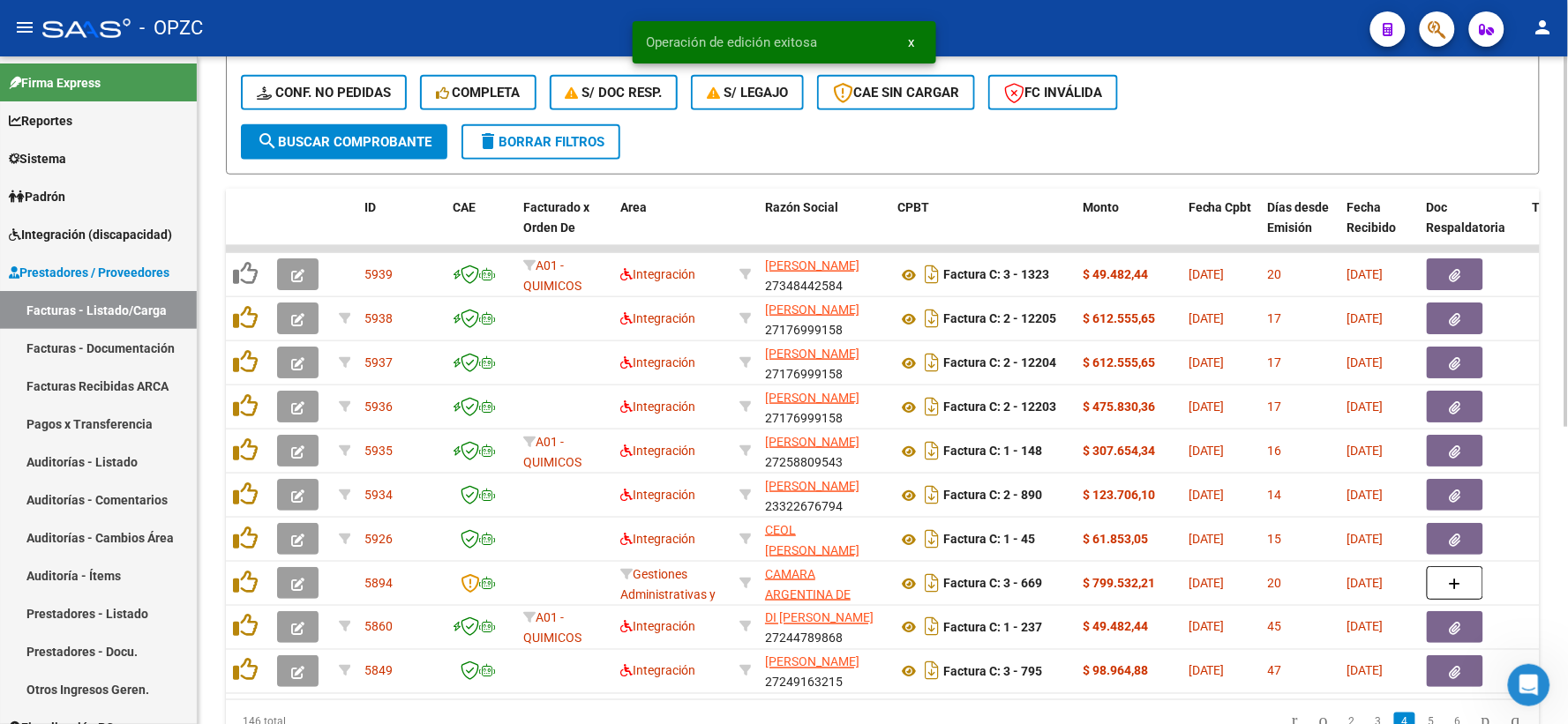
scroll to position [341, 0]
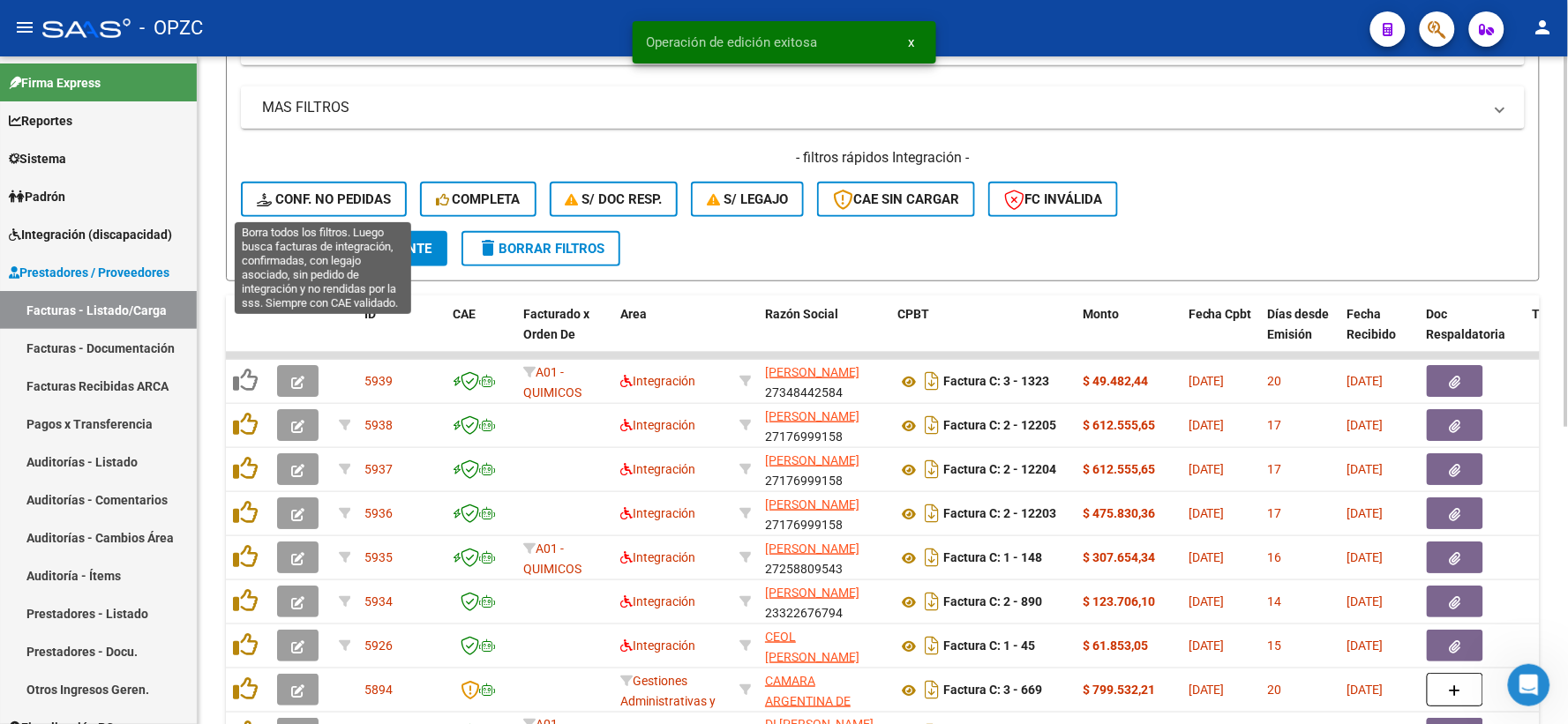
click at [304, 196] on span "Conf. no pedidas" at bounding box center [324, 200] width 134 height 16
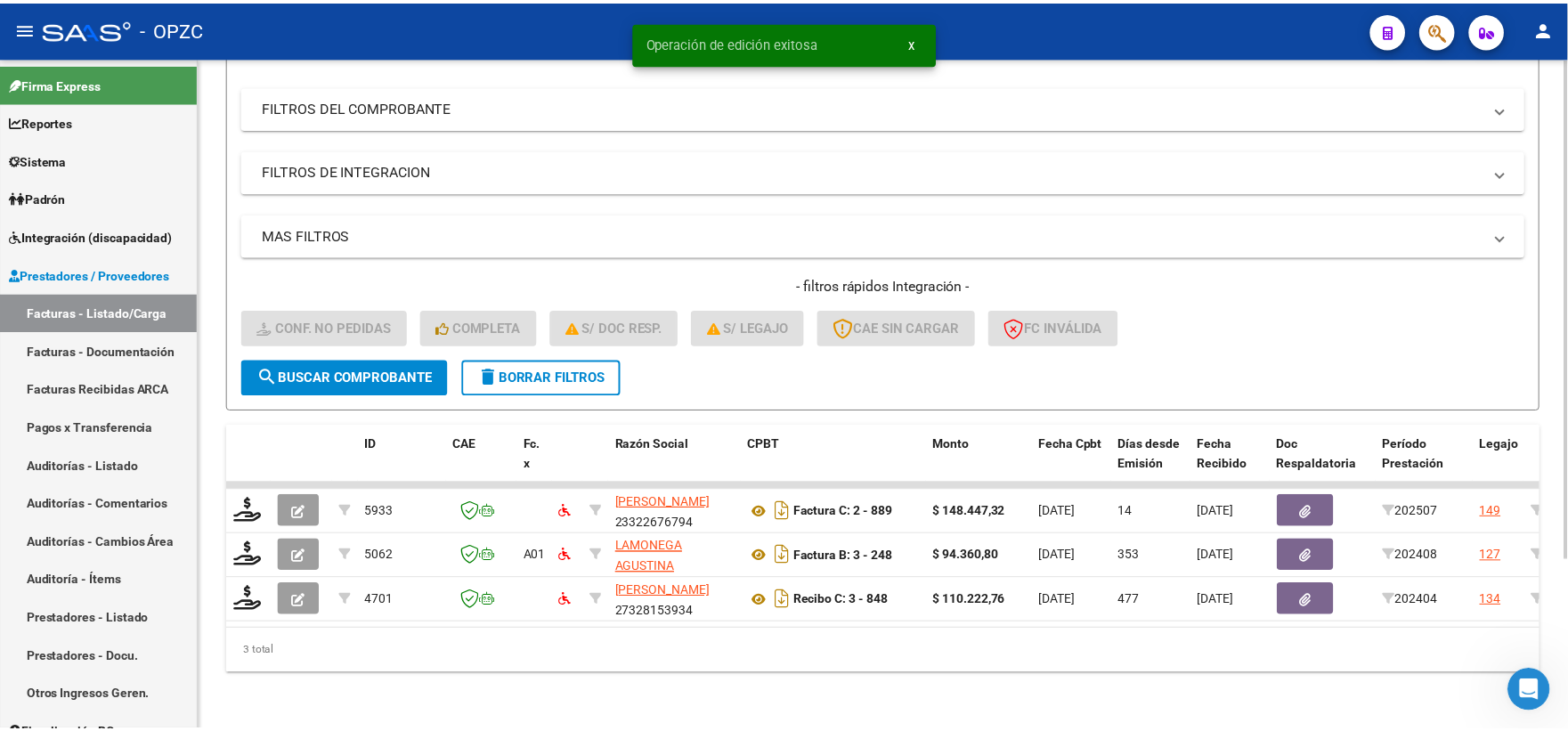
scroll to position [230, 0]
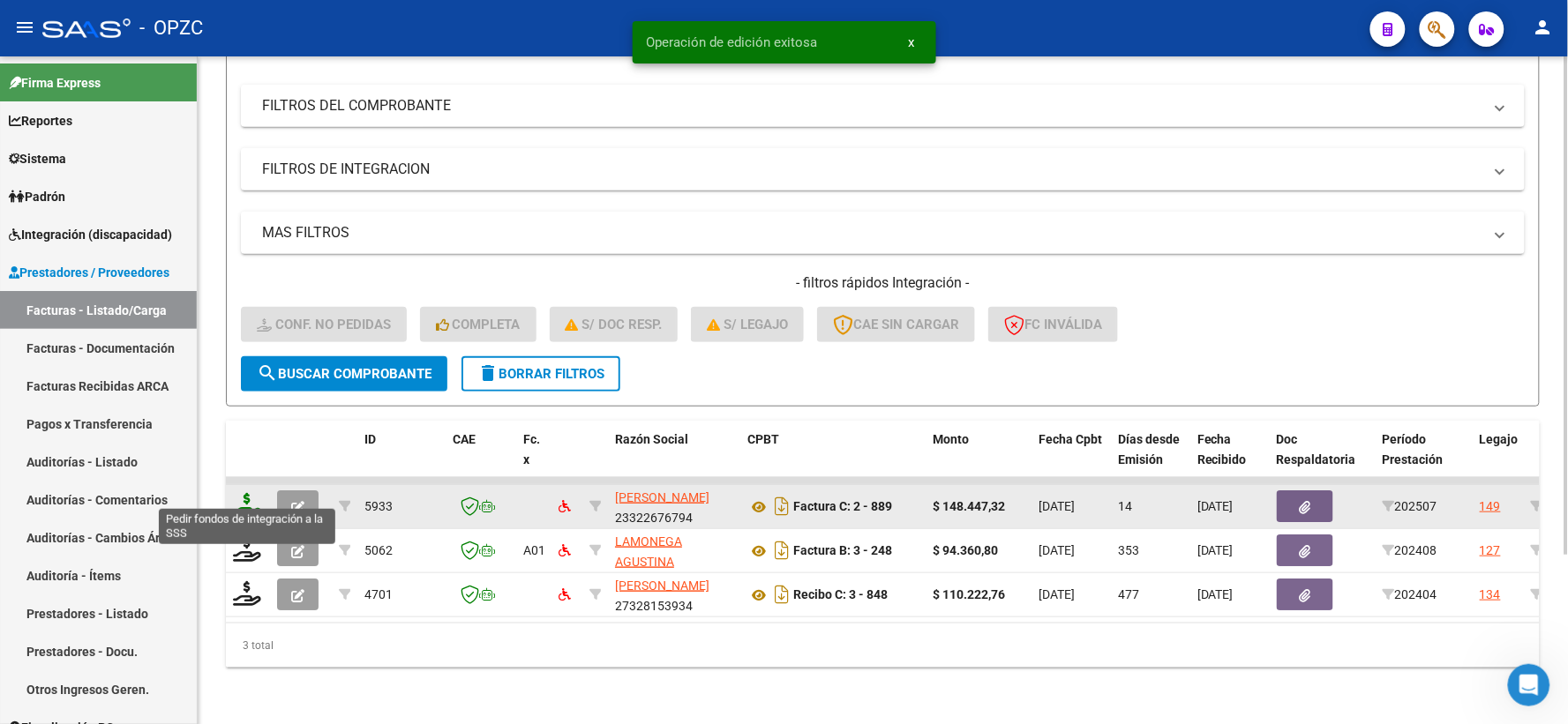
click at [236, 494] on icon at bounding box center [247, 505] width 28 height 24
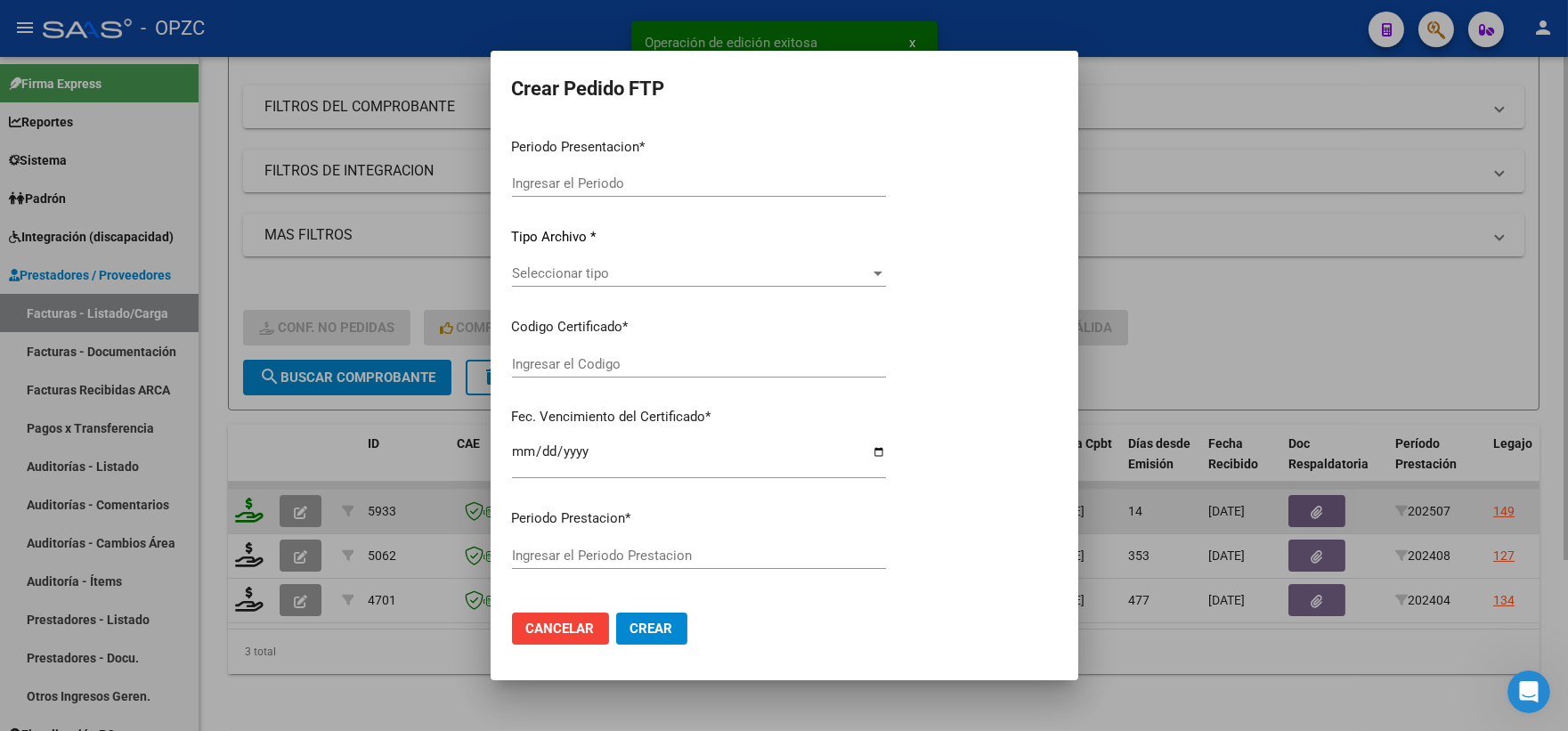
type input "202507"
type input "$ 148.447,32"
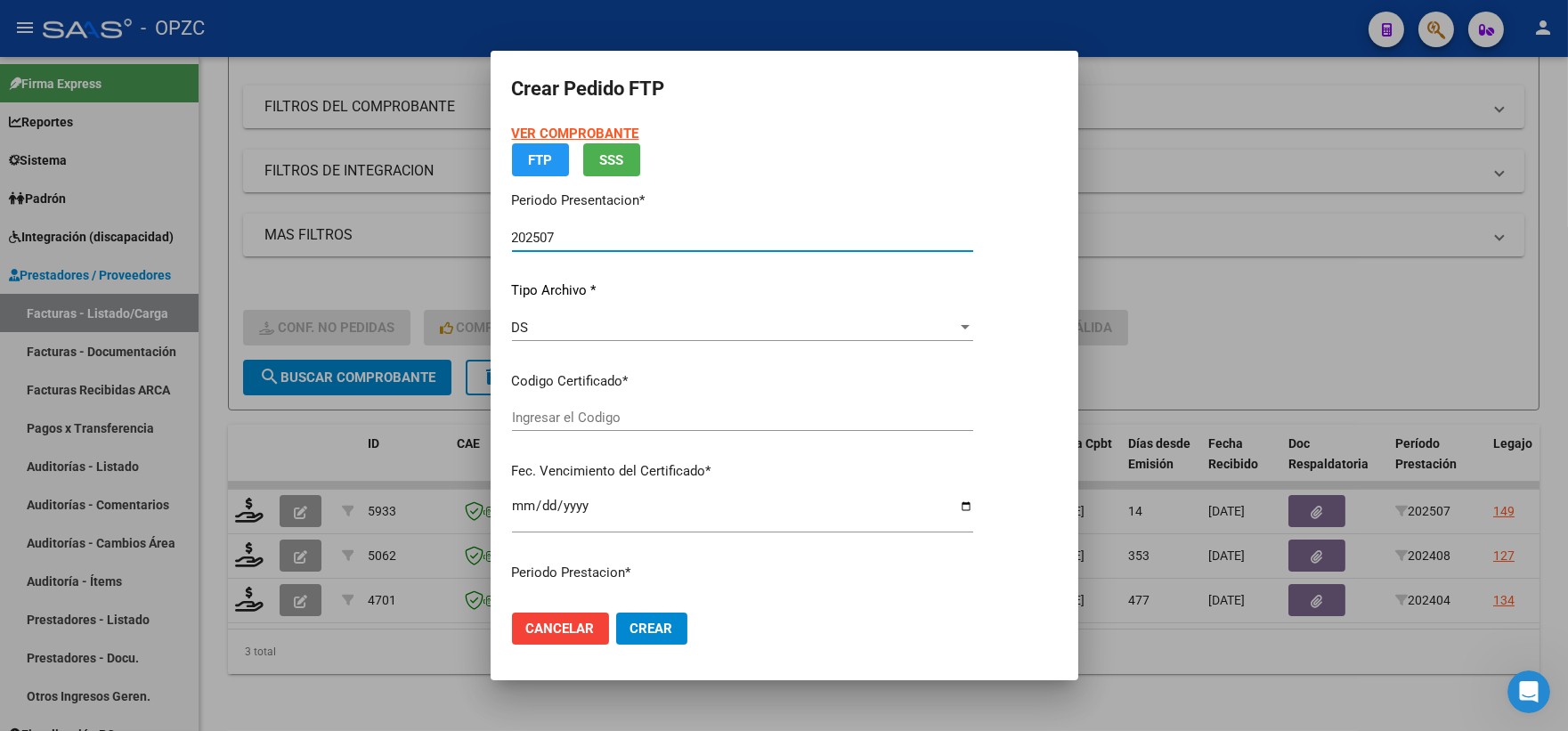
type input "arg02000565296532022112320271123"
type input "[DATE]"
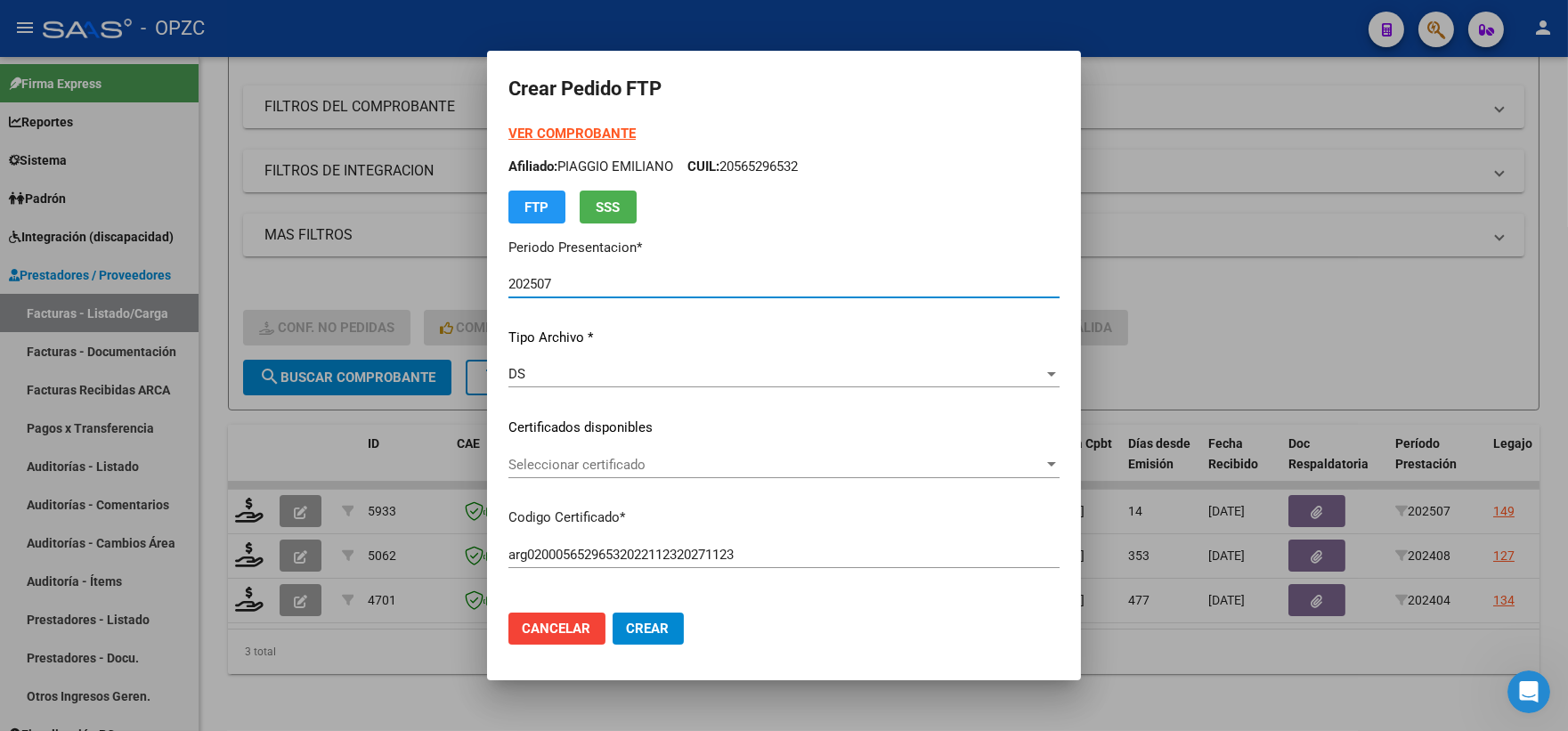
click at [1057, 461] on div at bounding box center [1052, 465] width 16 height 15
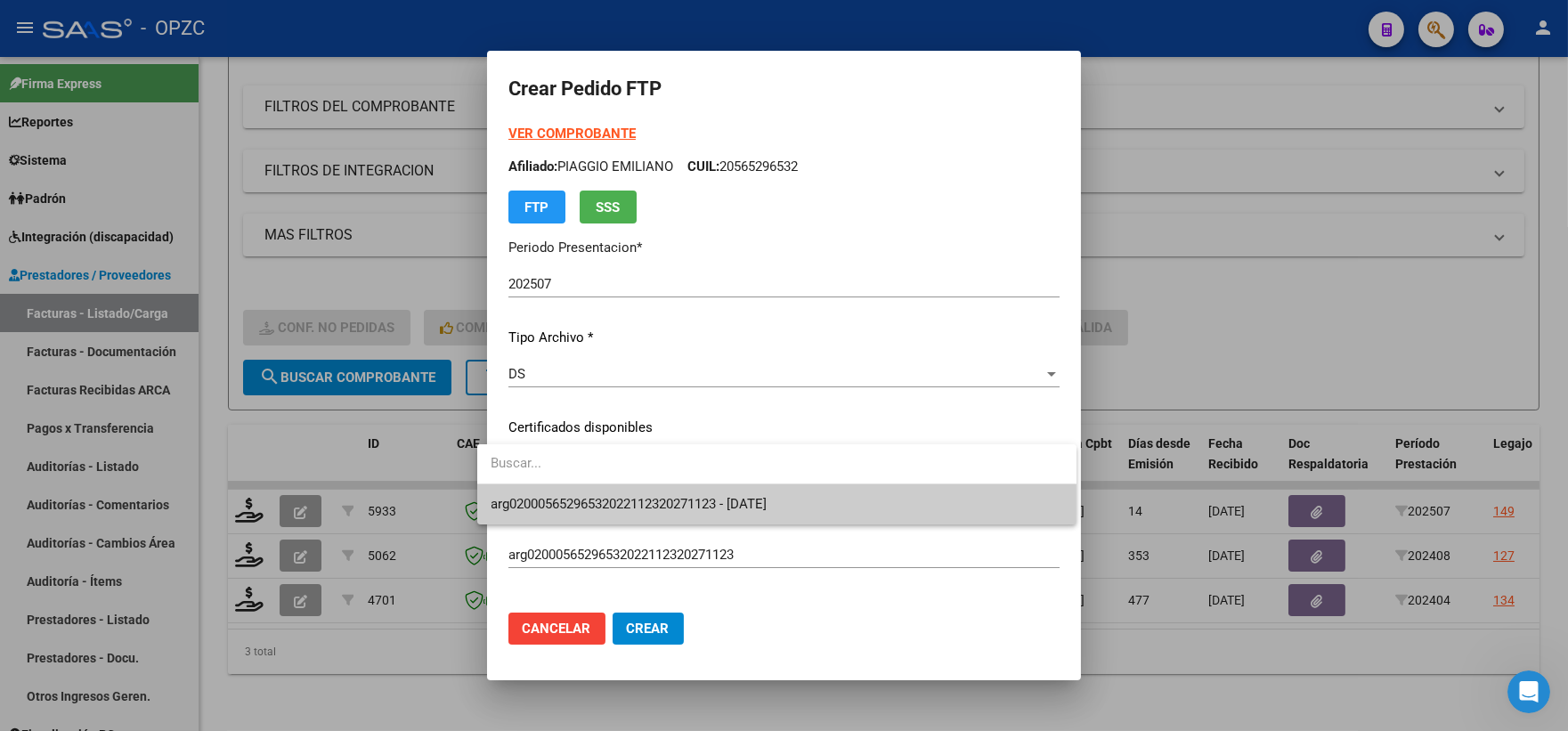
click at [830, 501] on span "arg02000565296532022112320271123 - [DATE]" at bounding box center [777, 505] width 571 height 40
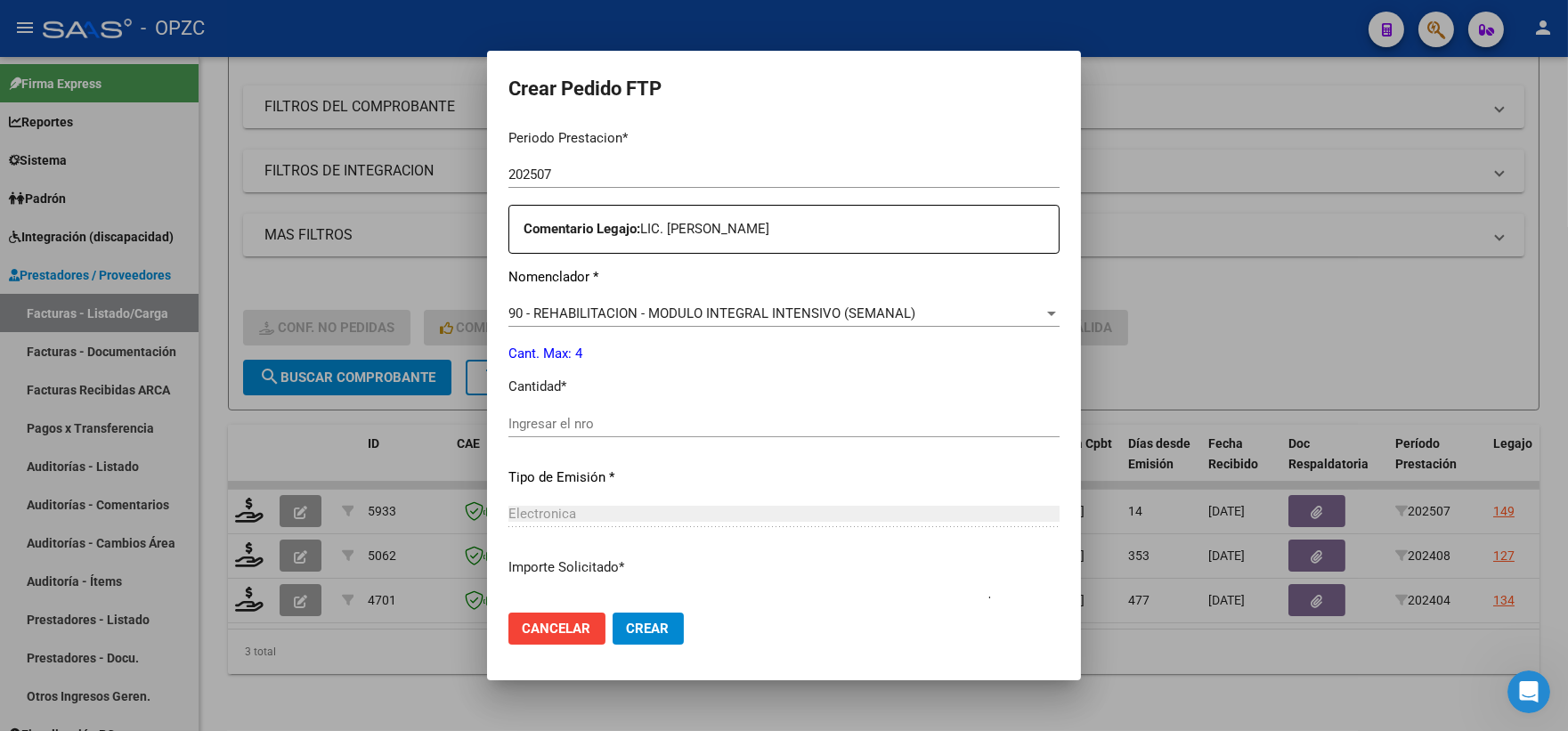
scroll to position [593, 0]
click at [618, 392] on p "Cantidad *" at bounding box center [784, 385] width 551 height 20
click at [607, 412] on div "Ingresar el nro" at bounding box center [784, 422] width 551 height 26
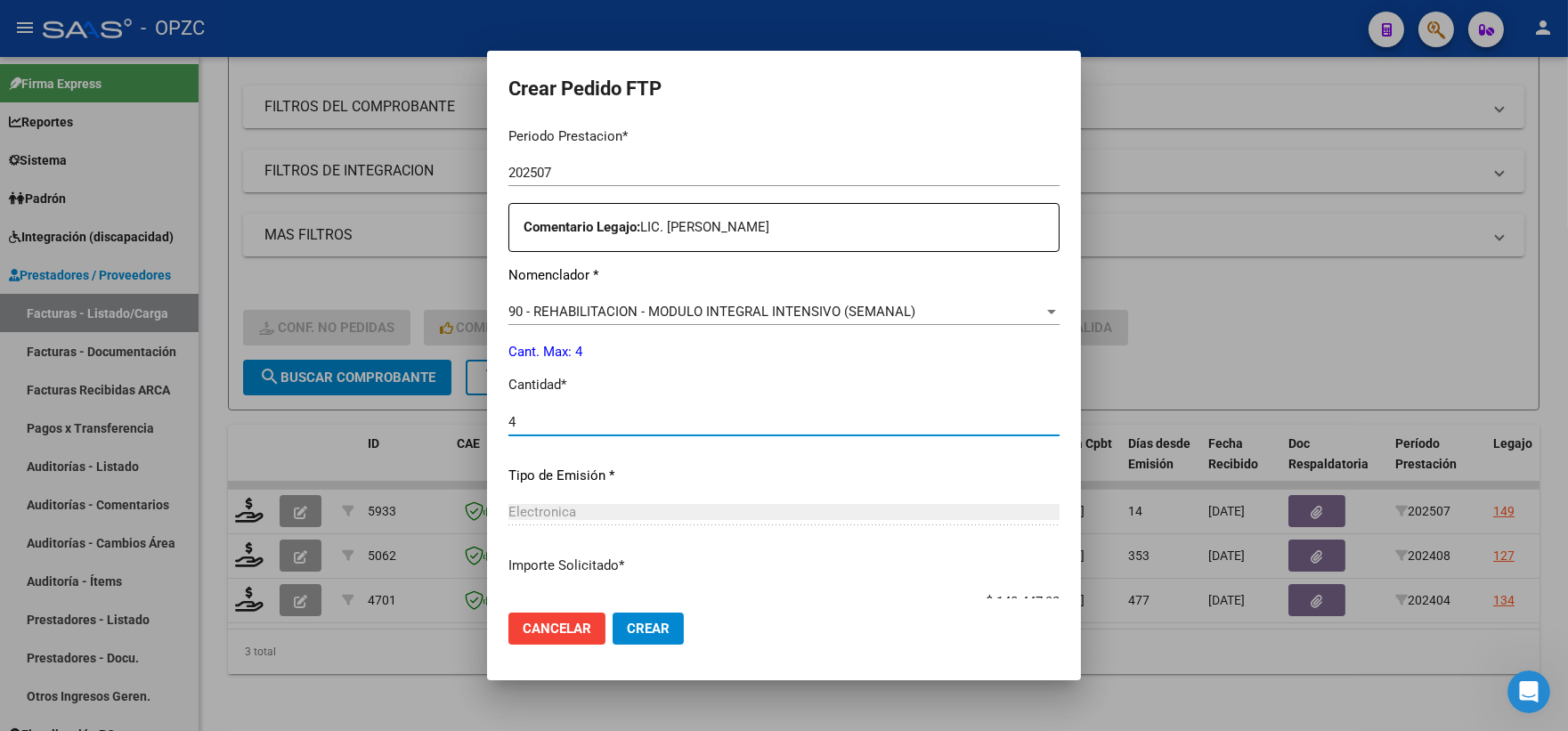
type input "4"
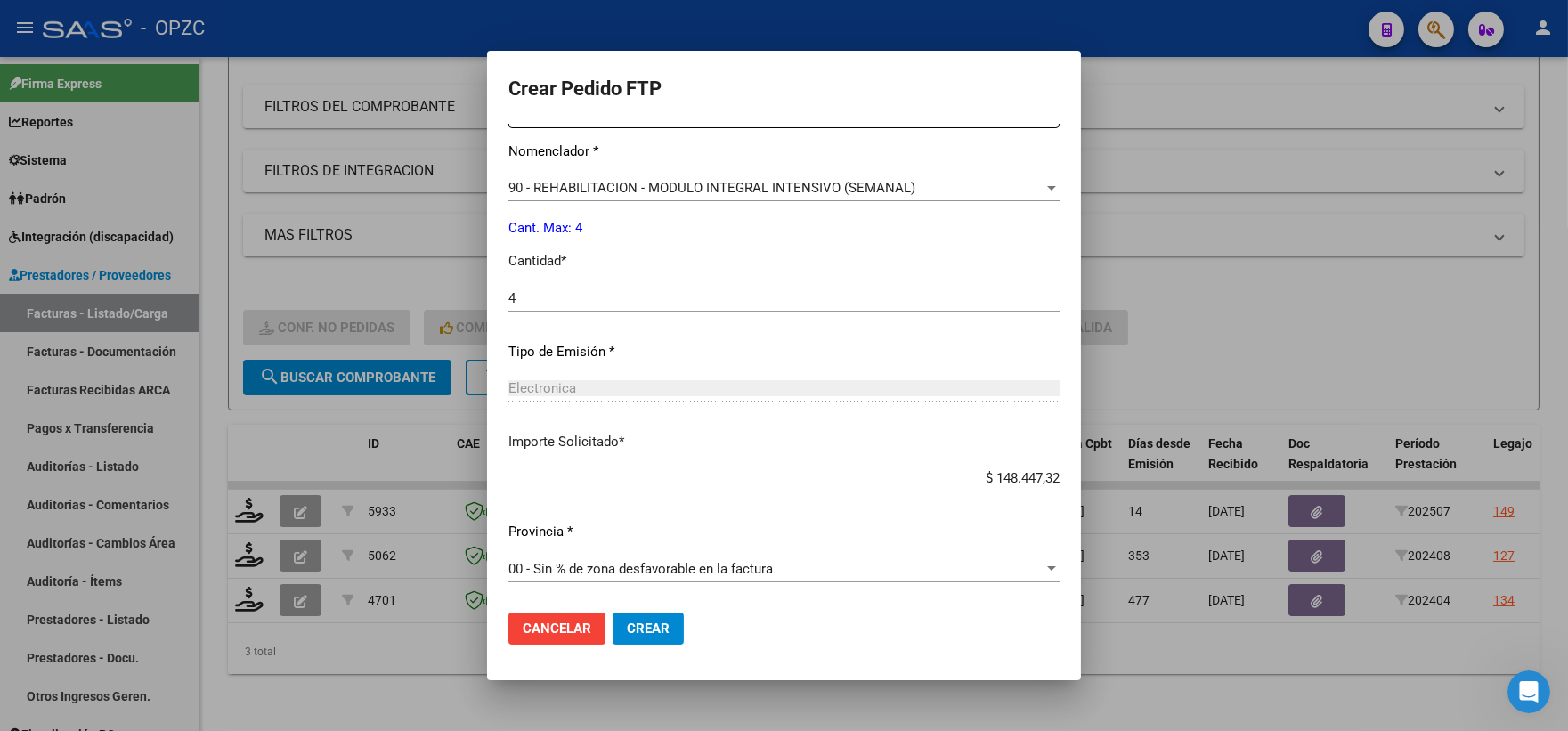
click at [627, 635] on span "Crear" at bounding box center [648, 629] width 43 height 16
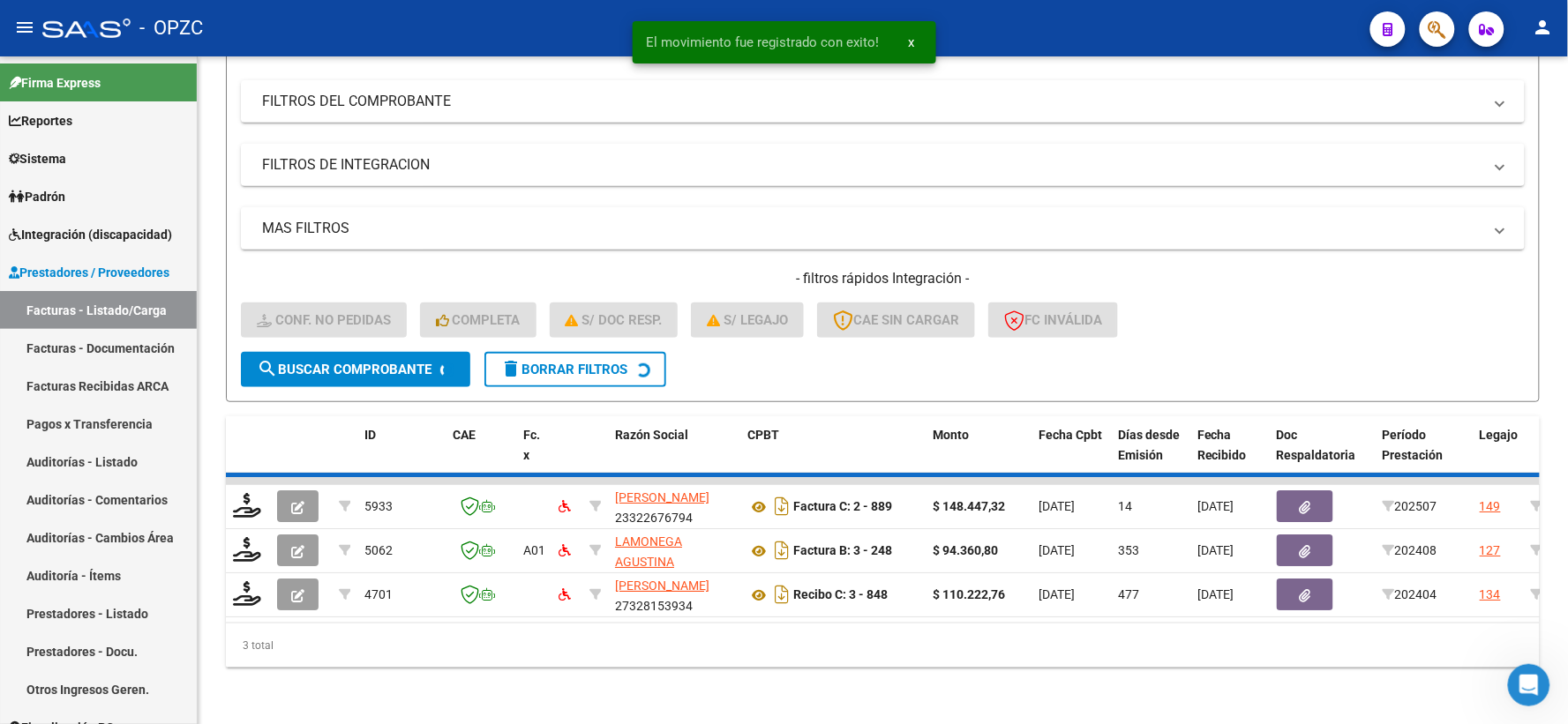
scroll to position [183, 0]
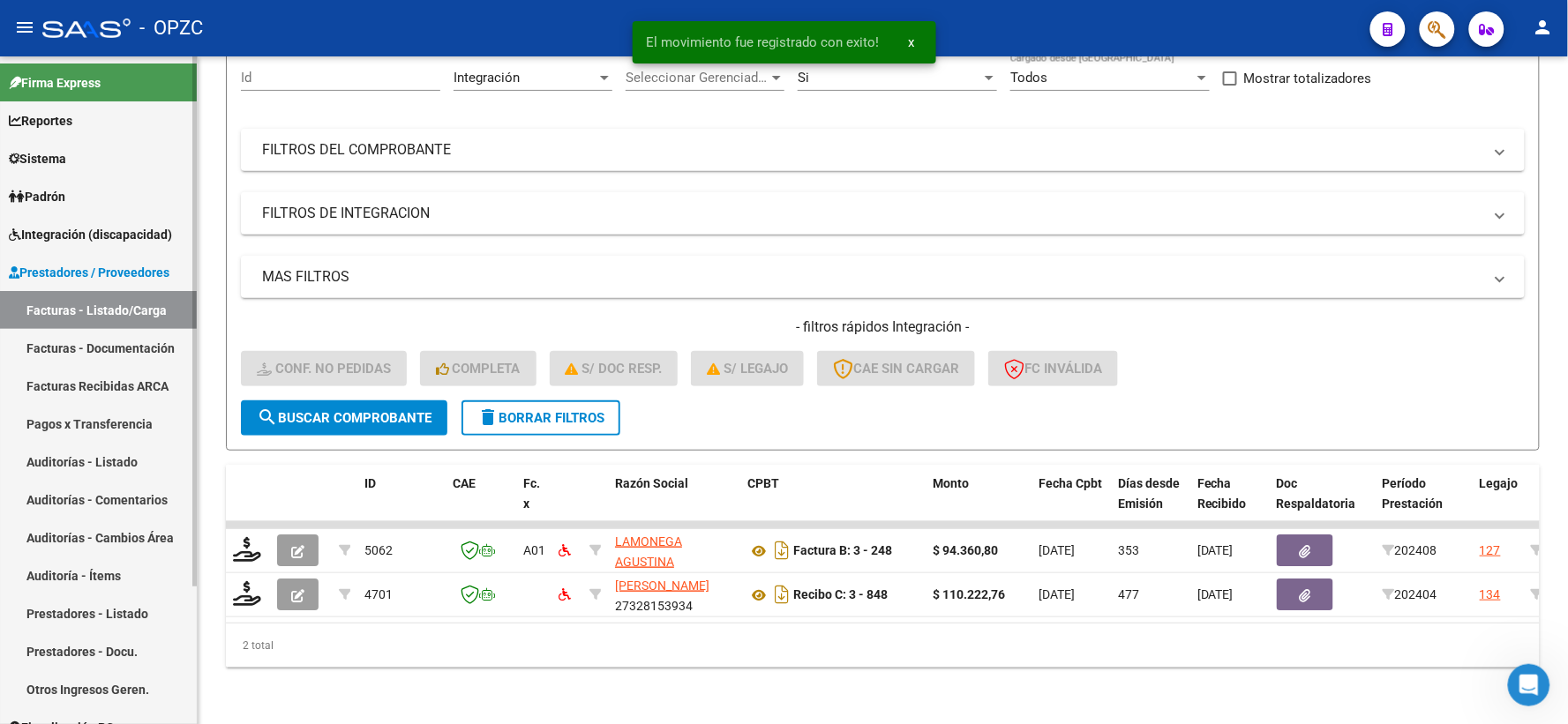
click at [126, 233] on span "Integración (discapacidad)" at bounding box center [90, 234] width 164 height 19
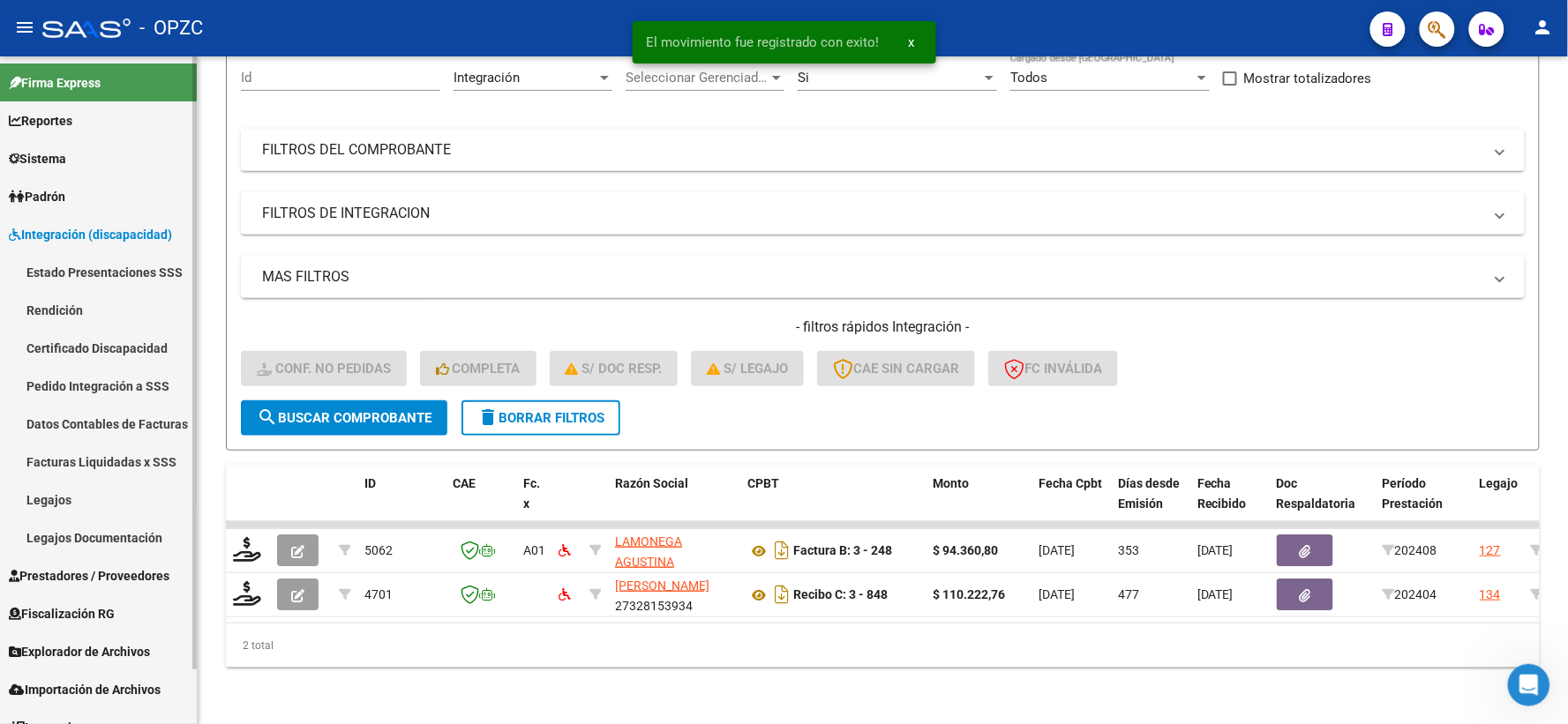
click at [89, 391] on link "Pedido Integración a SSS" at bounding box center [99, 386] width 197 height 38
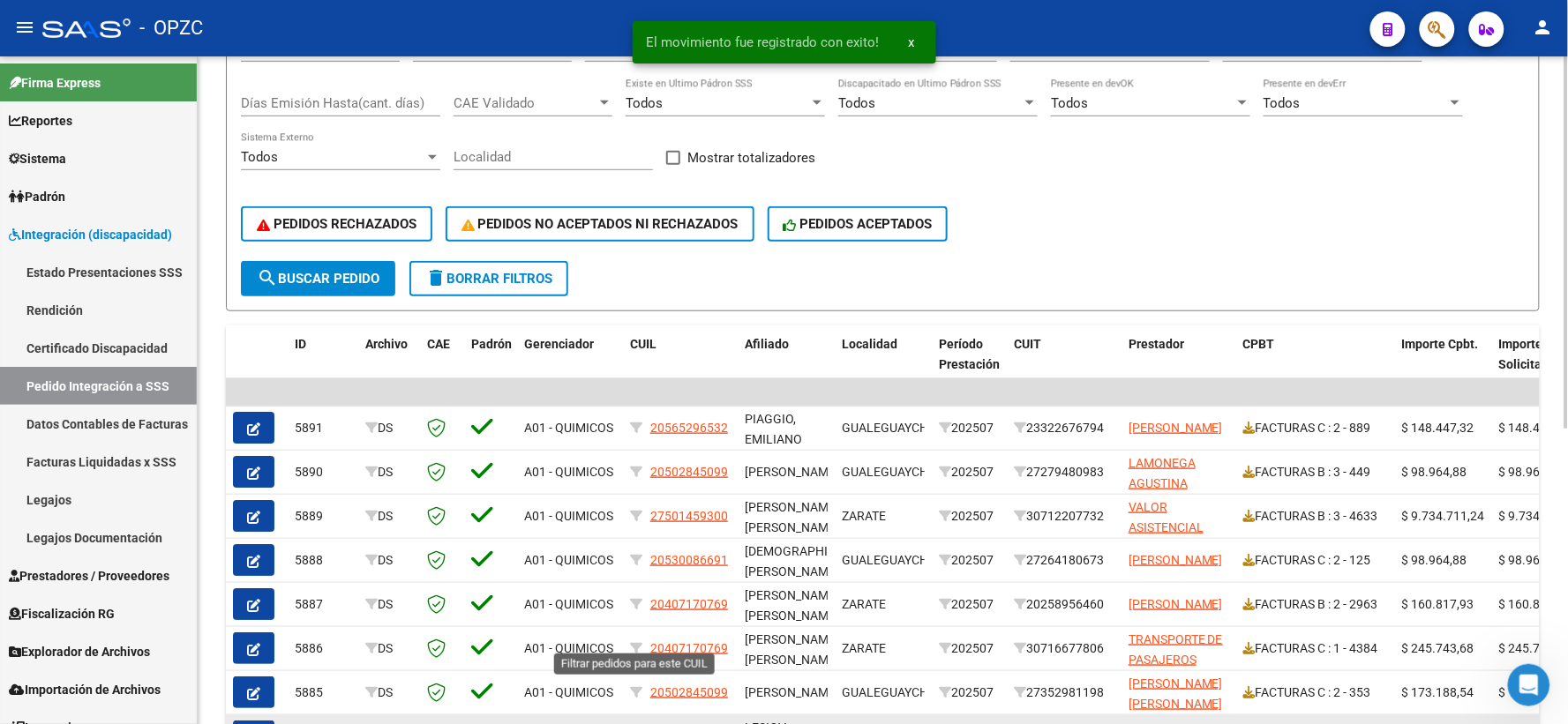
scroll to position [294, 0]
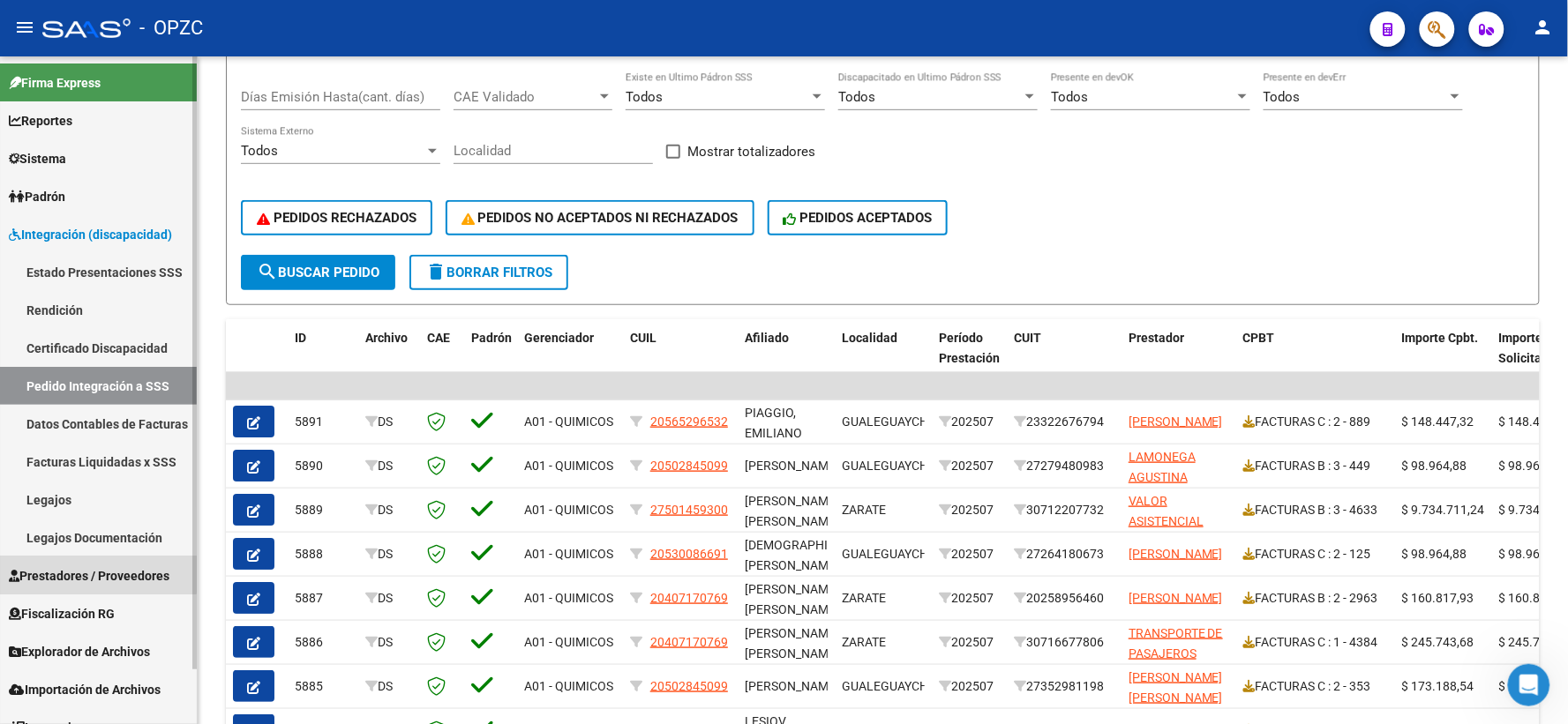
click at [59, 559] on link "Prestadores / Proveedores" at bounding box center [99, 576] width 197 height 38
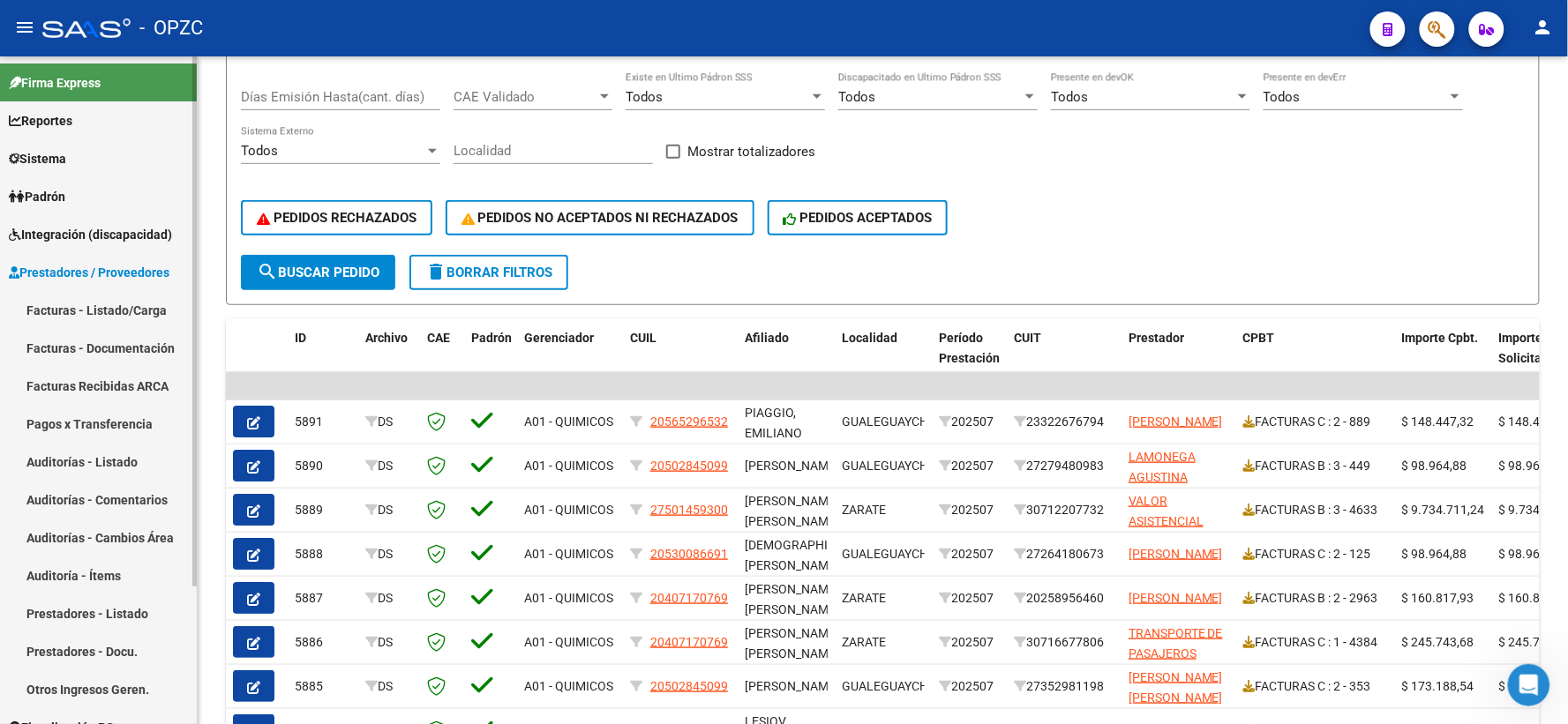
click at [113, 311] on link "Facturas - Listado/Carga" at bounding box center [99, 310] width 197 height 38
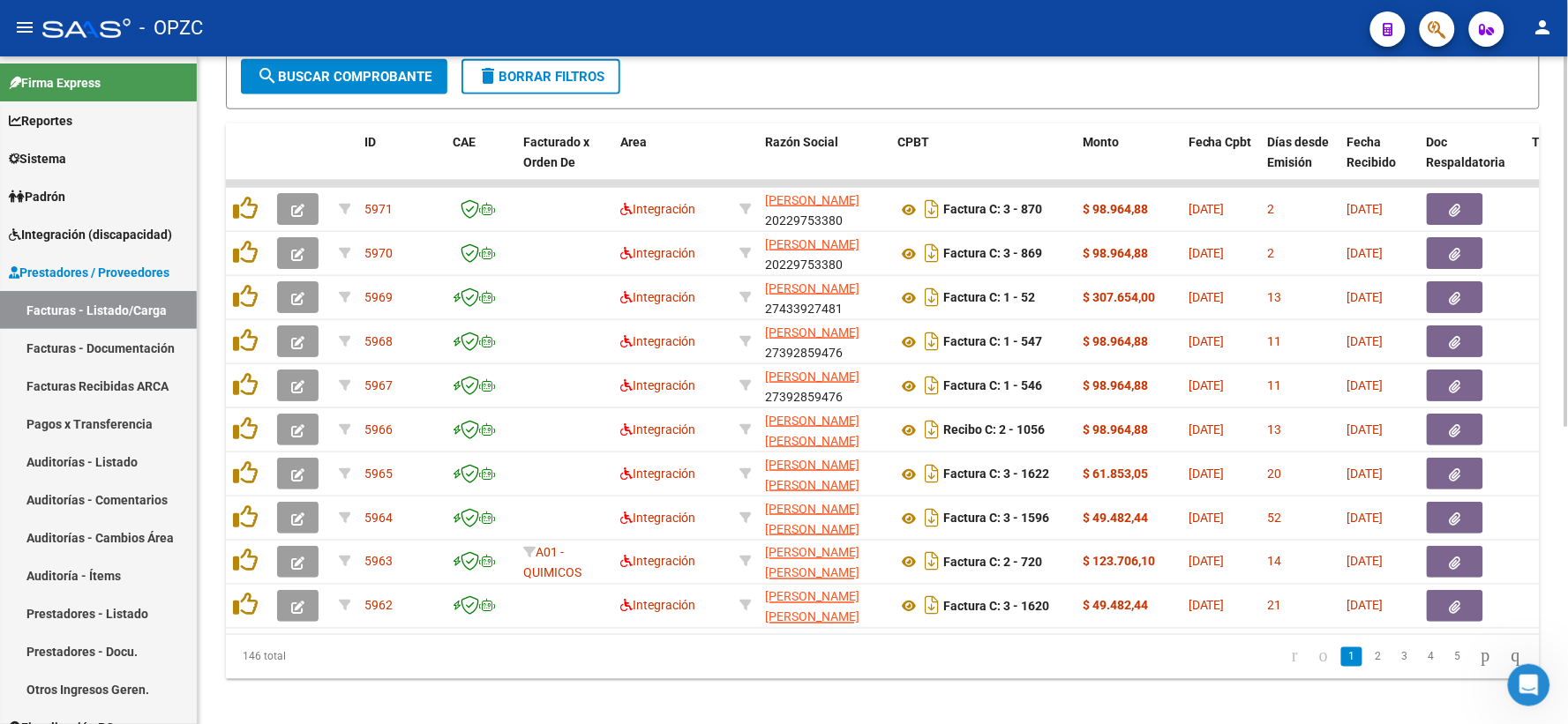
scroll to position [535, 0]
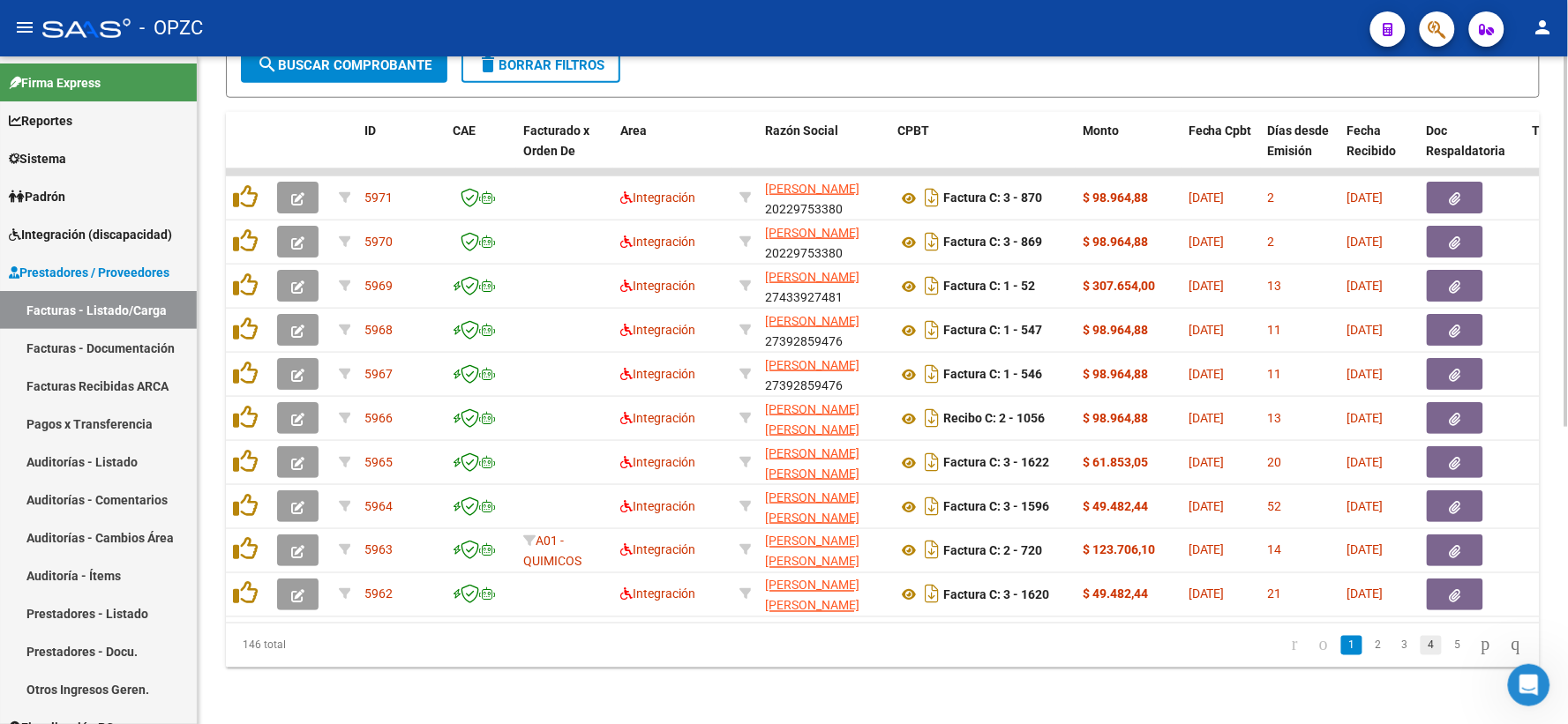
click at [1422, 644] on link "4" at bounding box center [1431, 645] width 21 height 19
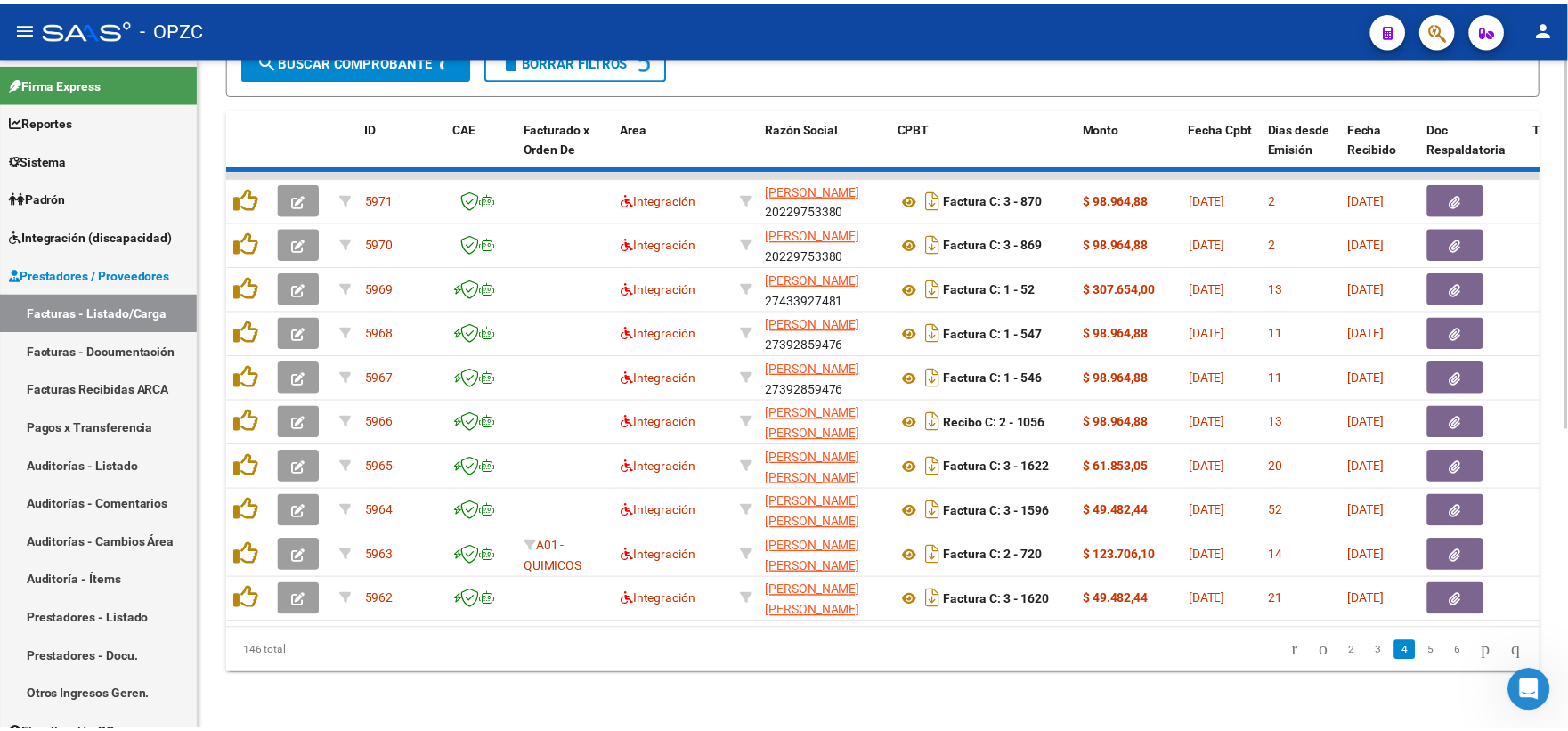
scroll to position [541, 0]
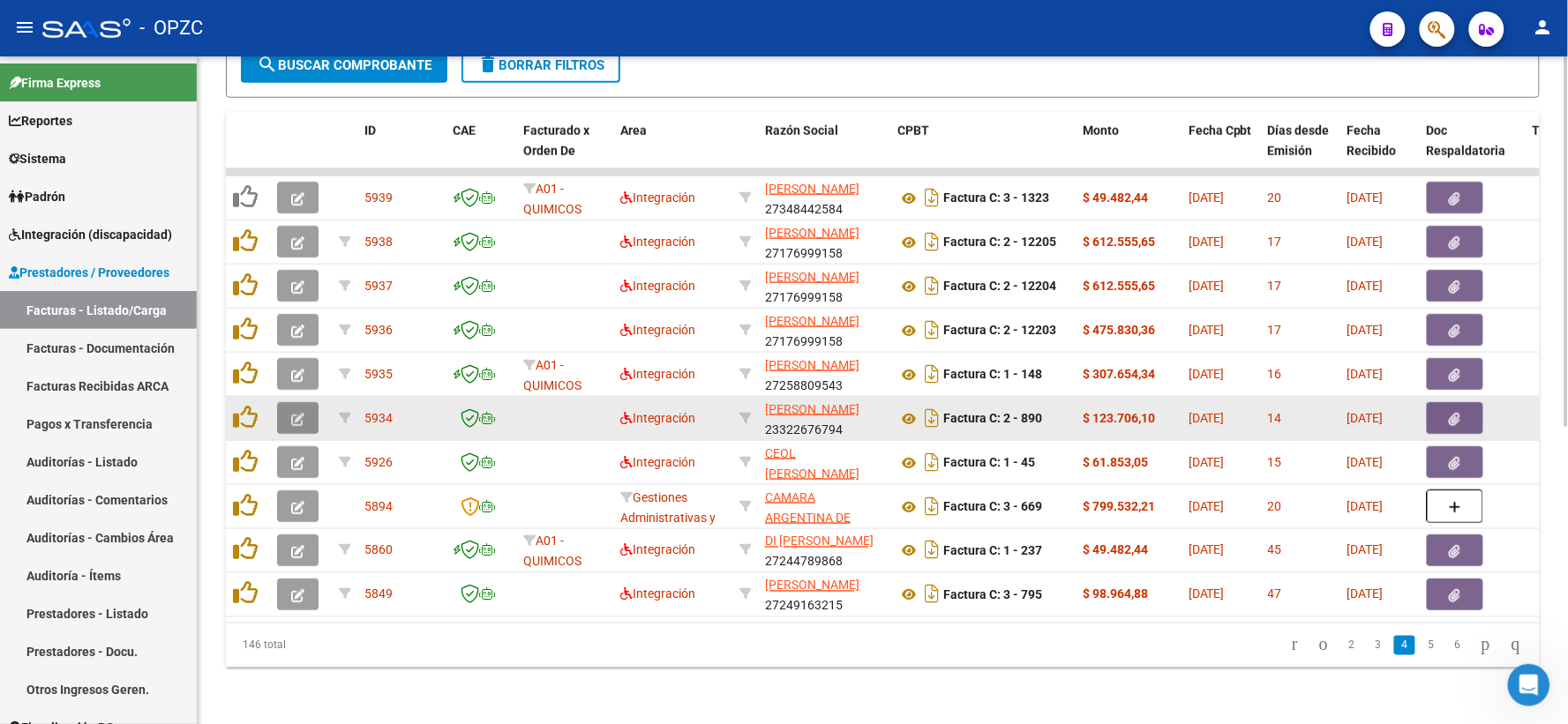
click at [301, 413] on icon "button" at bounding box center [298, 419] width 14 height 14
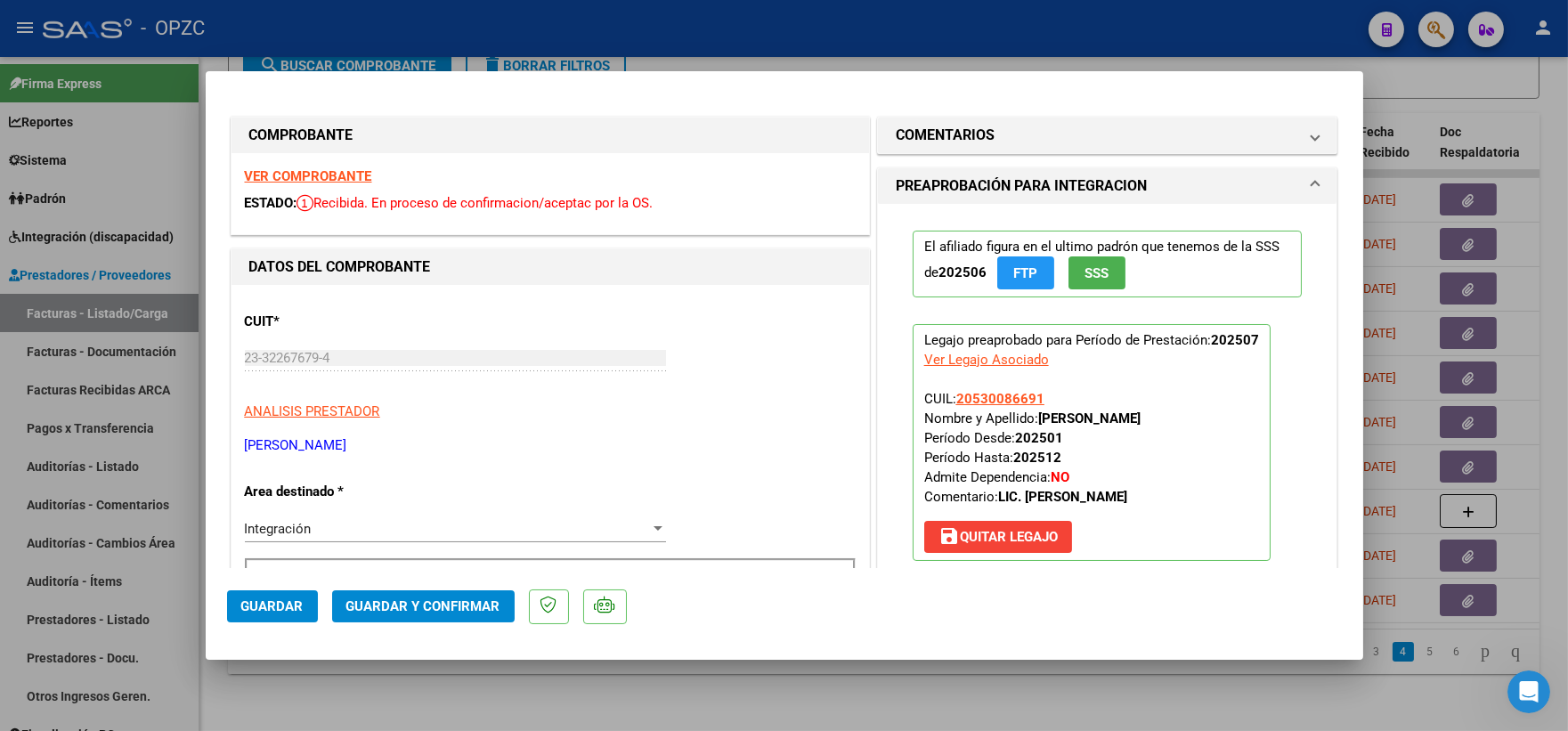
click at [351, 180] on strong "VER COMPROBANTE" at bounding box center [308, 176] width 128 height 16
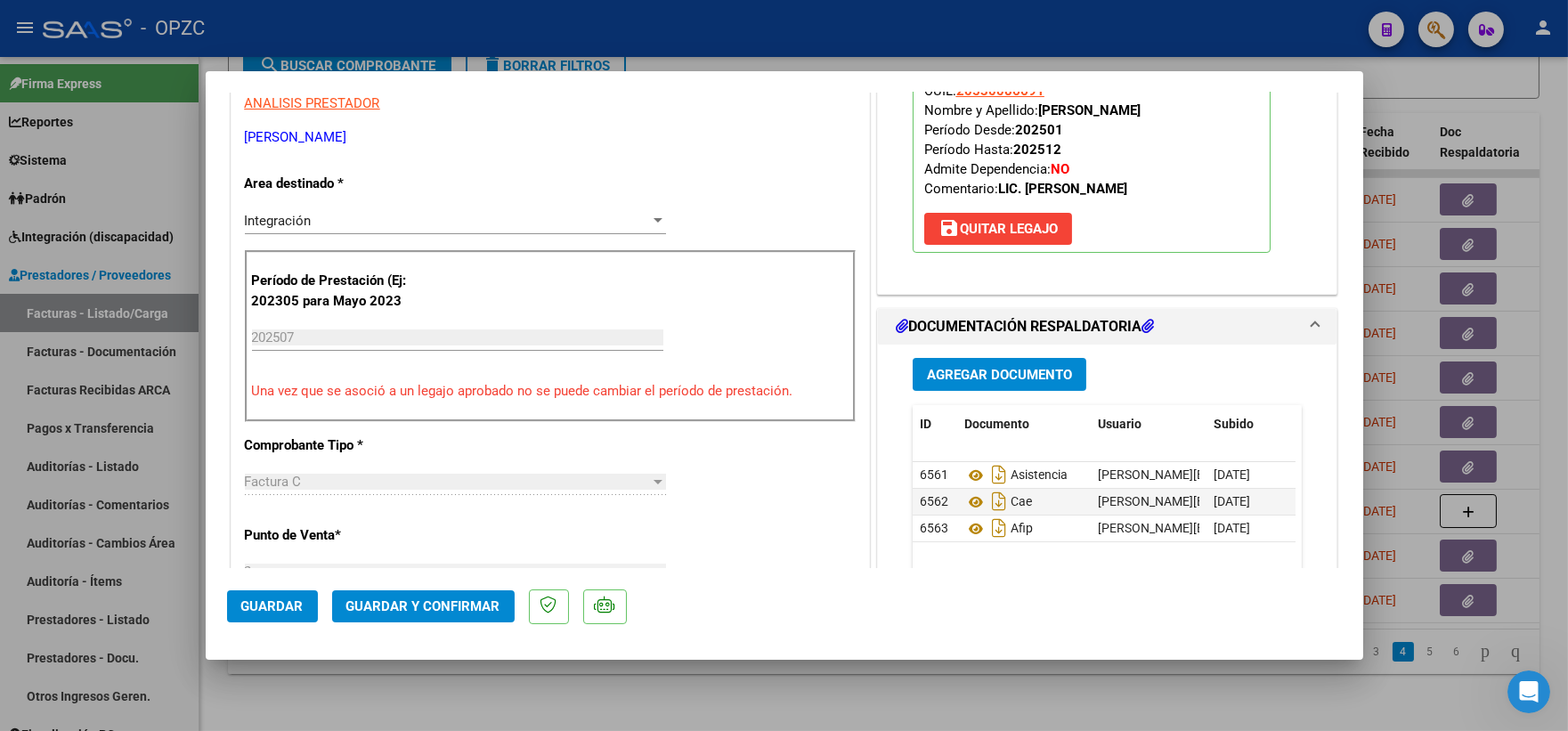
scroll to position [395, 0]
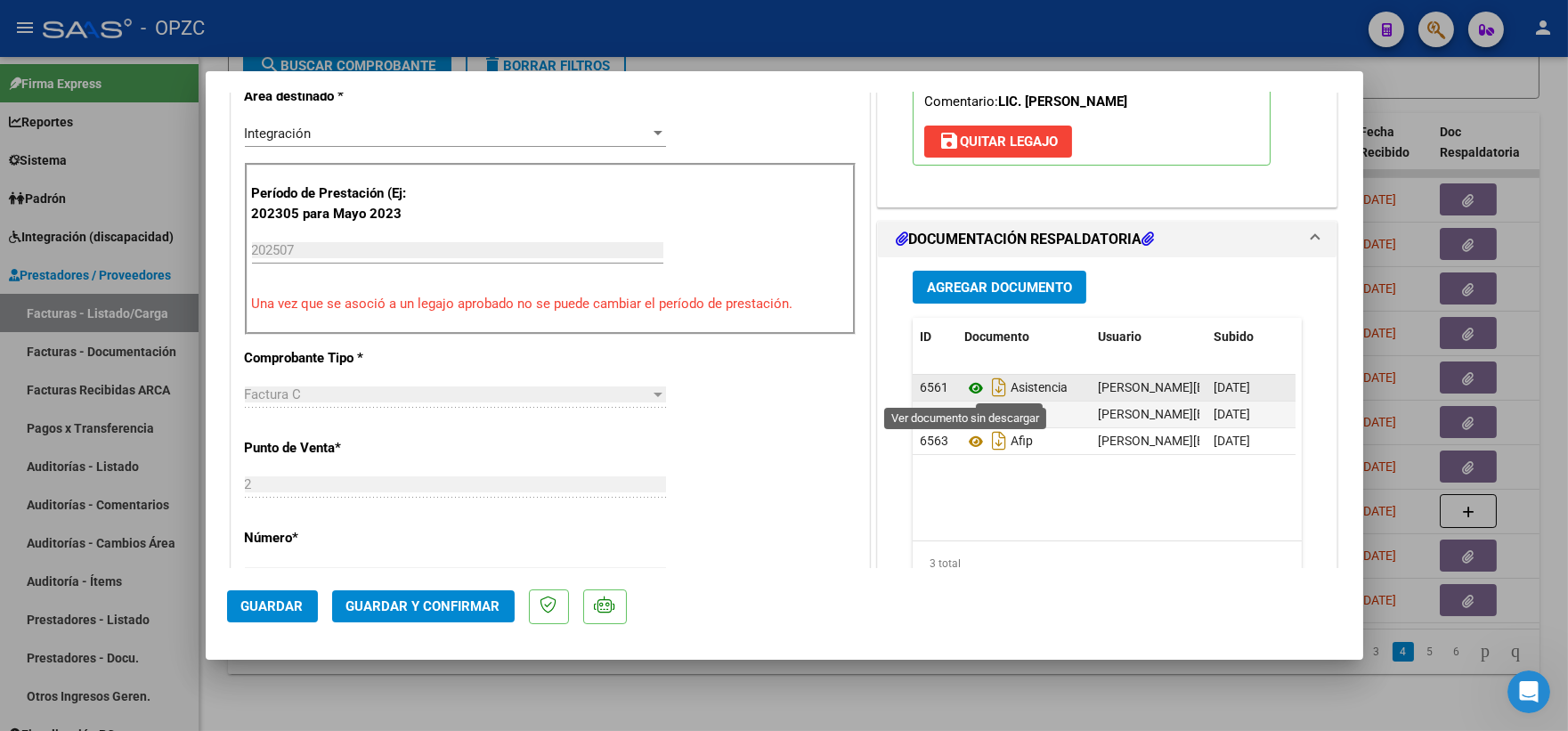
click at [964, 383] on icon at bounding box center [975, 388] width 23 height 21
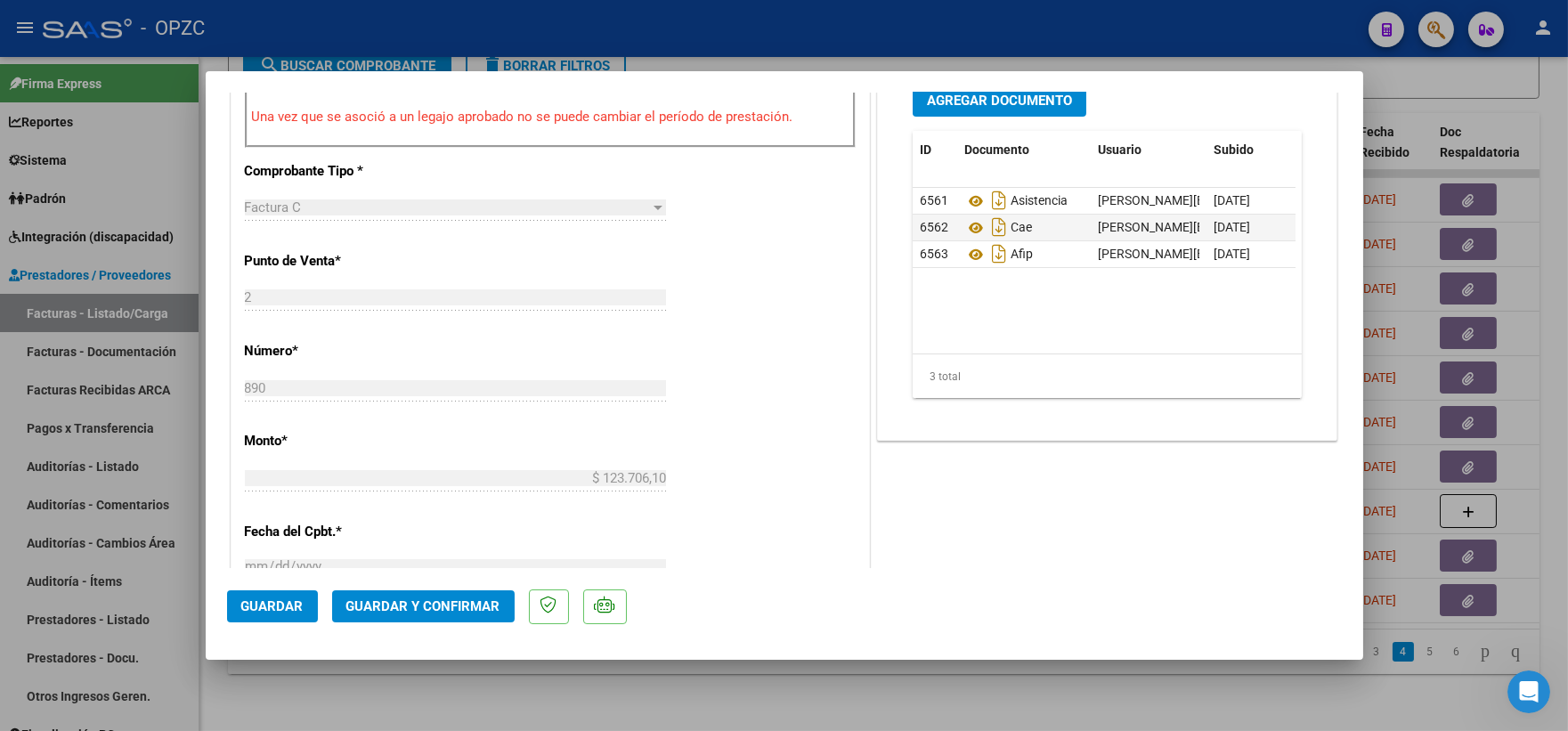
scroll to position [791, 0]
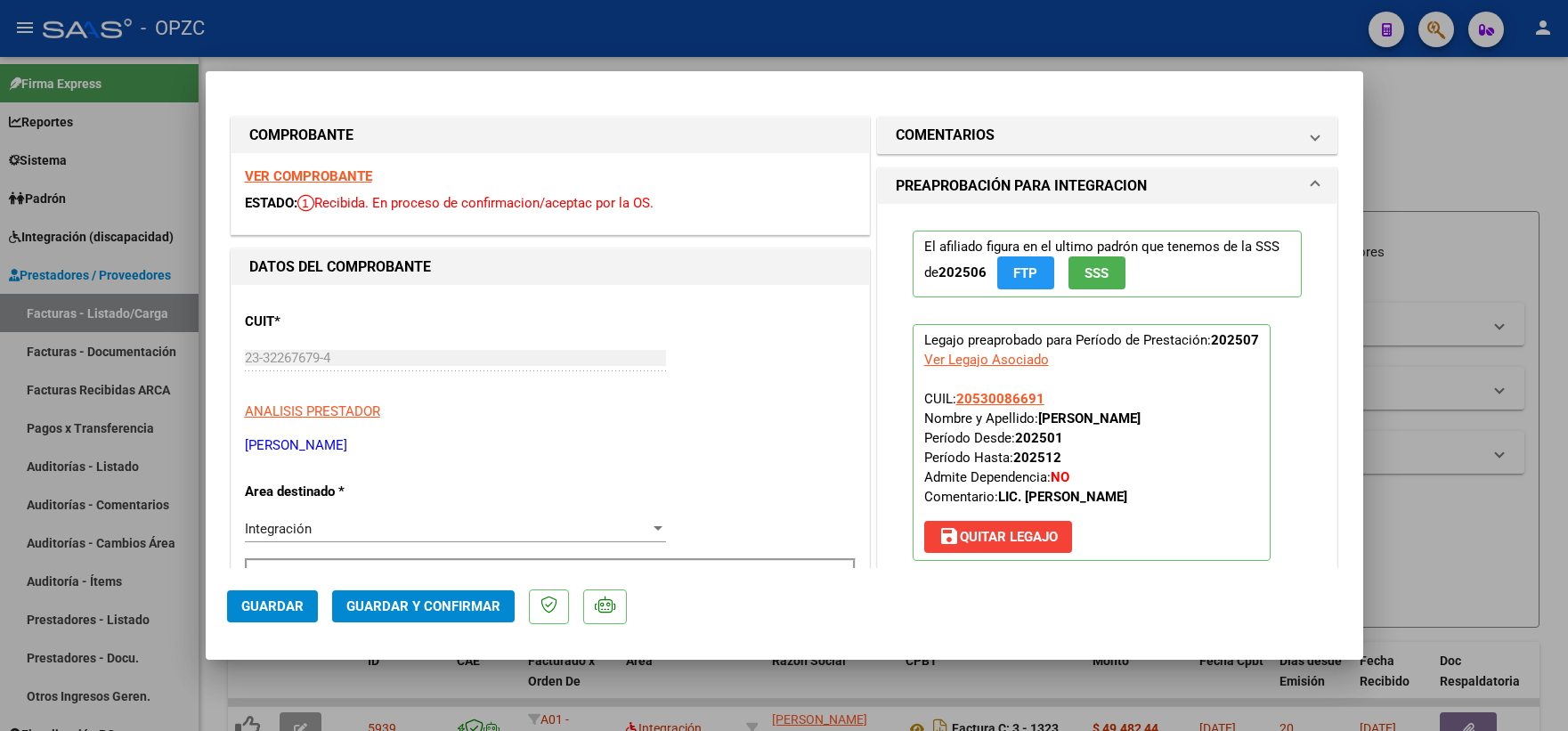
click at [420, 618] on button "Guardar y Confirmar" at bounding box center [423, 606] width 182 height 32
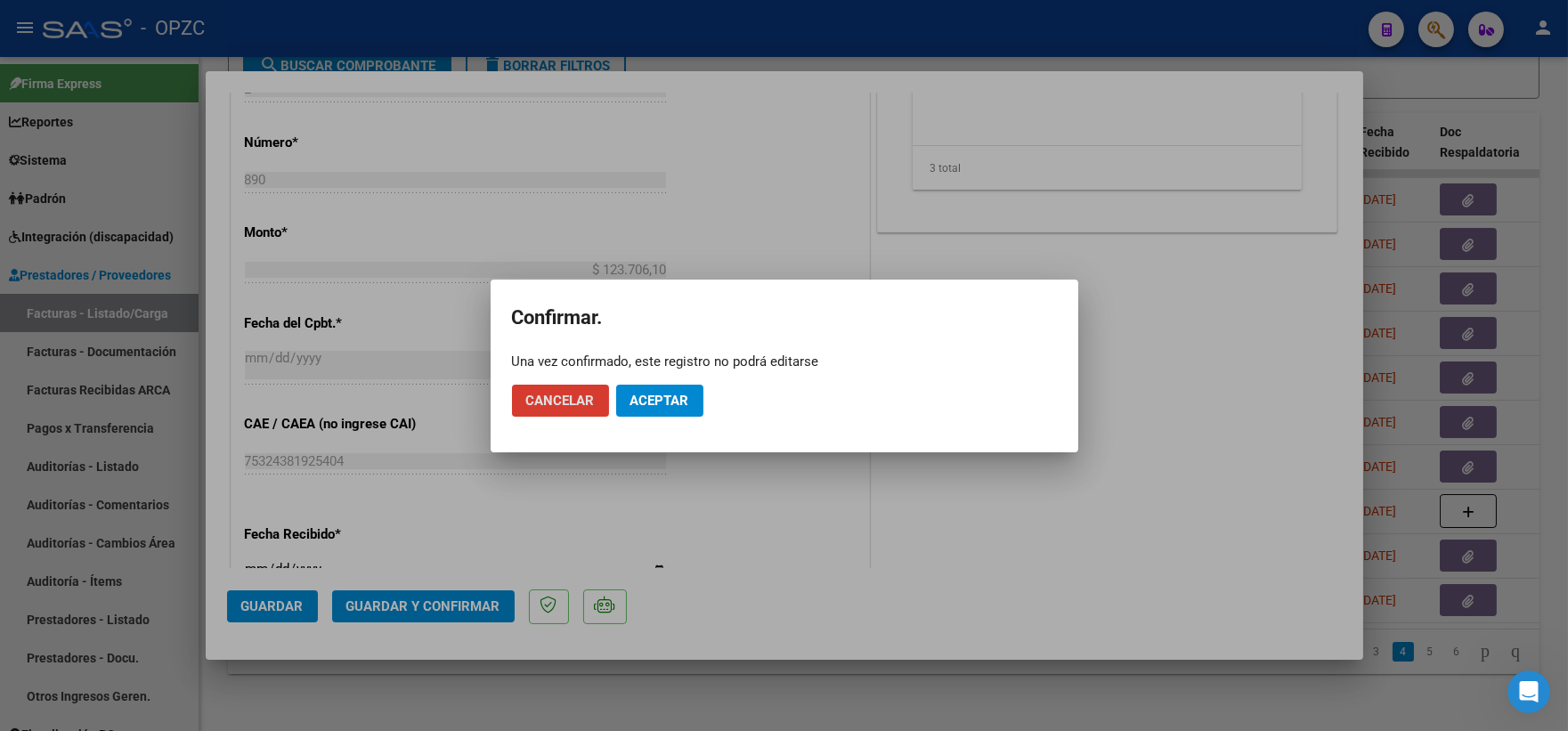
scroll to position [3, 0]
click at [675, 388] on button "Aceptar" at bounding box center [659, 401] width 88 height 32
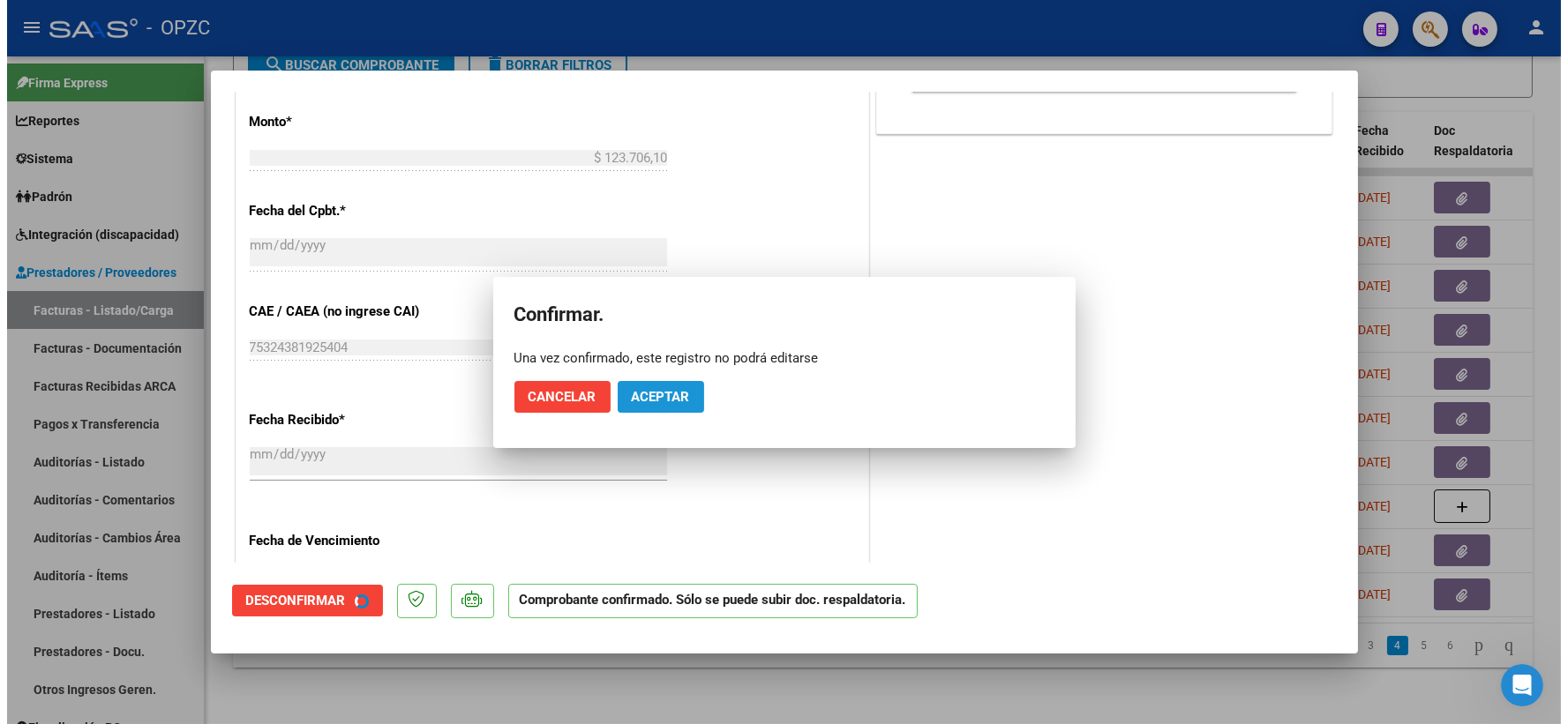
scroll to position [675, 0]
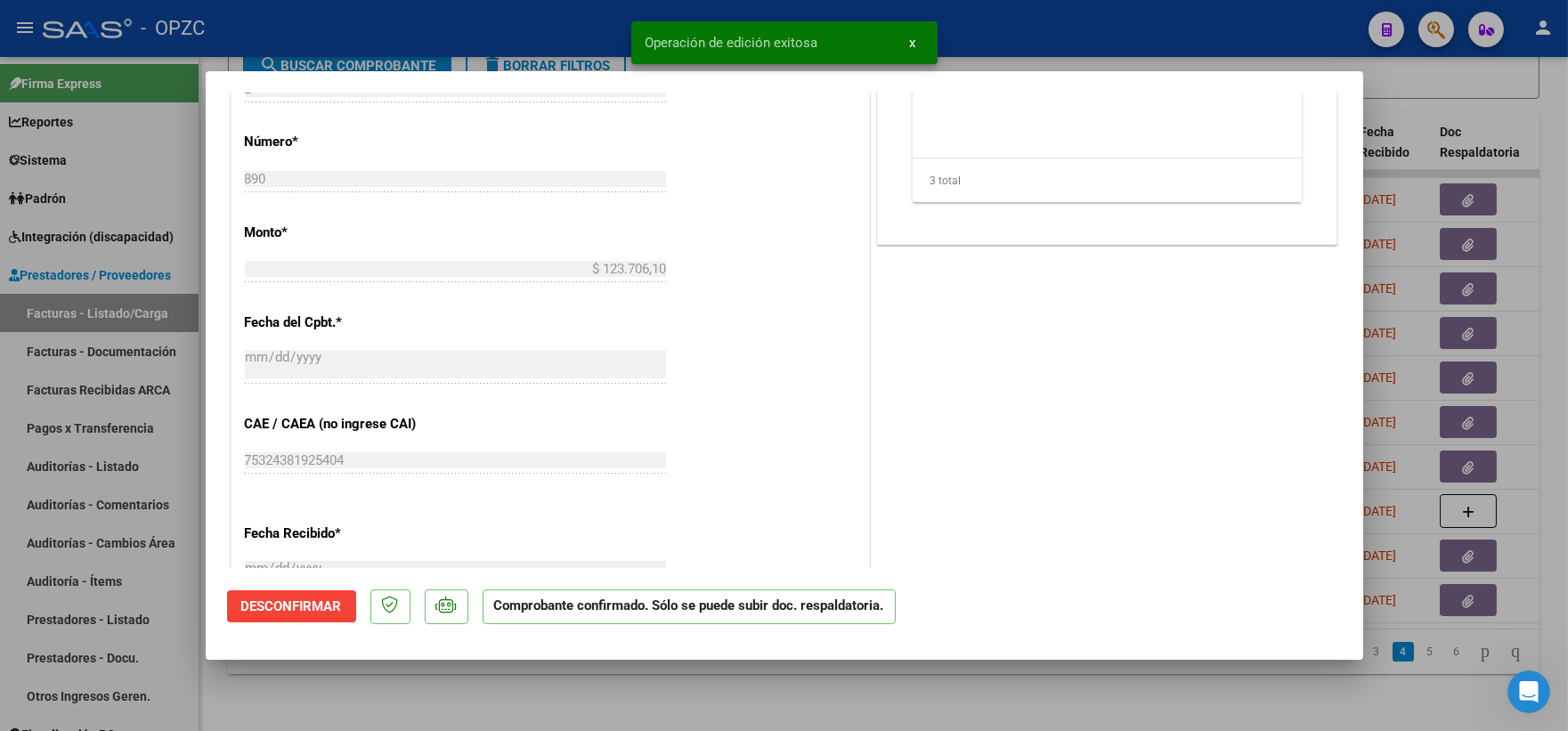
click at [1514, 89] on div at bounding box center [784, 365] width 1568 height 731
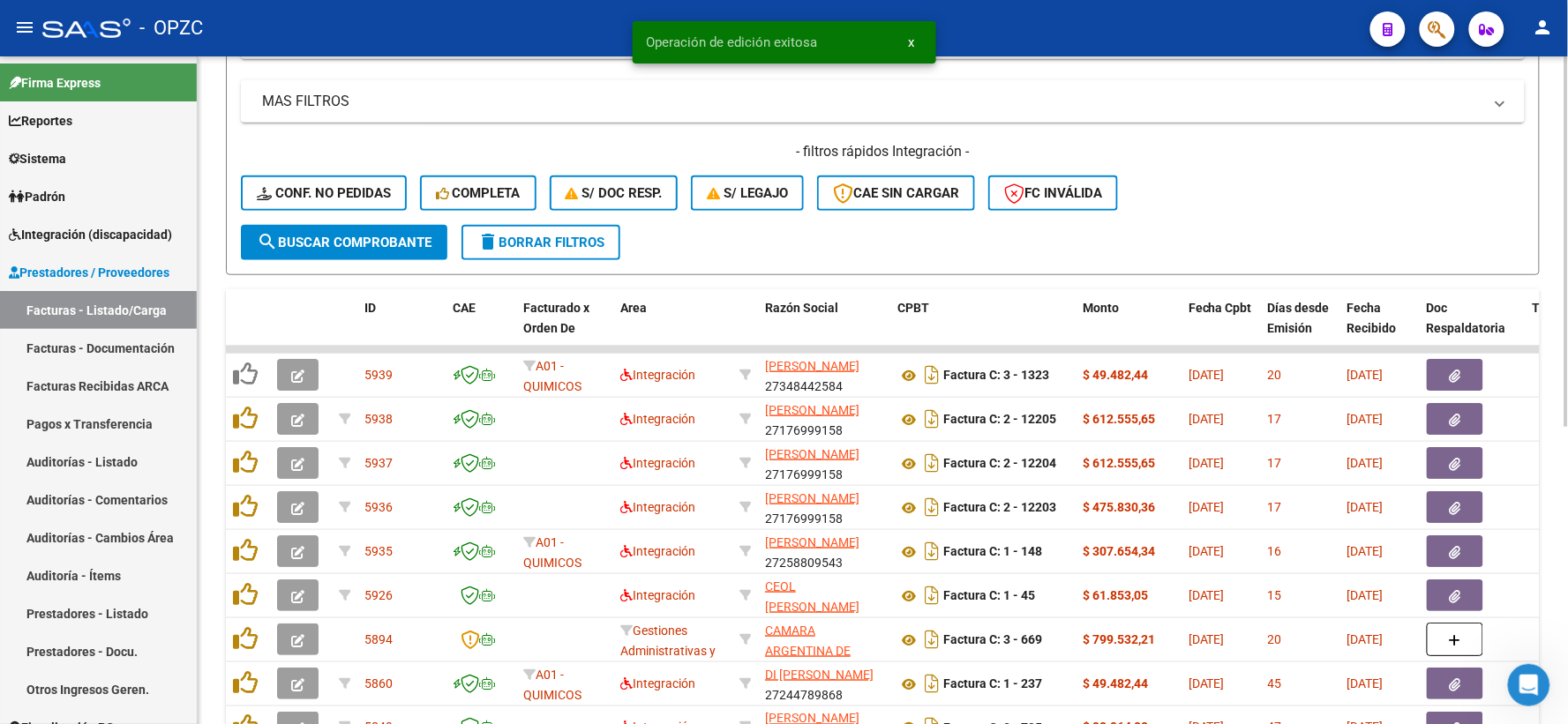
scroll to position [341, 0]
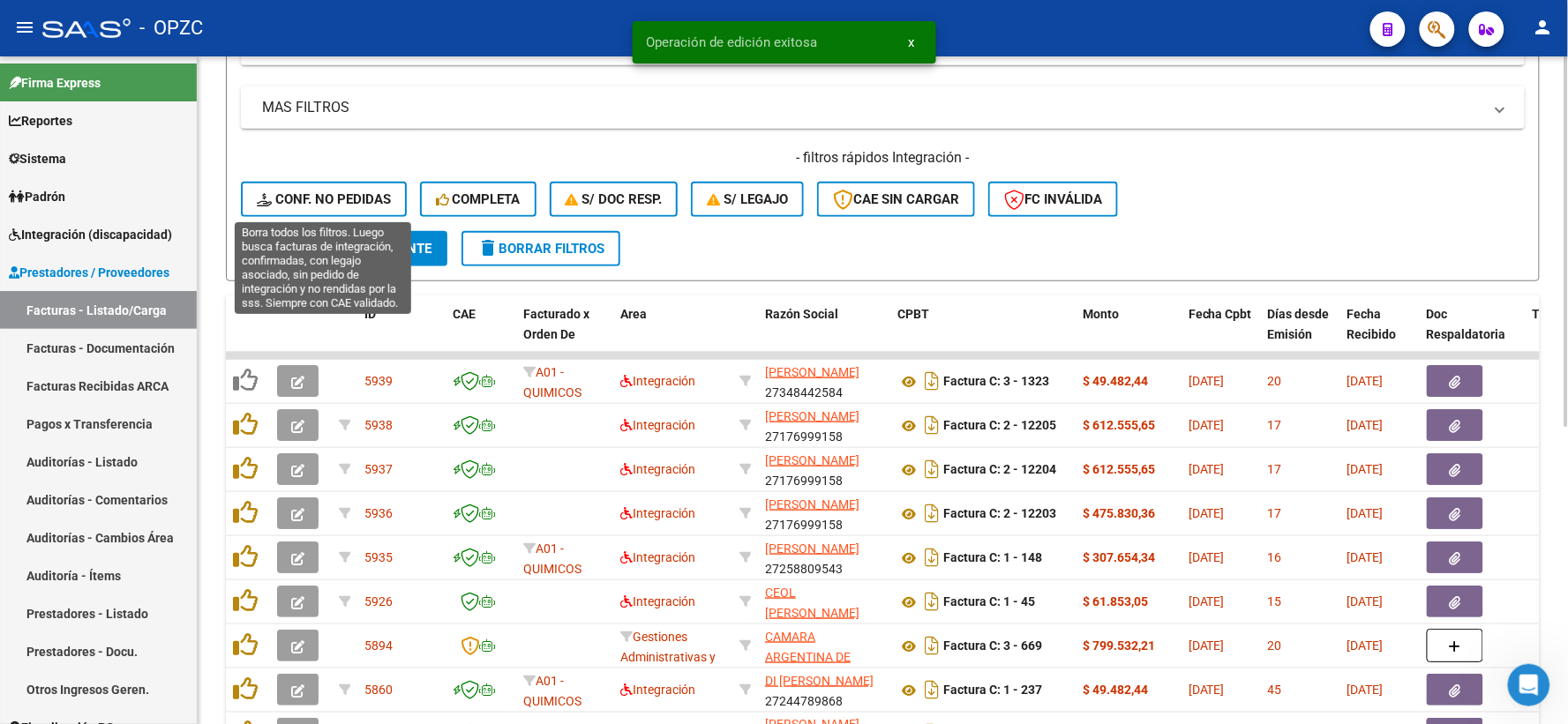
click at [349, 194] on span "Conf. no pedidas" at bounding box center [324, 200] width 134 height 16
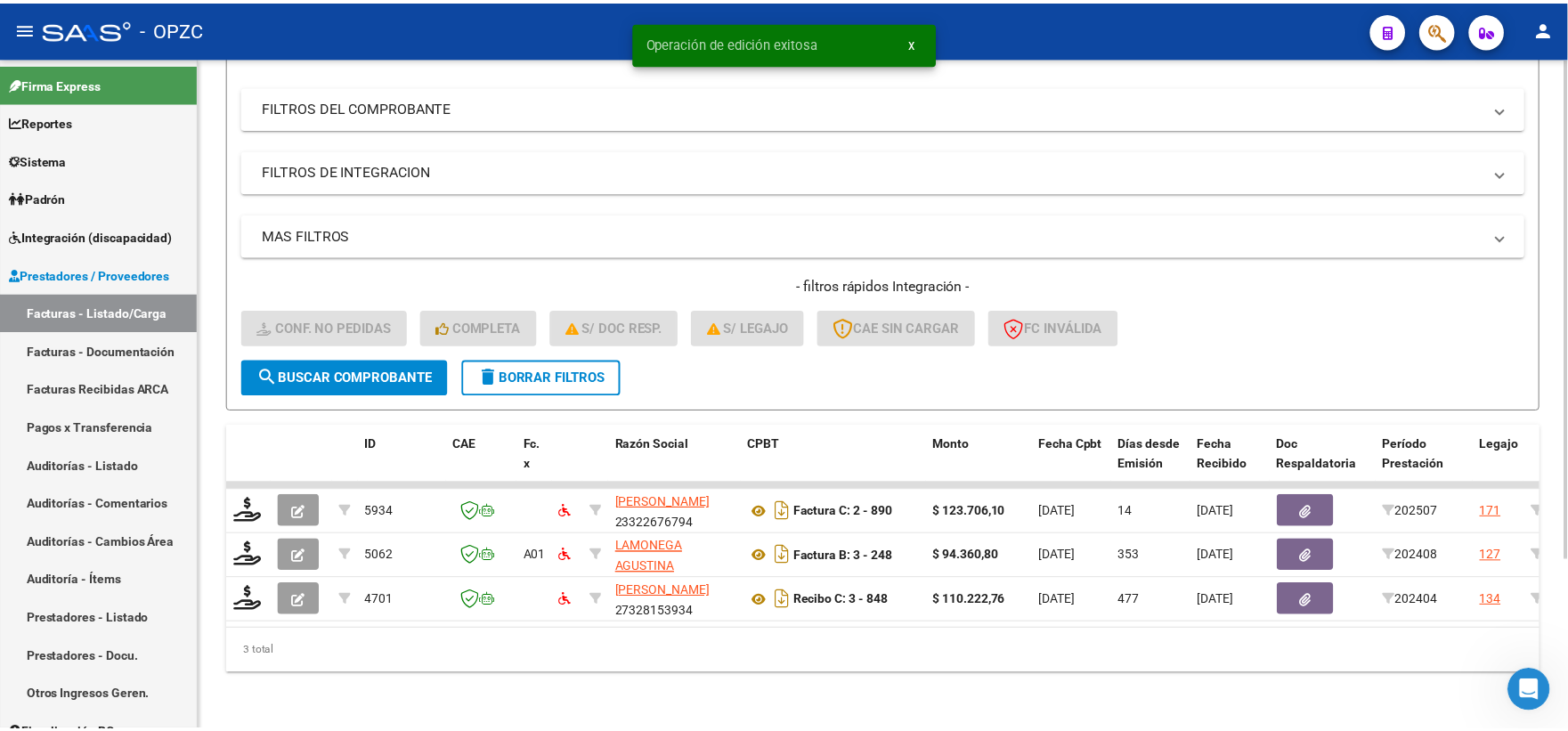
scroll to position [230, 0]
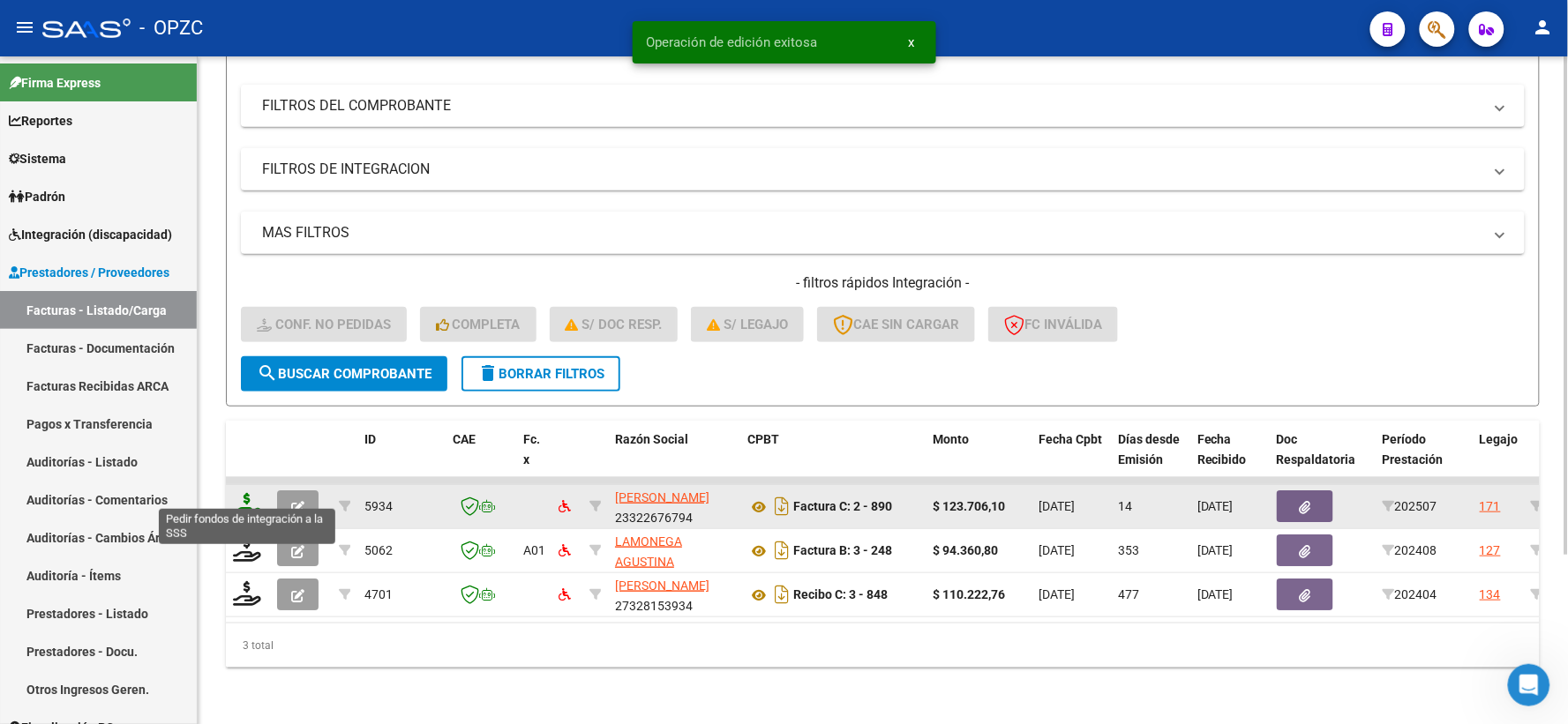
click at [242, 494] on icon at bounding box center [247, 505] width 28 height 24
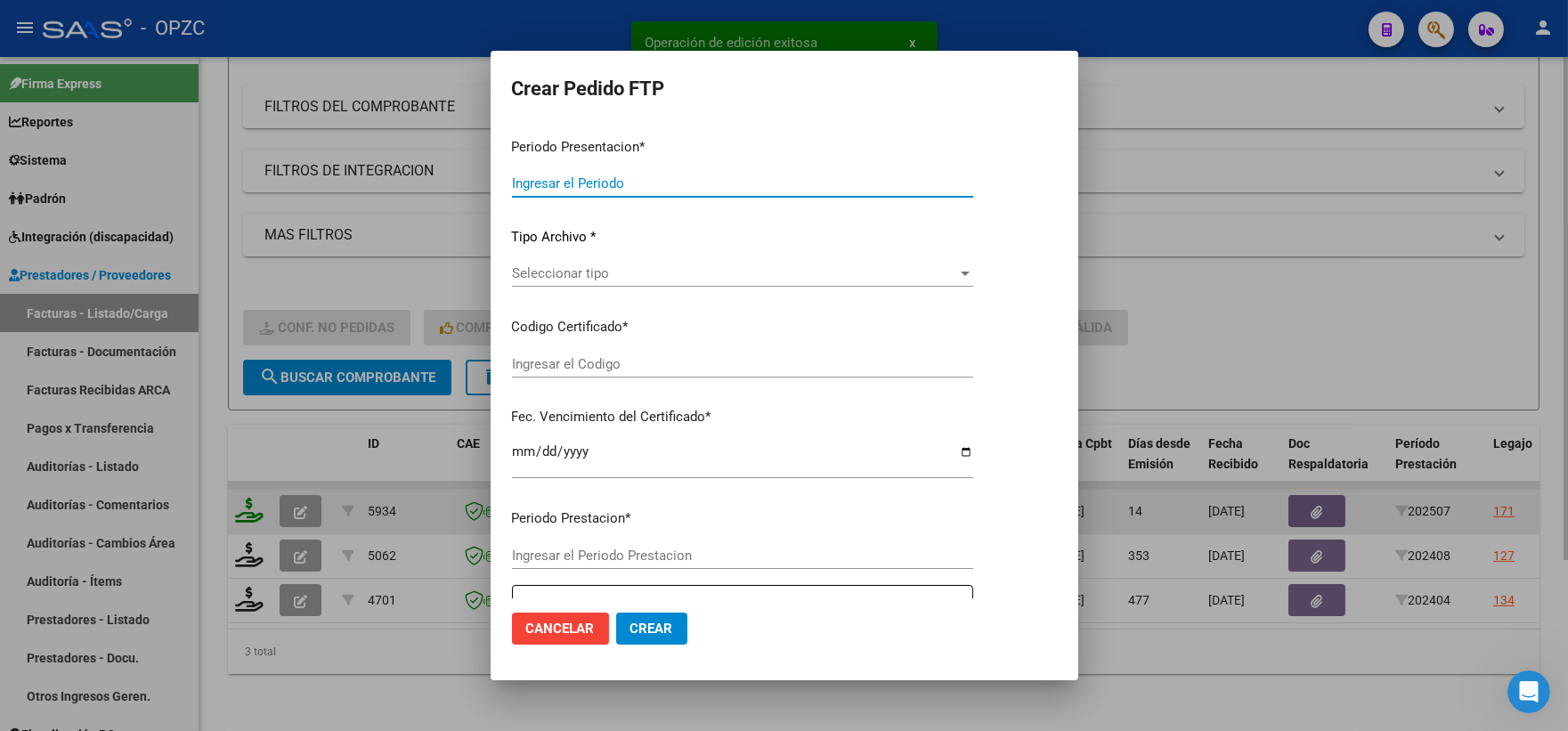
type input "202507"
type input "$ 123.706,10"
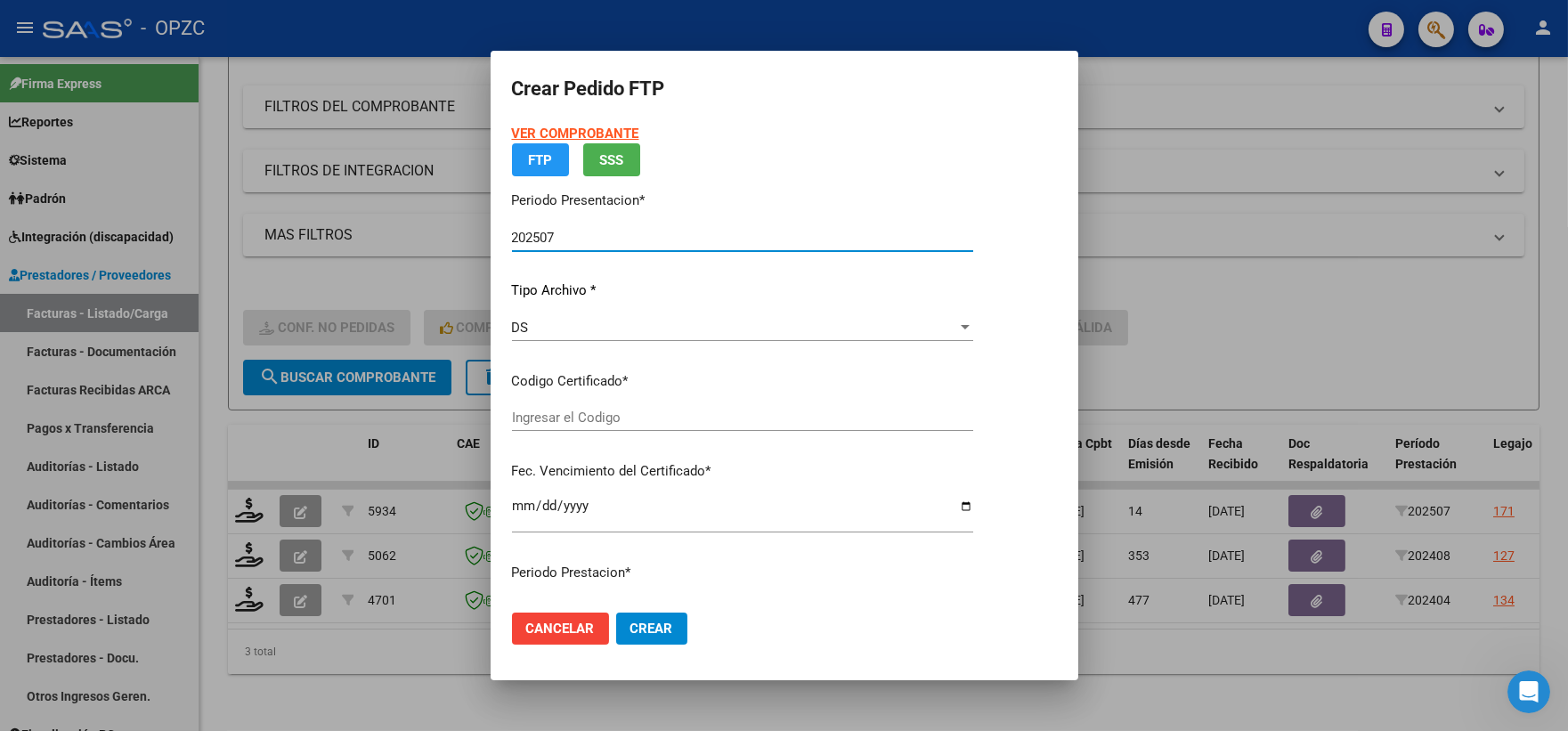
type input "ARG0200053008669-20230613-20280613-ERI"
type input "[DATE]"
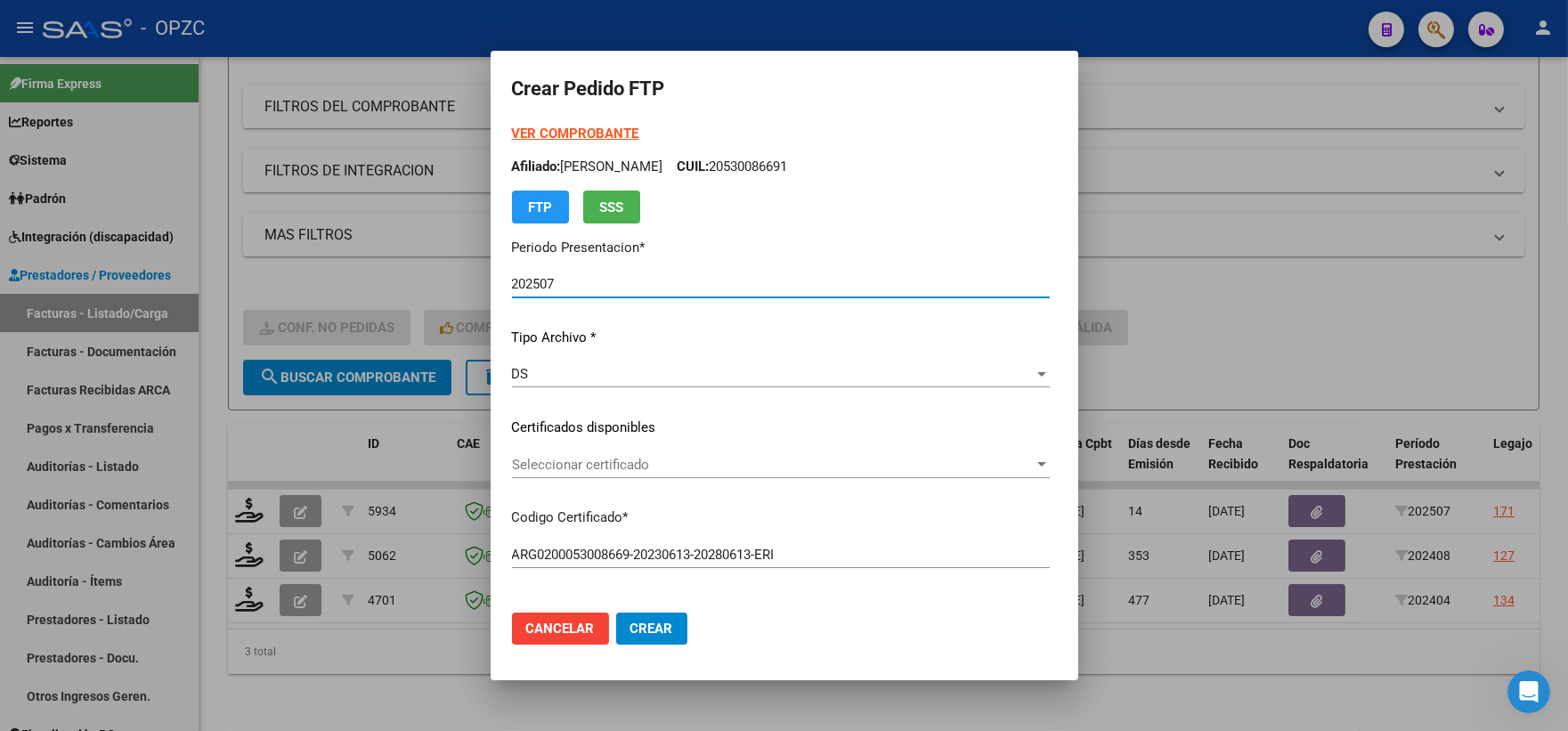
click at [1046, 465] on div at bounding box center [1042, 464] width 9 height 5
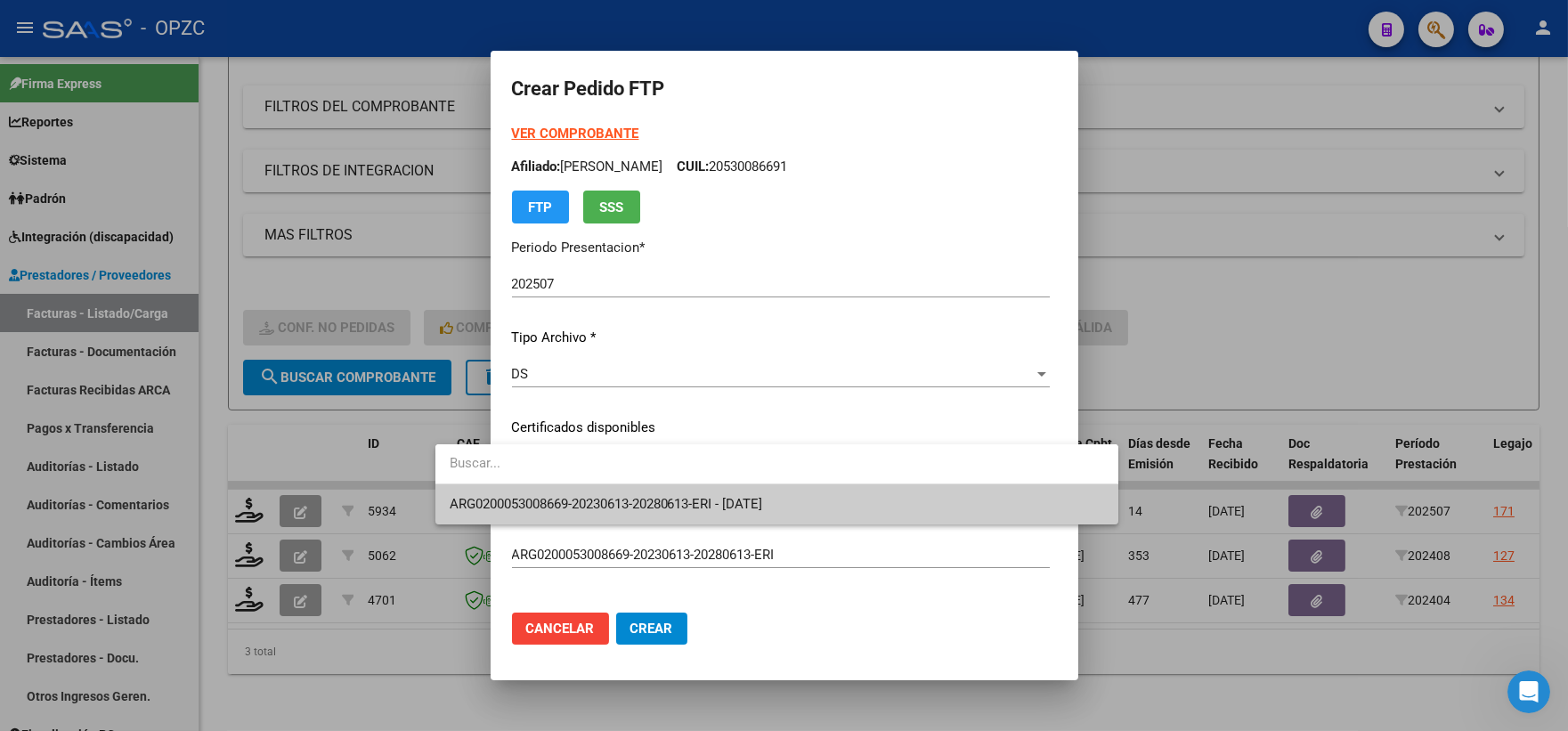
click at [936, 512] on span "ARG0200053008669-20230613-20280613-ERI - [DATE]" at bounding box center [776, 505] width 654 height 40
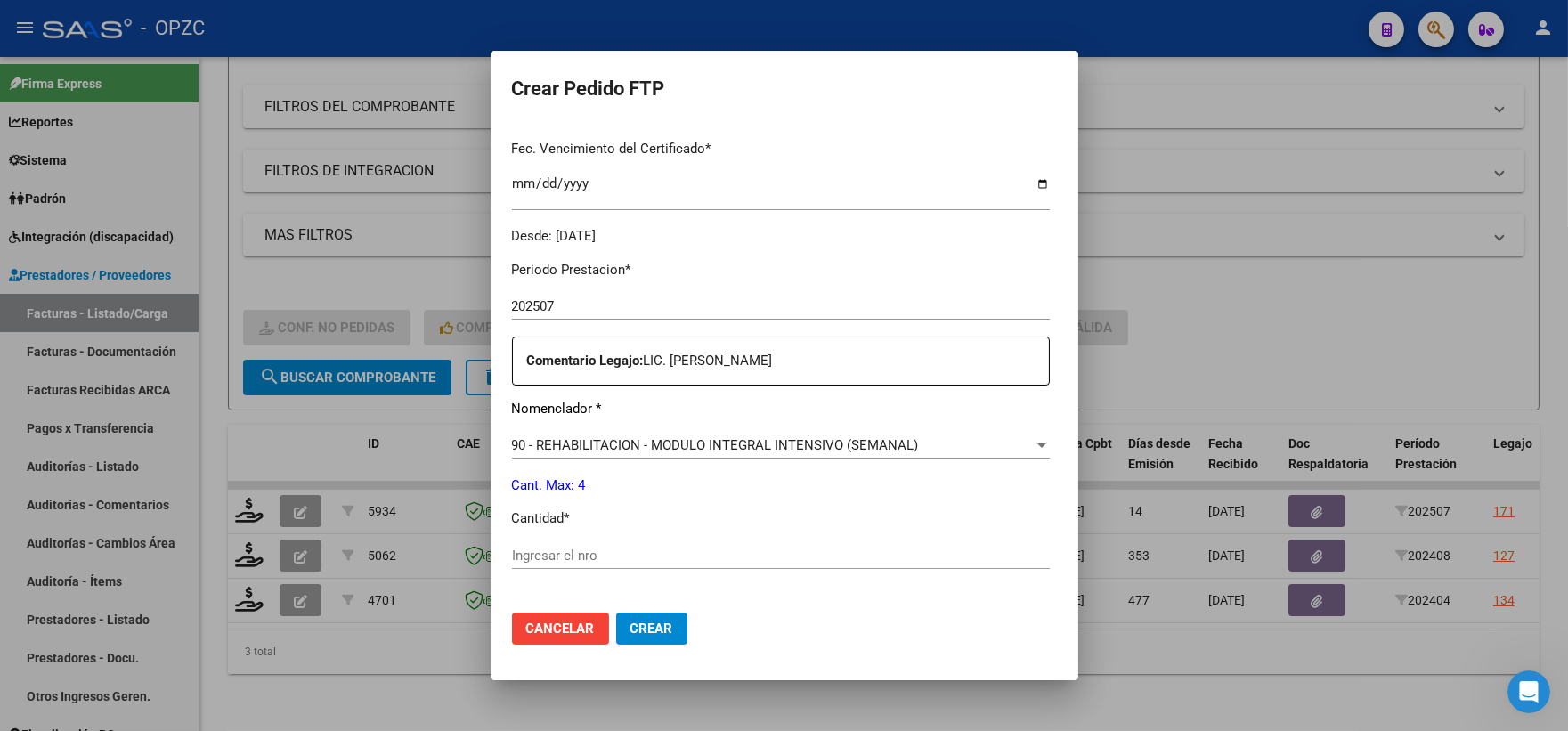
scroll to position [495, 0]
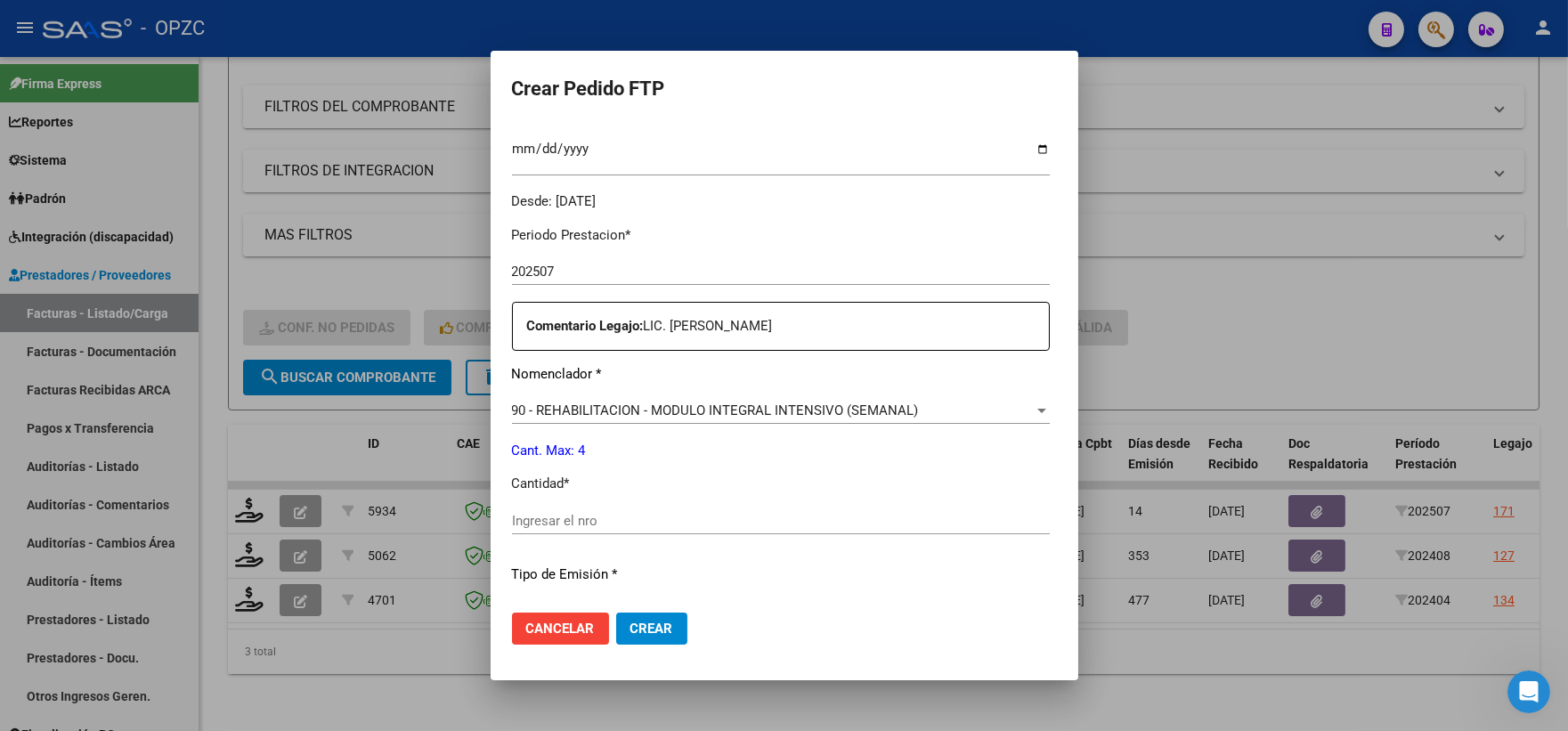
click at [512, 528] on input "Ingresar el nro" at bounding box center [780, 521] width 537 height 16
type input "4"
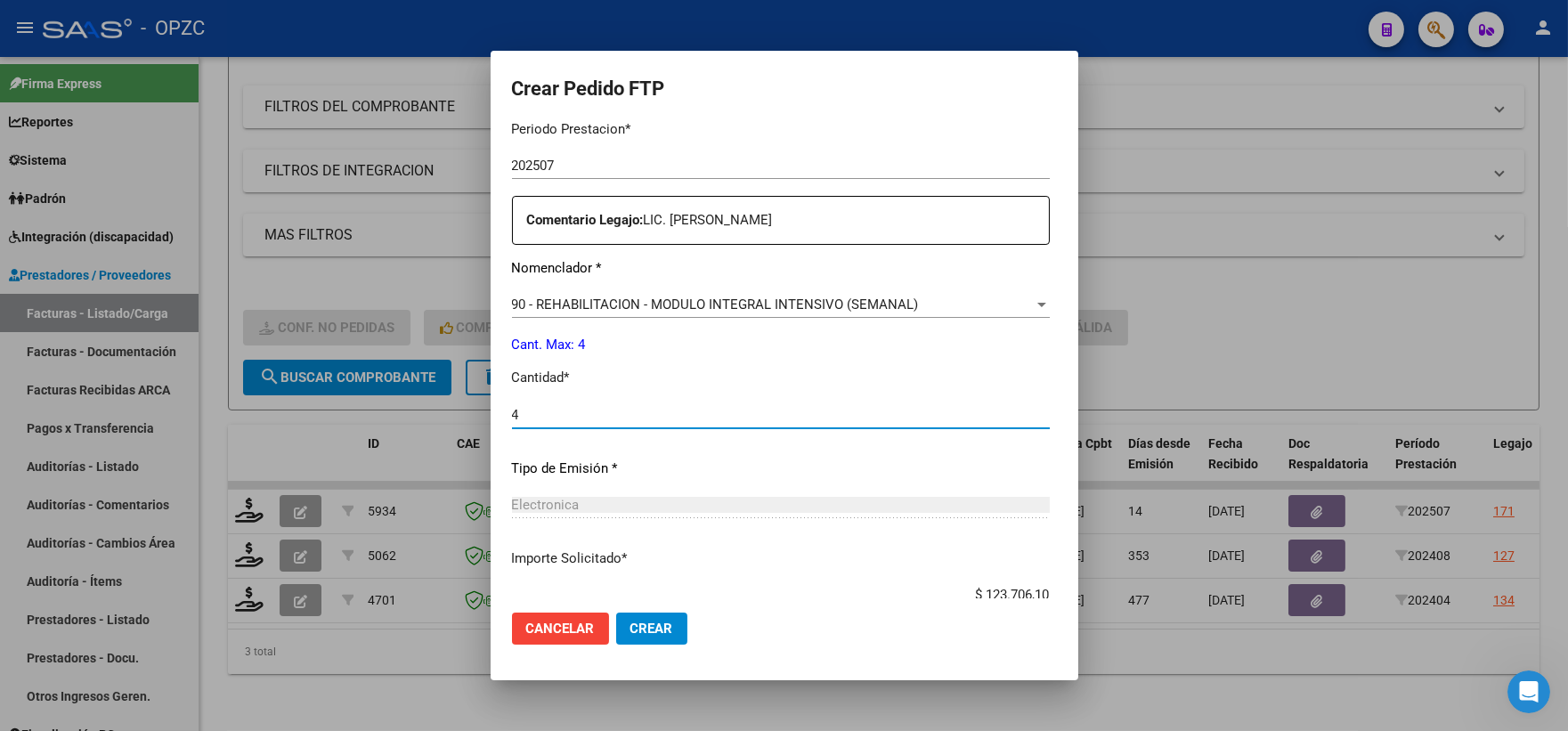
scroll to position [717, 0]
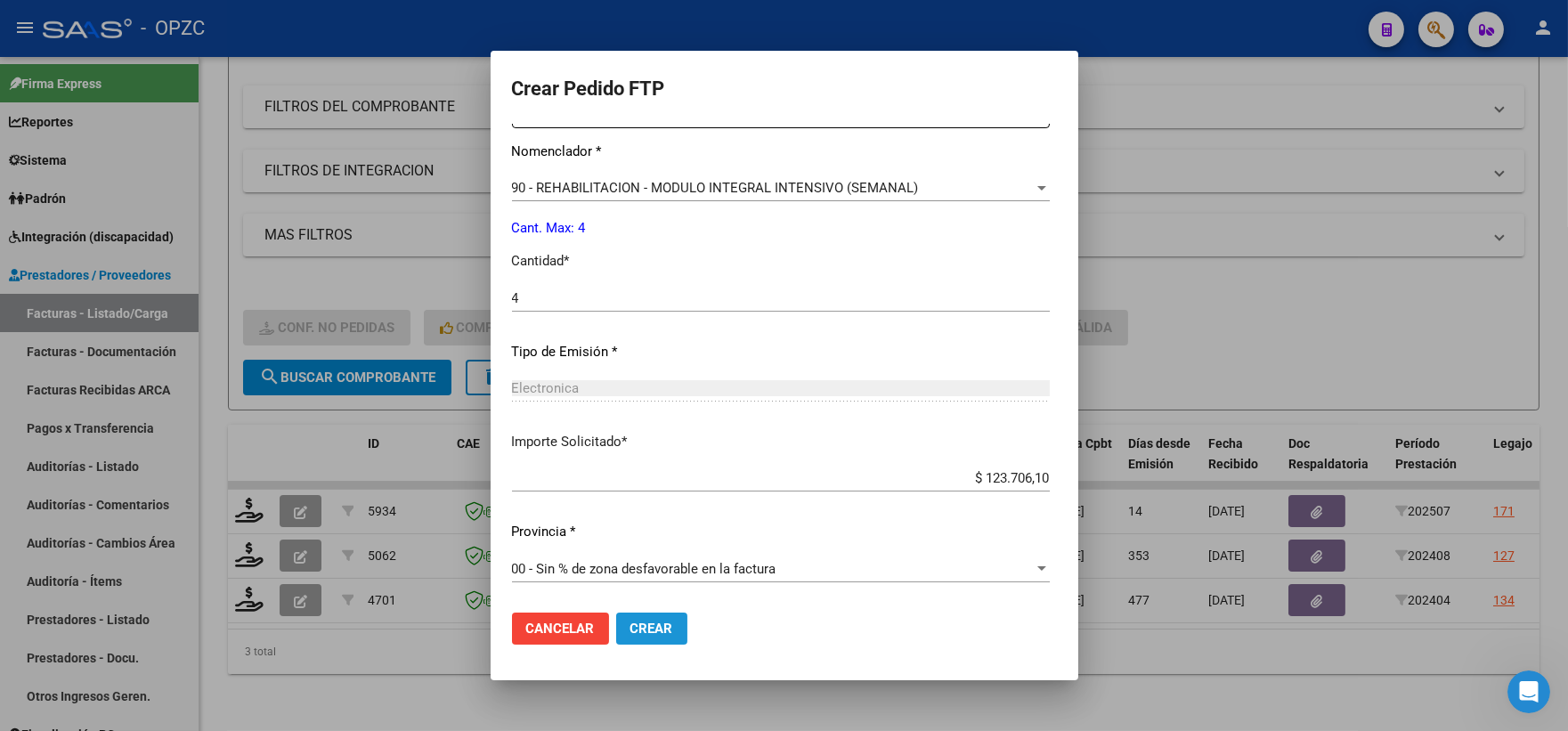
click at [630, 621] on span "Crear" at bounding box center [651, 629] width 43 height 16
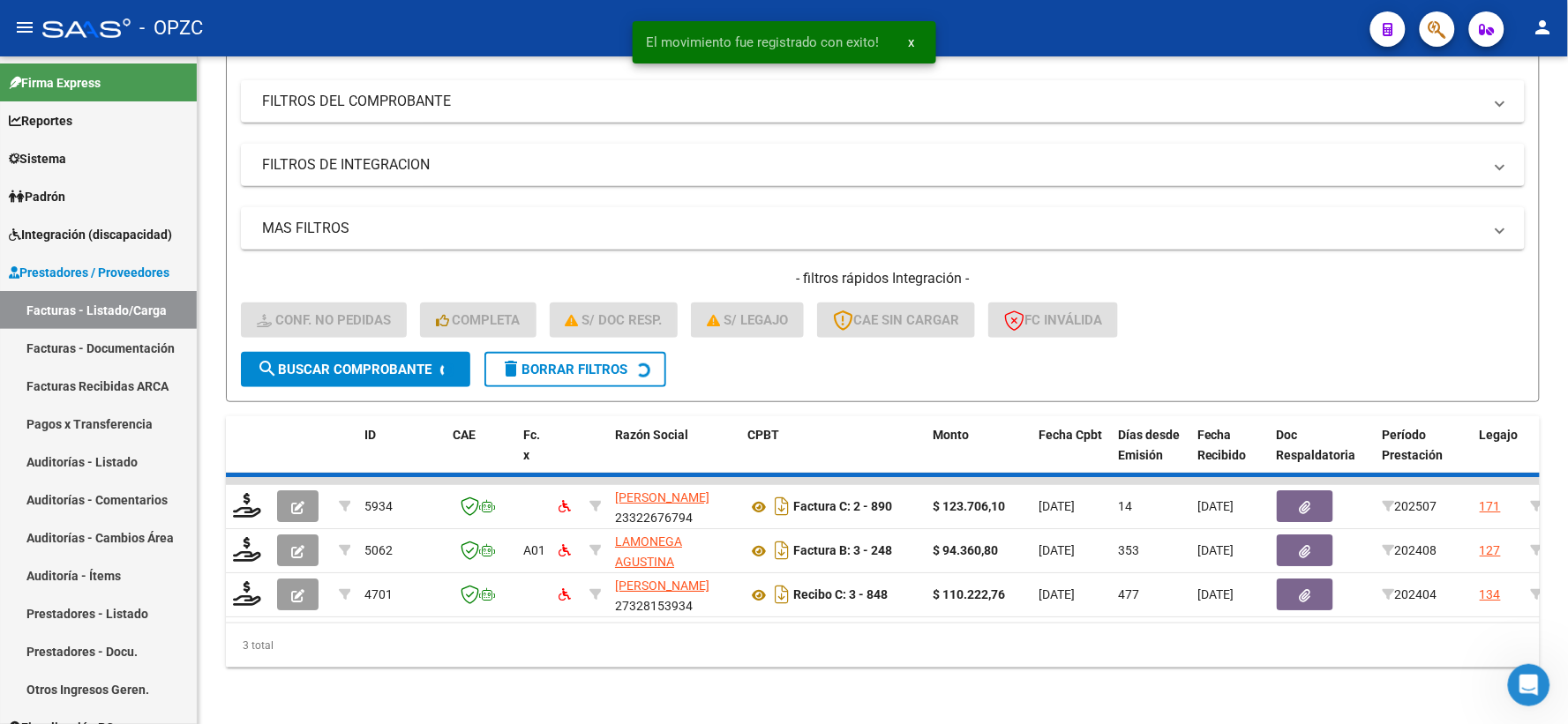
scroll to position [183, 0]
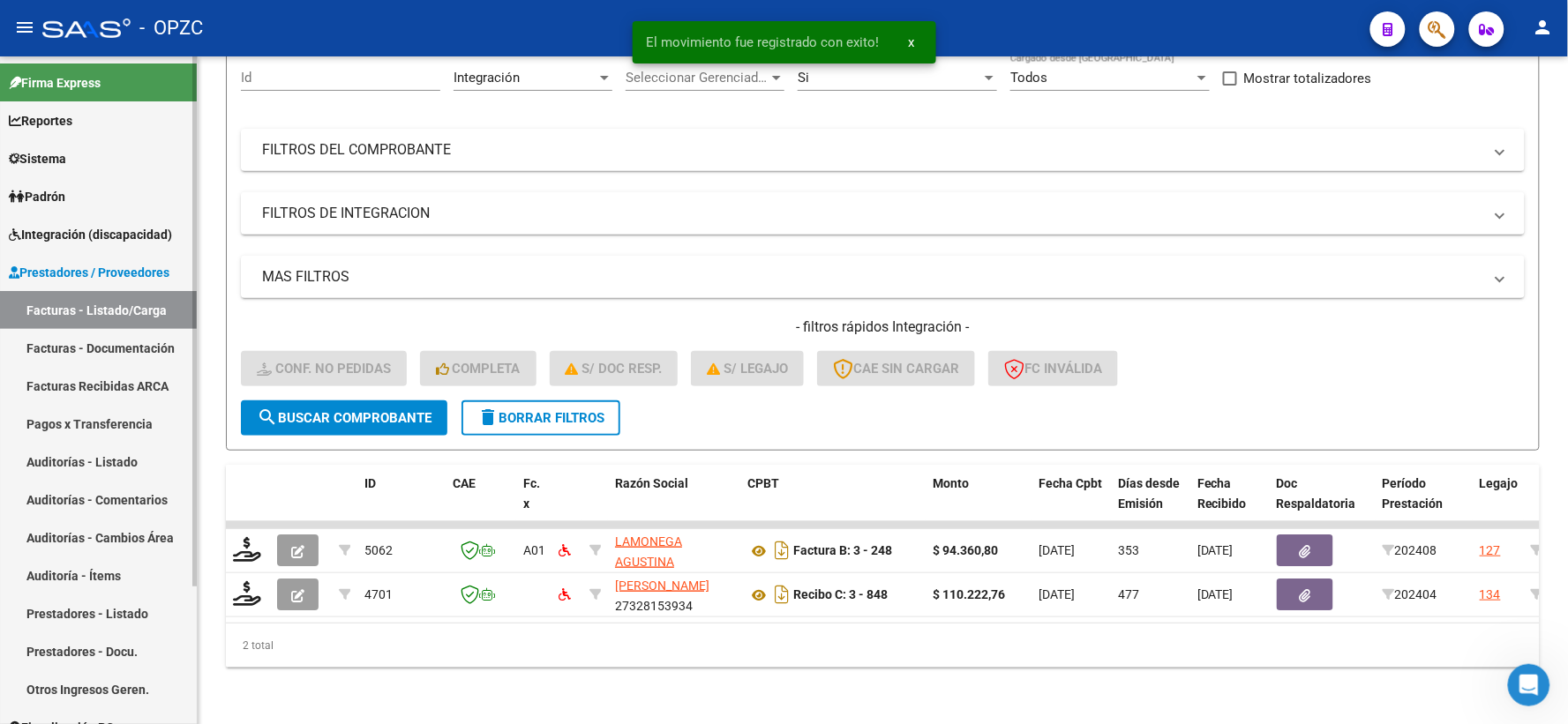
click at [93, 231] on span "Integración (discapacidad)" at bounding box center [90, 234] width 164 height 19
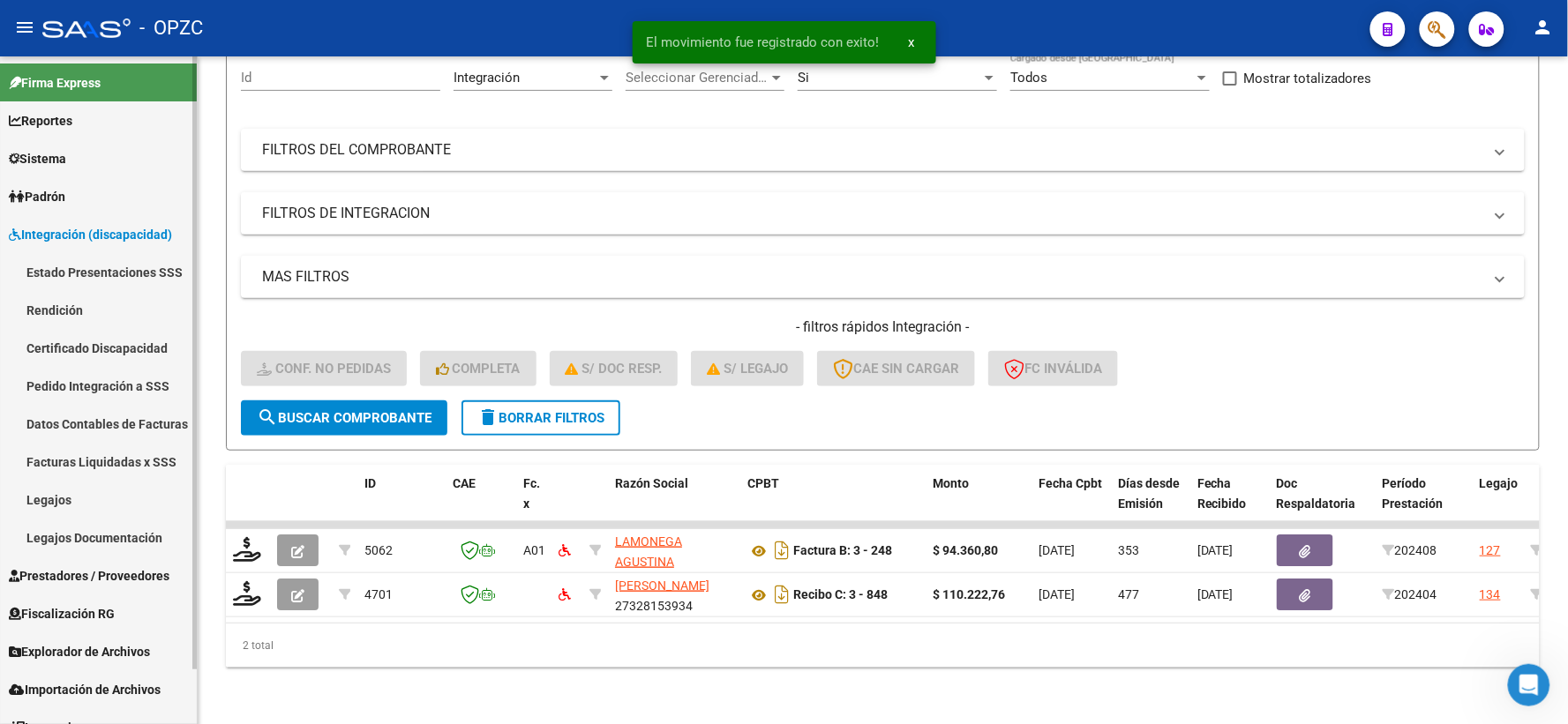
click at [109, 384] on link "Pedido Integración a SSS" at bounding box center [99, 386] width 197 height 38
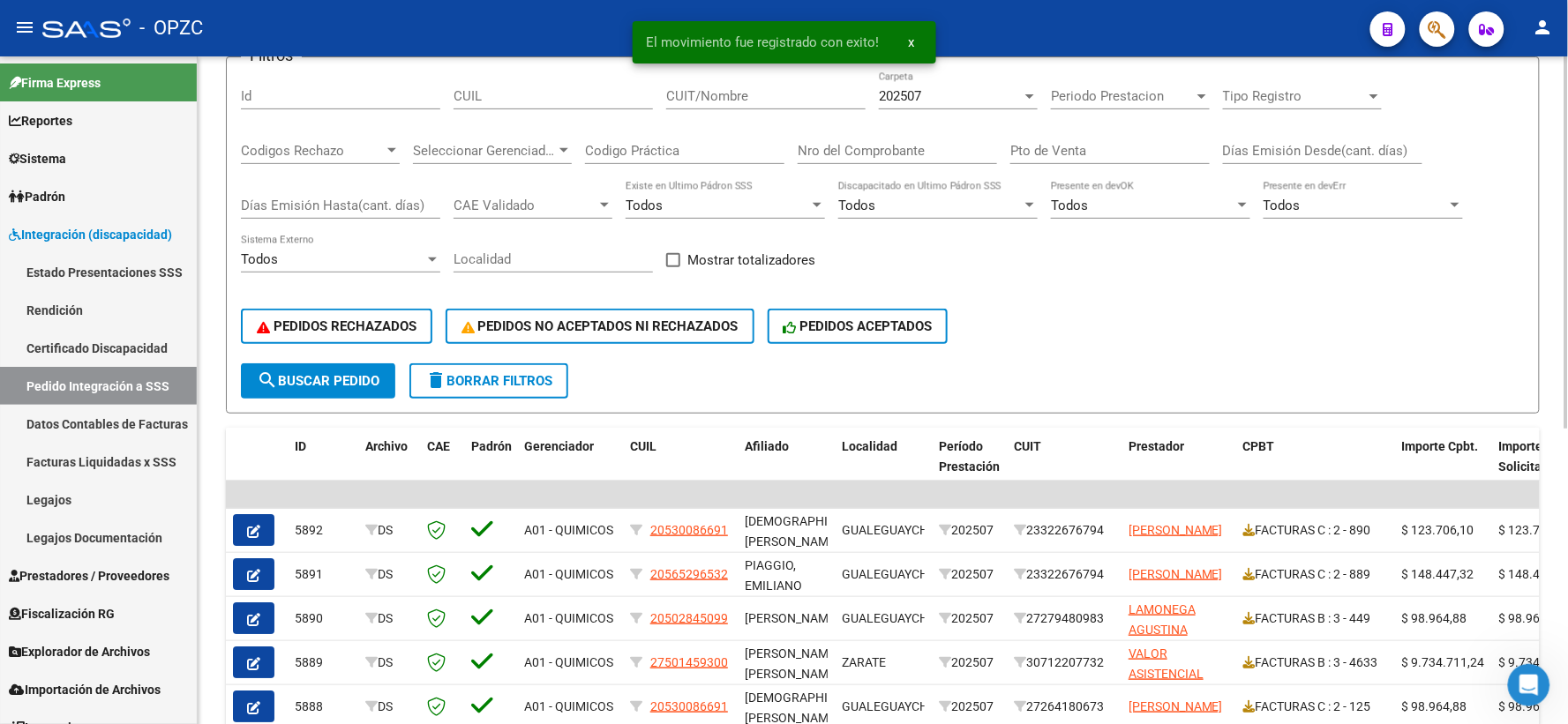
scroll to position [196, 0]
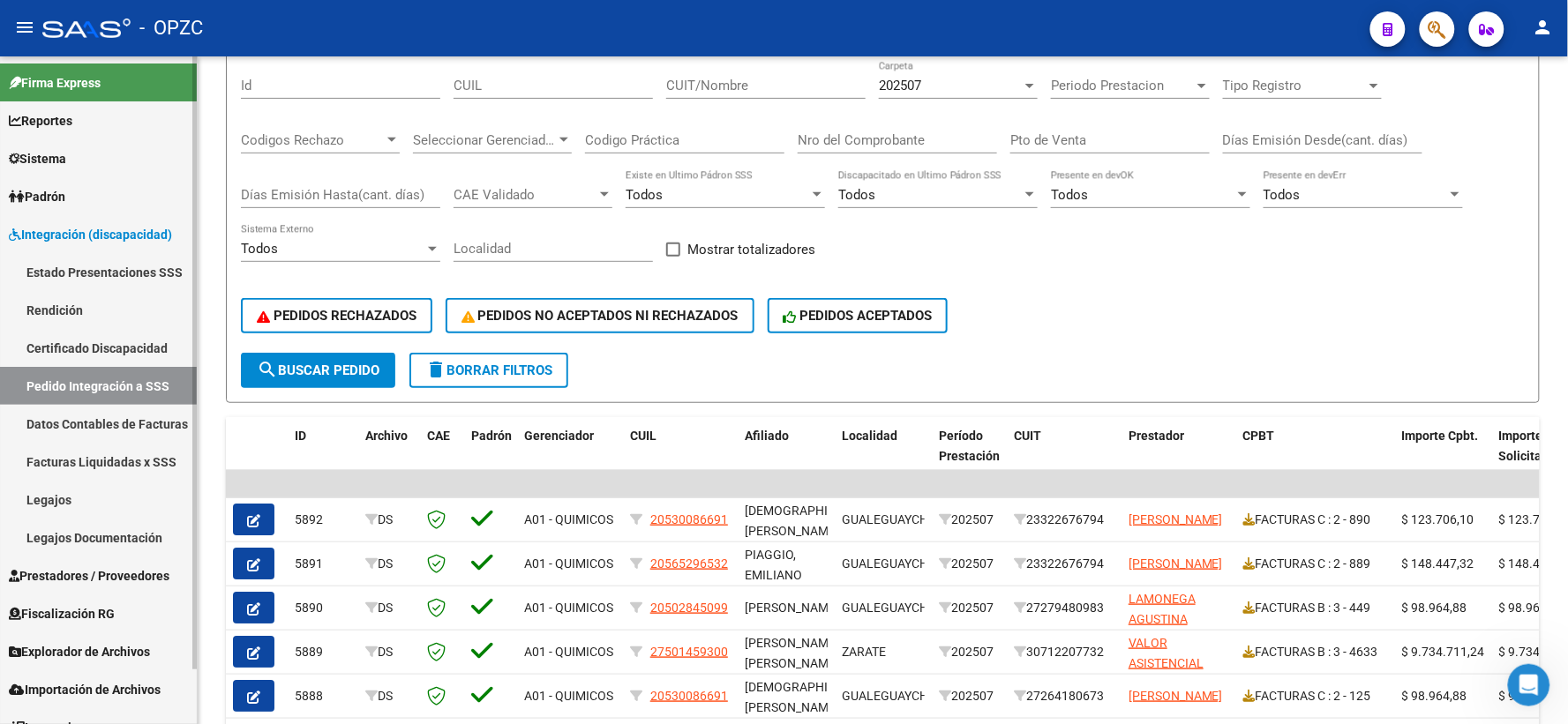
click at [69, 573] on span "Prestadores / Proveedores" at bounding box center [90, 576] width 161 height 19
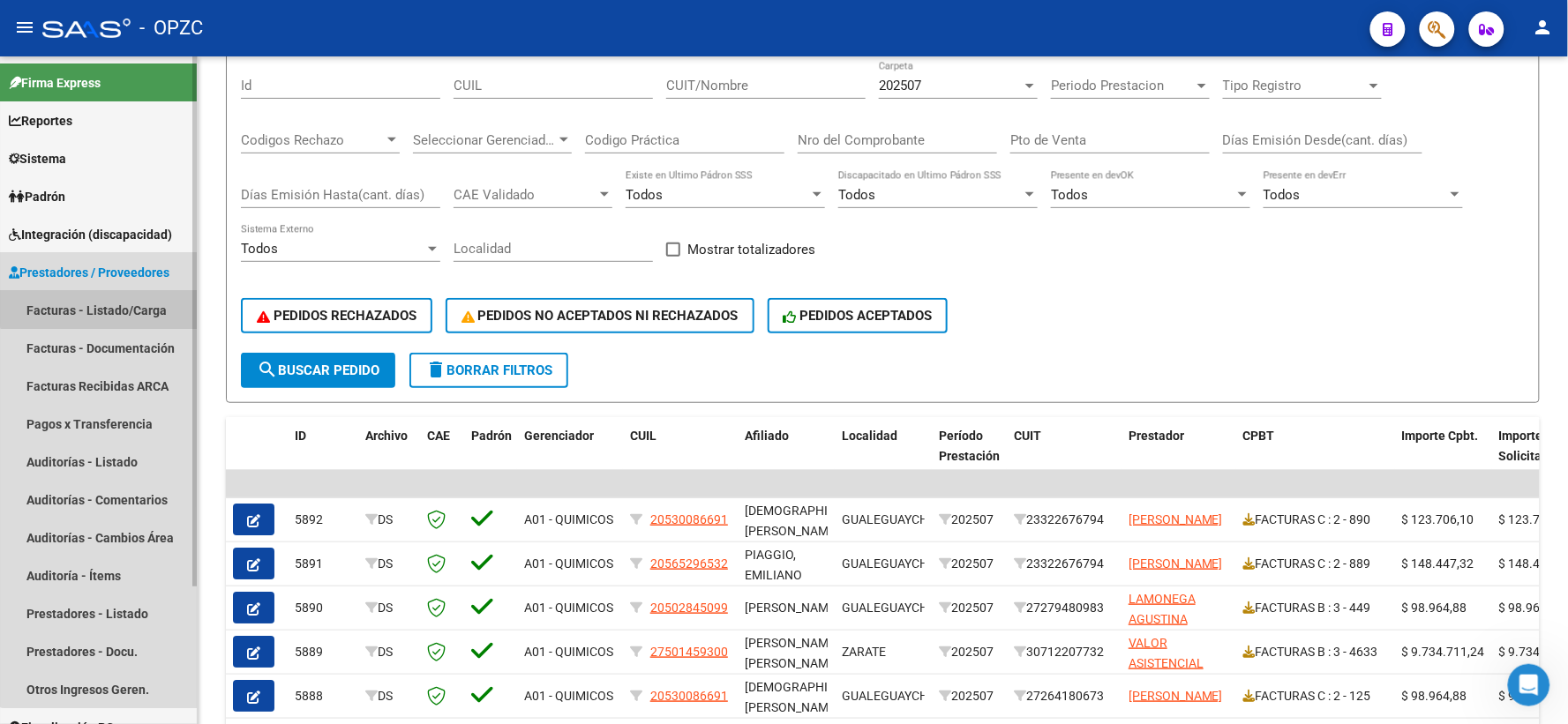
click at [127, 298] on link "Facturas - Listado/Carga" at bounding box center [99, 310] width 197 height 38
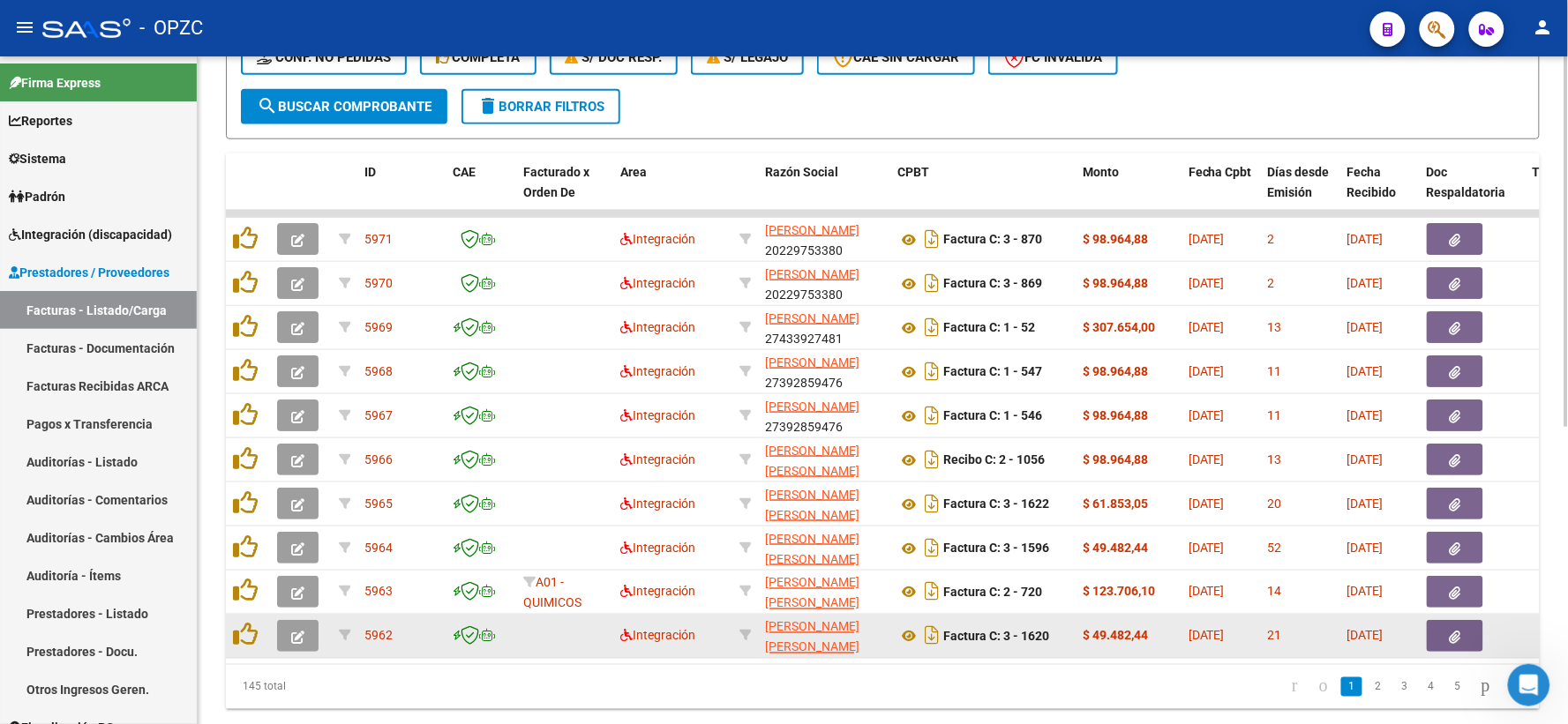
scroll to position [535, 0]
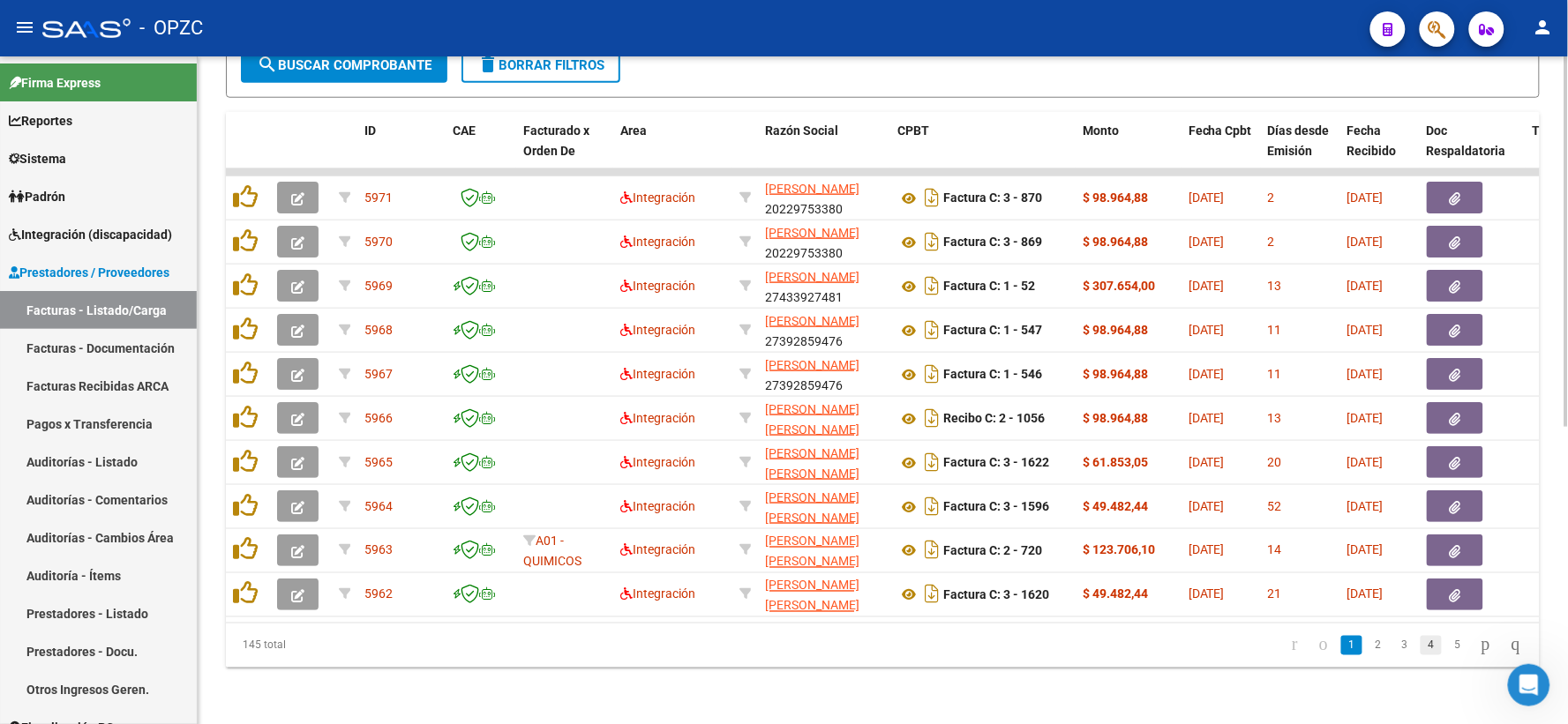
click at [1421, 644] on link "4" at bounding box center [1431, 645] width 21 height 19
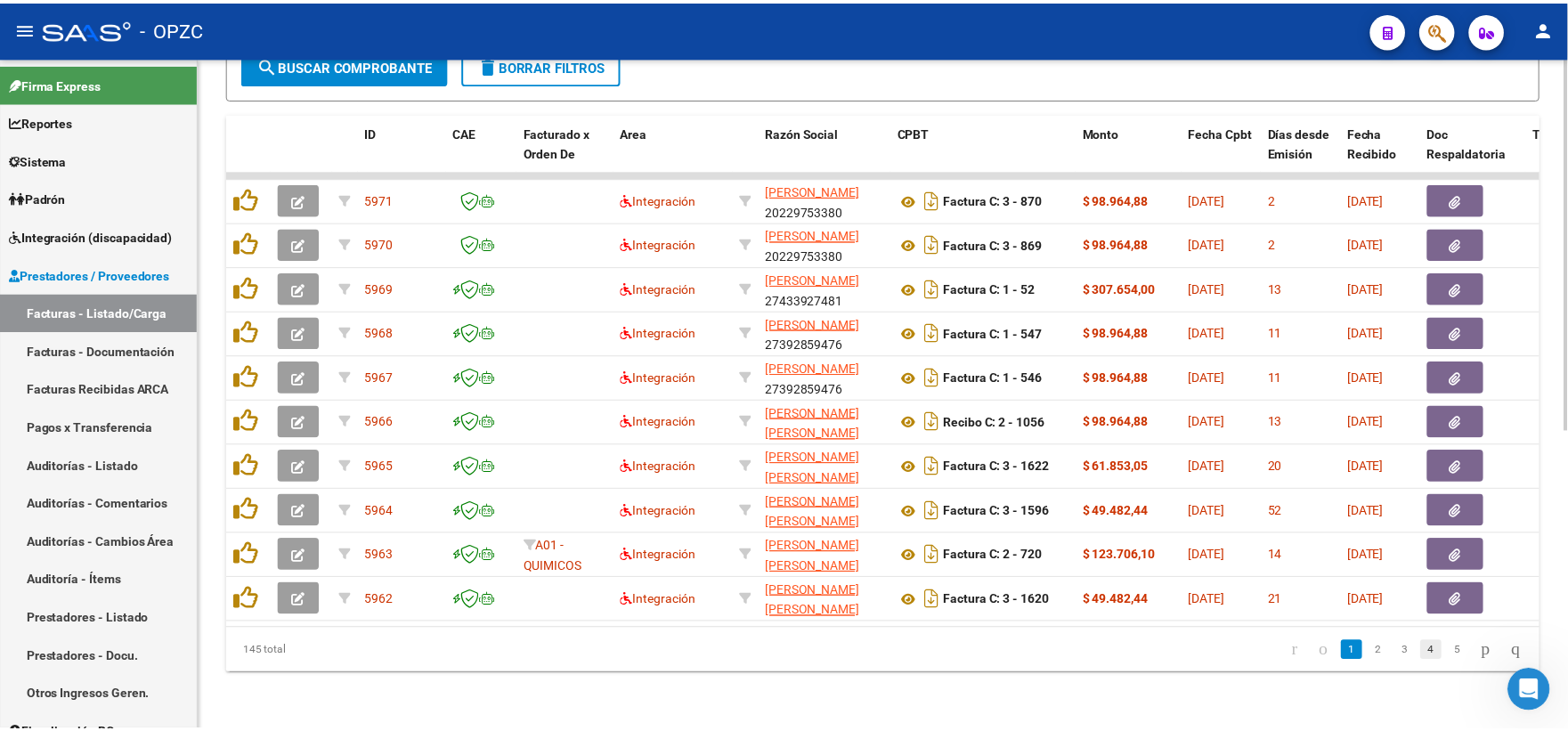
scroll to position [541, 0]
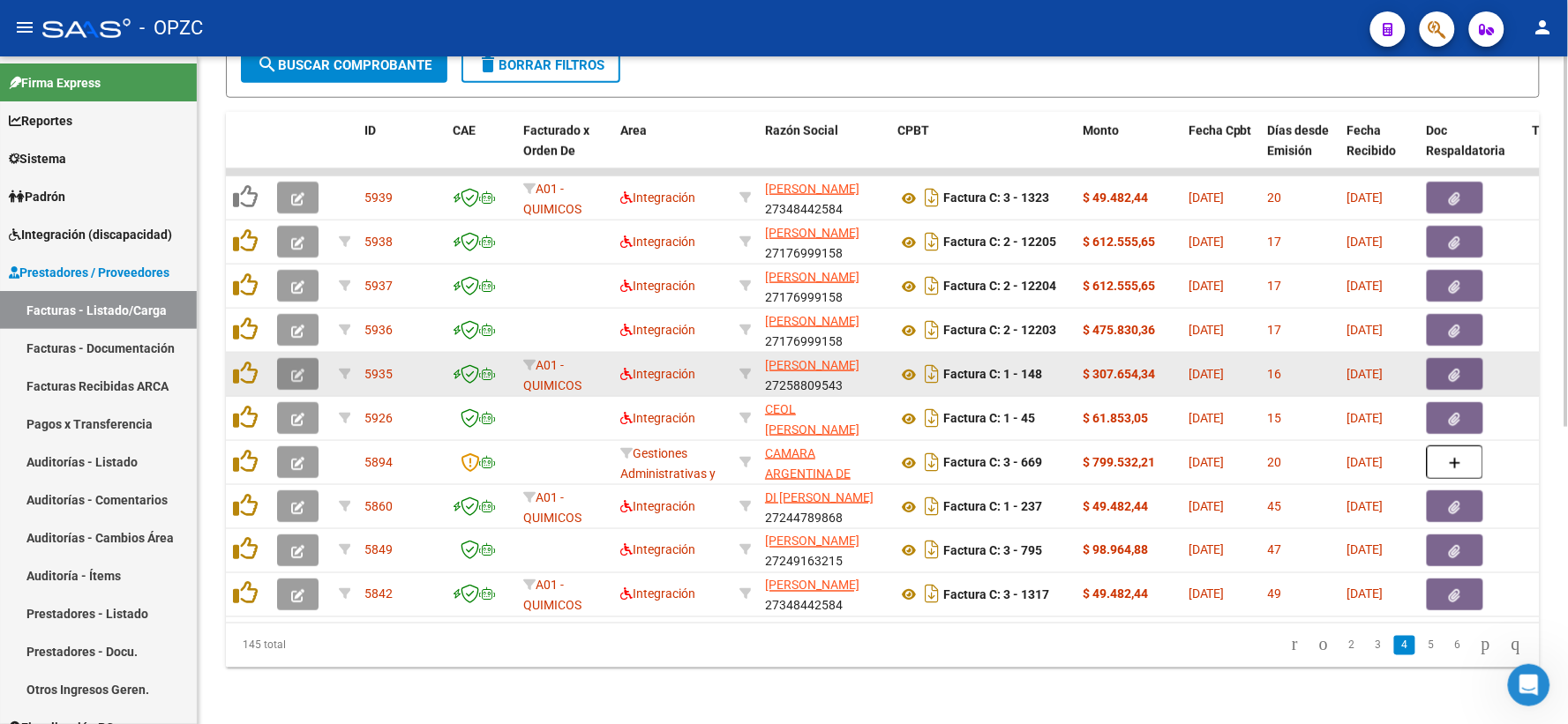
click at [297, 369] on icon "button" at bounding box center [298, 375] width 14 height 14
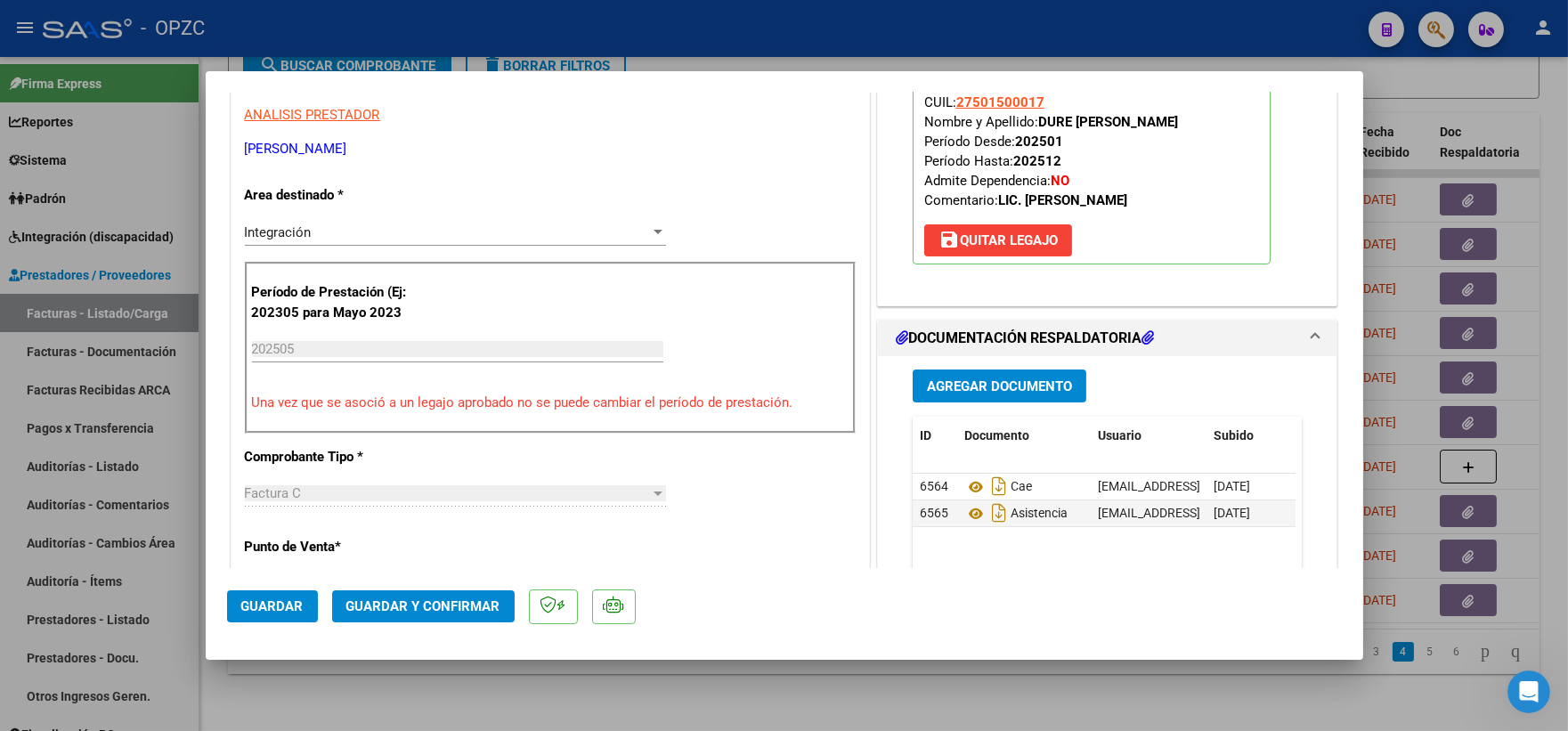
scroll to position [0, 0]
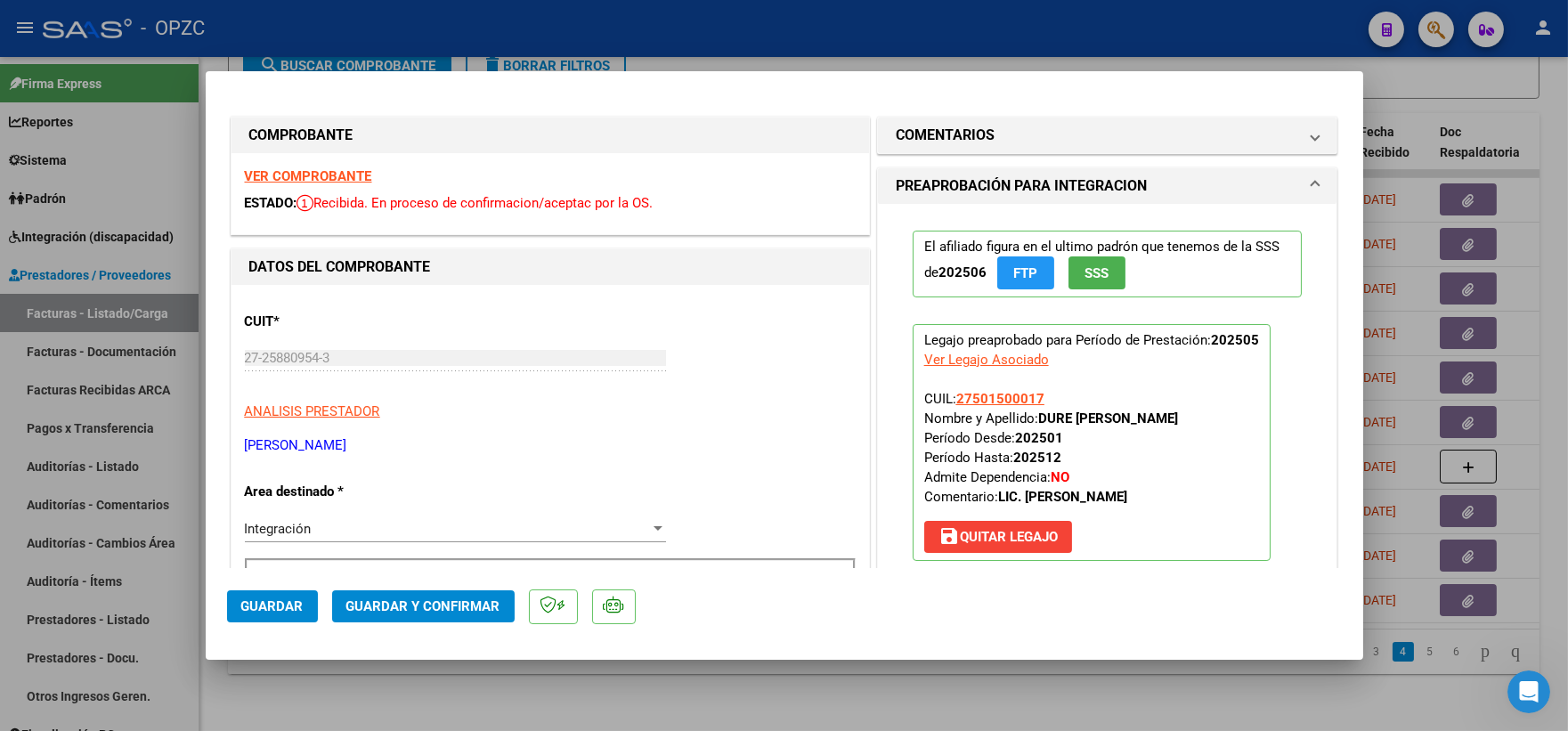
click at [312, 172] on strong "VER COMPROBANTE" at bounding box center [308, 176] width 128 height 16
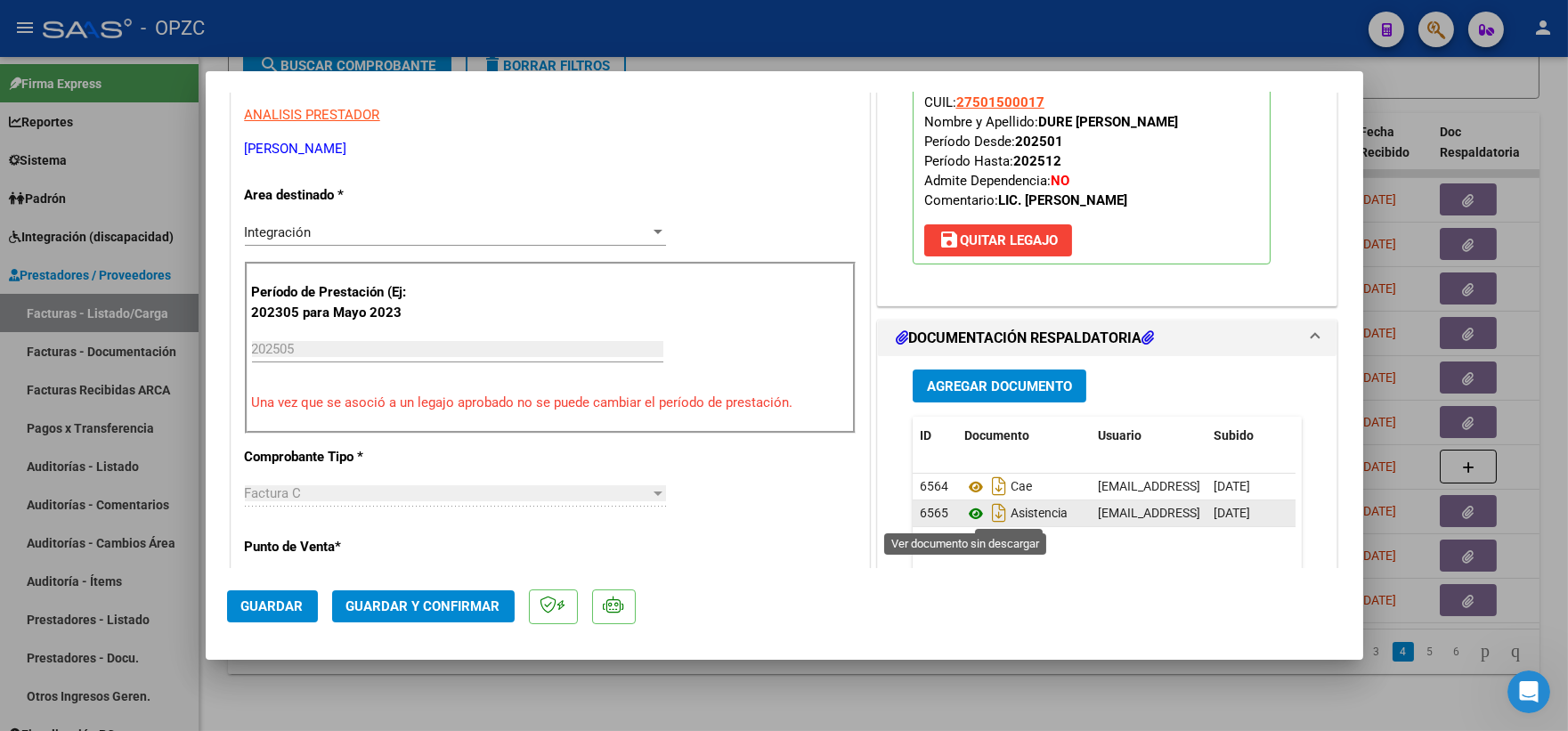
click at [964, 515] on icon at bounding box center [975, 513] width 23 height 21
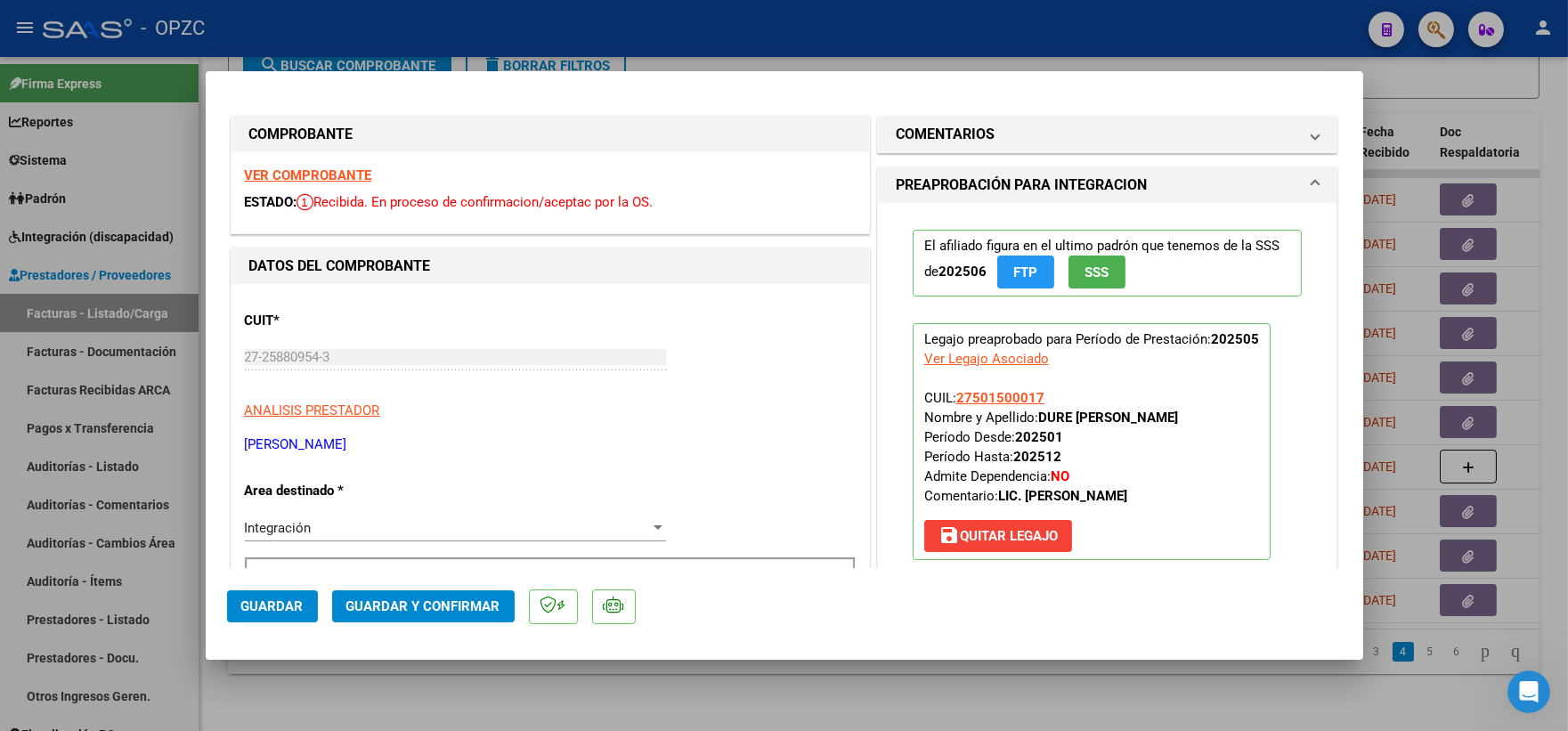
scroll to position [0, 0]
click at [336, 174] on strong "VER COMPROBANTE" at bounding box center [308, 176] width 128 height 16
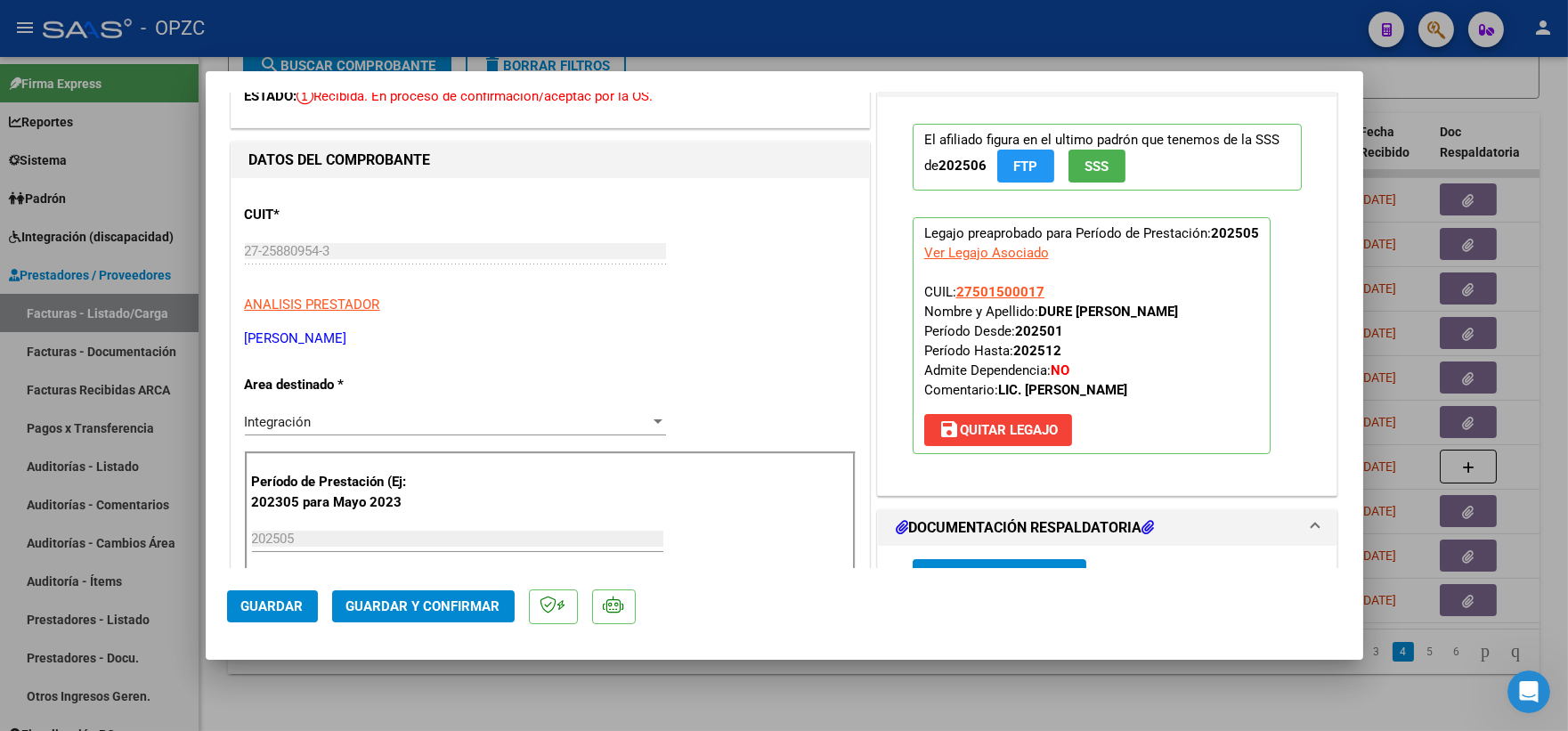
scroll to position [198, 0]
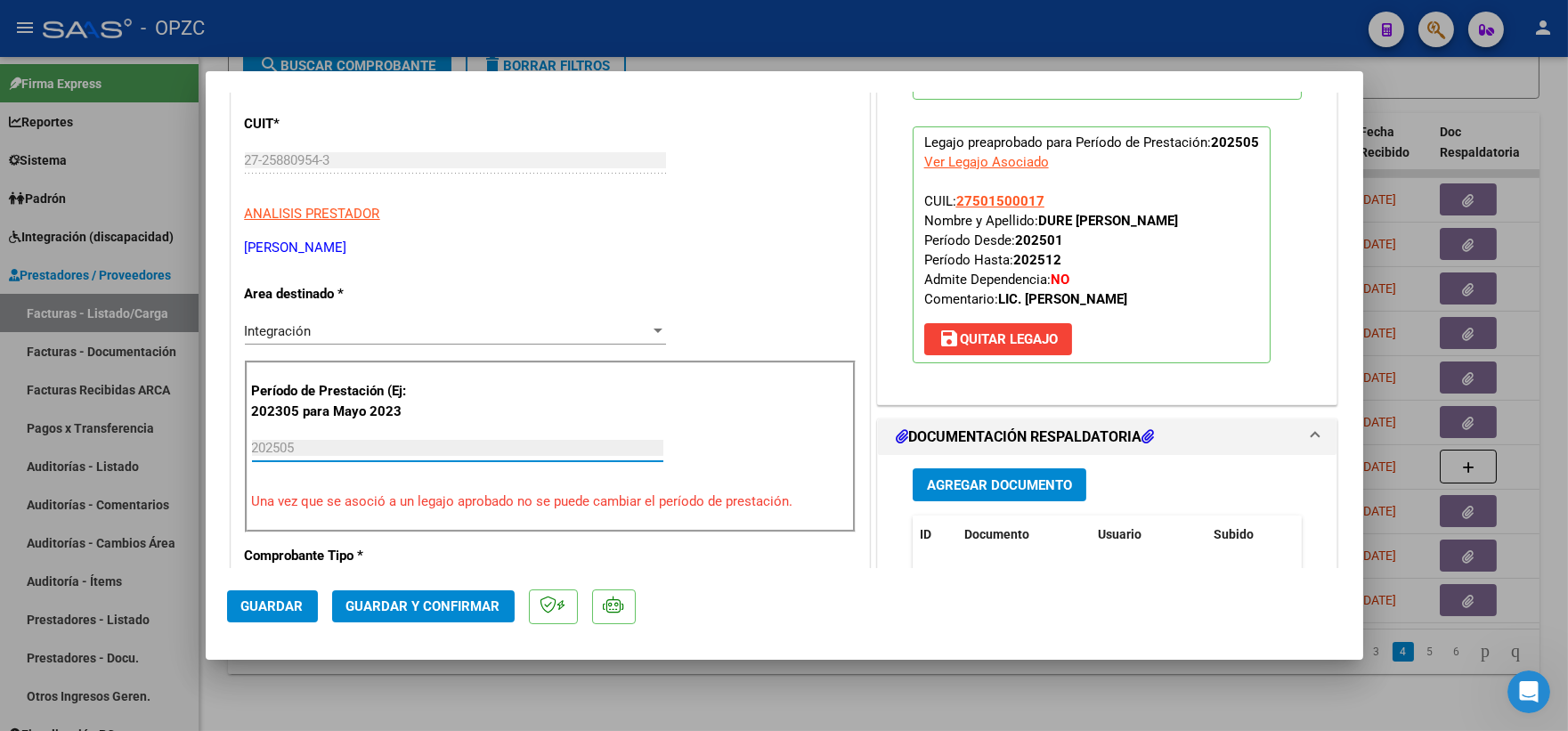
click at [598, 440] on input "202505" at bounding box center [457, 448] width 411 height 16
click at [649, 328] on div at bounding box center [658, 331] width 16 height 15
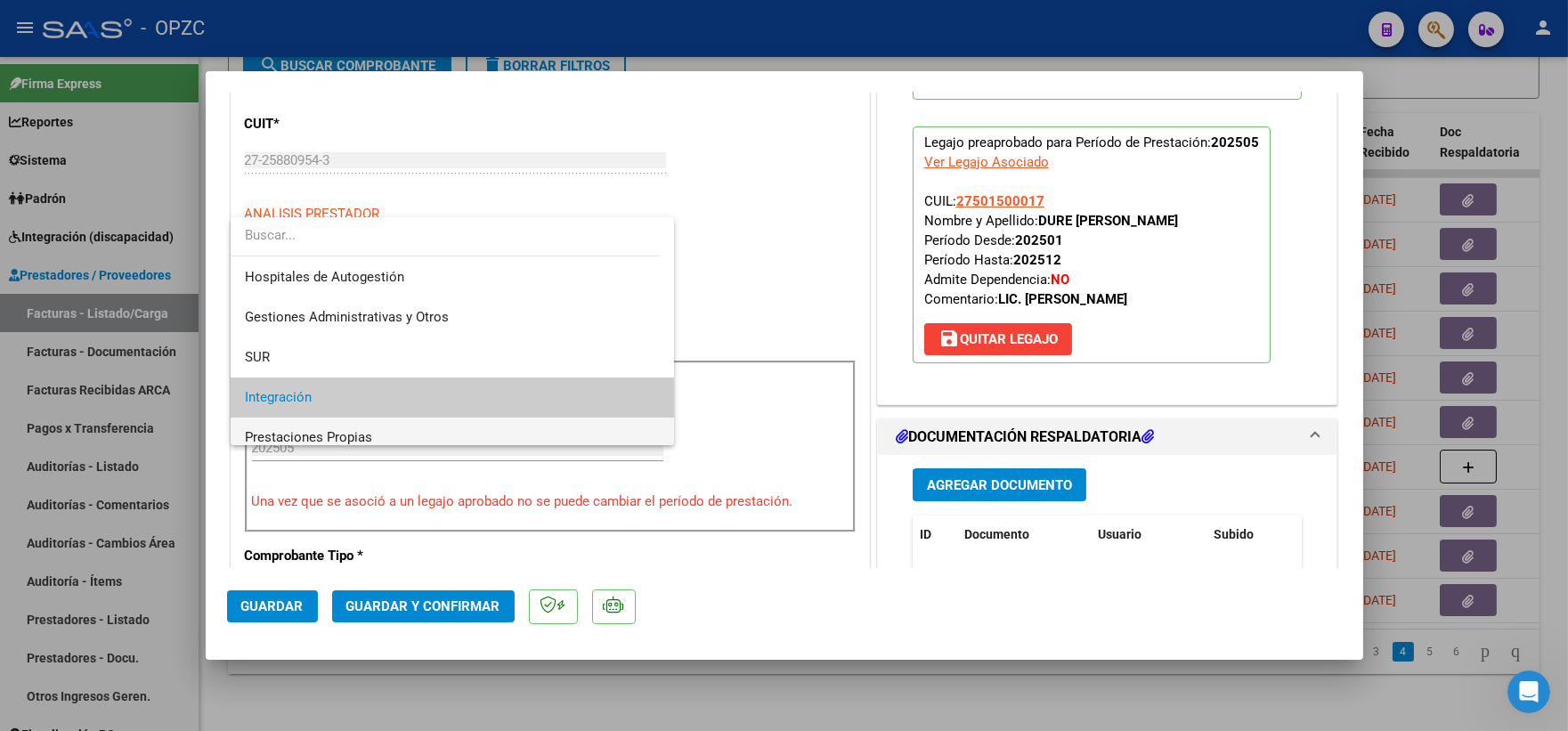
scroll to position [66, 0]
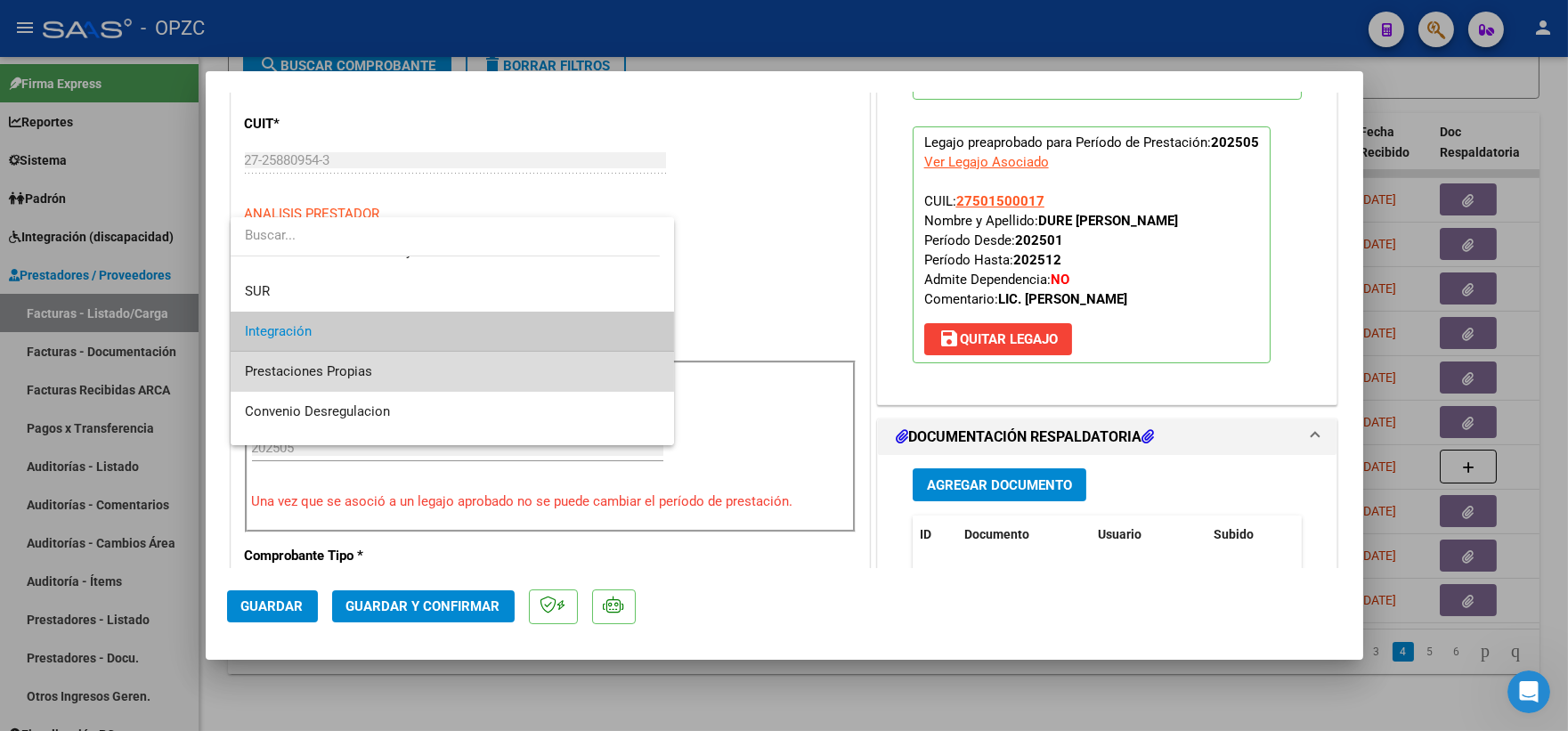
click at [504, 362] on span "Prestaciones Propias" at bounding box center [452, 371] width 416 height 40
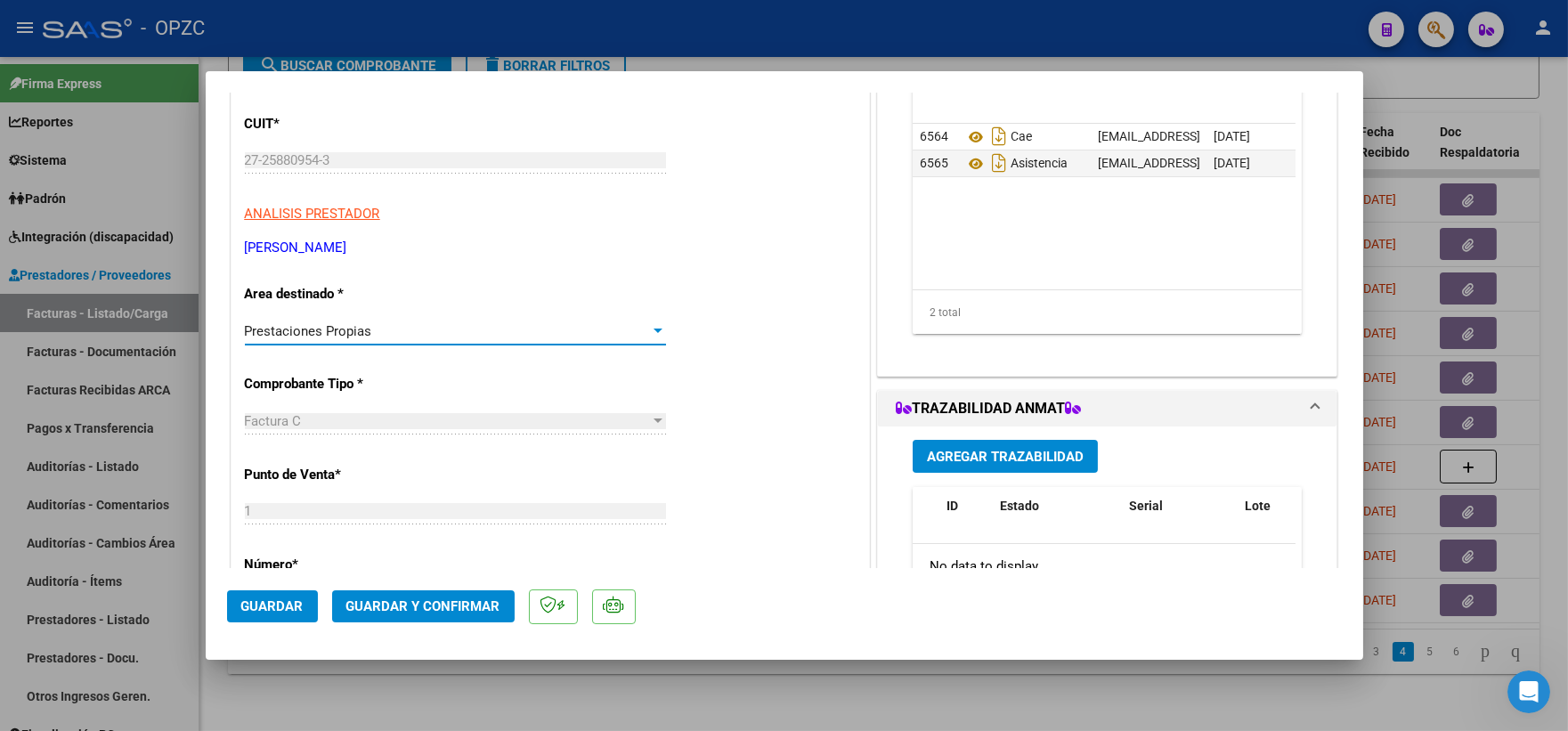
click at [639, 326] on div "Prestaciones Propias" at bounding box center [447, 331] width 405 height 16
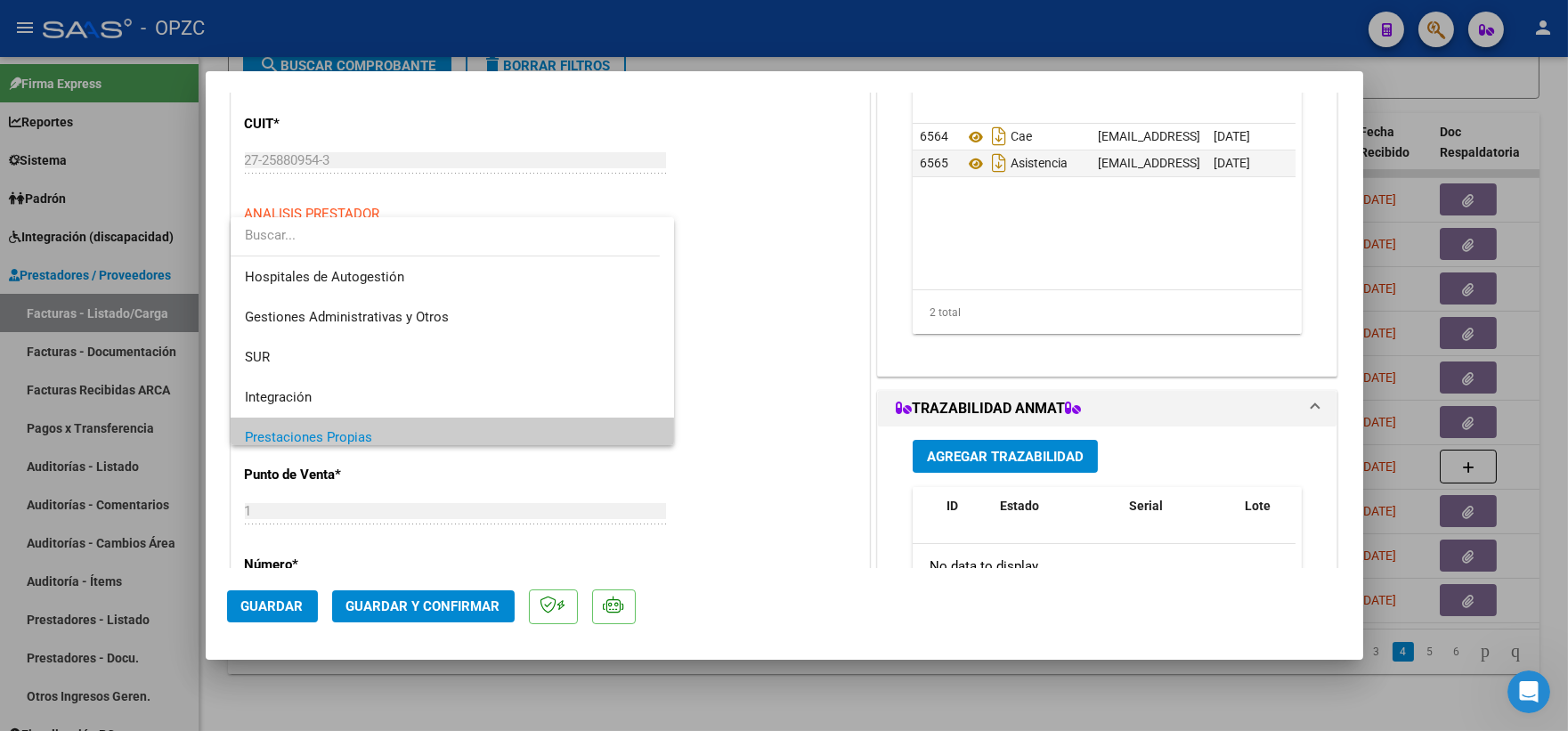
scroll to position [107, 0]
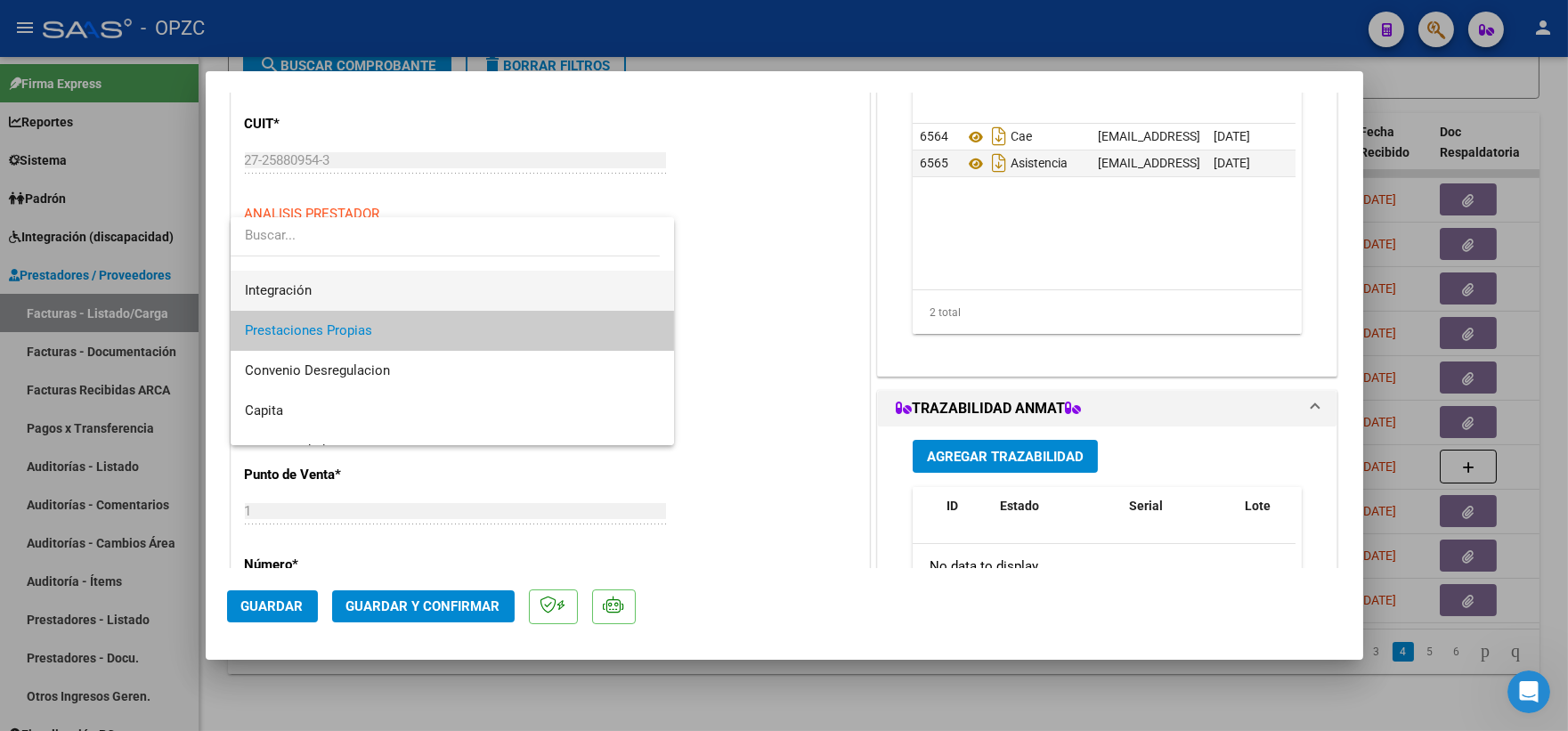
click at [504, 288] on span "Integración" at bounding box center [452, 291] width 416 height 40
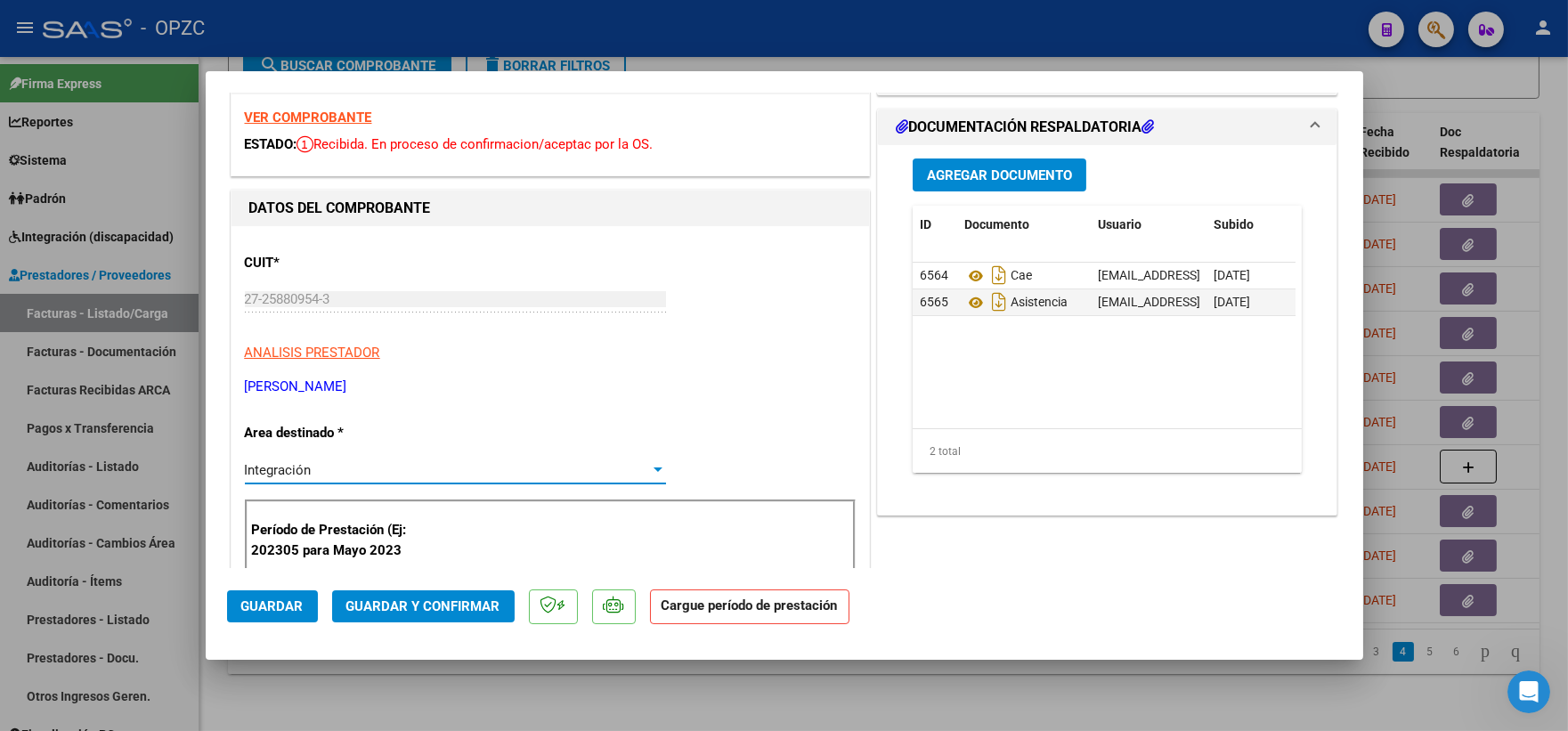
scroll to position [0, 0]
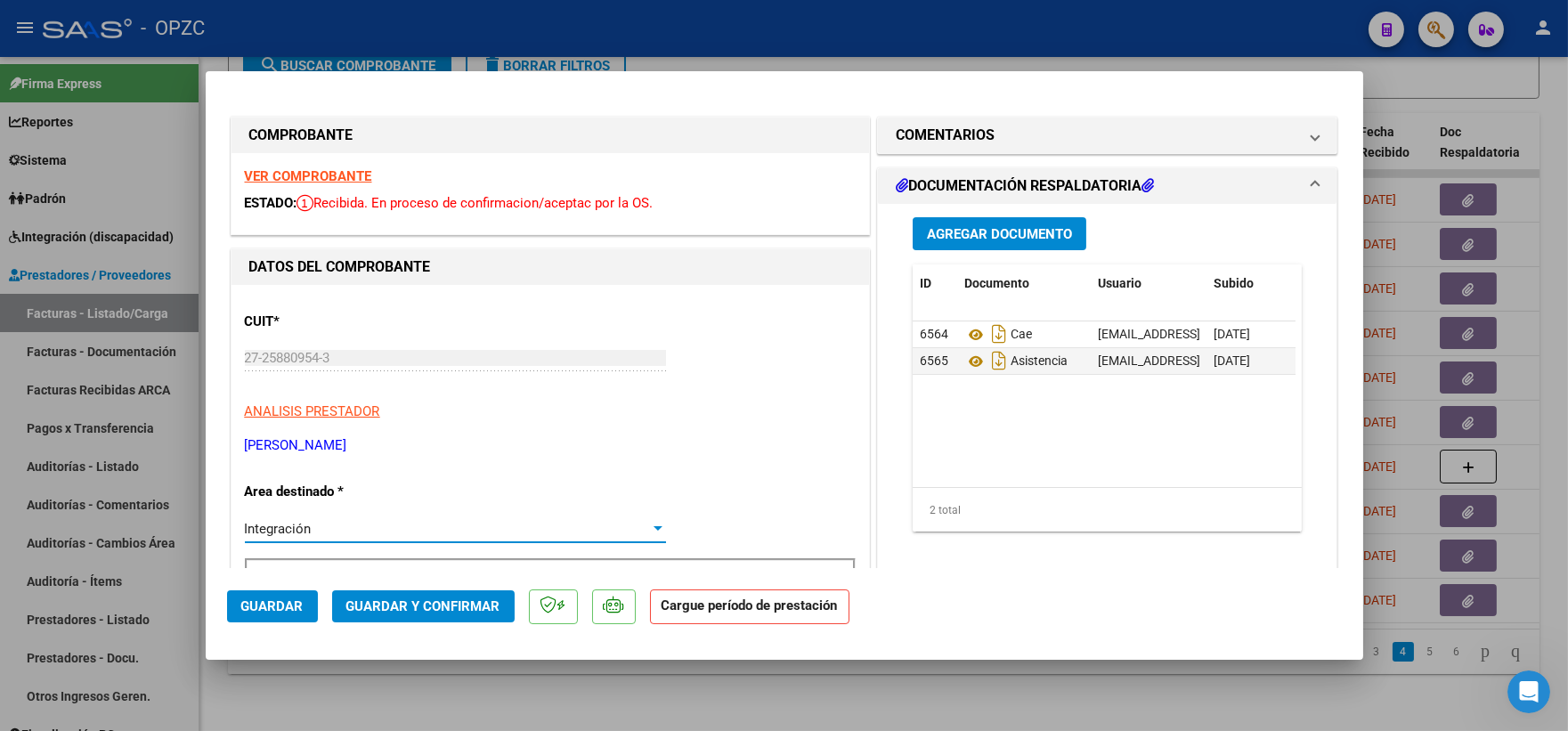
click at [340, 176] on strong "VER COMPROBANTE" at bounding box center [308, 176] width 128 height 16
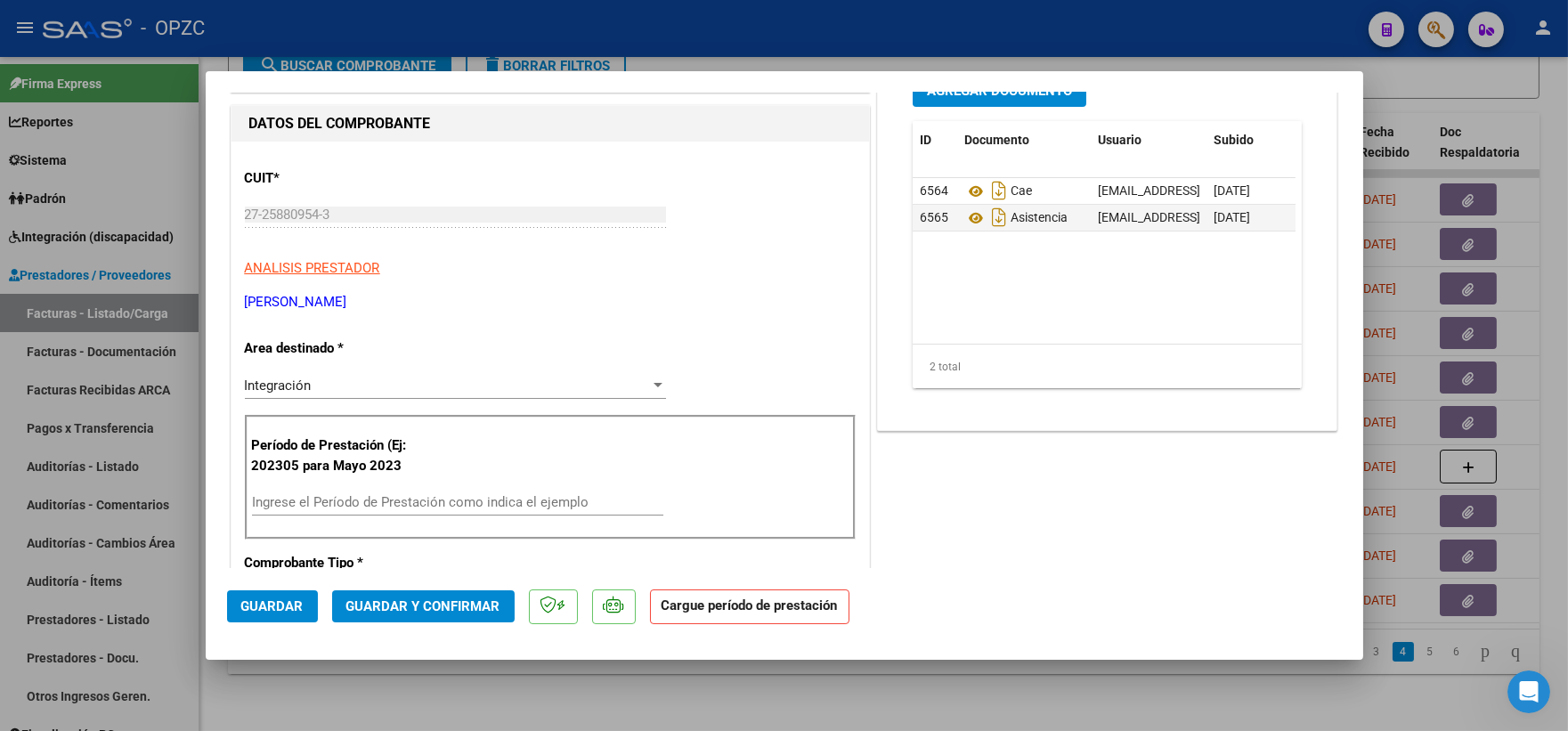
scroll to position [198, 0]
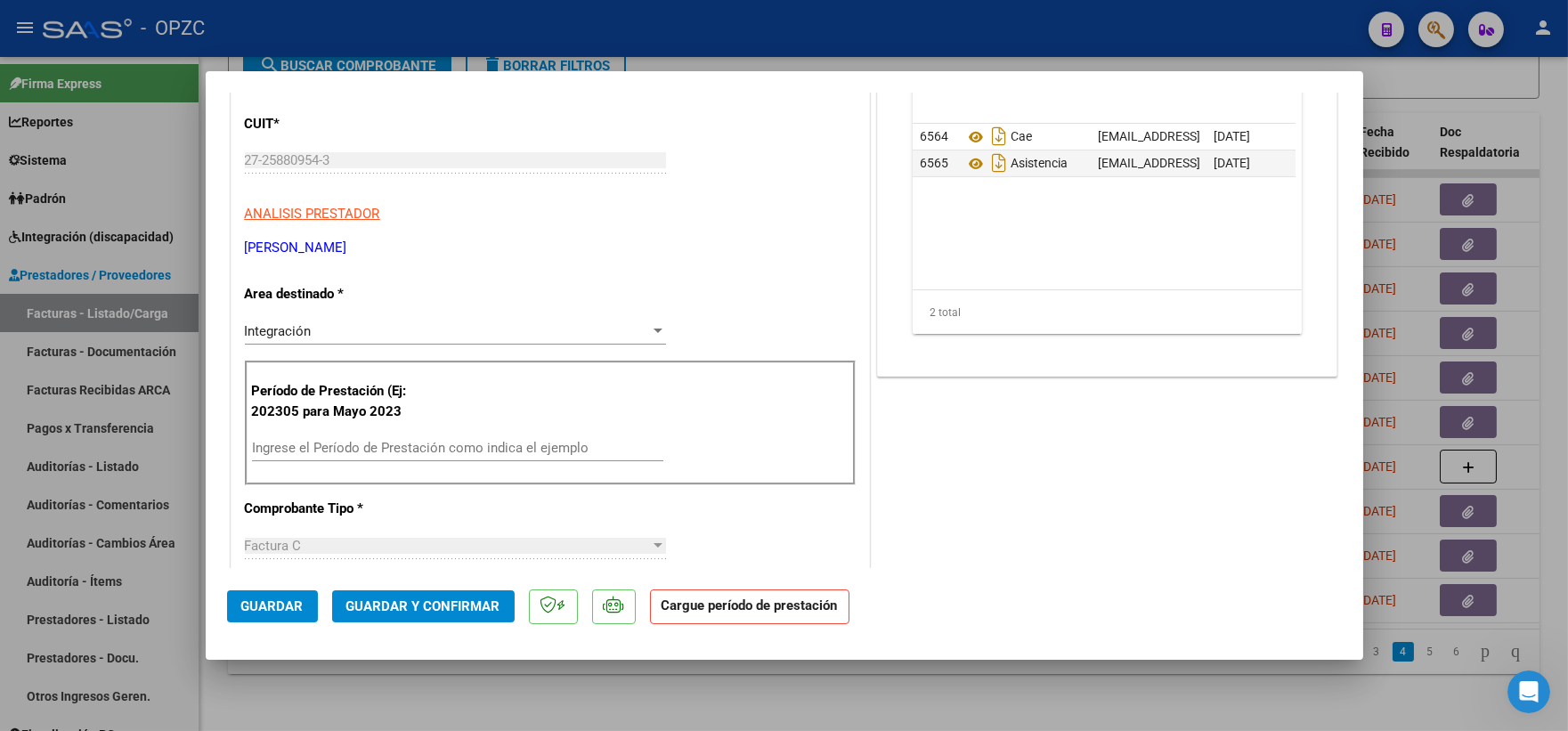
click at [327, 437] on div "Ingrese el Período de Prestación como indica el ejemplo" at bounding box center [457, 447] width 411 height 26
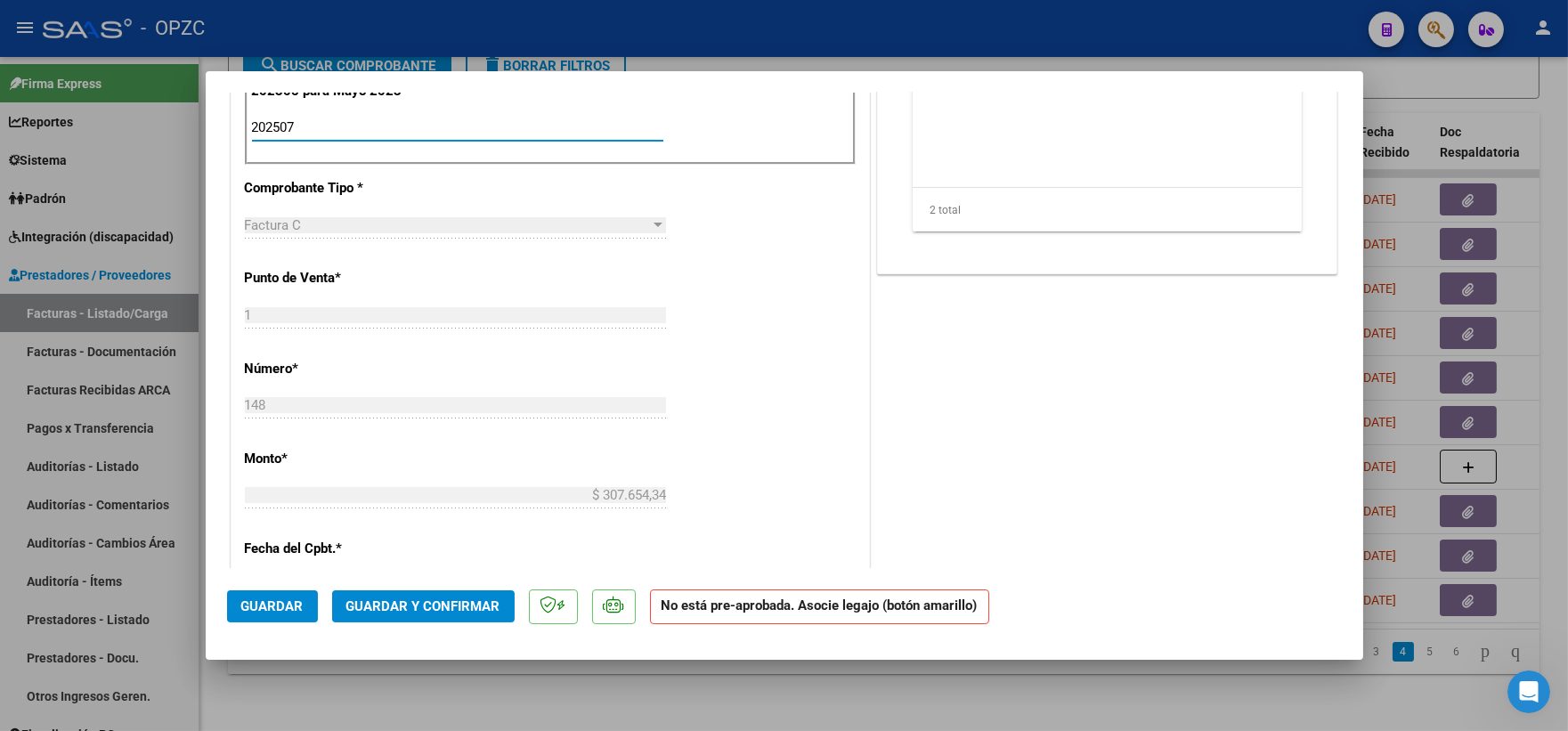
scroll to position [593, 0]
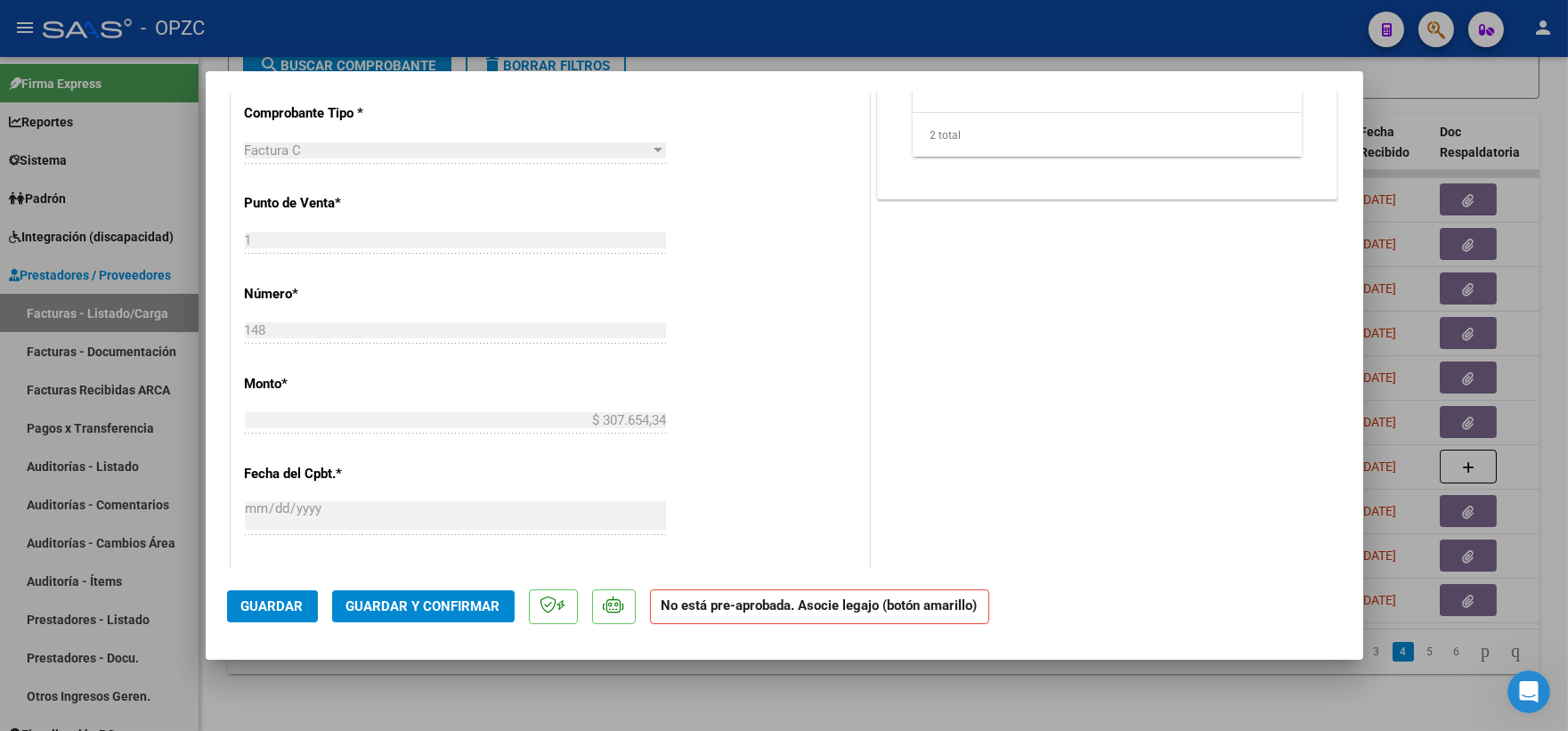
type input "202507"
click at [286, 606] on span "Guardar" at bounding box center [272, 607] width 62 height 16
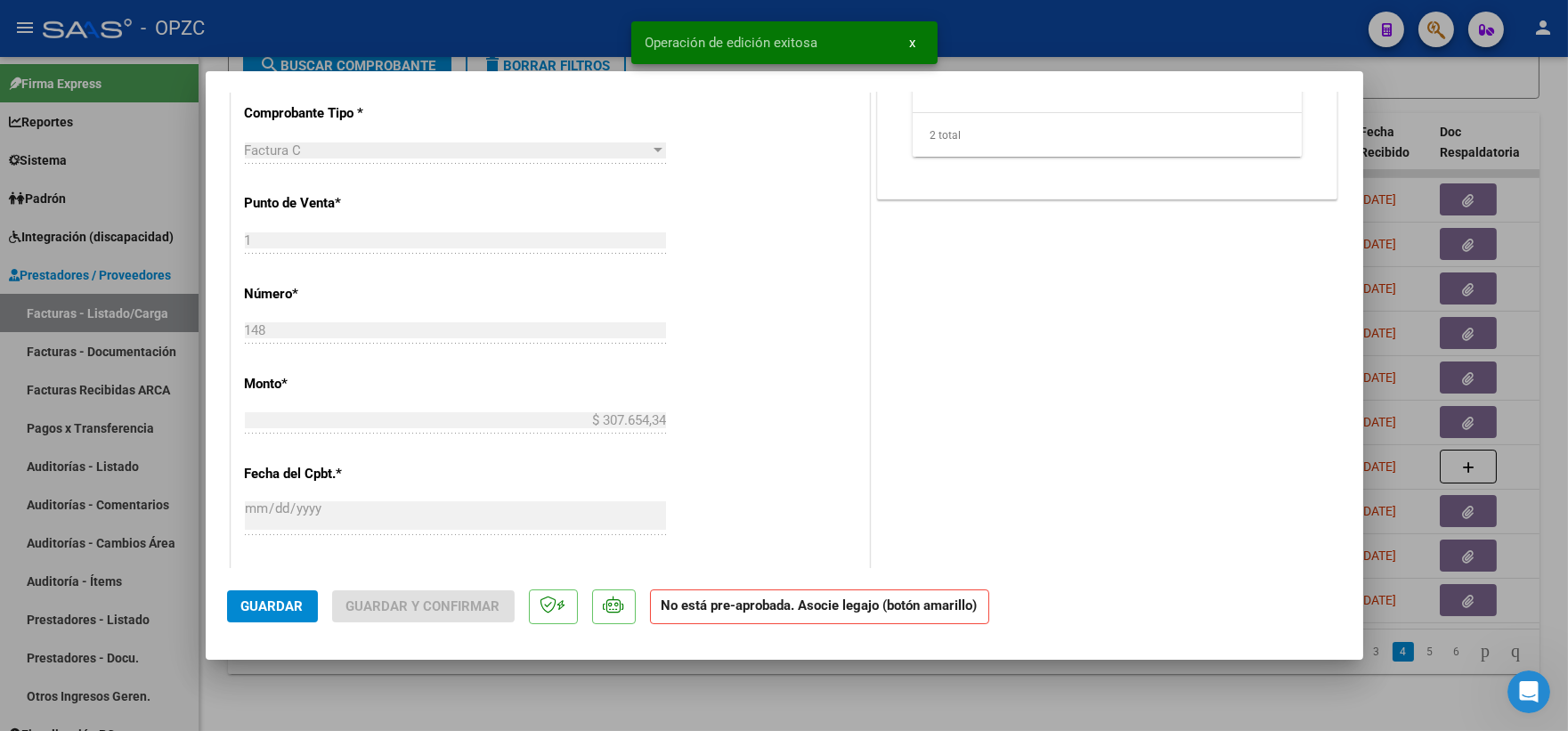
click at [1491, 89] on div at bounding box center [784, 365] width 1568 height 731
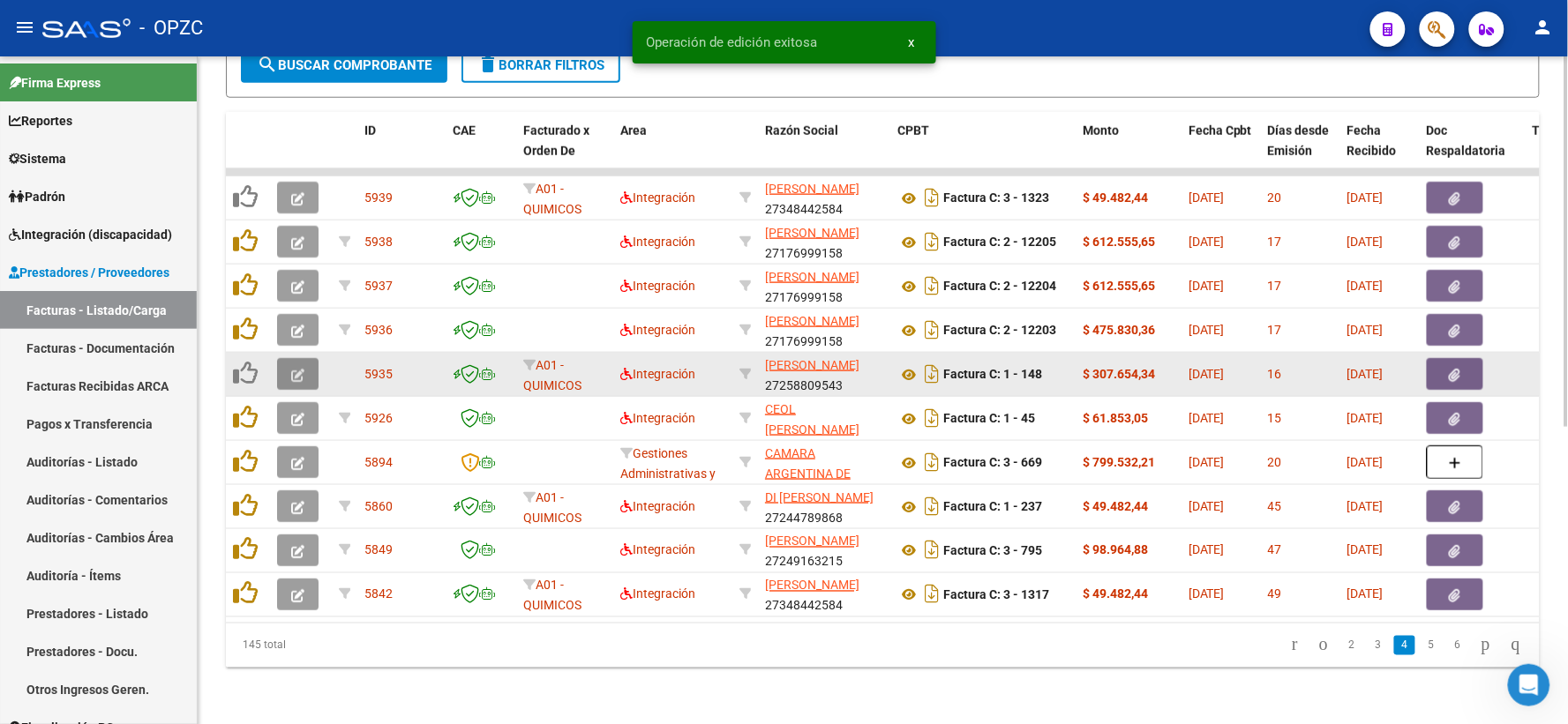
click at [294, 369] on icon "button" at bounding box center [298, 375] width 14 height 14
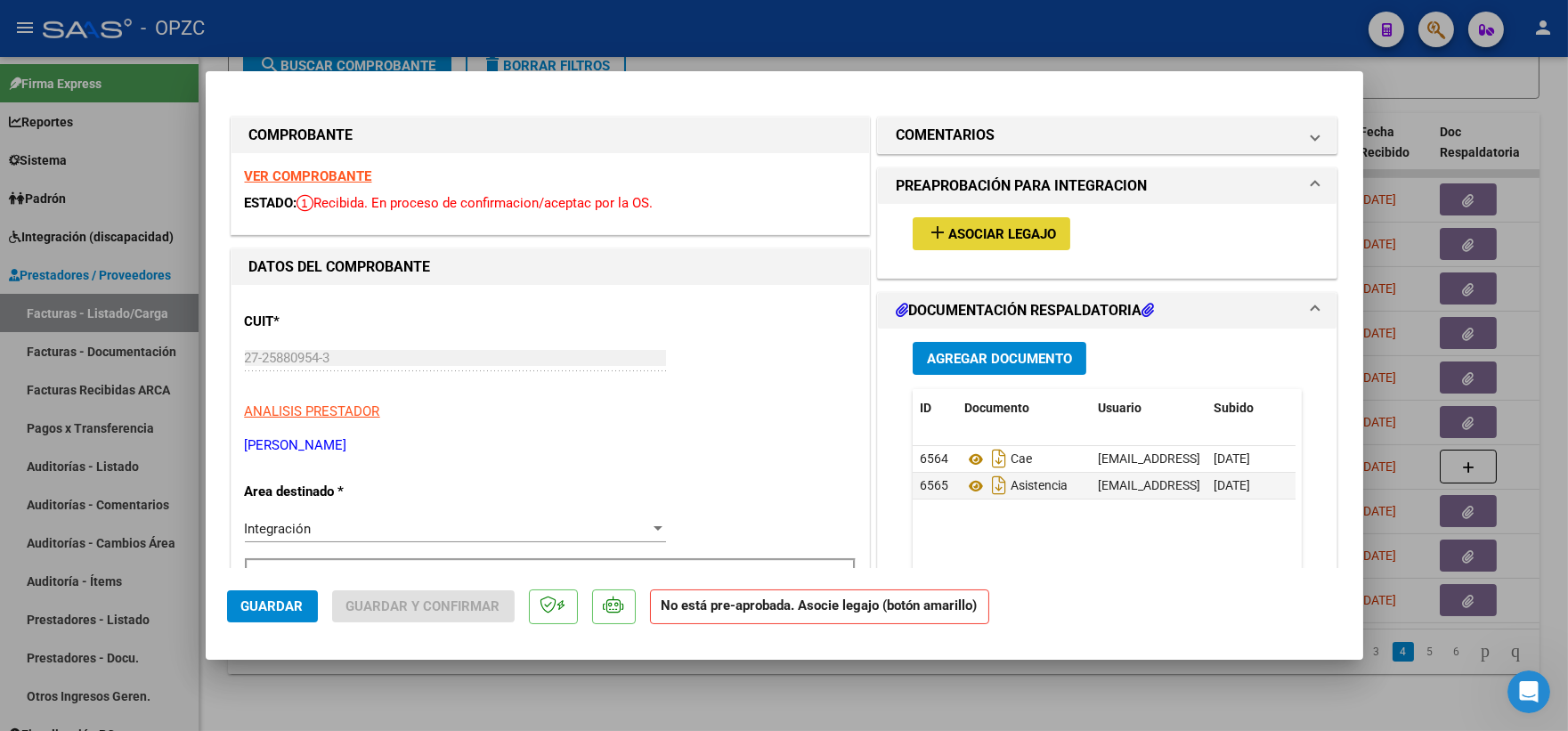
click at [999, 226] on span "Asociar Legajo" at bounding box center [1002, 235] width 108 height 16
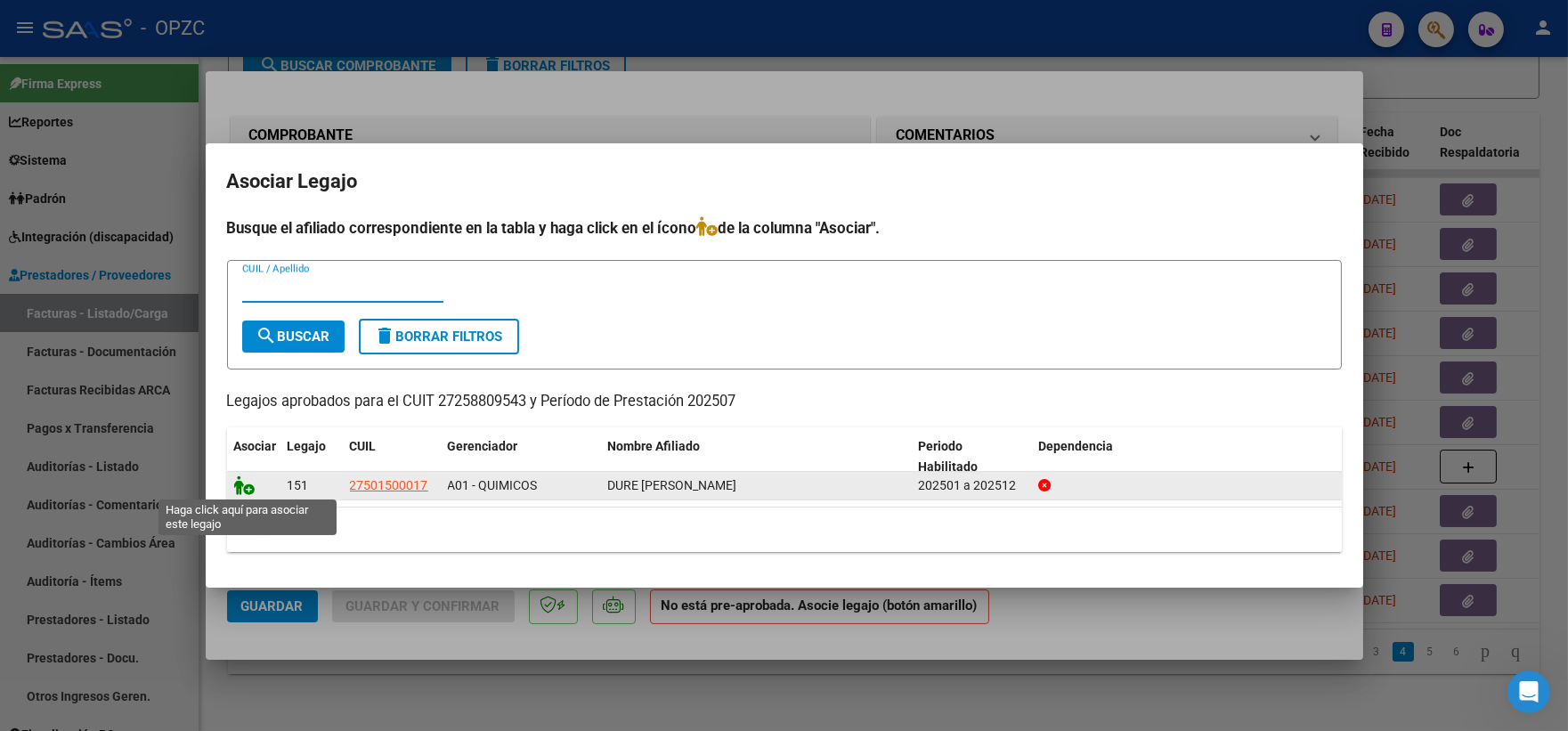
click at [242, 483] on icon at bounding box center [244, 485] width 21 height 19
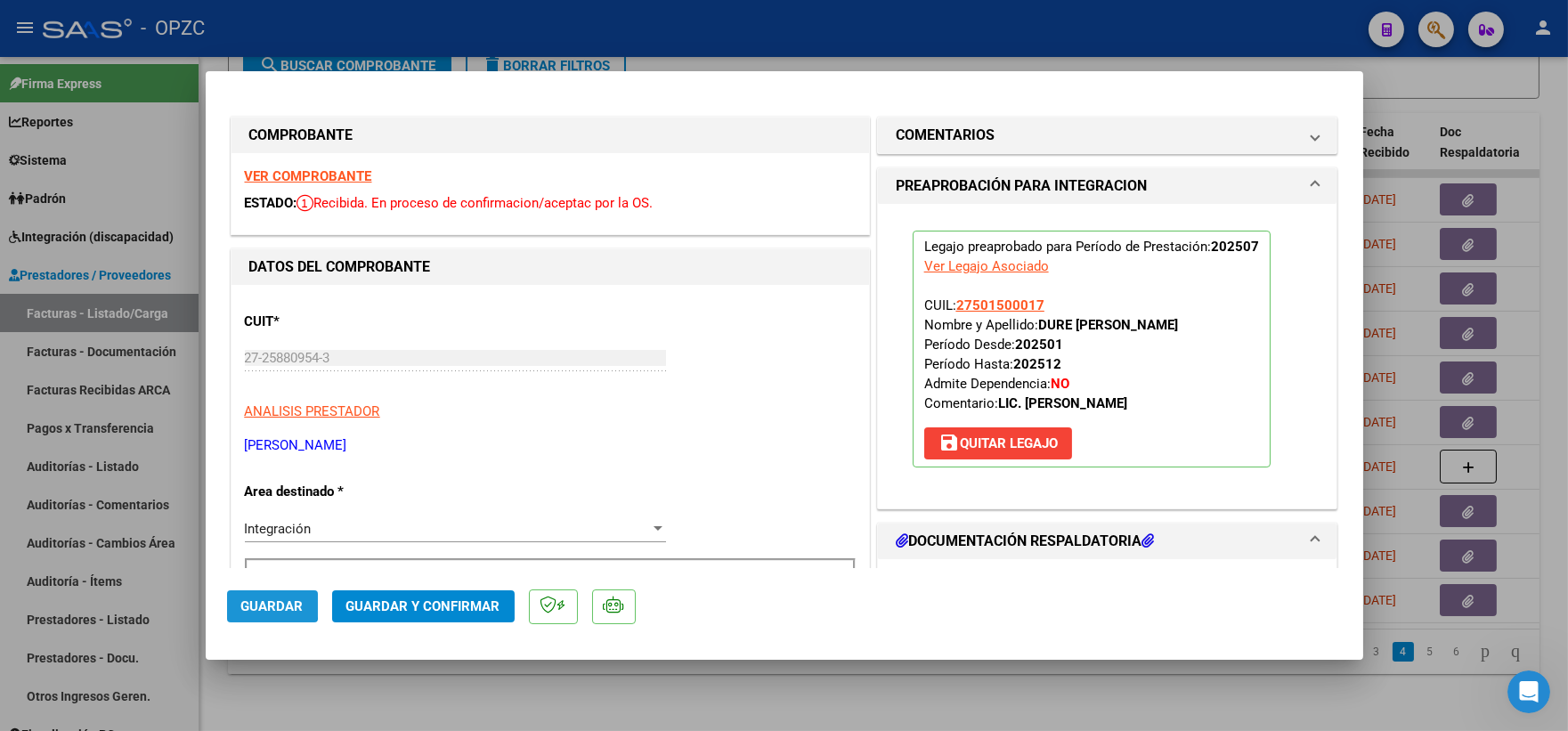
click at [268, 604] on span "Guardar" at bounding box center [272, 607] width 62 height 16
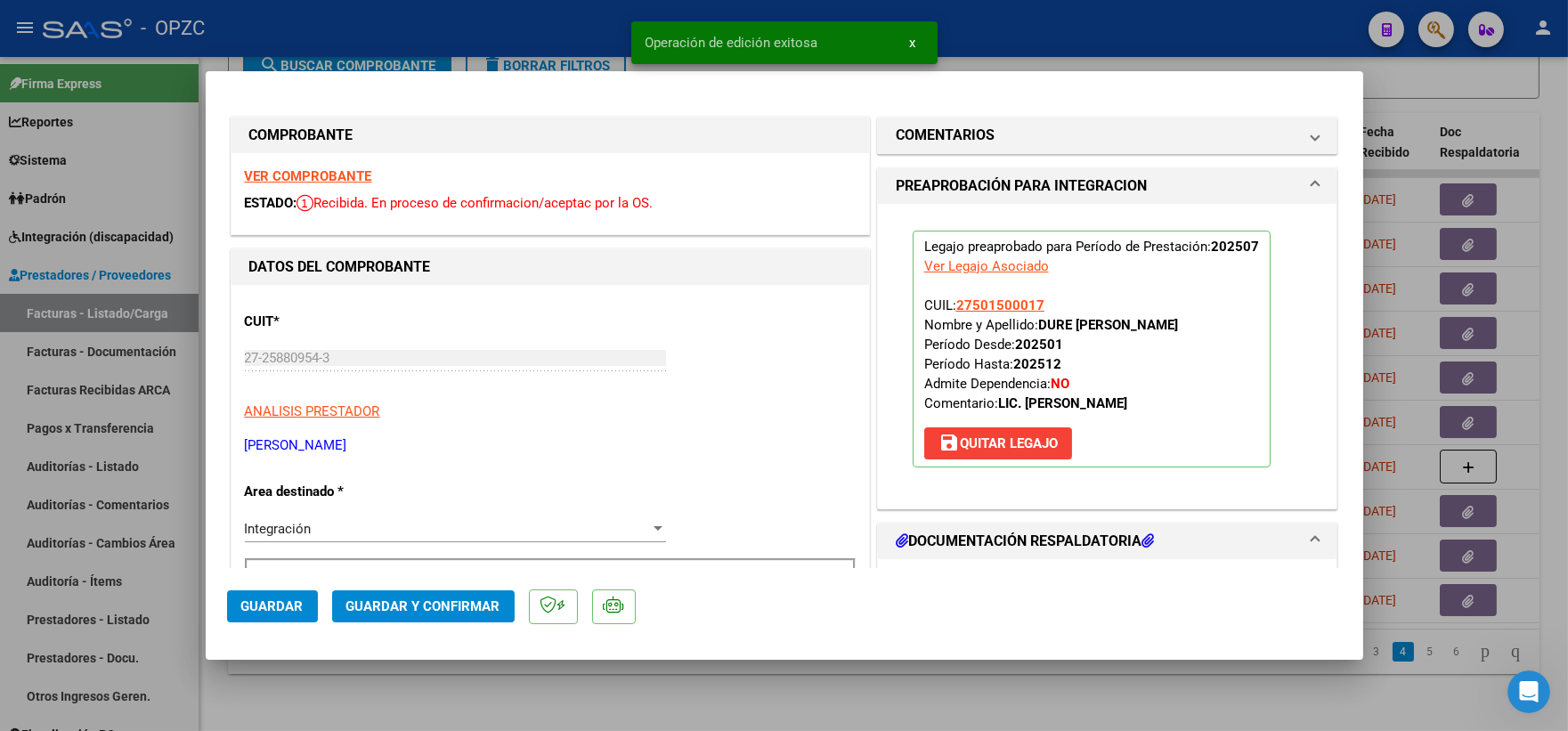
click at [1478, 96] on div at bounding box center [784, 365] width 1568 height 731
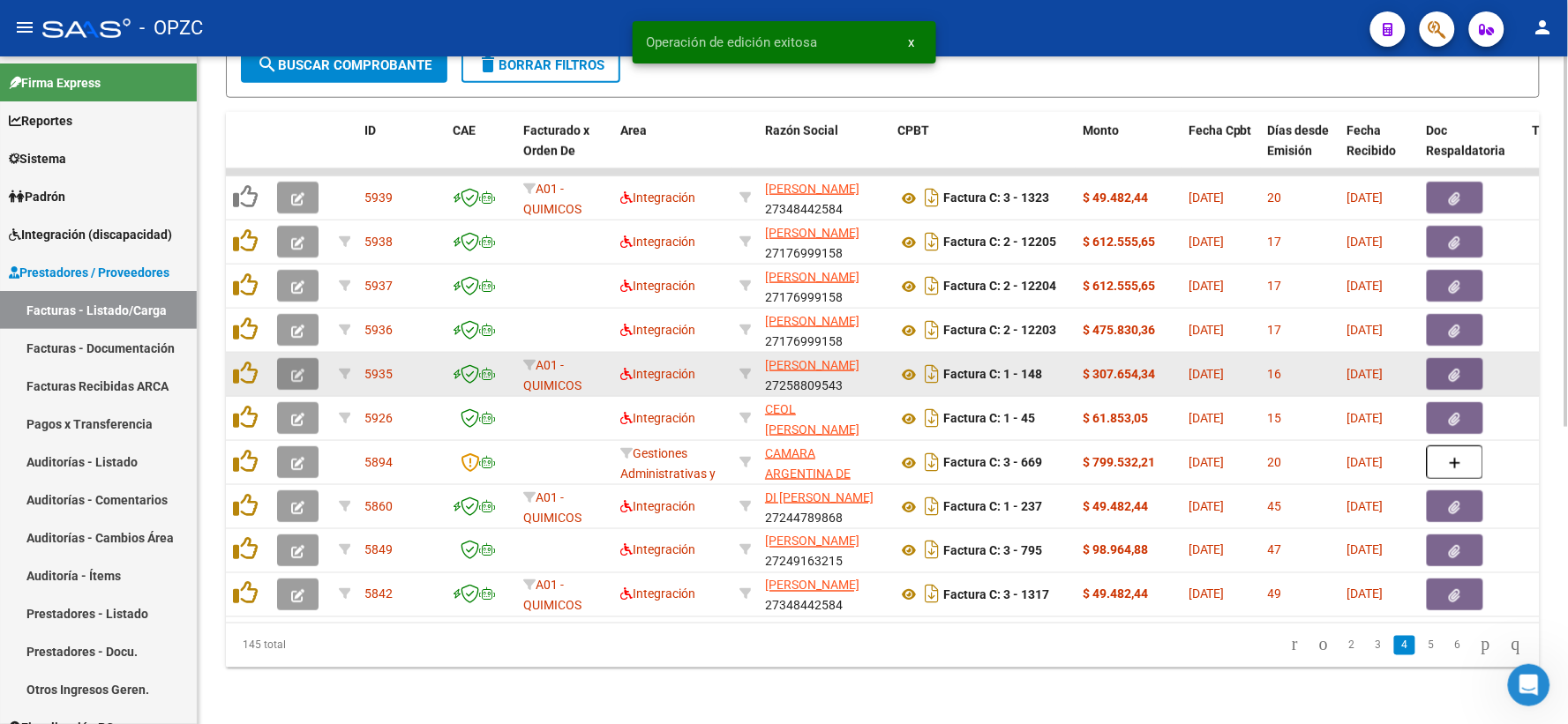
click at [298, 369] on icon "button" at bounding box center [298, 375] width 14 height 14
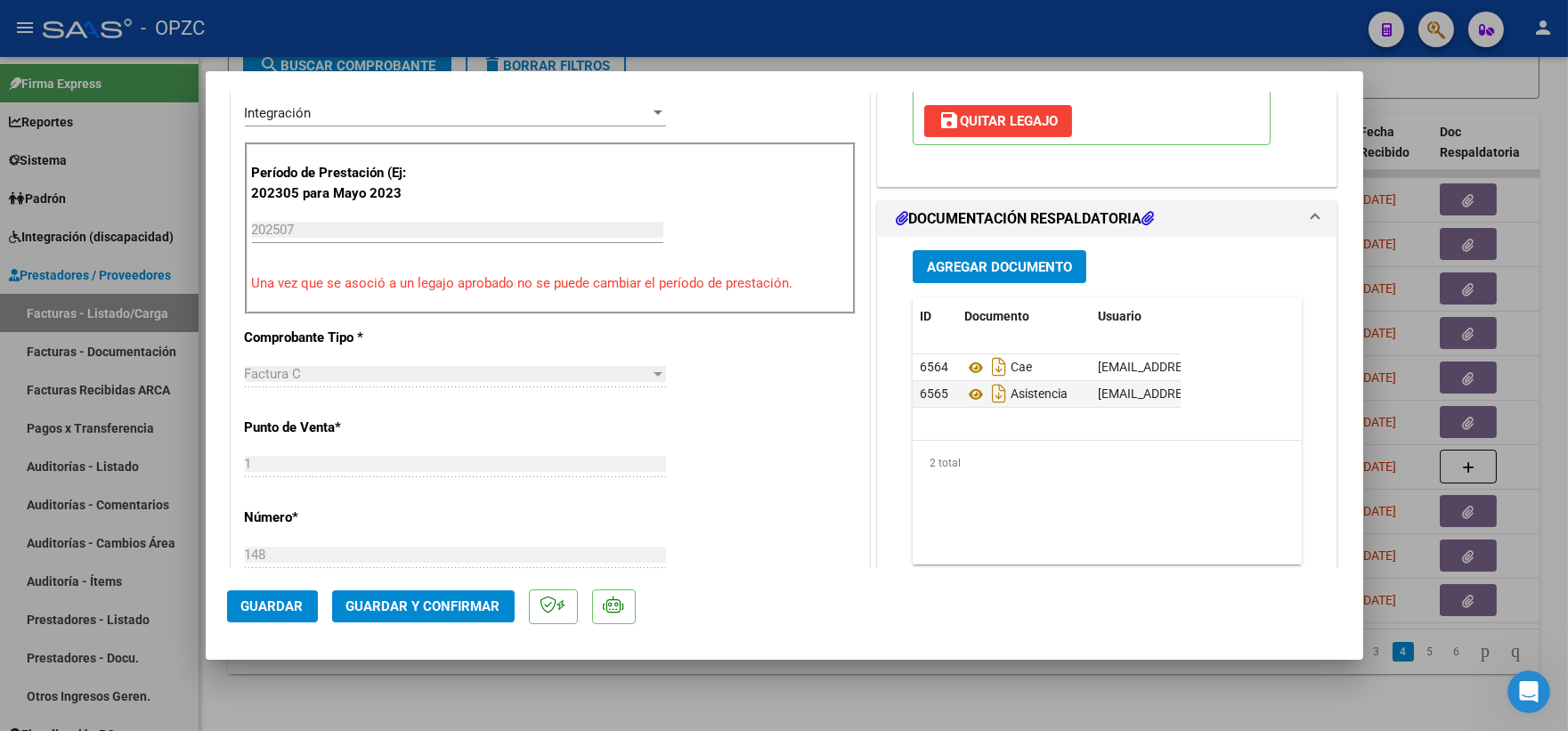
scroll to position [495, 0]
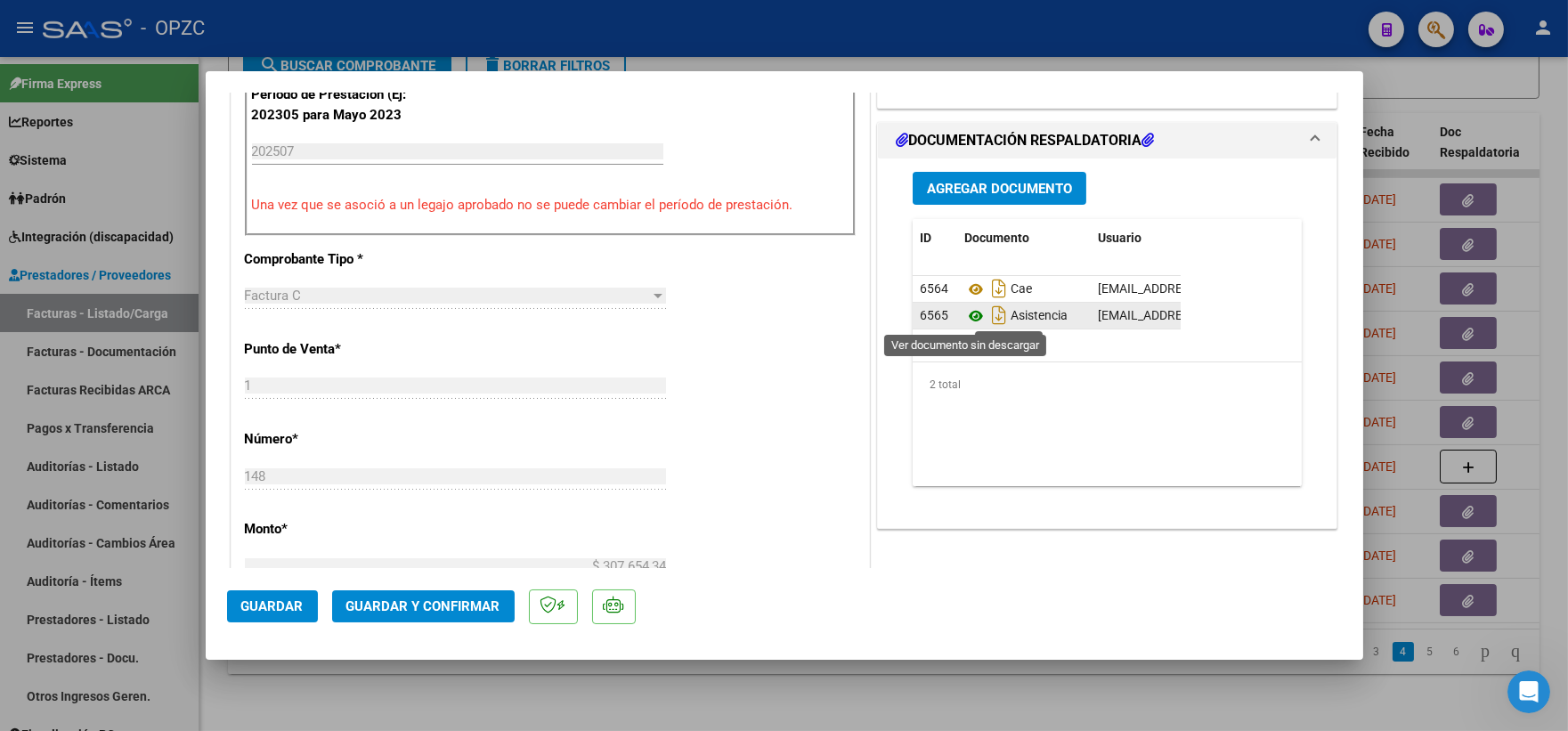
click at [965, 312] on icon at bounding box center [975, 316] width 23 height 21
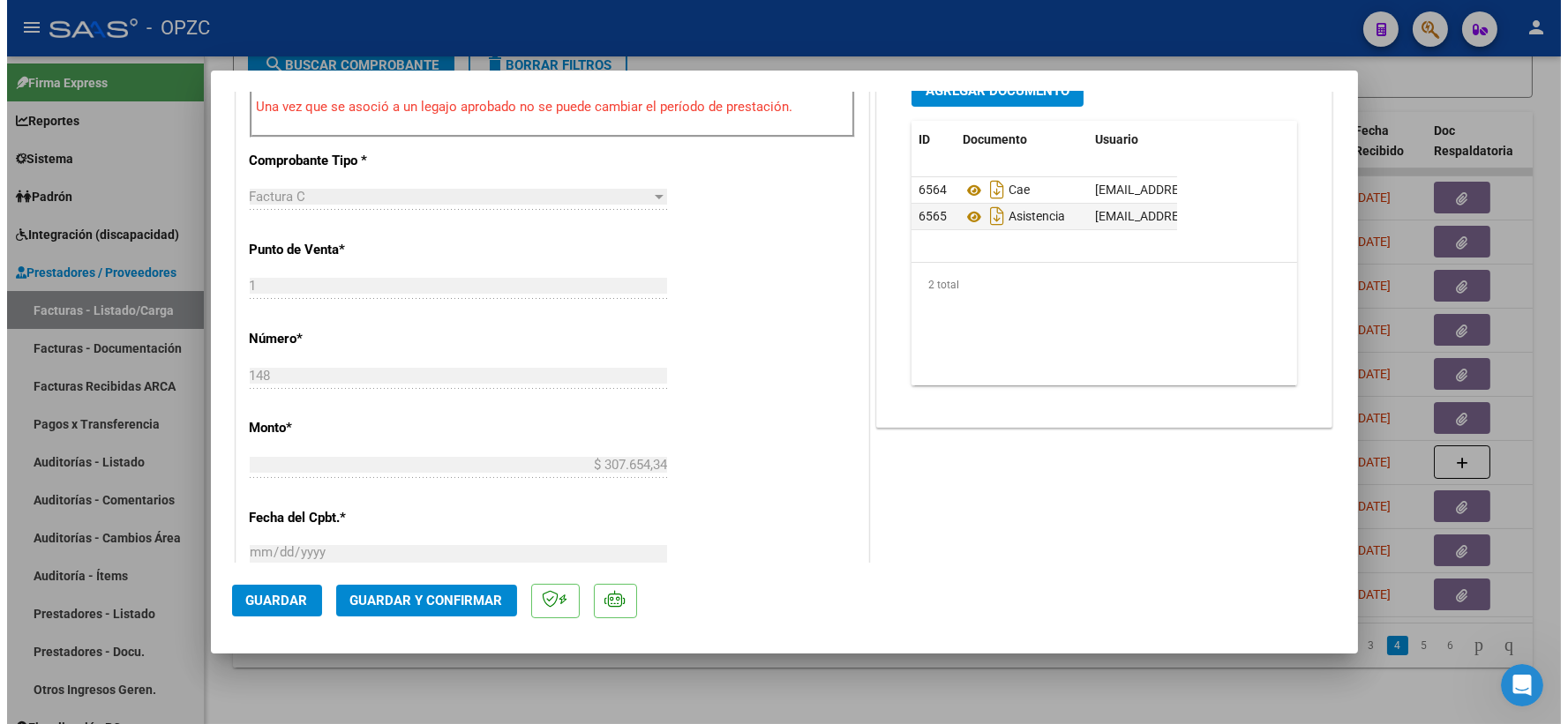
scroll to position [588, 0]
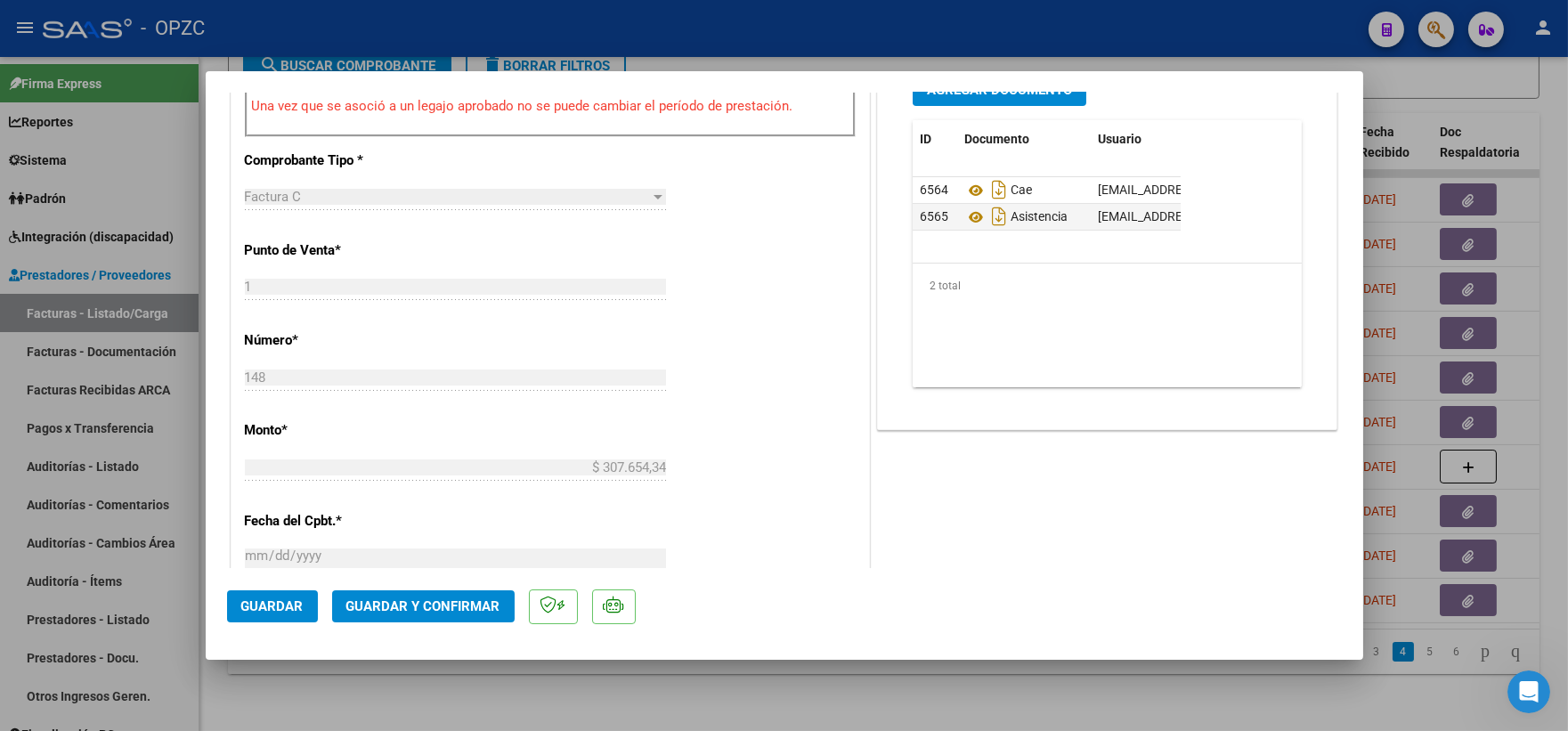
click at [419, 604] on span "Guardar y Confirmar" at bounding box center [423, 607] width 154 height 16
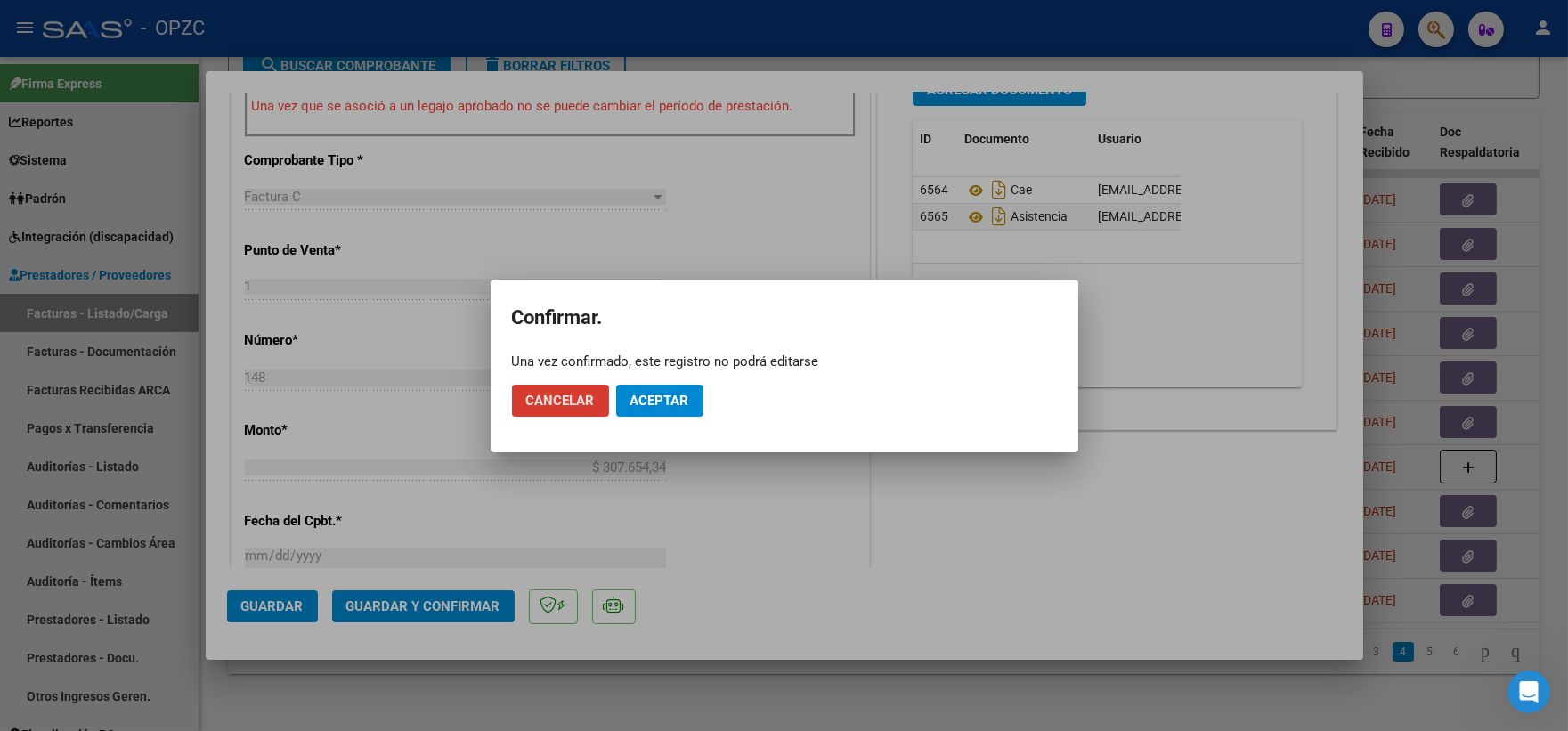
click at [655, 394] on span "Aceptar" at bounding box center [659, 401] width 58 height 16
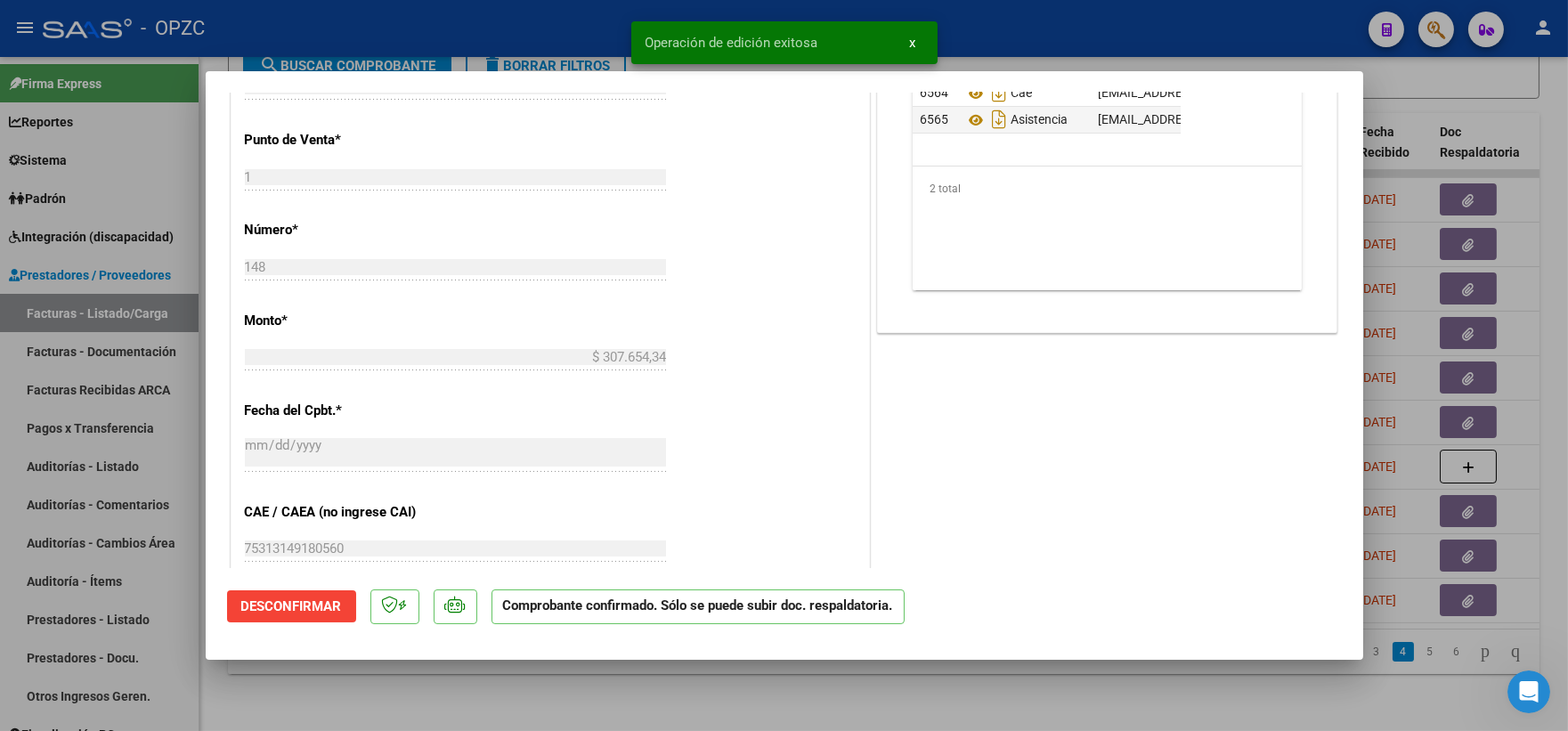
click at [1536, 118] on div at bounding box center [784, 365] width 1568 height 731
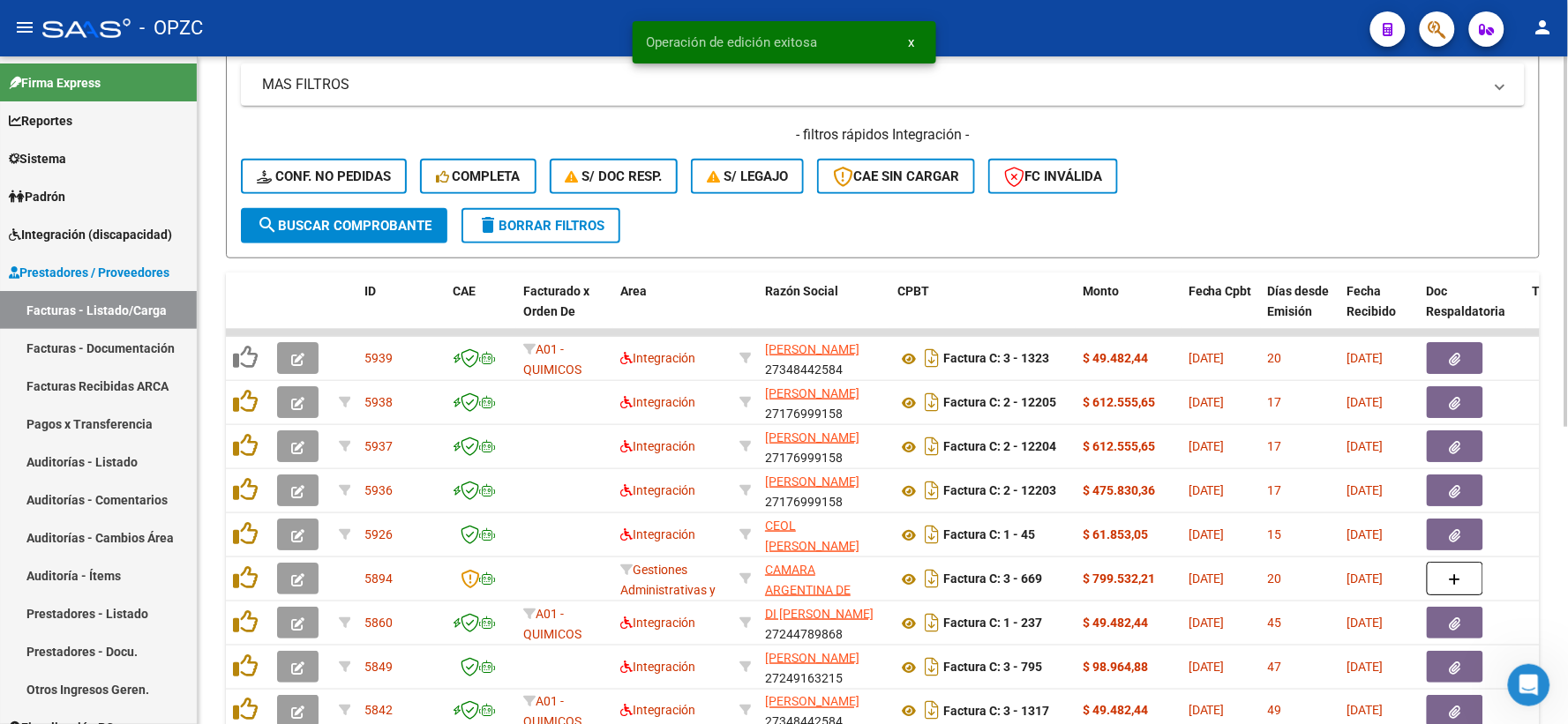
scroll to position [341, 0]
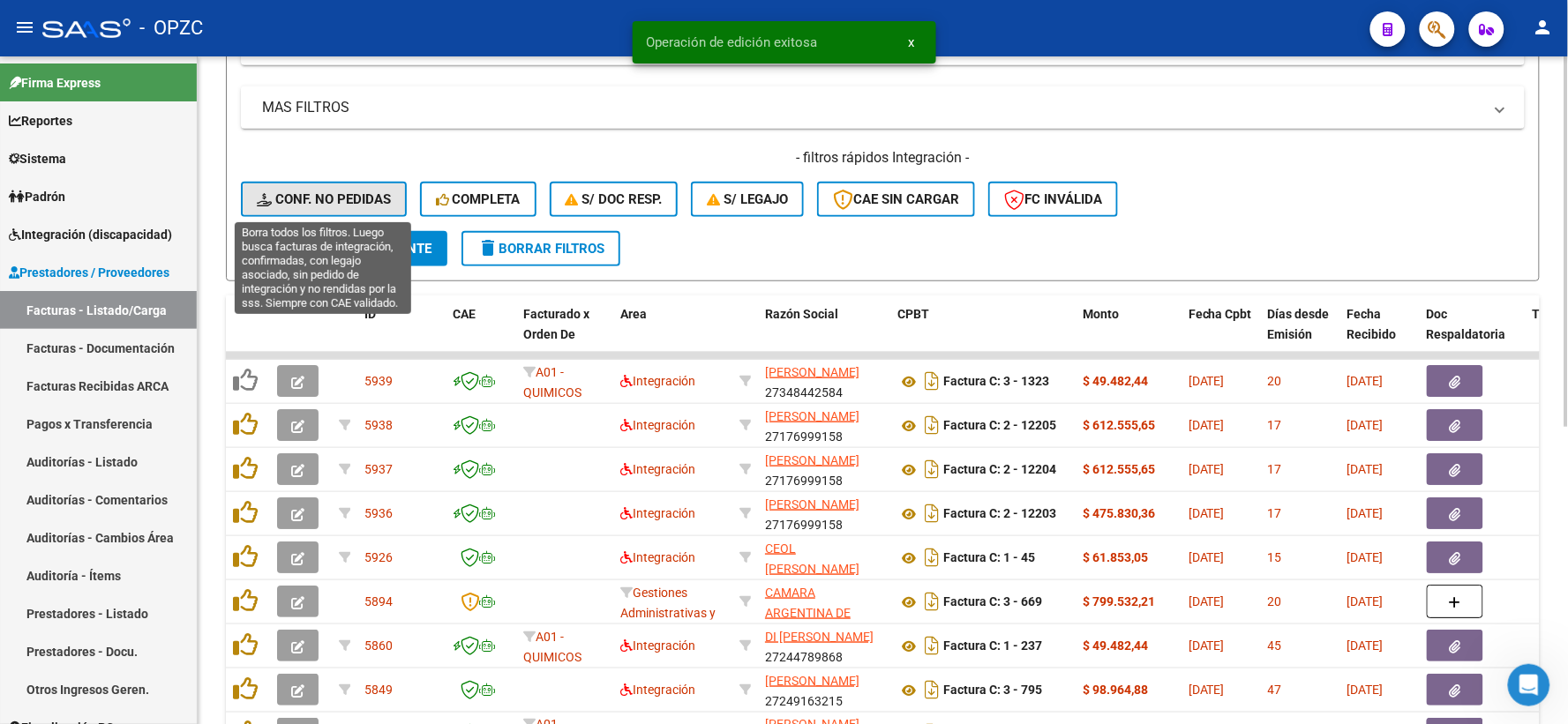
click at [341, 197] on span "Conf. no pedidas" at bounding box center [324, 200] width 134 height 16
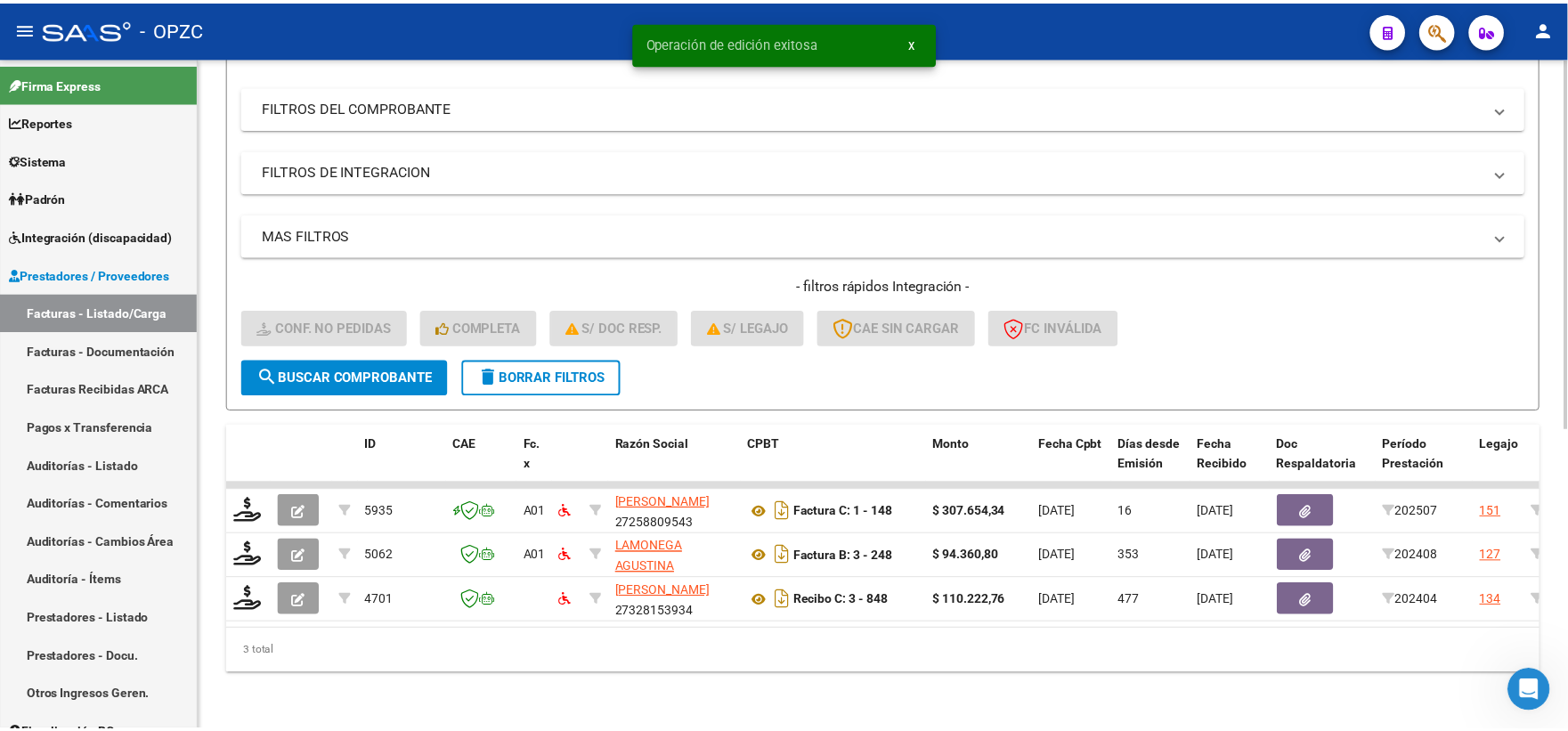
scroll to position [230, 0]
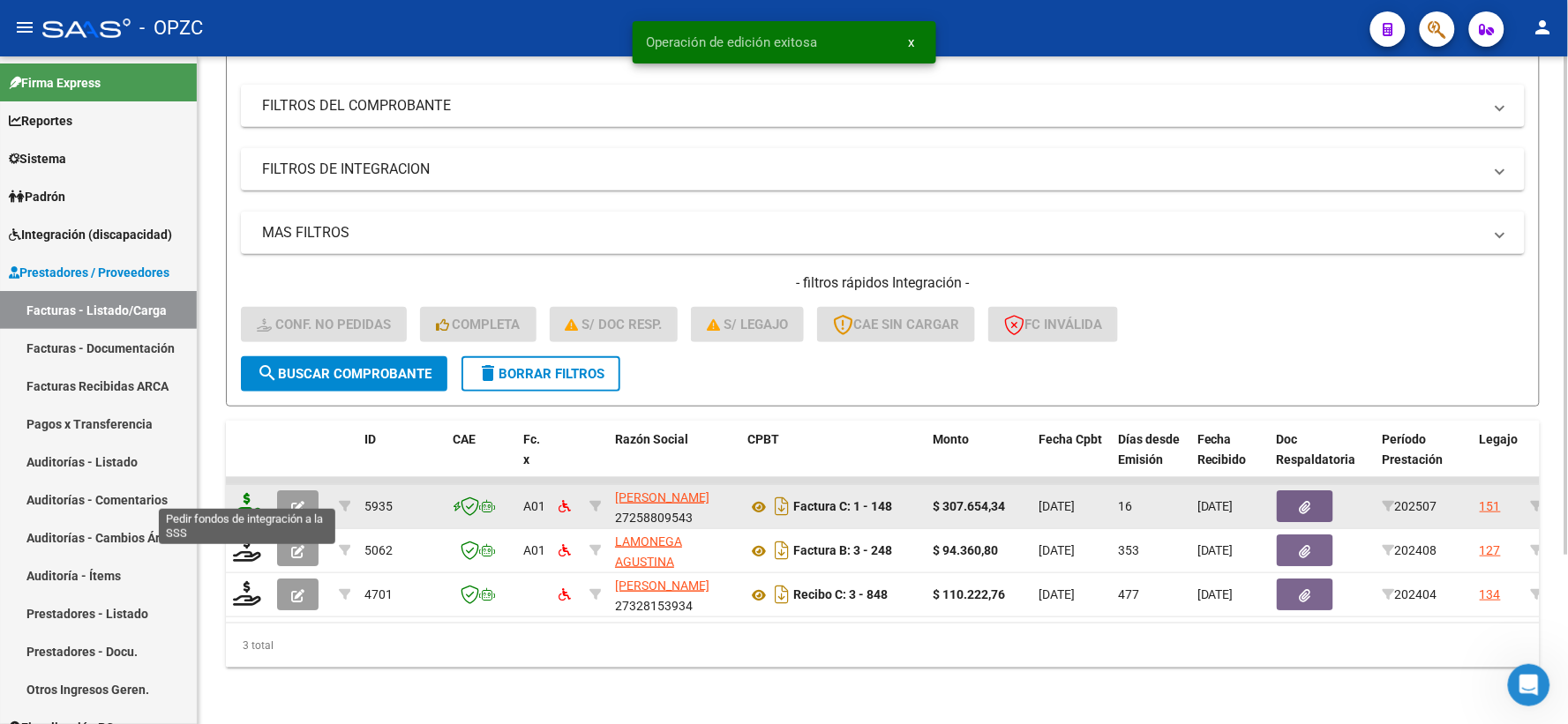
click at [241, 494] on icon at bounding box center [247, 505] width 28 height 24
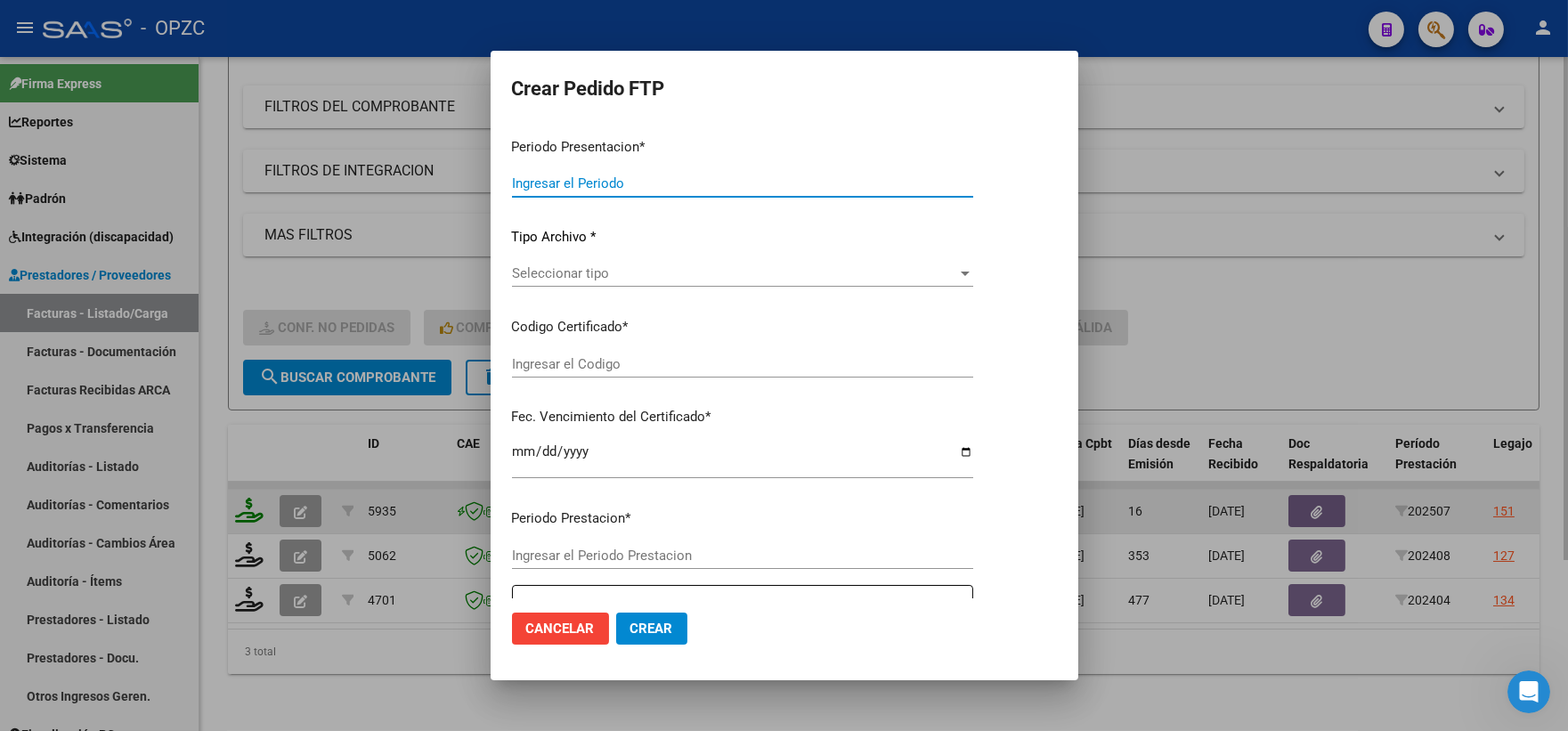
type input "202507"
type input "$ 307.654,34"
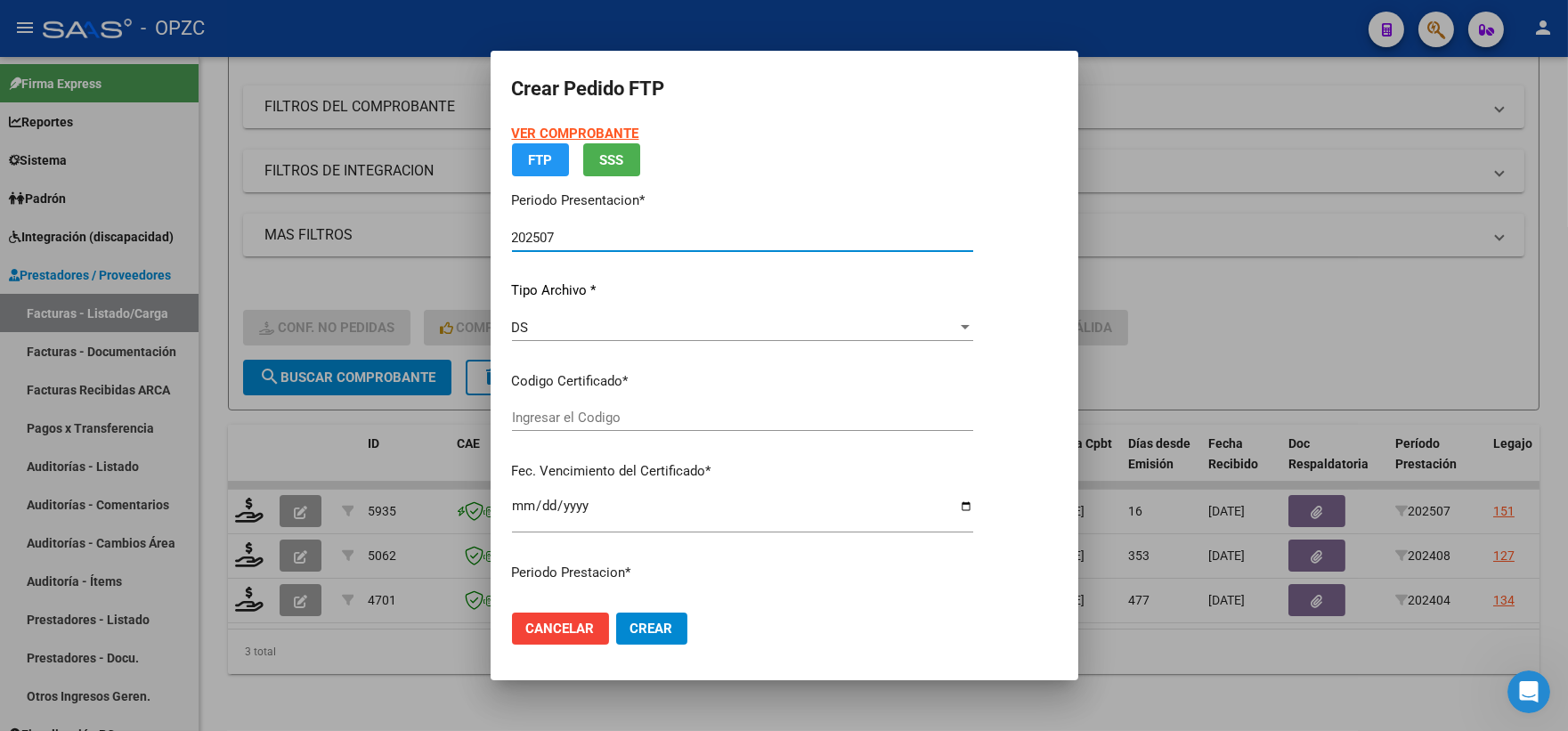
type input "ARG01000501500012024020120290201"
type input "2029-02-28"
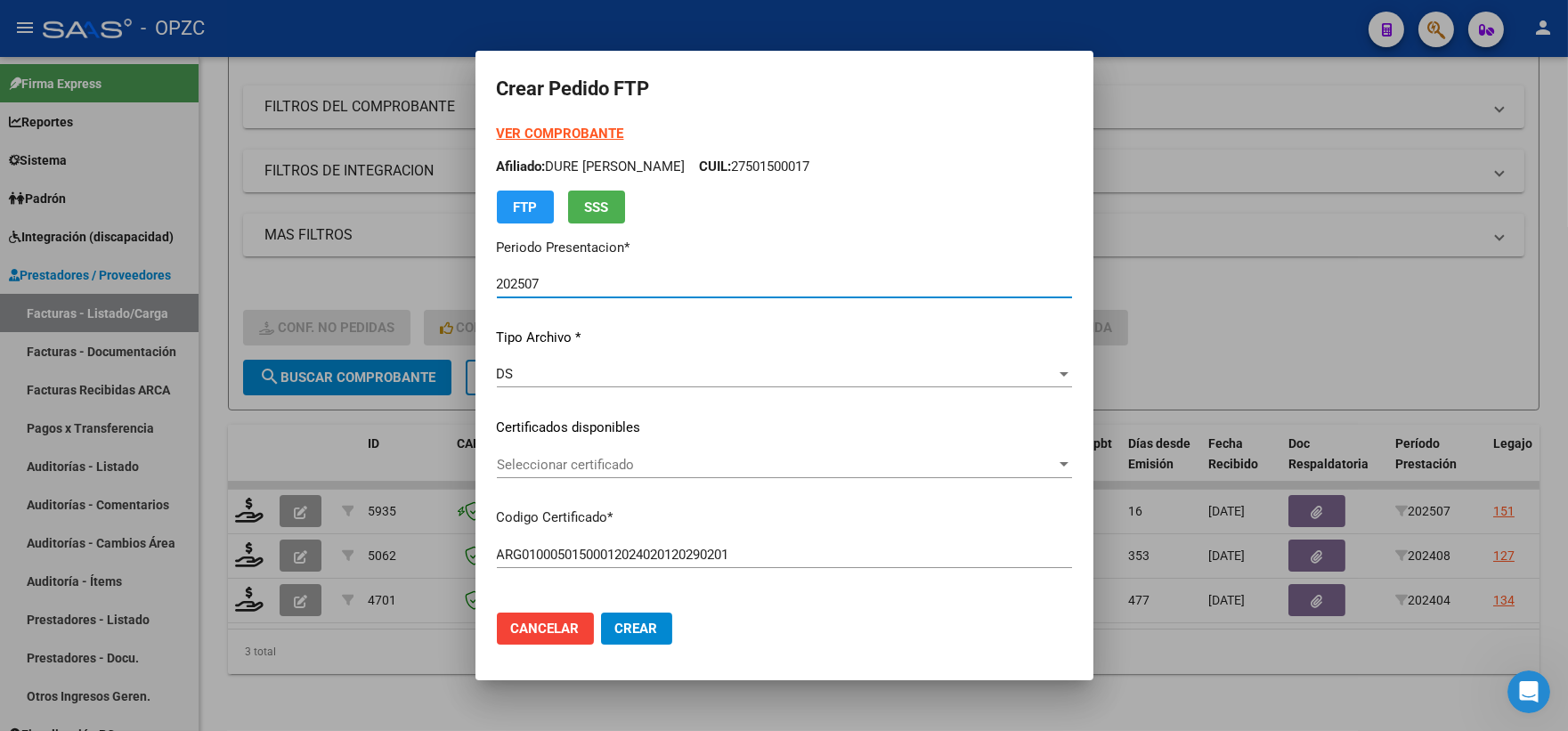
click at [1065, 464] on div at bounding box center [1064, 464] width 9 height 5
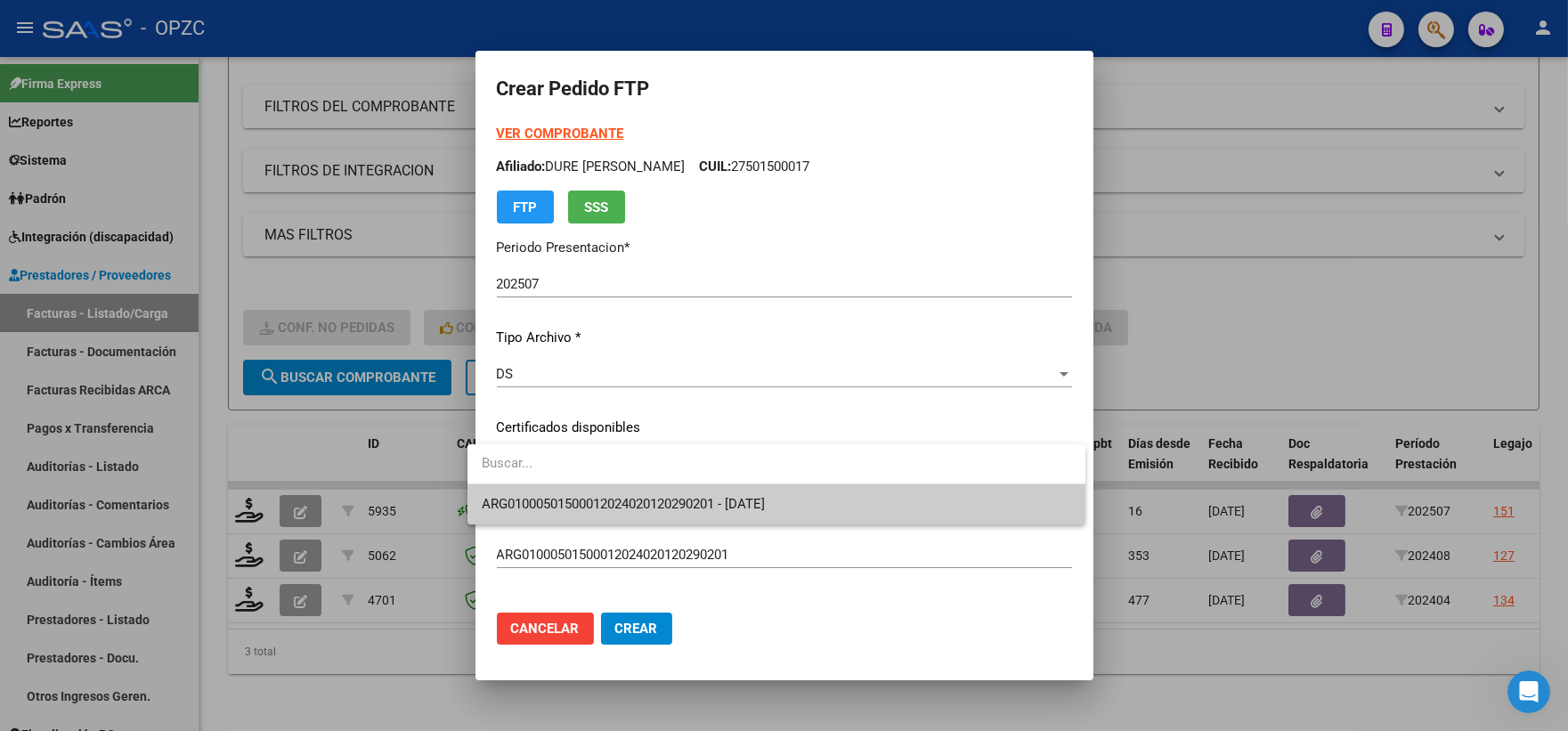
click at [890, 501] on span "ARG01000501500012024020120290201 - 2029-02-28" at bounding box center [776, 505] width 589 height 40
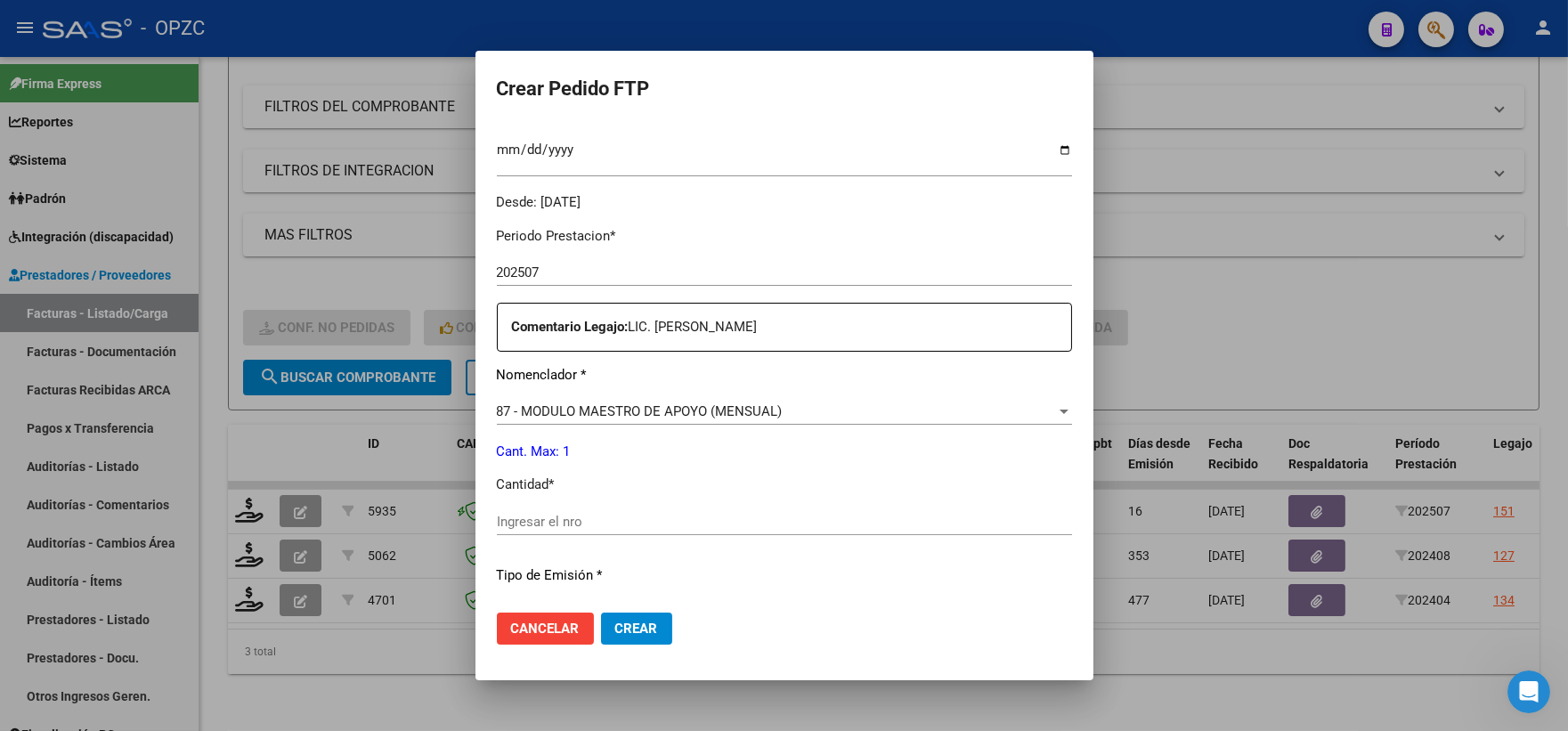
scroll to position [495, 0]
click at [558, 526] on input "Ingresar el nro" at bounding box center [784, 521] width 575 height 16
type input "1"
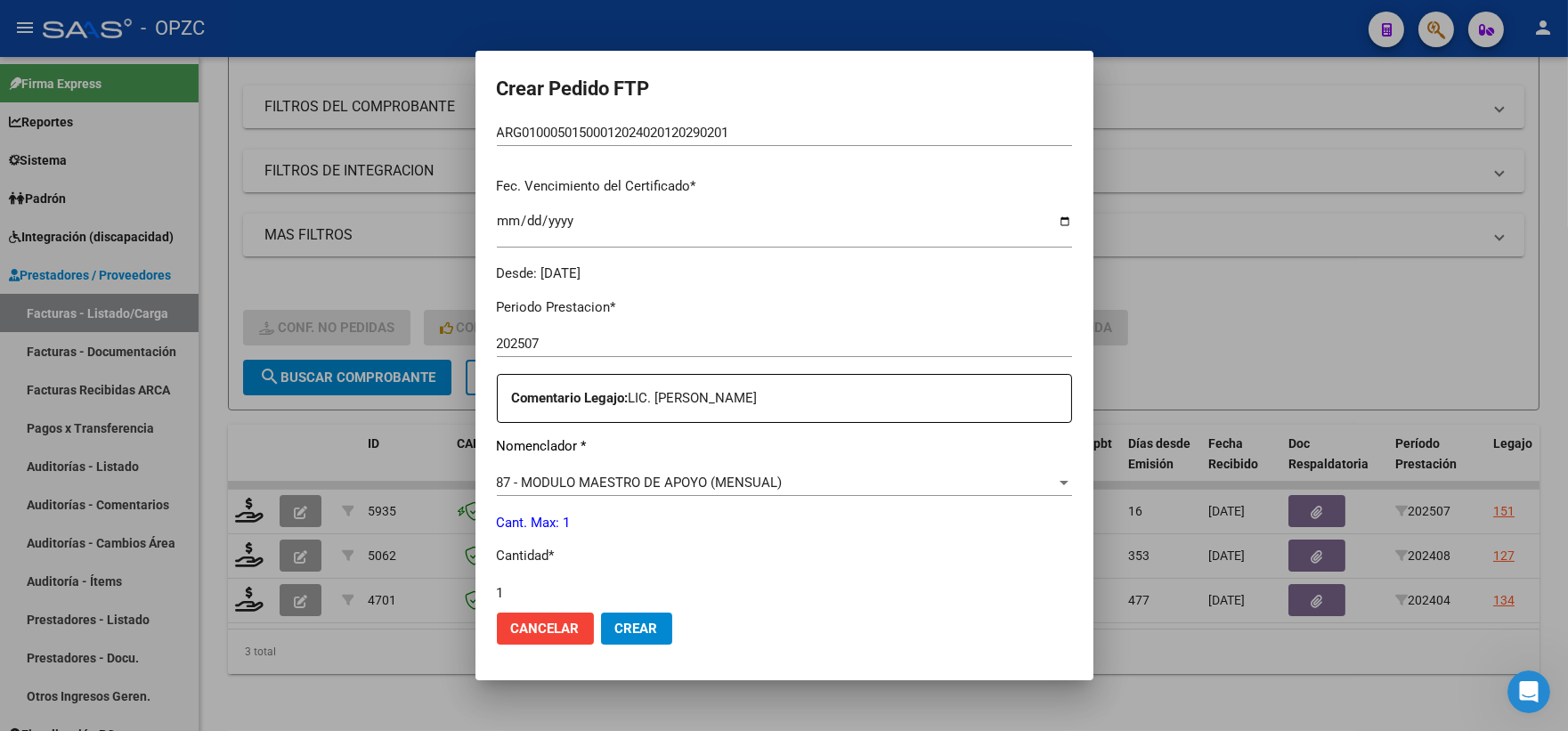
scroll to position [717, 0]
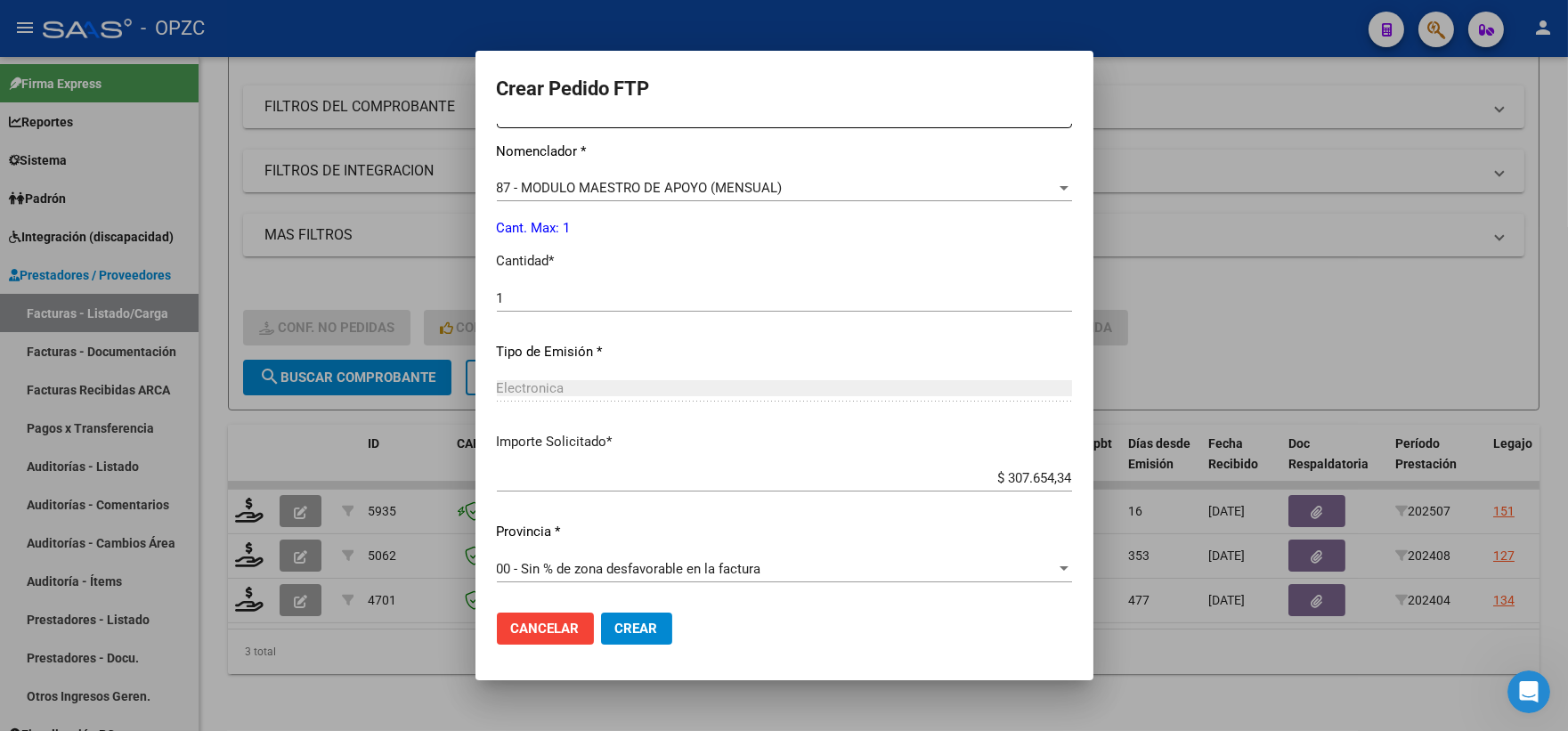
click at [624, 640] on button "Crear" at bounding box center [637, 628] width 71 height 32
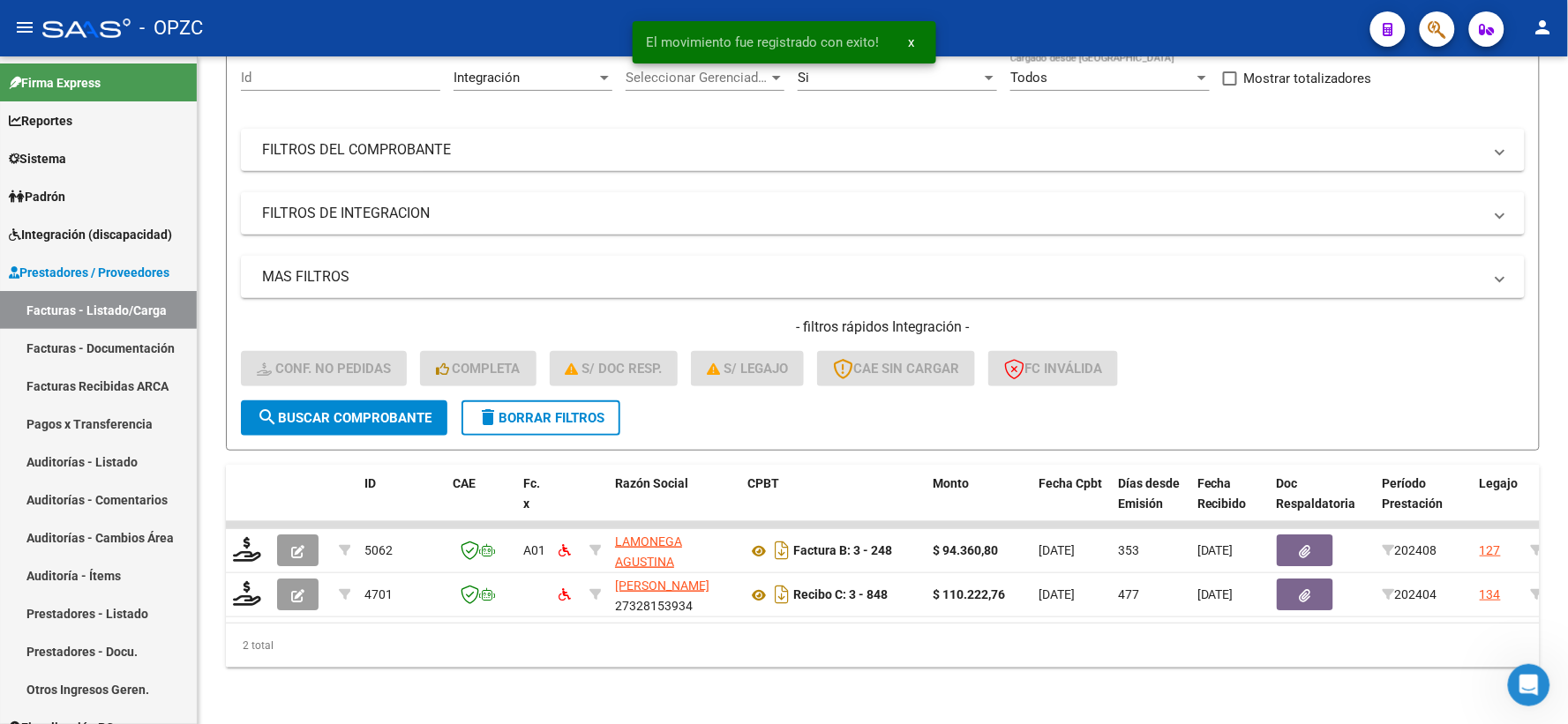
scroll to position [183, 0]
click at [111, 236] on span "Integración (discapacidad)" at bounding box center [90, 234] width 164 height 19
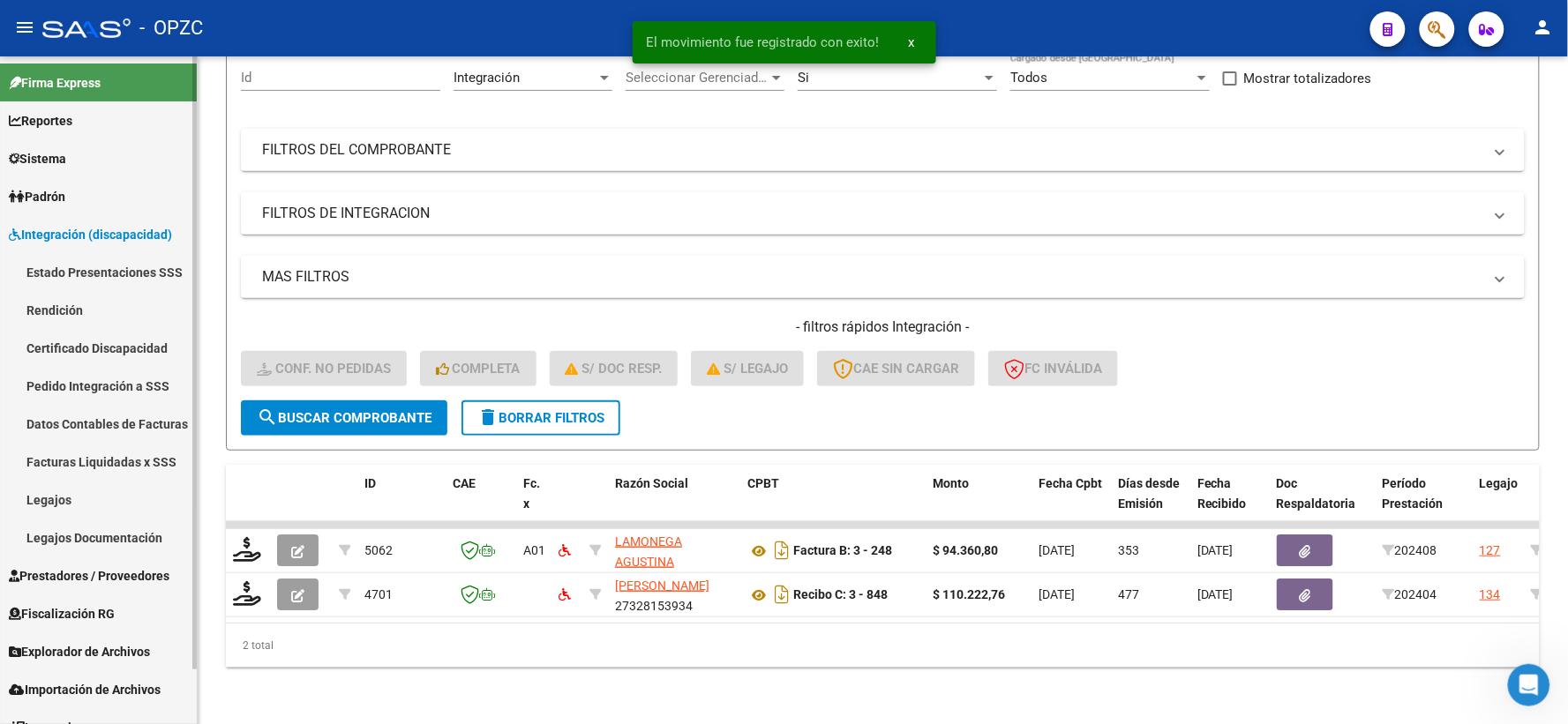
click at [81, 375] on link "Pedido Integración a SSS" at bounding box center [99, 386] width 197 height 38
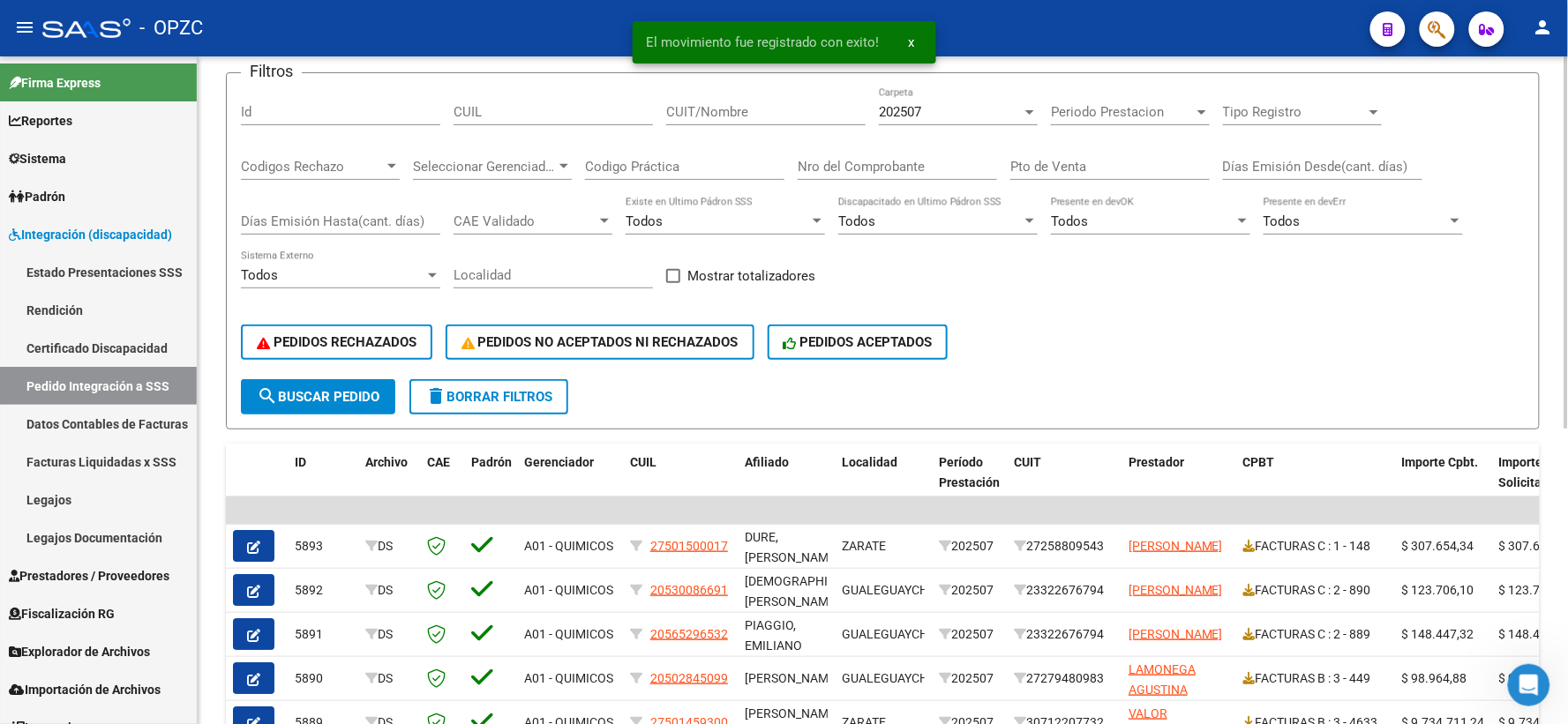
scroll to position [196, 0]
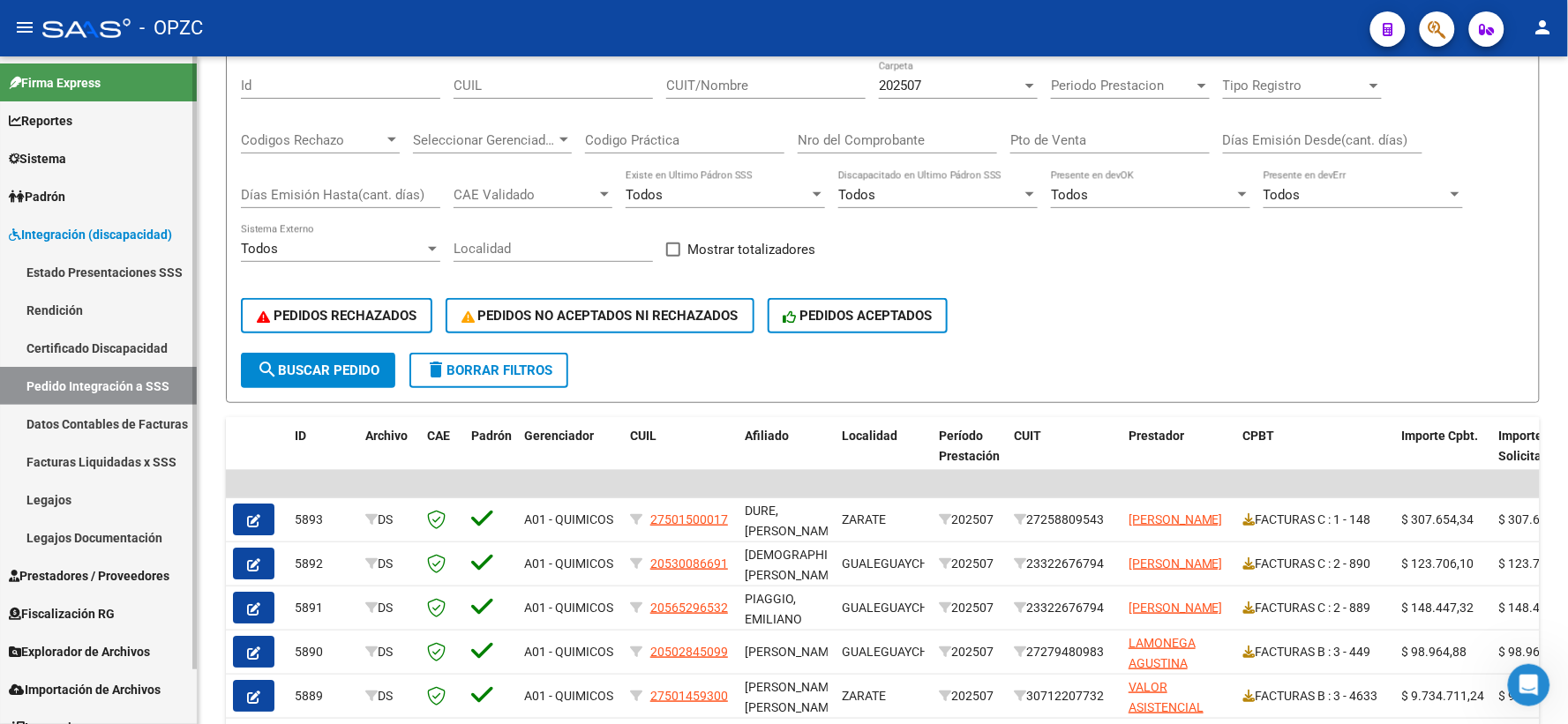
click at [103, 575] on span "Prestadores / Proveedores" at bounding box center [90, 576] width 161 height 19
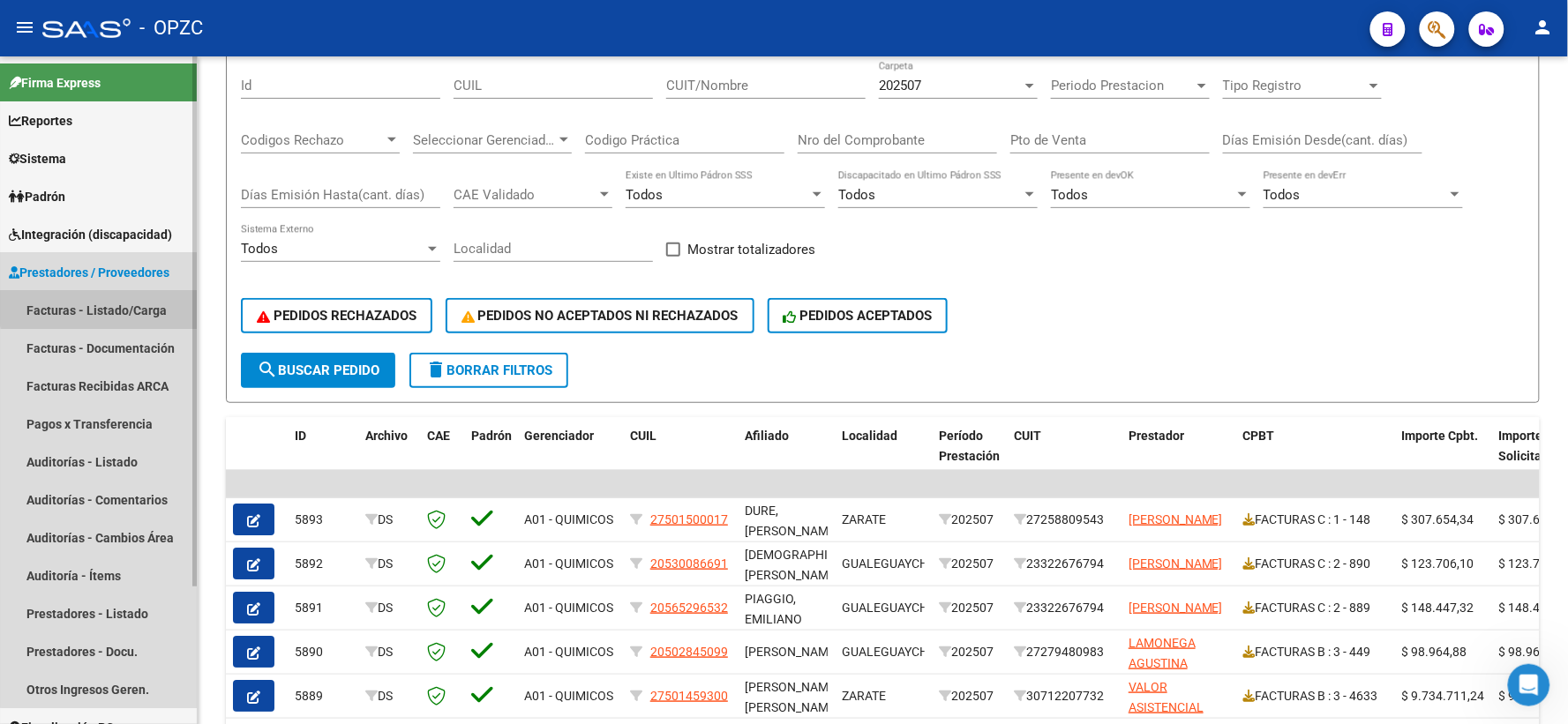
click at [127, 306] on link "Facturas - Listado/Carga" at bounding box center [99, 310] width 197 height 38
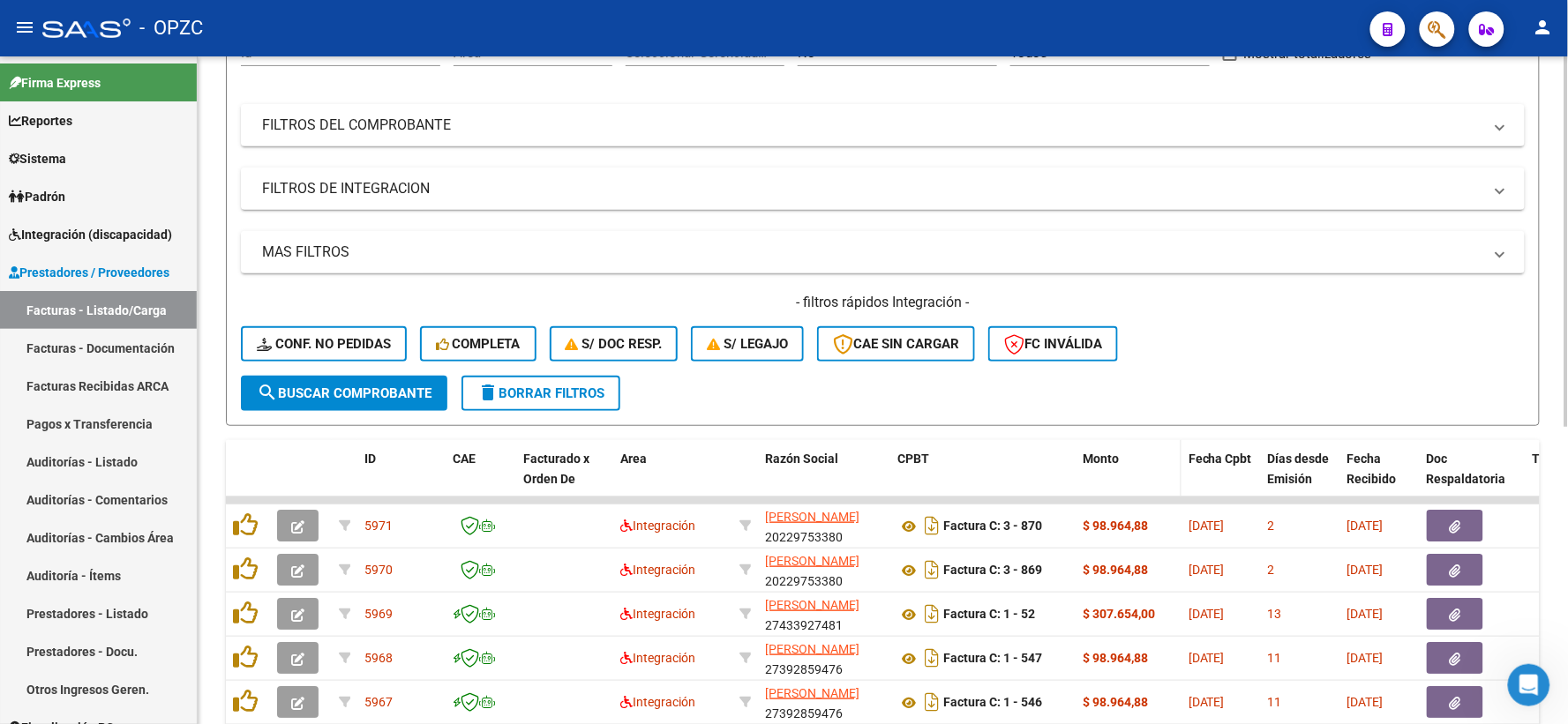
scroll to position [535, 0]
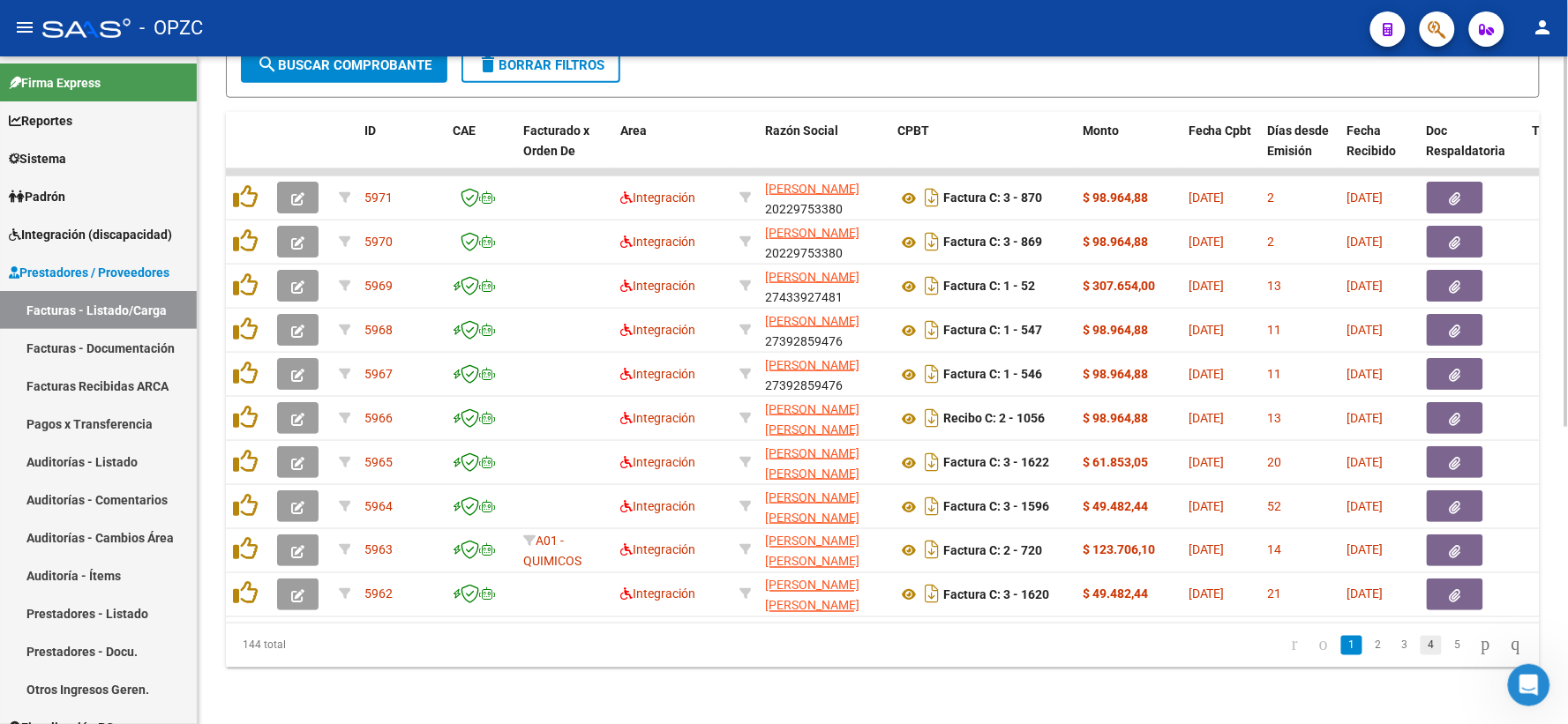
click at [1421, 646] on link "4" at bounding box center [1431, 645] width 21 height 19
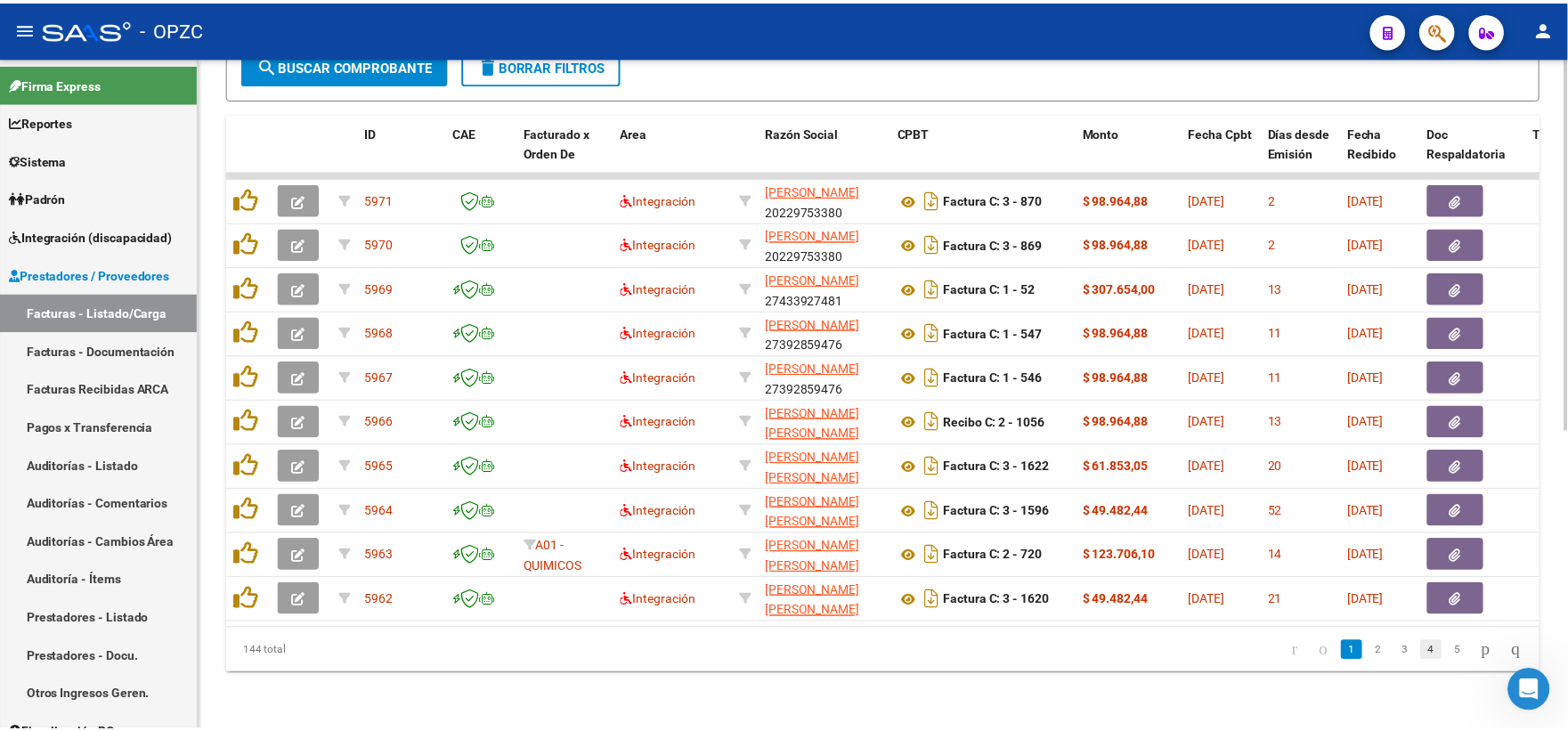
scroll to position [541, 0]
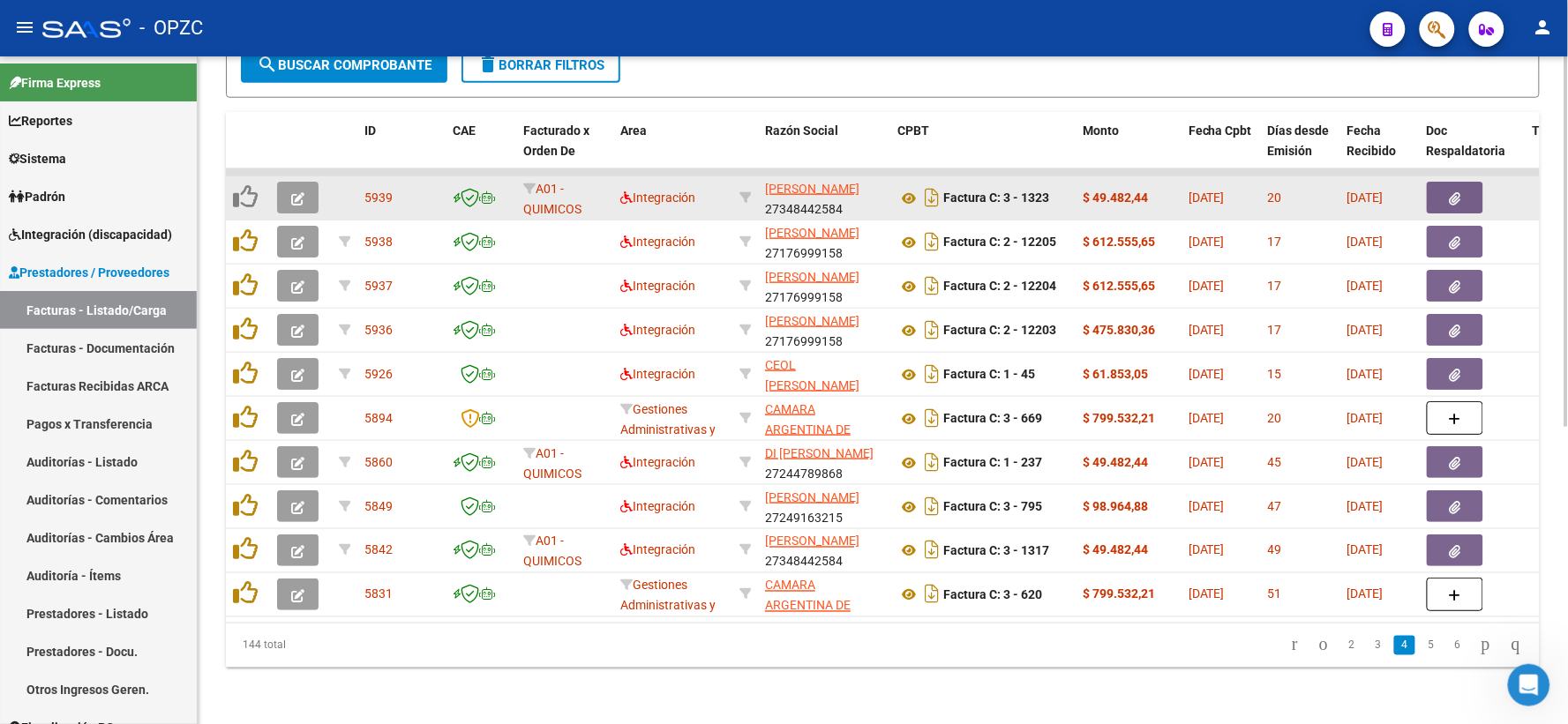
click at [306, 182] on button "button" at bounding box center [298, 197] width 42 height 32
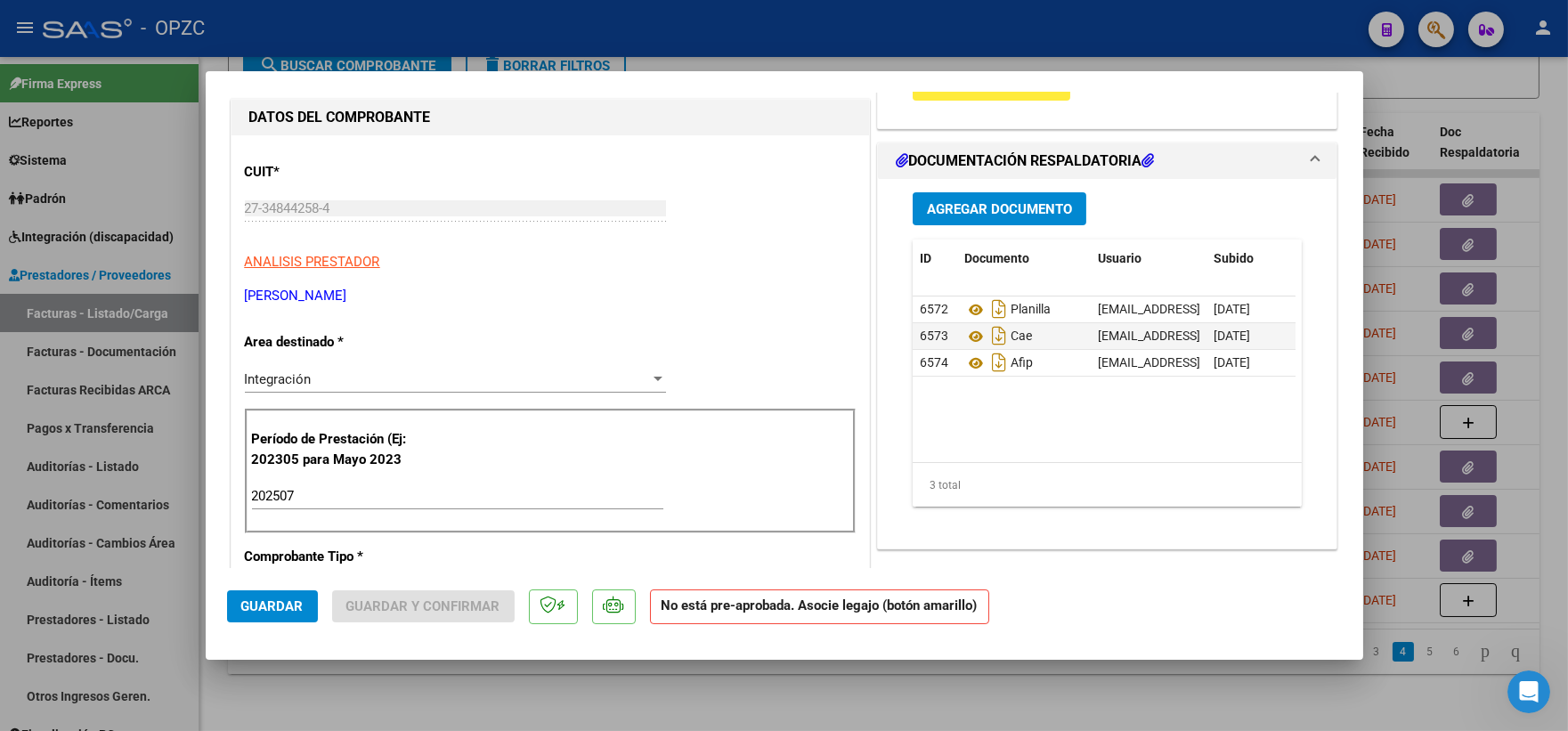
scroll to position [0, 0]
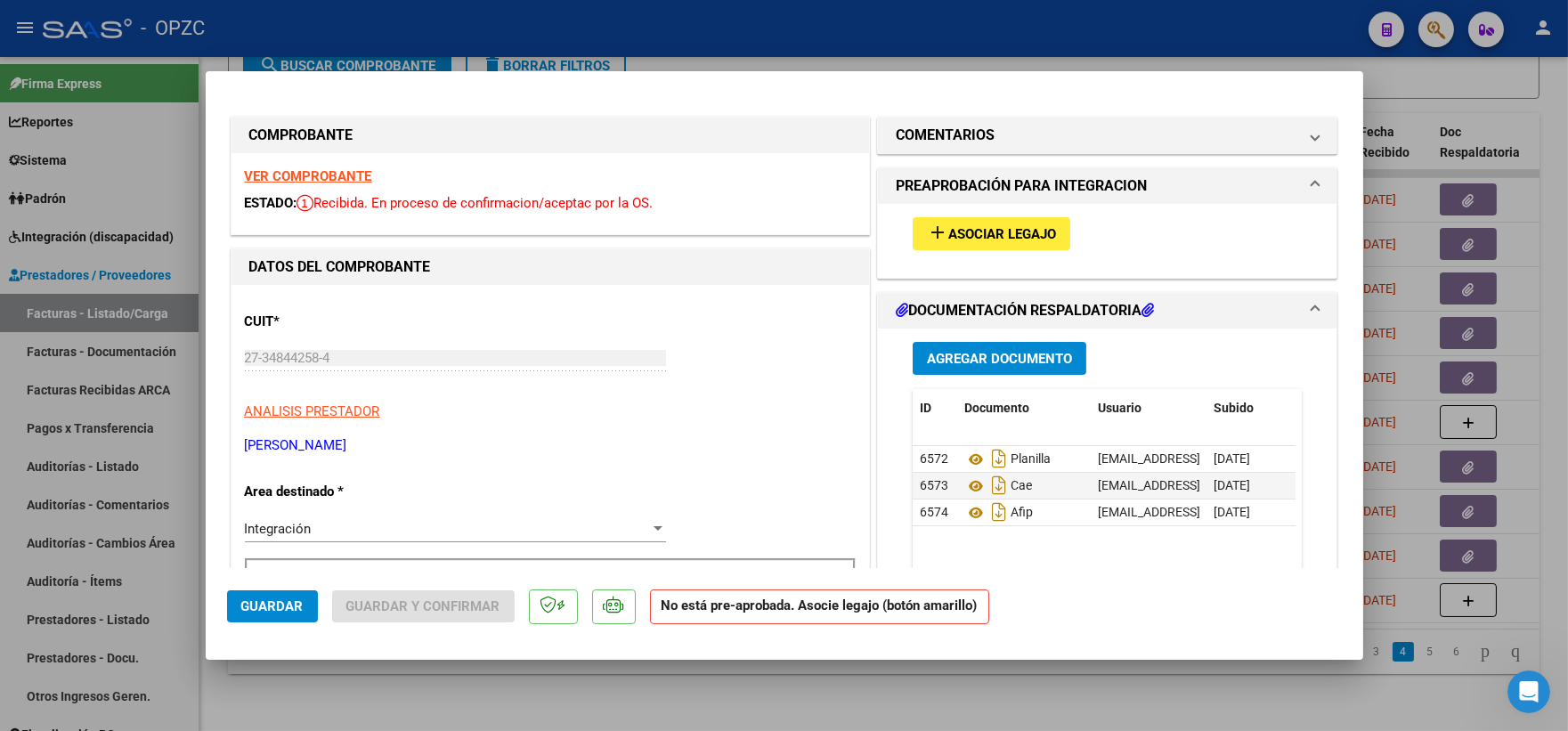
click at [979, 233] on span "Asociar Legajo" at bounding box center [1002, 235] width 108 height 16
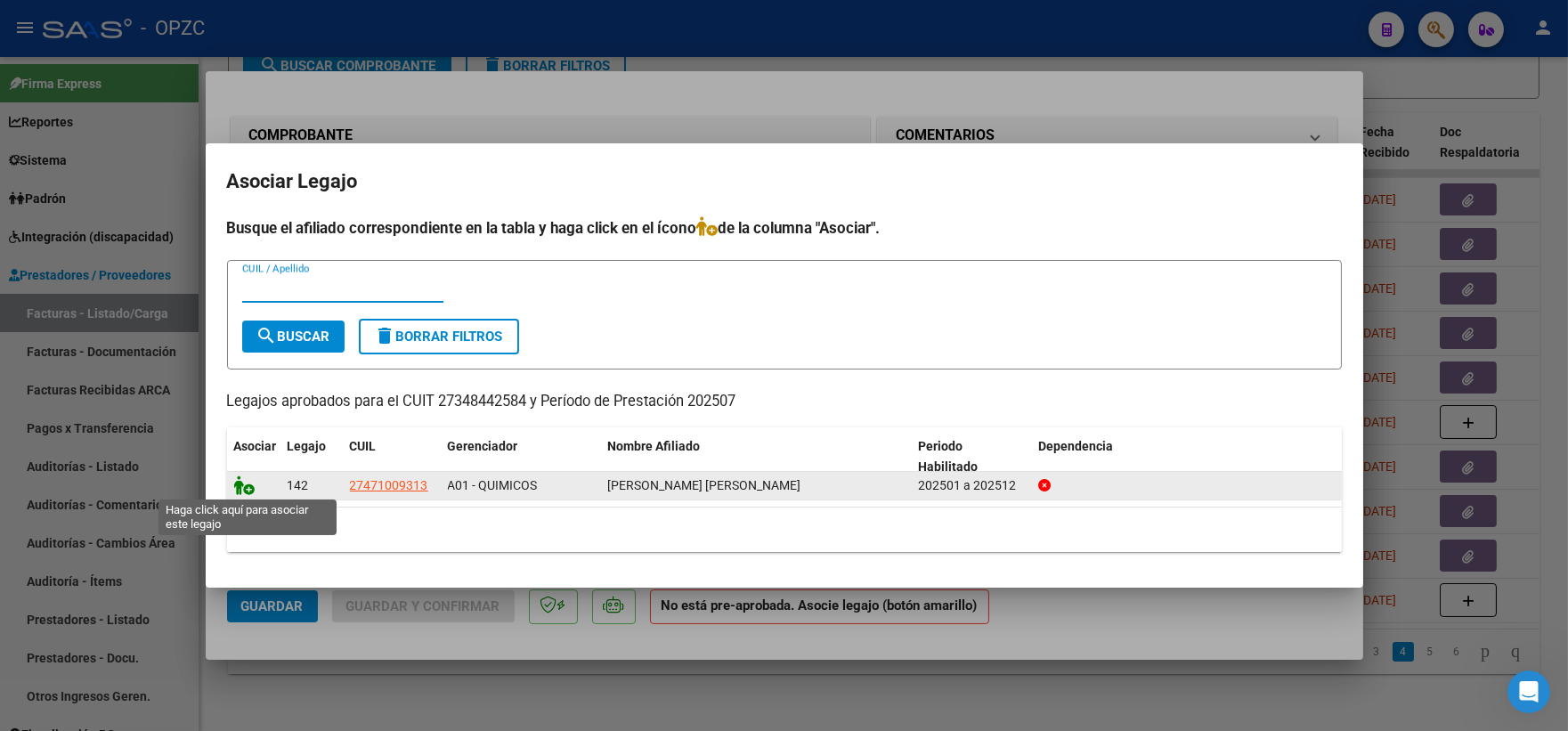
click at [241, 488] on icon at bounding box center [244, 485] width 21 height 19
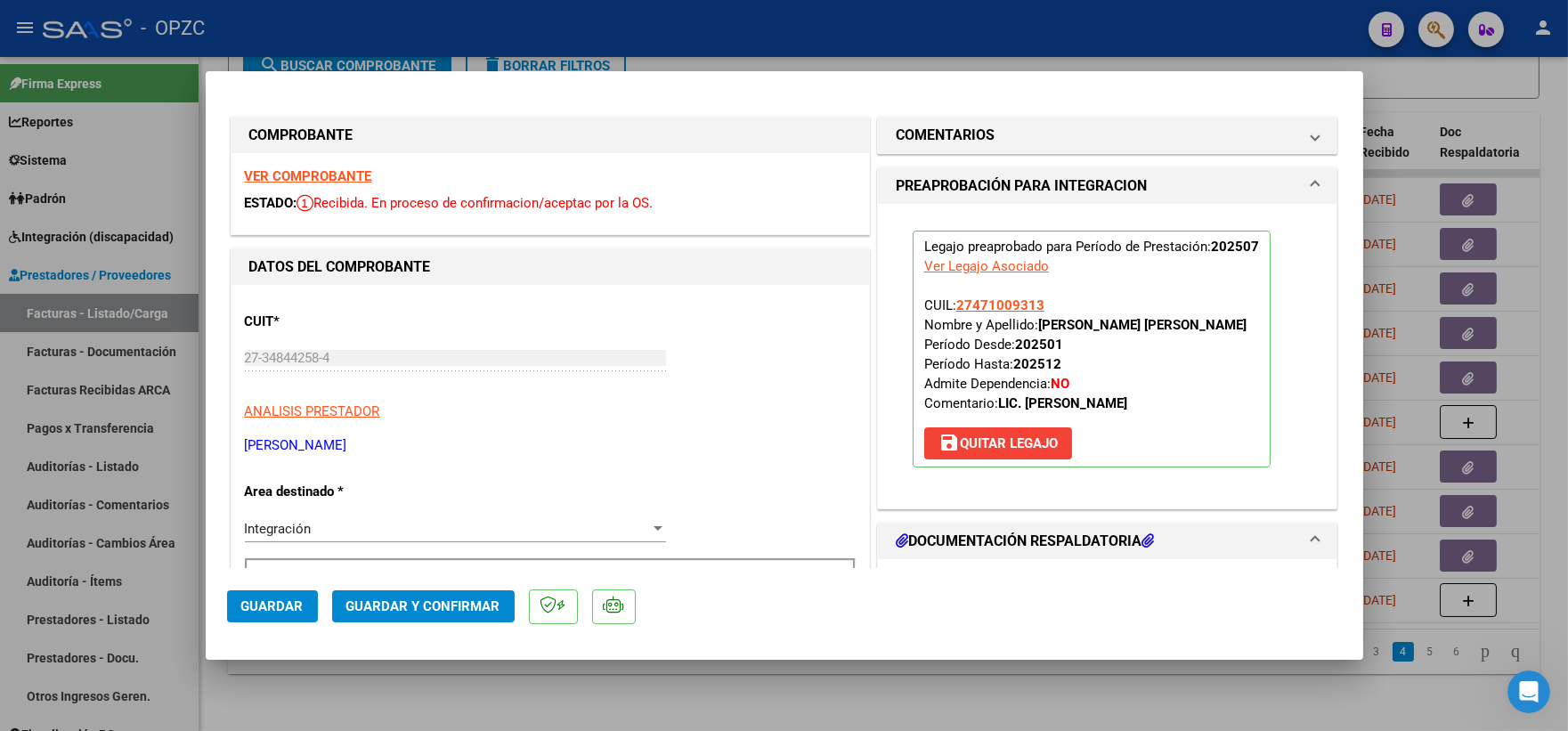
click at [290, 608] on span "Guardar" at bounding box center [272, 607] width 62 height 16
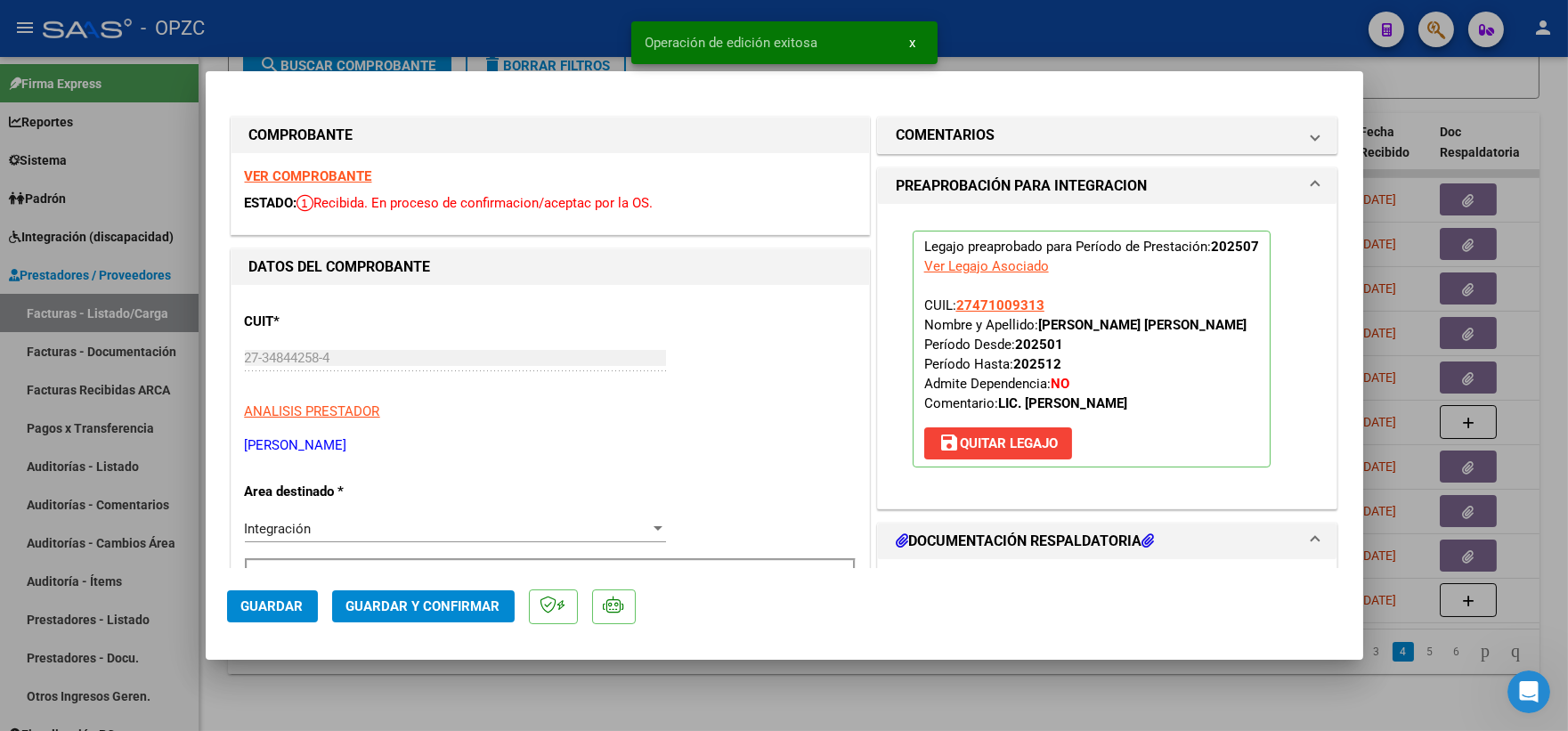
click at [1462, 89] on div at bounding box center [784, 365] width 1568 height 731
type input "$ 0,00"
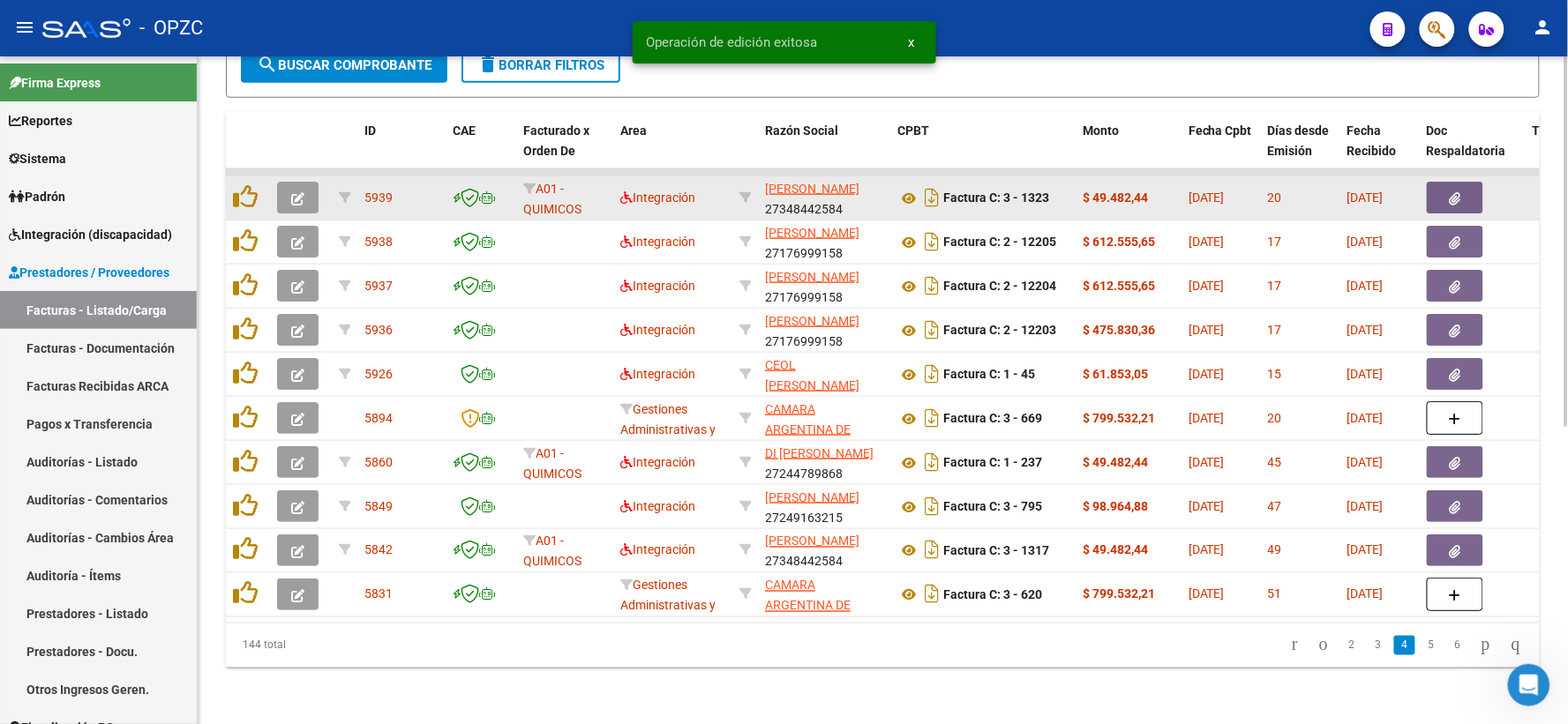
click at [297, 193] on icon "button" at bounding box center [298, 199] width 14 height 14
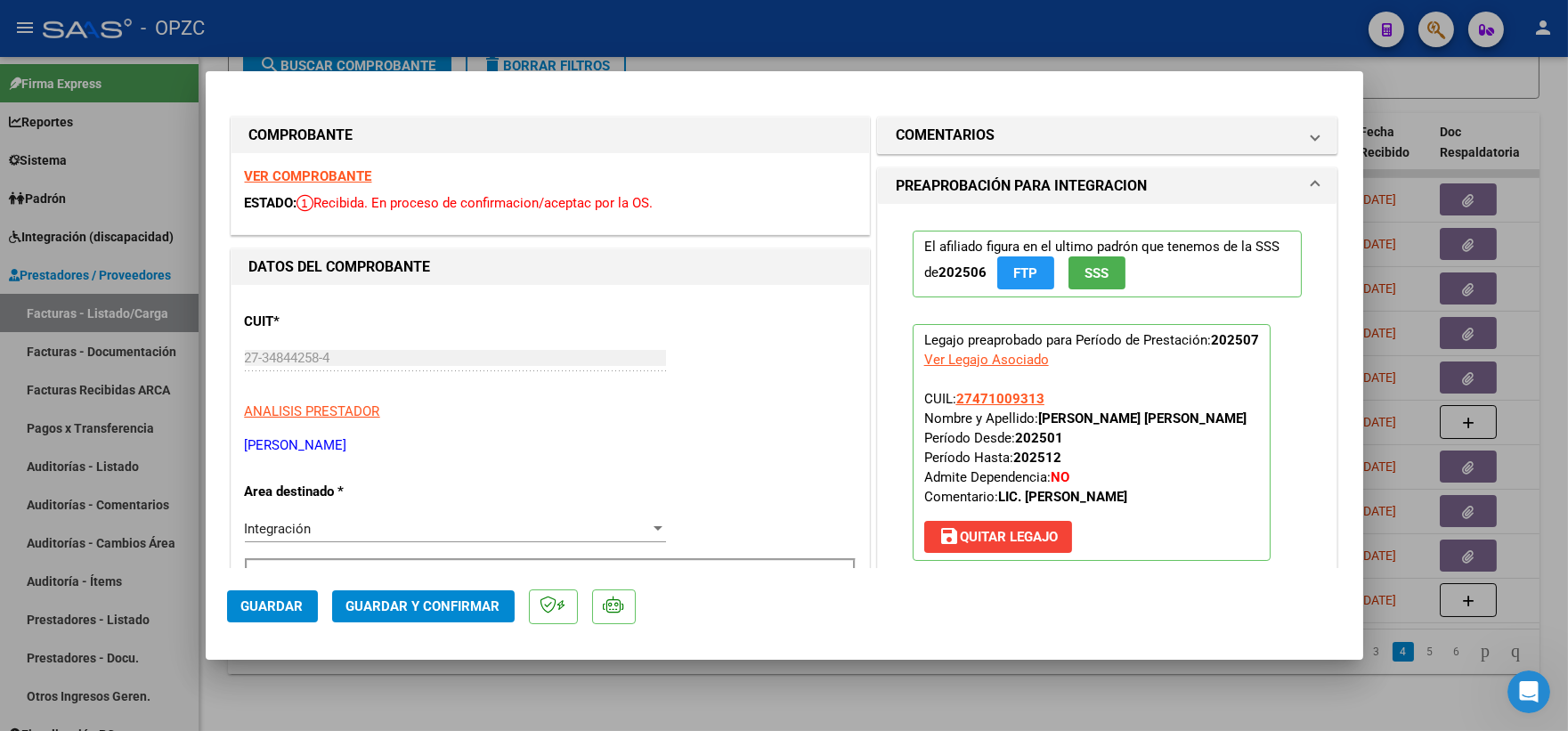
click at [317, 171] on strong "VER COMPROBANTE" at bounding box center [308, 176] width 128 height 16
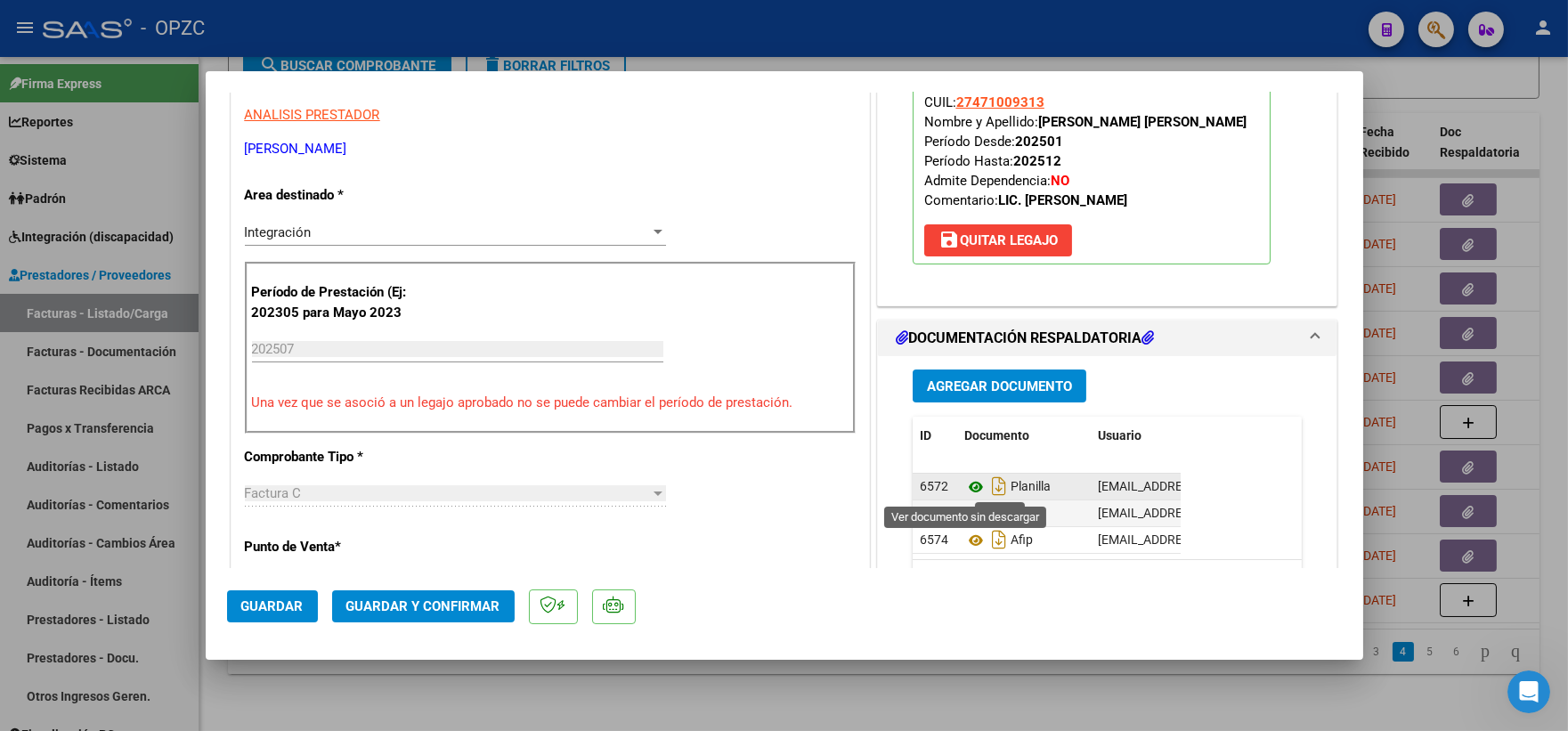
click at [964, 481] on icon at bounding box center [975, 486] width 23 height 21
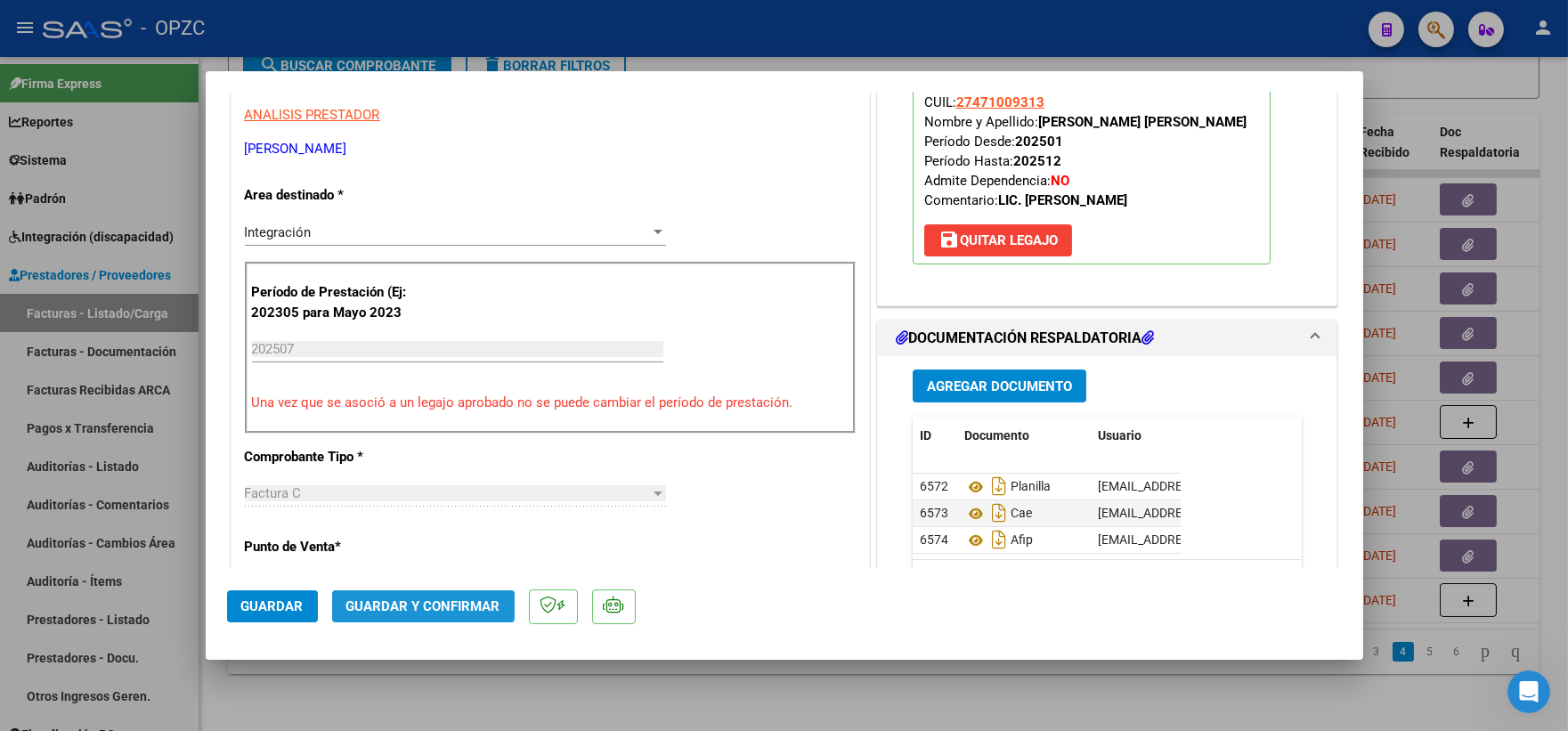
click at [433, 603] on span "Guardar y Confirmar" at bounding box center [423, 607] width 154 height 16
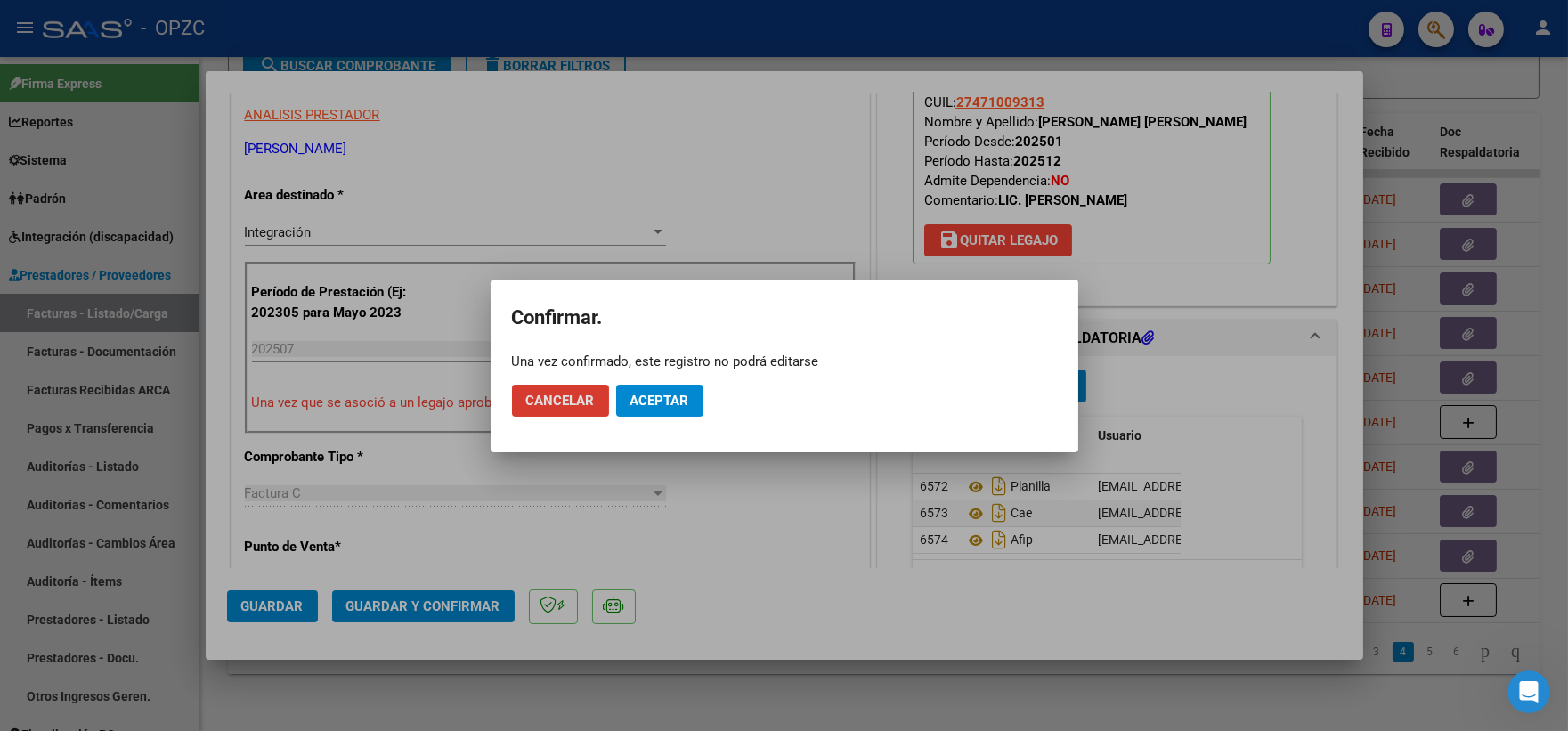
click at [646, 402] on span "Aceptar" at bounding box center [659, 401] width 58 height 16
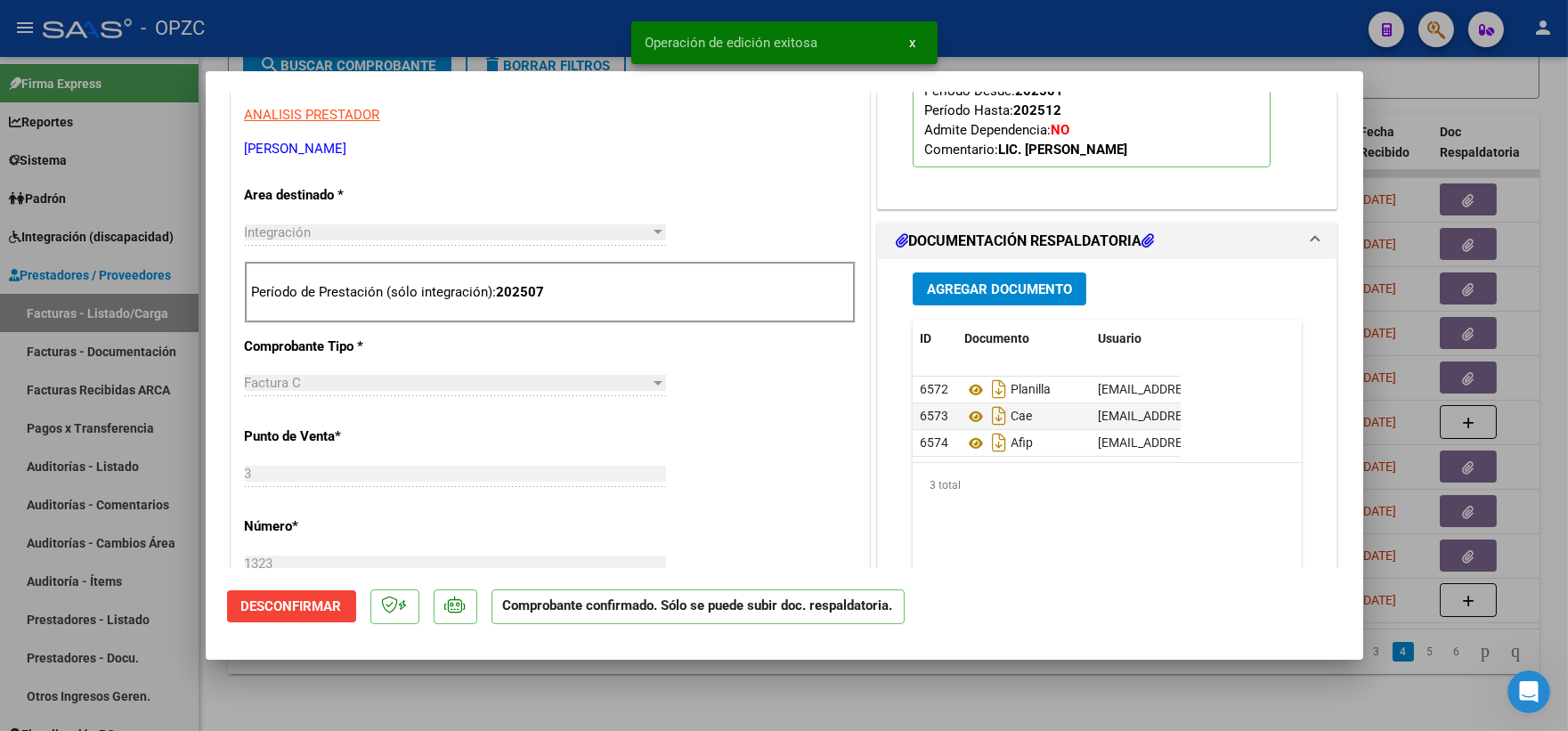
click at [1463, 88] on div at bounding box center [784, 365] width 1568 height 731
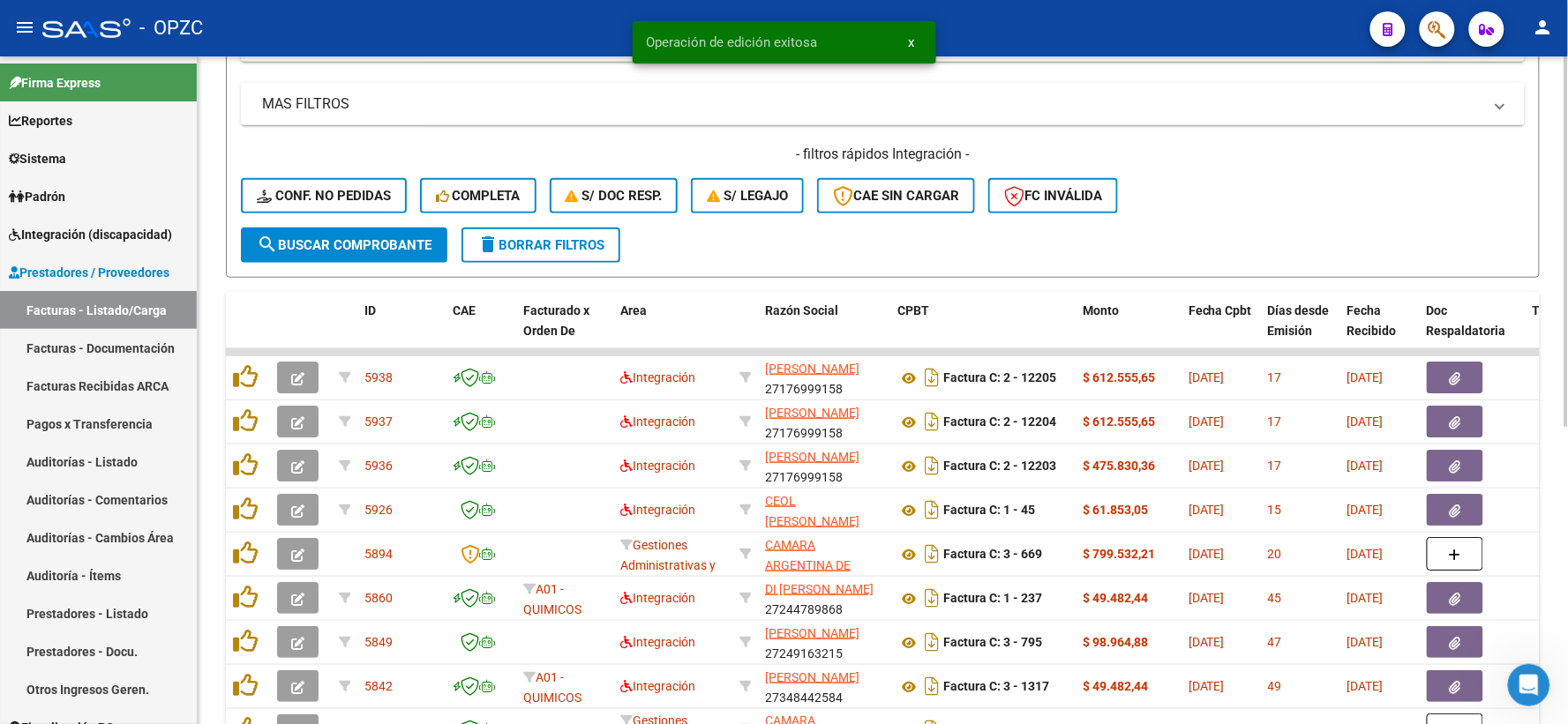
scroll to position [341, 0]
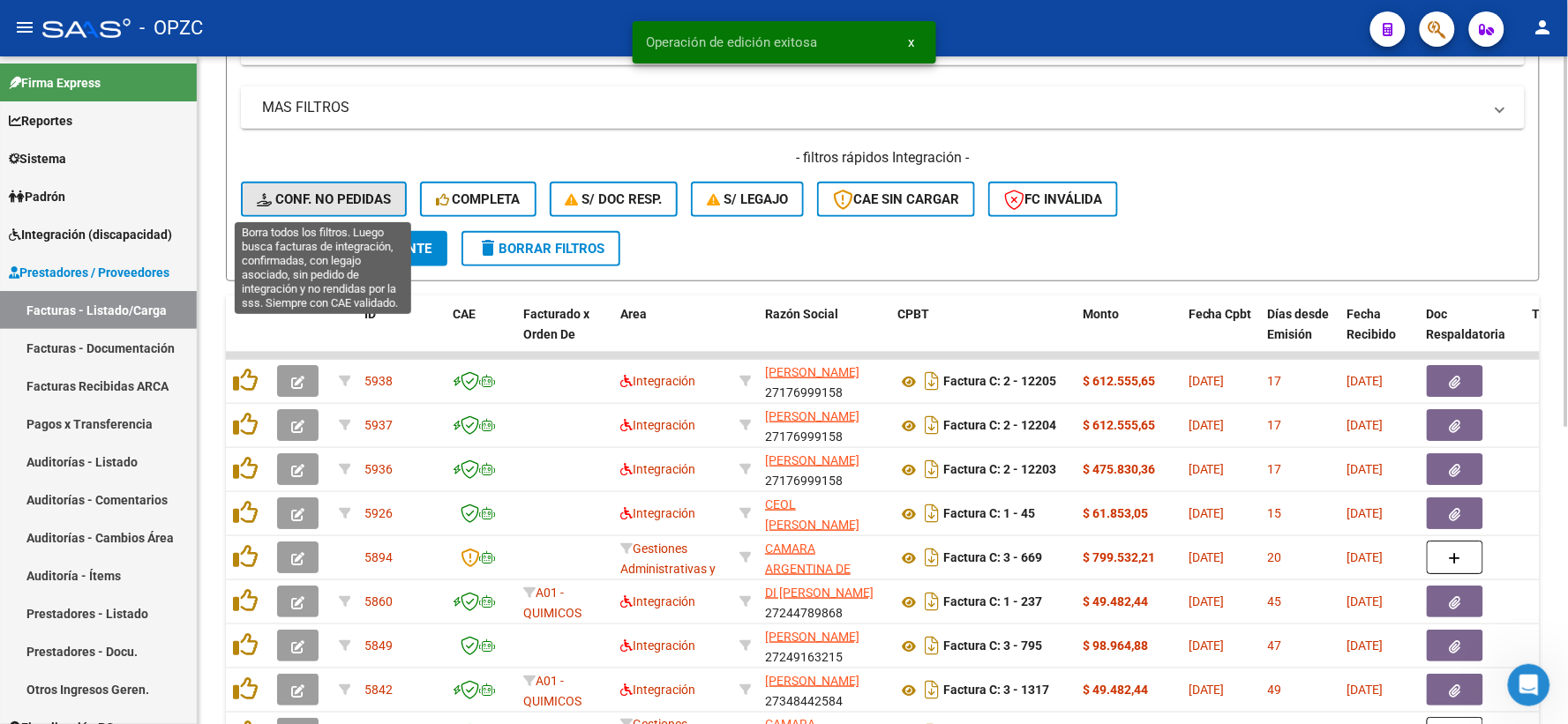
click at [348, 200] on span "Conf. no pedidas" at bounding box center [324, 200] width 134 height 16
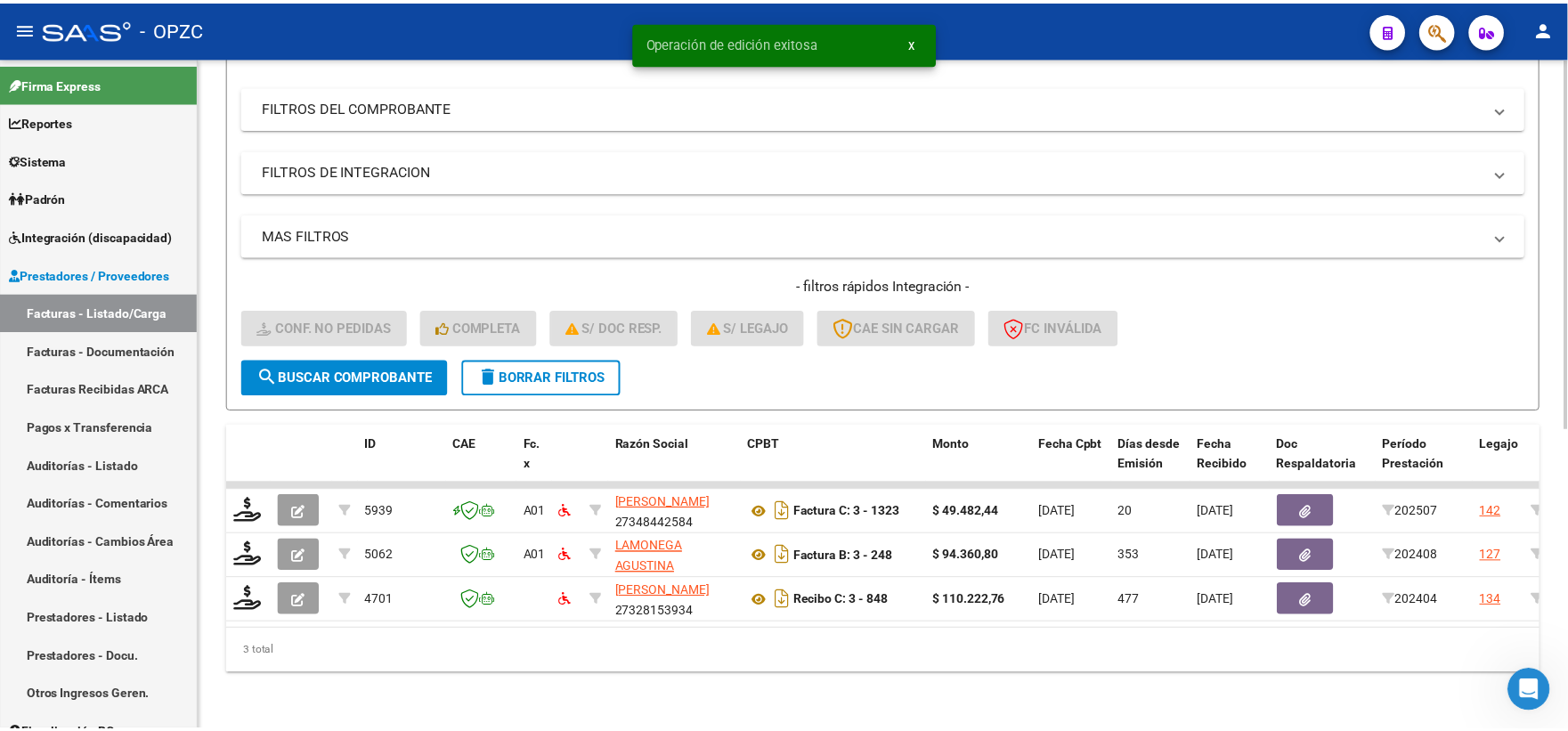
scroll to position [230, 0]
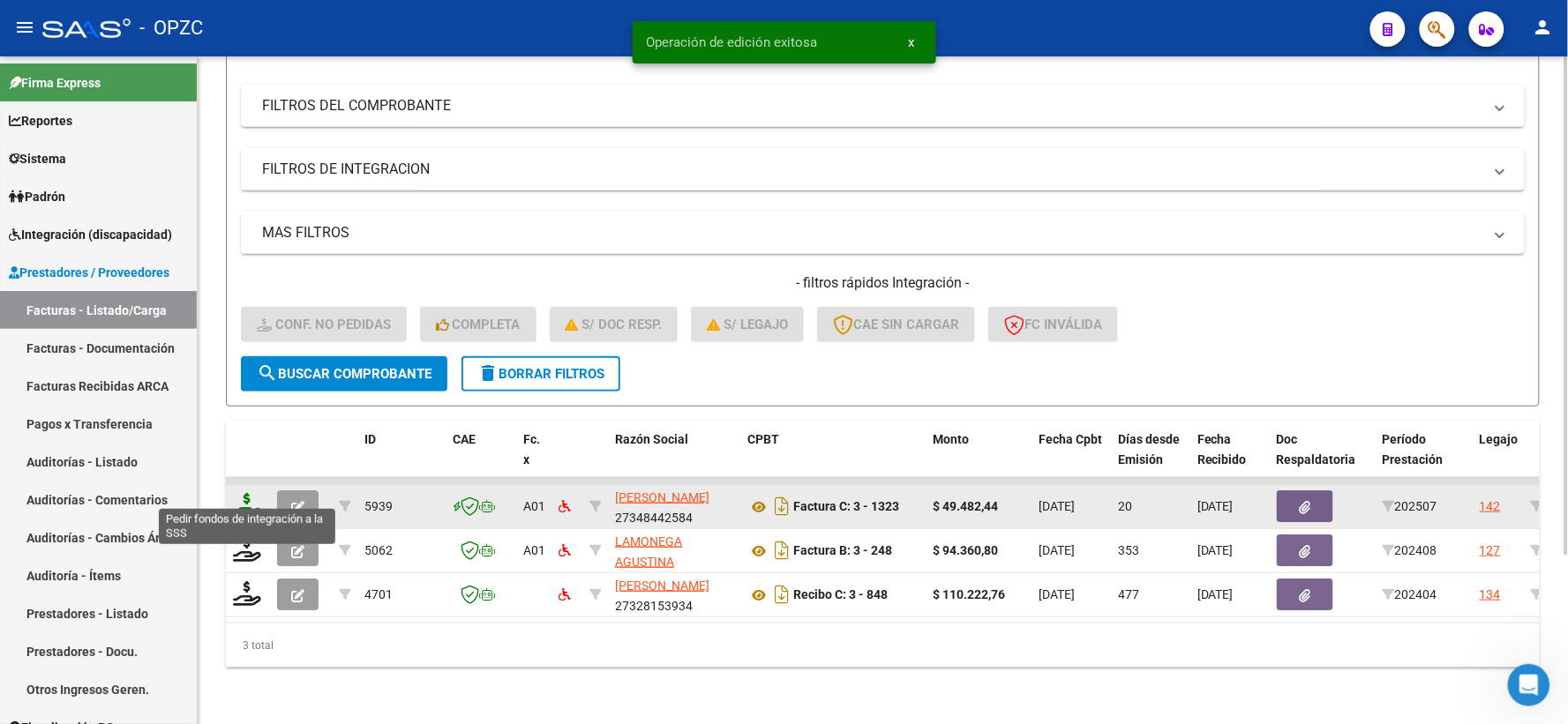
click at [242, 494] on icon at bounding box center [247, 505] width 28 height 24
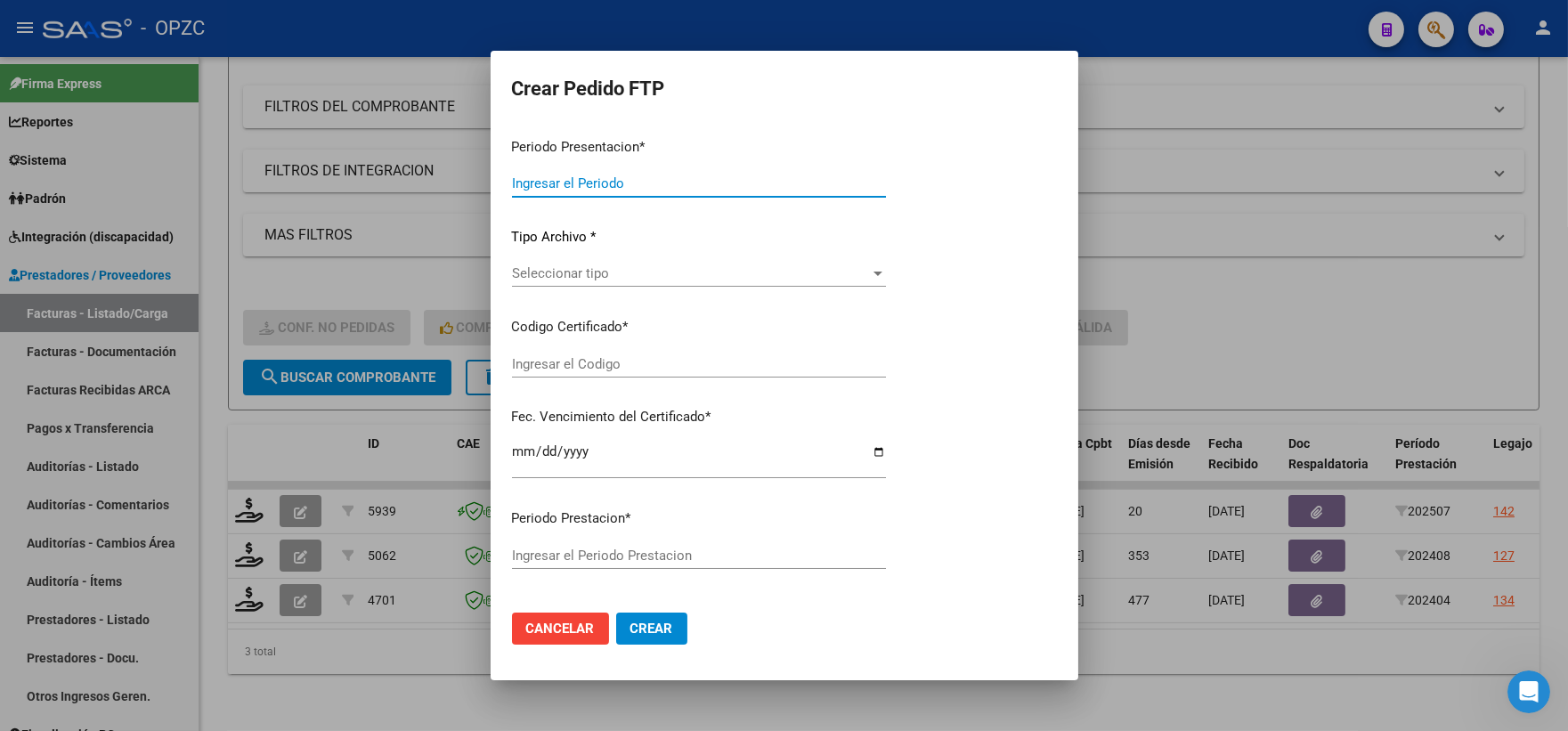
type input "202507"
type input "$ 49.482,44"
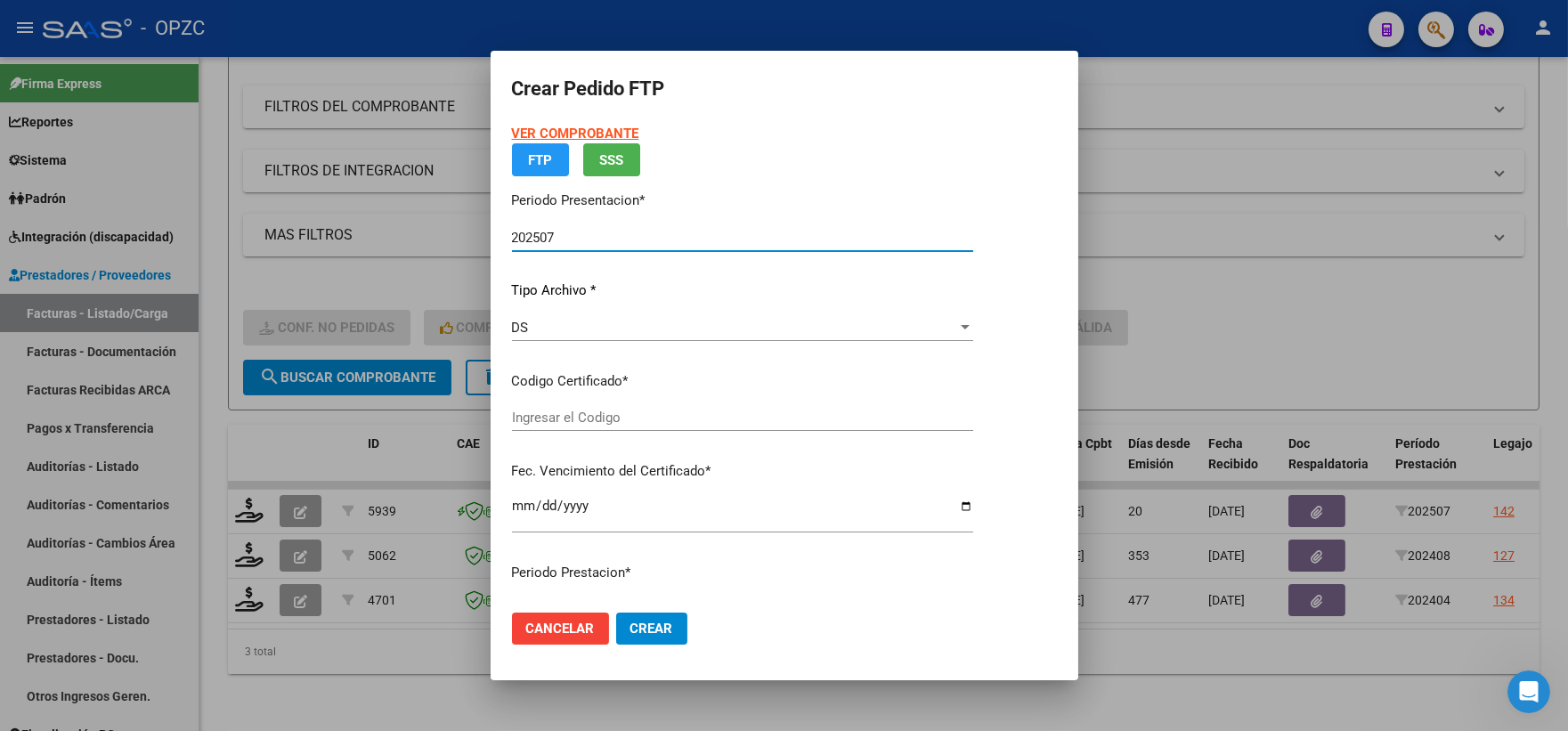
type input "ARG01000471009312023032320280323BS455"
type input "2028-03-03"
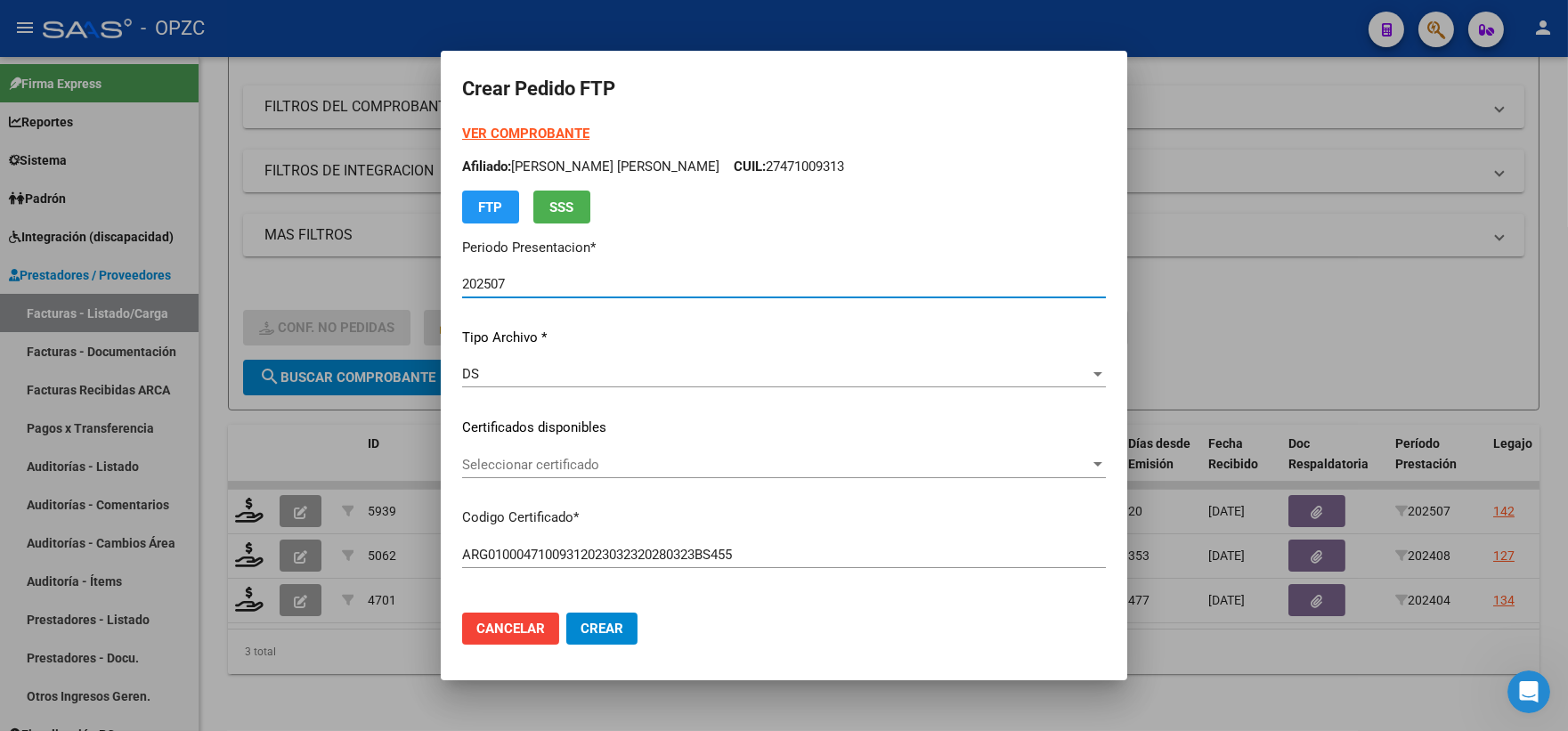
click at [1096, 459] on div at bounding box center [1097, 465] width 16 height 15
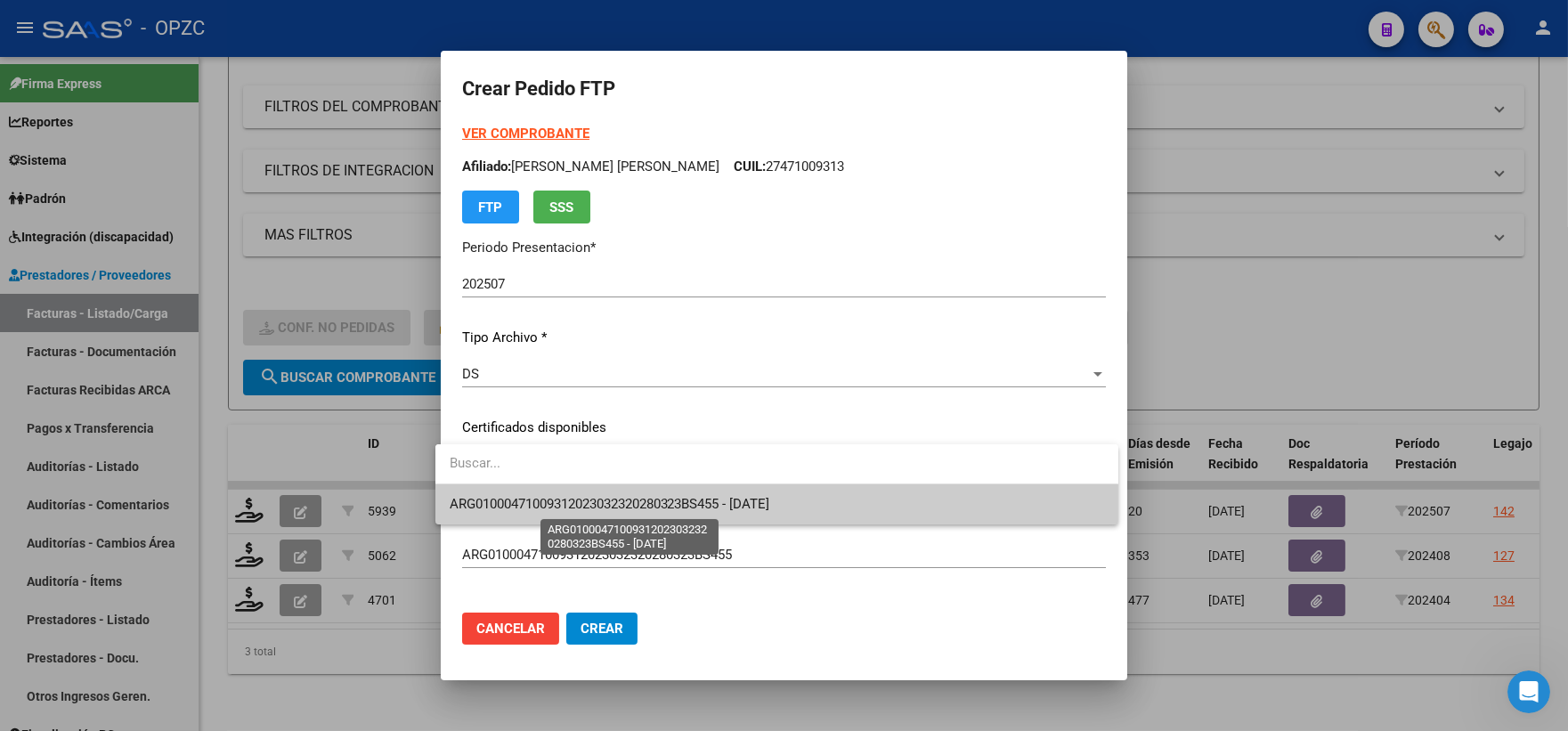
click at [770, 503] on span "ARG01000471009312023032320280323BS455 - 2028-03-03" at bounding box center [609, 505] width 320 height 16
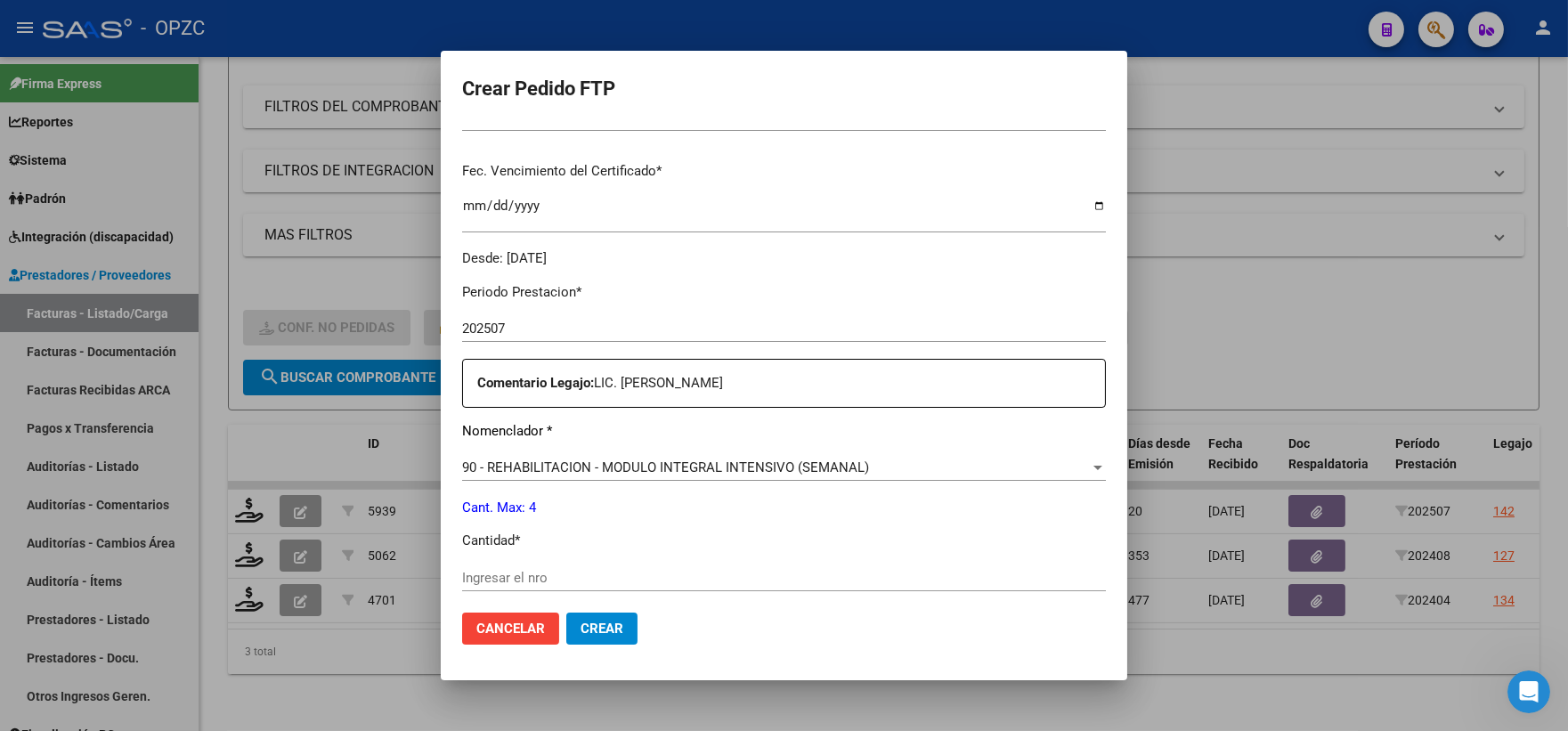
scroll to position [495, 0]
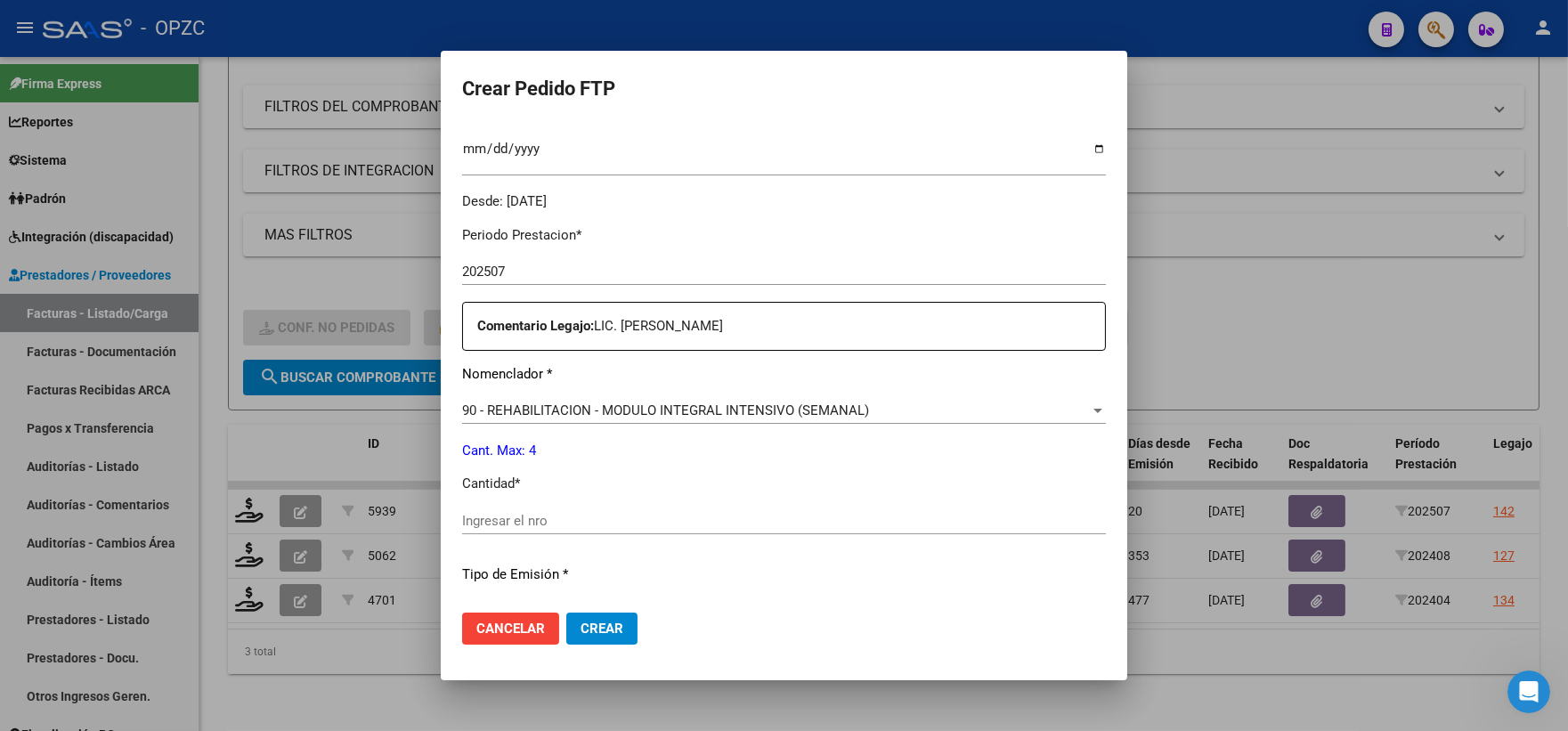
click at [513, 520] on input "Ingresar el nro" at bounding box center [784, 521] width 644 height 16
type input "4"
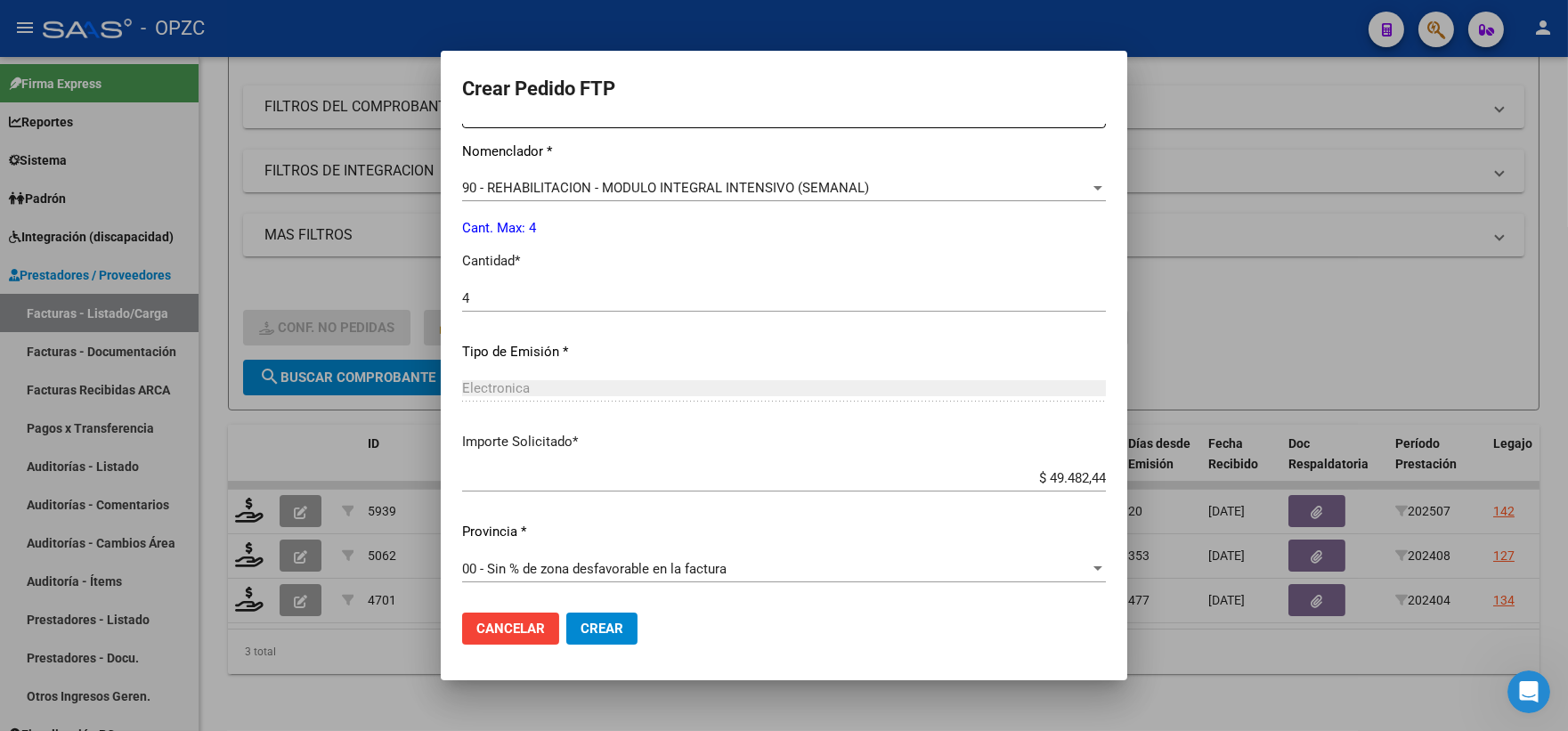
click at [595, 639] on button "Crear" at bounding box center [602, 628] width 71 height 32
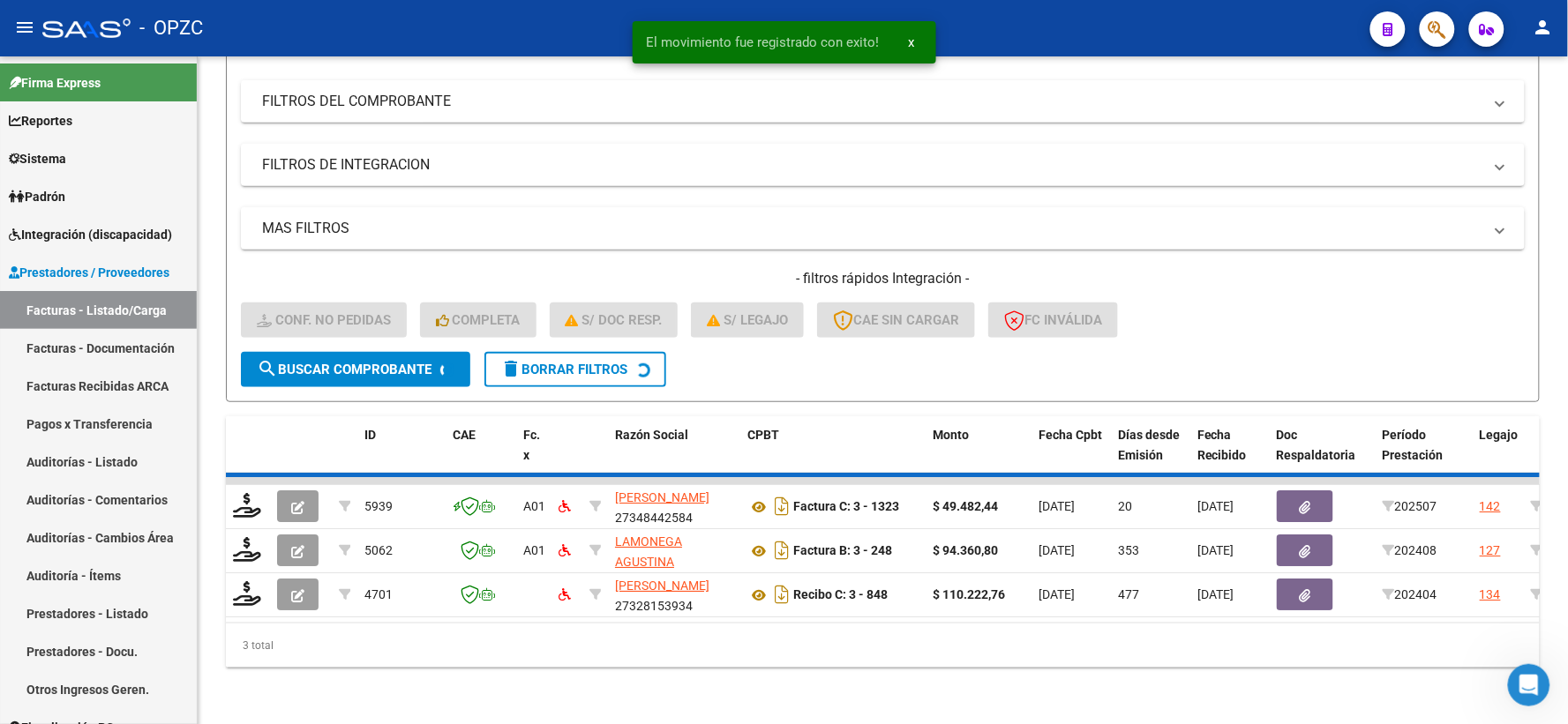
scroll to position [183, 0]
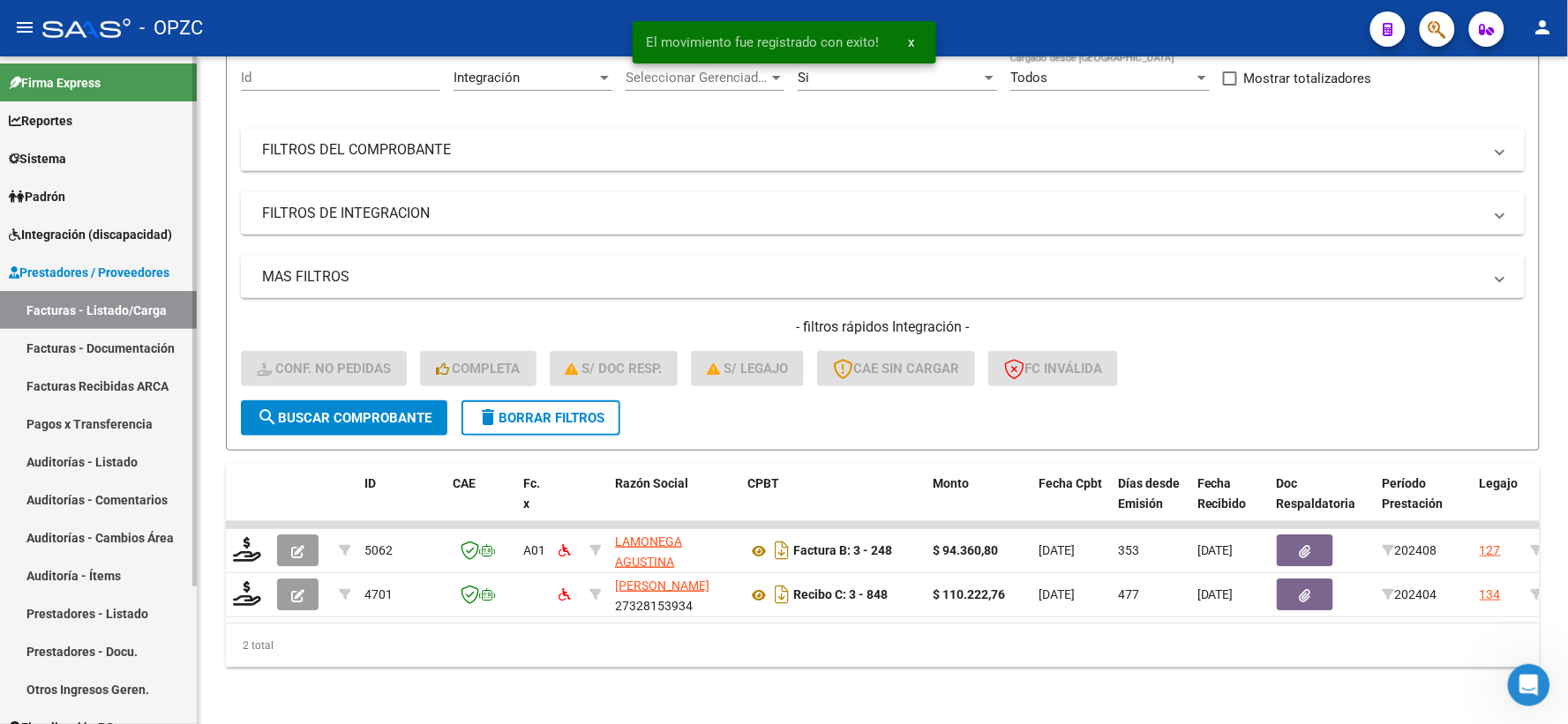
click at [99, 231] on span "Integración (discapacidad)" at bounding box center [90, 234] width 164 height 19
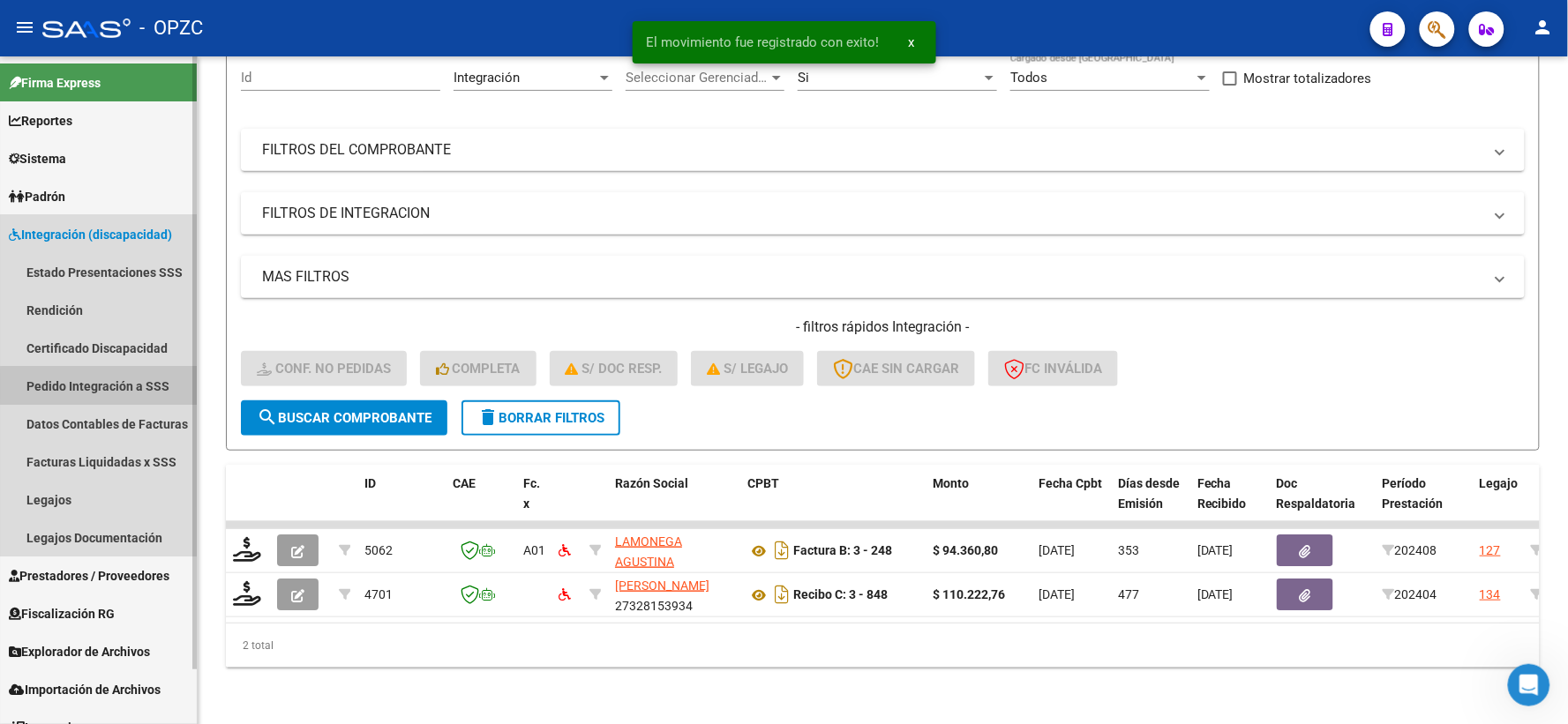
click at [115, 386] on link "Pedido Integración a SSS" at bounding box center [99, 386] width 197 height 38
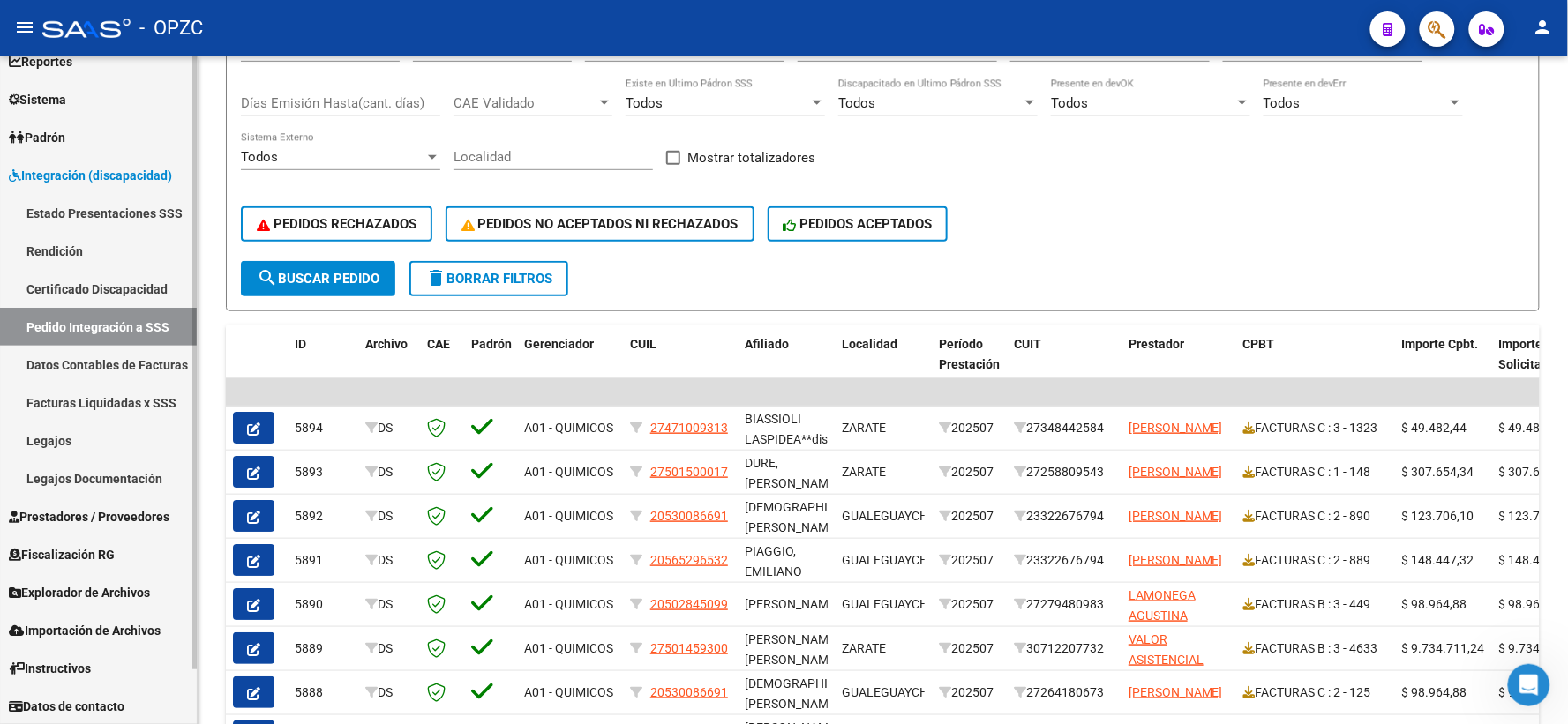
scroll to position [196, 0]
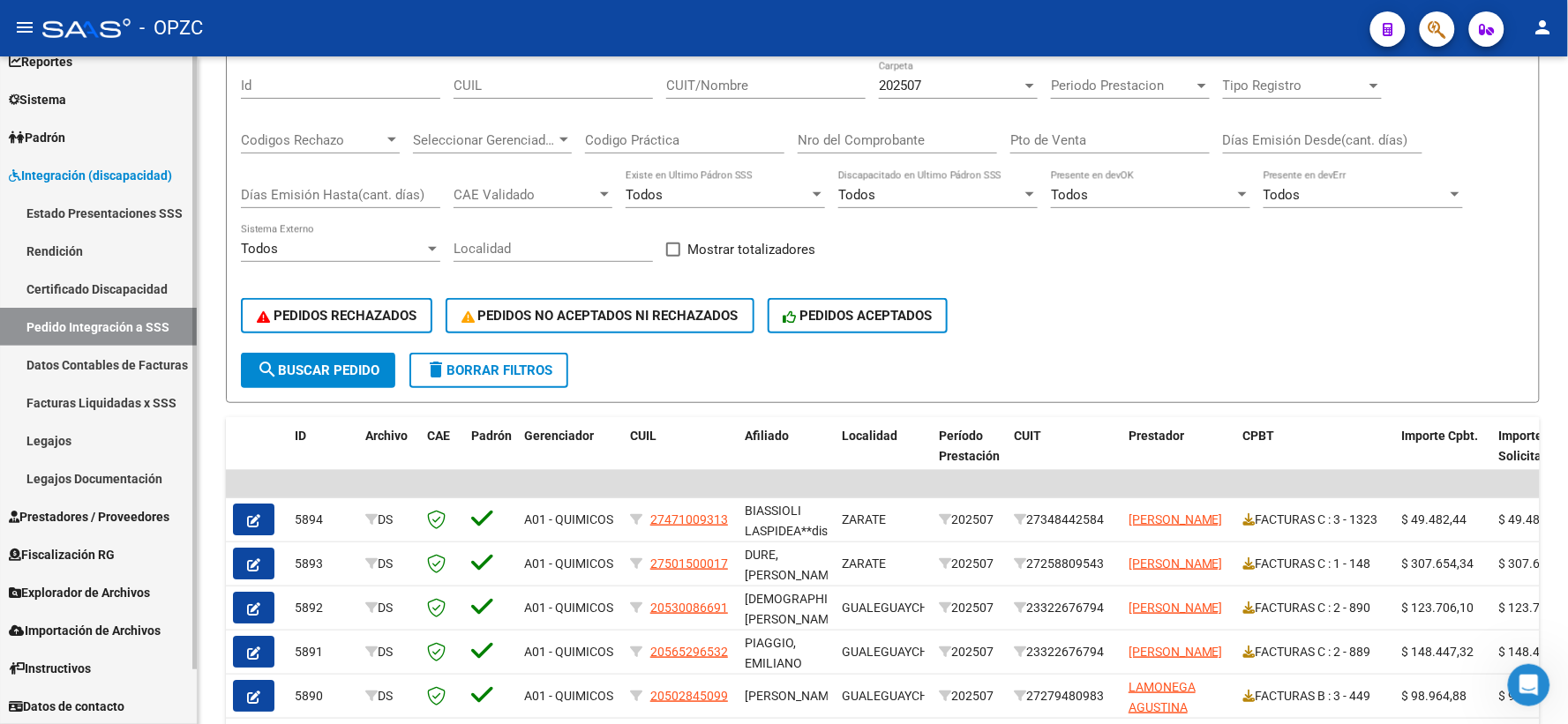
click at [68, 508] on span "Prestadores / Proveedores" at bounding box center [90, 516] width 161 height 19
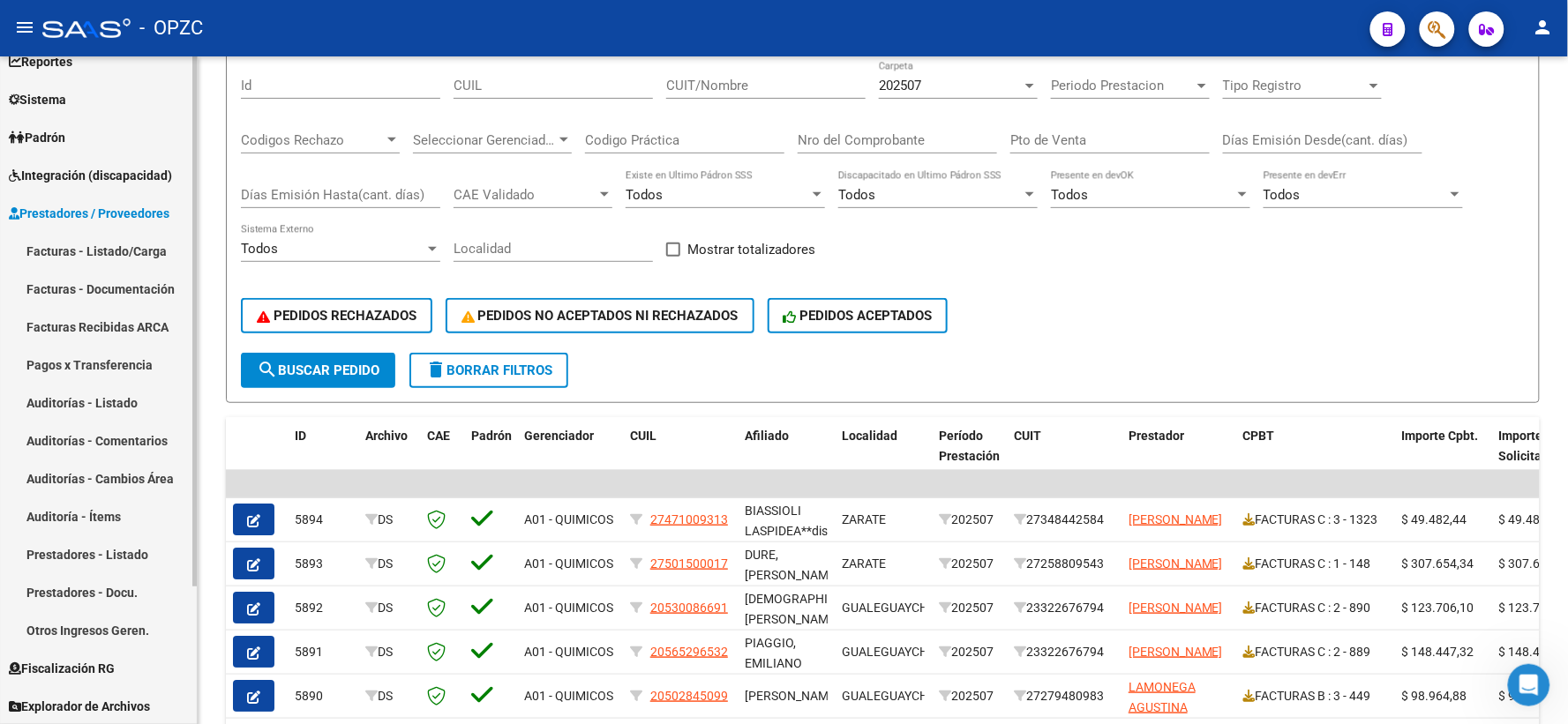
click at [121, 247] on link "Facturas - Listado/Carga" at bounding box center [99, 251] width 197 height 38
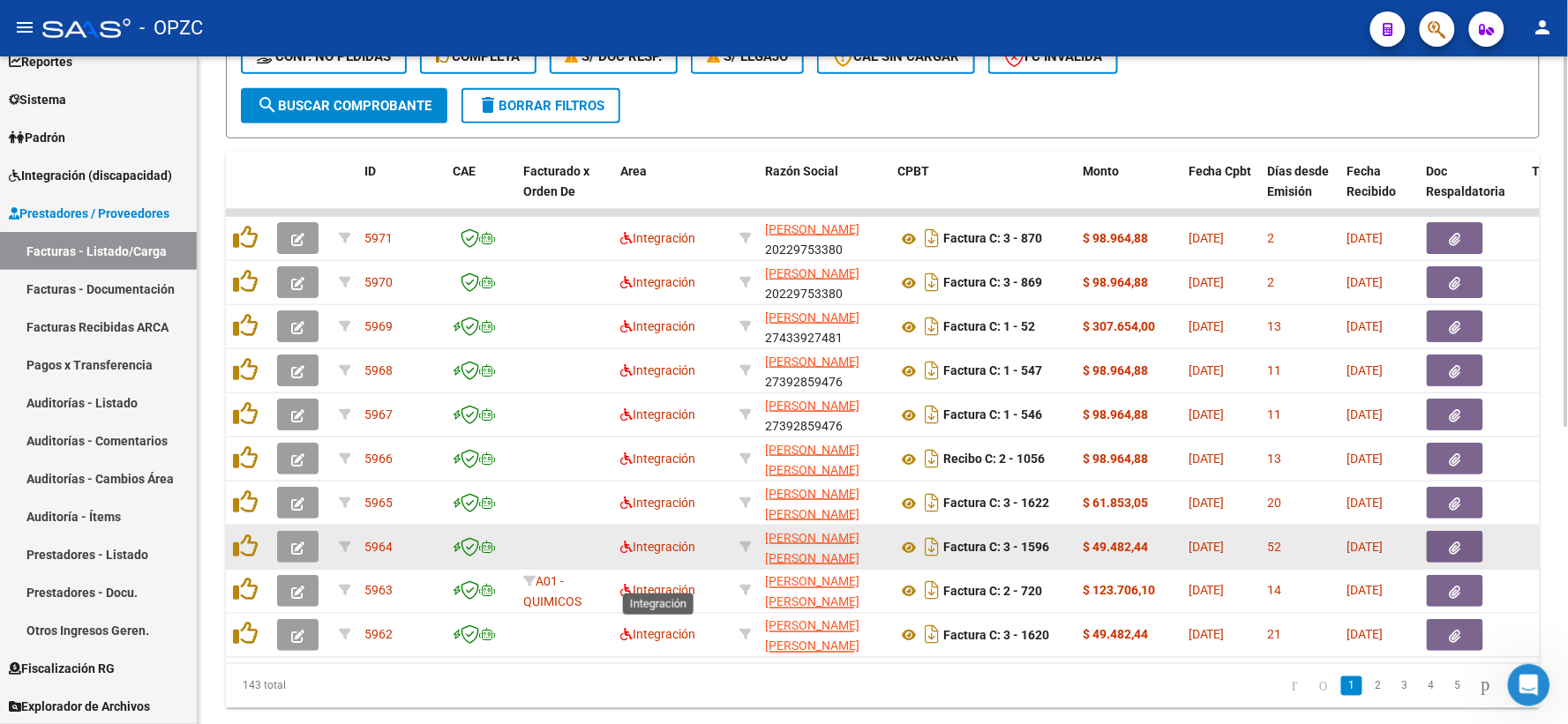
scroll to position [535, 0]
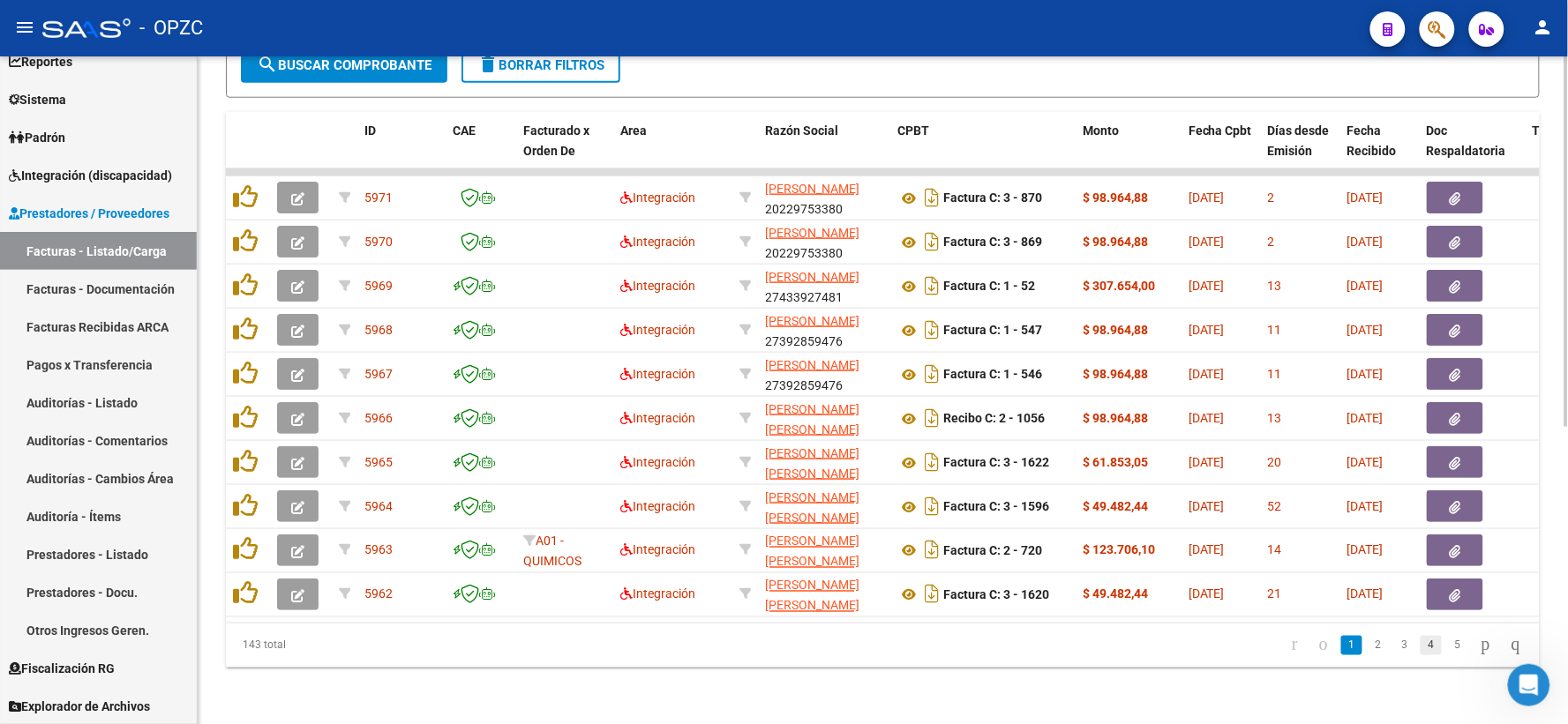
click at [1424, 648] on link "4" at bounding box center [1431, 645] width 21 height 19
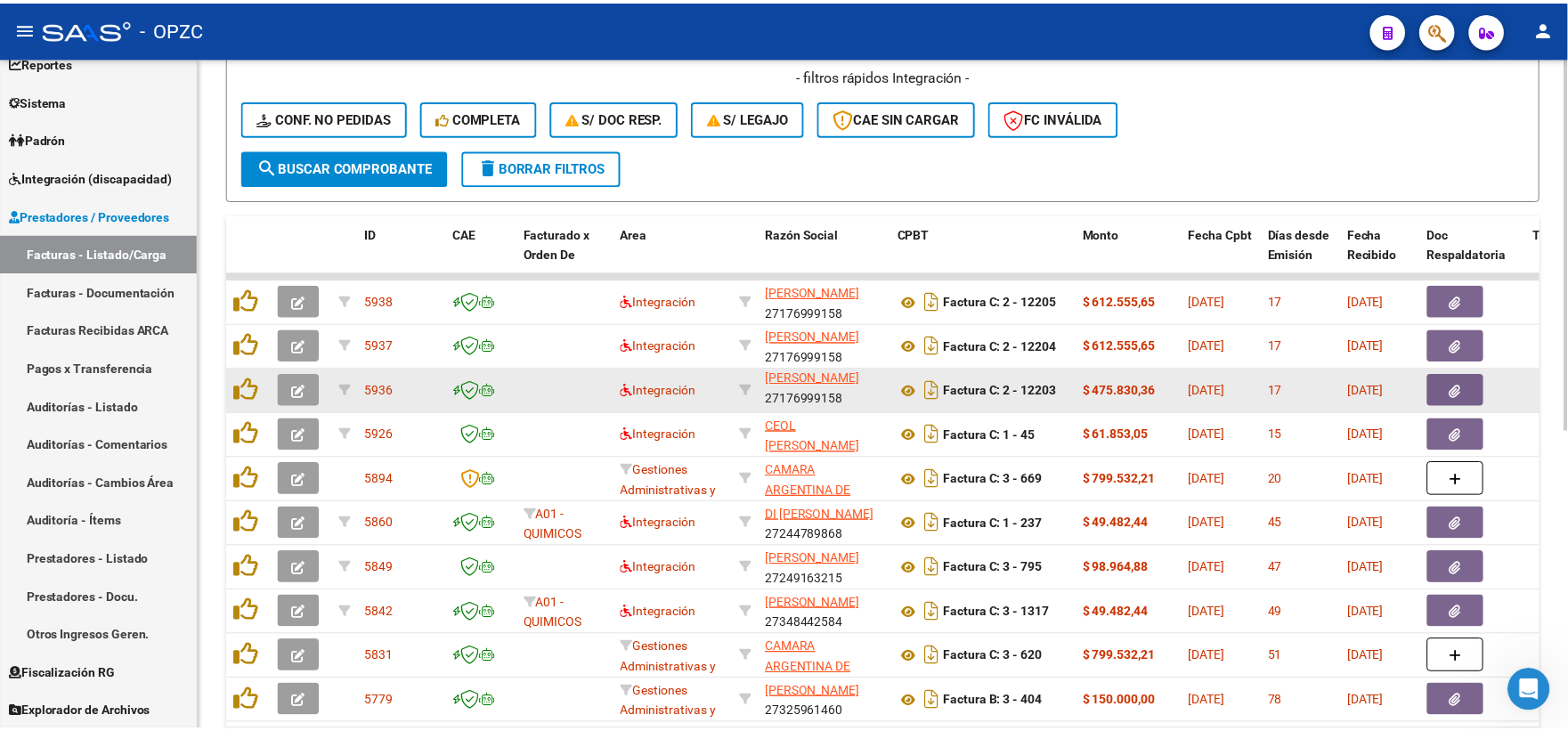
scroll to position [343, 0]
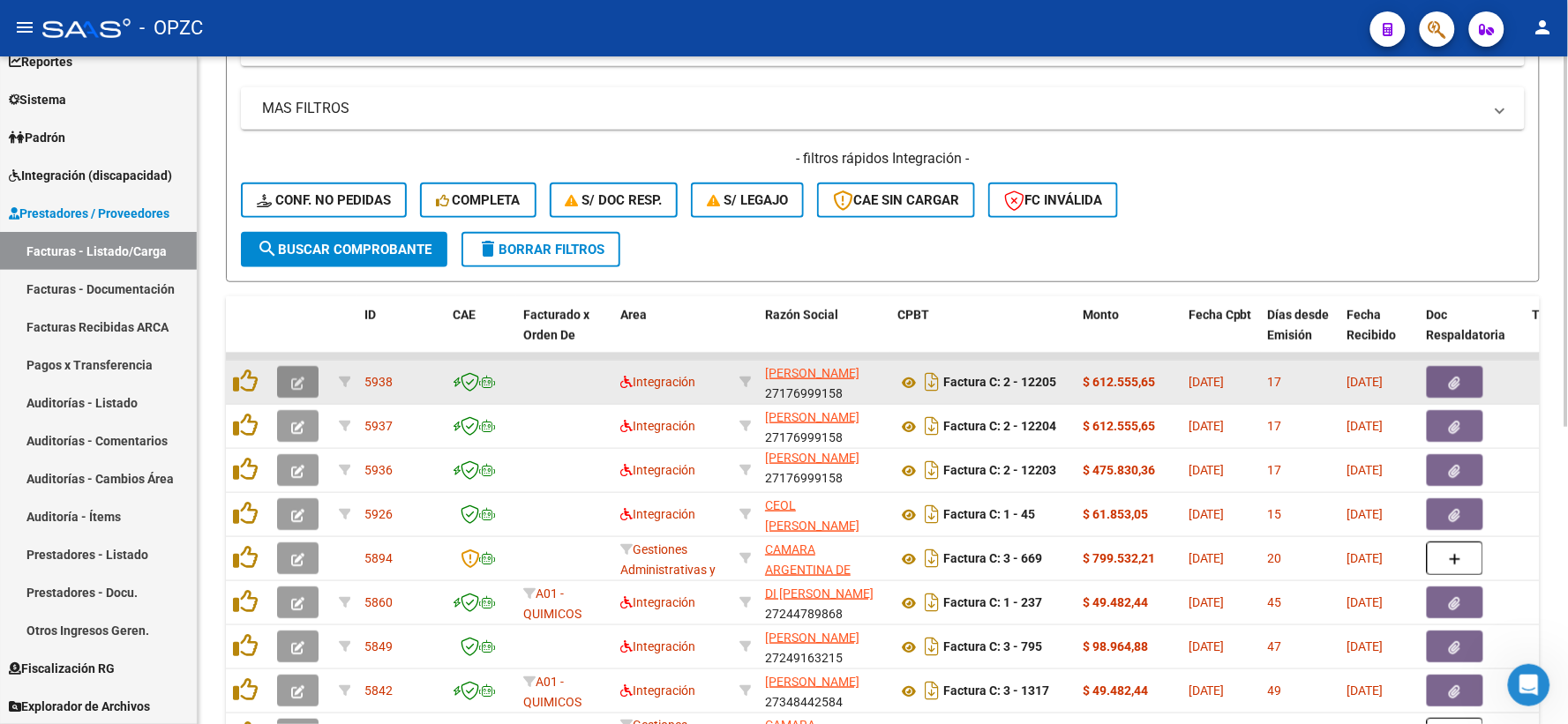
click at [288, 381] on button "button" at bounding box center [298, 381] width 42 height 32
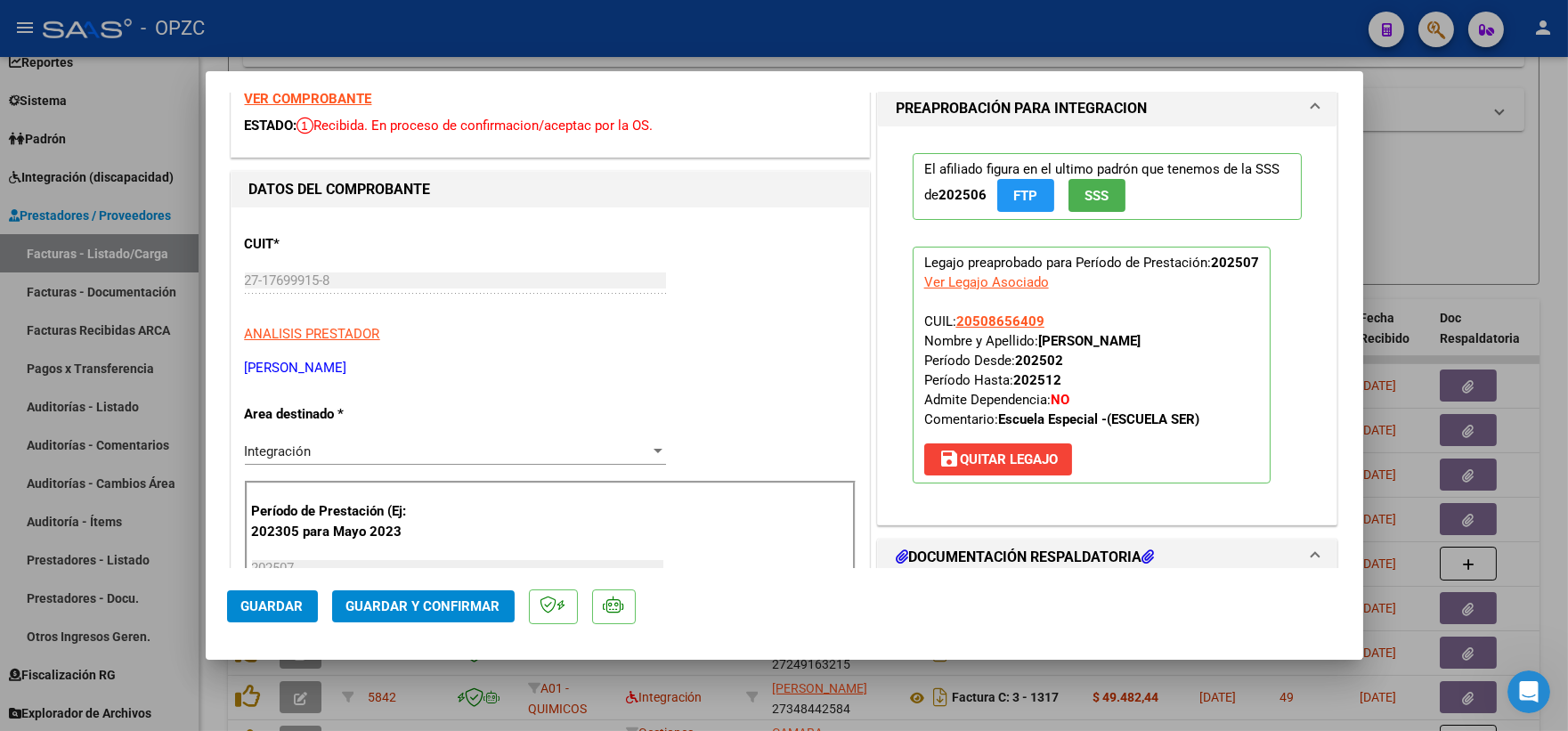
scroll to position [0, 0]
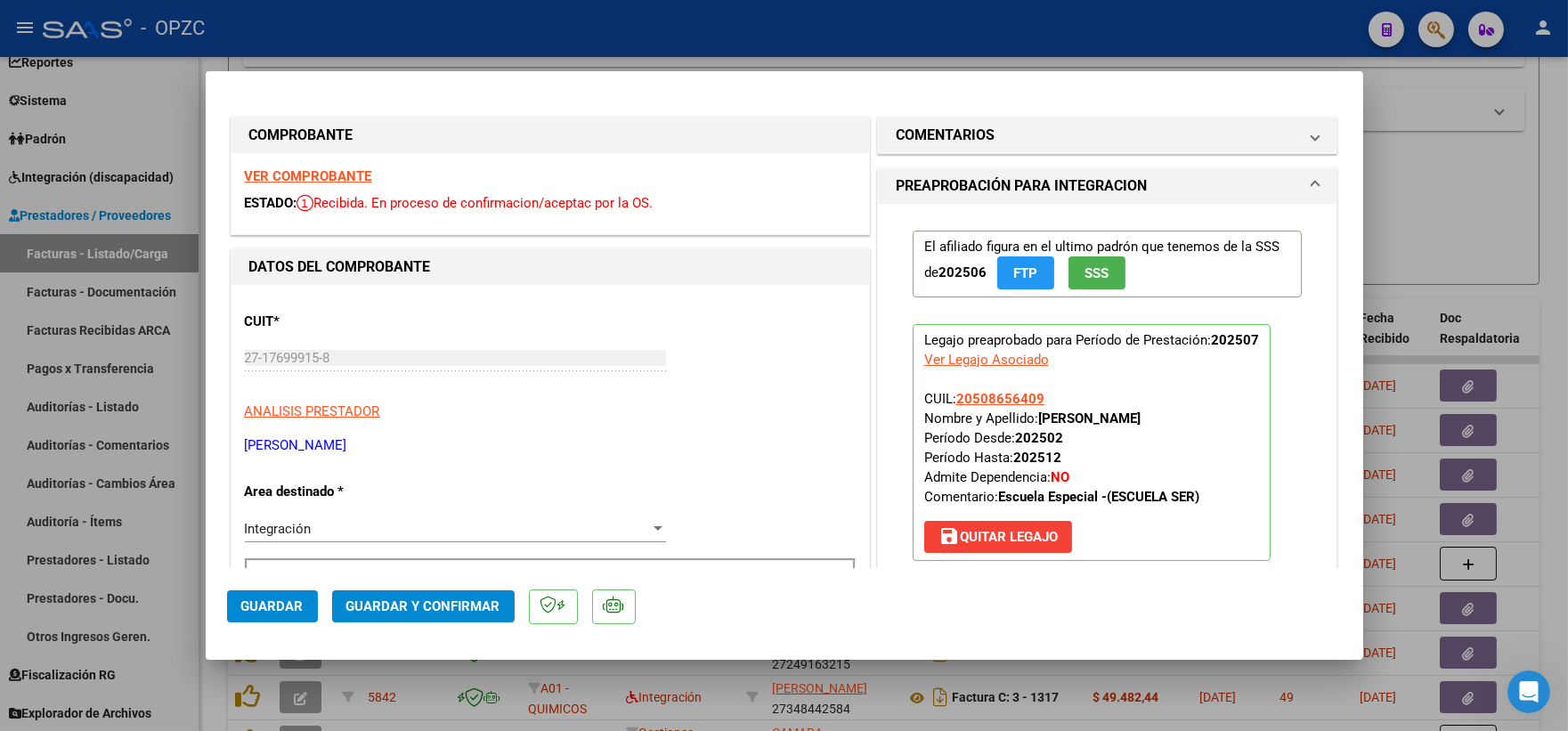
click at [321, 172] on strong "VER COMPROBANTE" at bounding box center [308, 176] width 128 height 16
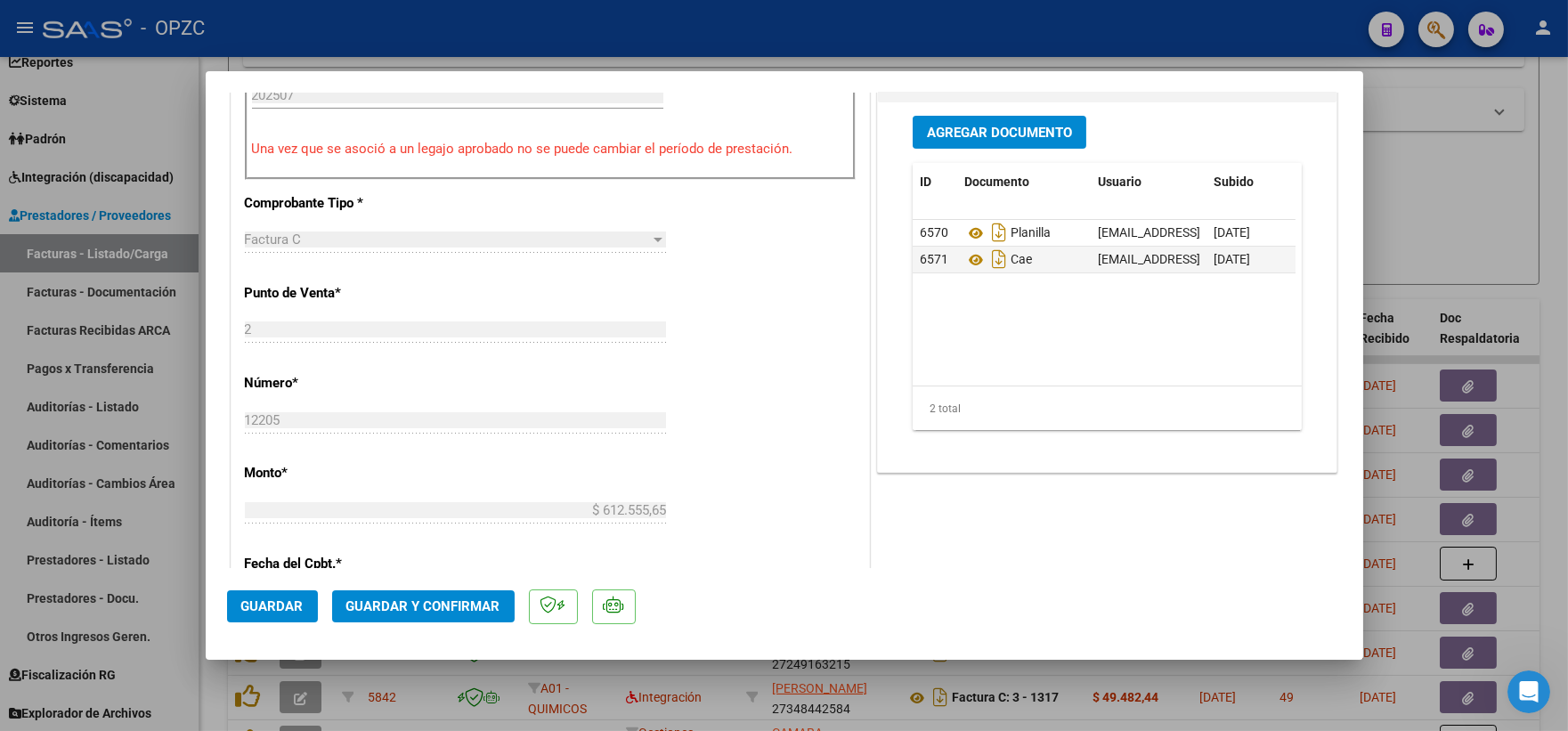
scroll to position [495, 0]
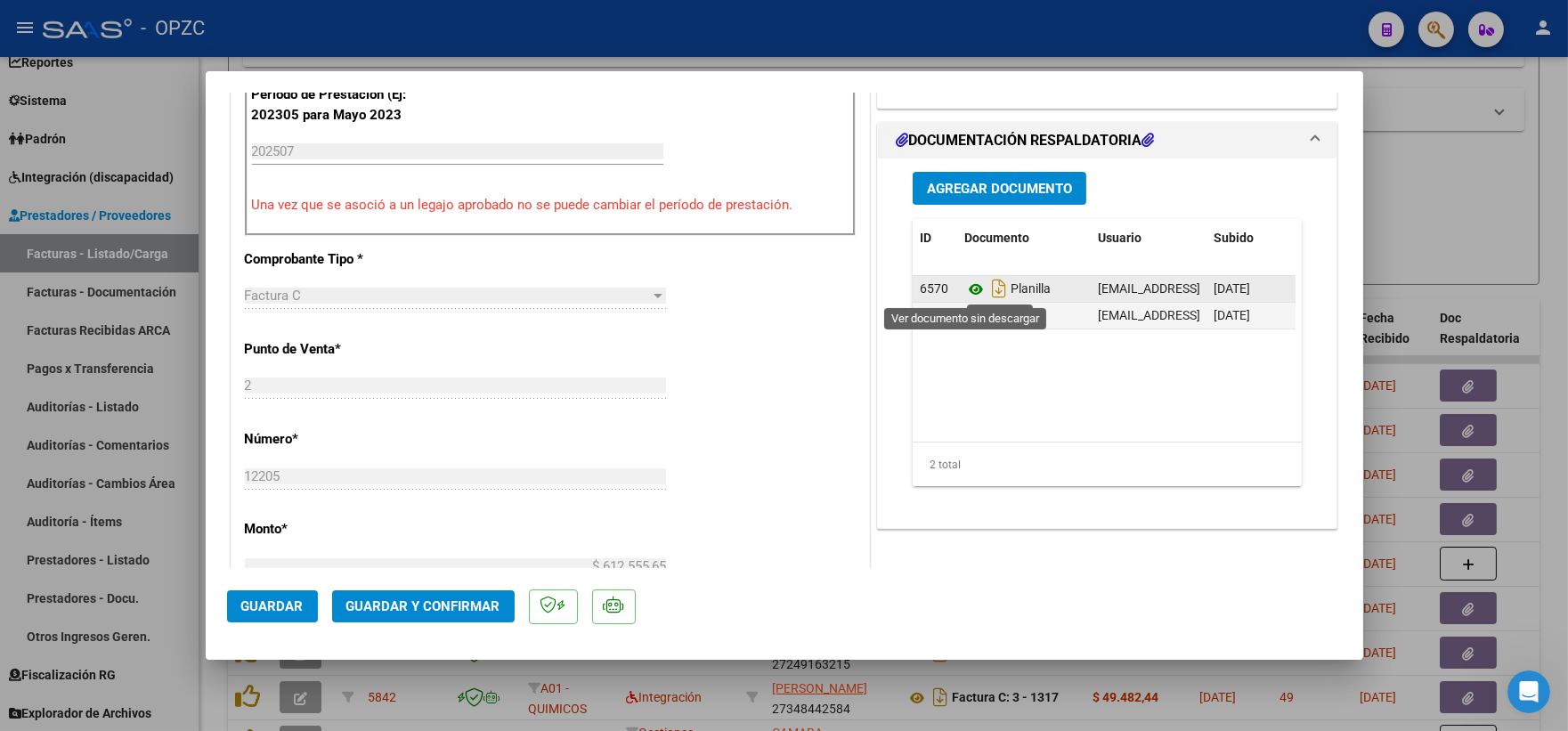
click at [966, 286] on icon at bounding box center [975, 288] width 23 height 21
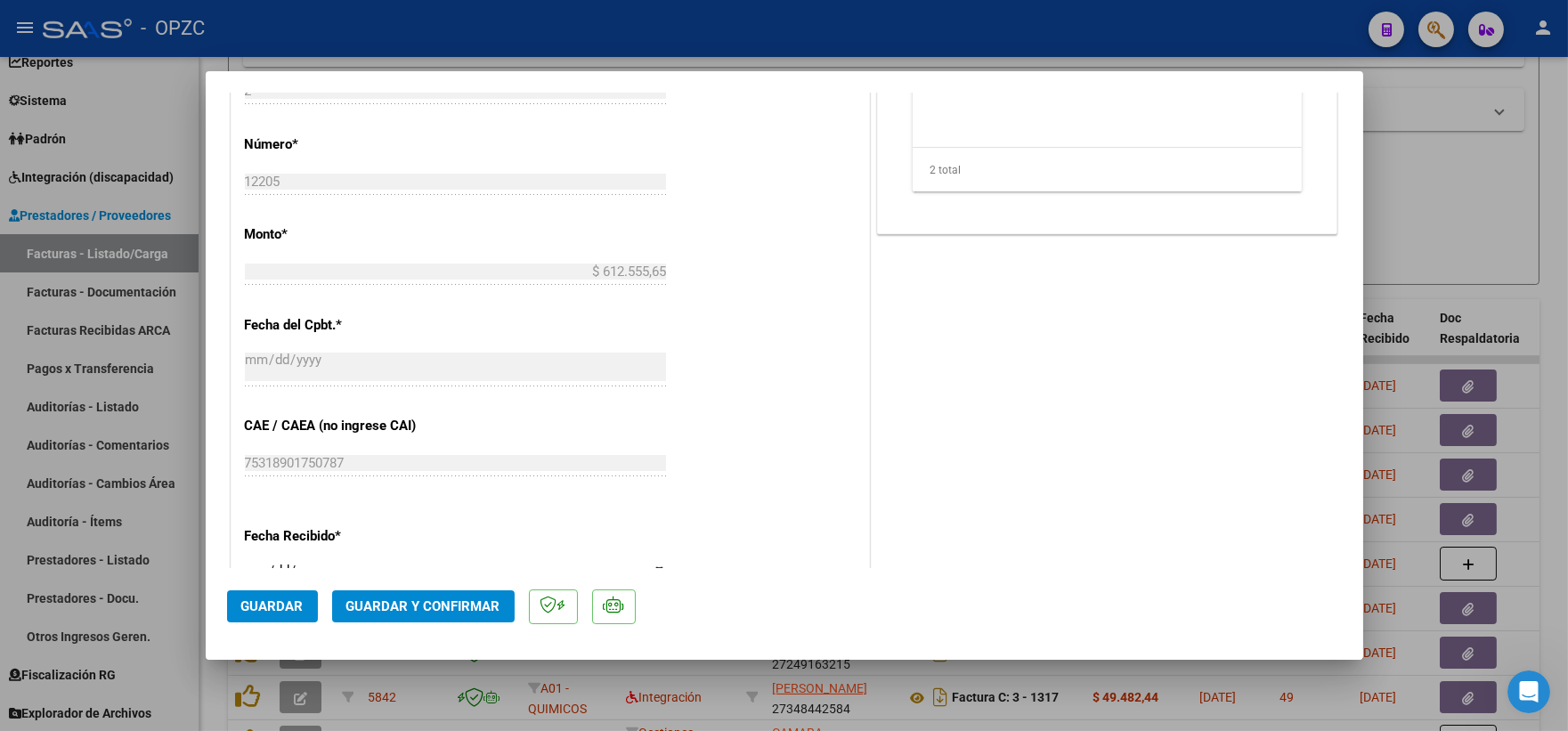
scroll to position [791, 0]
click at [423, 616] on button "Guardar y Confirmar" at bounding box center [423, 606] width 182 height 32
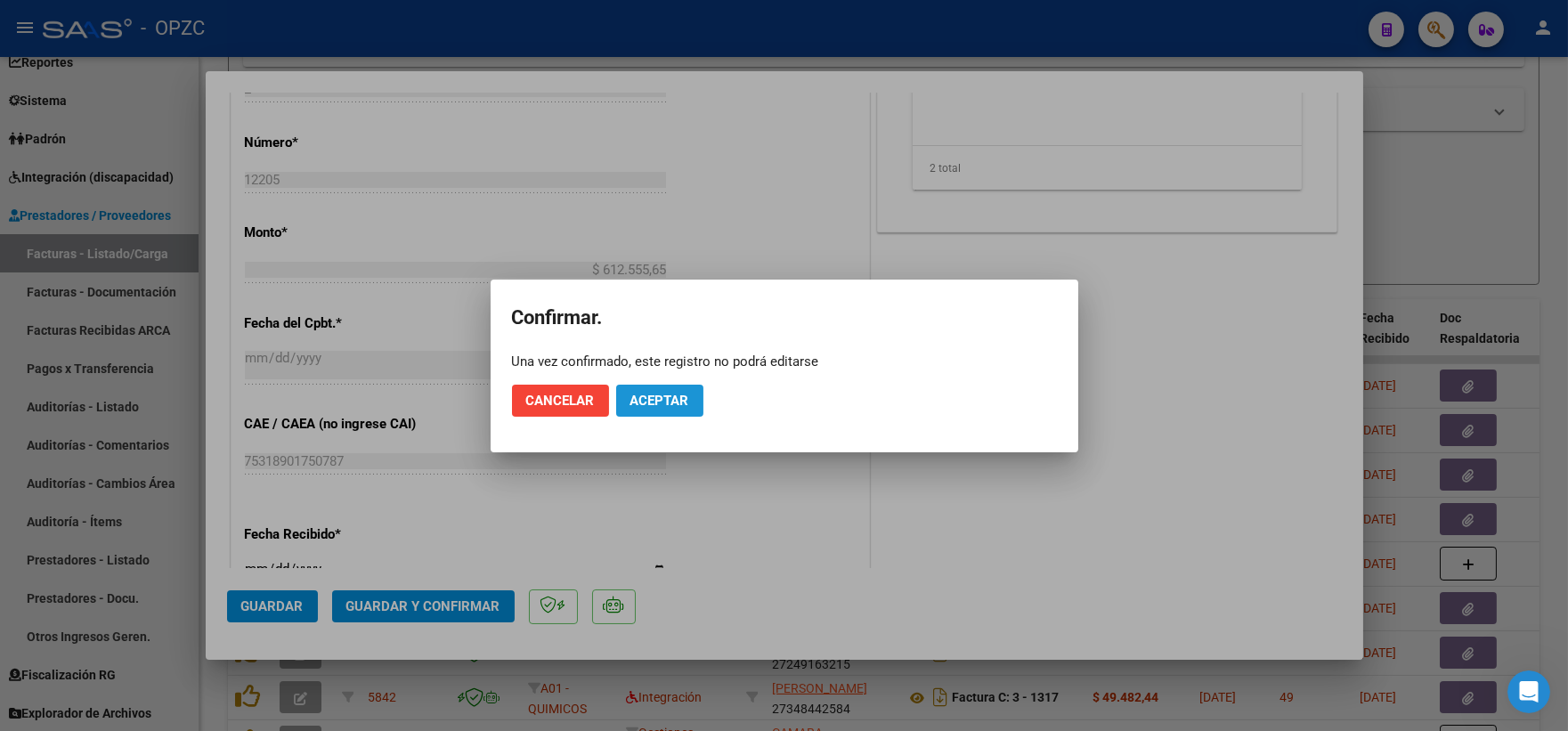
click at [674, 392] on span "Aceptar" at bounding box center [659, 401] width 58 height 16
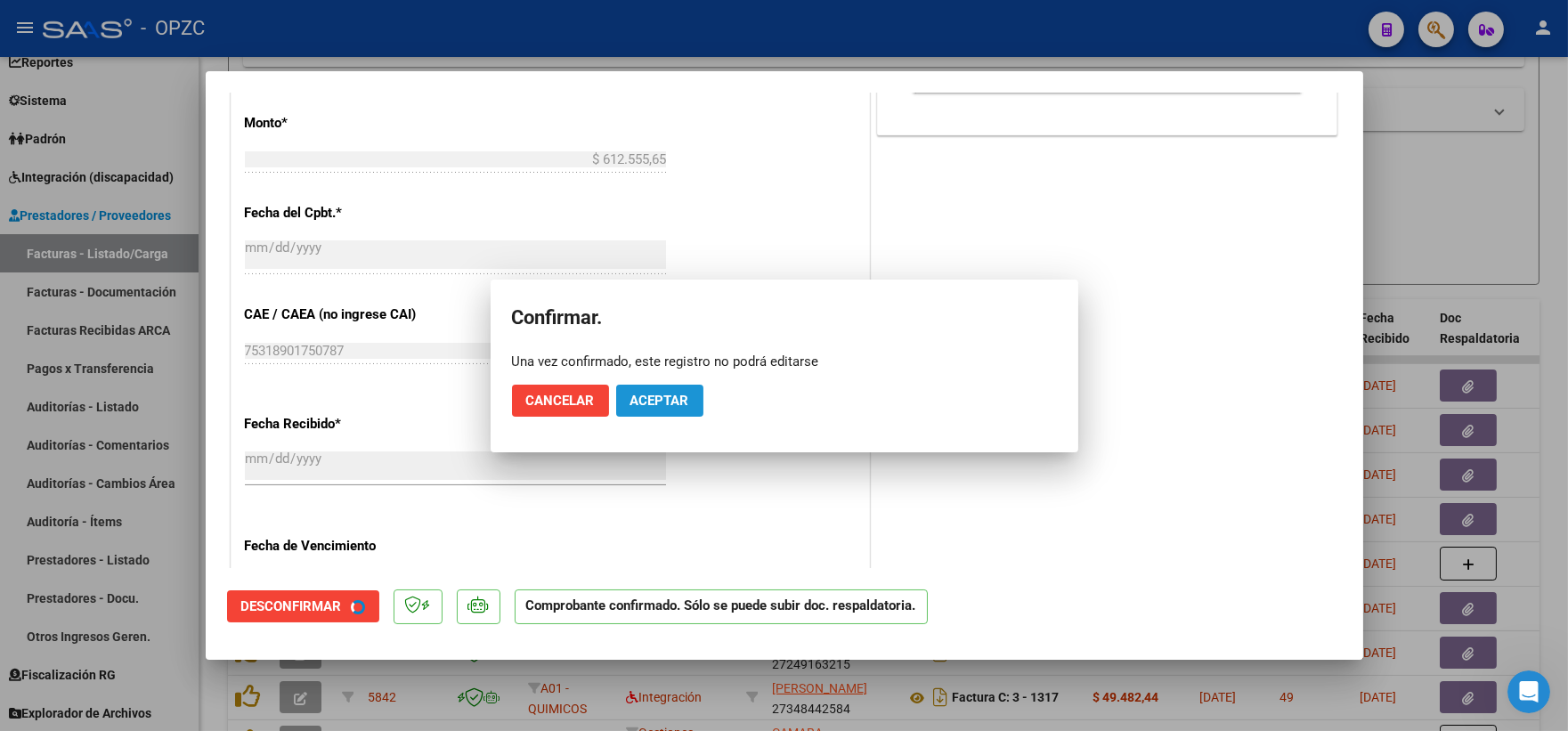
scroll to position [682, 0]
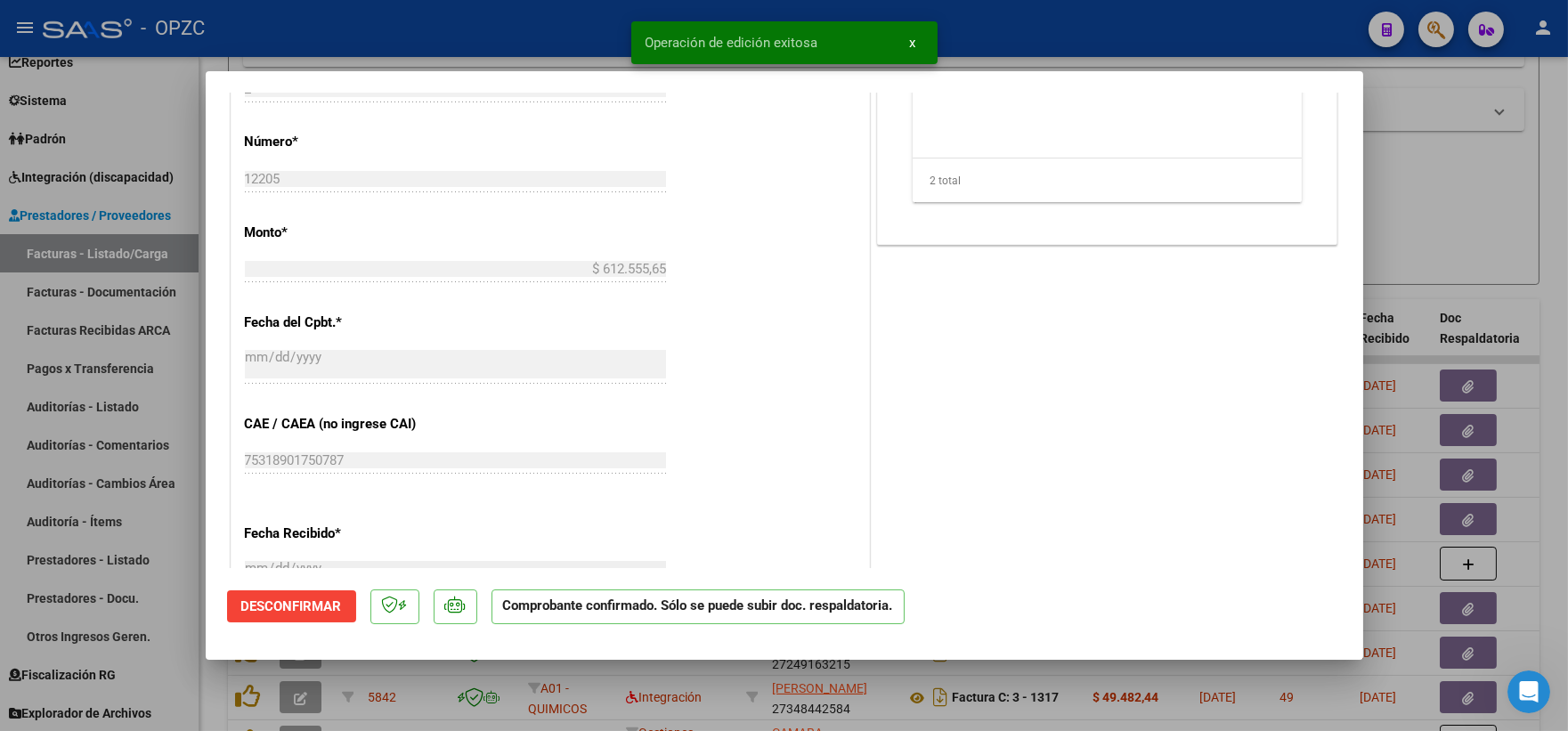
click at [1428, 176] on div at bounding box center [784, 365] width 1568 height 731
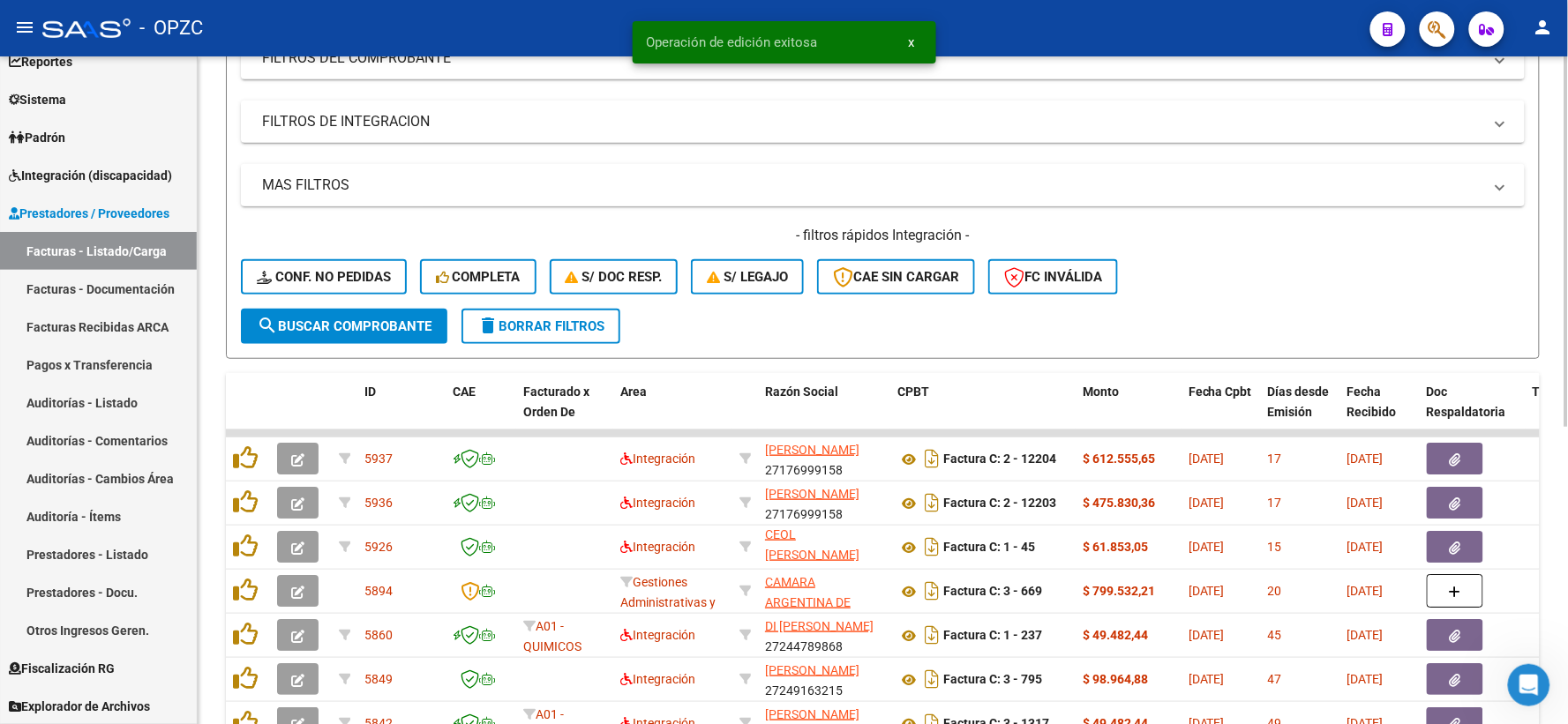
scroll to position [241, 0]
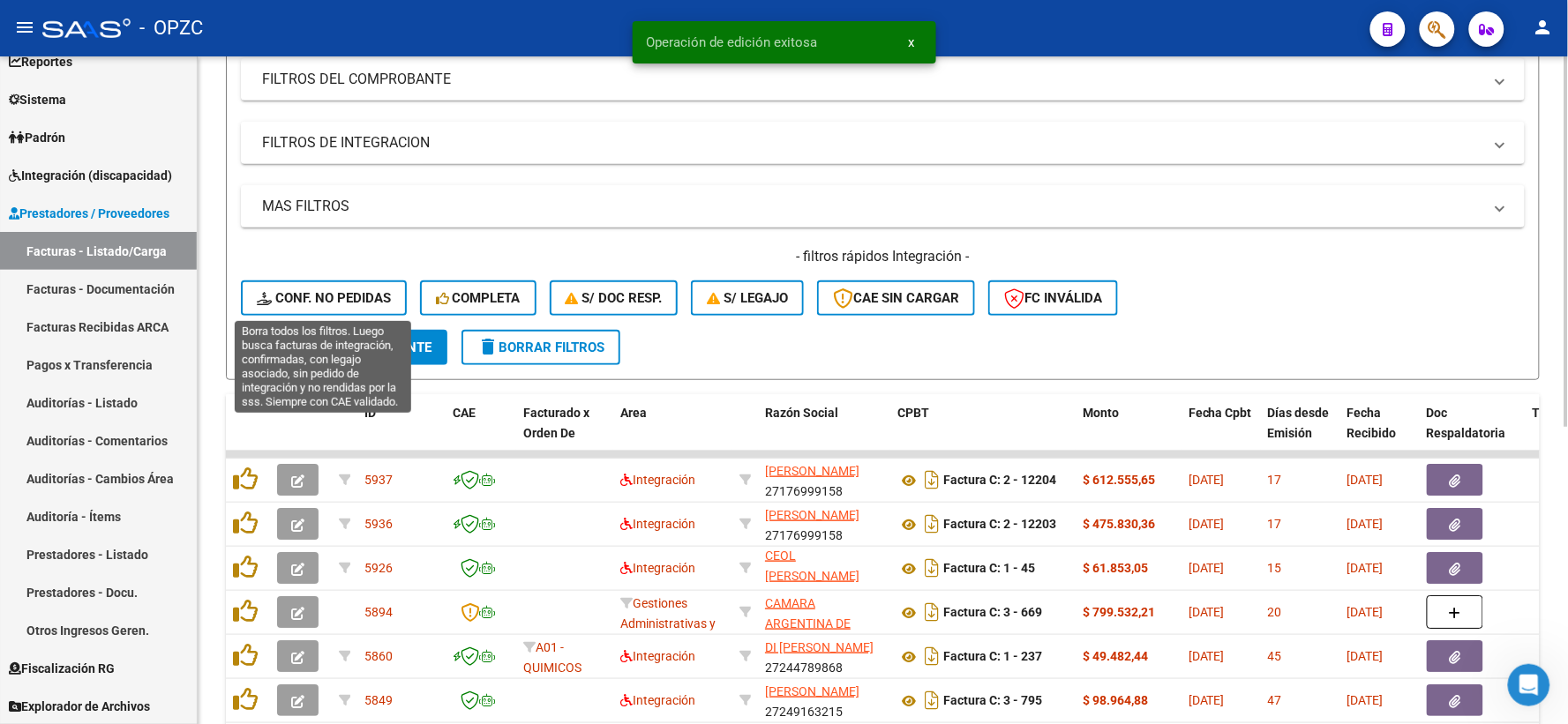
click at [327, 296] on span "Conf. no pedidas" at bounding box center [324, 298] width 134 height 16
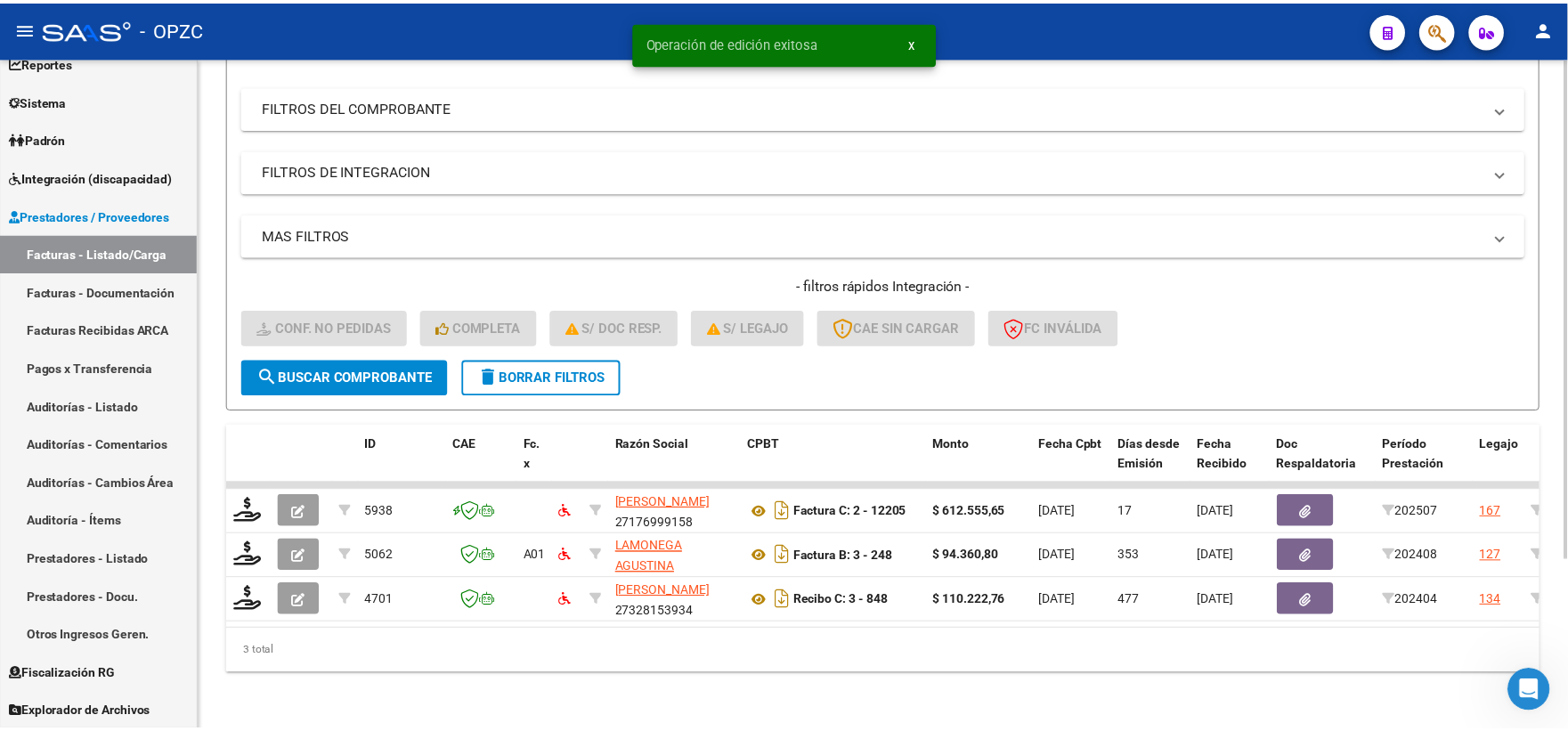
scroll to position [230, 0]
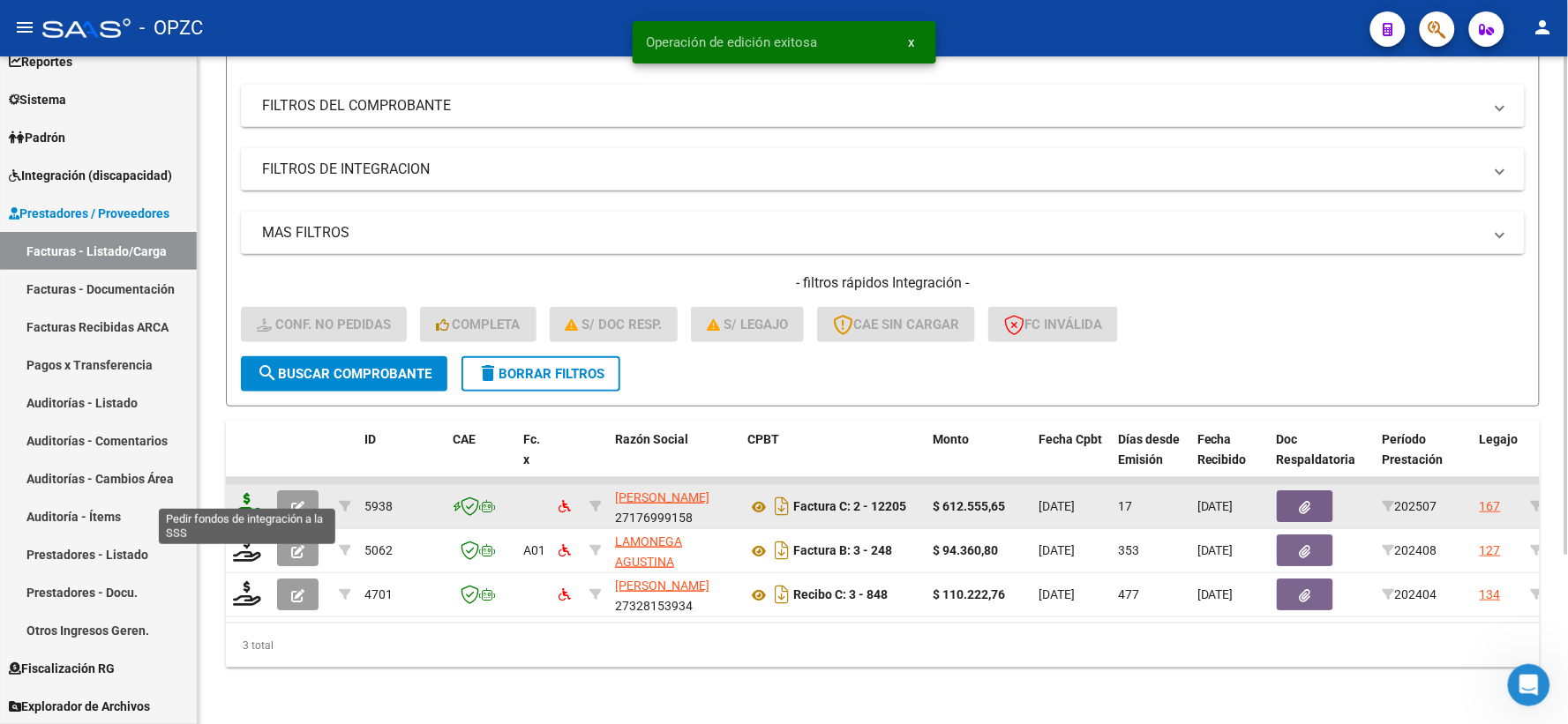
click at [241, 494] on icon at bounding box center [247, 505] width 28 height 24
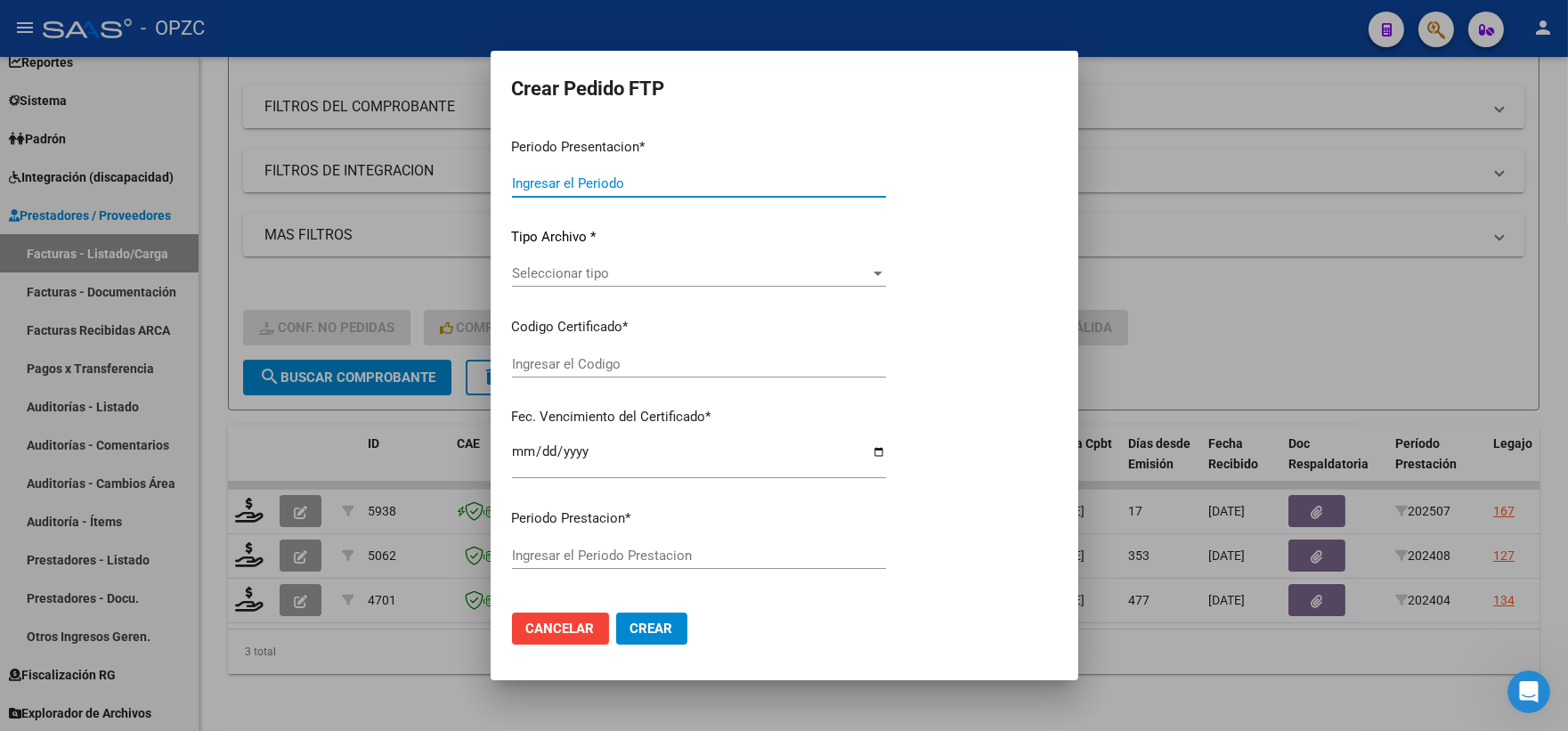
type input "202507"
type input "$ 612.555,65"
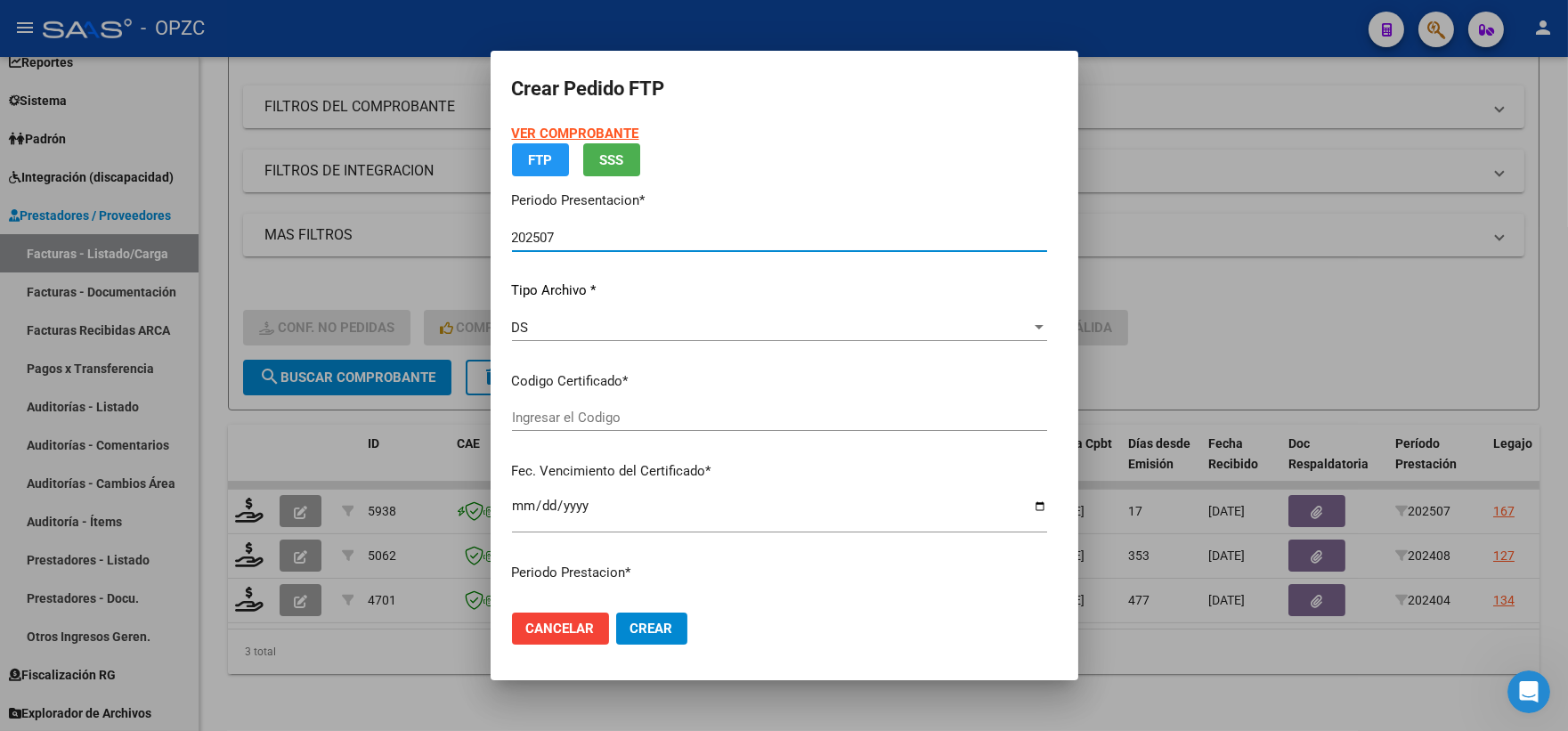
type input "ARG02000508656402022032220270322BS455"
type input "2027-03-22"
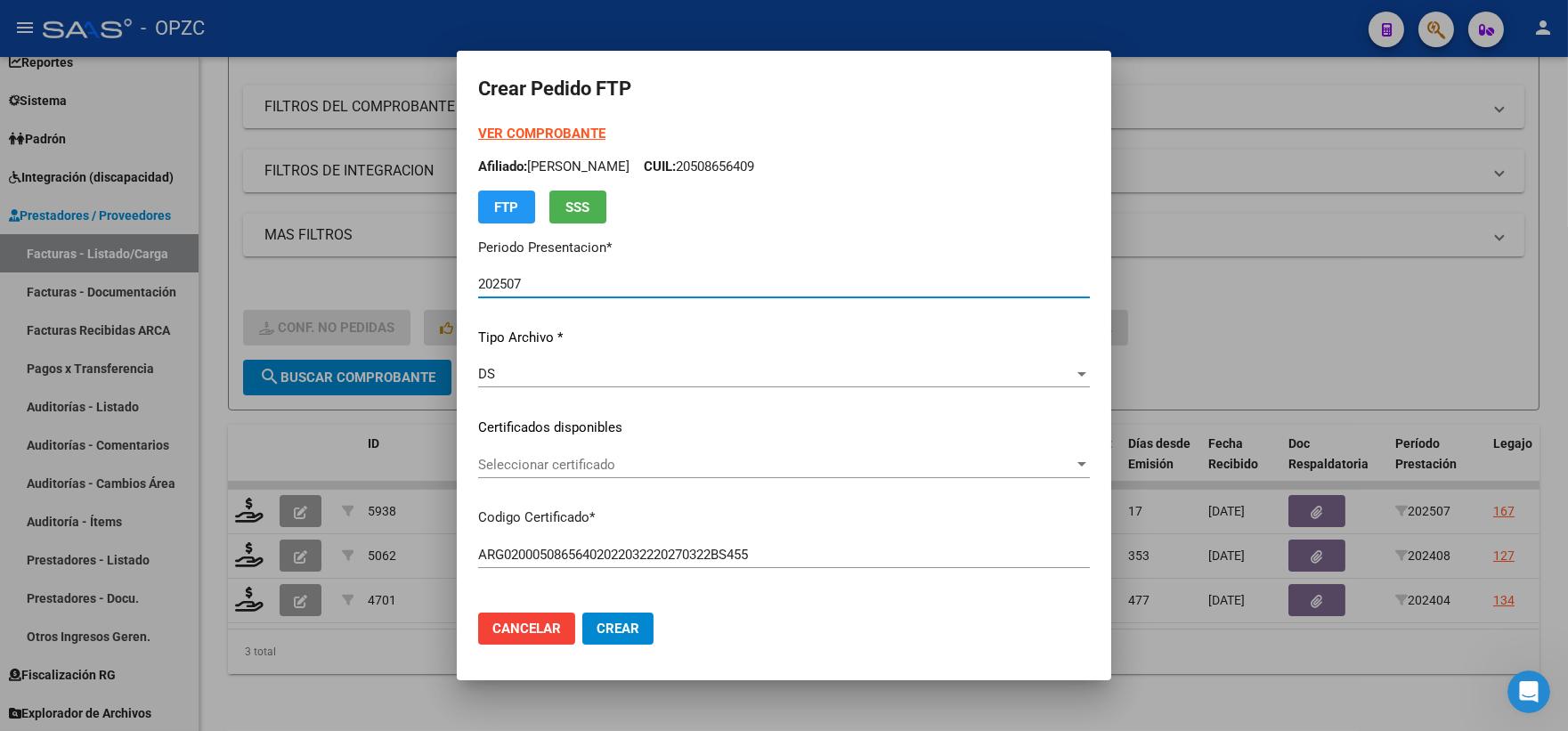
click at [1088, 455] on div "Seleccionar certificado Seleccionar certificado" at bounding box center [784, 465] width 611 height 26
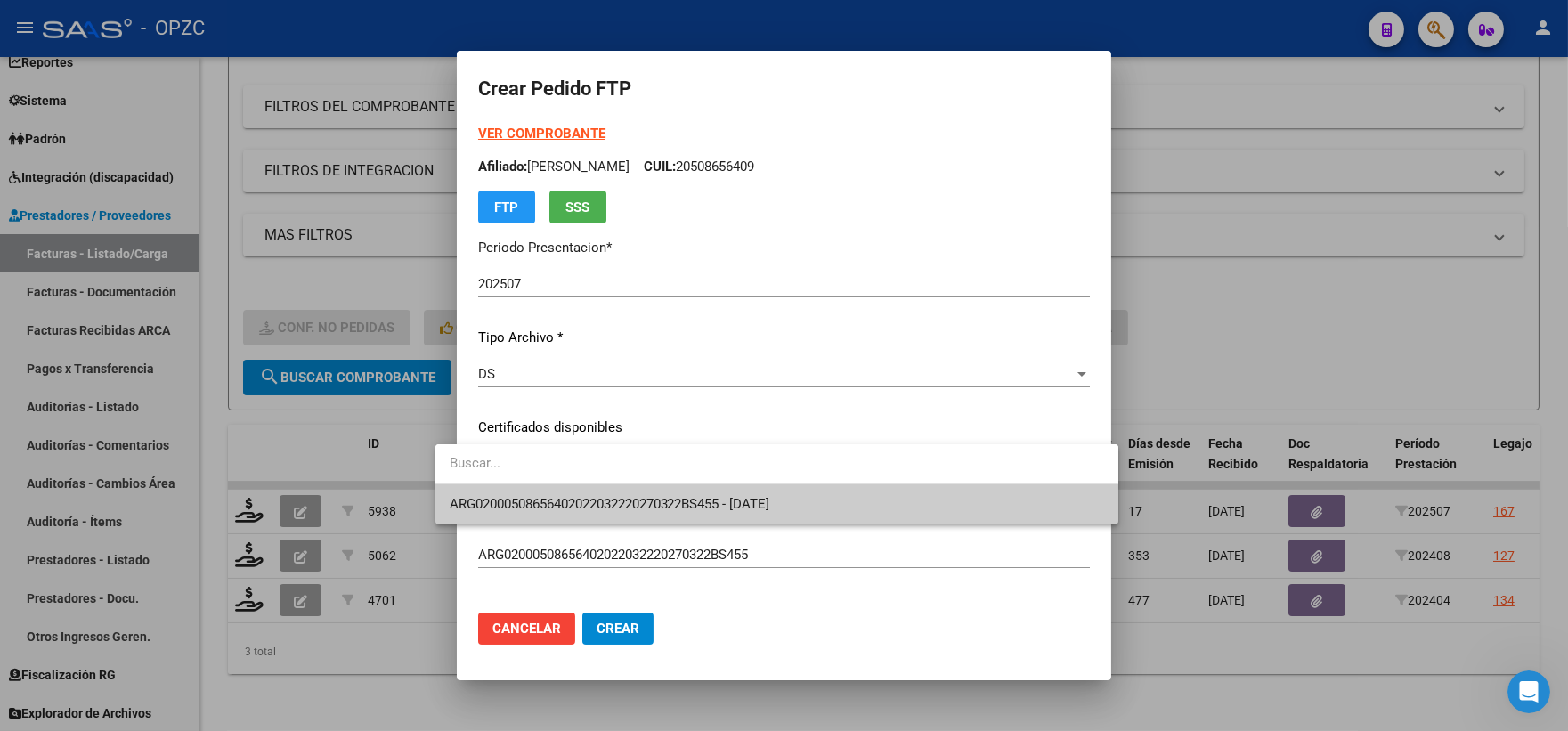
click at [773, 493] on span "ARG02000508656402022032220270322BS455 - 2027-03-22" at bounding box center [776, 505] width 654 height 40
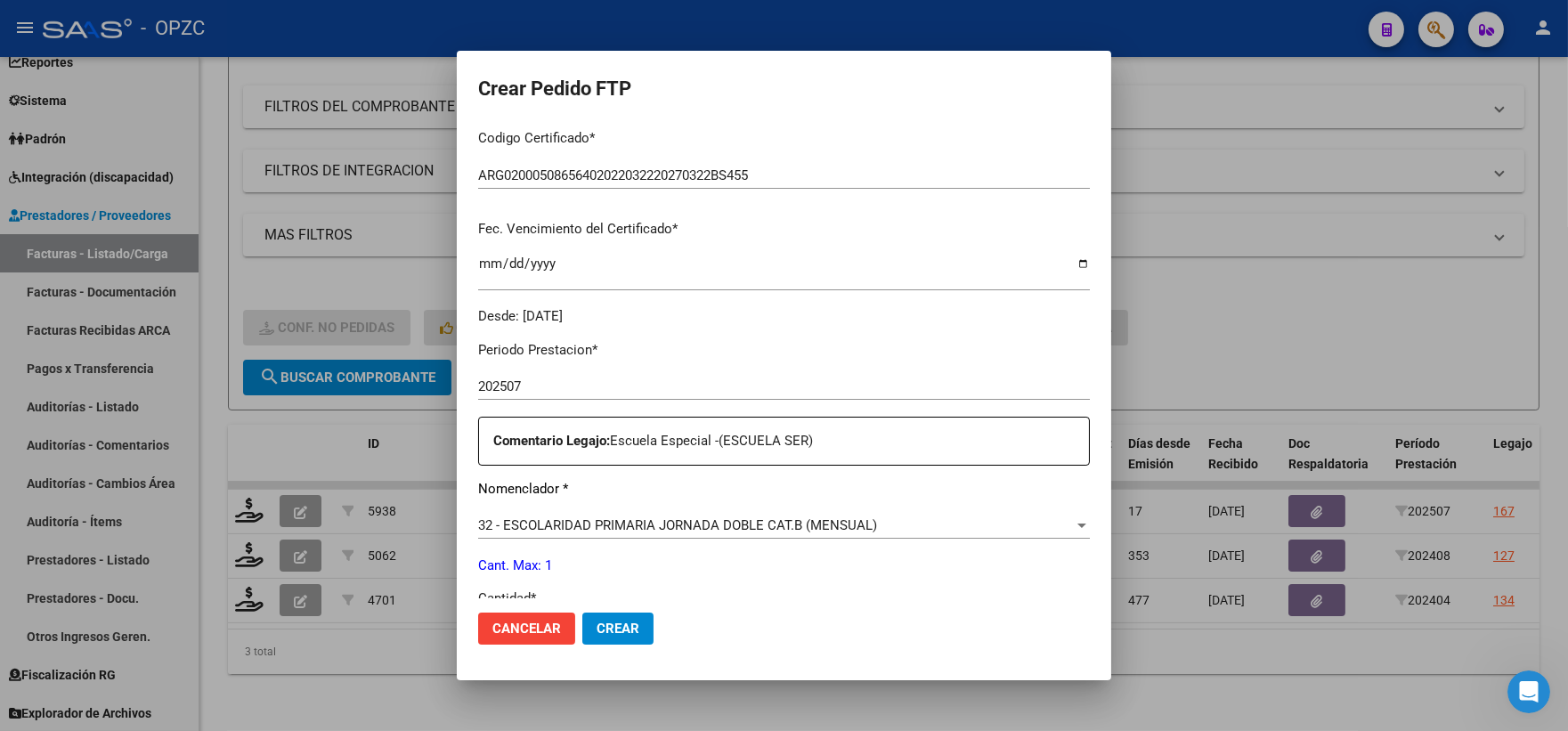
scroll to position [495, 0]
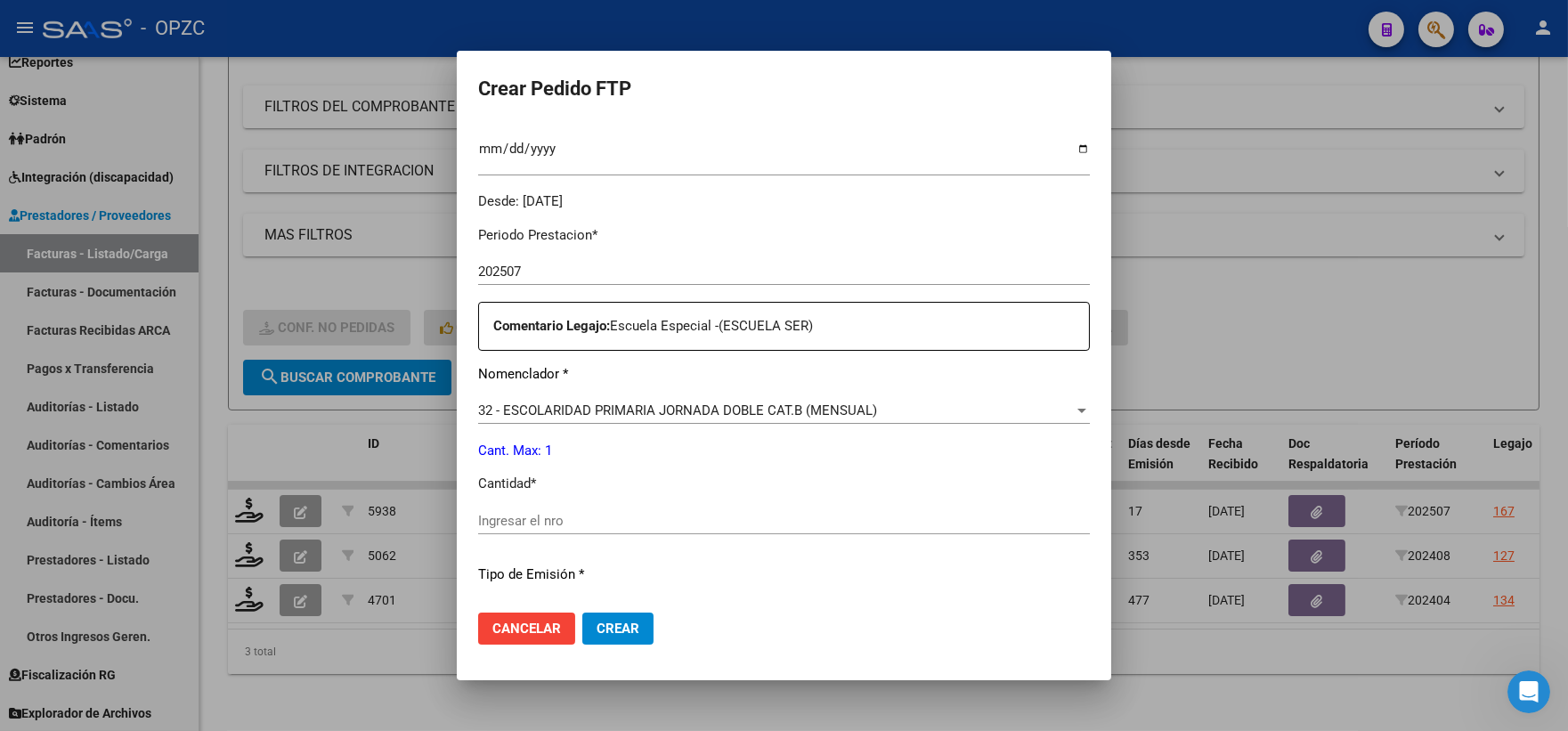
click at [513, 527] on input "Ingresar el nro" at bounding box center [784, 521] width 611 height 16
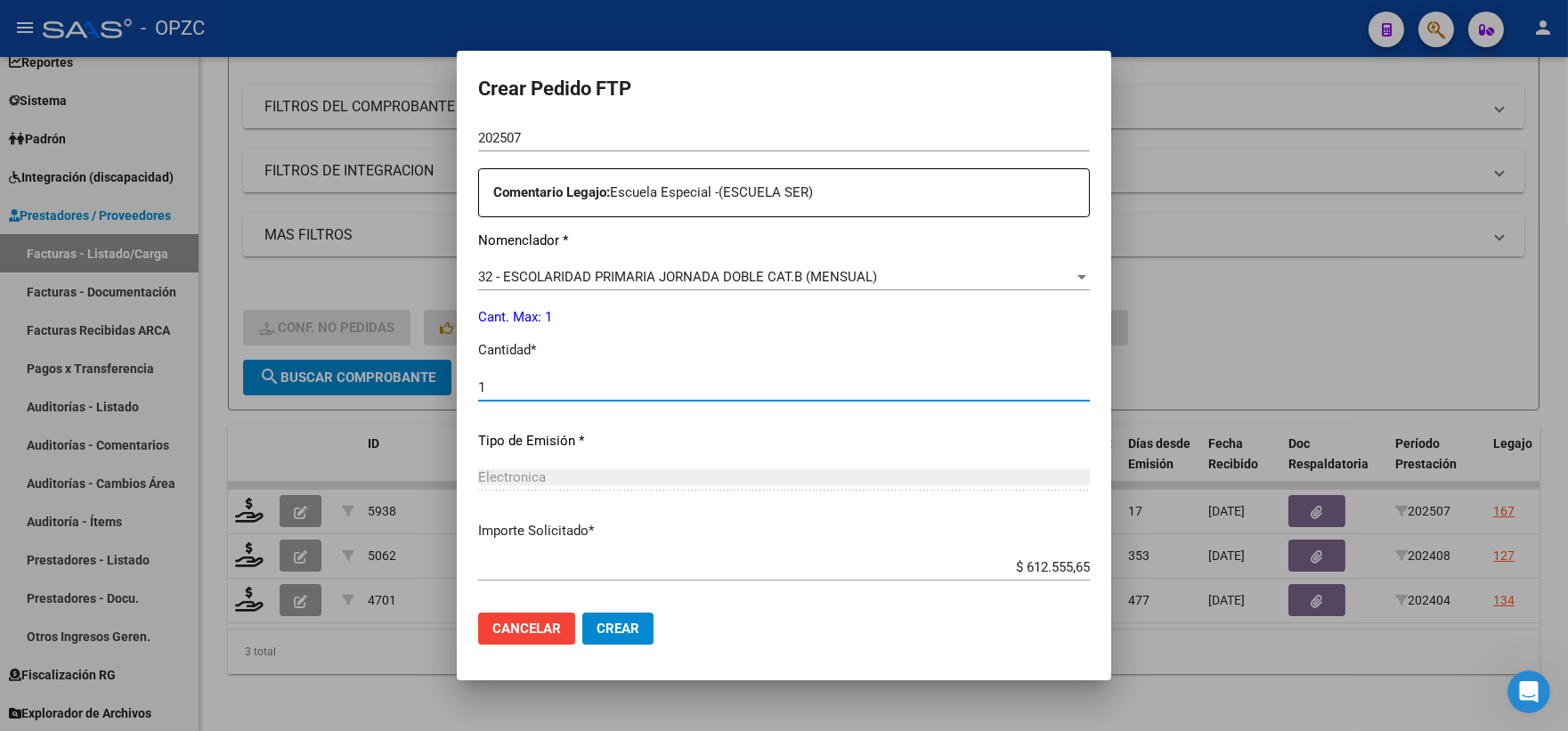
scroll to position [717, 0]
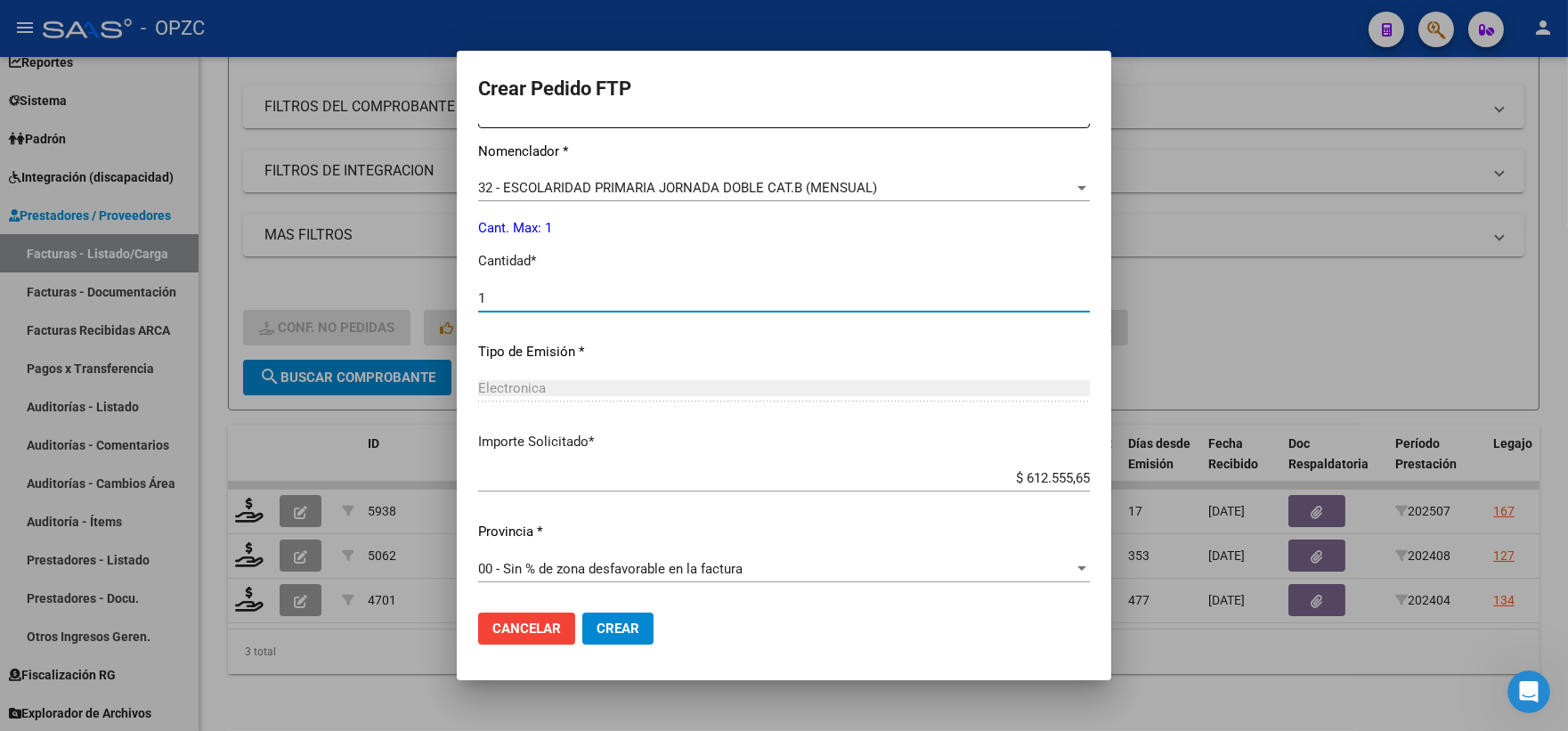
type input "1"
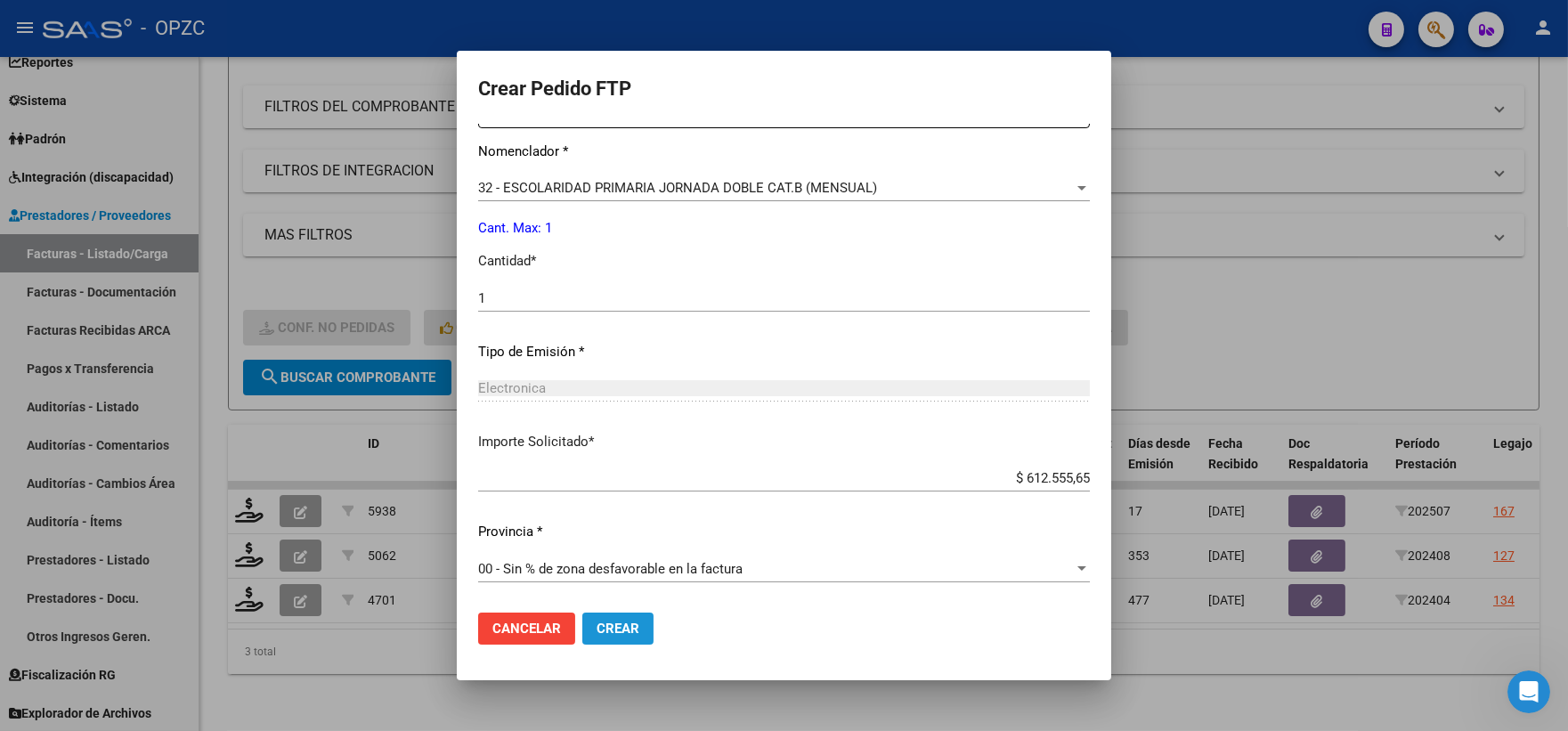
click at [598, 621] on span "Crear" at bounding box center [618, 629] width 43 height 16
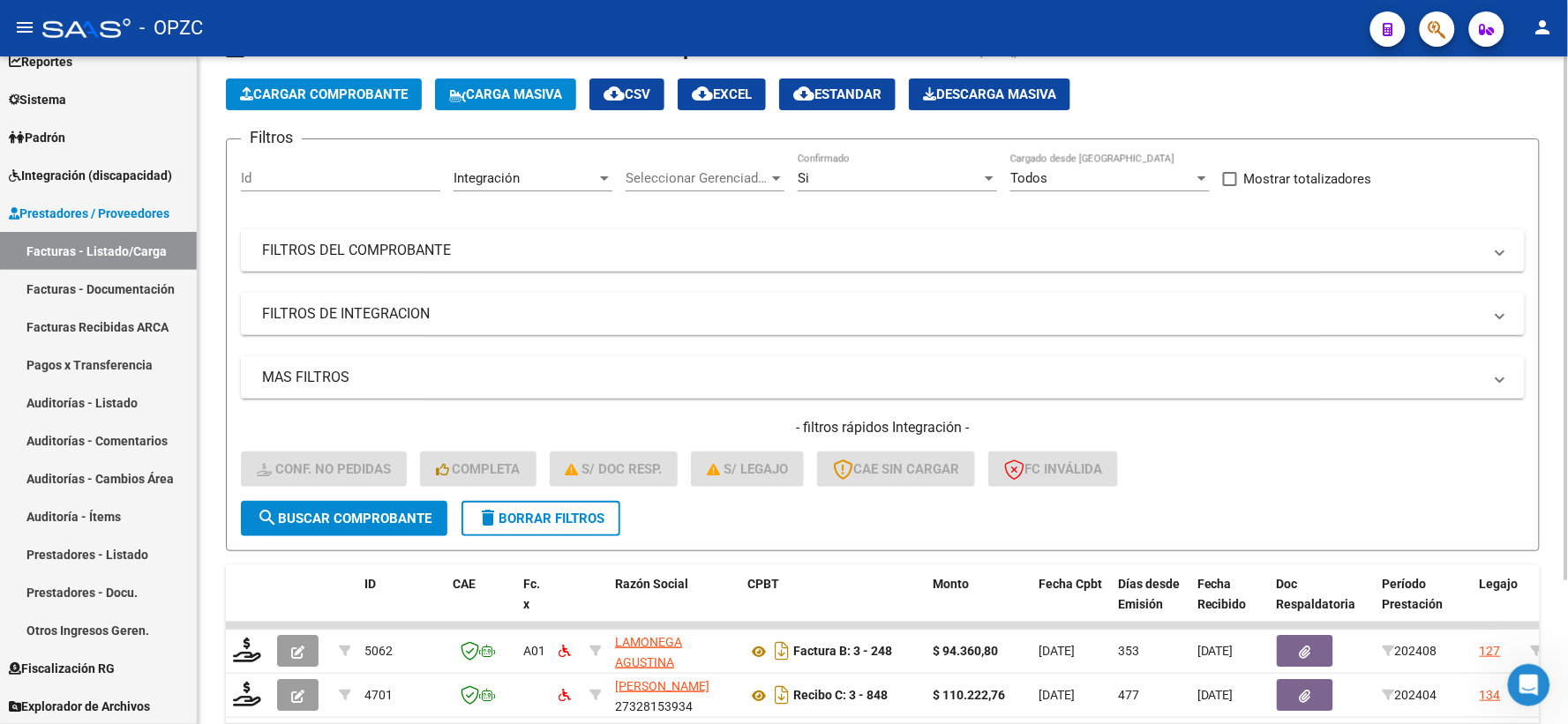
scroll to position [0, 0]
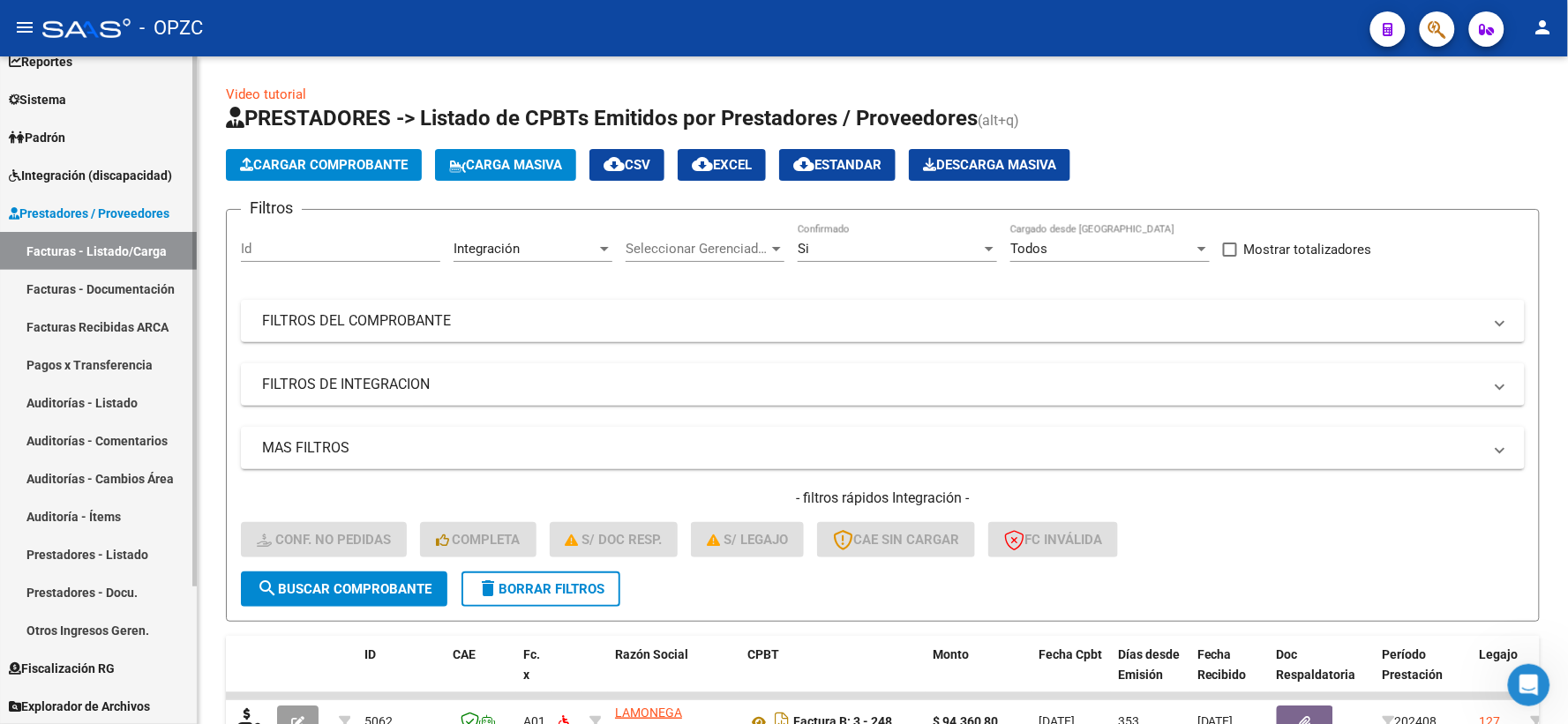
click at [137, 167] on span "Integración (discapacidad)" at bounding box center [90, 174] width 164 height 19
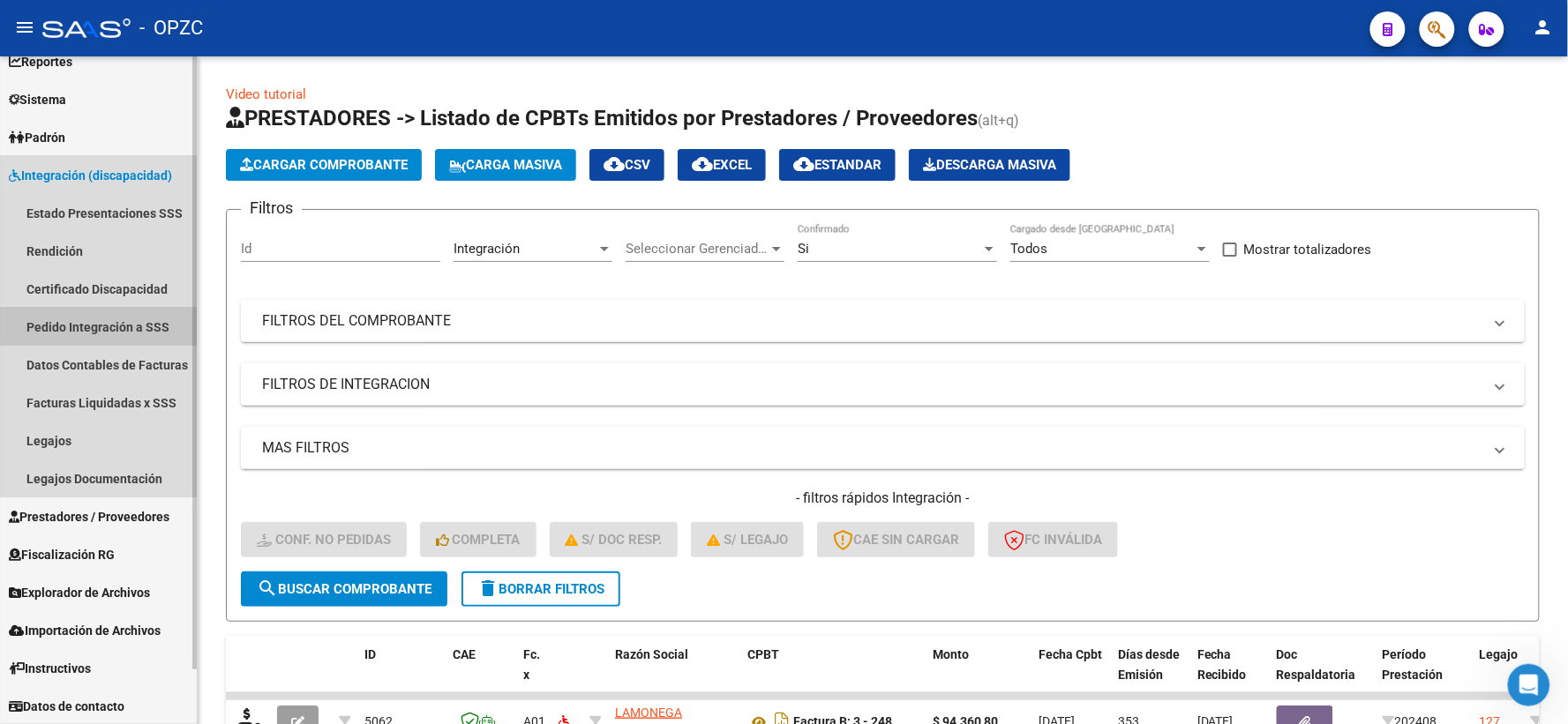
click at [101, 323] on link "Pedido Integración a SSS" at bounding box center [99, 327] width 197 height 38
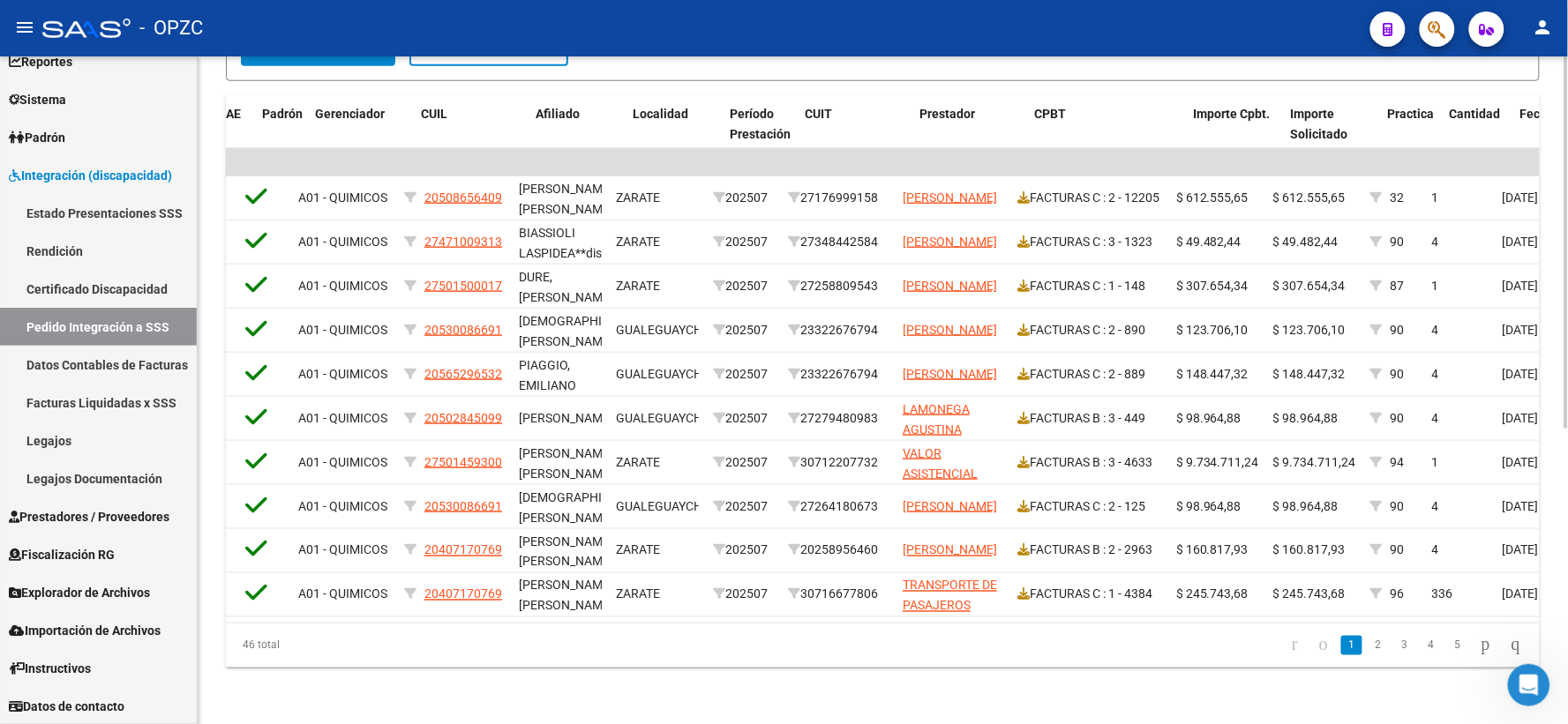
scroll to position [0, 208]
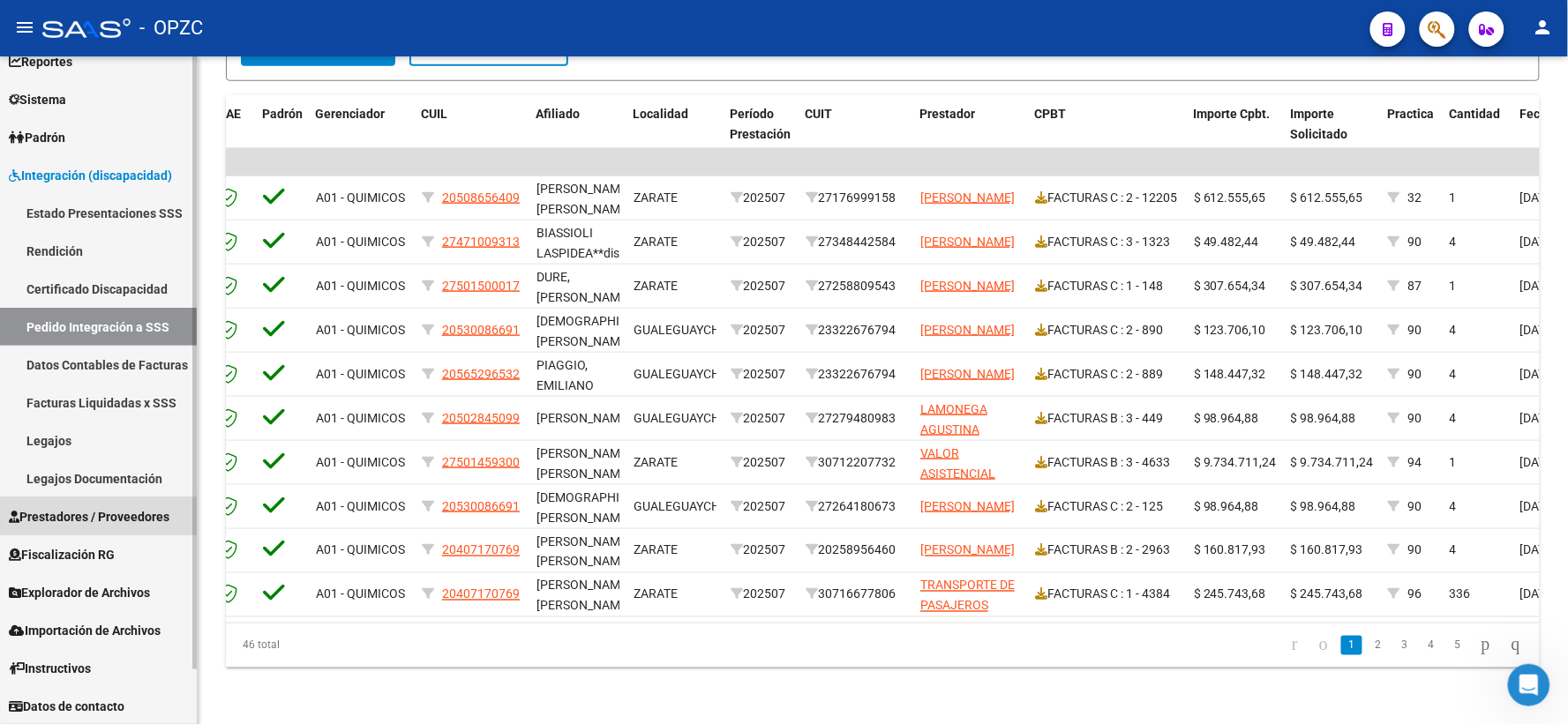
click at [87, 509] on span "Prestadores / Proveedores" at bounding box center [90, 516] width 161 height 19
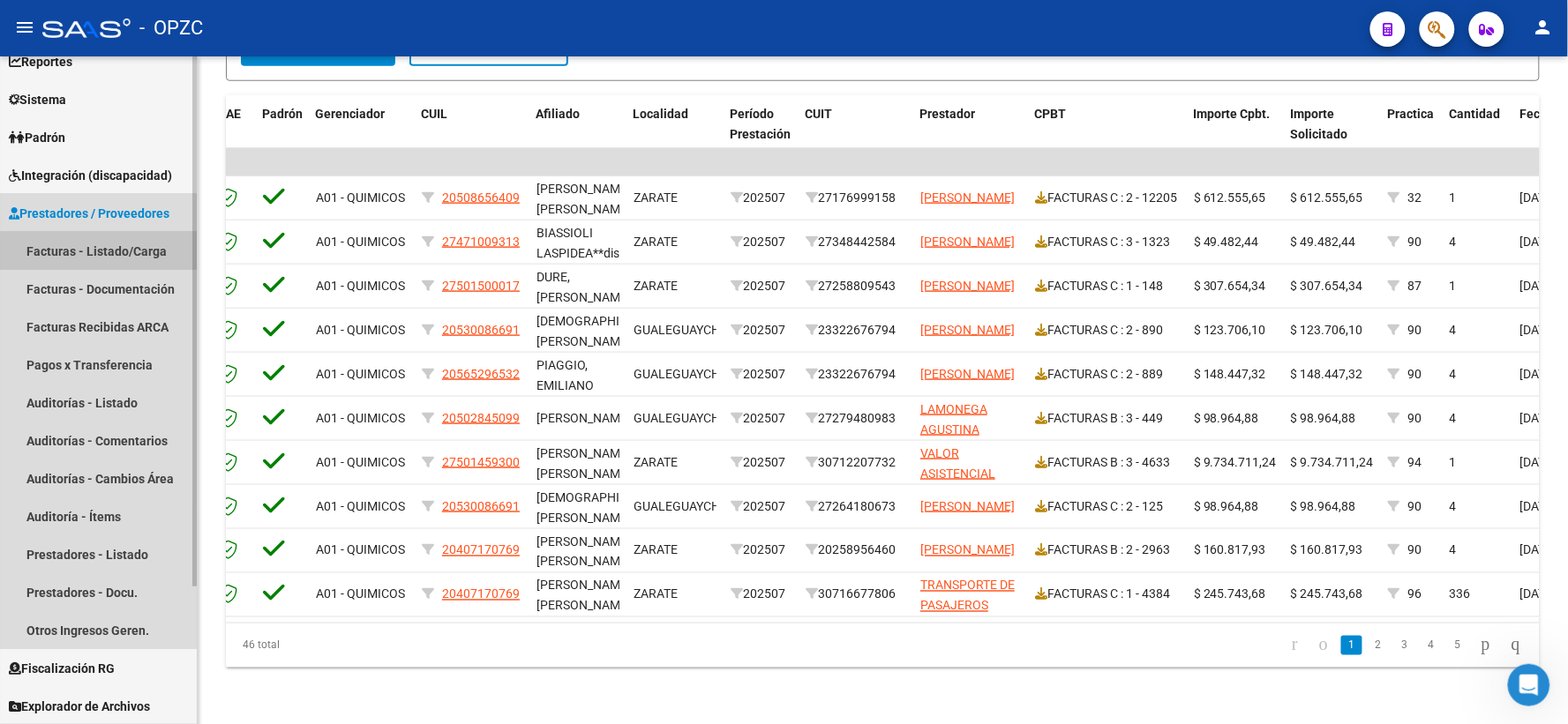
click at [119, 251] on link "Facturas - Listado/Carga" at bounding box center [99, 251] width 197 height 38
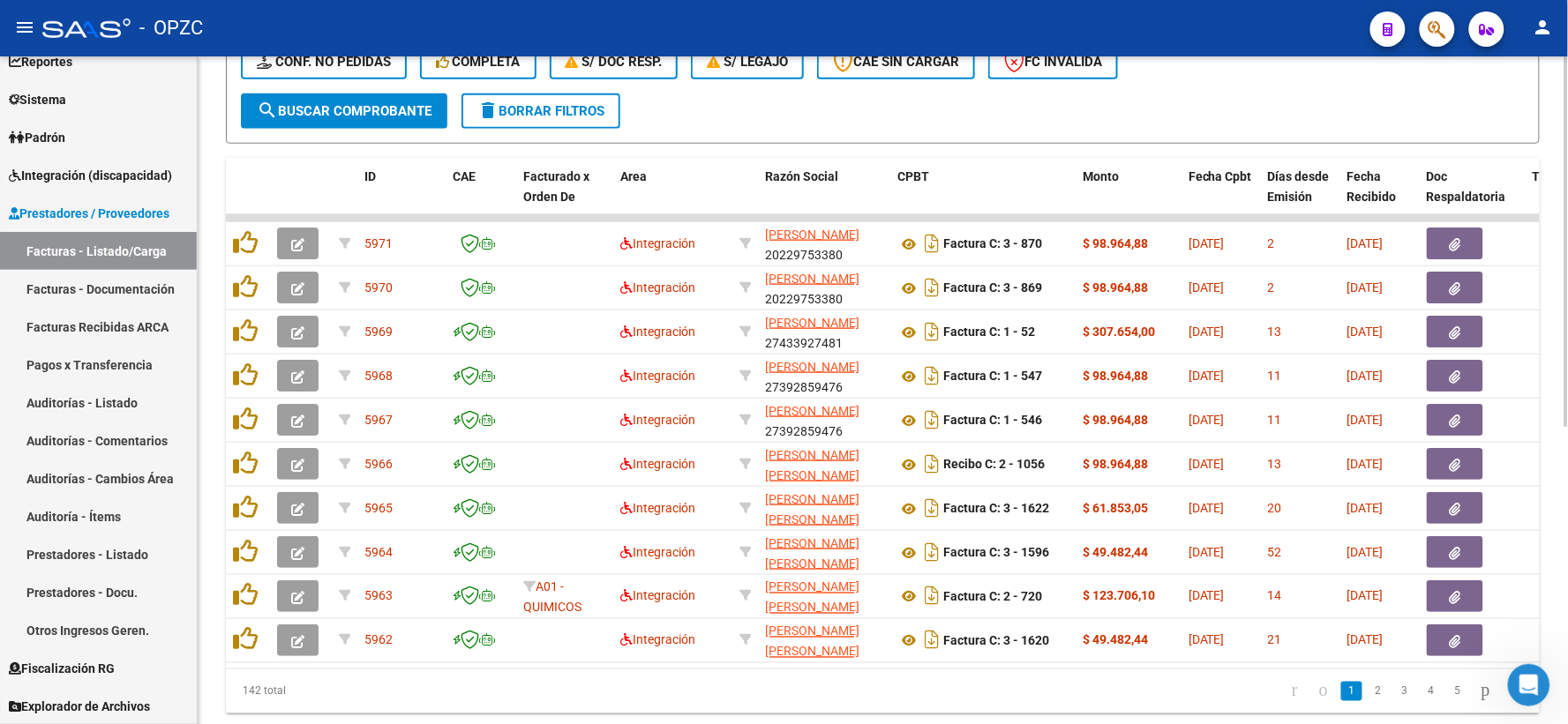
scroll to position [490, 0]
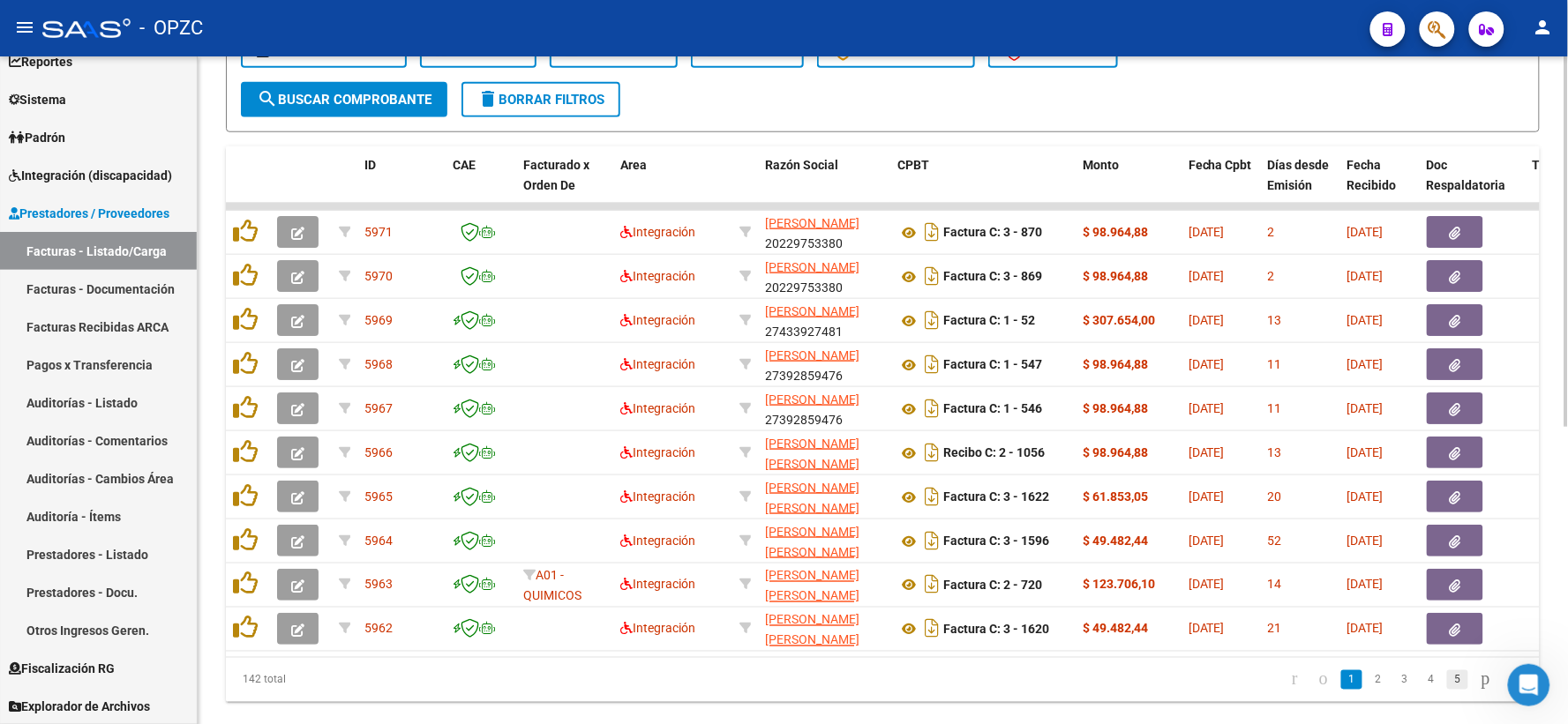
click at [1447, 690] on link "5" at bounding box center [1457, 680] width 21 height 19
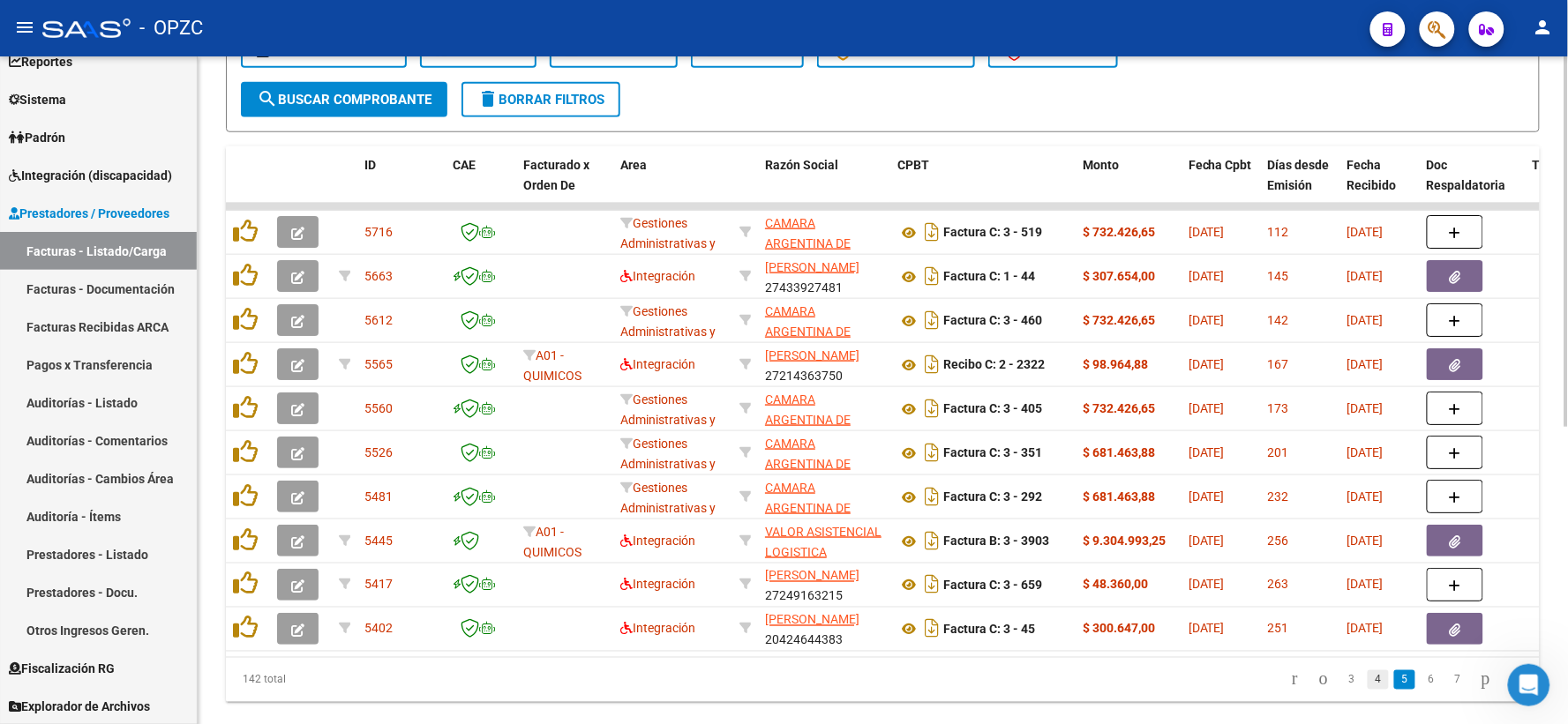
click at [1371, 690] on link "4" at bounding box center [1378, 680] width 21 height 19
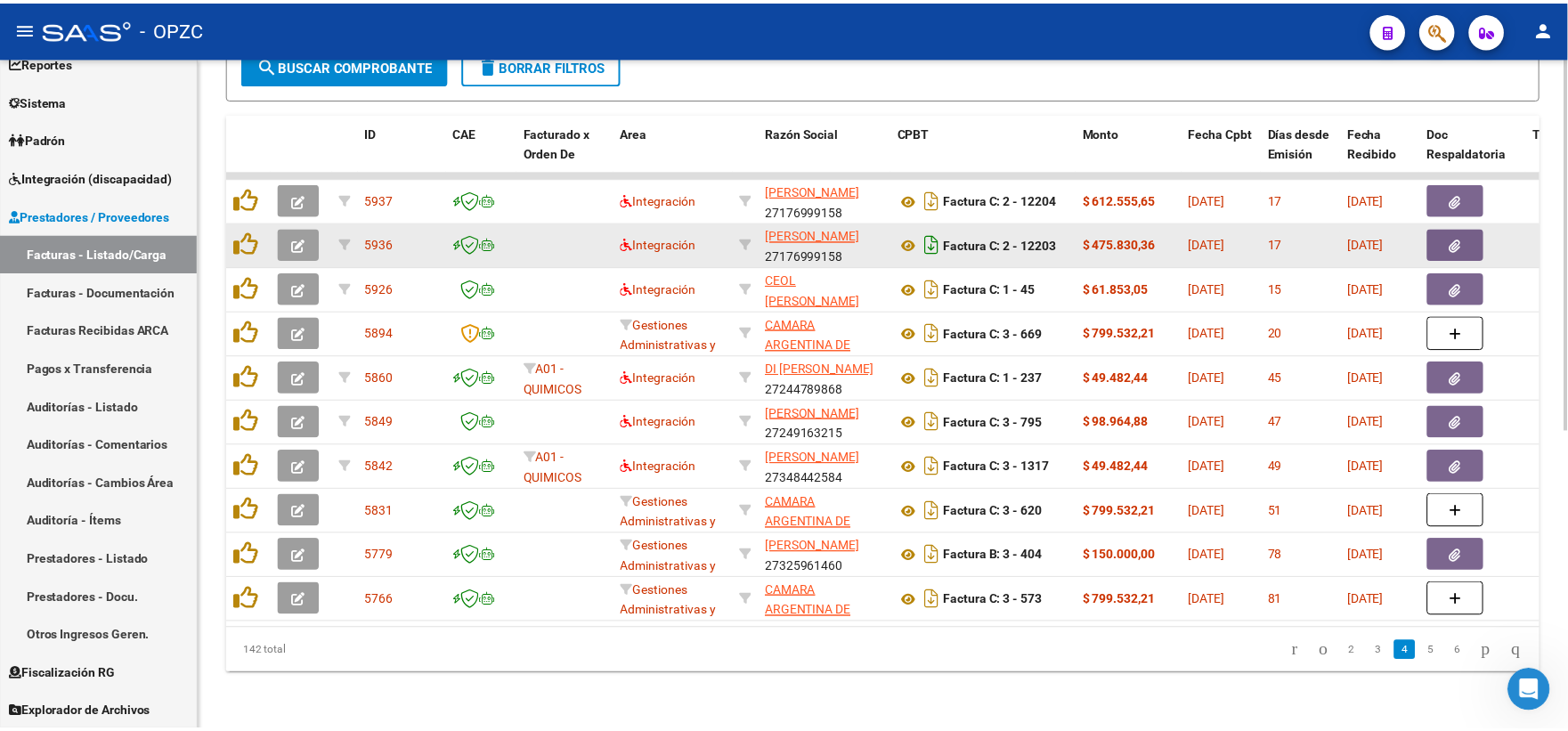
scroll to position [343, 0]
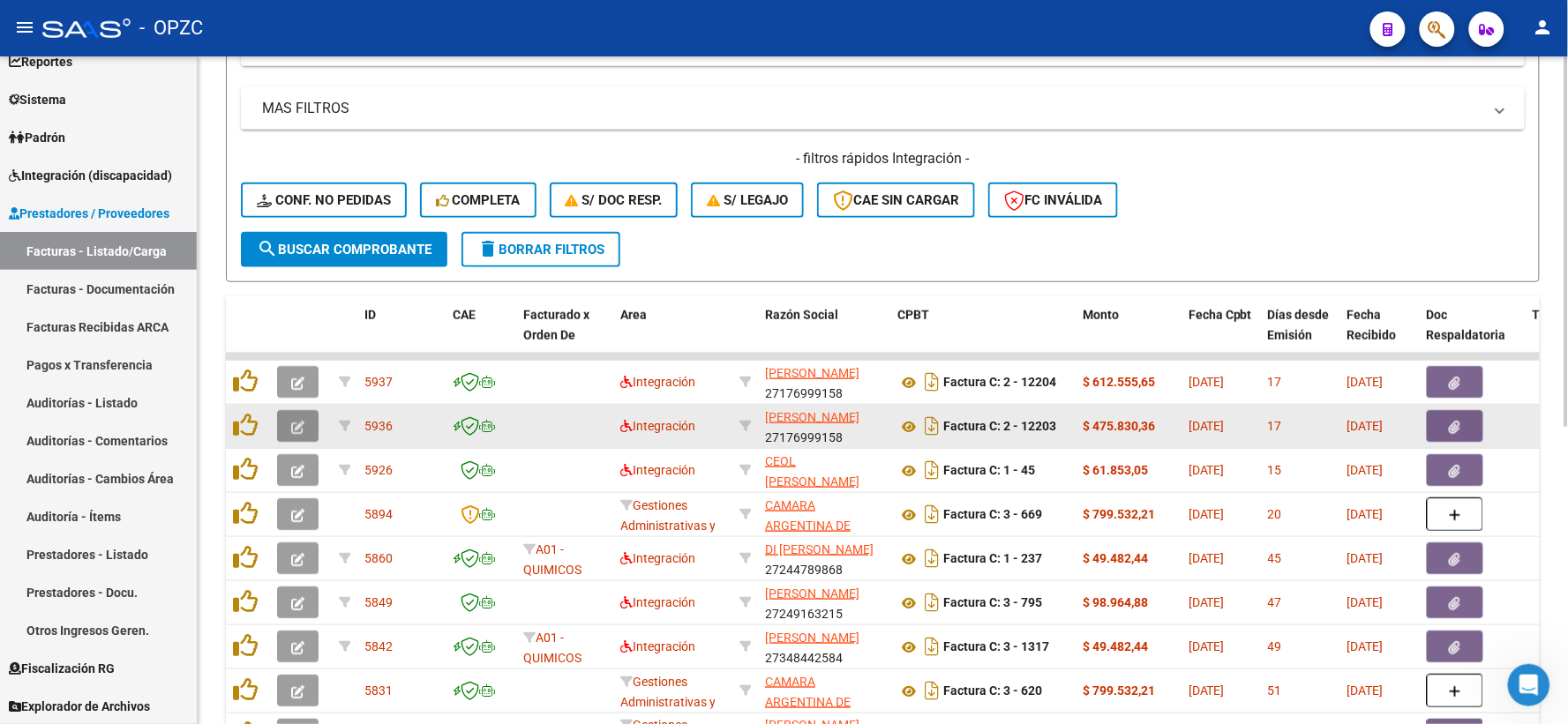
click at [310, 421] on button "button" at bounding box center [298, 426] width 42 height 32
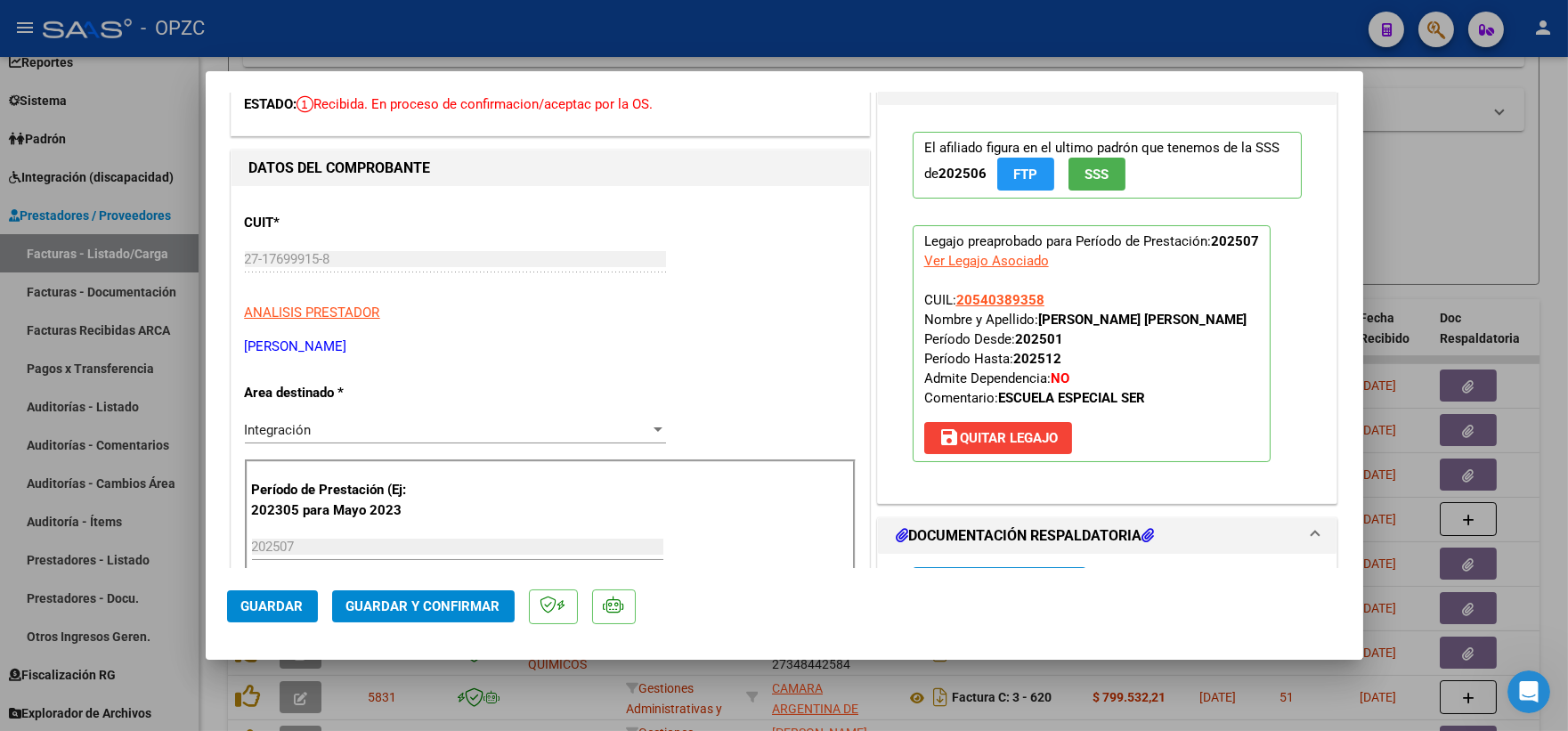
scroll to position [0, 0]
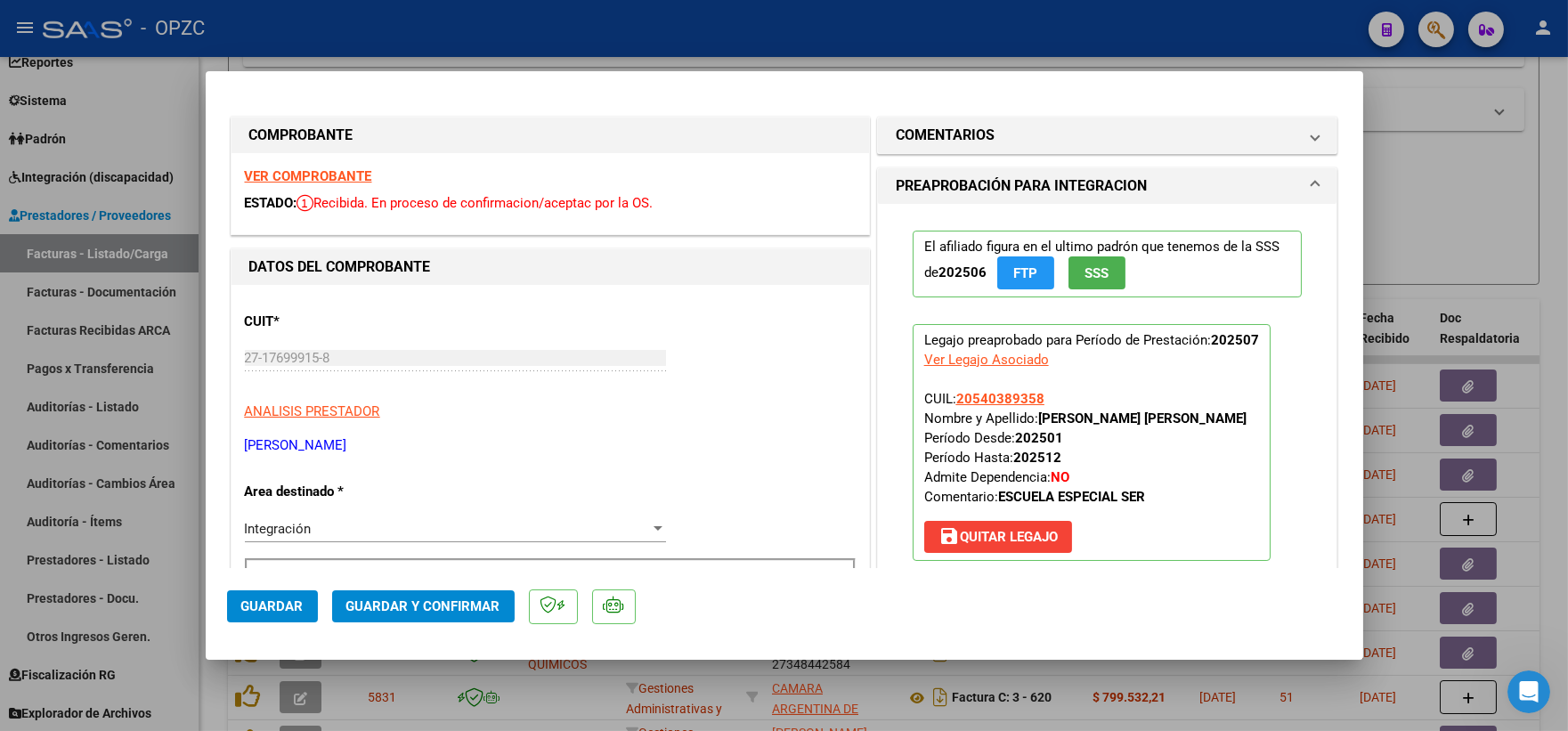
click at [334, 172] on strong "VER COMPROBANTE" at bounding box center [308, 176] width 128 height 16
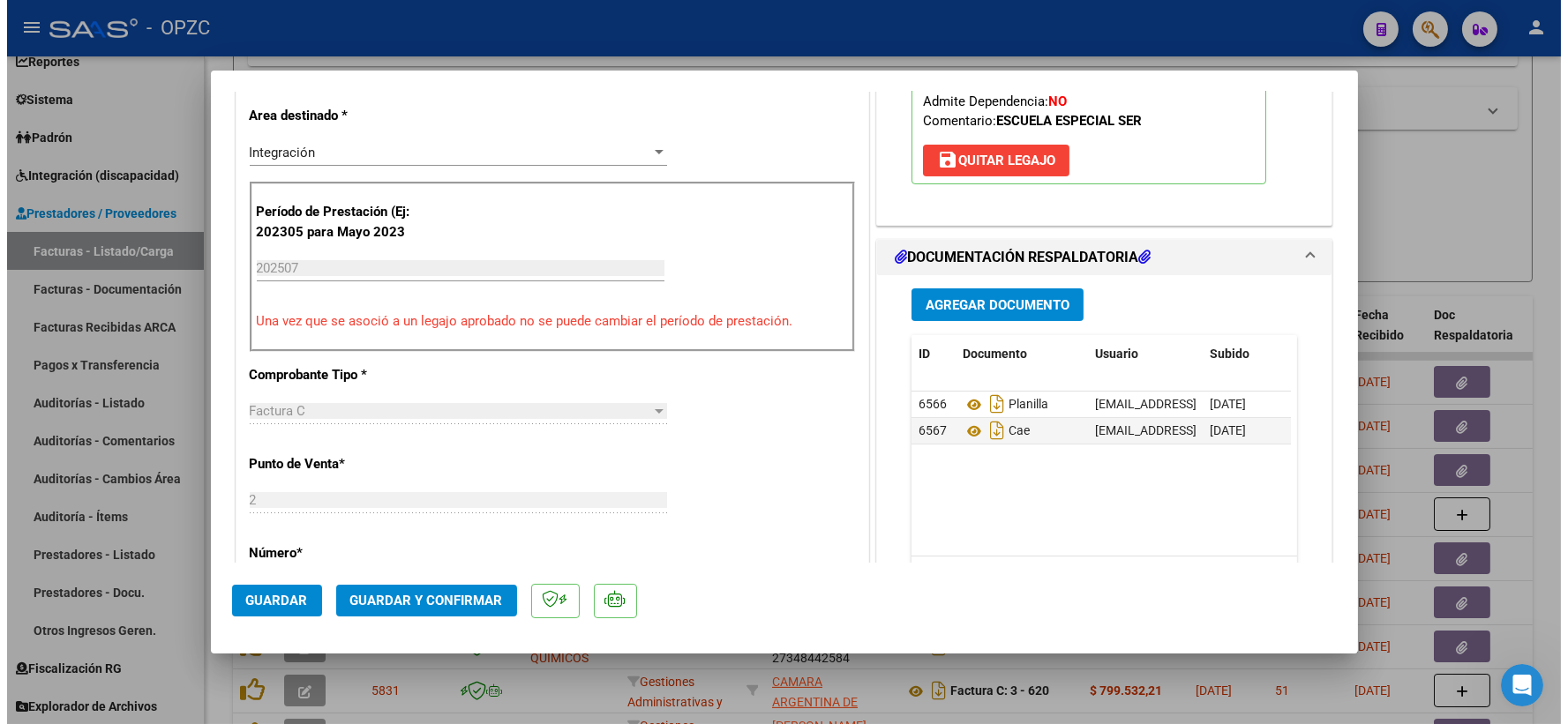
scroll to position [490, 0]
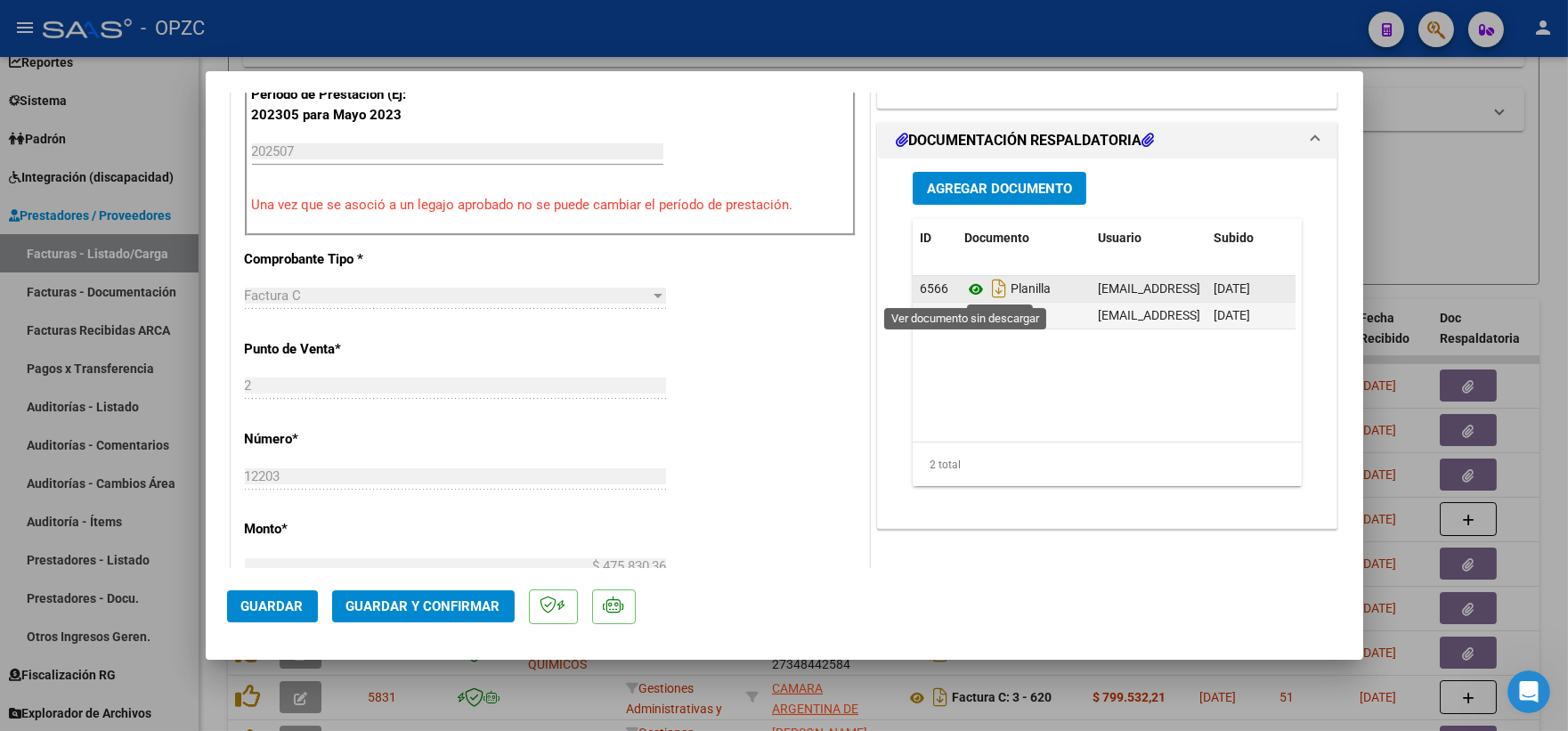
click at [965, 289] on icon at bounding box center [975, 288] width 23 height 21
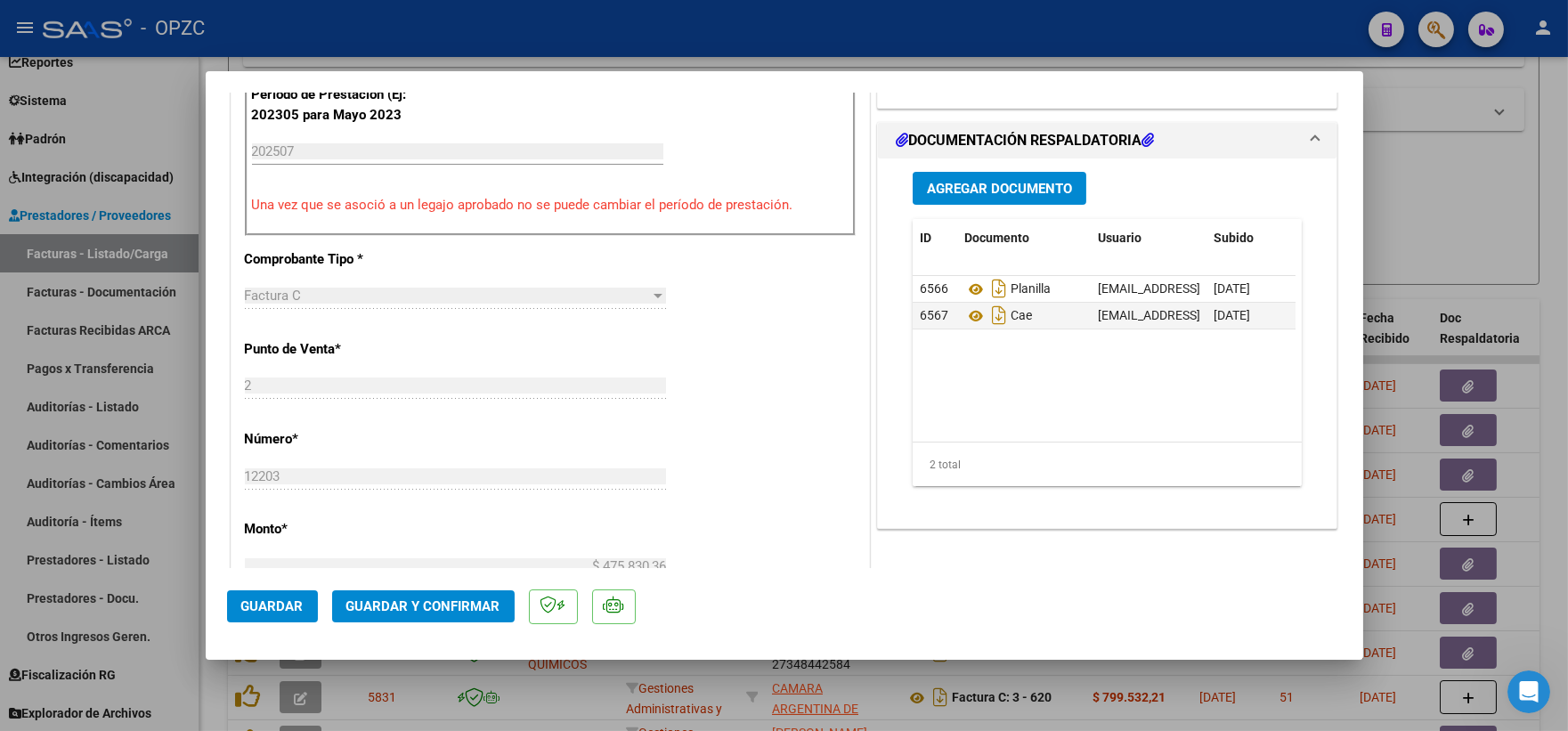
click at [456, 602] on span "Guardar y Confirmar" at bounding box center [423, 607] width 154 height 16
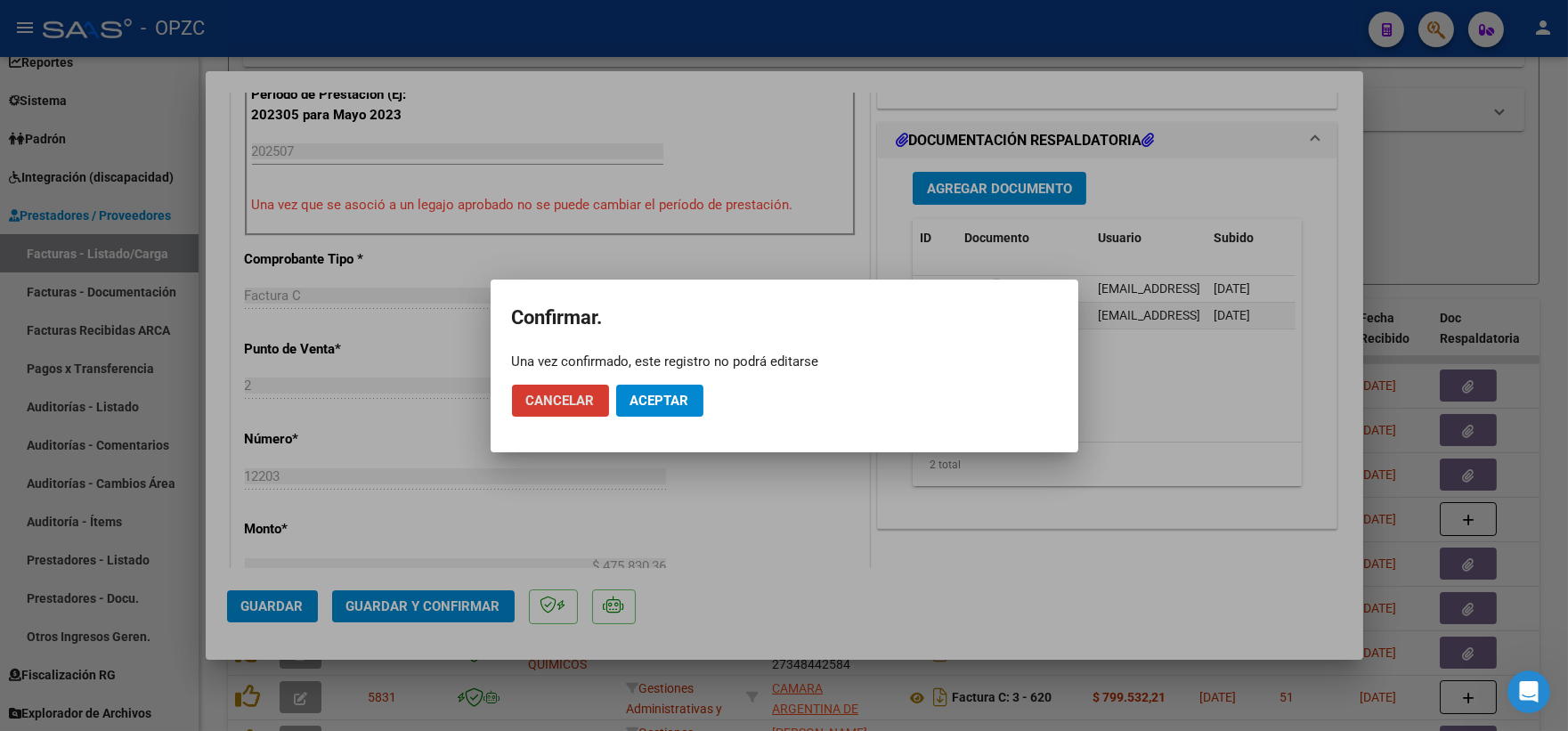
click at [683, 393] on span "Aceptar" at bounding box center [659, 401] width 58 height 16
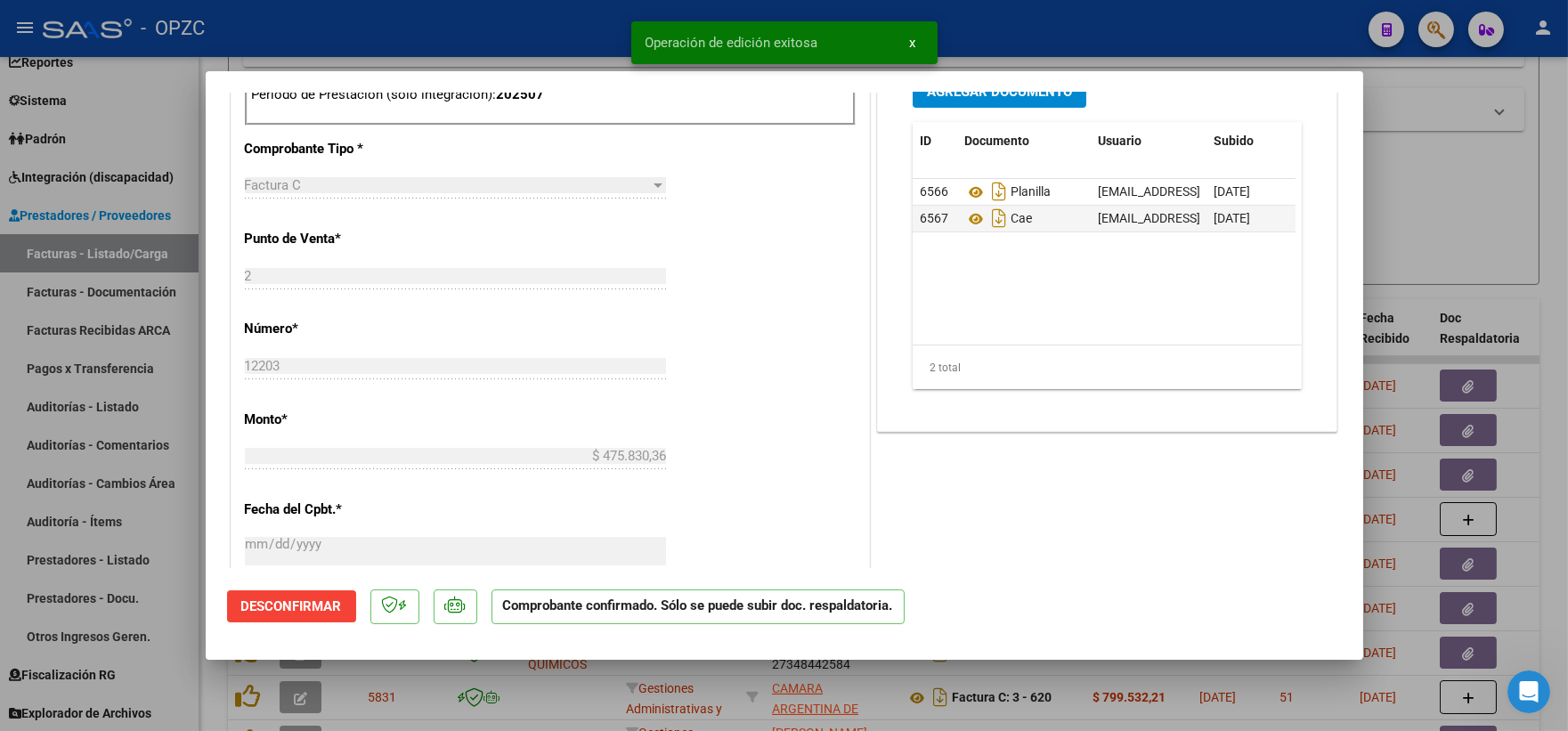
click at [1469, 190] on div at bounding box center [784, 365] width 1568 height 731
type input "$ 0,00"
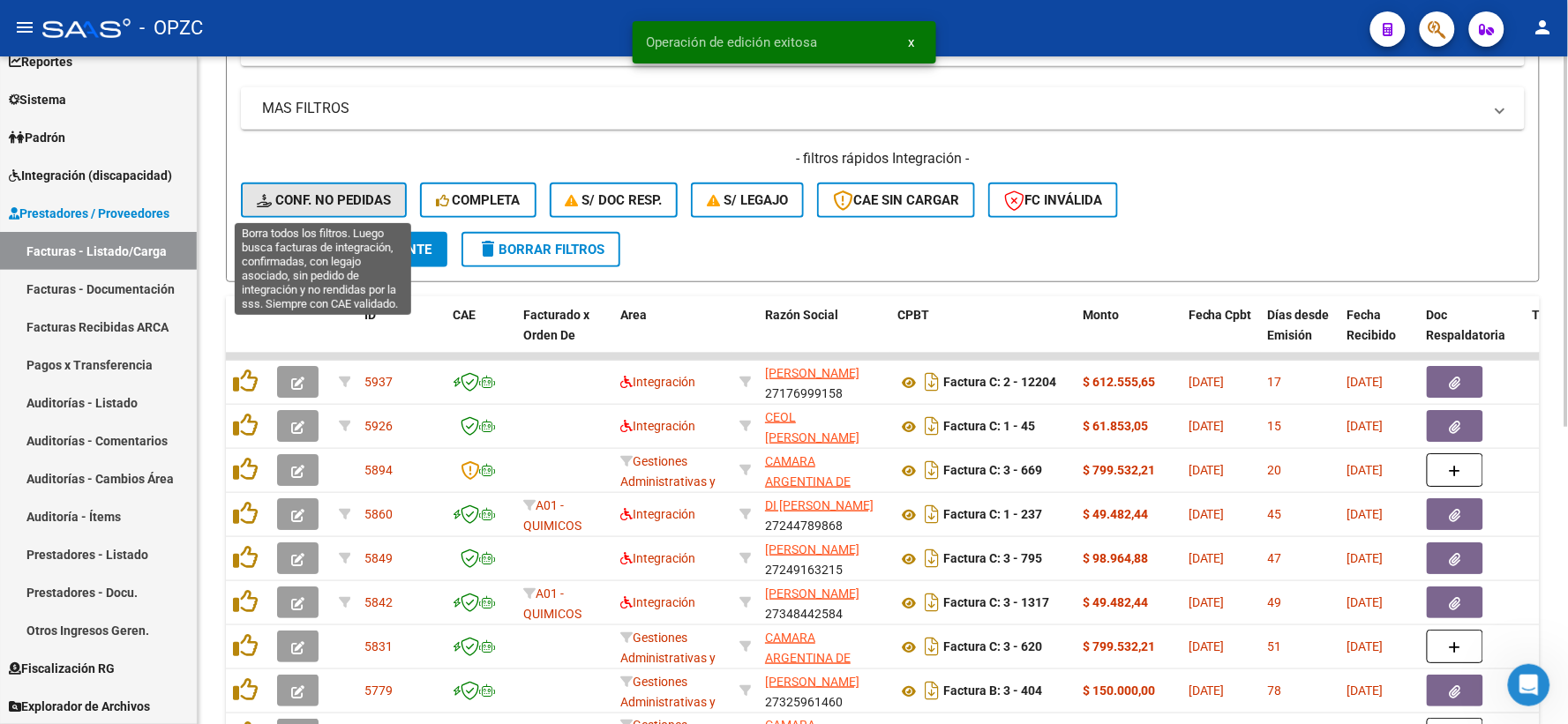
click at [316, 200] on span "Conf. no pedidas" at bounding box center [324, 201] width 134 height 16
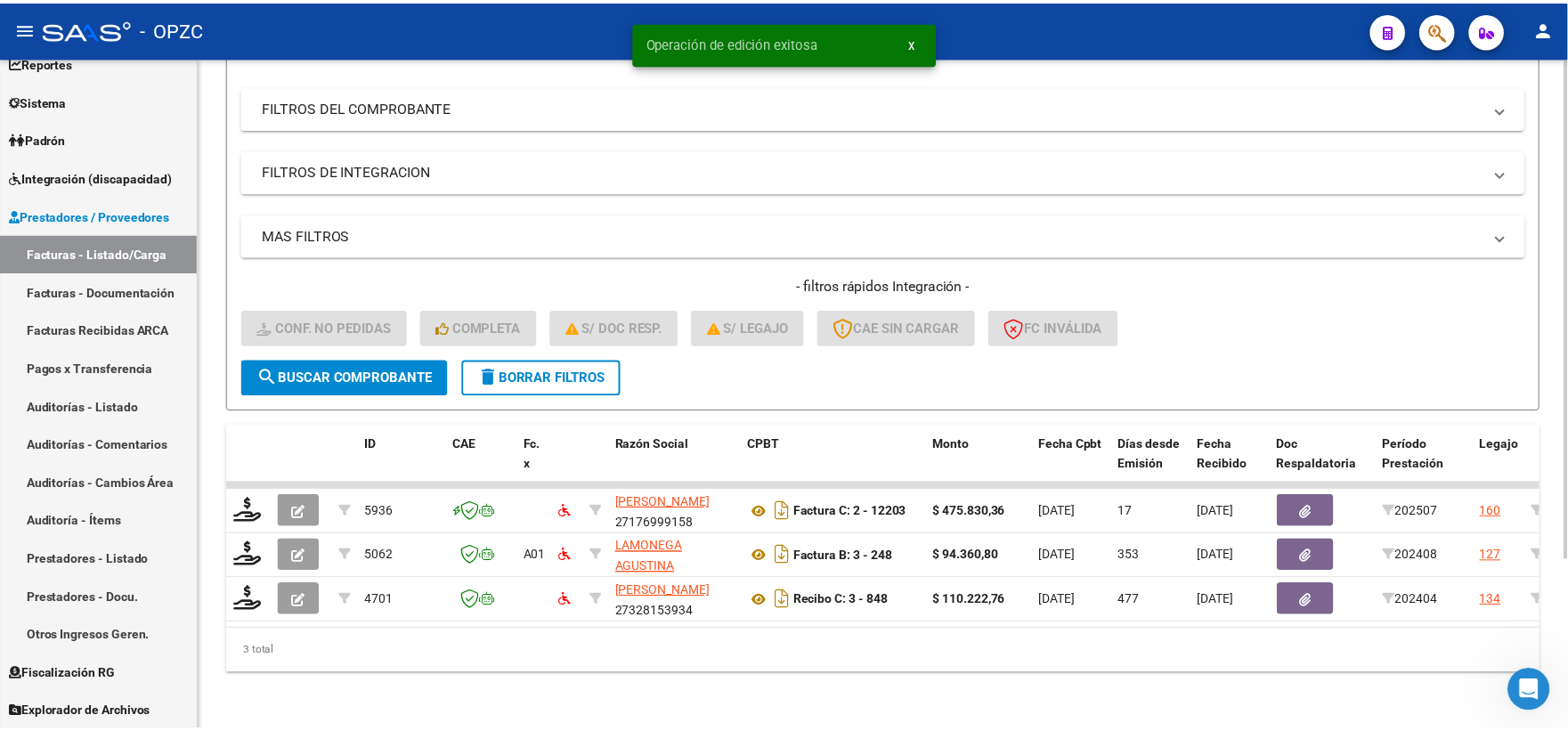
scroll to position [230, 0]
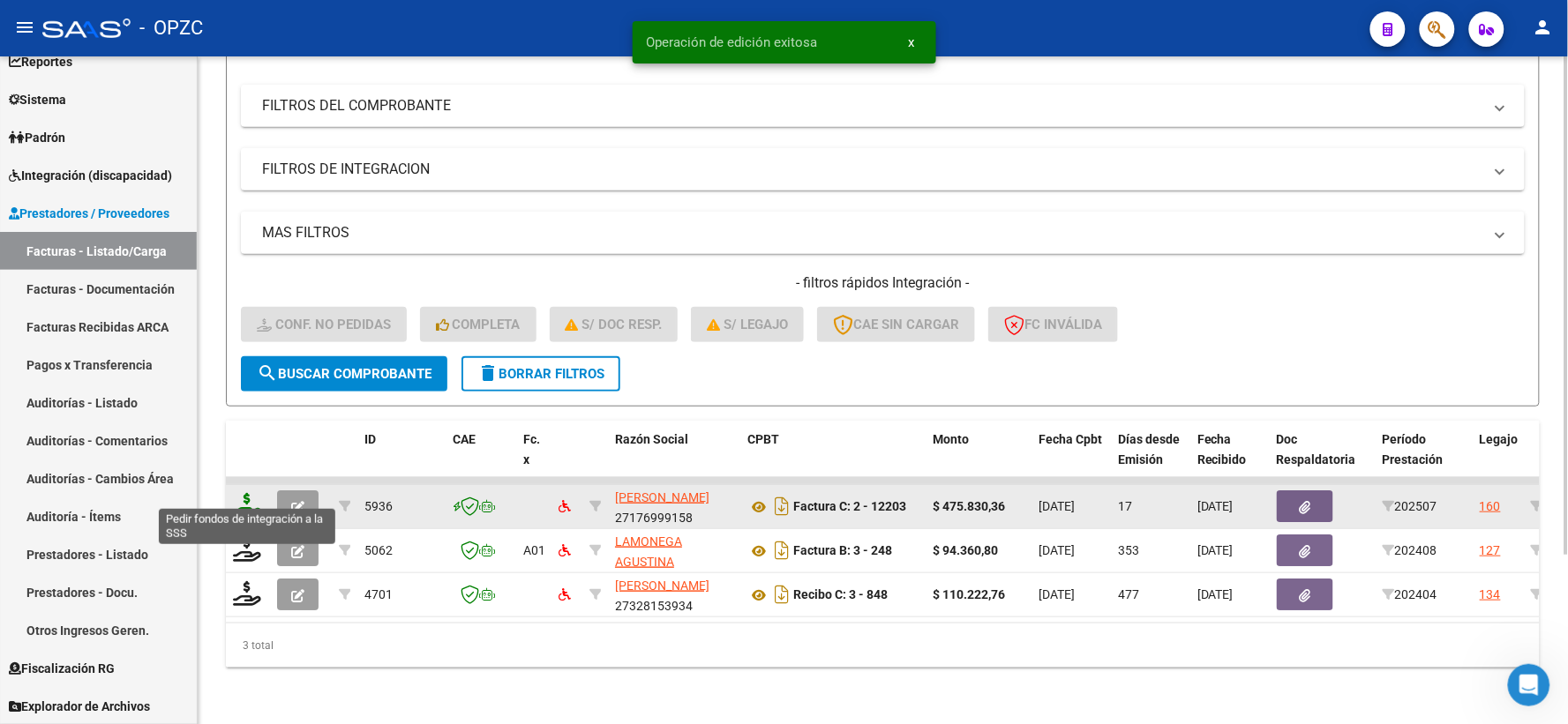
click at [248, 494] on icon at bounding box center [247, 505] width 28 height 24
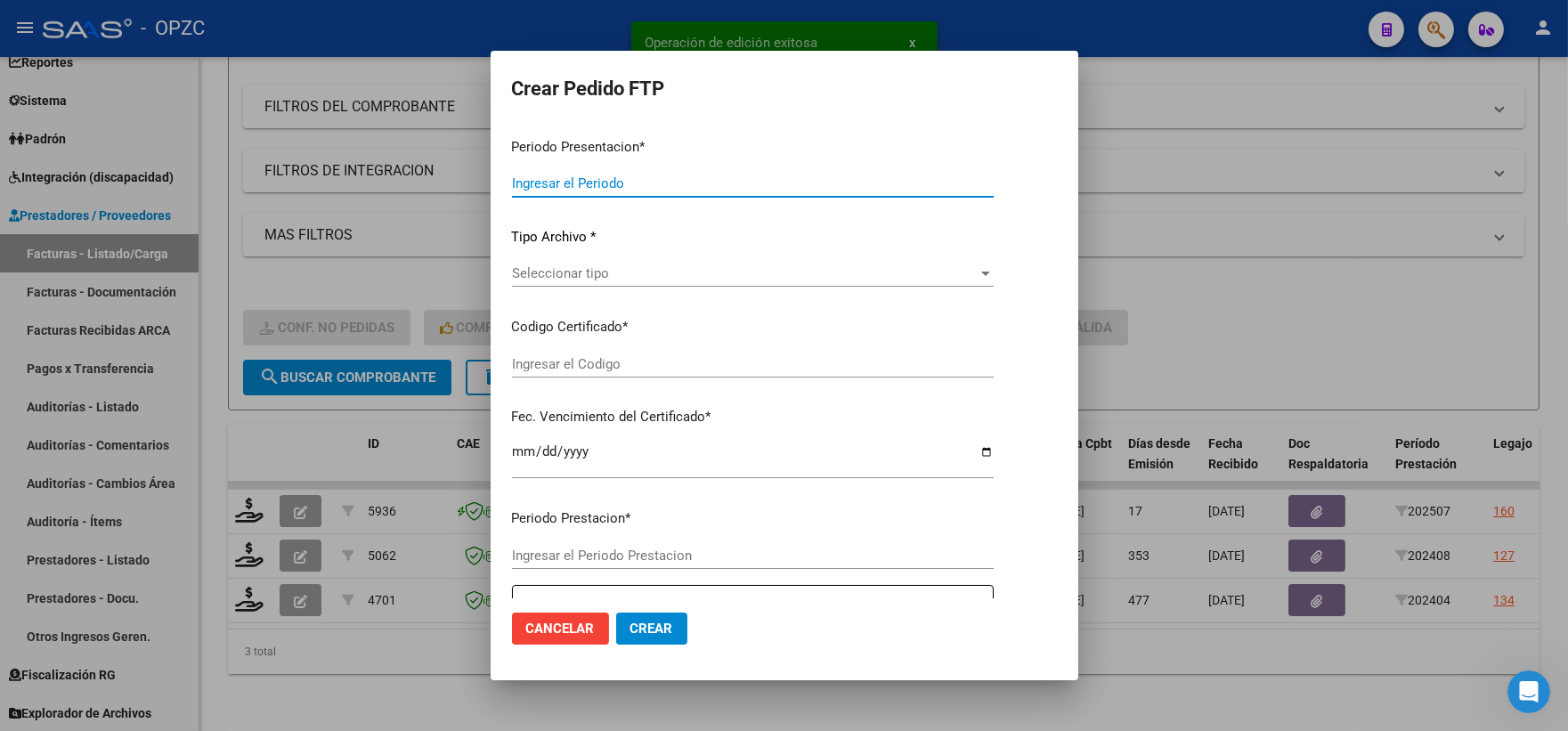
type input "202507"
type input "$ 475.830,36"
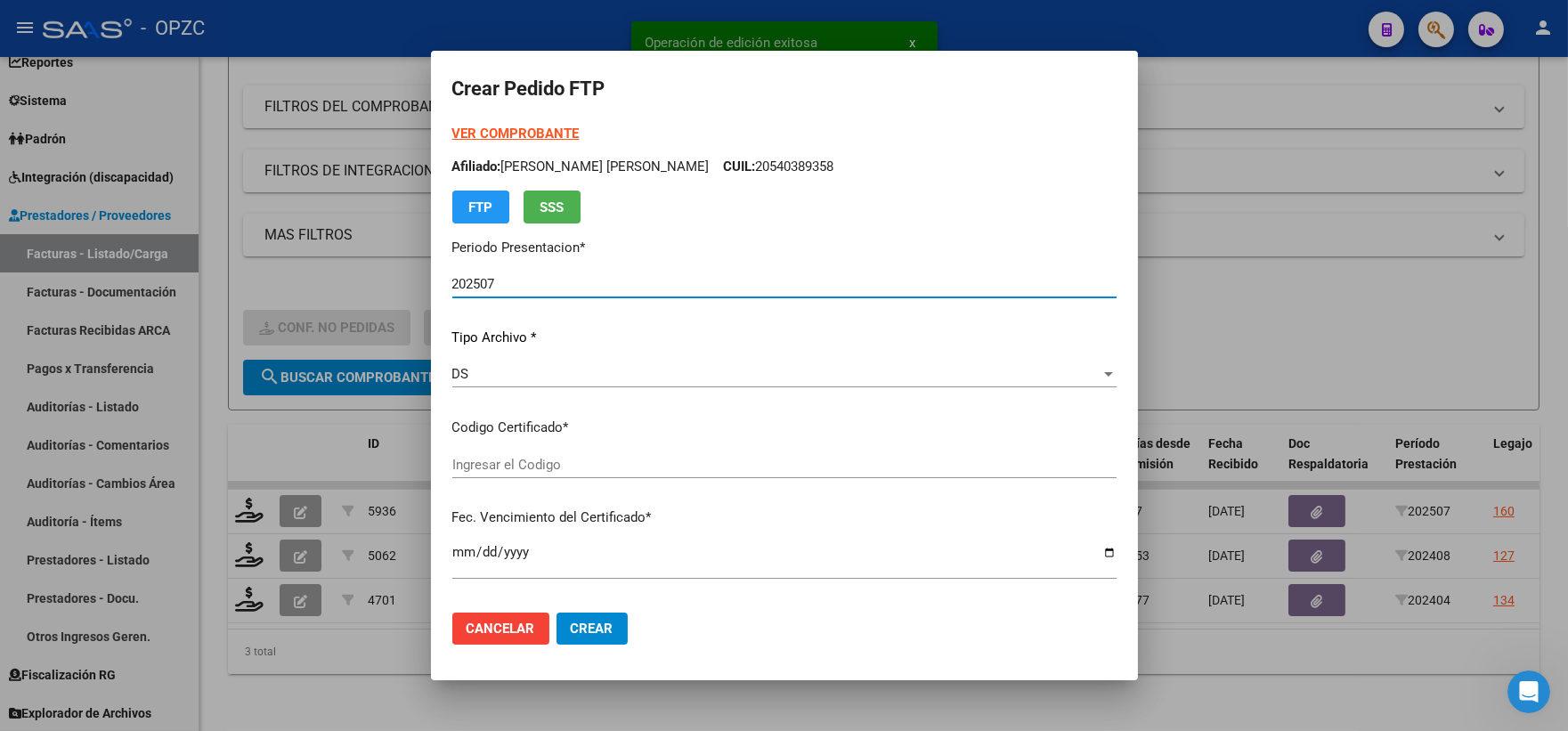
type input "ARG02000540389352019100920251009BS455"
type input "2025-10-09"
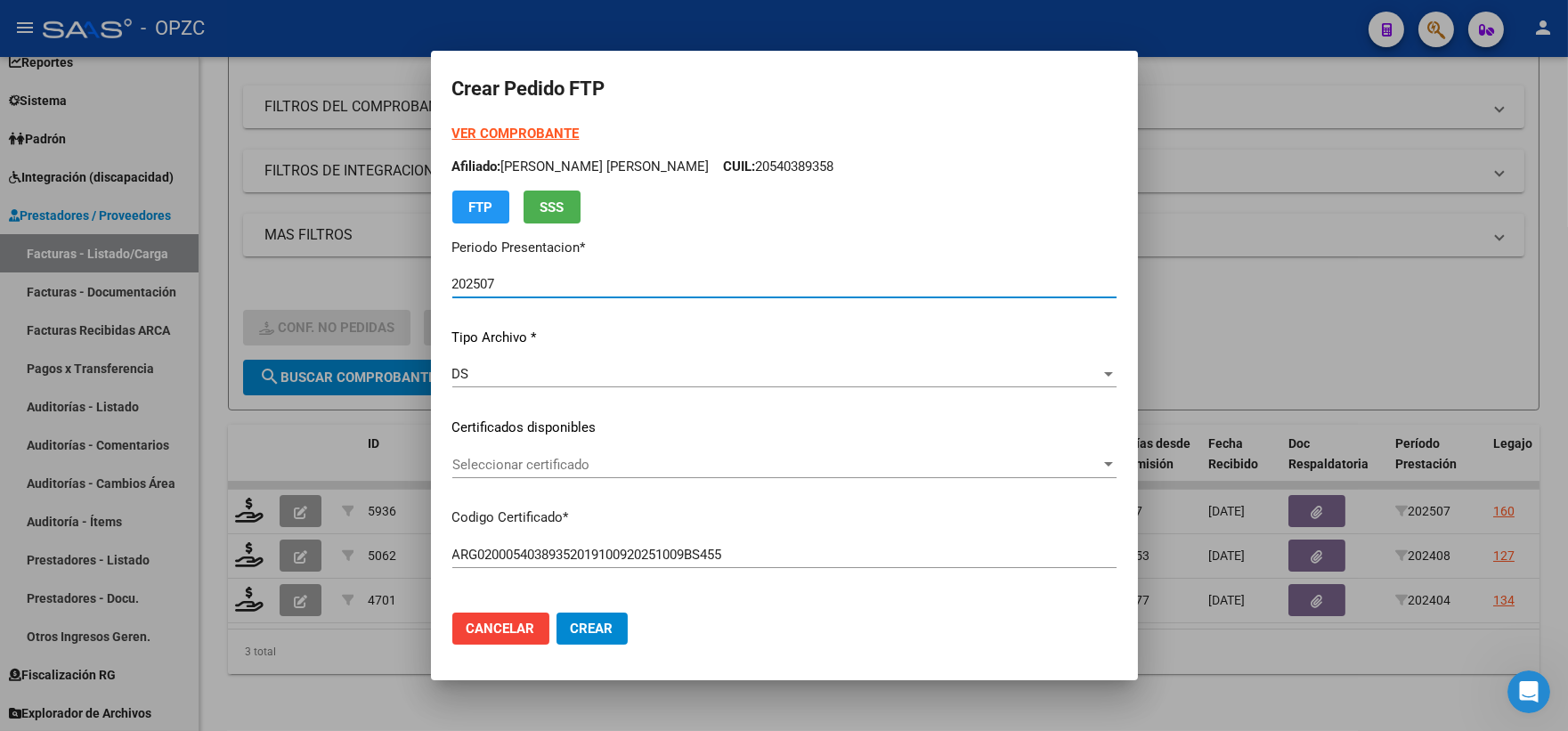
click at [1104, 463] on div at bounding box center [1108, 464] width 9 height 5
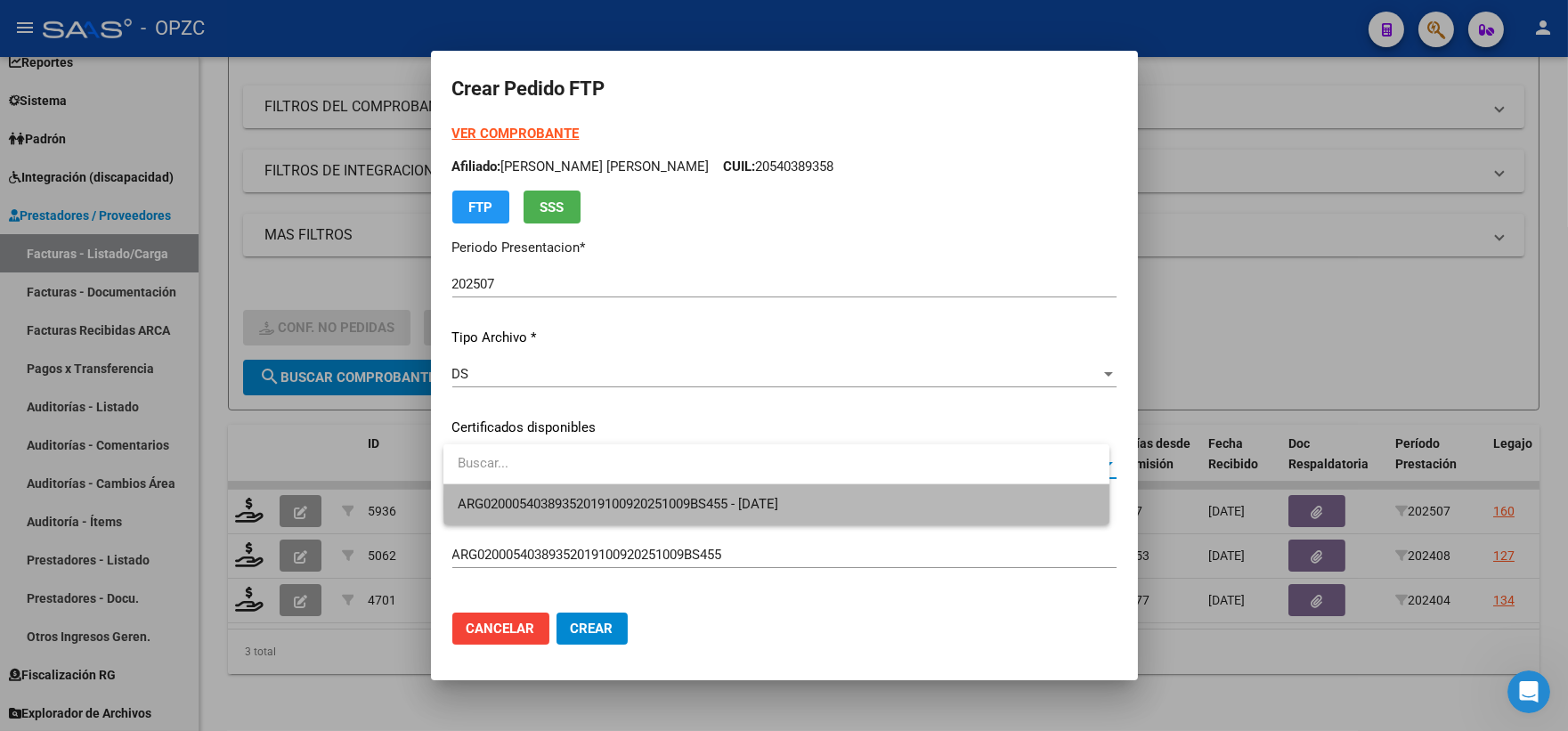
click at [877, 500] on span "ARG02000540389352019100920251009BS455 - 2025-10-09" at bounding box center [776, 505] width 638 height 40
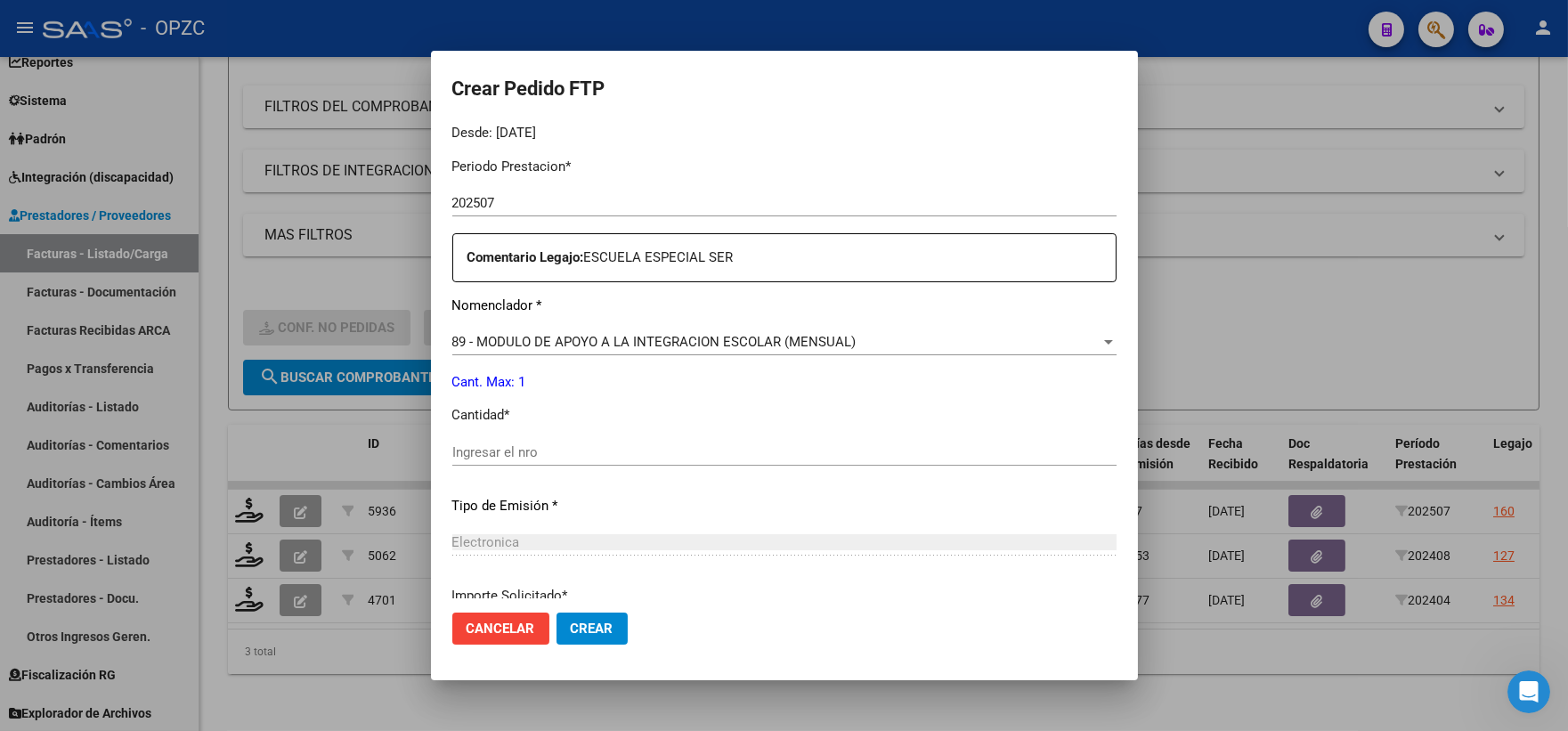
scroll to position [593, 0]
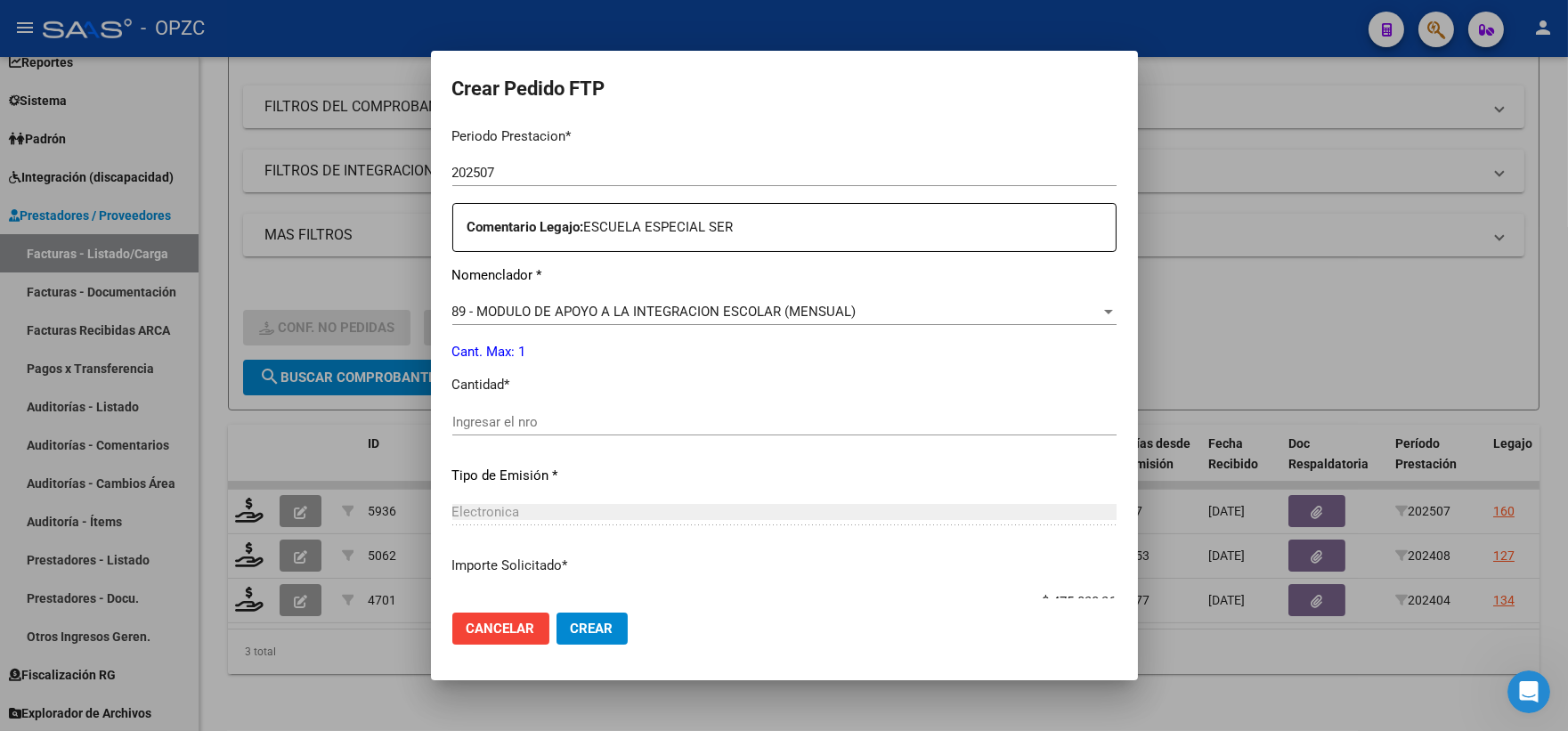
click at [563, 414] on input "Ingresar el nro" at bounding box center [784, 423] width 664 height 16
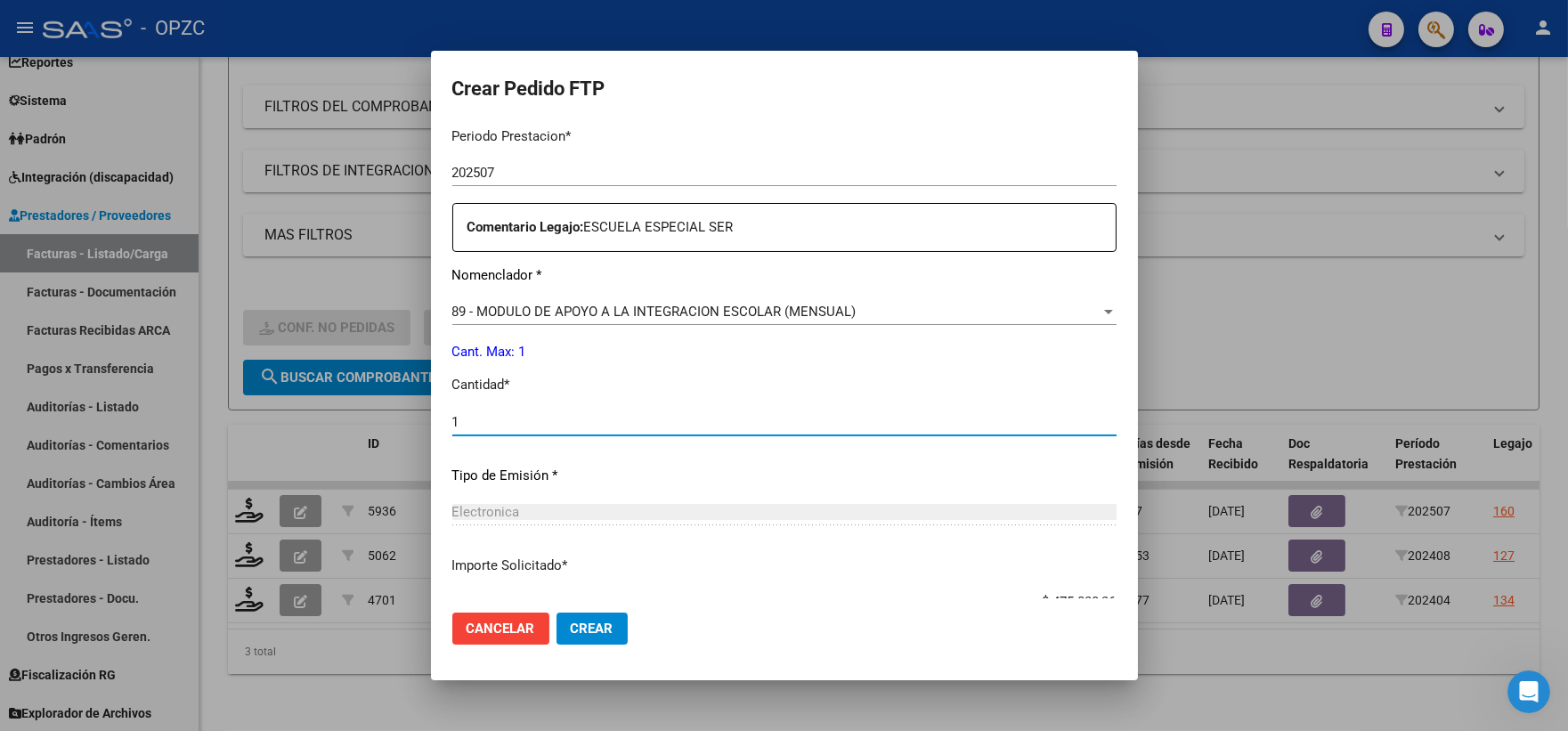
type input "1"
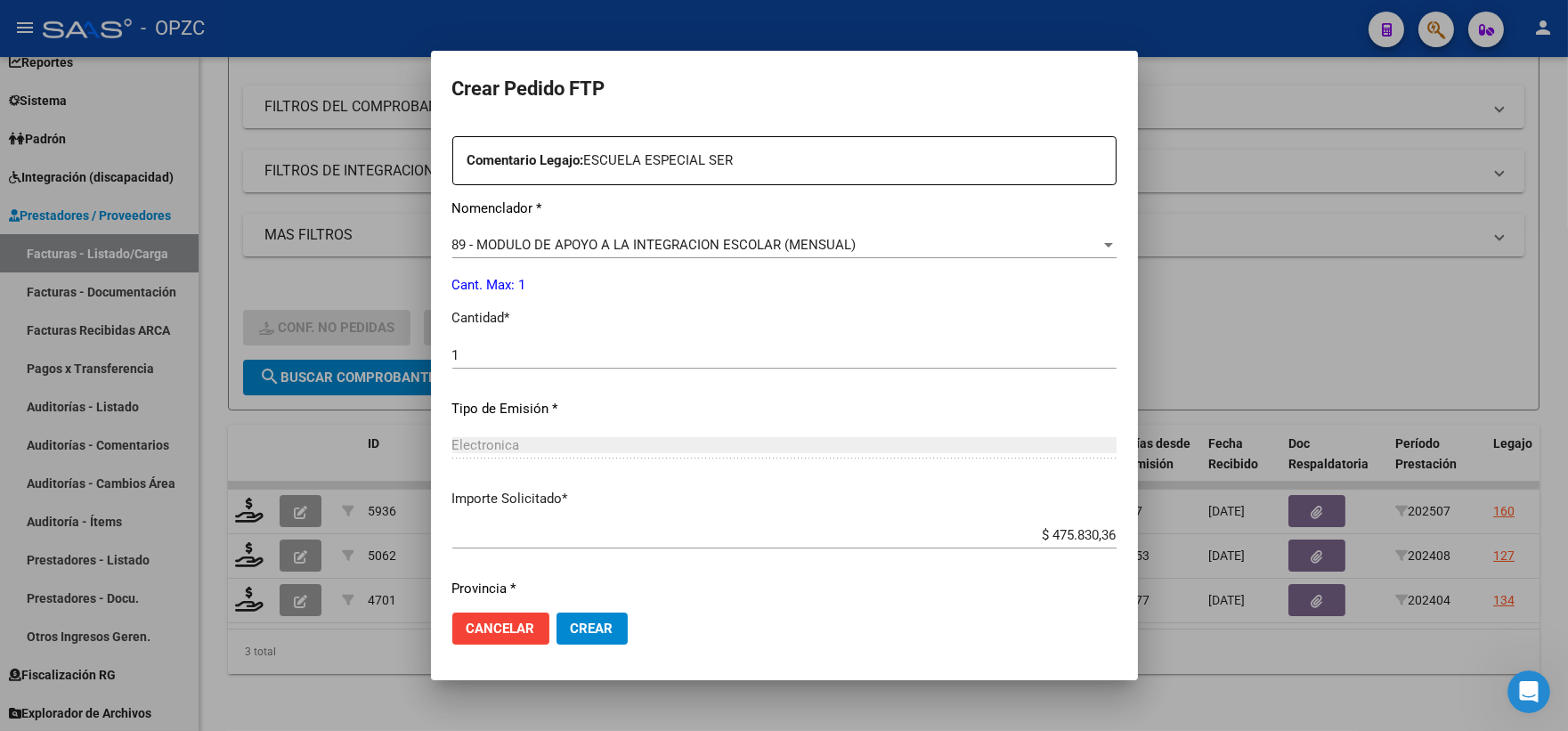
scroll to position [717, 0]
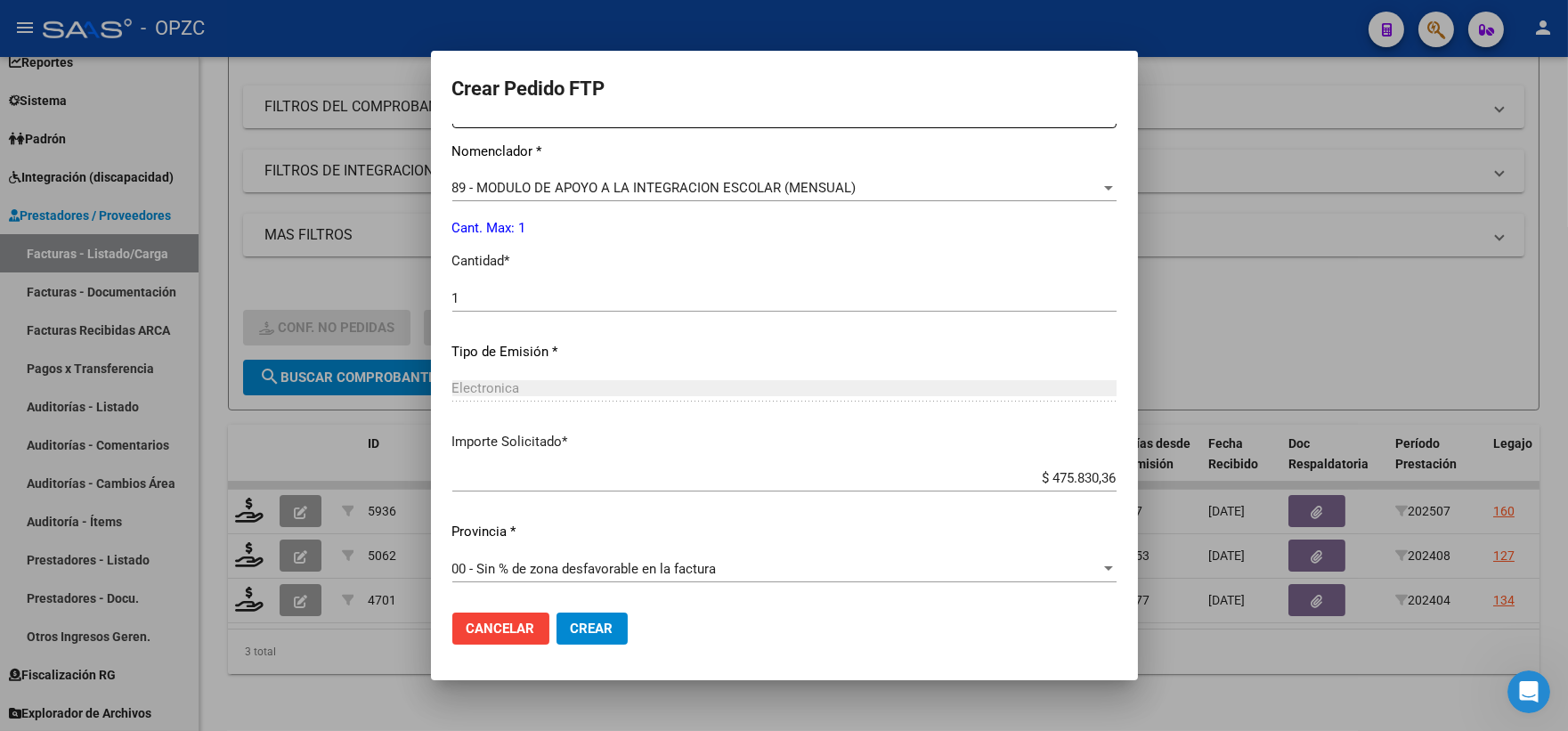
click at [594, 628] on span "Crear" at bounding box center [592, 629] width 43 height 16
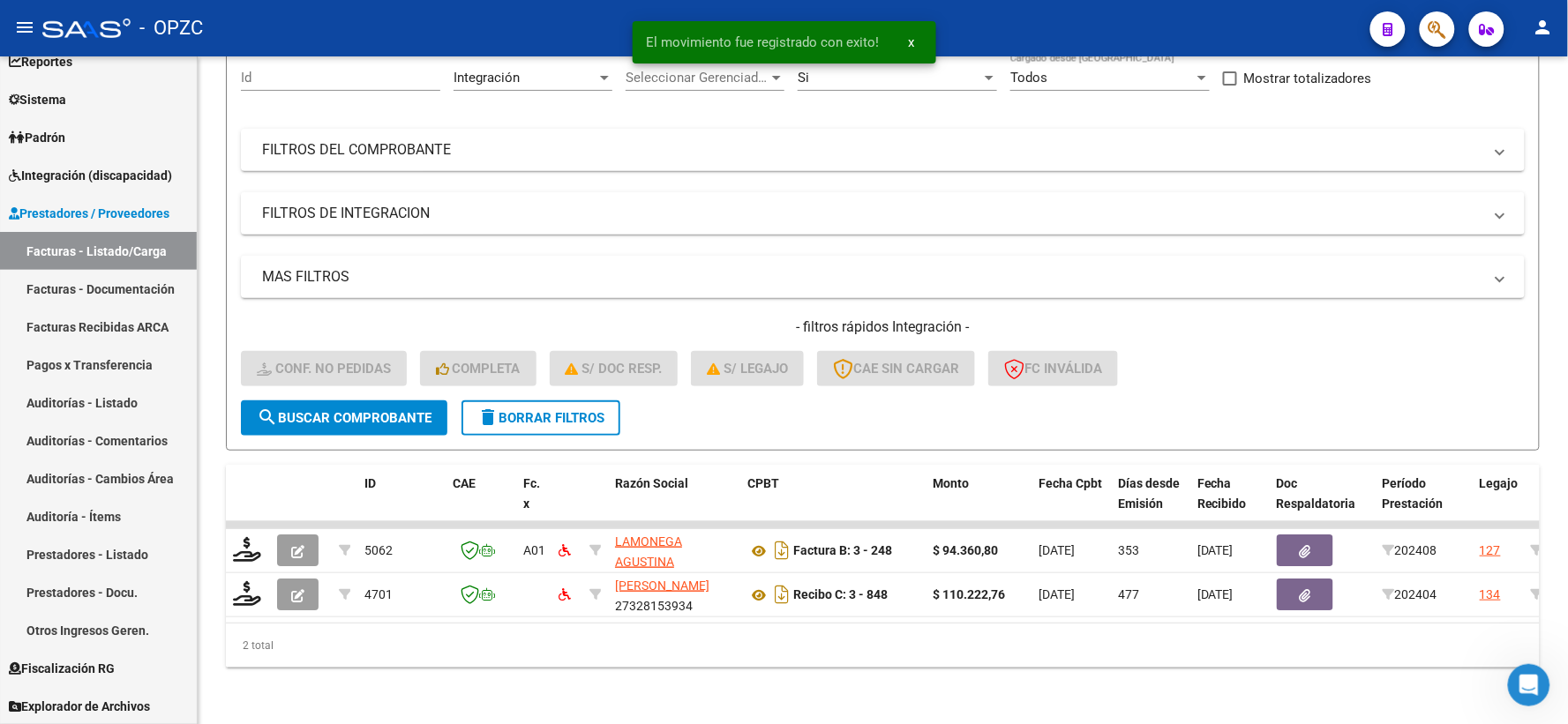
scroll to position [183, 0]
click at [74, 171] on span "Integración (discapacidad)" at bounding box center [90, 174] width 164 height 19
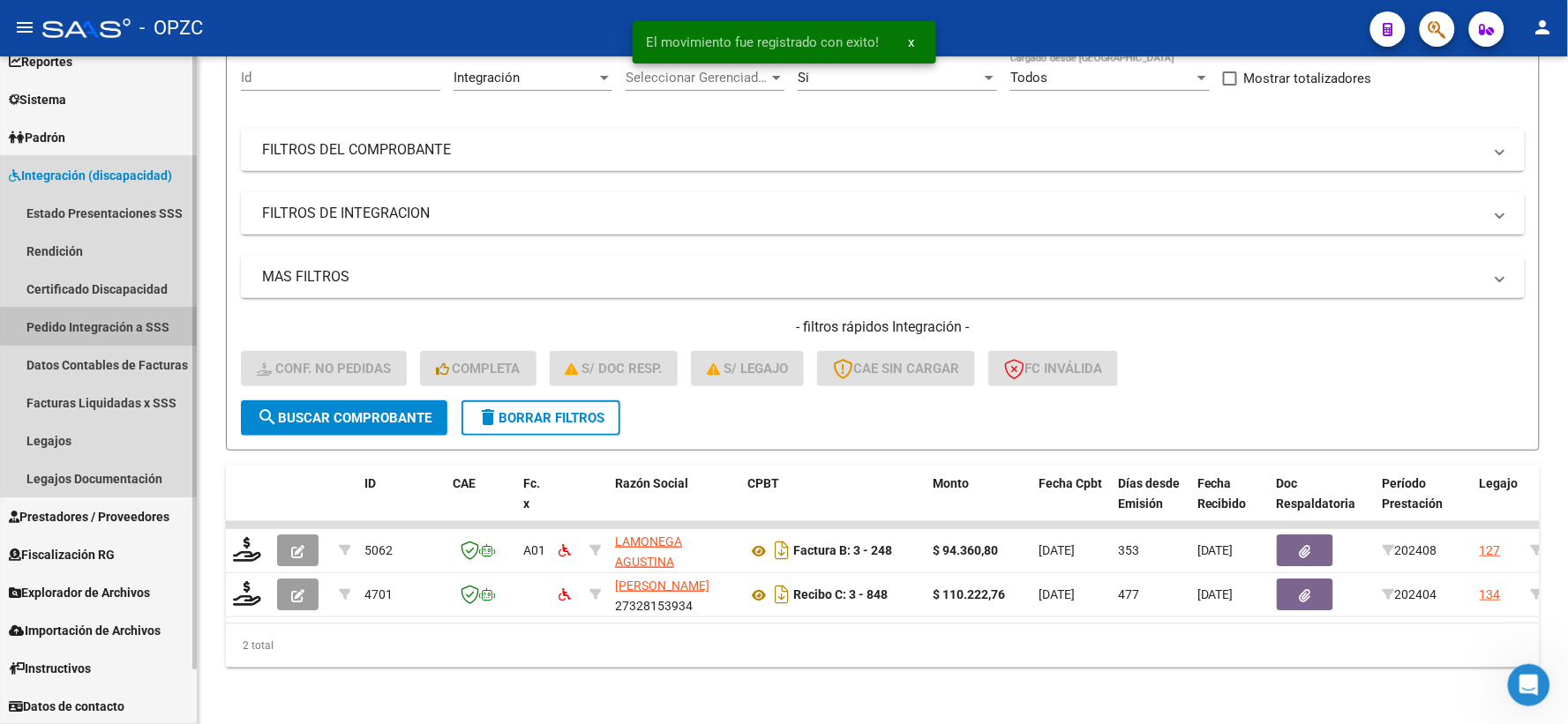
click at [99, 320] on link "Pedido Integración a SSS" at bounding box center [99, 327] width 197 height 38
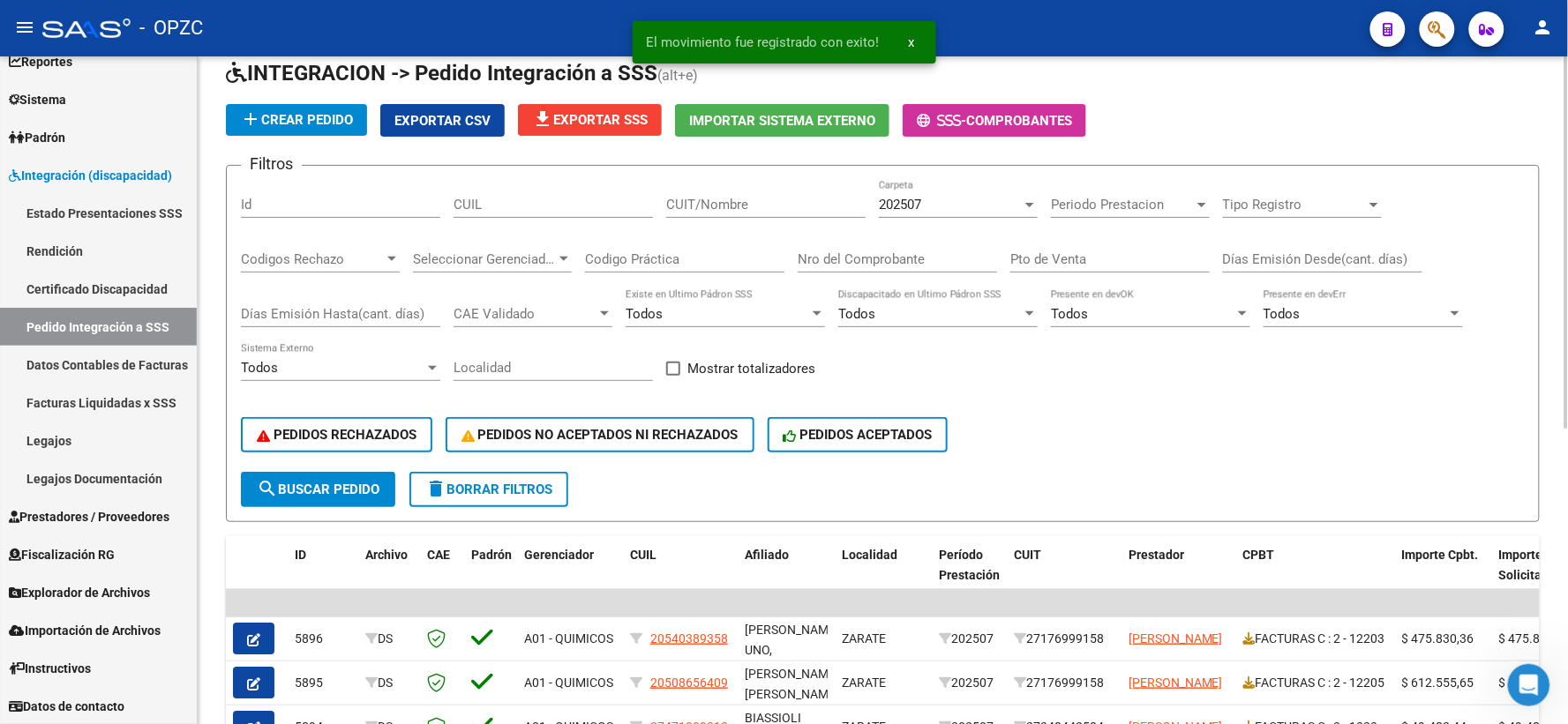
scroll to position [196, 0]
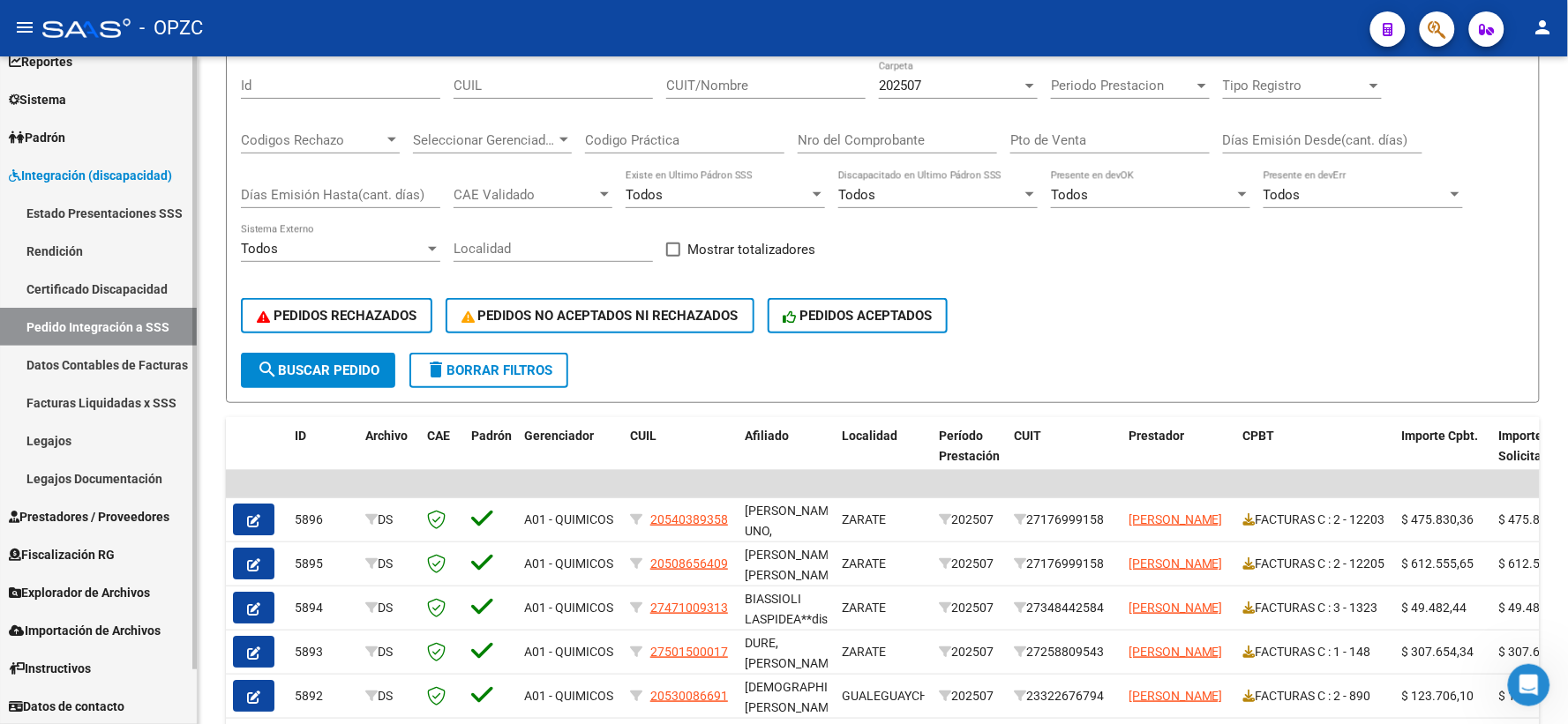
click at [99, 524] on span "Prestadores / Proveedores" at bounding box center [90, 516] width 161 height 19
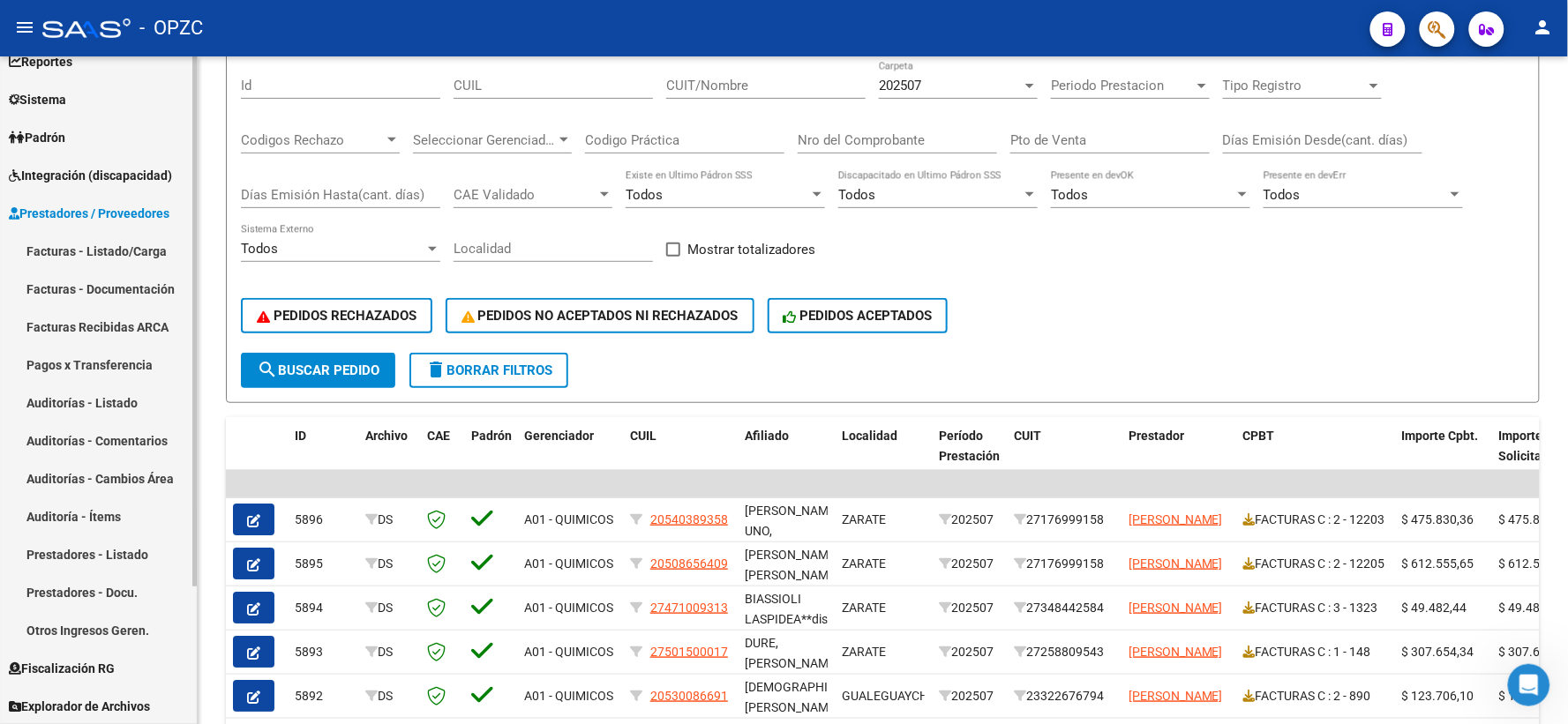
click at [91, 244] on link "Facturas - Listado/Carga" at bounding box center [99, 251] width 197 height 38
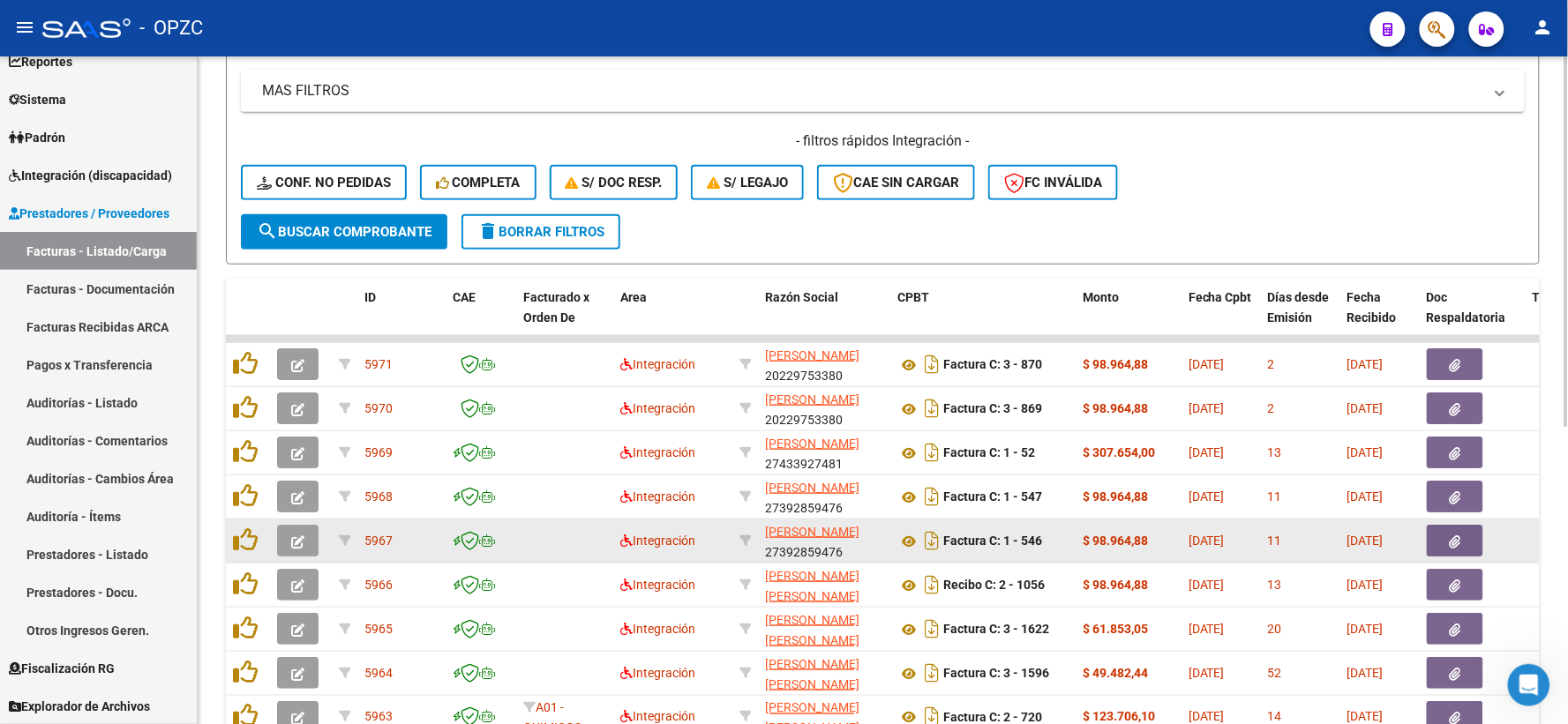
scroll to position [535, 0]
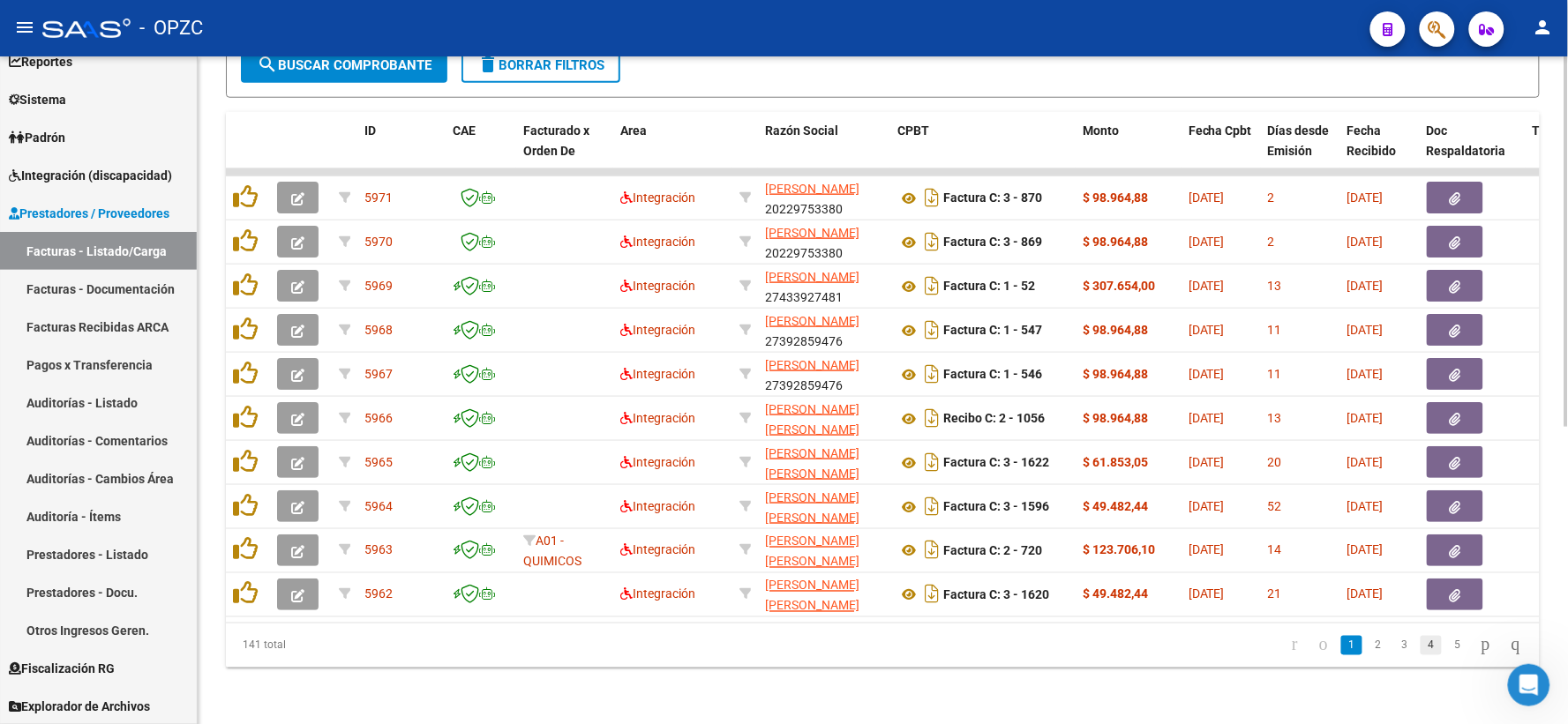
click at [1421, 650] on link "4" at bounding box center [1431, 645] width 21 height 19
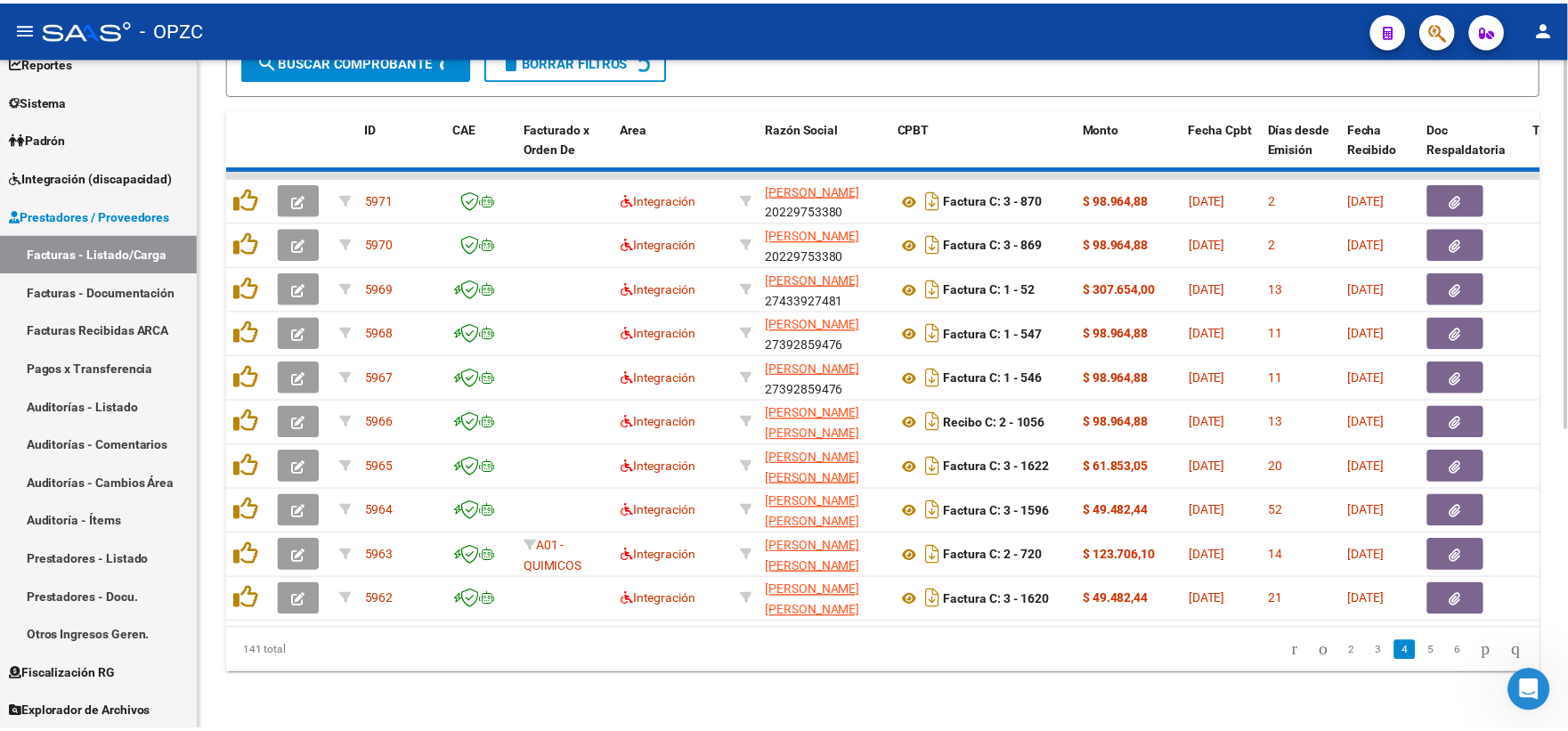
scroll to position [541, 0]
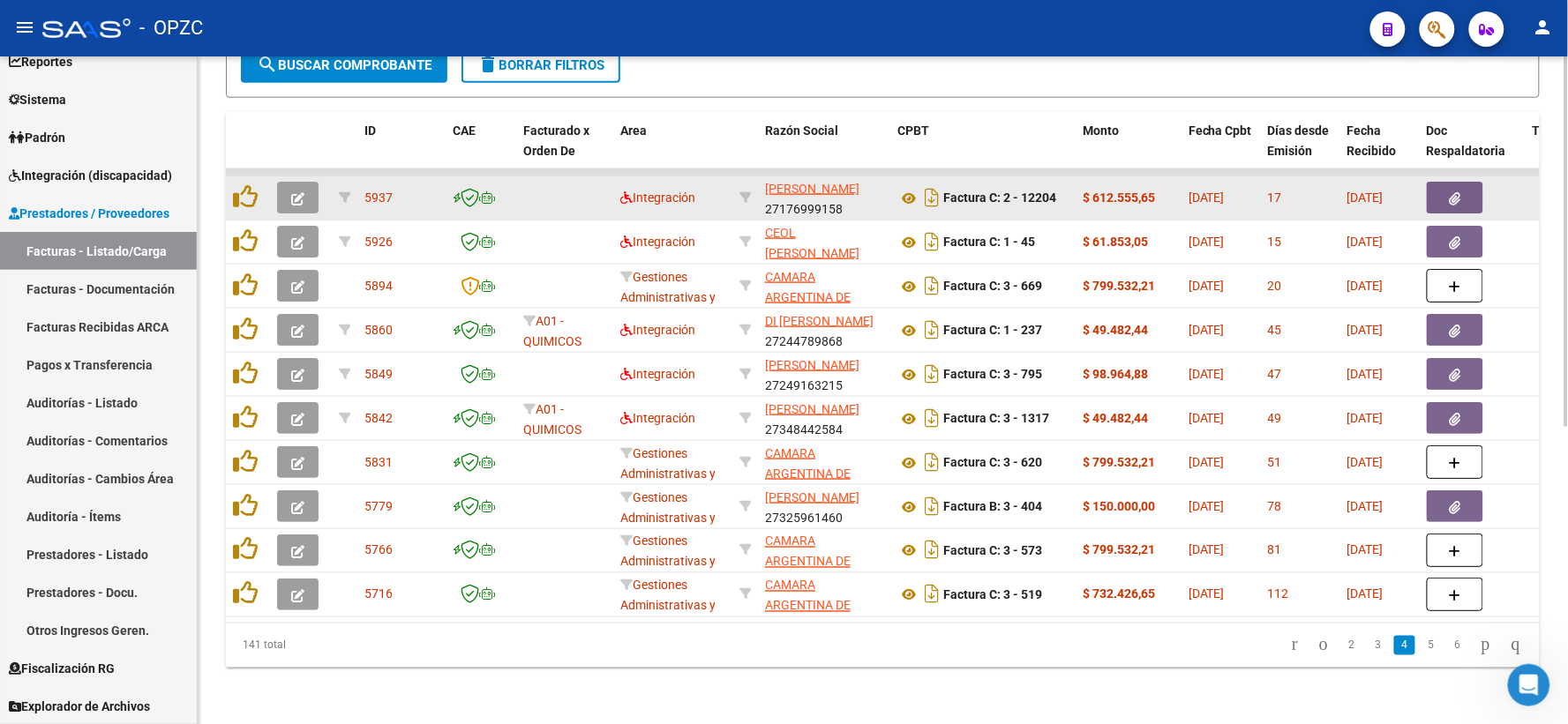
click at [286, 187] on button "button" at bounding box center [298, 197] width 42 height 32
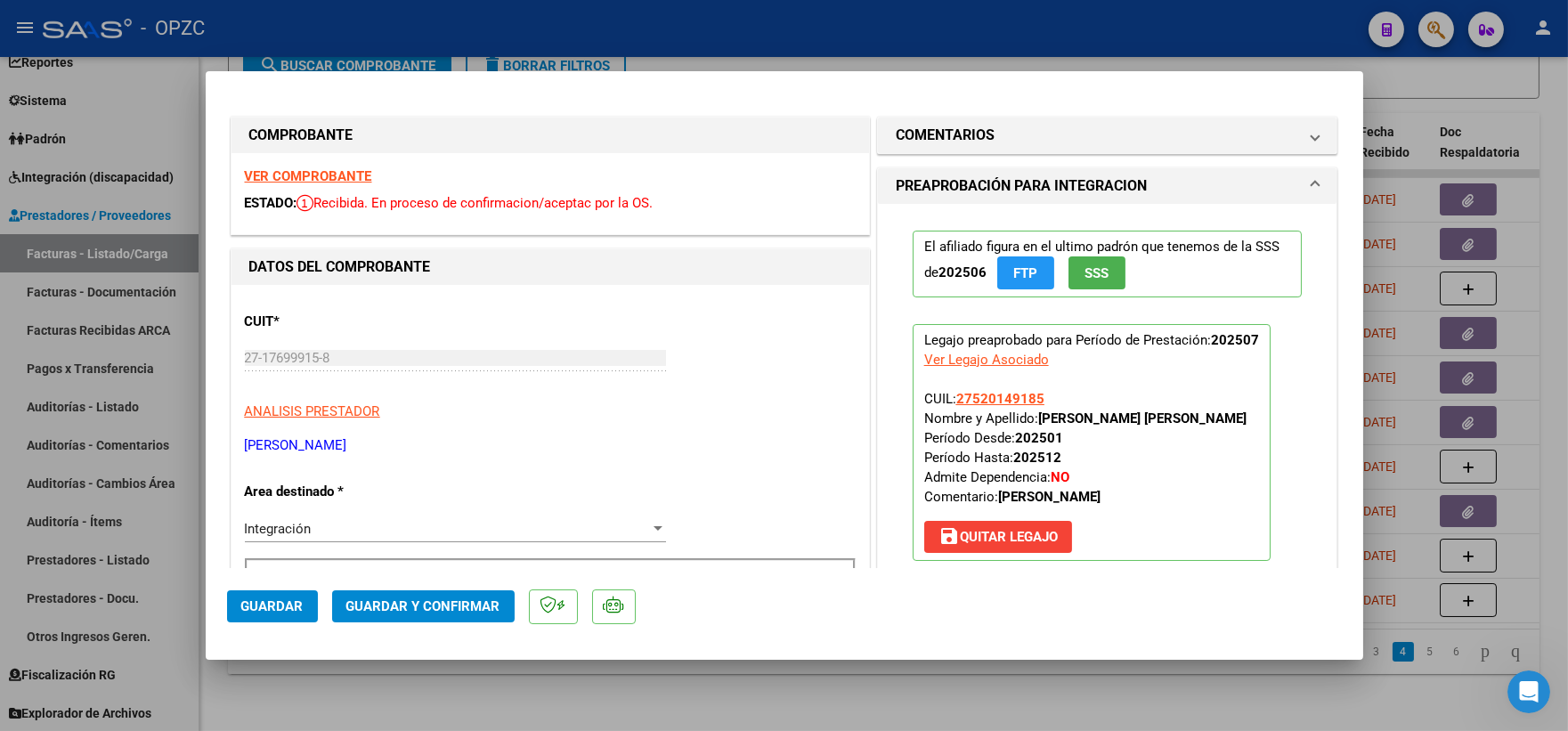
click at [336, 173] on strong "VER COMPROBANTE" at bounding box center [308, 176] width 128 height 16
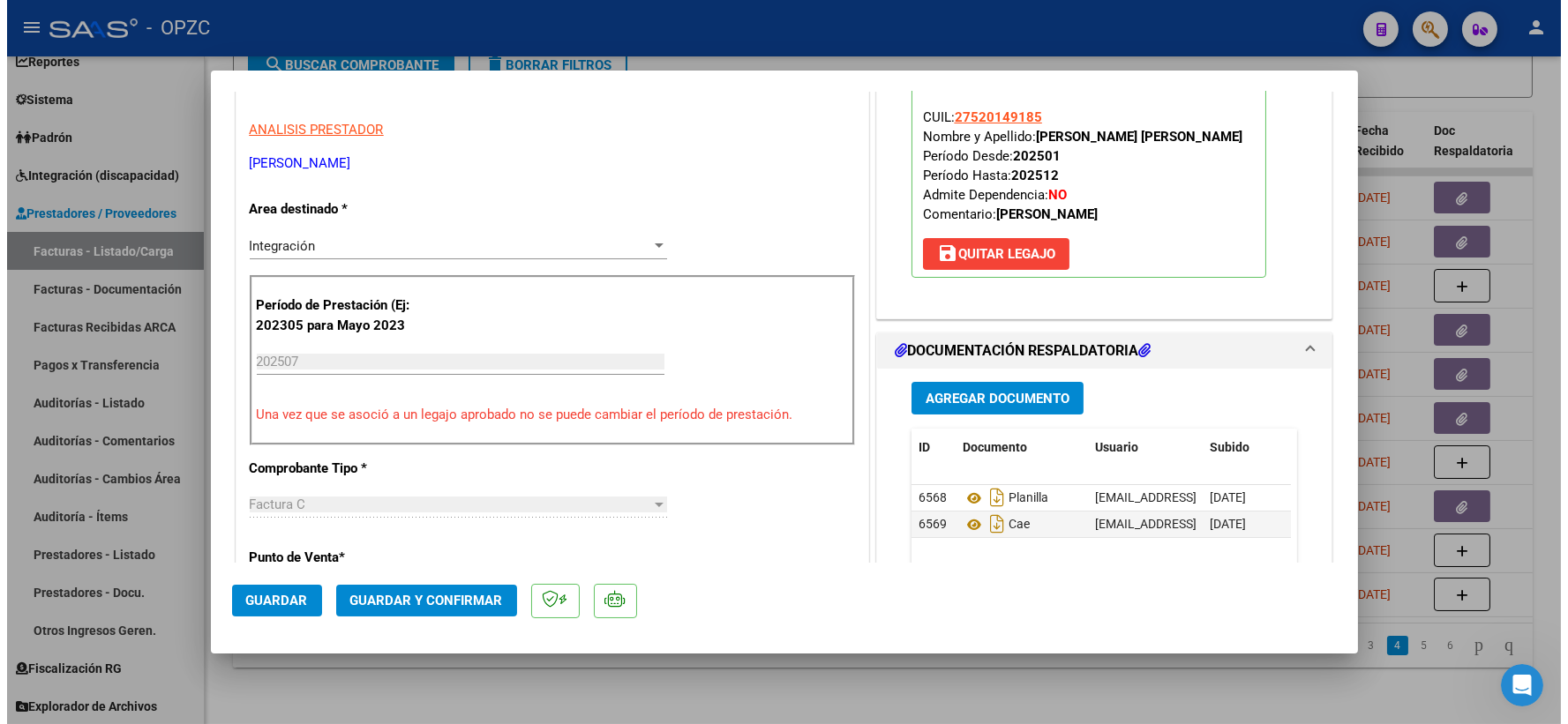
scroll to position [294, 0]
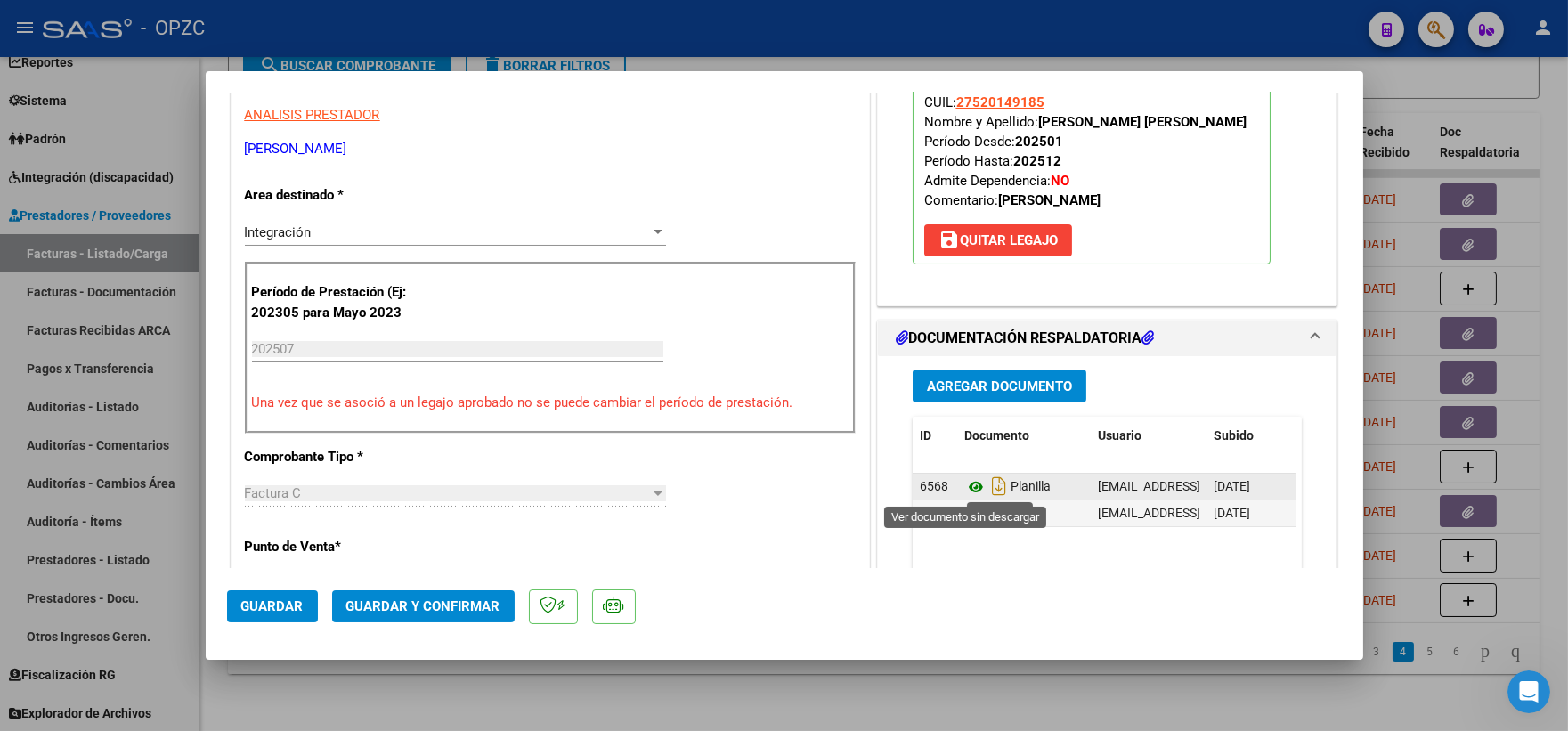
click at [971, 482] on icon at bounding box center [975, 486] width 23 height 21
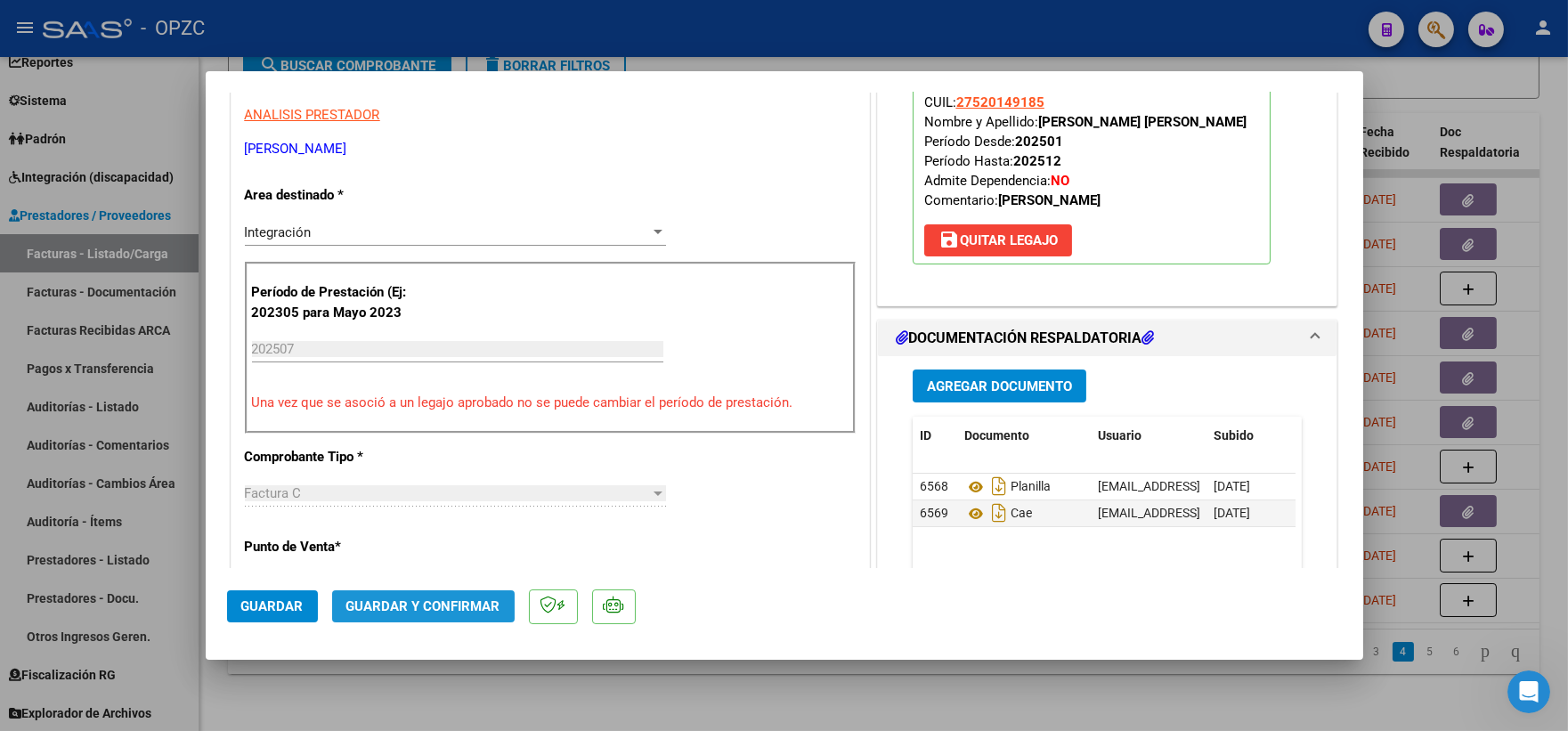
click at [438, 600] on span "Guardar y Confirmar" at bounding box center [423, 607] width 154 height 16
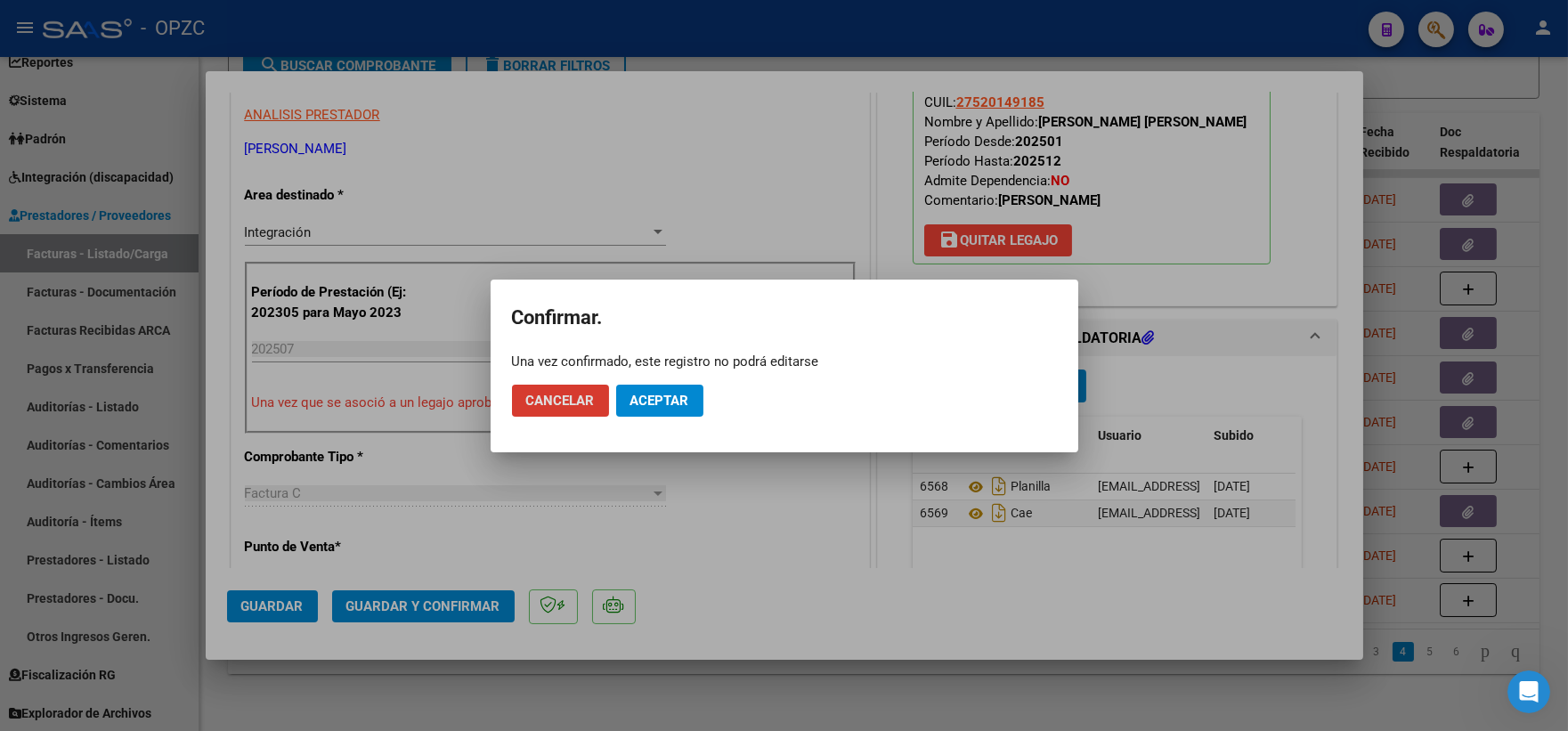
click at [663, 394] on span "Aceptar" at bounding box center [659, 401] width 58 height 16
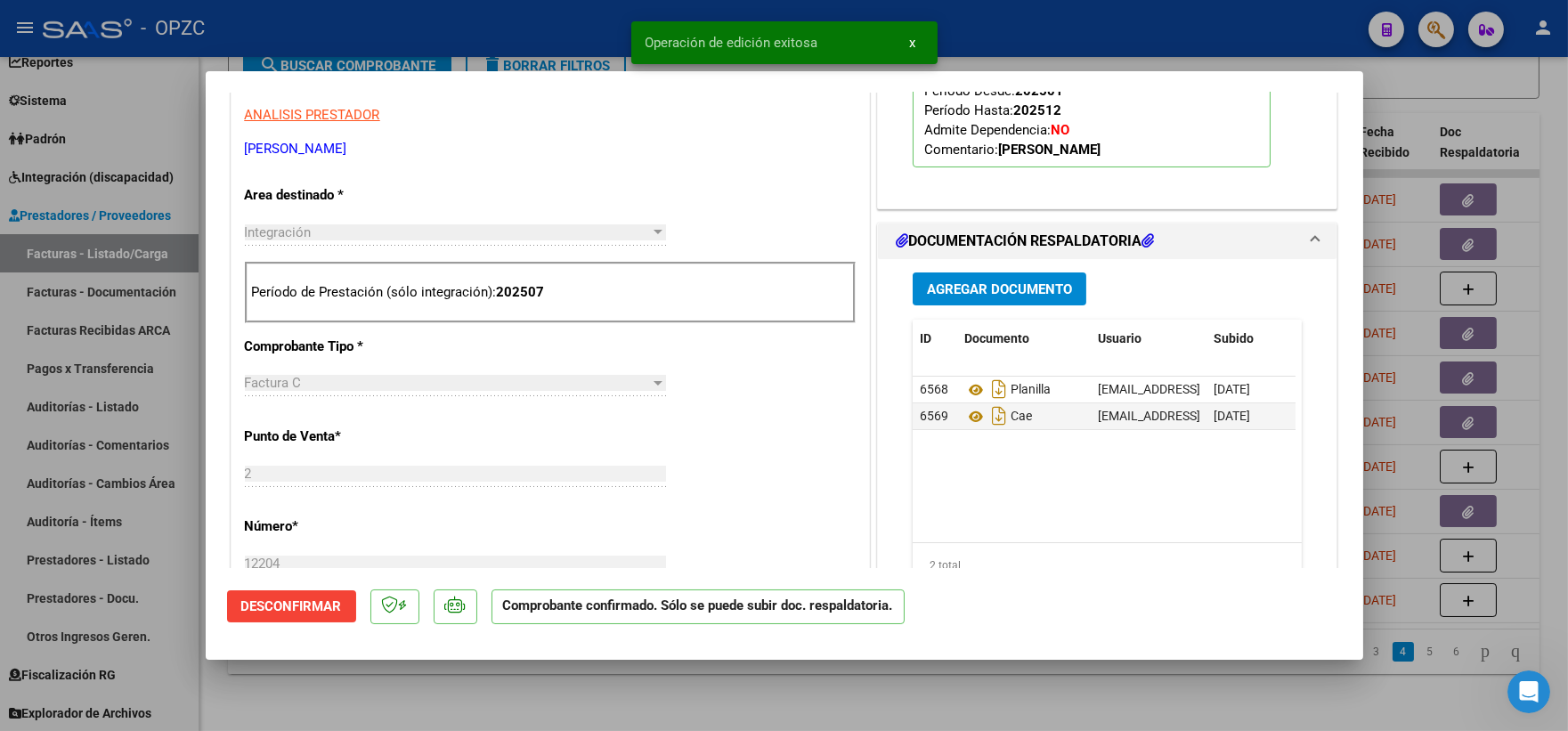
click at [1546, 93] on div at bounding box center [784, 365] width 1568 height 731
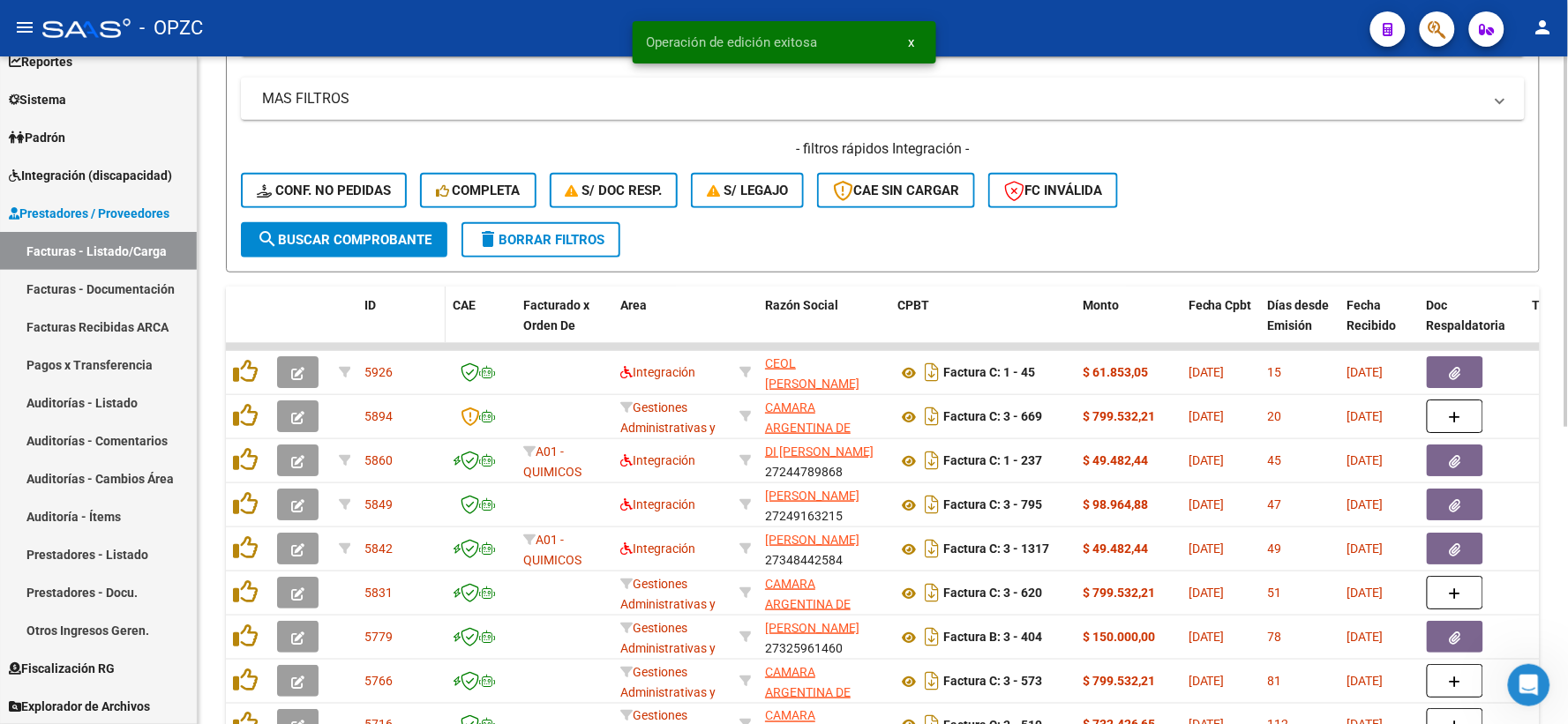
scroll to position [341, 0]
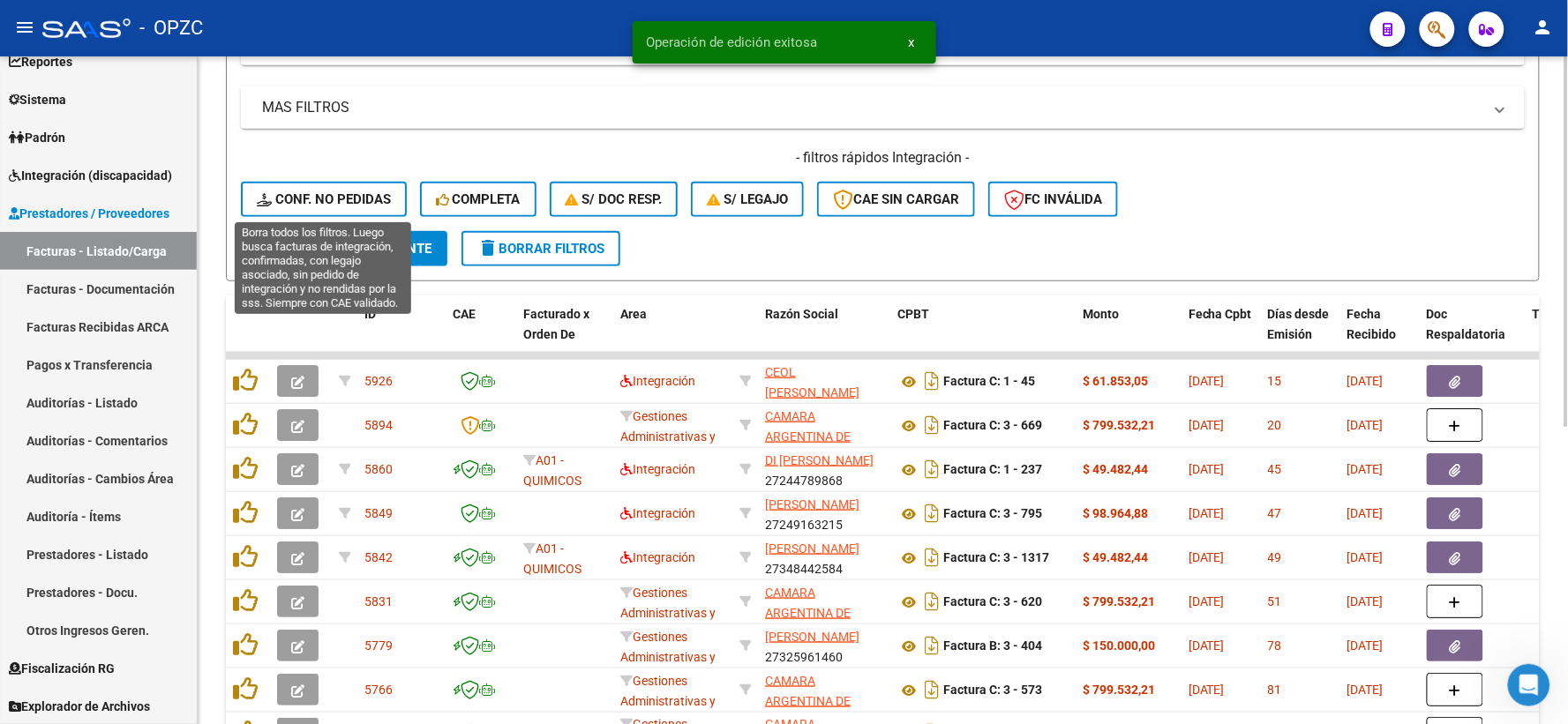
click at [315, 195] on span "Conf. no pedidas" at bounding box center [324, 200] width 134 height 16
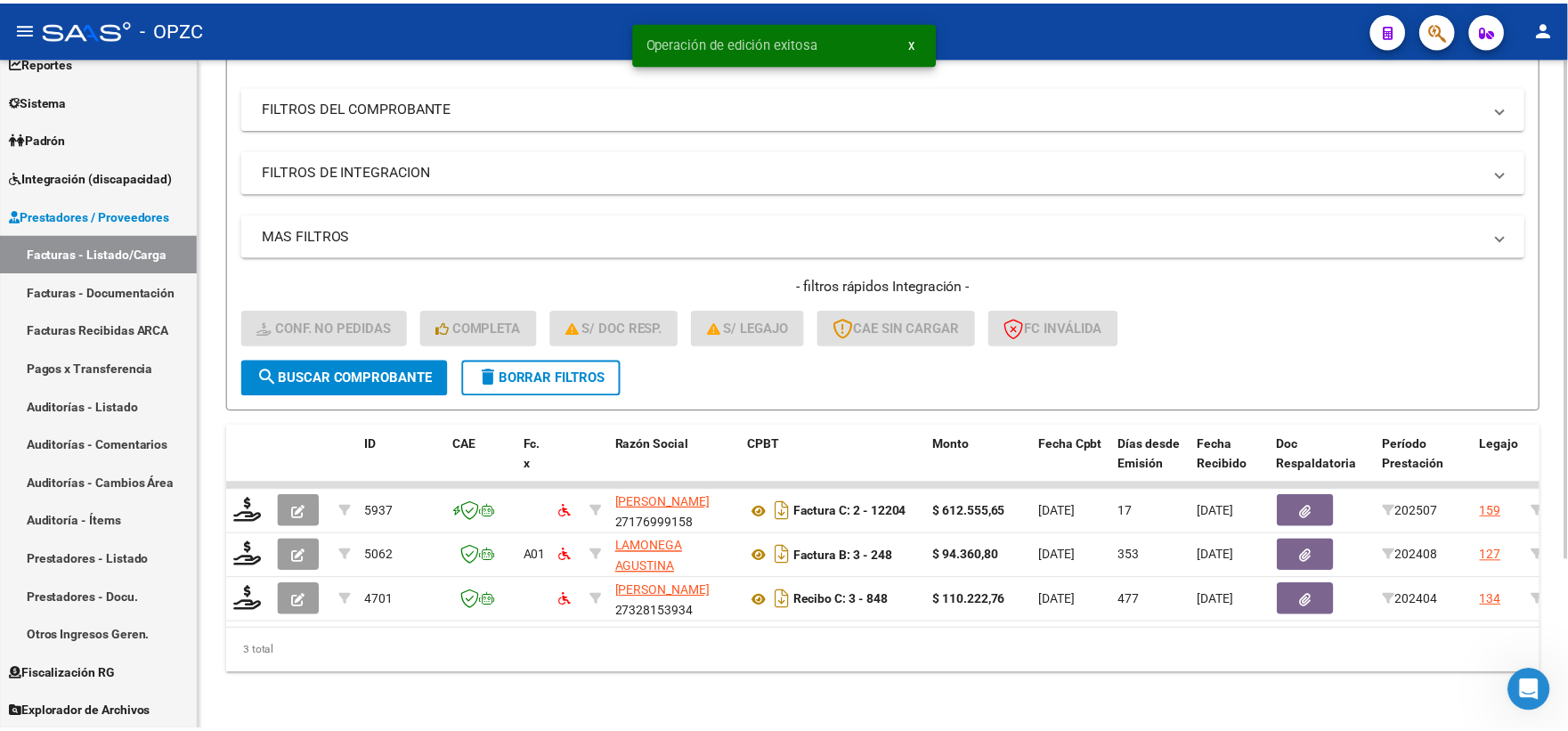
scroll to position [230, 0]
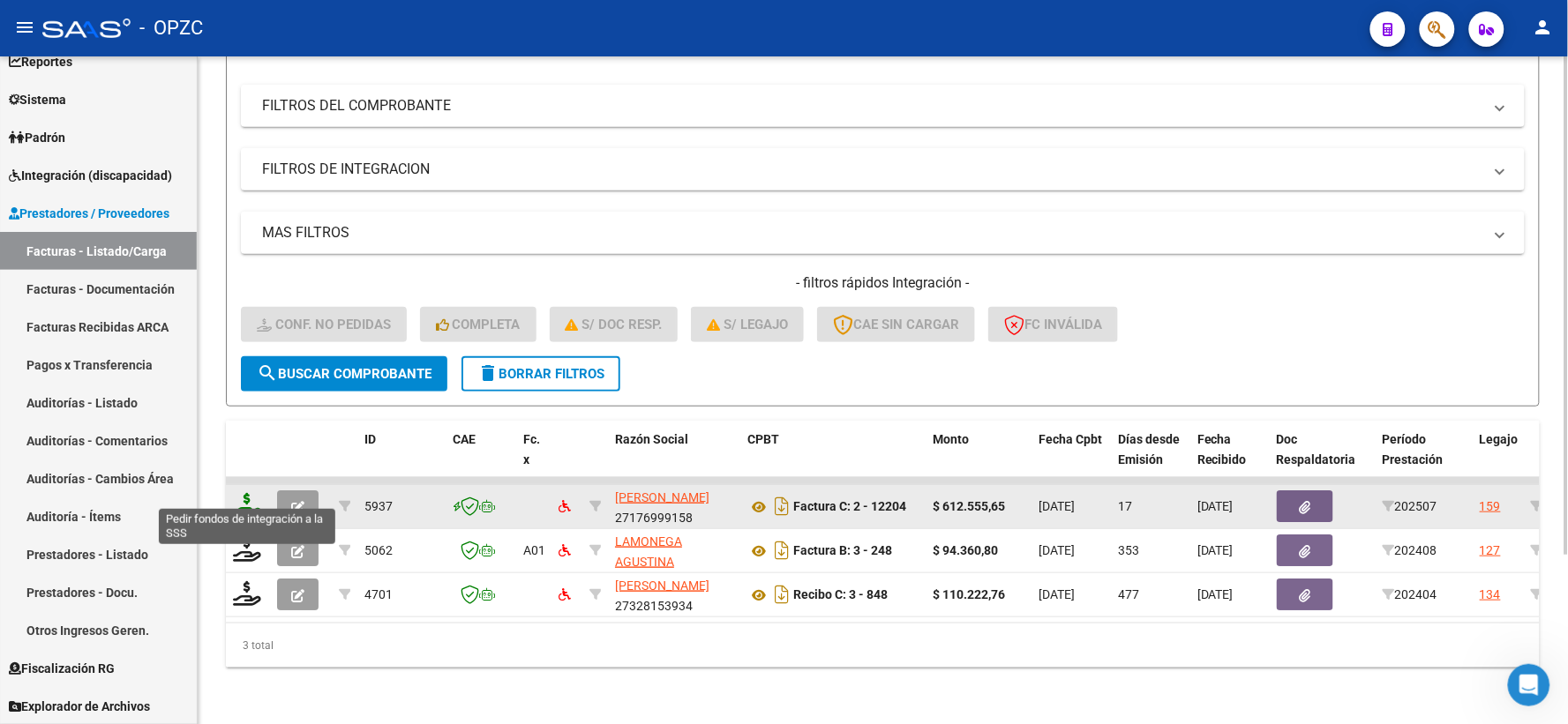
click at [247, 494] on icon at bounding box center [247, 505] width 28 height 24
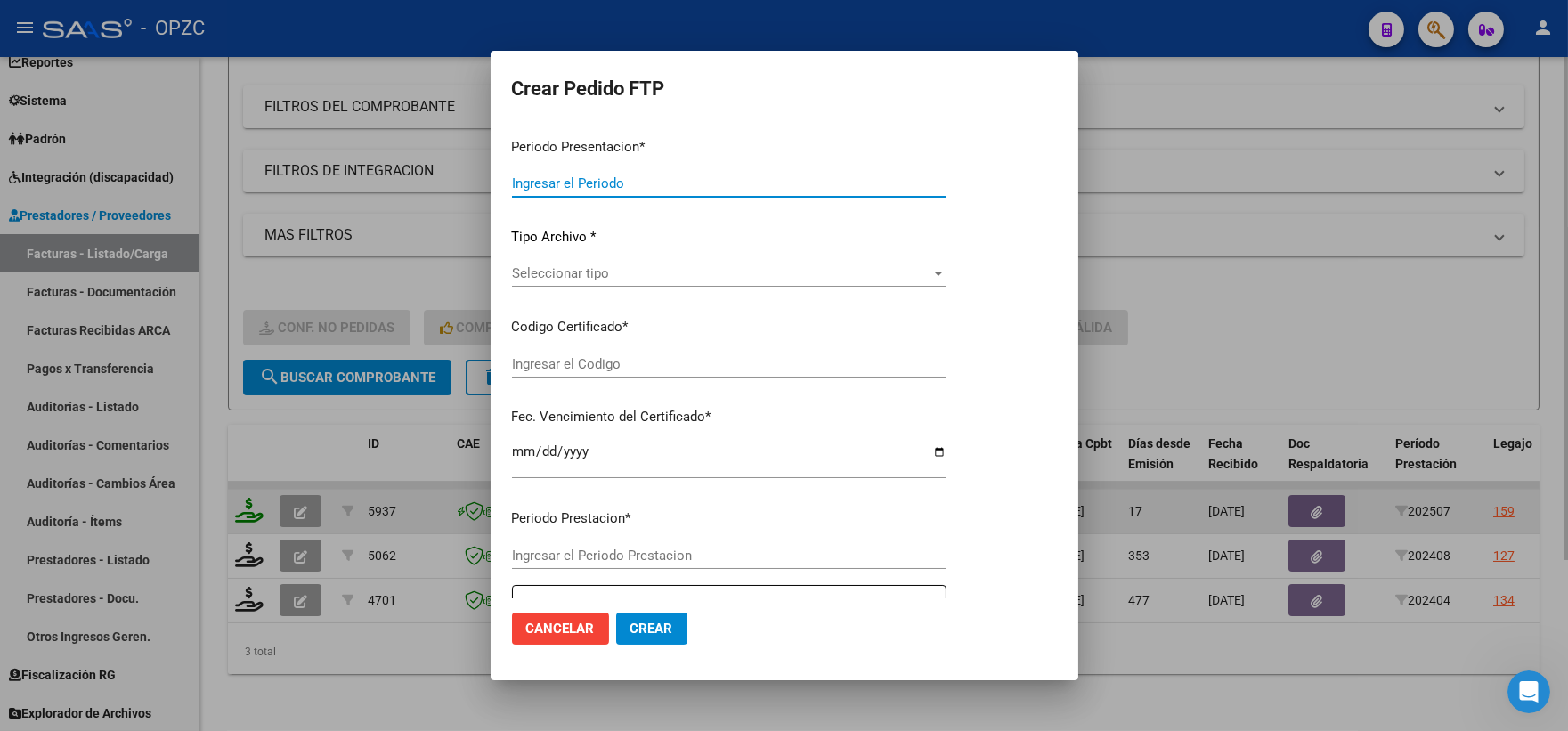
type input "202507"
type input "$ 612.555,65"
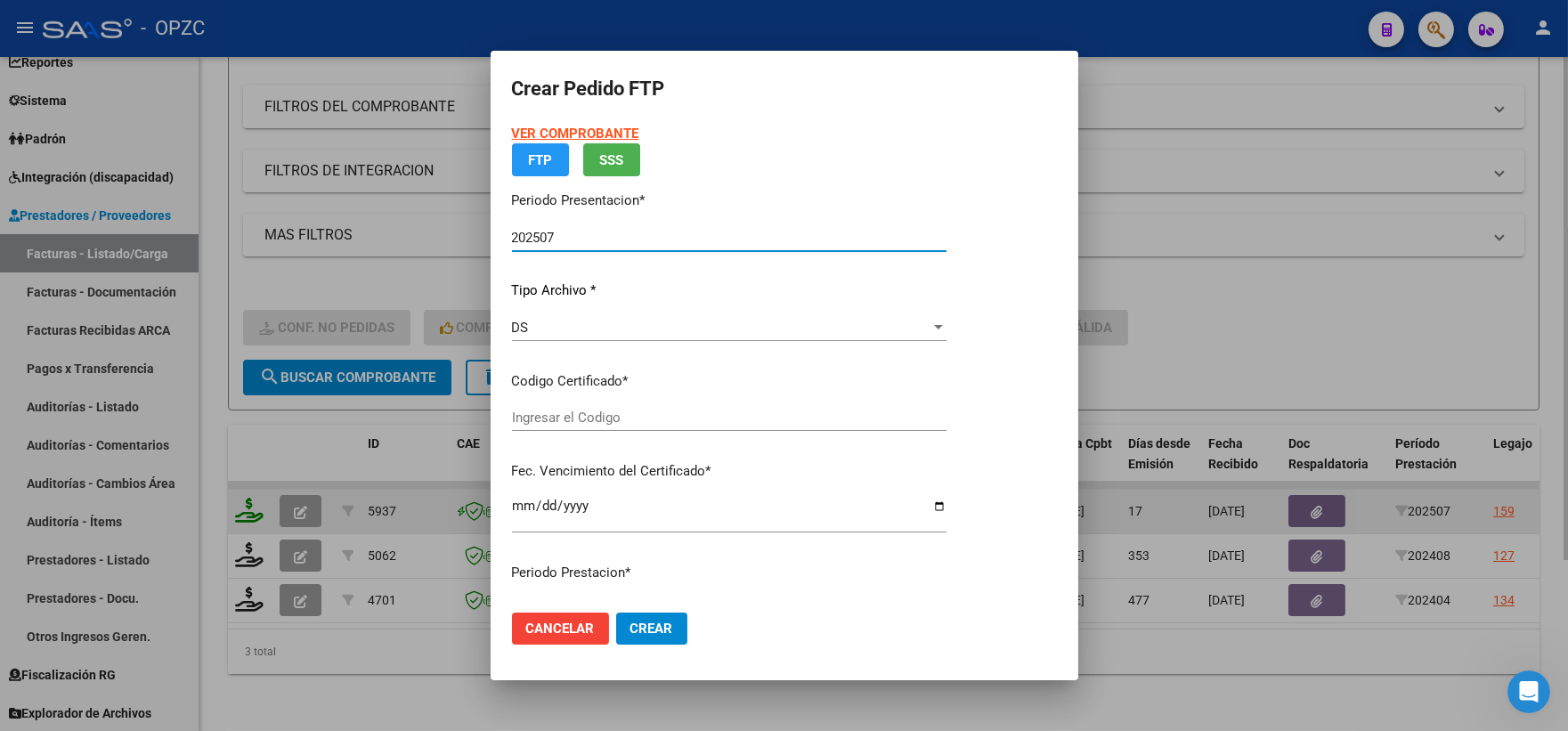
type input "ARG01000520149182017101920251019BSAS455"
type input "2025-10-19"
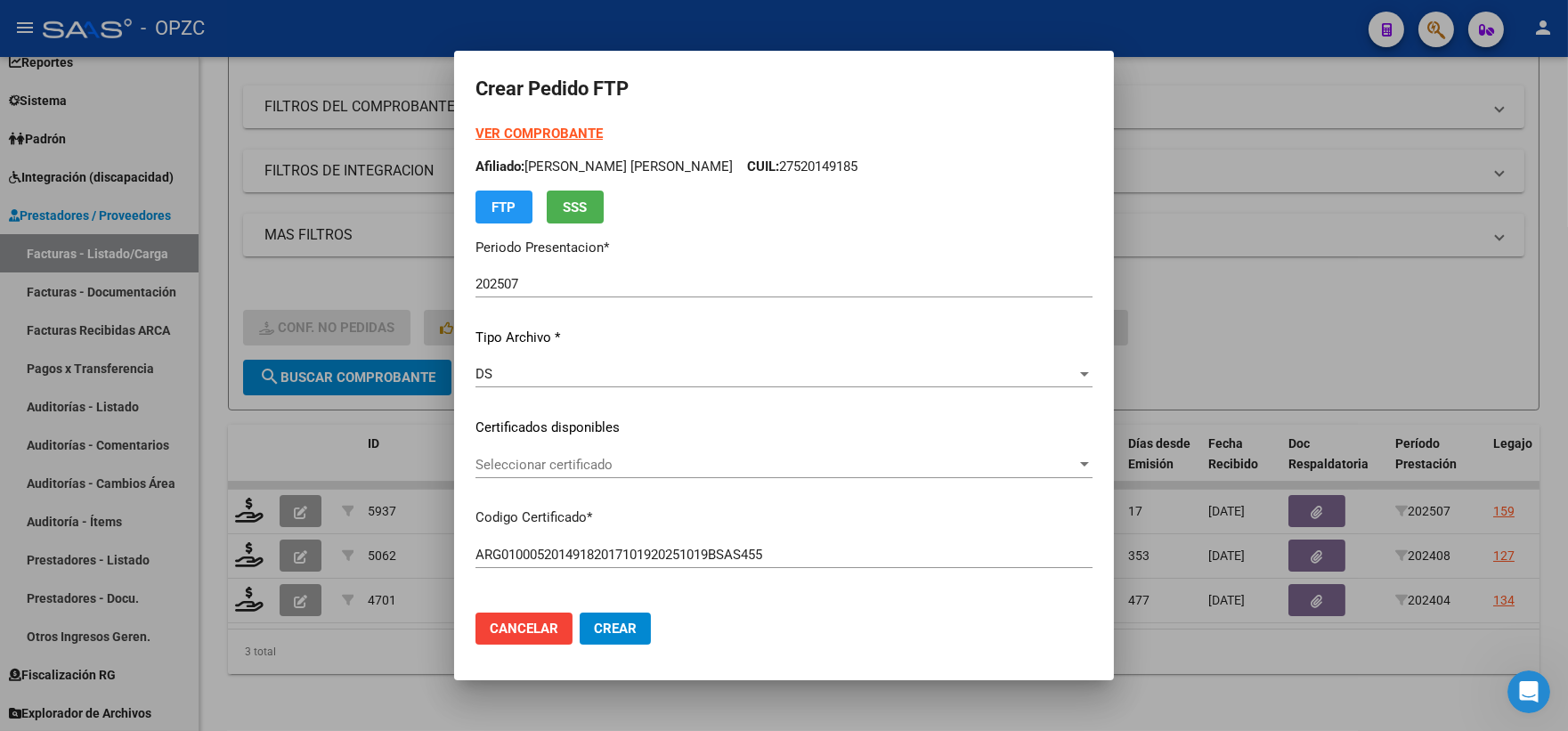
click at [1009, 453] on div "Seleccionar certificado Seleccionar certificado" at bounding box center [784, 465] width 617 height 26
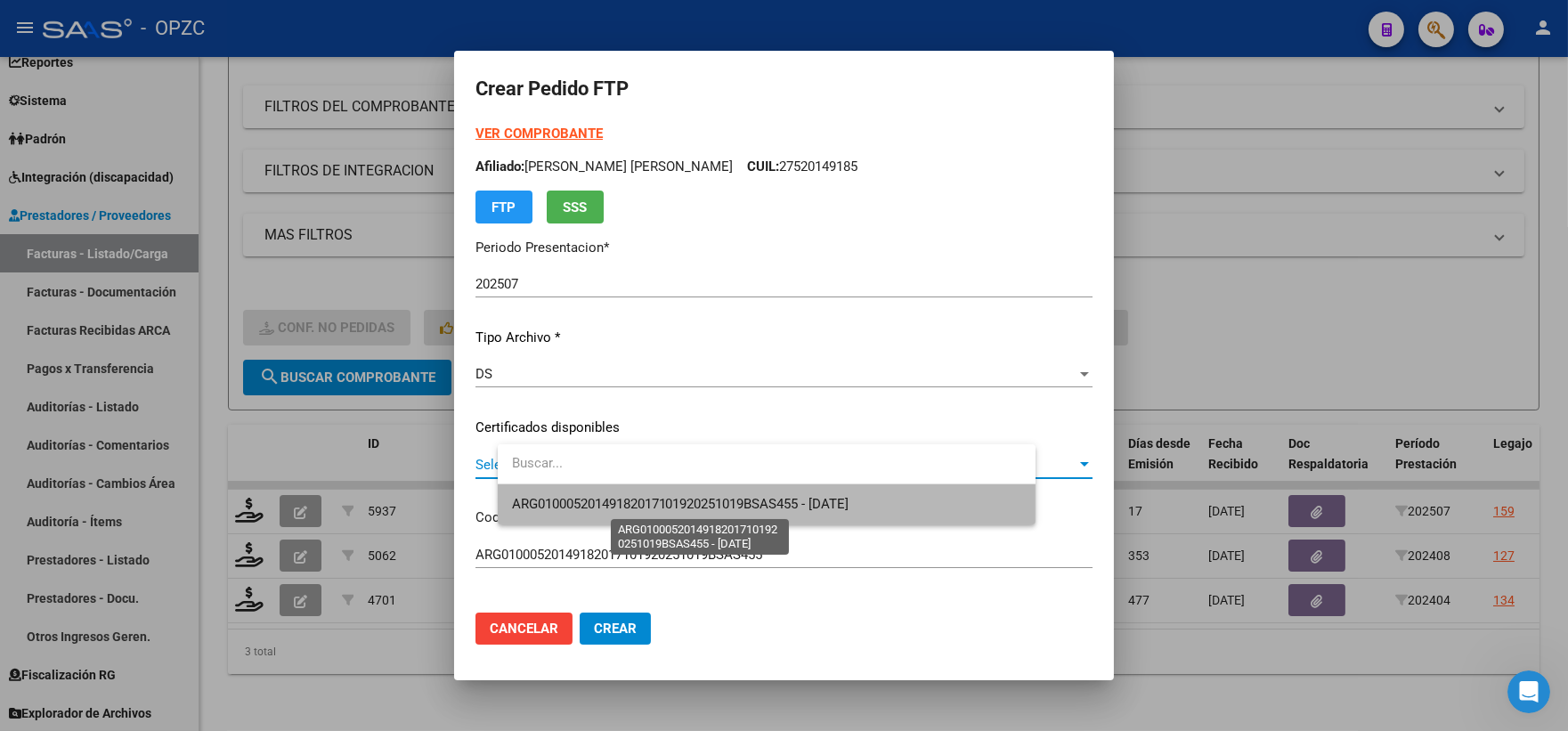
click at [814, 500] on span "ARG01000520149182017101920251019BSAS455 - 2025-10-19" at bounding box center [680, 505] width 337 height 16
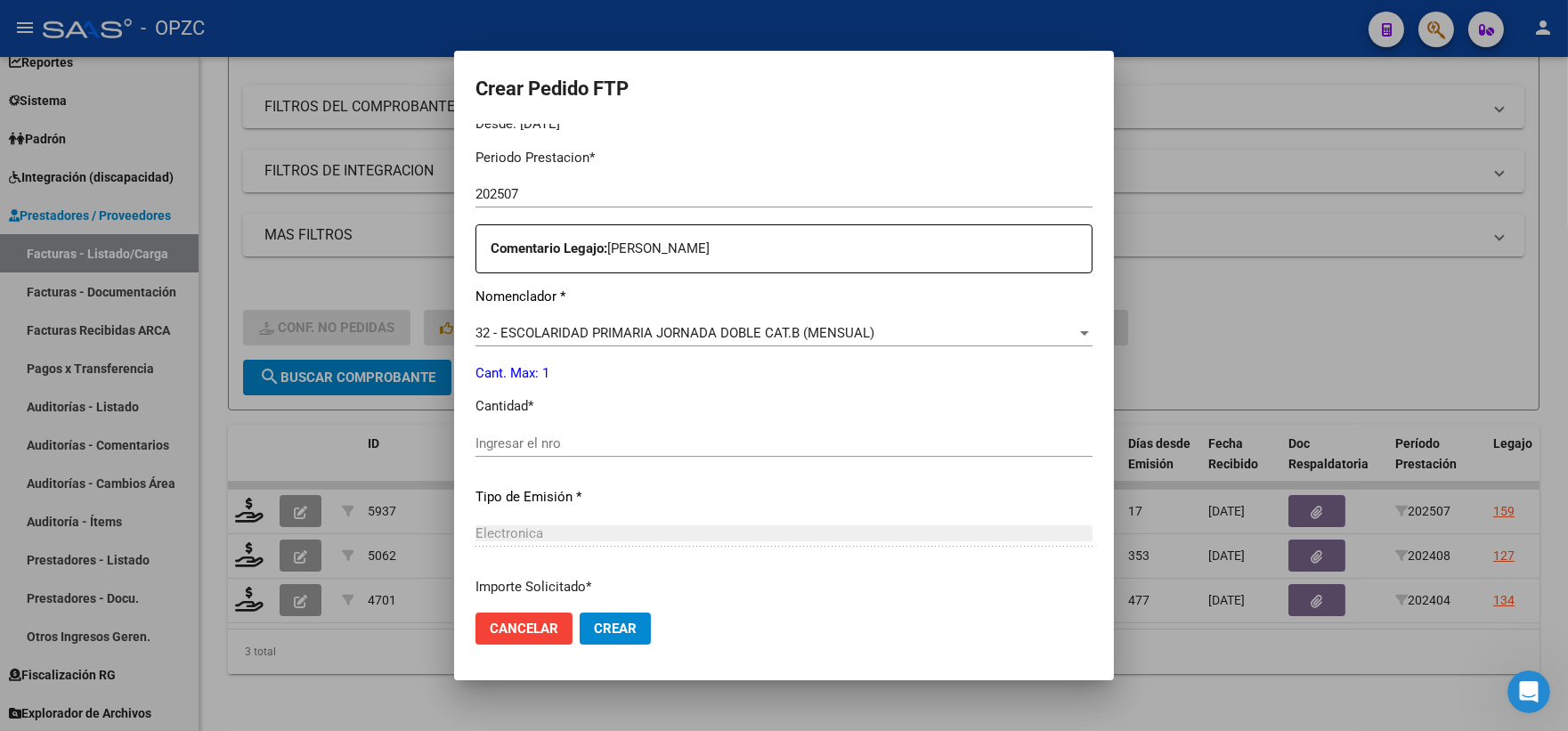
scroll to position [593, 0]
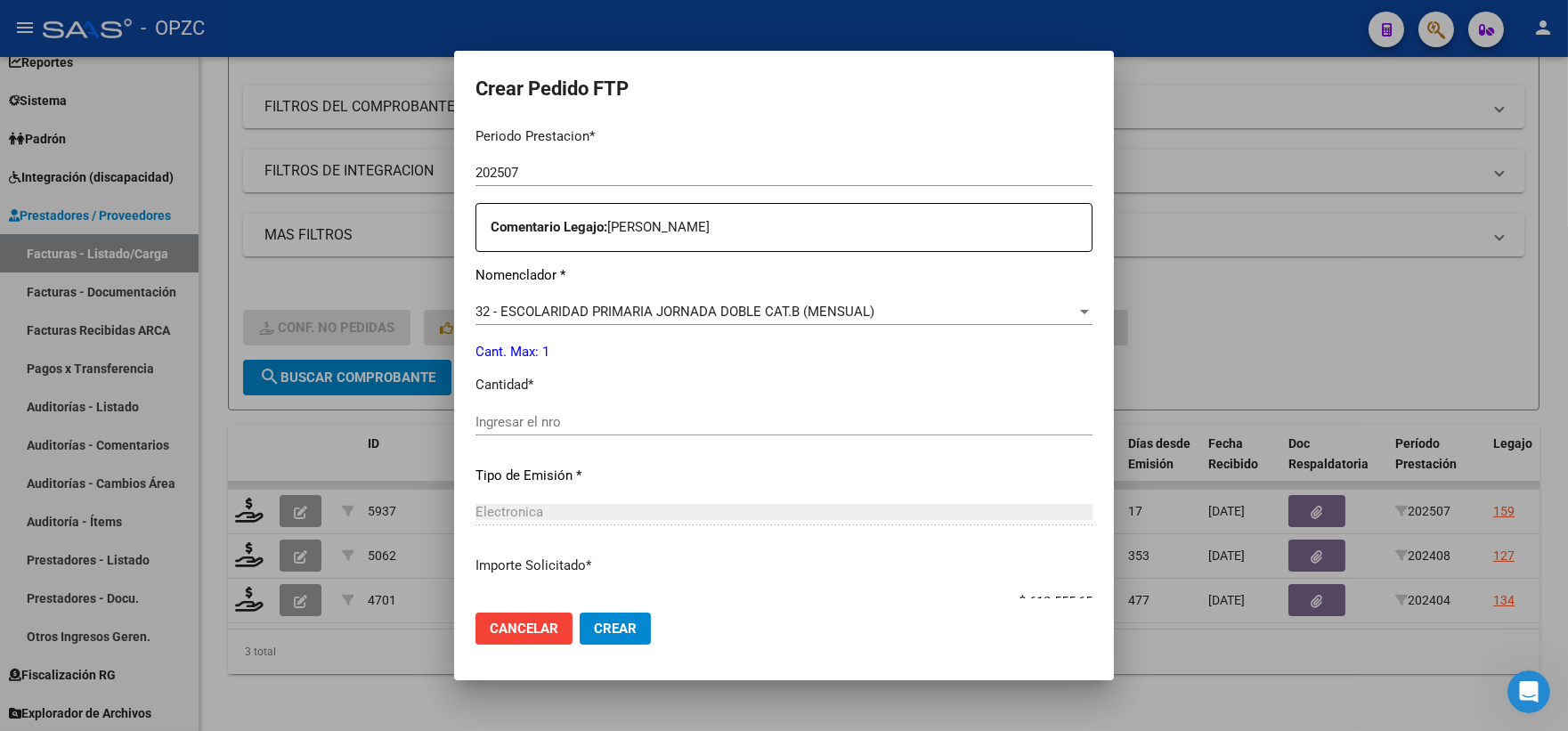
click at [617, 412] on div "Ingresar el nro" at bounding box center [784, 422] width 617 height 26
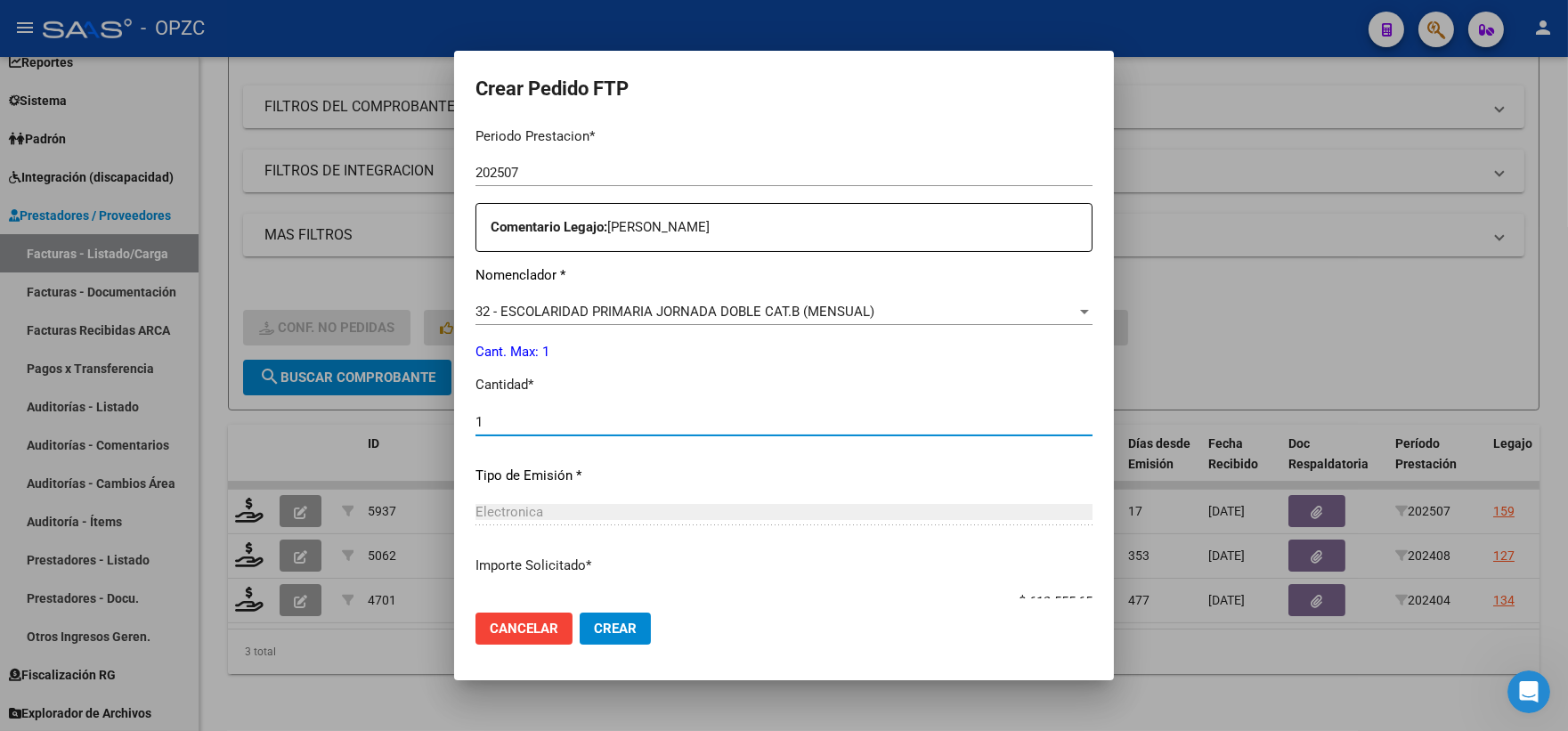
type input "1"
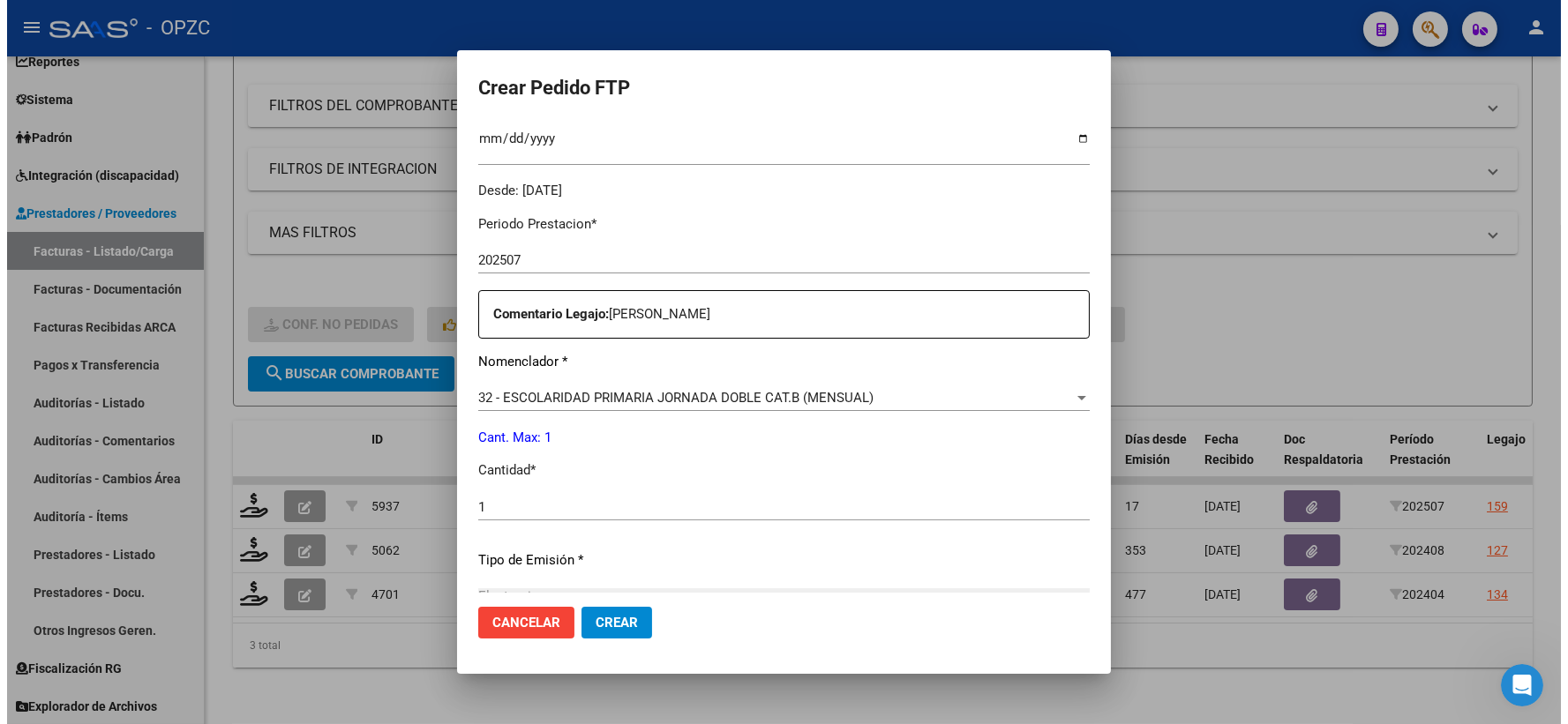
scroll to position [710, 0]
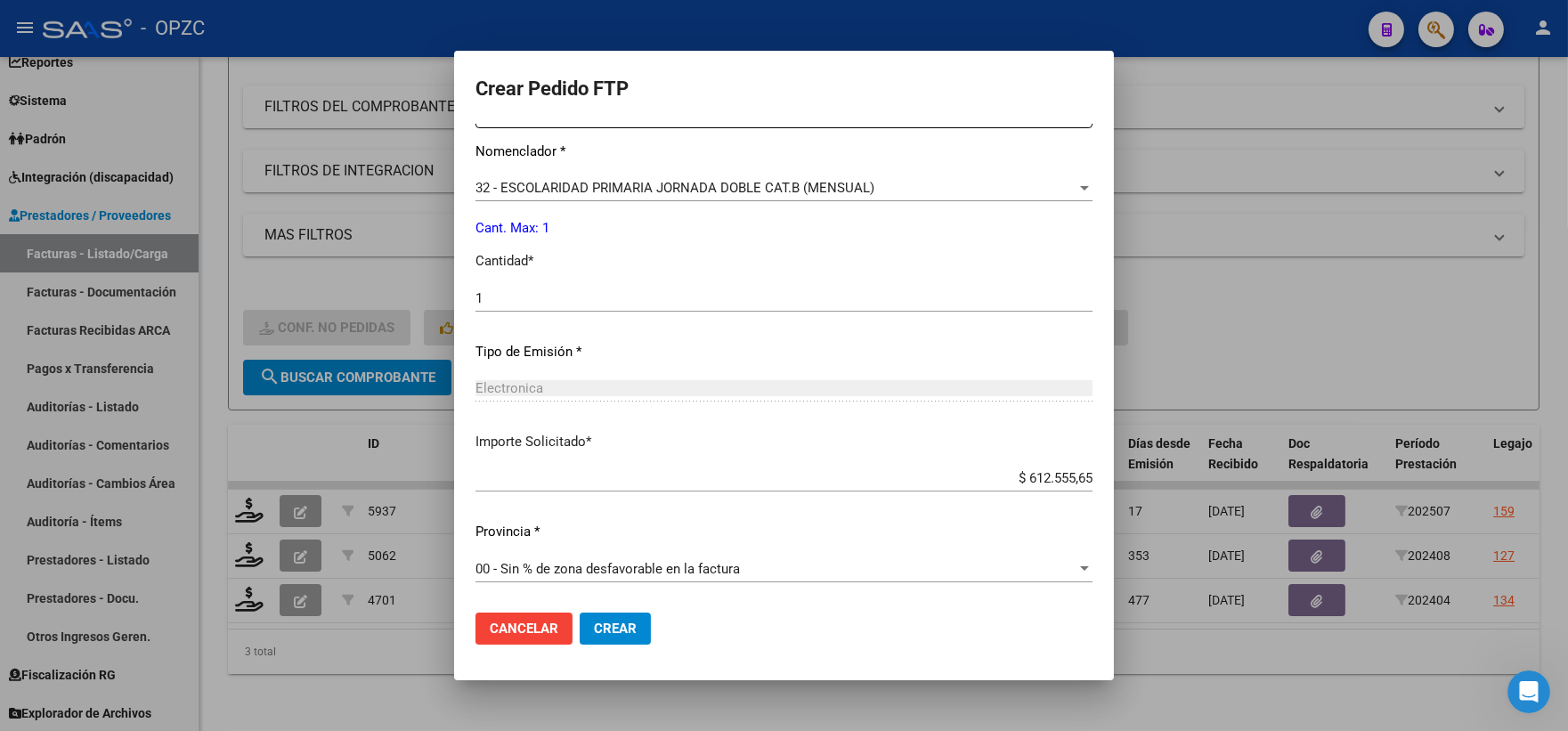
click at [637, 636] on span "Crear" at bounding box center [615, 629] width 43 height 16
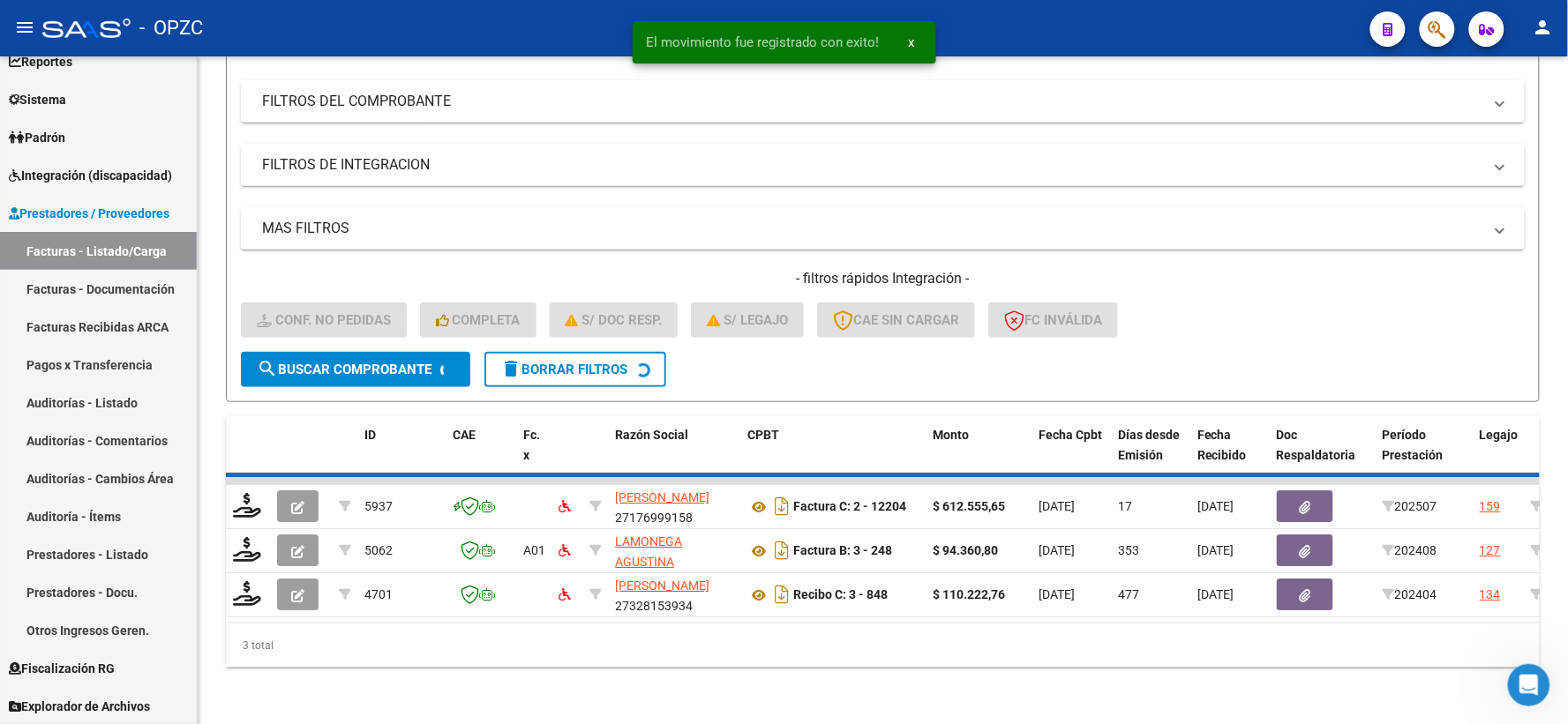
scroll to position [183, 0]
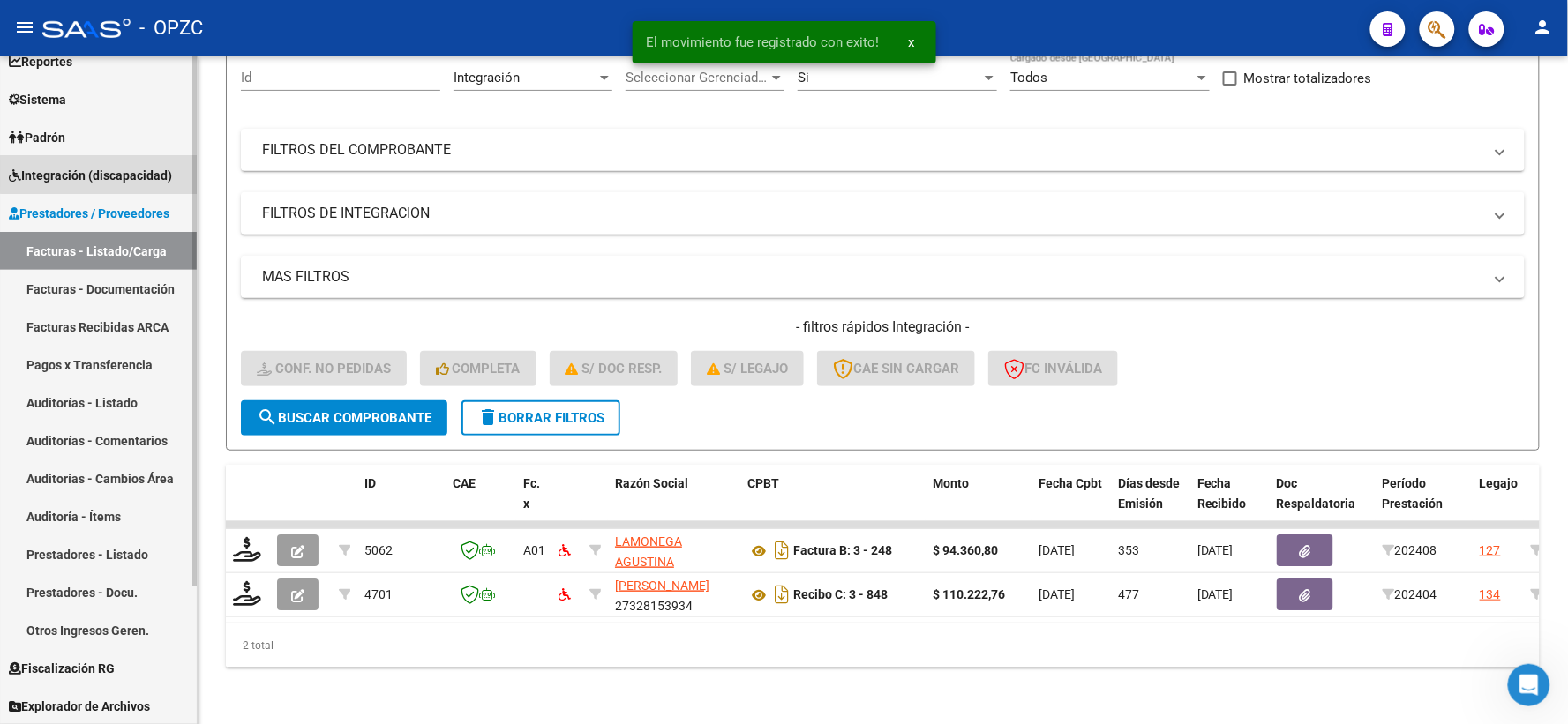
click at [118, 173] on span "Integración (discapacidad)" at bounding box center [90, 174] width 164 height 19
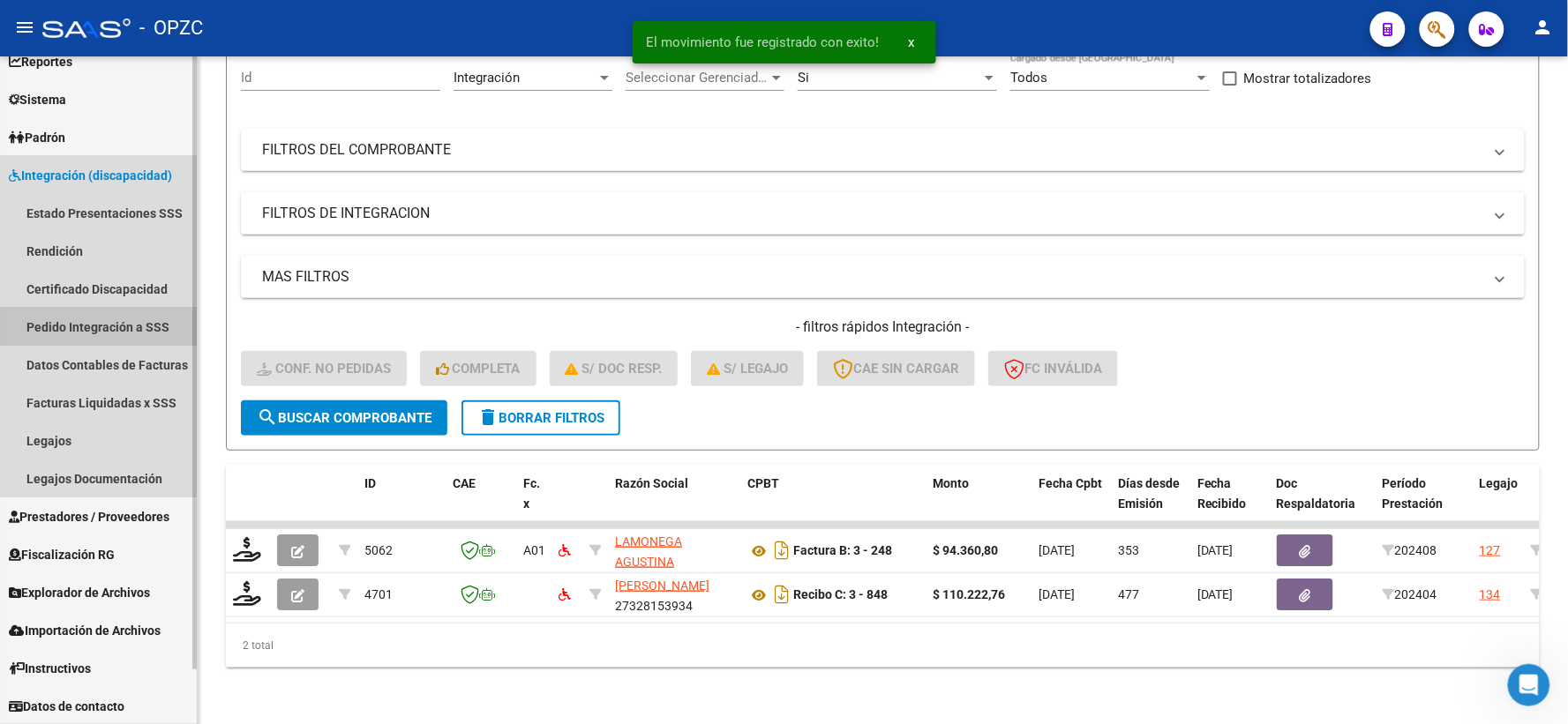
click at [91, 322] on link "Pedido Integración a SSS" at bounding box center [99, 327] width 197 height 38
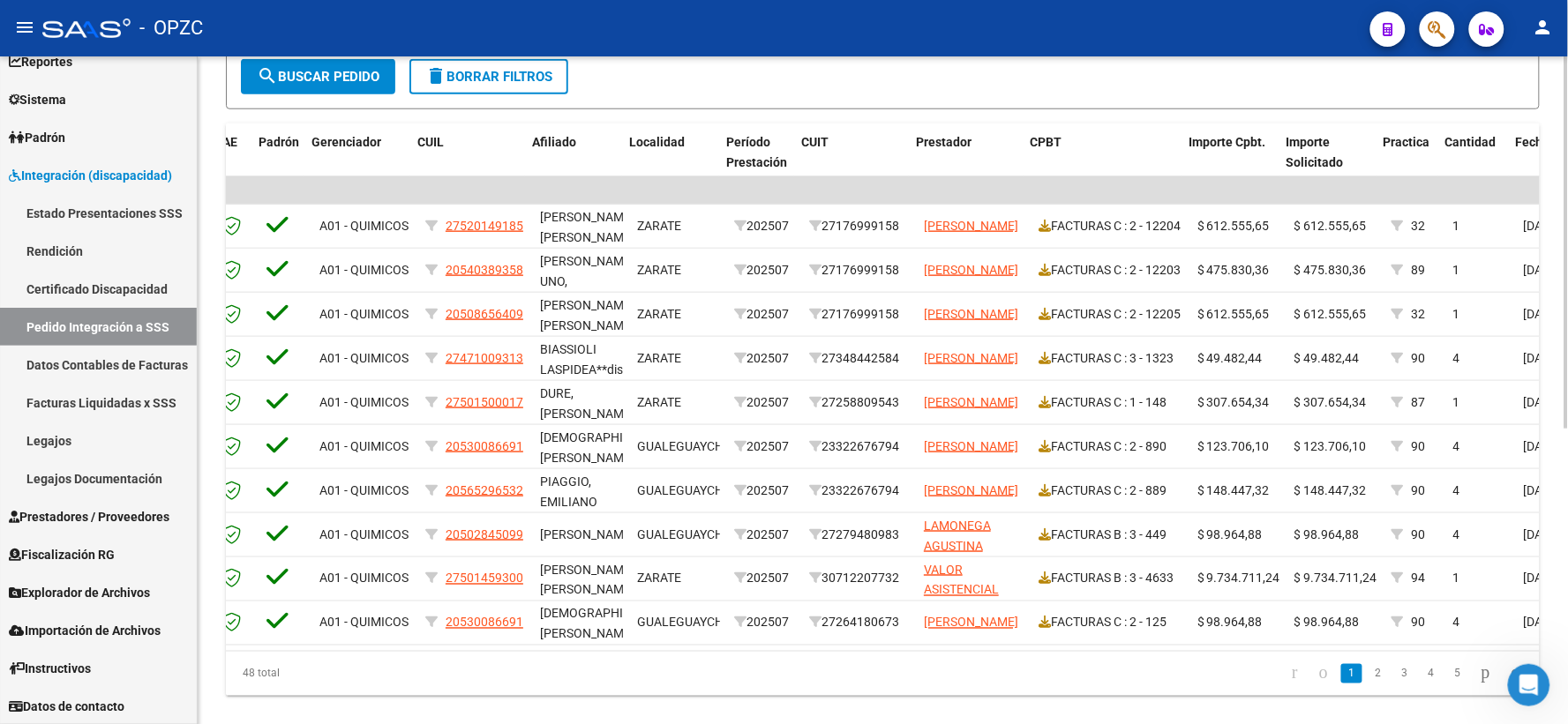
scroll to position [0, 217]
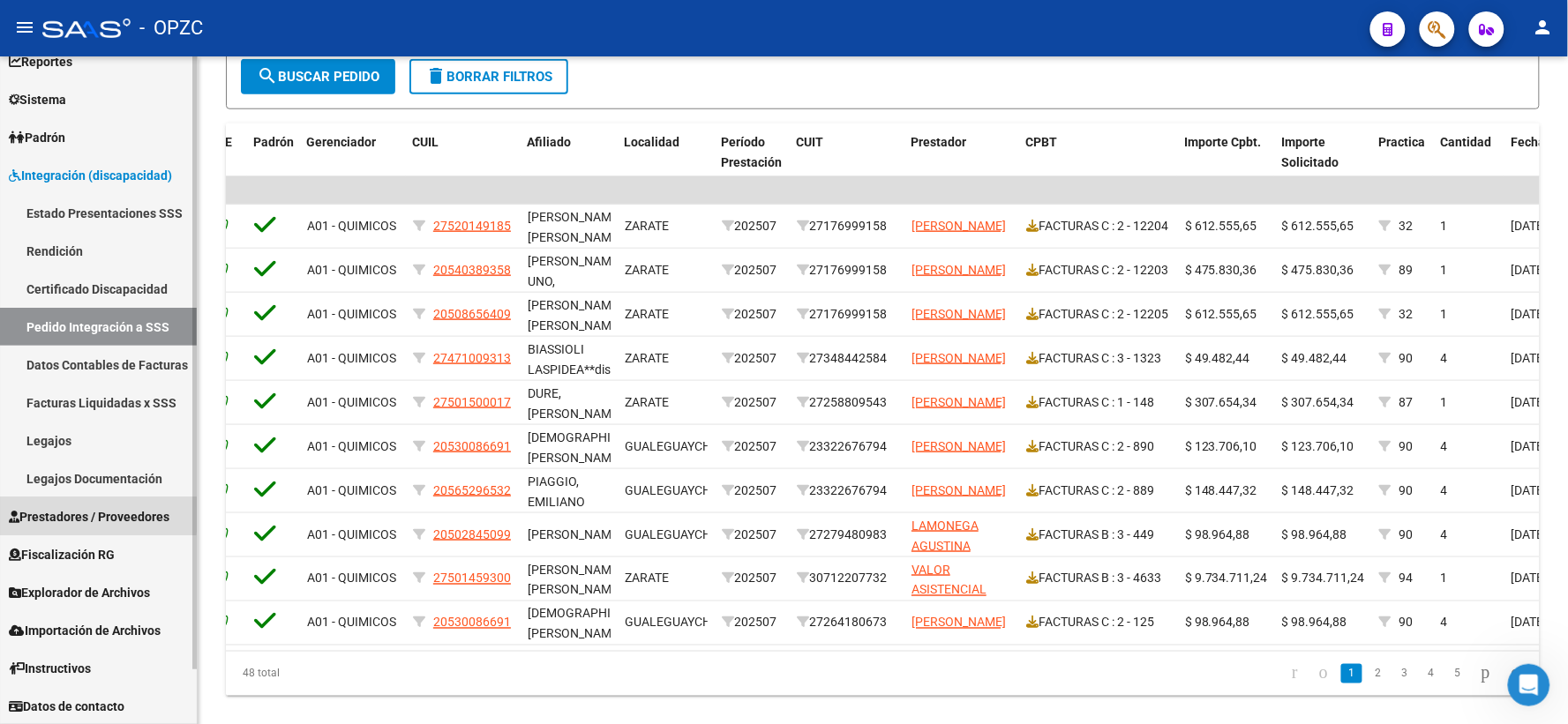
click at [87, 513] on span "Prestadores / Proveedores" at bounding box center [90, 516] width 161 height 19
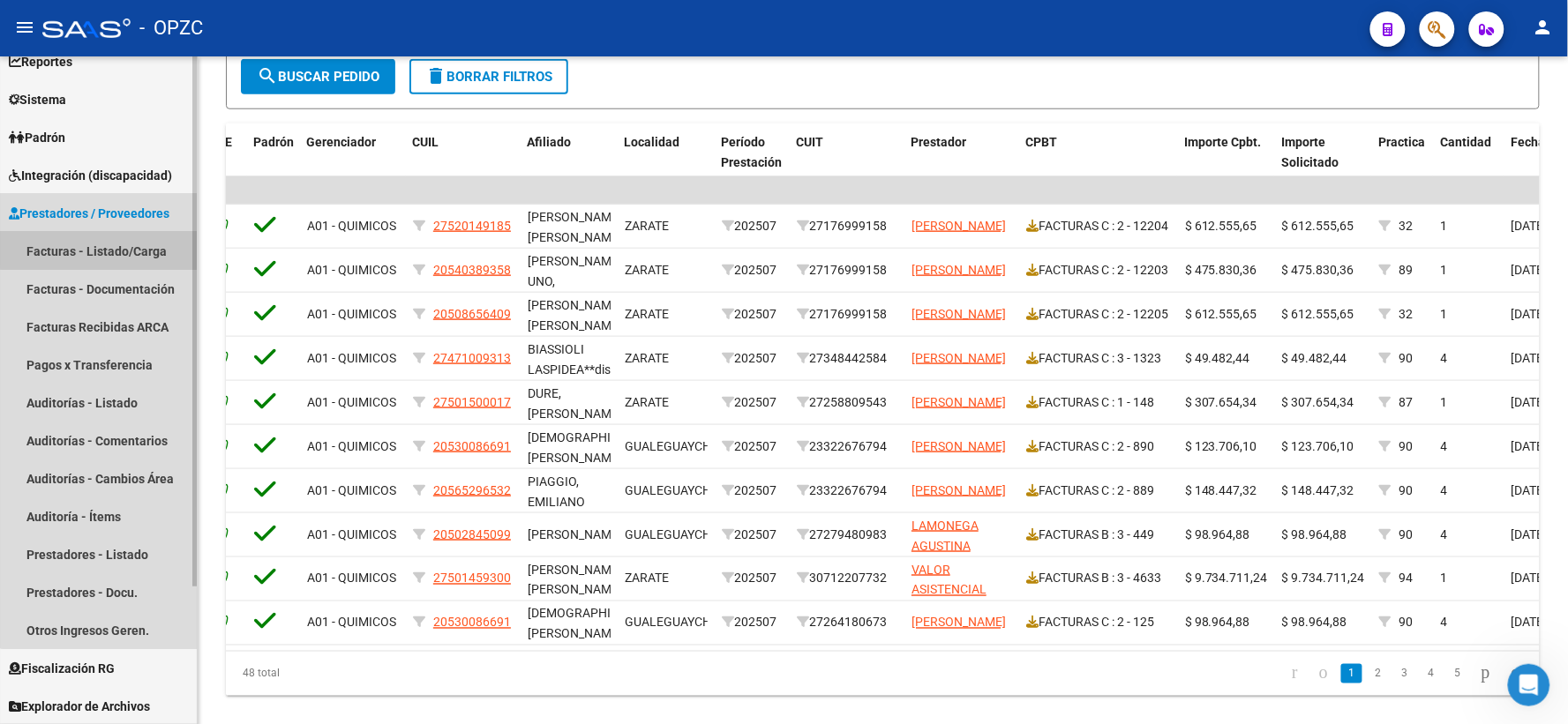
click at [118, 240] on link "Facturas - Listado/Carga" at bounding box center [99, 251] width 197 height 38
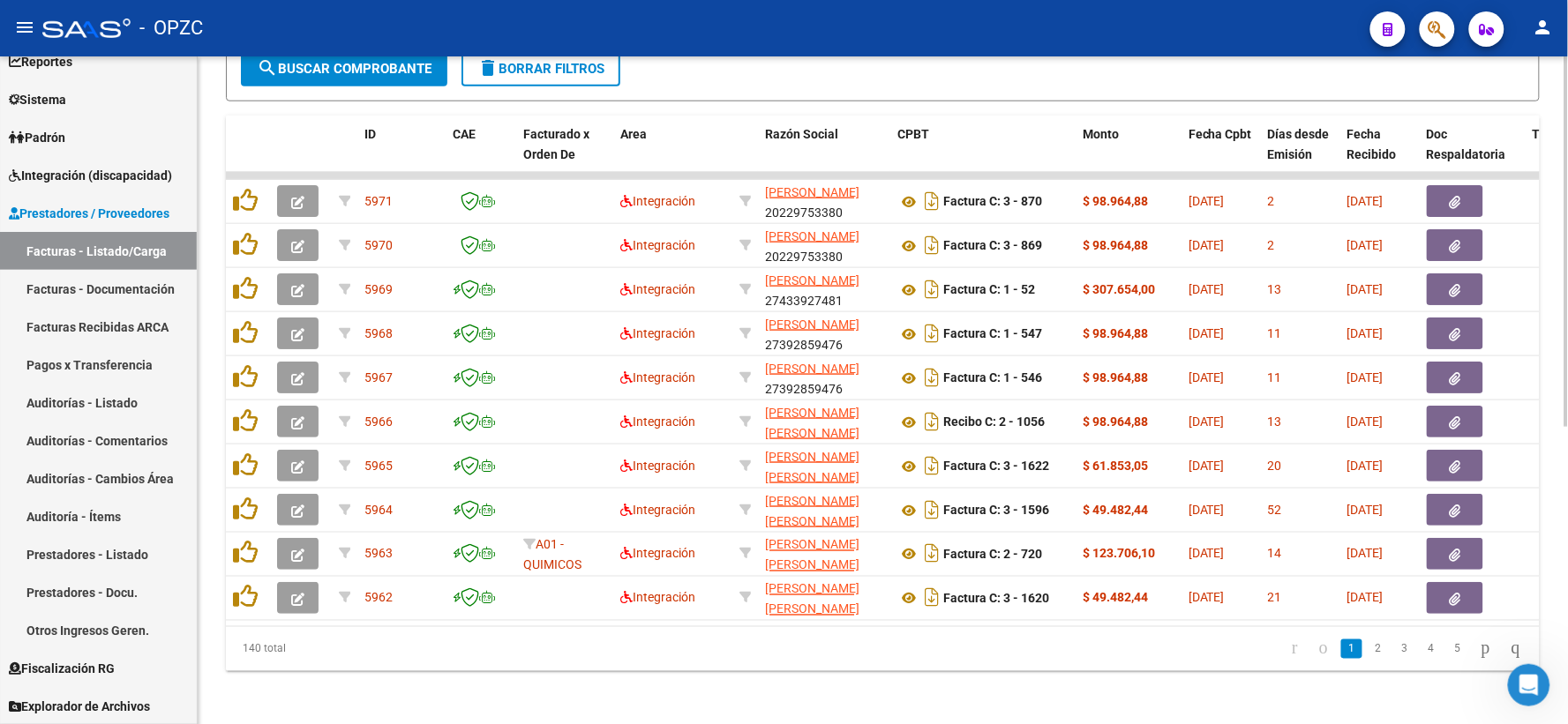
scroll to position [535, 0]
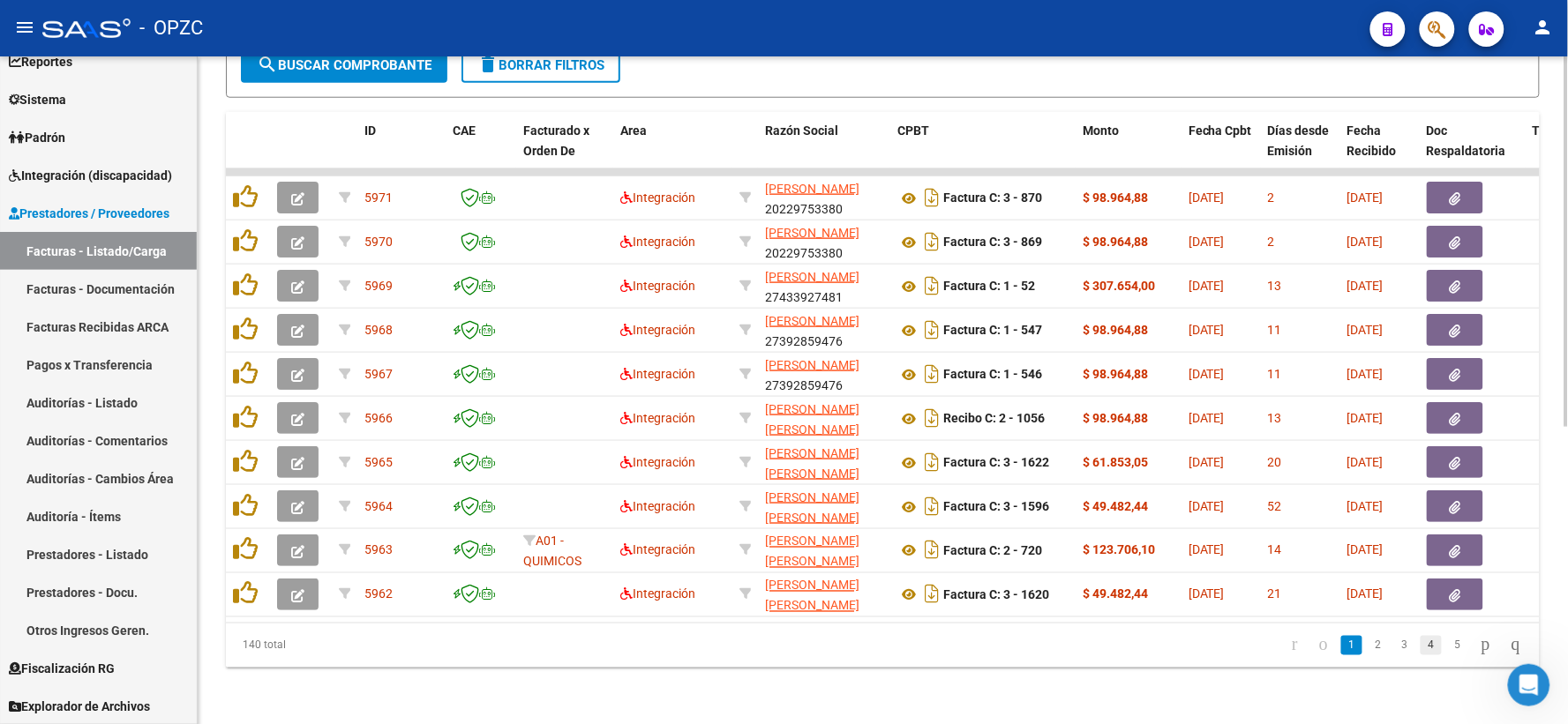
click at [1421, 645] on link "4" at bounding box center [1431, 645] width 21 height 19
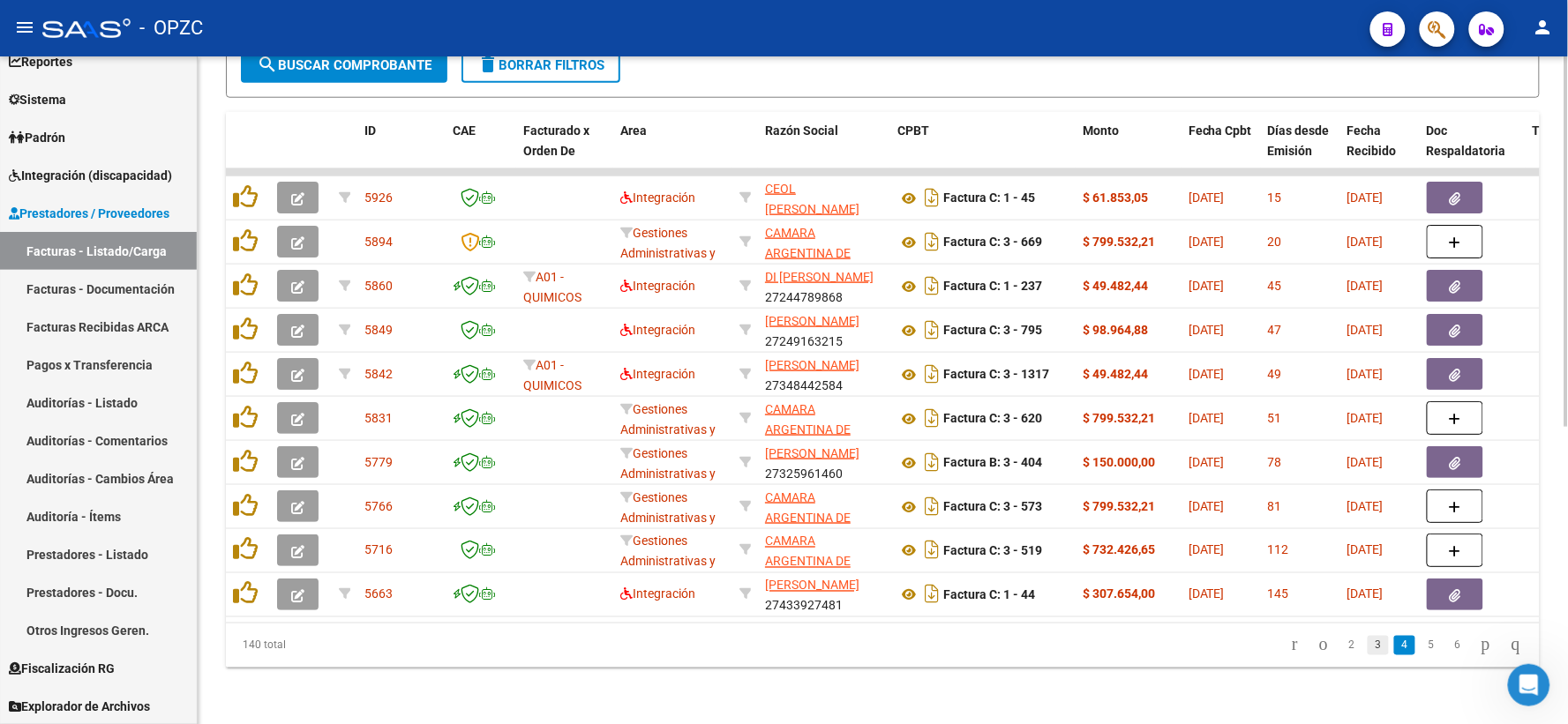
click at [1368, 646] on link "3" at bounding box center [1378, 645] width 21 height 19
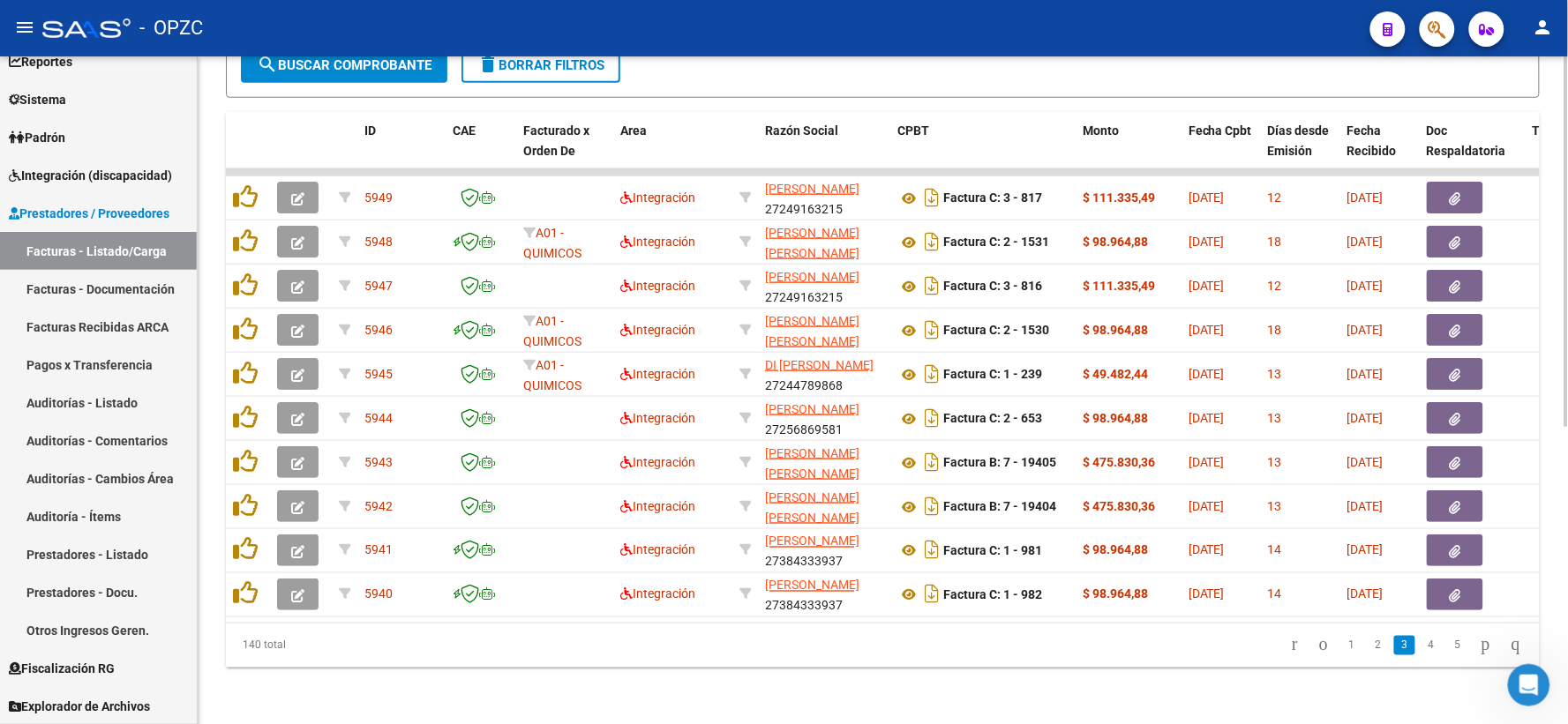
click at [1554, 30] on button "person" at bounding box center [1543, 28] width 35 height 35
click at [1527, 118] on button "exit_to_app Salir" at bounding box center [1507, 116] width 108 height 42
